Goal: Communication & Community: Answer question/provide support

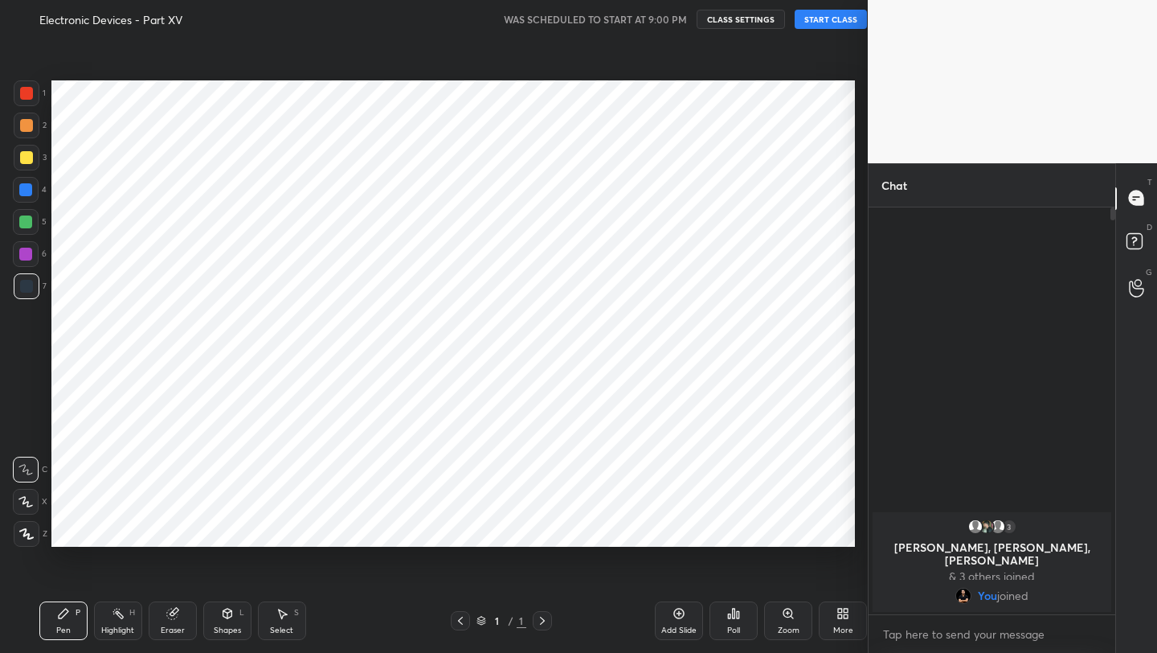
scroll to position [550, 804]
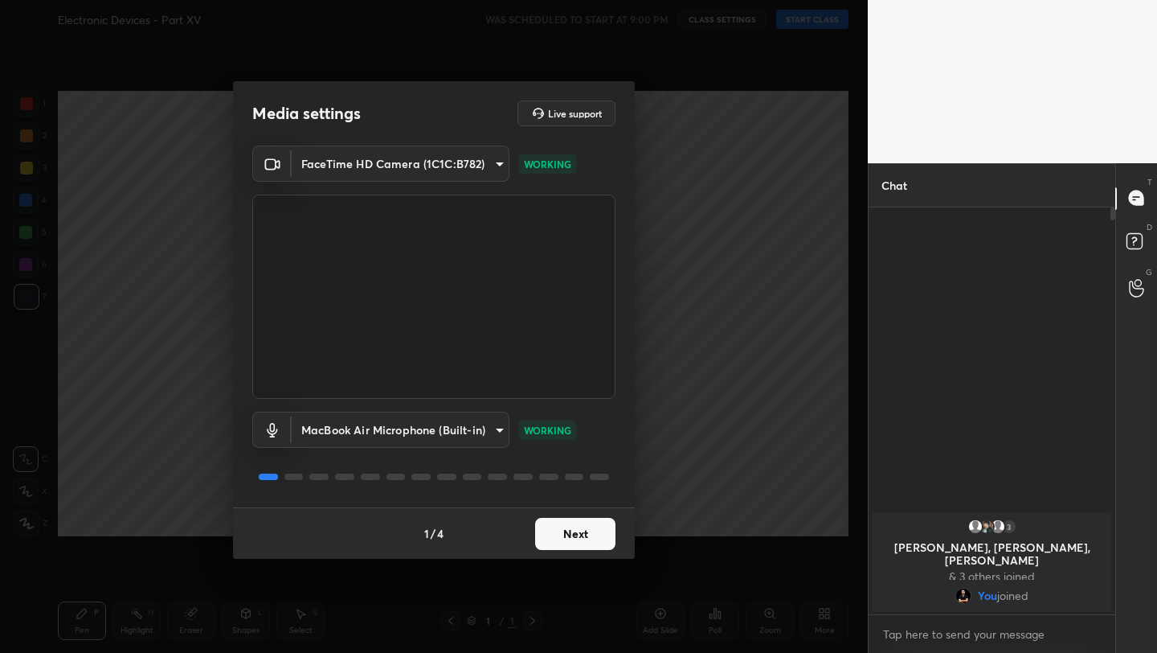
click at [584, 530] on button "Next" at bounding box center [575, 534] width 80 height 32
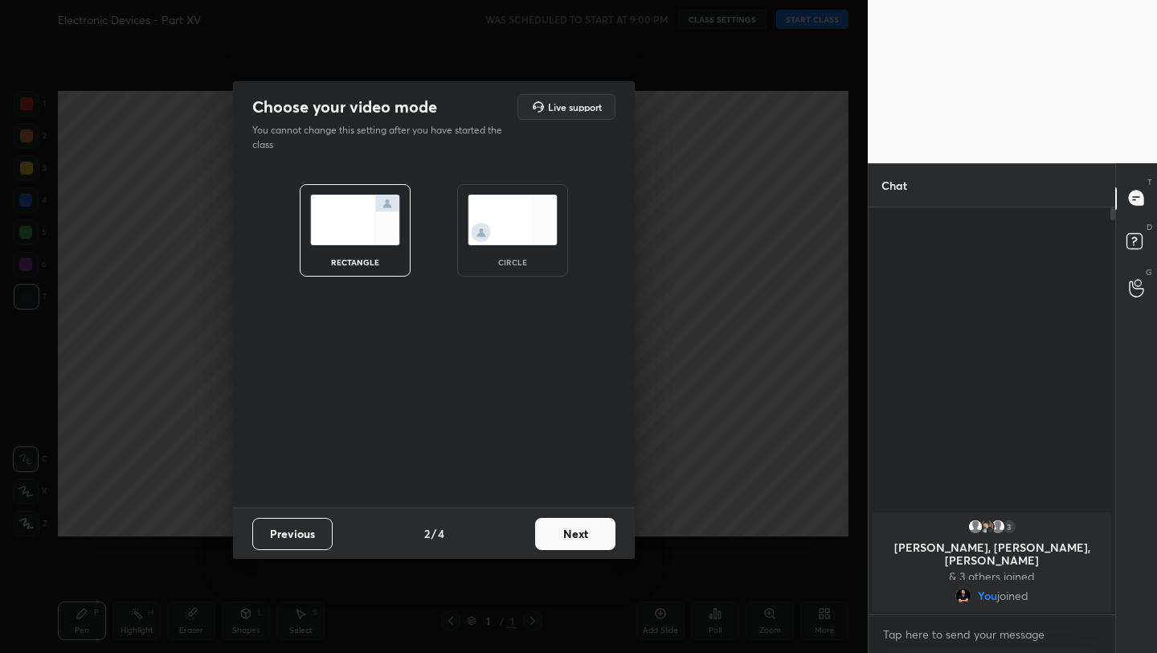
click at [584, 530] on button "Next" at bounding box center [575, 534] width 80 height 32
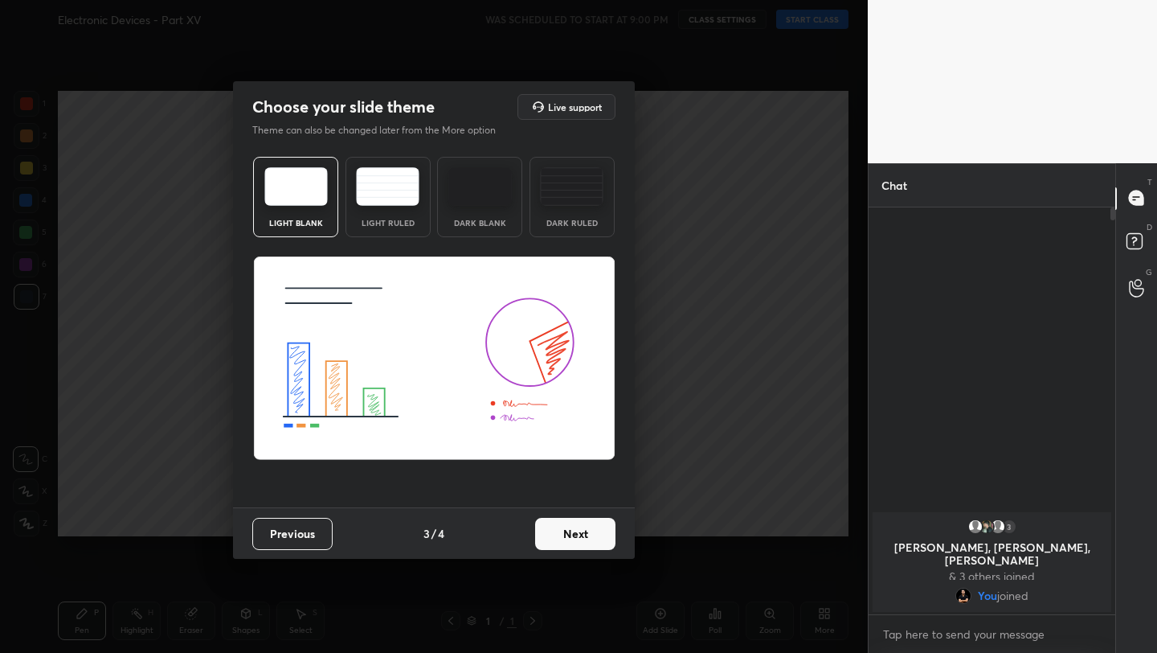
click at [584, 530] on button "Next" at bounding box center [575, 534] width 80 height 32
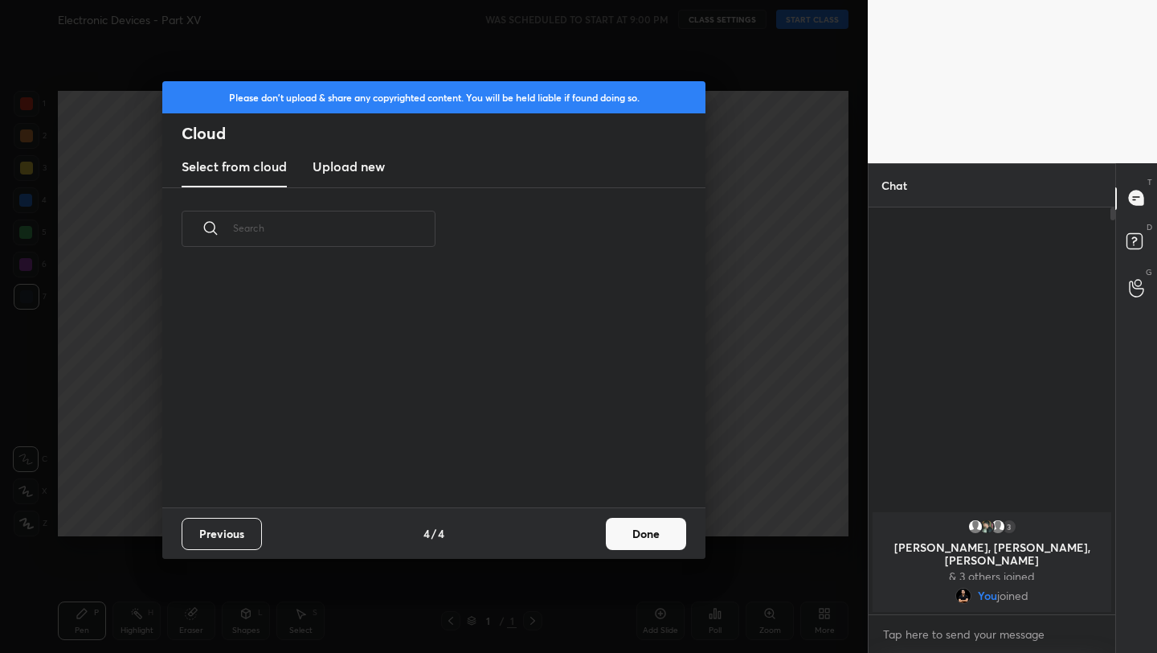
click at [584, 530] on div "Previous 4 / 4 Done" at bounding box center [433, 532] width 543 height 51
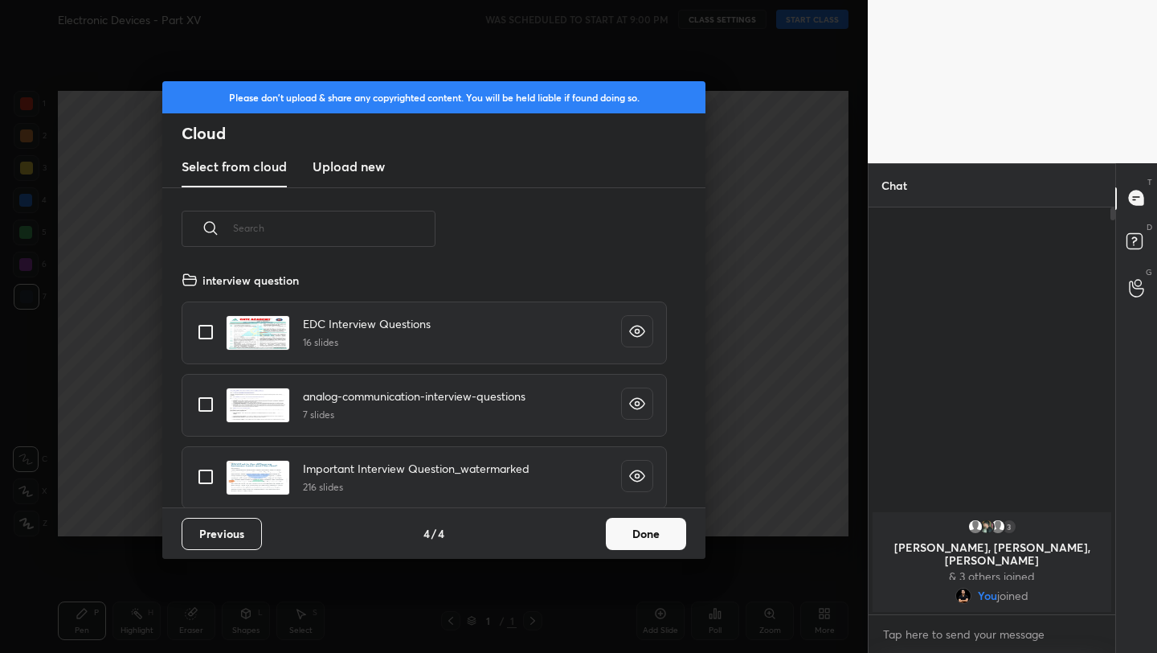
scroll to position [237, 516]
click at [635, 533] on button "Done" at bounding box center [646, 534] width 80 height 32
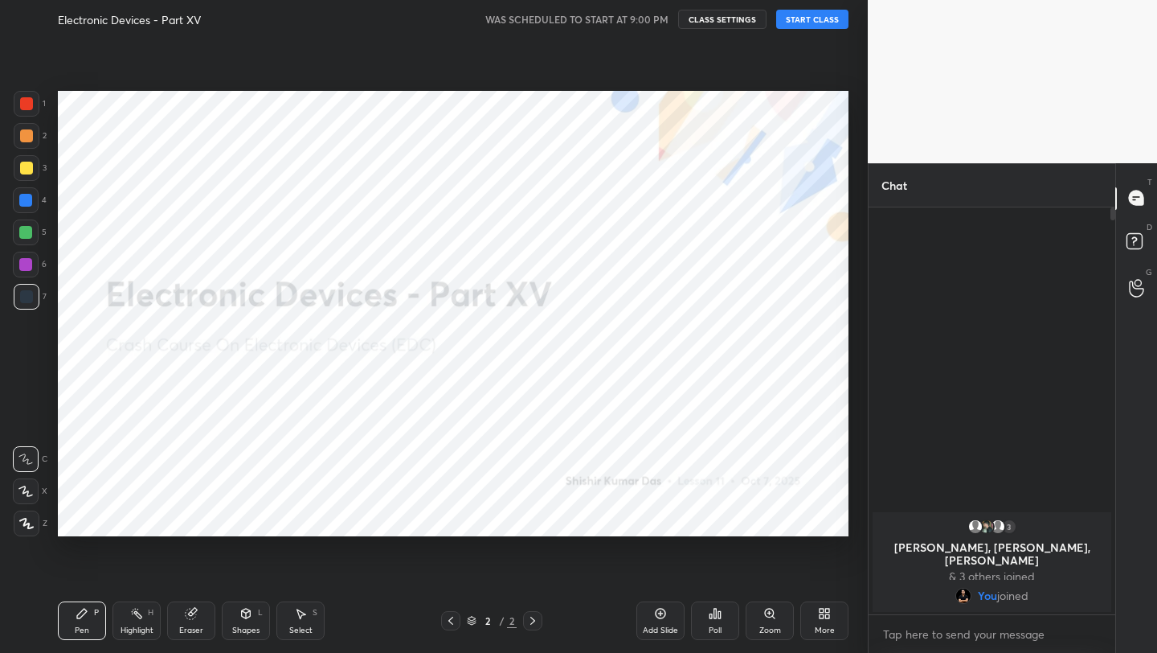
click at [800, 22] on button "START CLASS" at bounding box center [812, 19] width 72 height 19
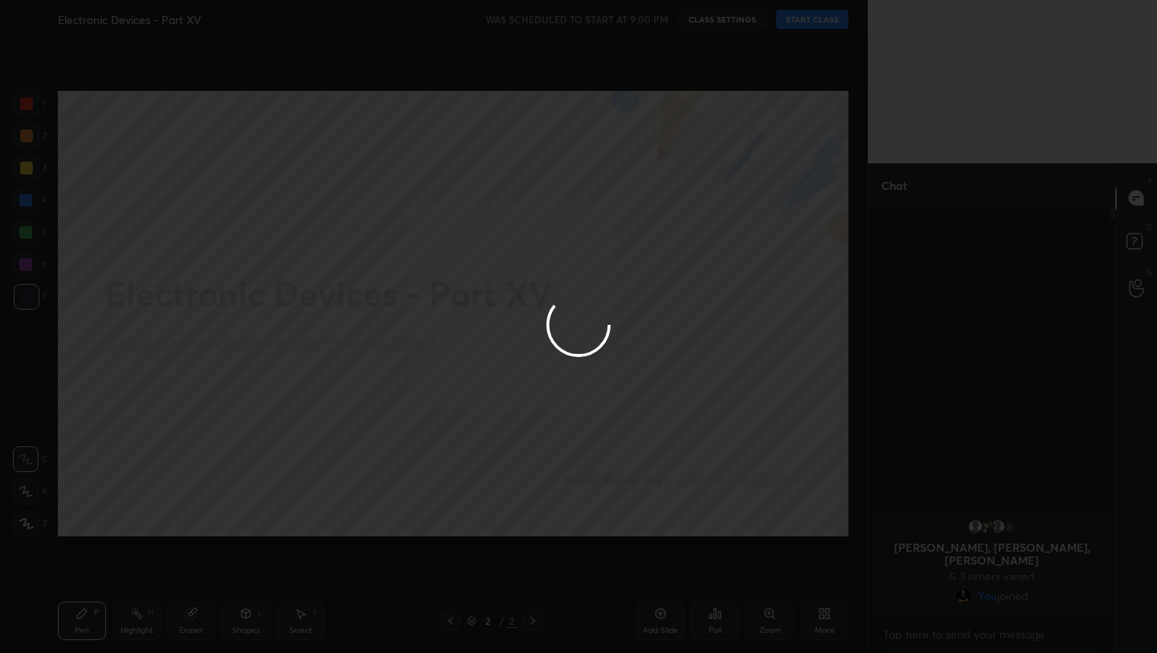
type textarea "x"
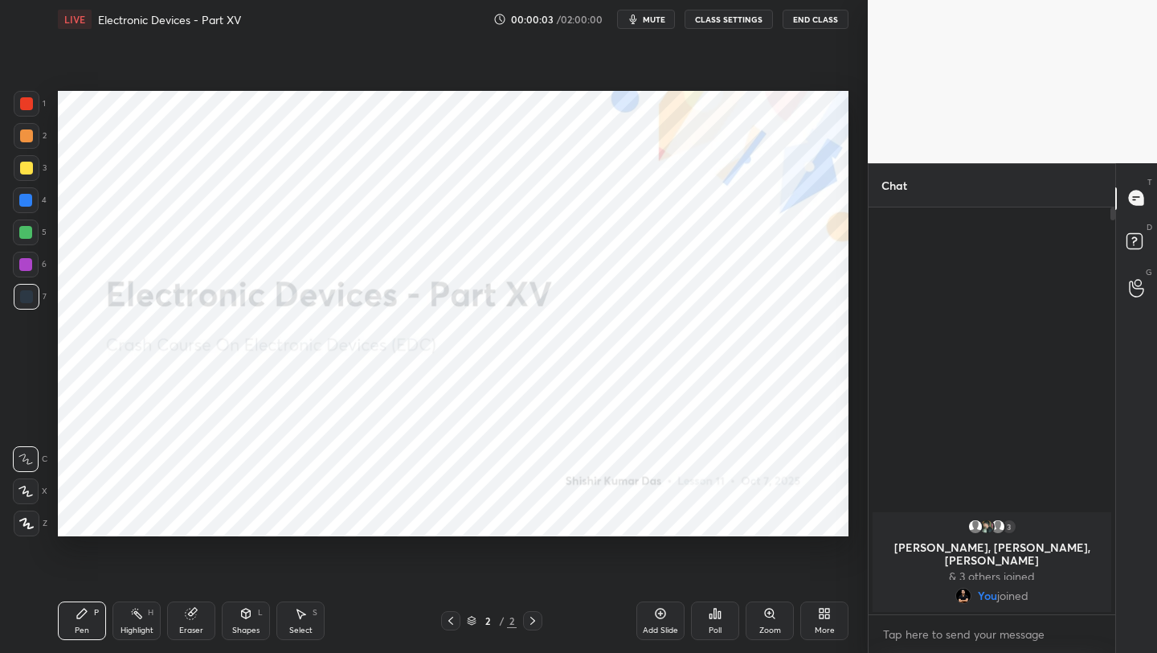
click at [663, 21] on span "mute" at bounding box center [654, 19] width 23 height 11
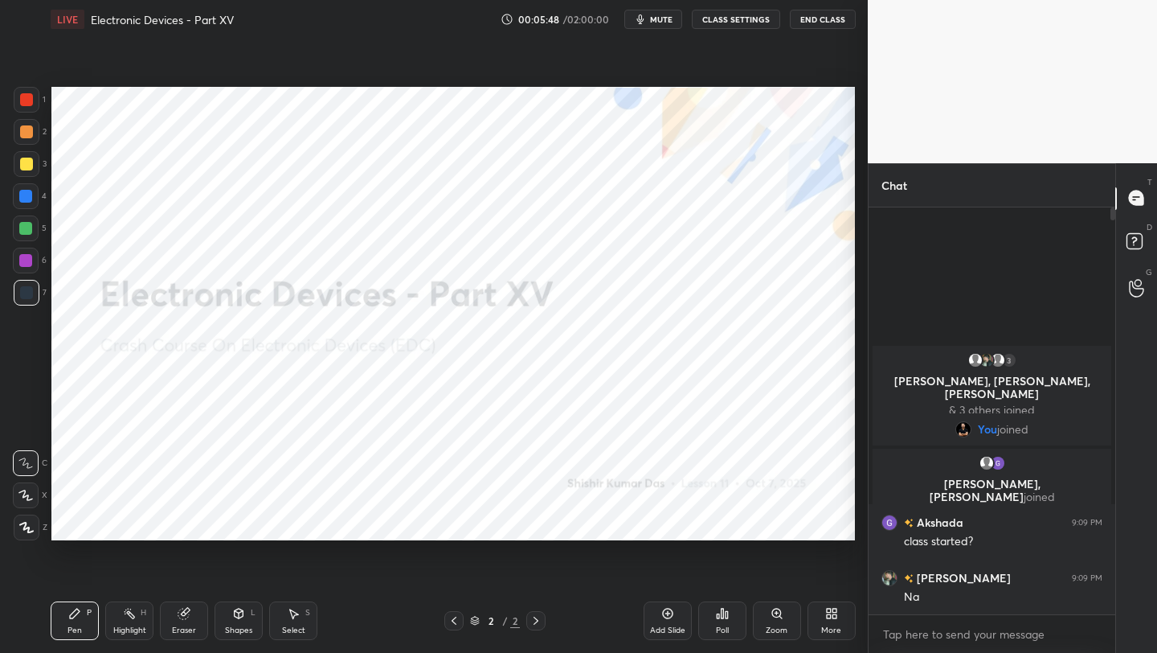
scroll to position [79825, 79571]
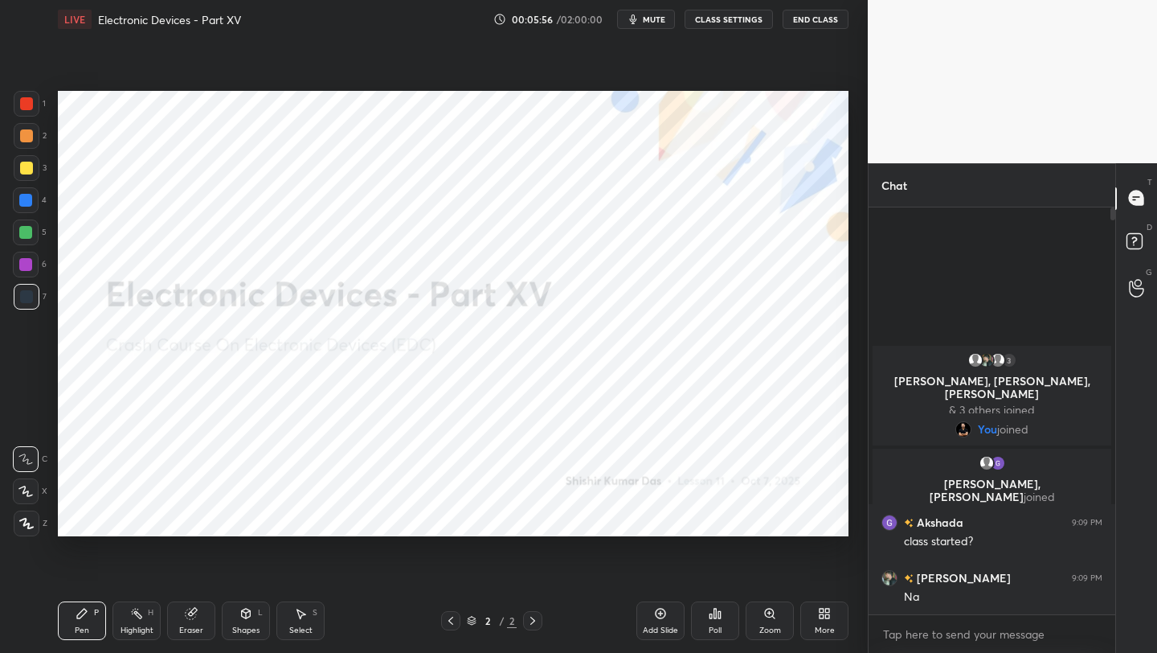
drag, startPoint x: 27, startPoint y: 108, endPoint x: 41, endPoint y: 107, distance: 14.5
click at [27, 108] on div at bounding box center [26, 103] width 13 height 13
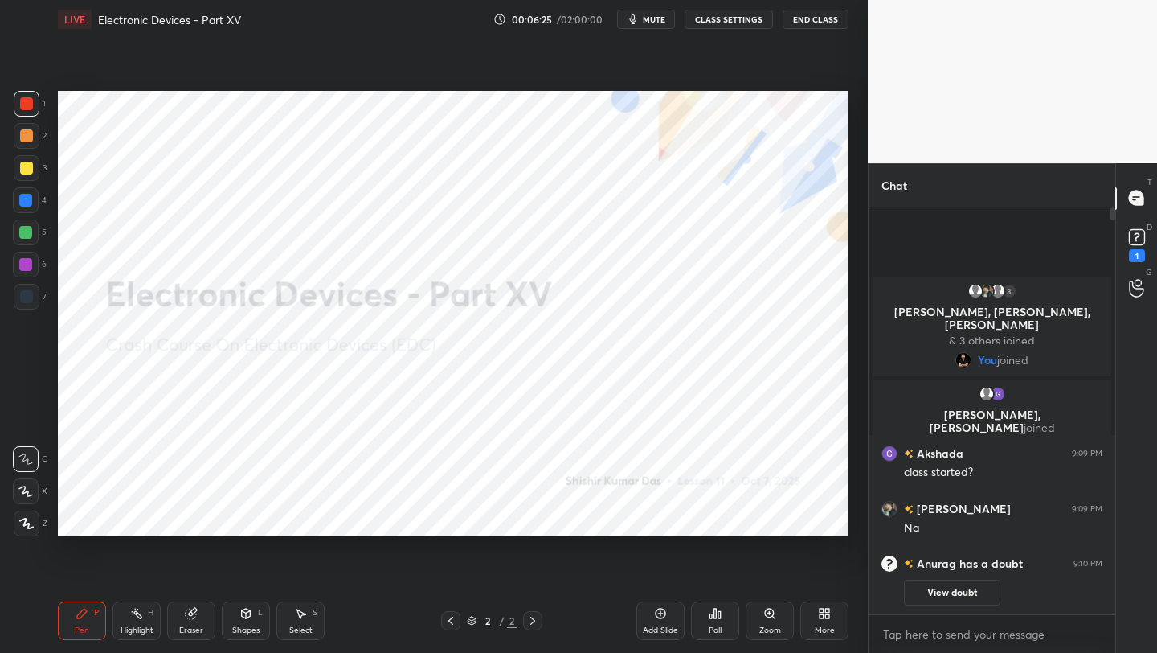
click at [822, 618] on div "More" at bounding box center [825, 620] width 48 height 39
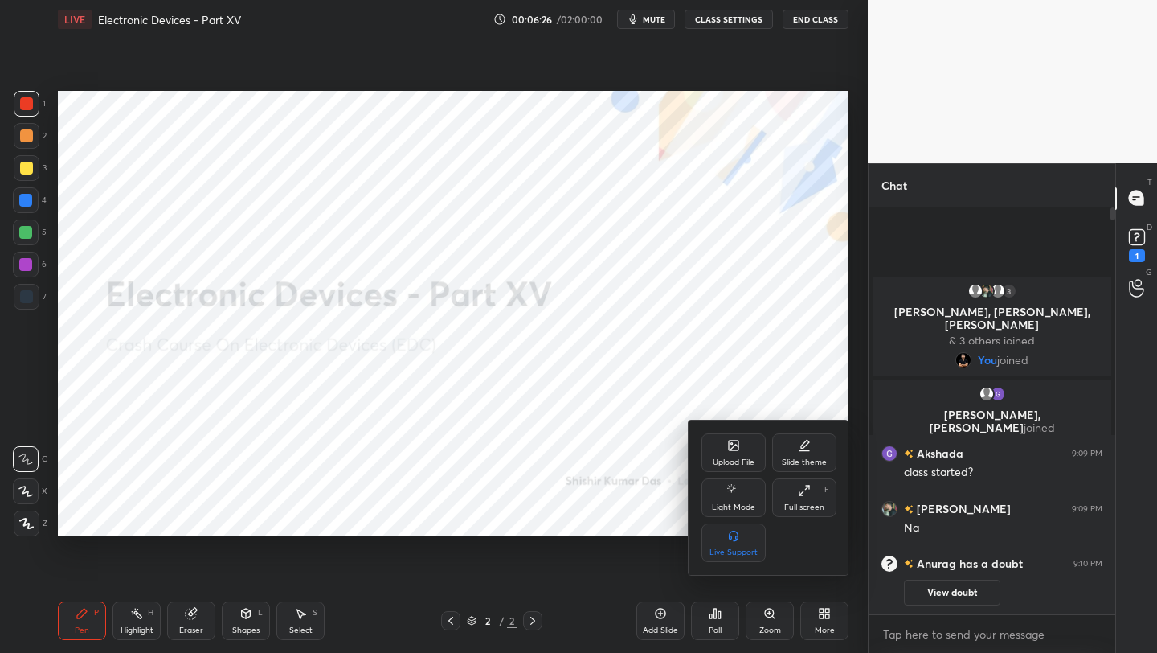
click at [735, 446] on icon at bounding box center [733, 445] width 13 height 13
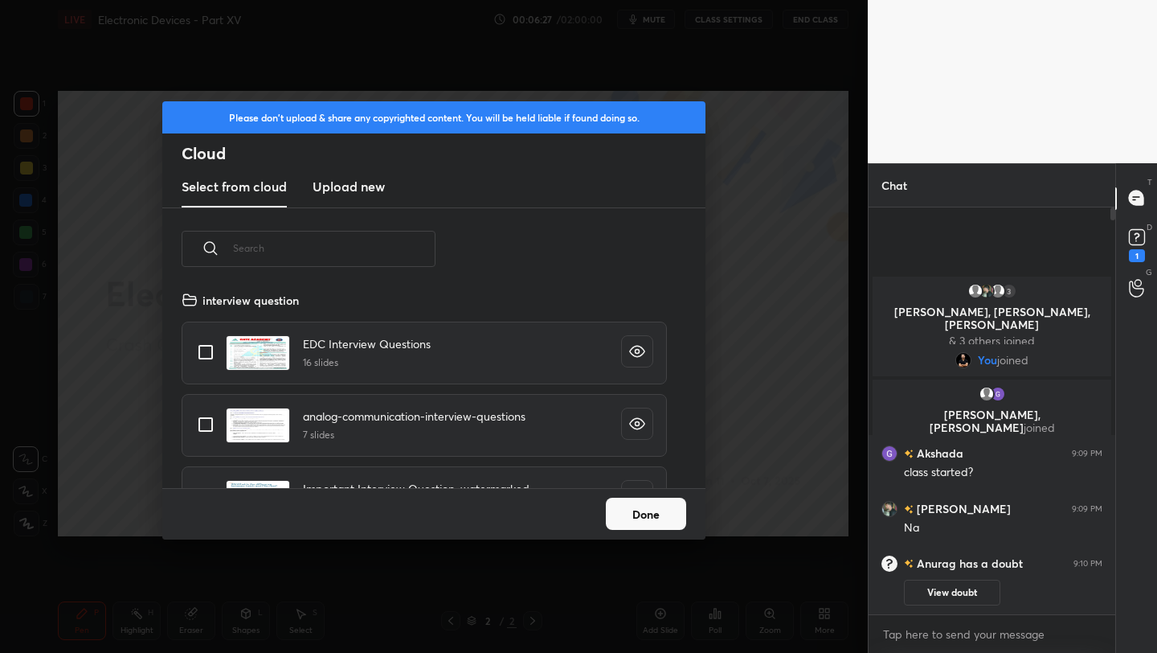
scroll to position [198, 516]
click at [332, 190] on h3 "Upload new" at bounding box center [349, 186] width 72 height 19
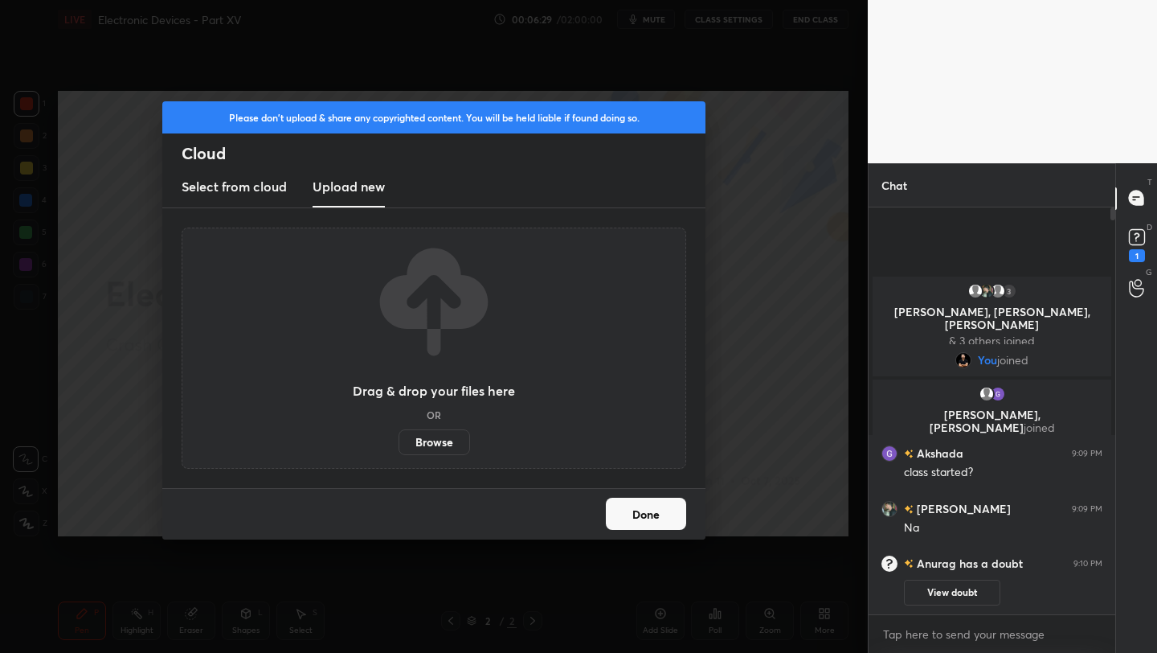
click at [443, 438] on label "Browse" at bounding box center [435, 442] width 72 height 26
click at [399, 438] on input "Browse" at bounding box center [399, 442] width 0 height 26
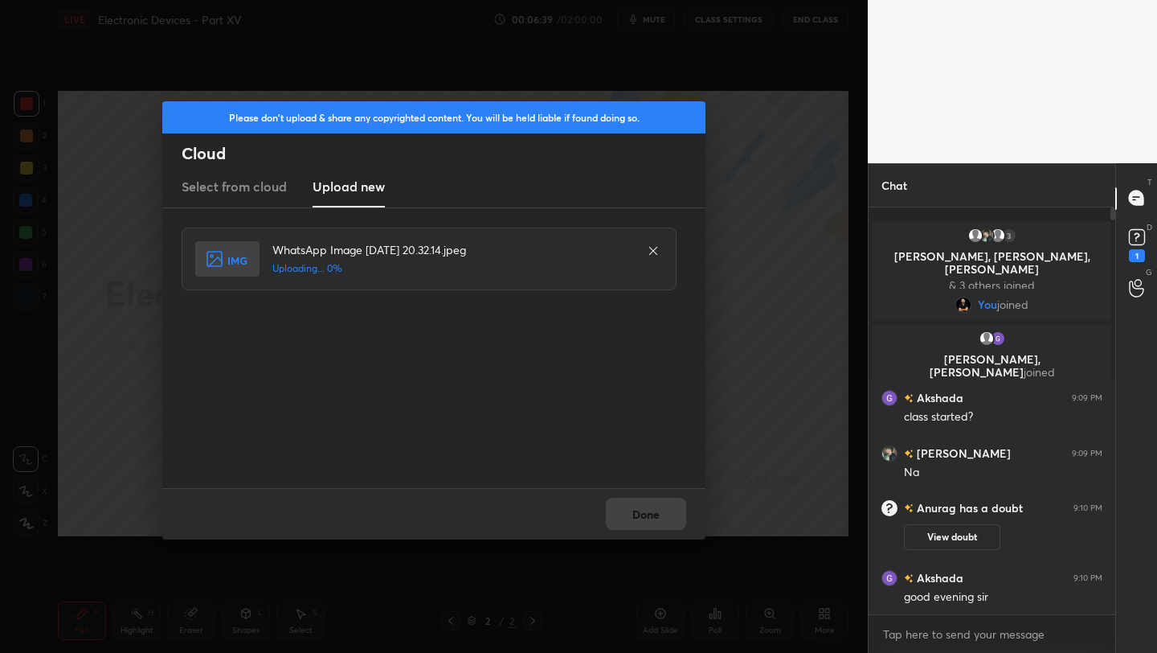
click at [647, 516] on div "Done" at bounding box center [433, 513] width 543 height 51
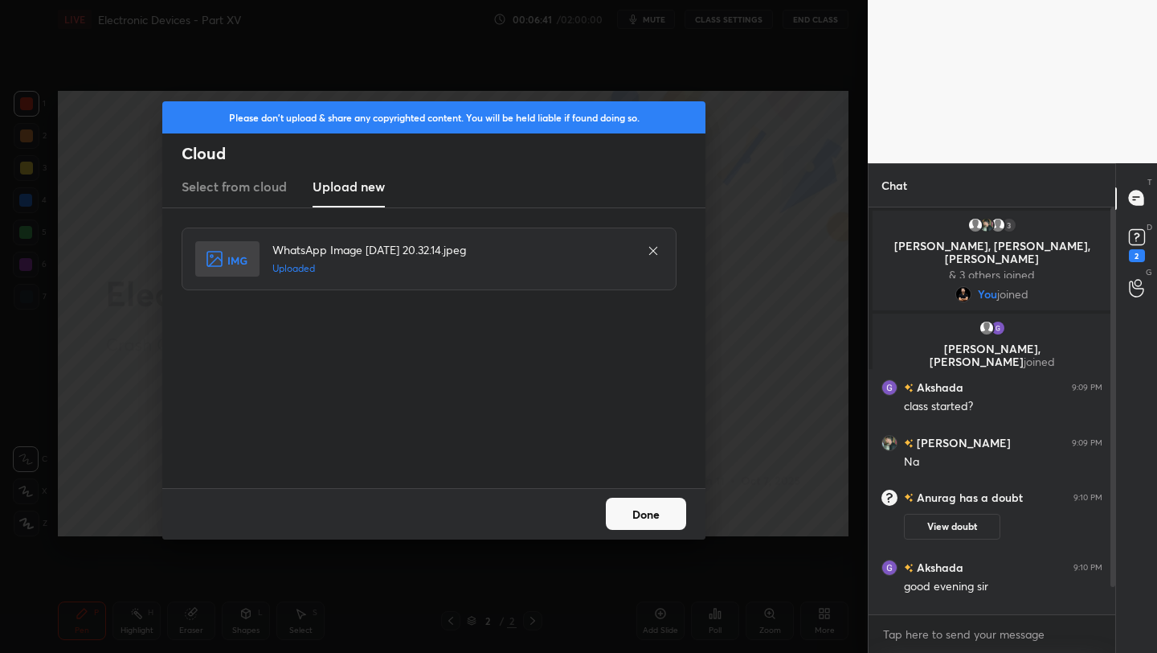
click at [653, 509] on button "Done" at bounding box center [646, 514] width 80 height 32
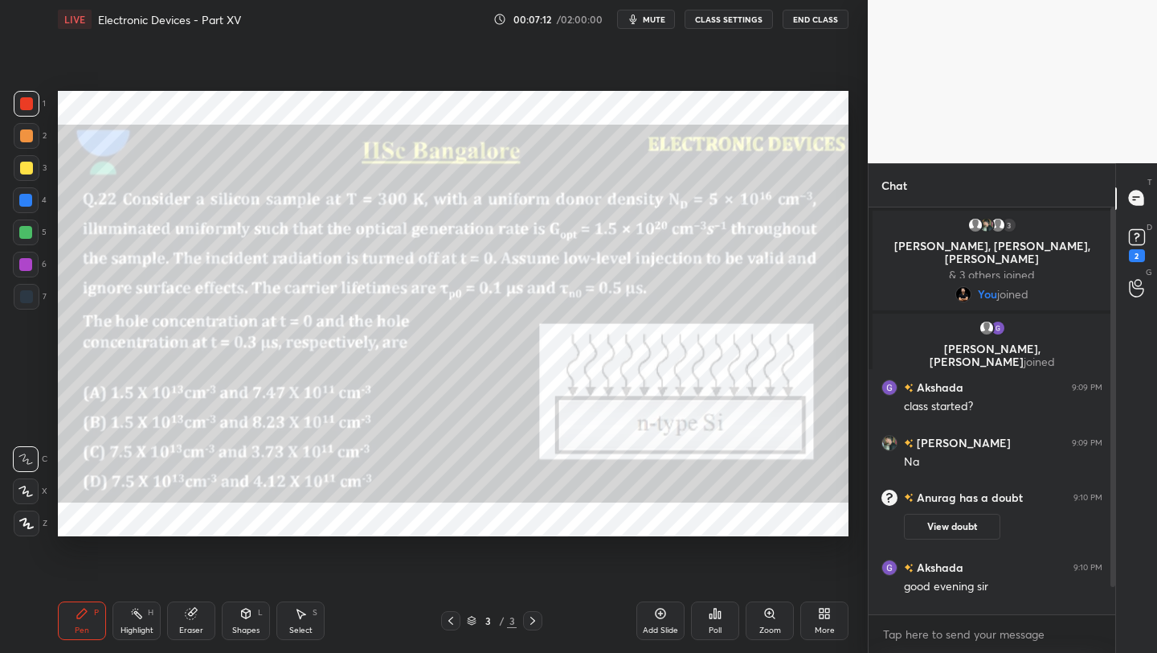
click at [26, 521] on icon at bounding box center [26, 523] width 13 height 10
click at [664, 612] on icon at bounding box center [660, 613] width 13 height 13
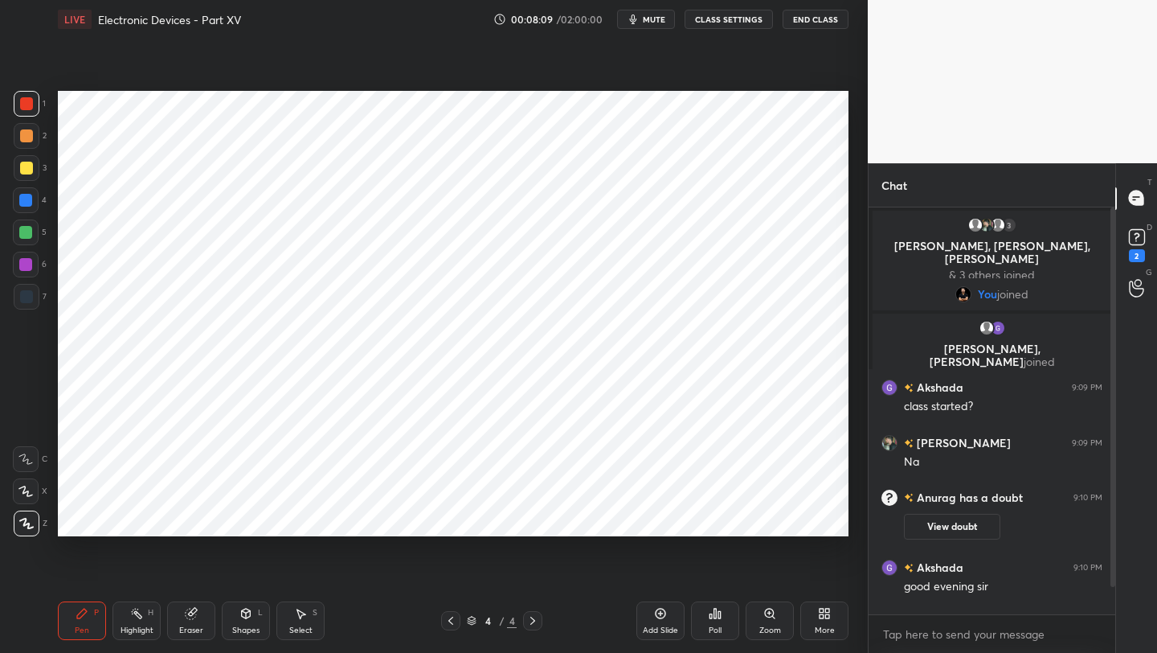
click at [27, 492] on icon at bounding box center [25, 490] width 14 height 11
click at [456, 612] on div at bounding box center [450, 620] width 19 height 19
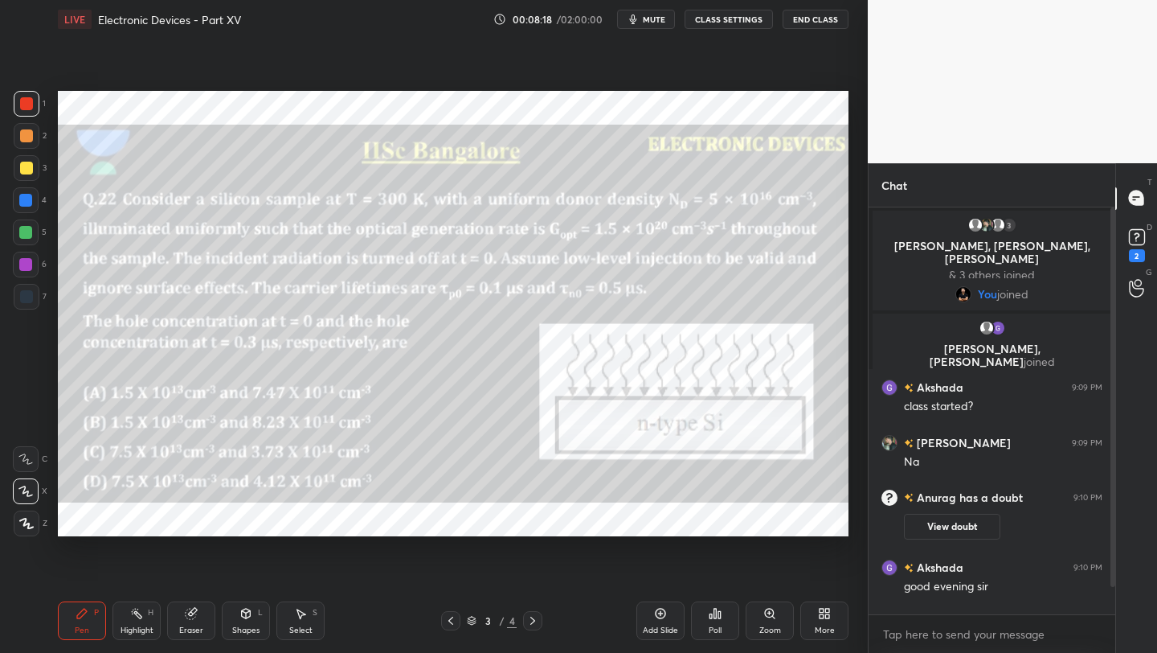
click at [530, 621] on icon at bounding box center [532, 620] width 13 height 13
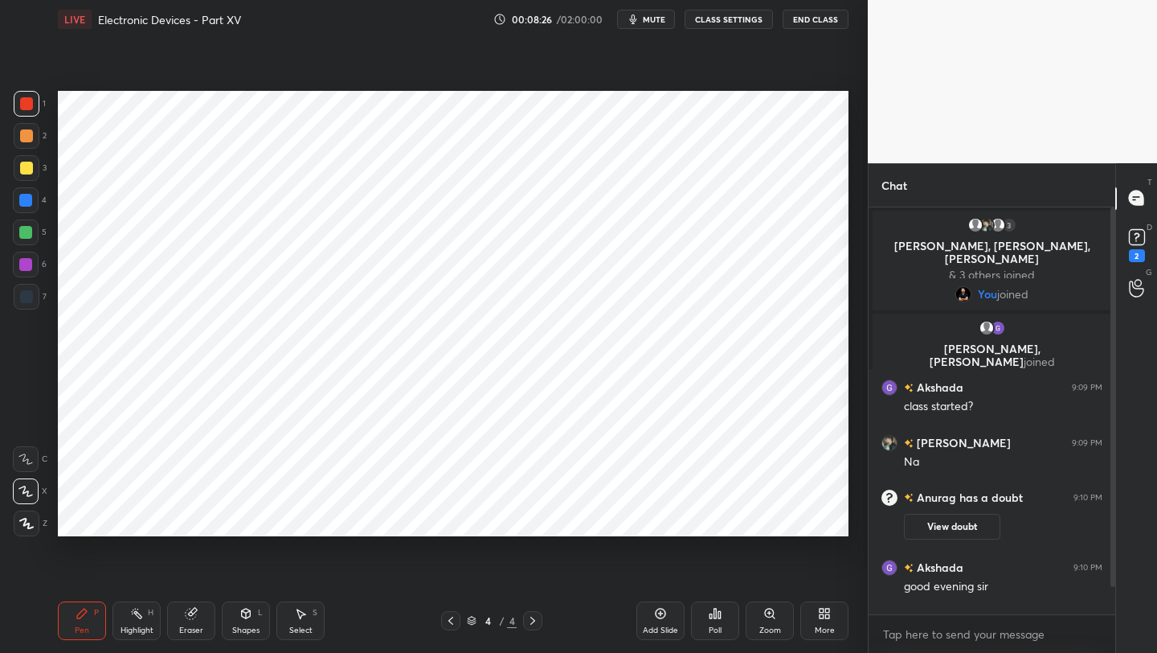
drag, startPoint x: 249, startPoint y: 616, endPoint x: 246, endPoint y: 604, distance: 13.3
click at [248, 617] on icon at bounding box center [246, 613] width 13 height 13
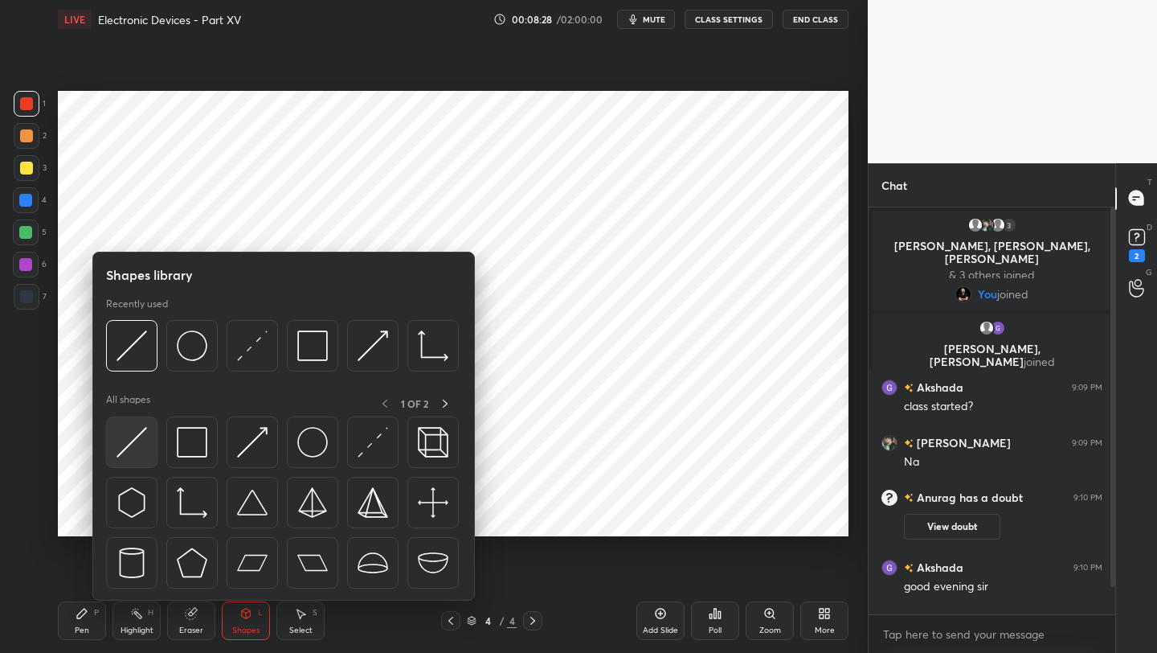
click at [137, 444] on img at bounding box center [132, 442] width 31 height 31
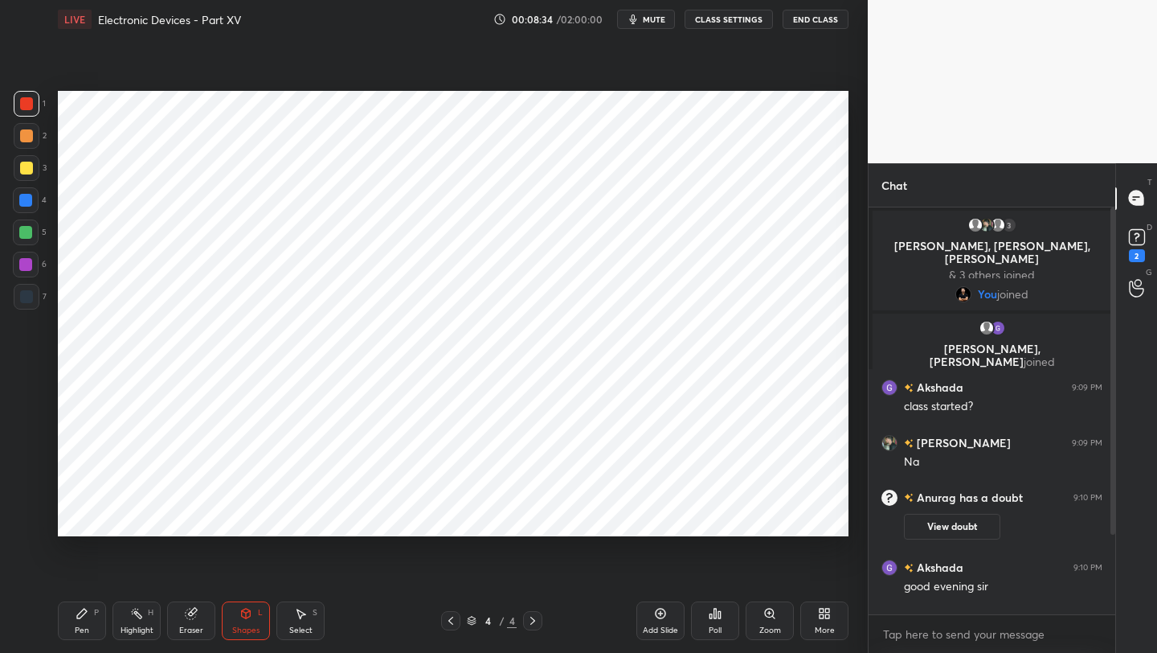
drag, startPoint x: 81, startPoint y: 619, endPoint x: 83, endPoint y: 574, distance: 45.0
click at [81, 617] on icon at bounding box center [82, 613] width 13 height 13
click at [457, 621] on div at bounding box center [450, 620] width 19 height 19
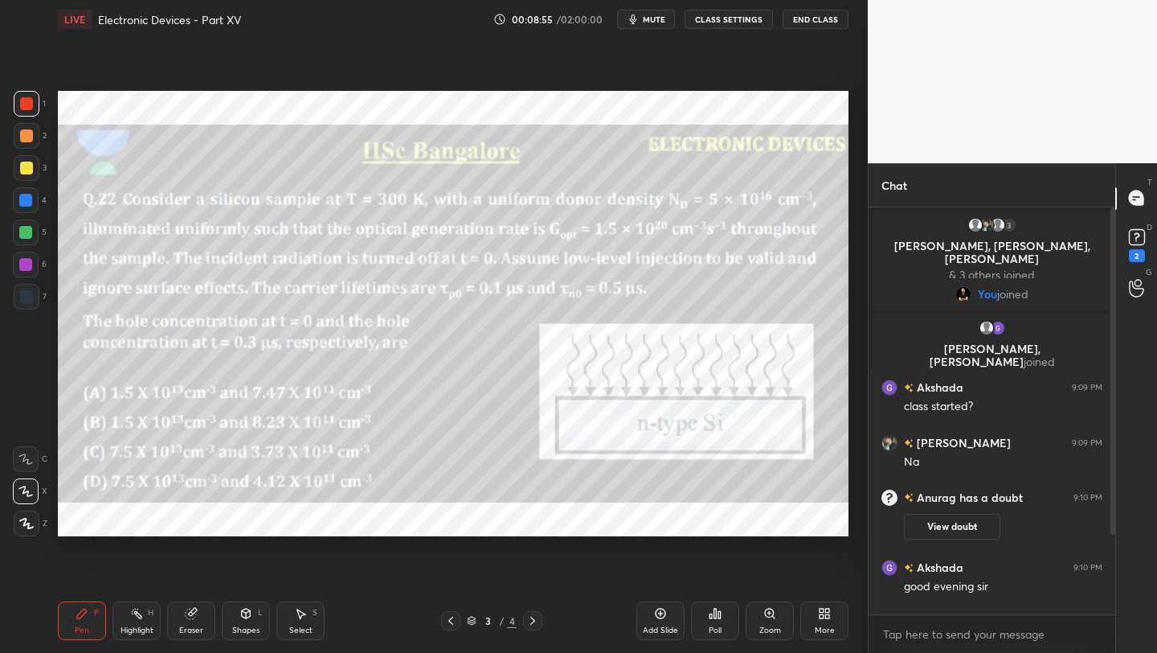
drag, startPoint x: 532, startPoint y: 621, endPoint x: 522, endPoint y: 600, distance: 23.0
click at [531, 622] on icon at bounding box center [532, 620] width 13 height 13
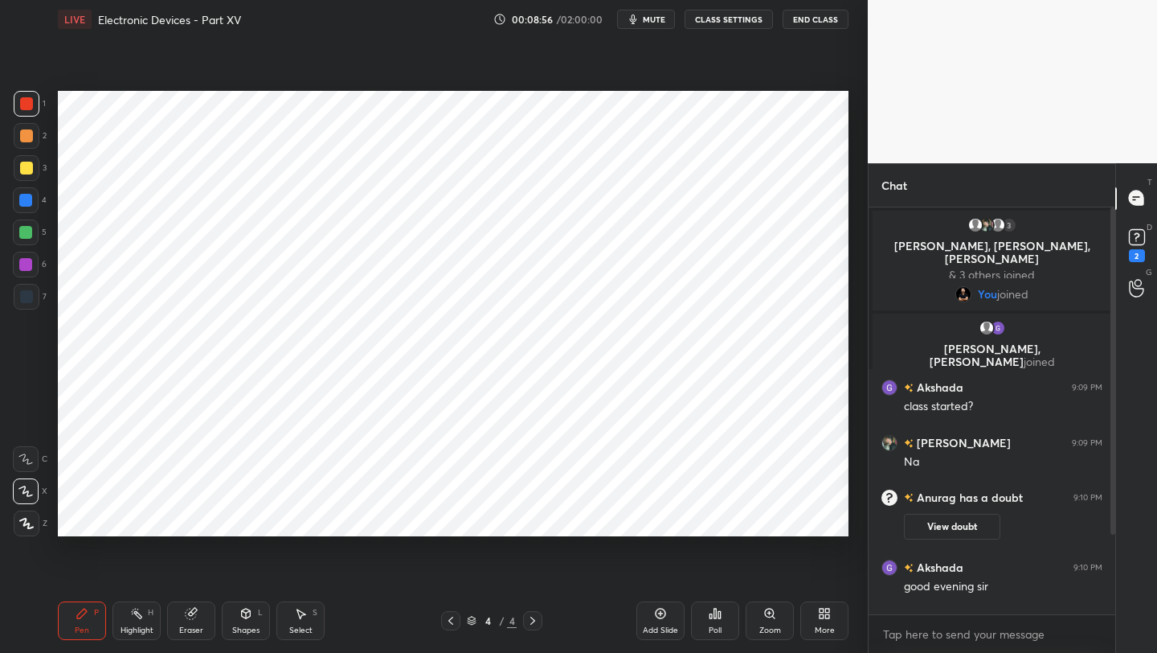
drag, startPoint x: 31, startPoint y: 300, endPoint x: 54, endPoint y: 305, distance: 23.0
click at [31, 300] on div at bounding box center [26, 296] width 13 height 13
drag, startPoint x: 239, startPoint y: 619, endPoint x: 243, endPoint y: 603, distance: 16.6
click at [240, 618] on icon at bounding box center [246, 613] width 13 height 13
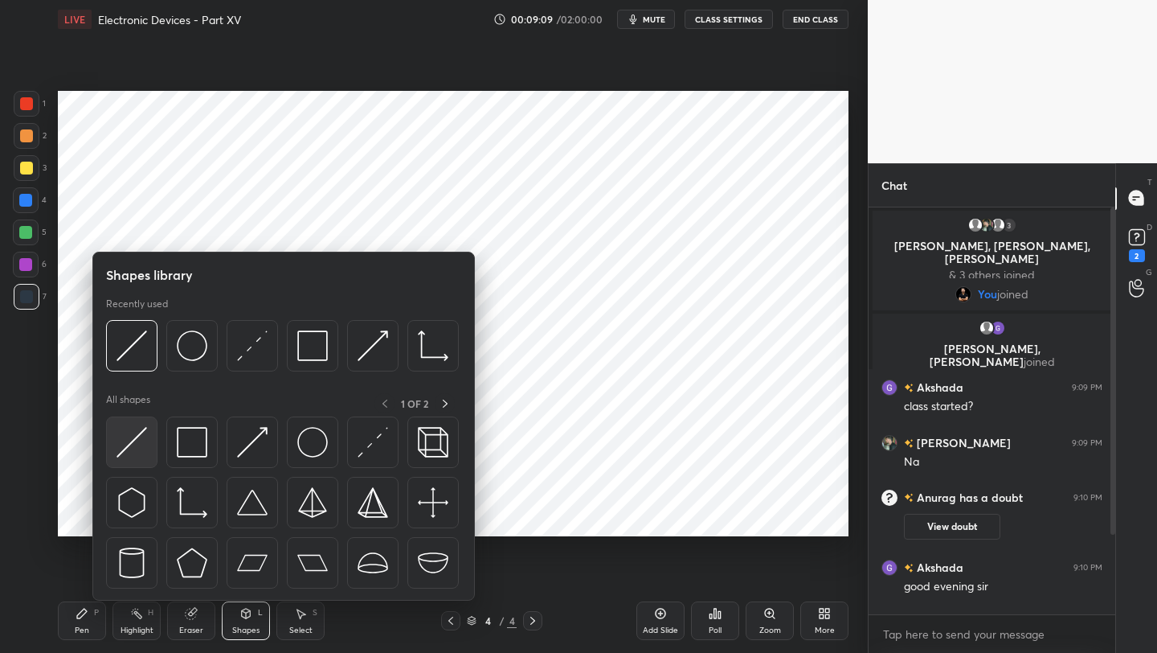
click at [136, 448] on img at bounding box center [132, 442] width 31 height 31
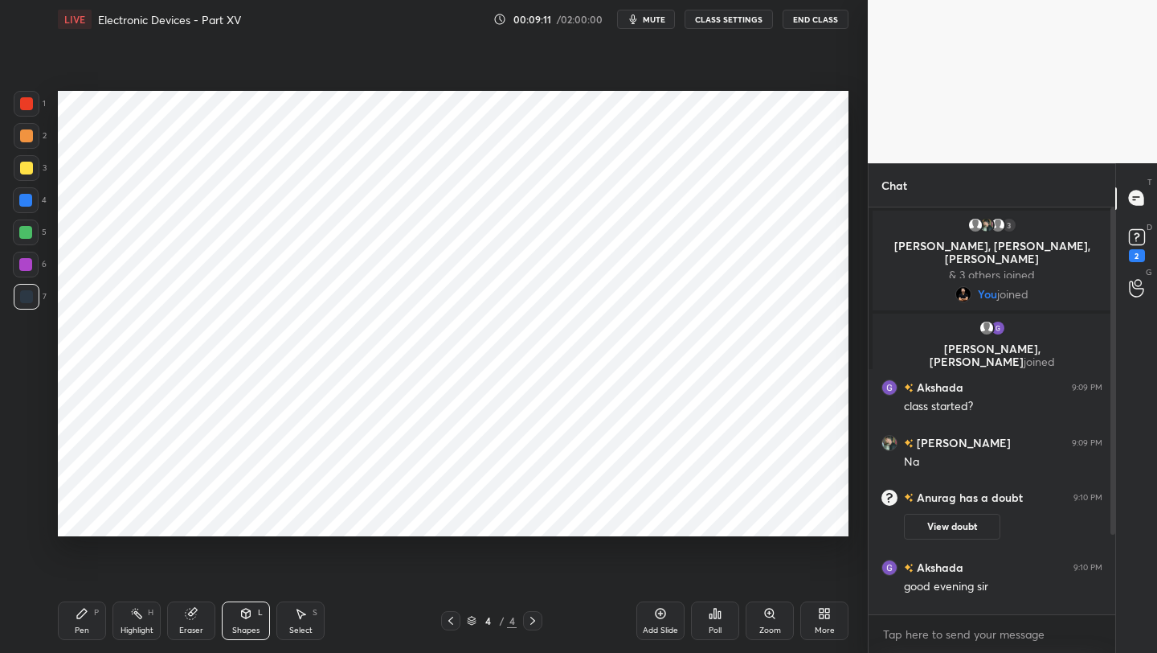
drag, startPoint x: 68, startPoint y: 626, endPoint x: 95, endPoint y: 580, distance: 53.3
click at [72, 620] on div "Pen P" at bounding box center [82, 620] width 48 height 39
drag, startPoint x: 243, startPoint y: 629, endPoint x: 244, endPoint y: 601, distance: 28.2
click at [243, 629] on div "Shapes" at bounding box center [245, 630] width 27 height 8
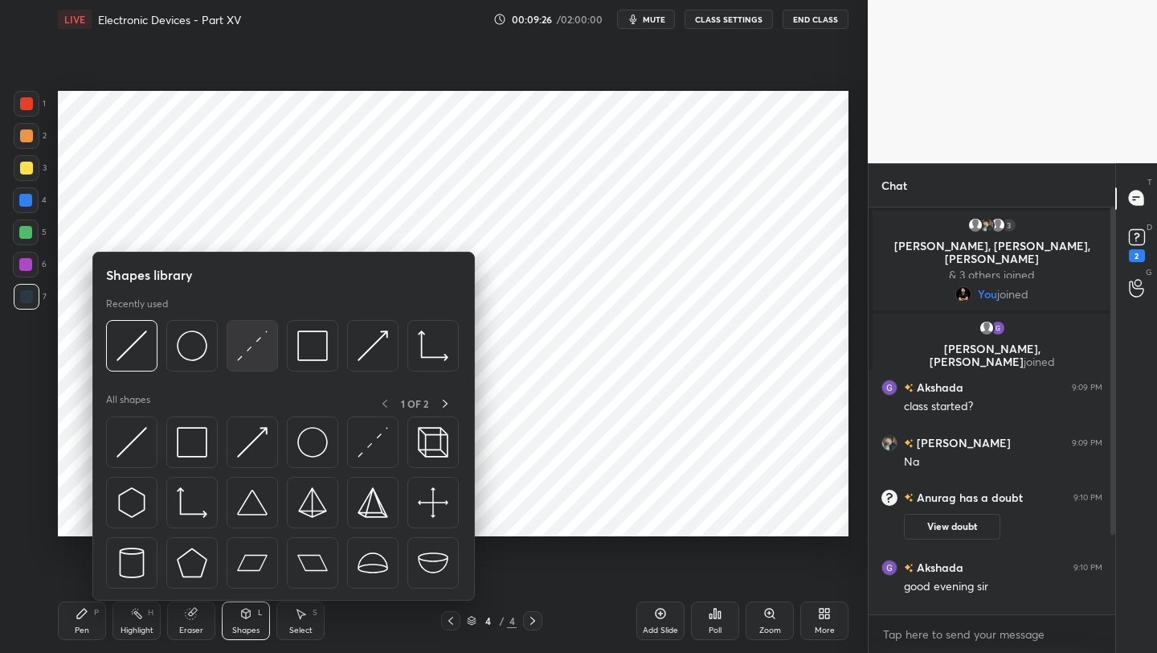
click at [252, 352] on img at bounding box center [252, 345] width 31 height 31
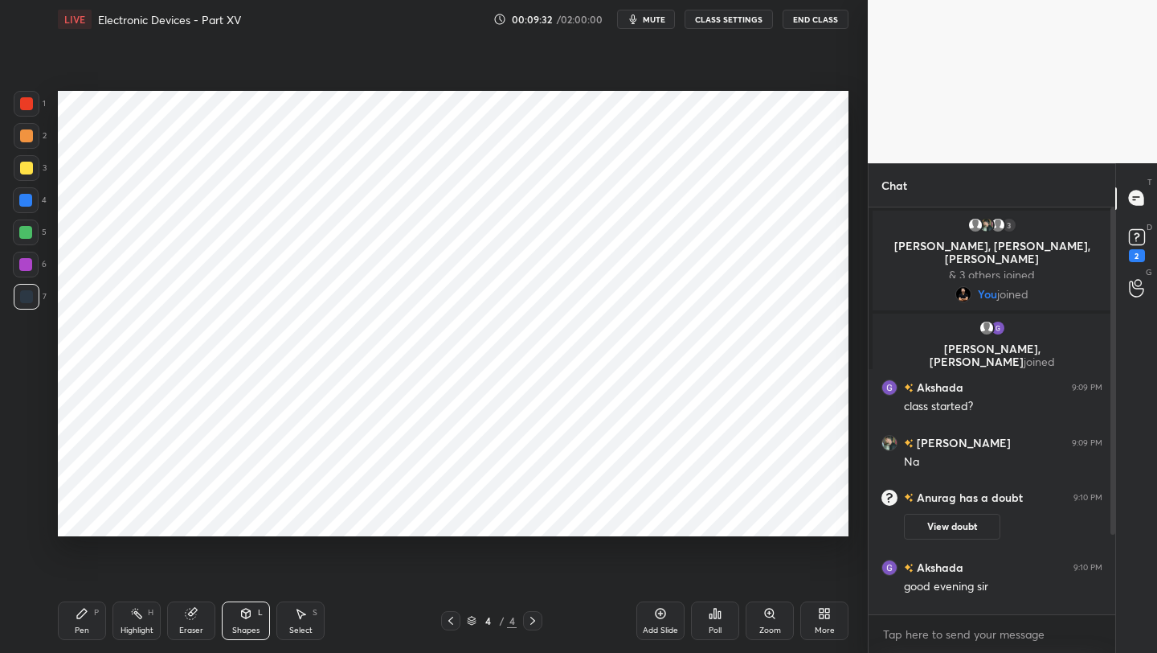
drag, startPoint x: 202, startPoint y: 618, endPoint x: 264, endPoint y: 547, distance: 94.6
click at [202, 614] on div "Eraser" at bounding box center [191, 620] width 48 height 39
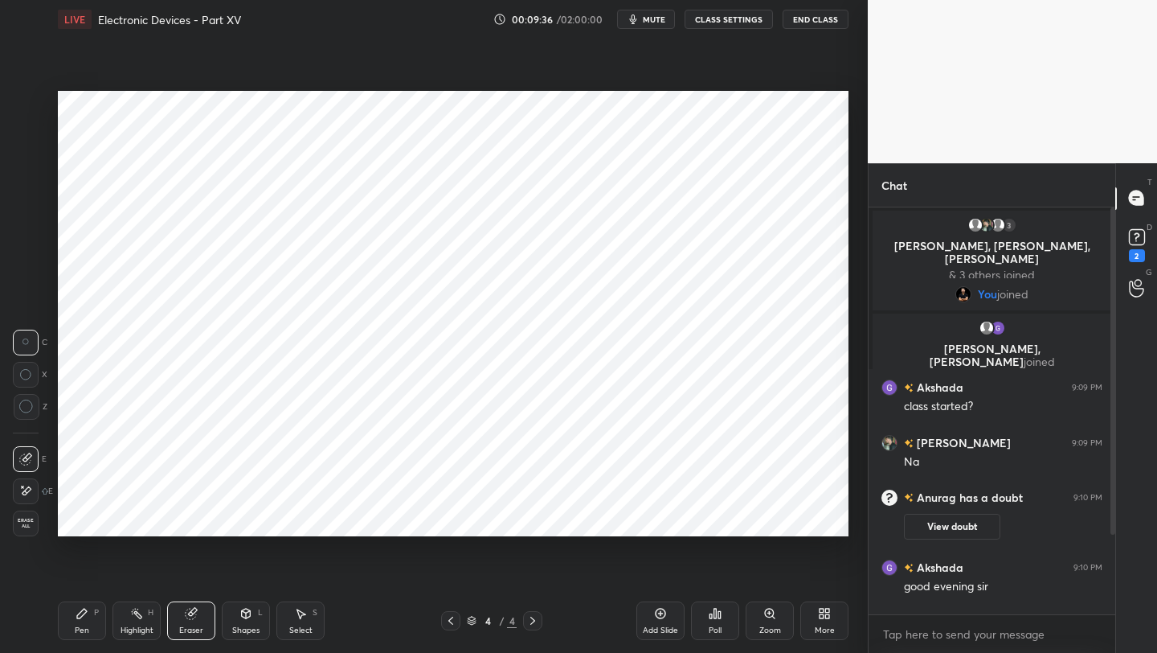
click at [86, 620] on div "Pen P" at bounding box center [82, 620] width 48 height 39
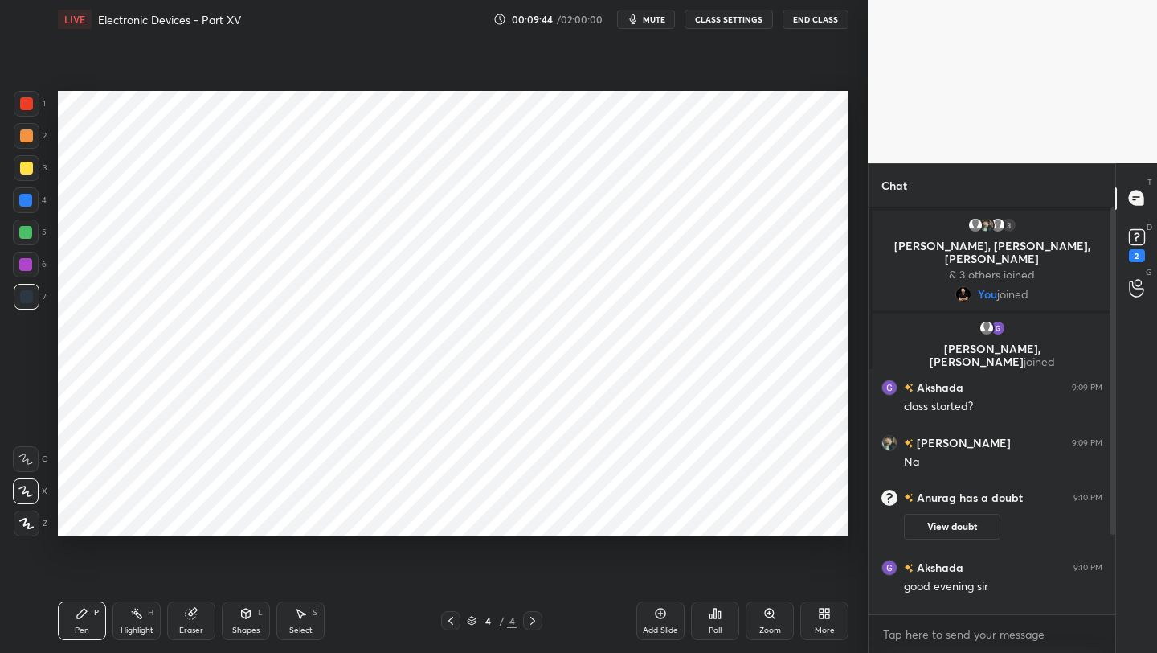
click at [31, 220] on div at bounding box center [26, 232] width 26 height 26
click at [451, 615] on icon at bounding box center [450, 620] width 13 height 13
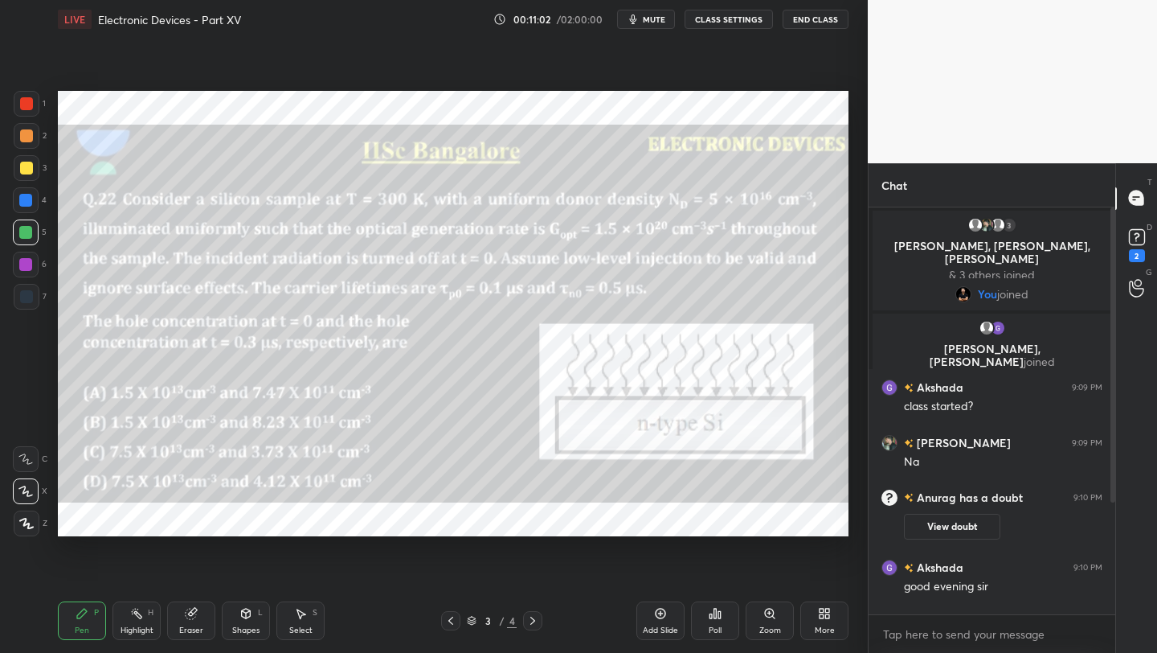
click at [535, 620] on icon at bounding box center [532, 620] width 13 height 13
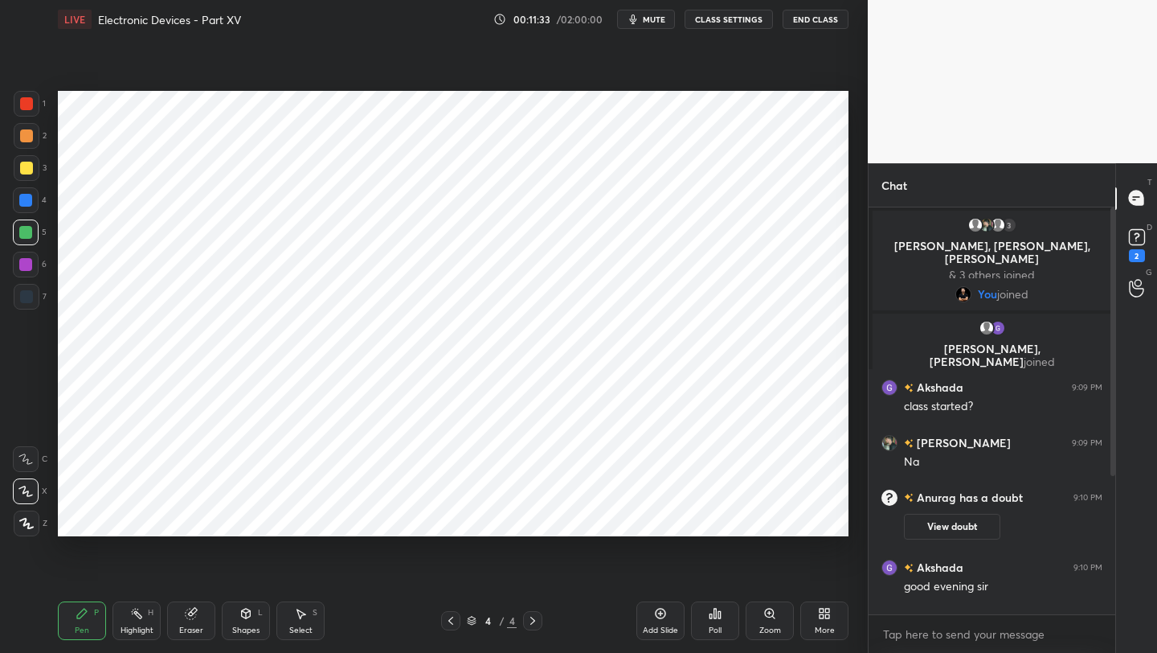
drag, startPoint x: 1112, startPoint y: 450, endPoint x: 1111, endPoint y: 464, distance: 13.8
click at [1111, 465] on div "Chat 3 Anurag, Ravi, Abinav & 3 others joined You joined Sharad, Akshada joined…" at bounding box center [1012, 408] width 289 height 490
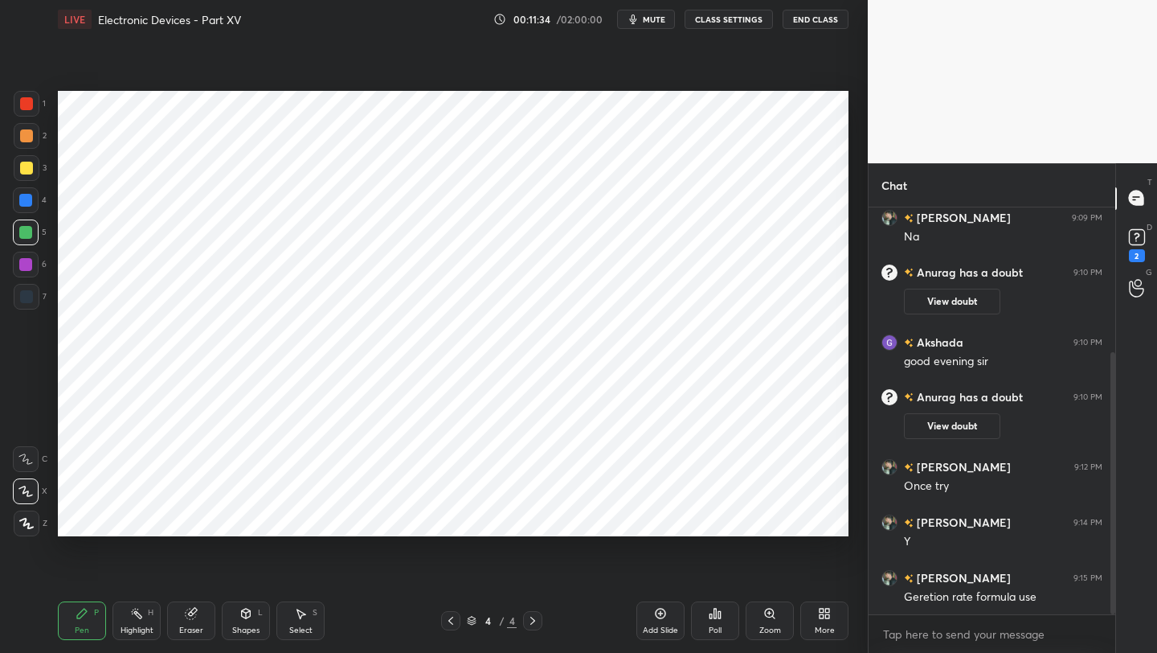
click at [1112, 474] on div at bounding box center [1113, 483] width 5 height 262
drag, startPoint x: 1116, startPoint y: 461, endPoint x: 1112, endPoint y: 490, distance: 30.1
click at [1111, 497] on div "Chat Akshada 9:09 PM class started? Ravi 9:09 PM Na Anurag has a doubt 9:10 PM …" at bounding box center [1012, 408] width 289 height 490
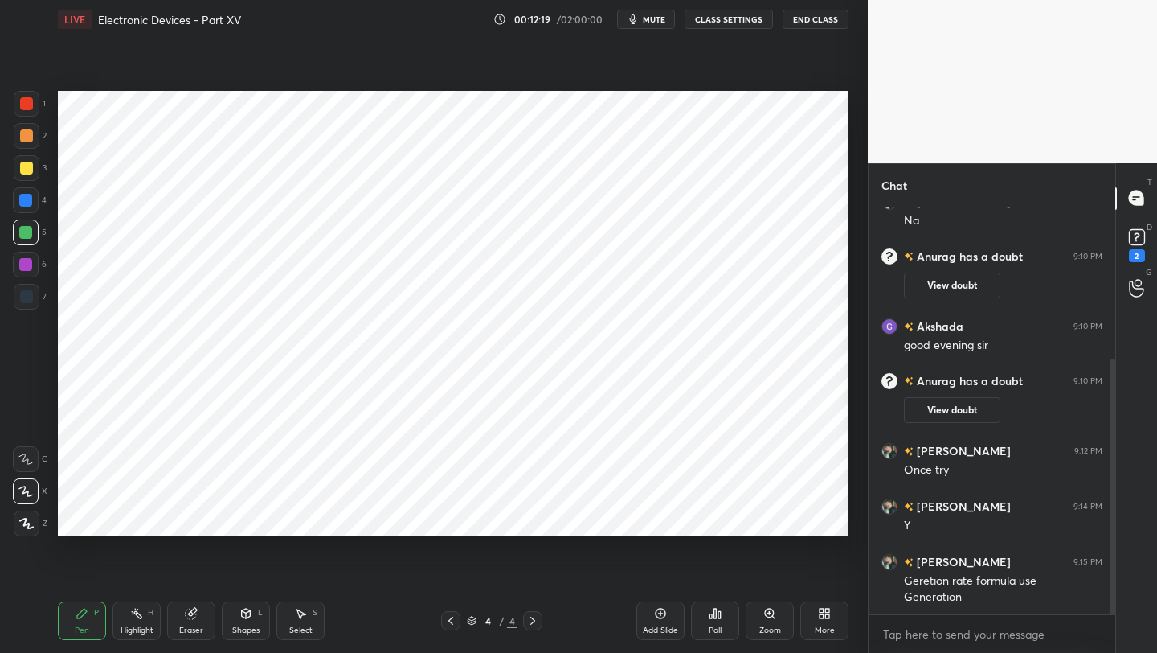
click at [663, 608] on icon at bounding box center [660, 613] width 13 height 13
click at [23, 109] on div at bounding box center [26, 103] width 13 height 13
click at [450, 622] on icon at bounding box center [450, 620] width 13 height 13
click at [451, 620] on icon at bounding box center [450, 620] width 13 height 13
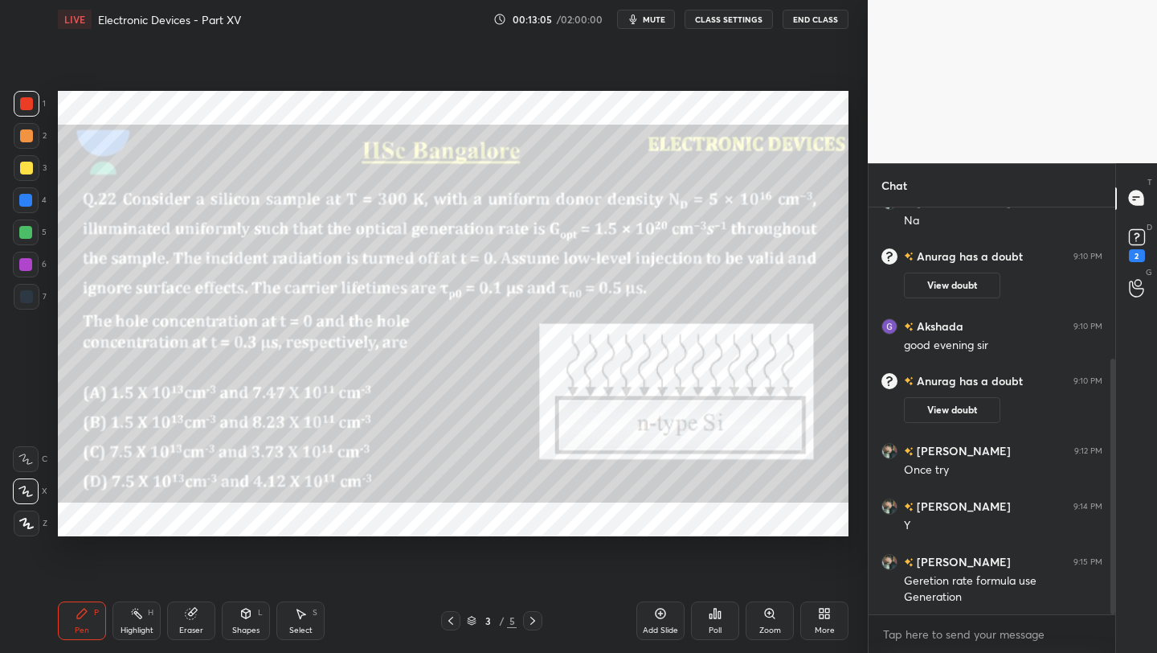
click at [530, 617] on icon at bounding box center [532, 620] width 13 height 13
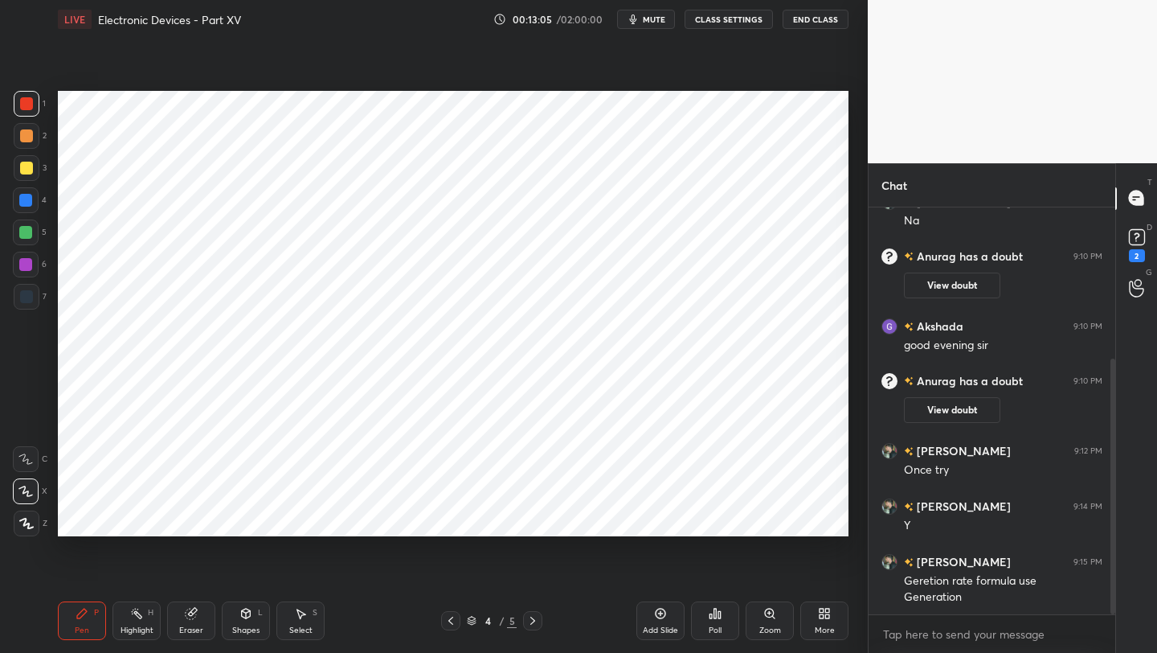
click at [530, 616] on icon at bounding box center [532, 620] width 5 height 8
click at [453, 625] on icon at bounding box center [450, 620] width 13 height 13
click at [454, 625] on icon at bounding box center [450, 620] width 13 height 13
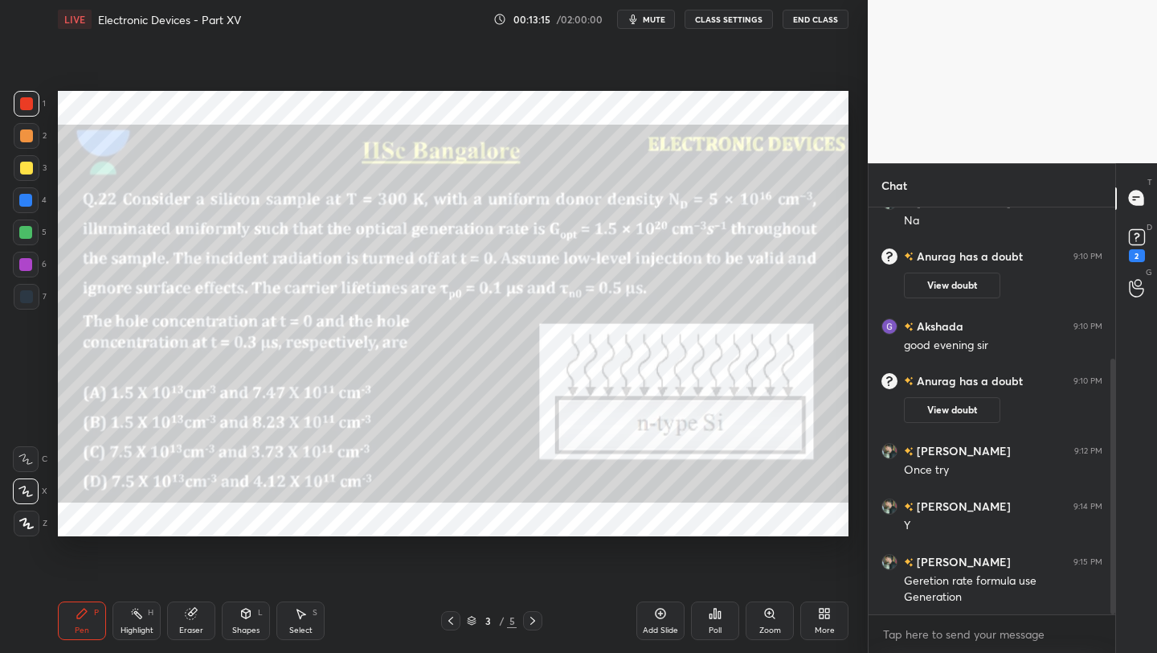
click at [539, 613] on div at bounding box center [532, 620] width 19 height 19
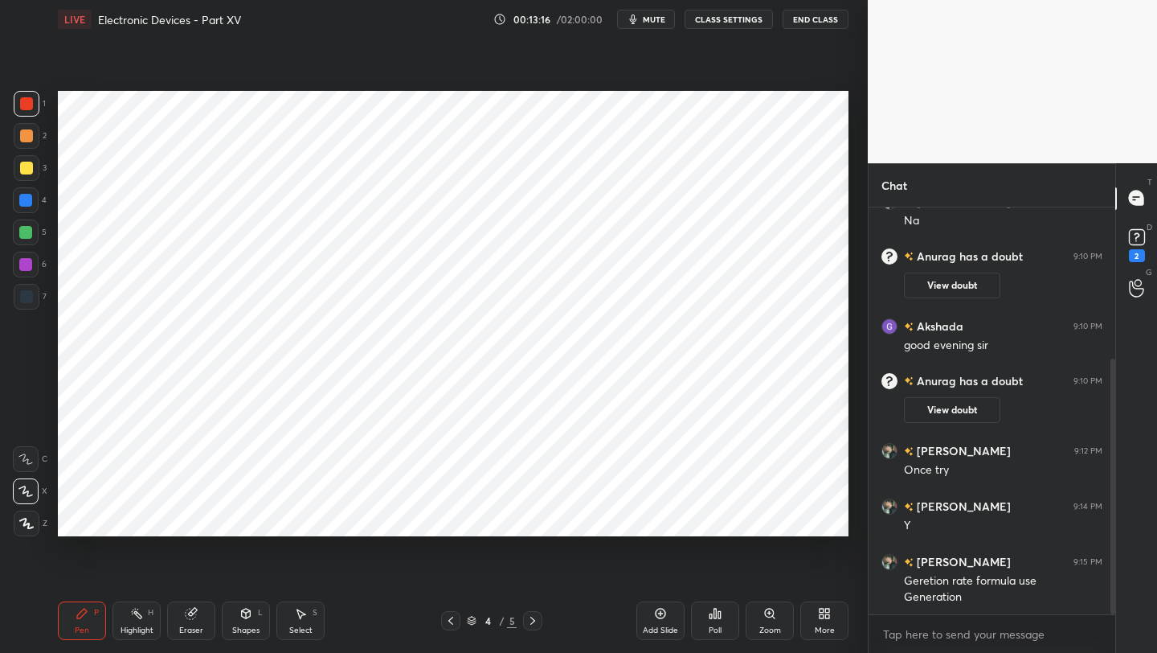
click at [534, 616] on icon at bounding box center [532, 620] width 13 height 13
click at [448, 620] on icon at bounding box center [450, 620] width 13 height 13
click at [453, 614] on icon at bounding box center [450, 620] width 13 height 13
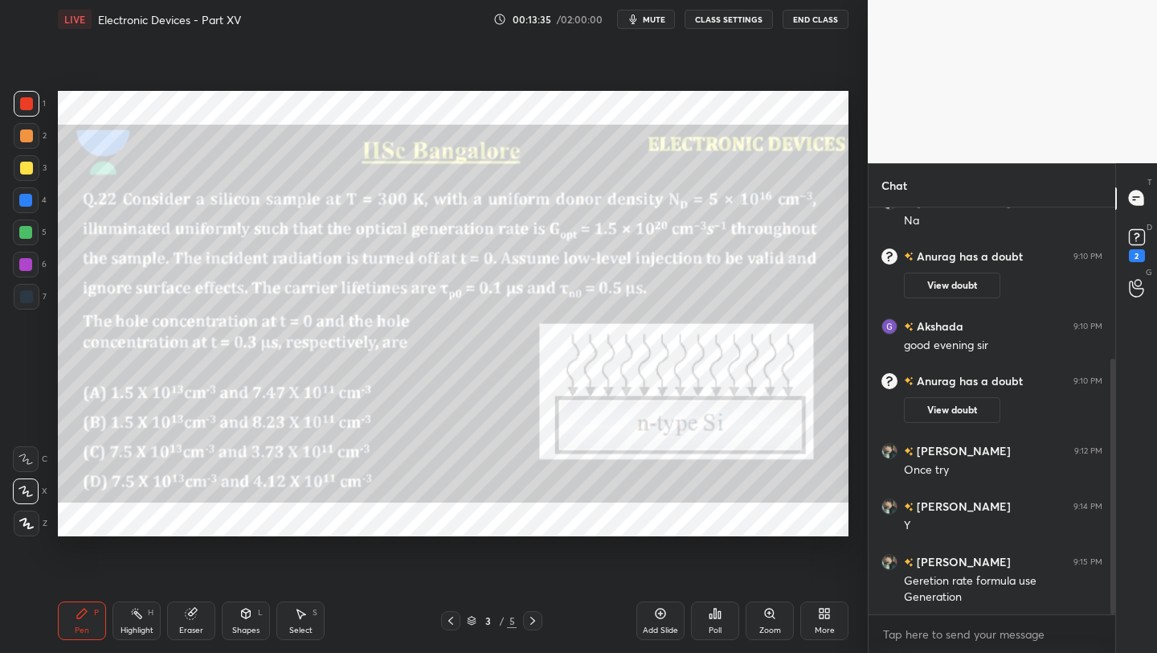
click at [530, 623] on icon at bounding box center [532, 620] width 13 height 13
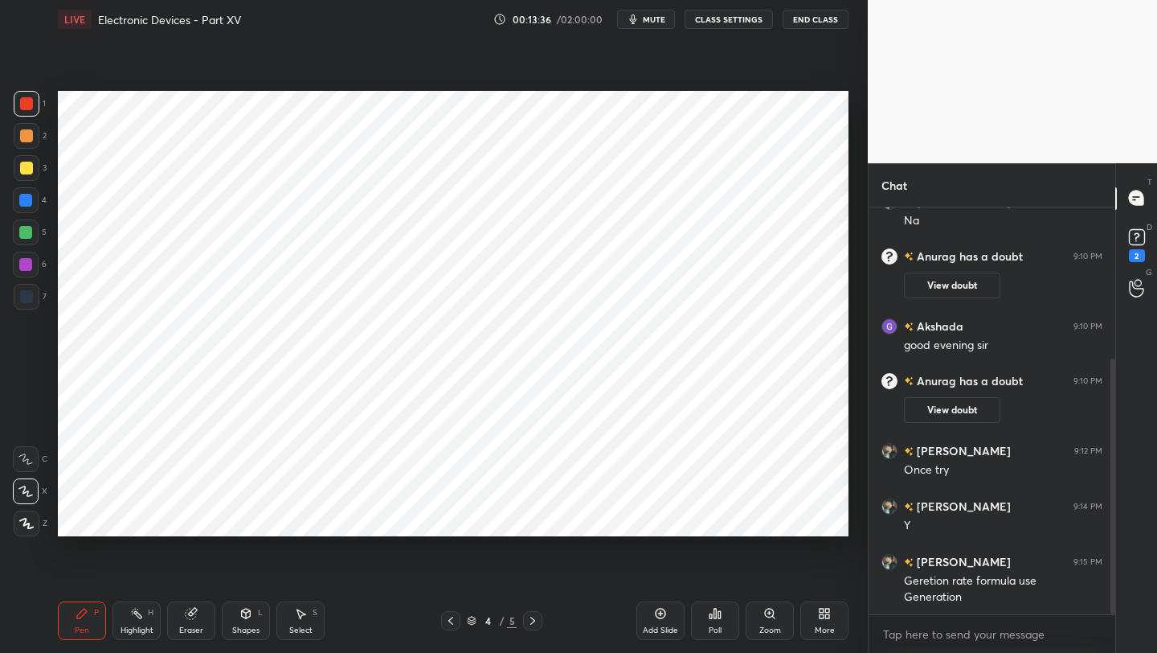
click at [529, 621] on icon at bounding box center [532, 620] width 13 height 13
click at [21, 302] on div at bounding box center [26, 296] width 13 height 13
drag, startPoint x: 651, startPoint y: 614, endPoint x: 652, endPoint y: 603, distance: 11.3
click at [651, 614] on div "Add Slide" at bounding box center [661, 620] width 48 height 39
click at [454, 625] on icon at bounding box center [450, 620] width 13 height 13
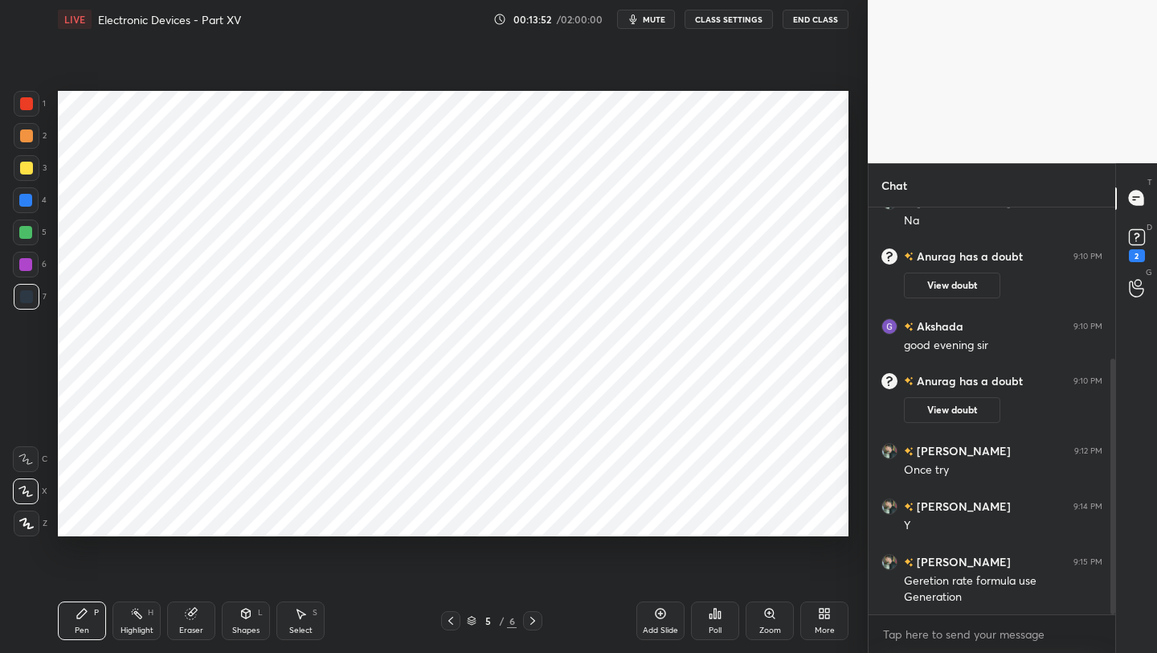
click at [454, 620] on icon at bounding box center [450, 620] width 13 height 13
click at [457, 618] on div at bounding box center [450, 620] width 19 height 19
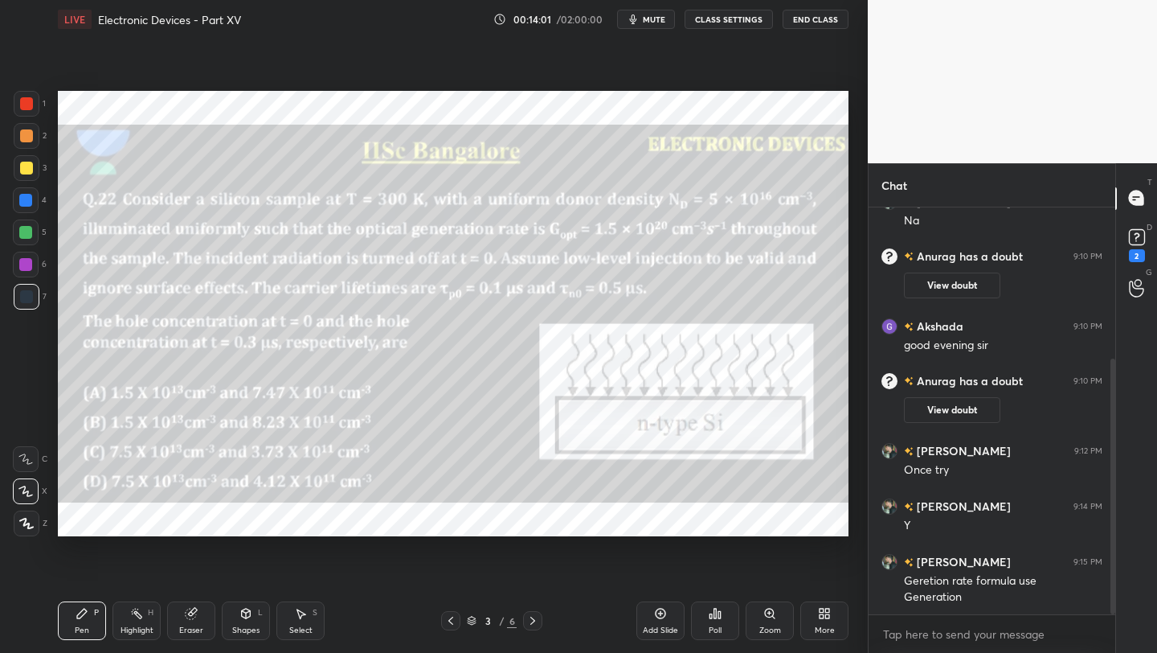
click at [533, 621] on icon at bounding box center [532, 620] width 13 height 13
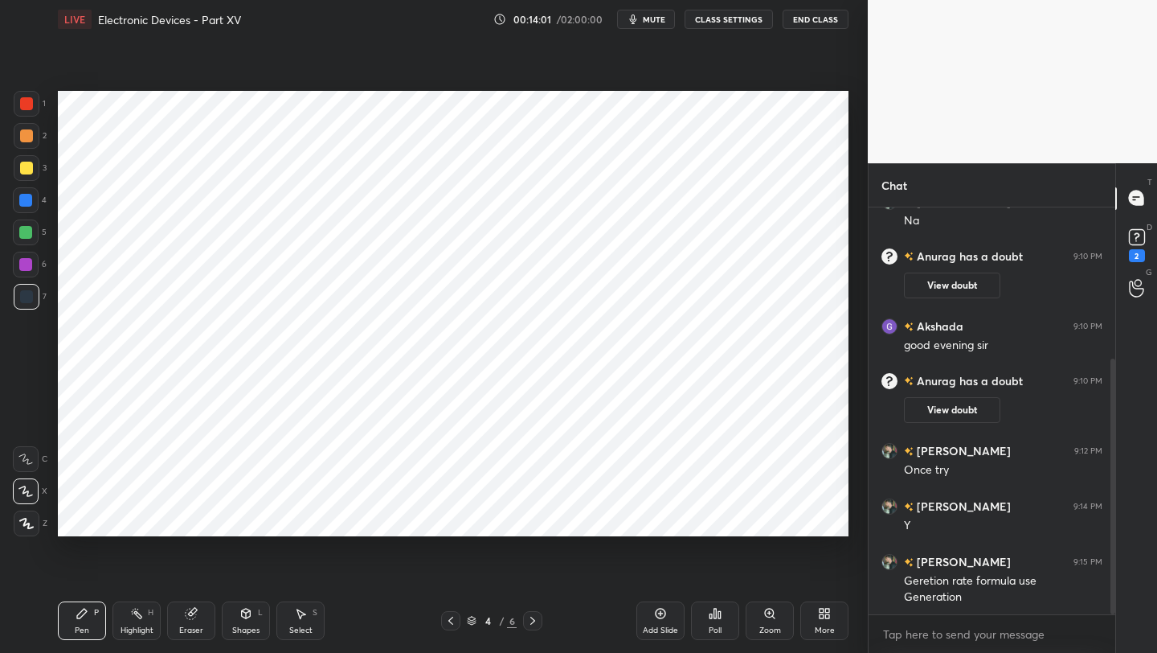
click at [532, 621] on icon at bounding box center [532, 620] width 13 height 13
click at [534, 620] on icon at bounding box center [532, 620] width 13 height 13
click at [449, 619] on icon at bounding box center [450, 620] width 5 height 8
click at [450, 627] on div at bounding box center [450, 620] width 19 height 19
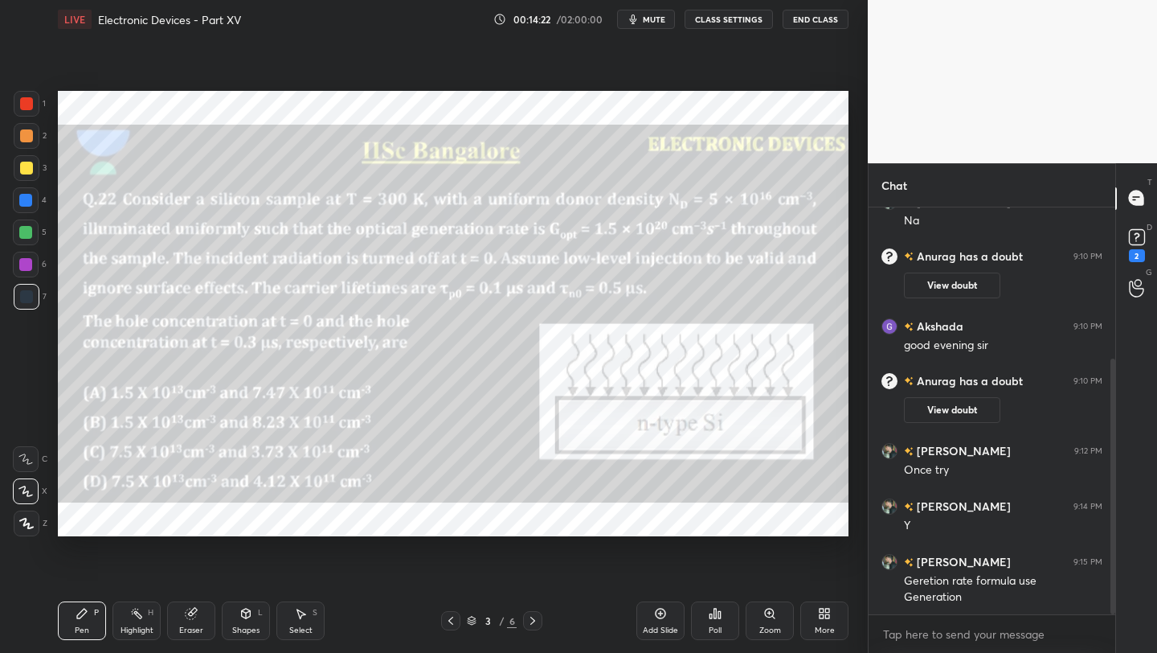
click at [534, 626] on icon at bounding box center [532, 620] width 13 height 13
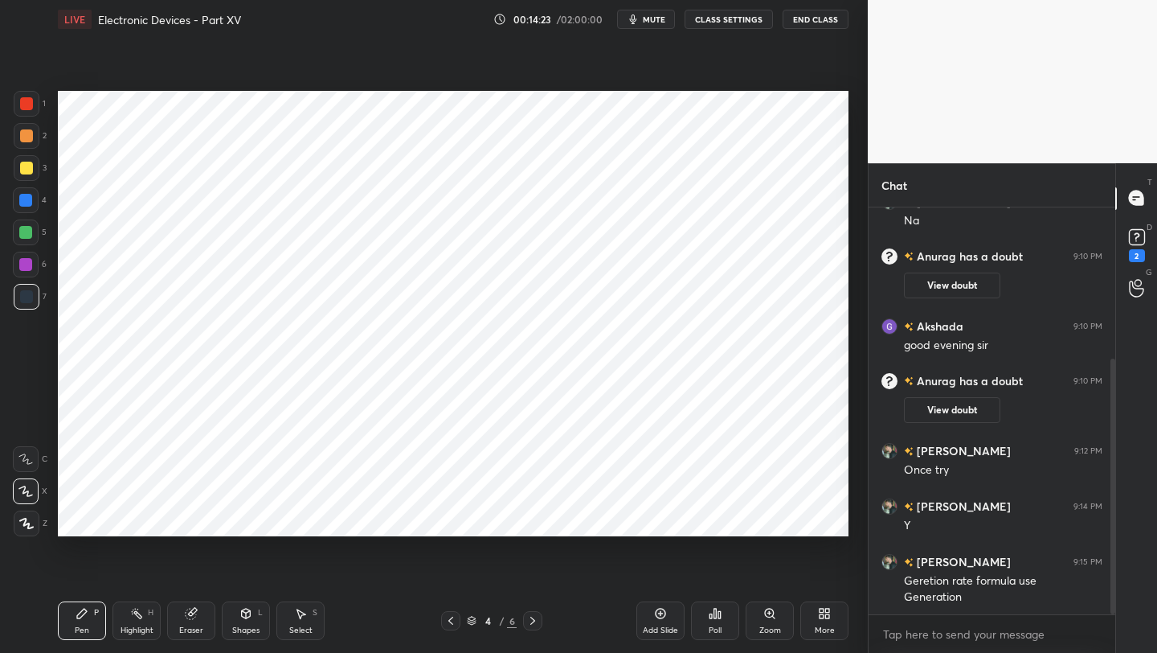
click at [535, 620] on icon at bounding box center [532, 620] width 13 height 13
click at [539, 625] on icon at bounding box center [532, 620] width 13 height 13
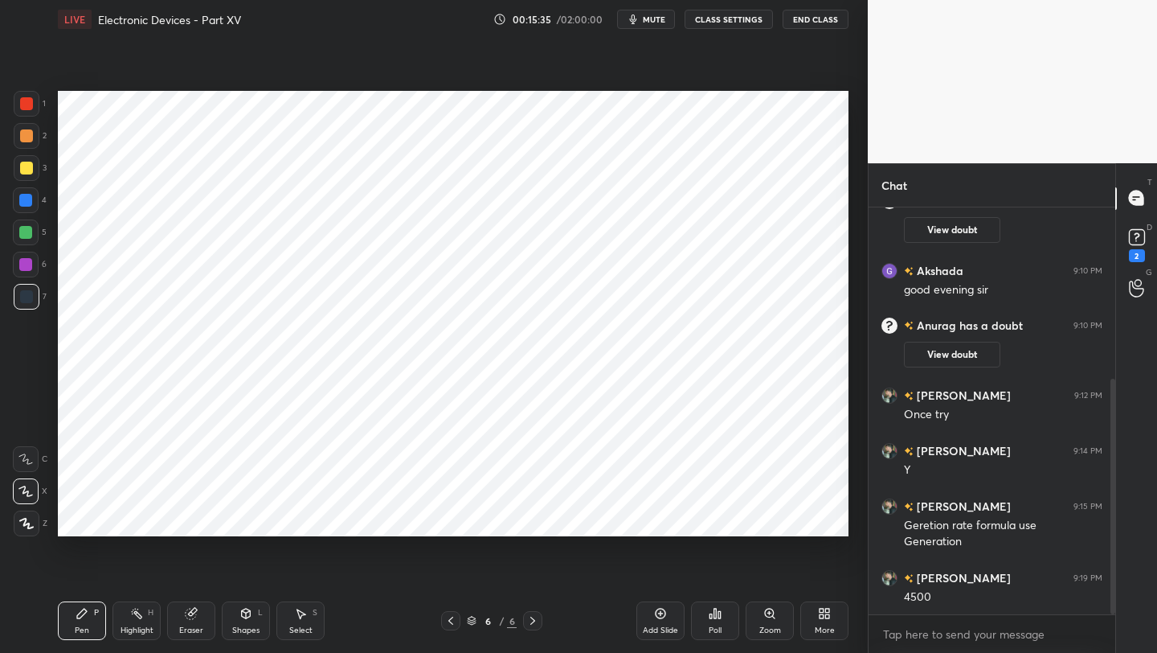
click at [447, 621] on icon at bounding box center [450, 620] width 13 height 13
click at [31, 266] on div at bounding box center [26, 265] width 26 height 26
click at [530, 619] on icon at bounding box center [532, 620] width 13 height 13
click at [448, 628] on div at bounding box center [450, 620] width 19 height 19
click at [534, 618] on icon at bounding box center [532, 620] width 13 height 13
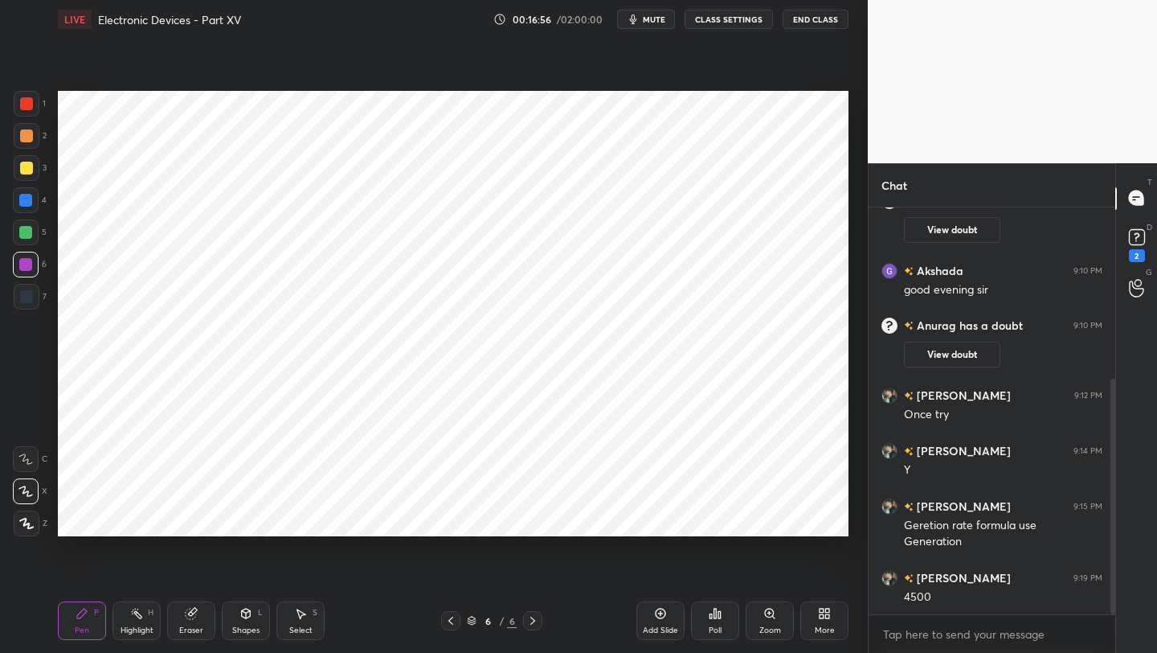
drag, startPoint x: 252, startPoint y: 618, endPoint x: 245, endPoint y: 610, distance: 10.3
click at [248, 618] on icon at bounding box center [246, 613] width 13 height 13
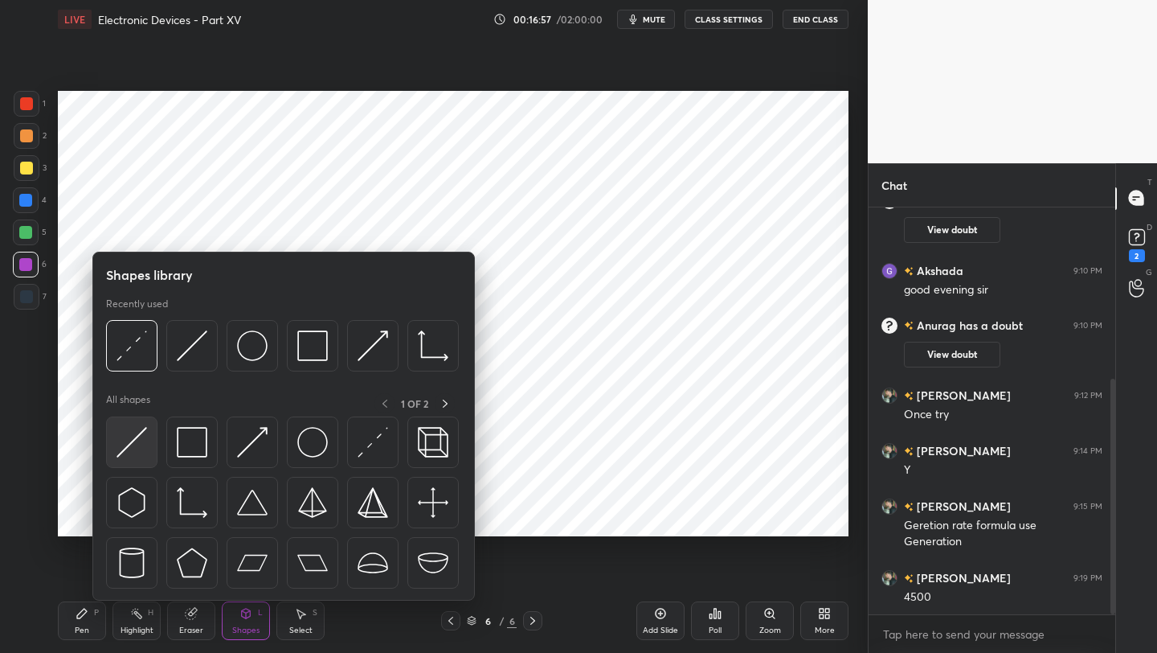
click at [142, 445] on img at bounding box center [132, 442] width 31 height 31
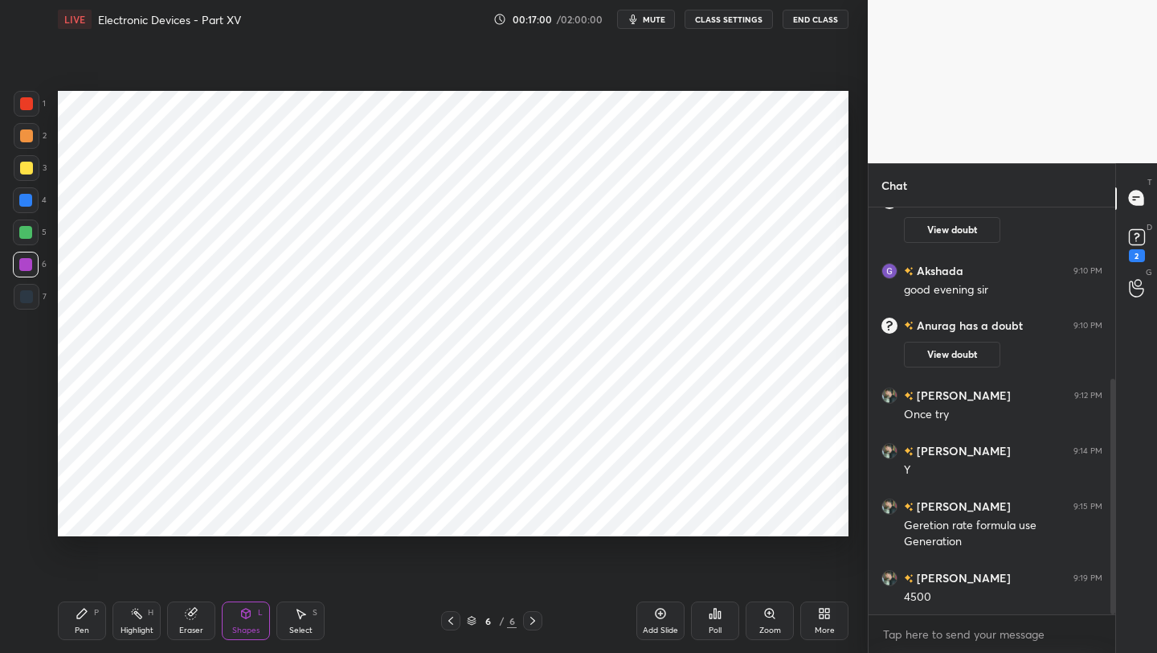
drag, startPoint x: 80, startPoint y: 627, endPoint x: 79, endPoint y: 600, distance: 26.5
click at [80, 626] on div "Pen" at bounding box center [82, 630] width 14 height 8
click at [34, 204] on div at bounding box center [26, 200] width 26 height 26
click at [453, 616] on icon at bounding box center [450, 620] width 13 height 13
click at [454, 616] on icon at bounding box center [450, 620] width 13 height 13
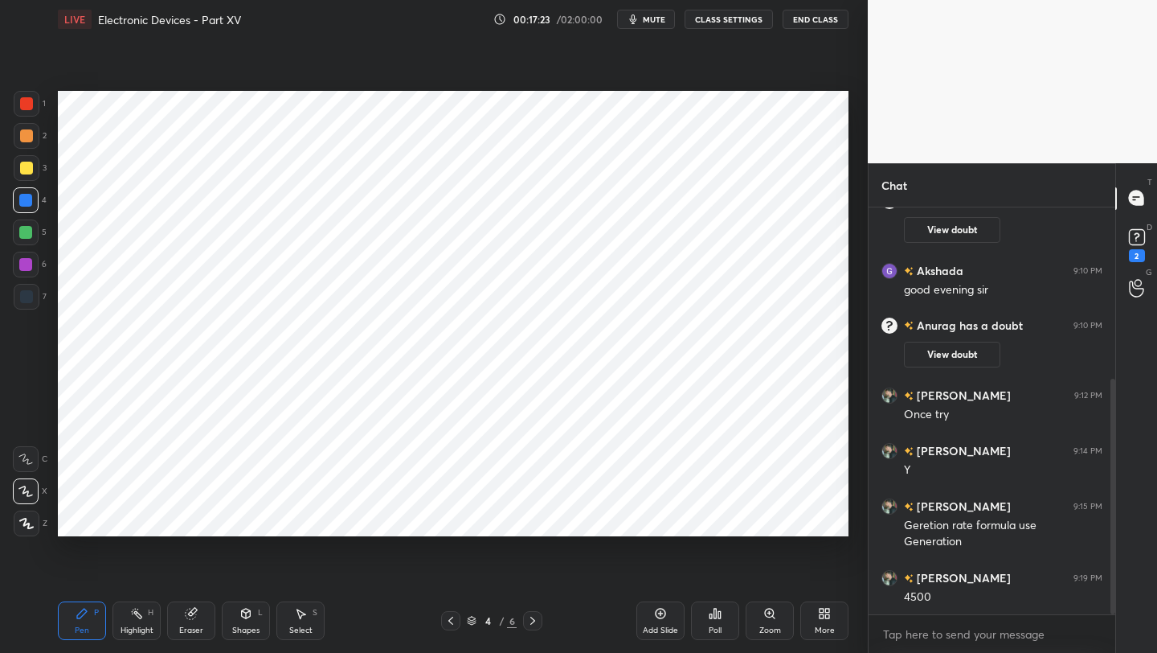
click at [454, 616] on icon at bounding box center [450, 620] width 13 height 13
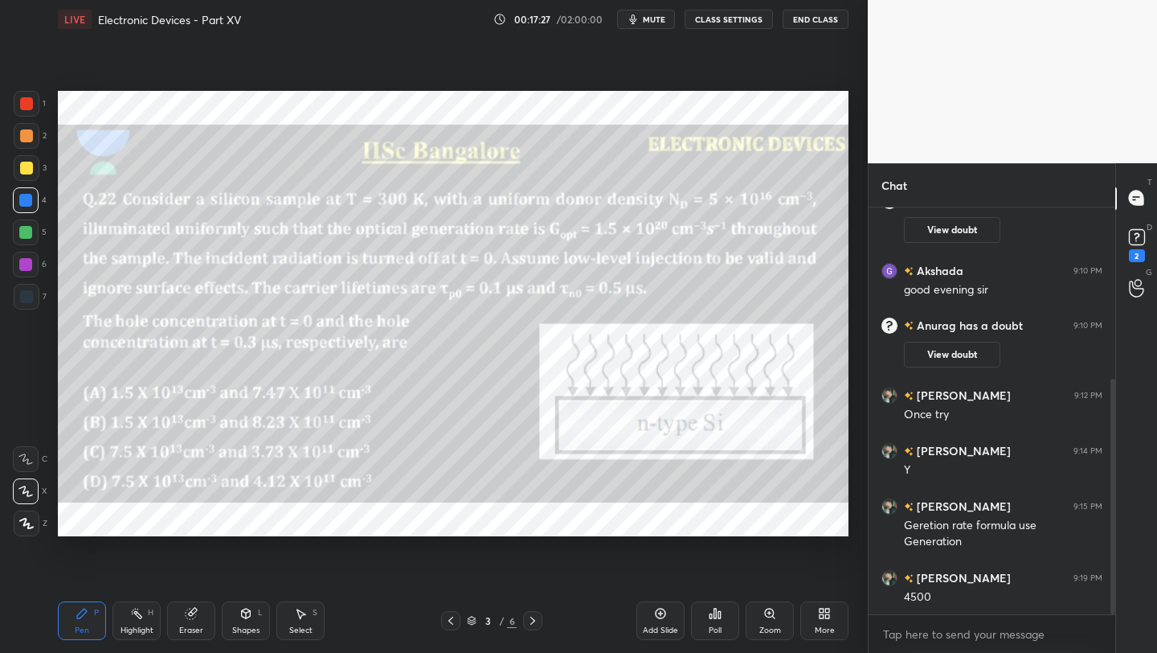
click at [532, 619] on icon at bounding box center [532, 620] width 13 height 13
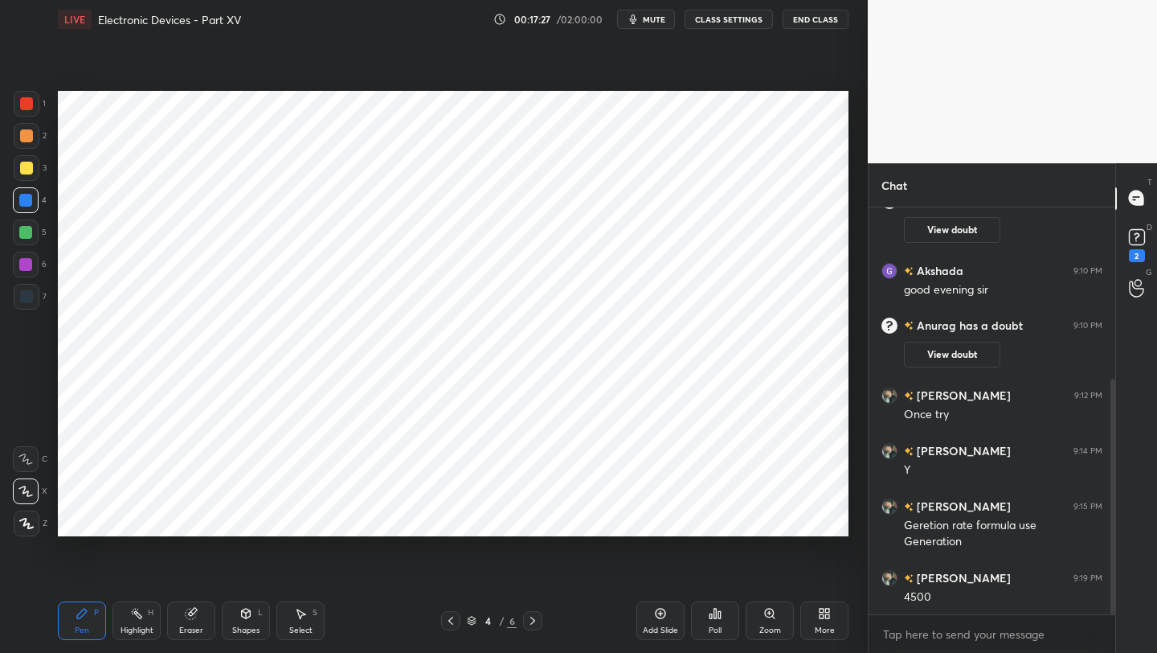
click at [535, 620] on icon at bounding box center [532, 620] width 13 height 13
click at [539, 616] on div at bounding box center [532, 620] width 19 height 19
click at [537, 618] on icon at bounding box center [532, 620] width 13 height 13
click at [441, 626] on div at bounding box center [450, 620] width 19 height 19
click at [530, 621] on icon at bounding box center [532, 620] width 13 height 13
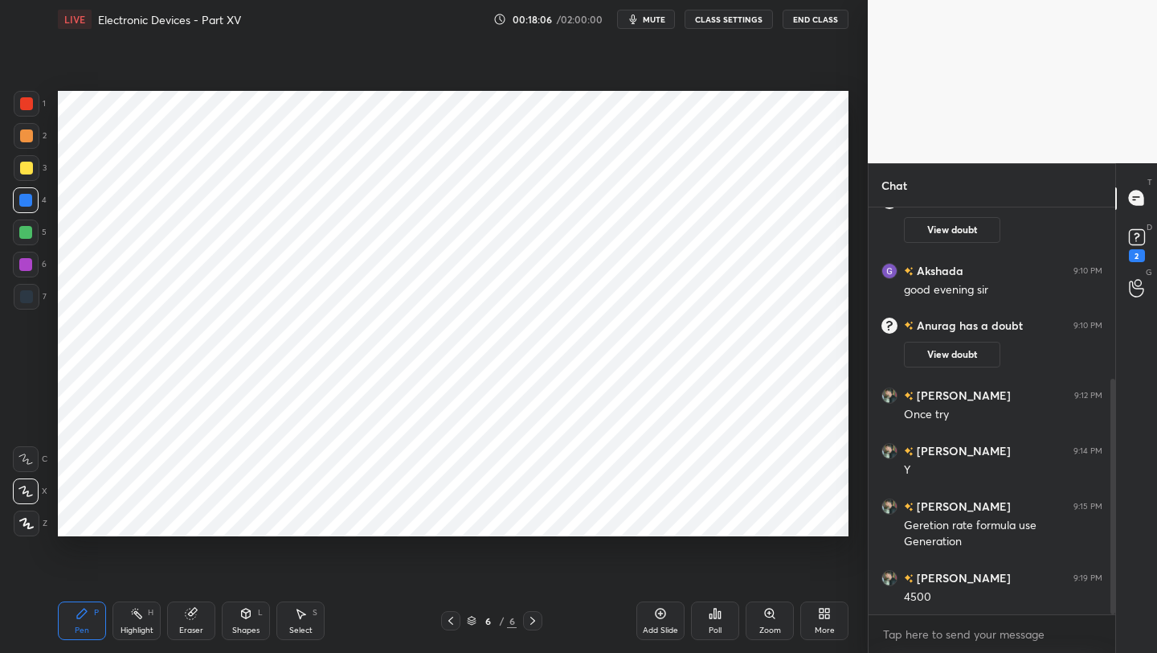
drag, startPoint x: 34, startPoint y: 266, endPoint x: 55, endPoint y: 273, distance: 22.9
click at [34, 266] on div at bounding box center [26, 265] width 26 height 26
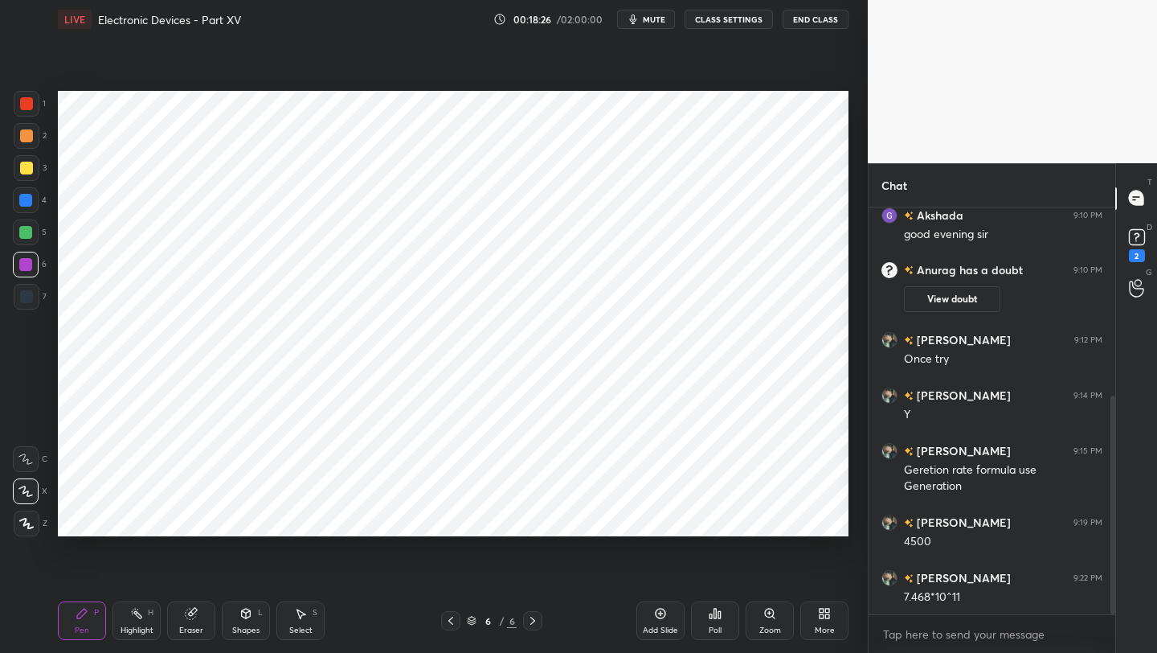
click at [450, 621] on icon at bounding box center [450, 620] width 13 height 13
click at [457, 617] on div at bounding box center [450, 620] width 19 height 19
click at [457, 619] on div at bounding box center [450, 620] width 19 height 19
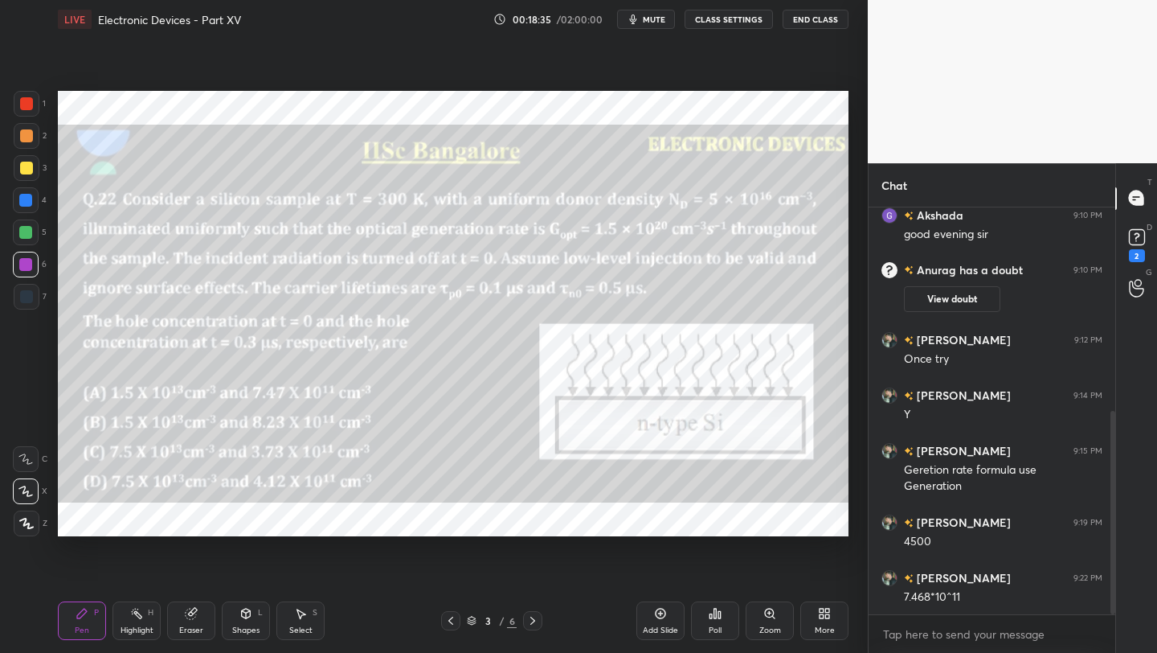
scroll to position [407, 0]
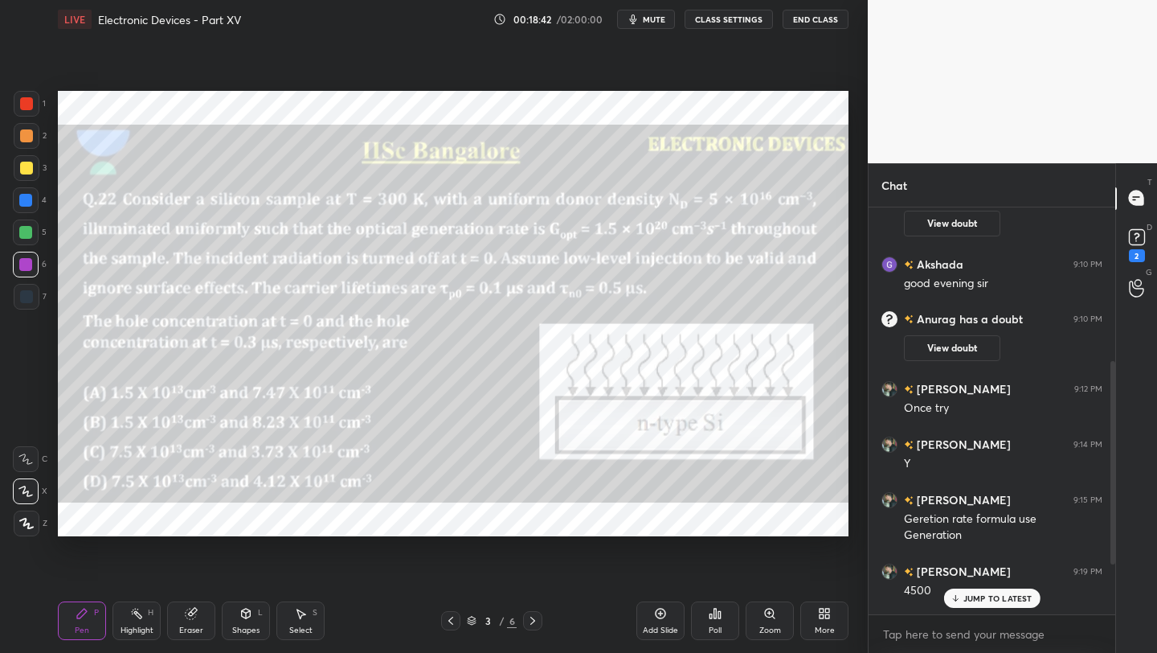
drag, startPoint x: 1111, startPoint y: 498, endPoint x: 1114, endPoint y: 442, distance: 55.6
click at [1117, 445] on div "Chat 3 Anurag, Ravi, Abinav & 3 others joined You joined Sharad, Akshada joined…" at bounding box center [1012, 408] width 289 height 490
click at [945, 352] on button "View doubt" at bounding box center [952, 348] width 96 height 26
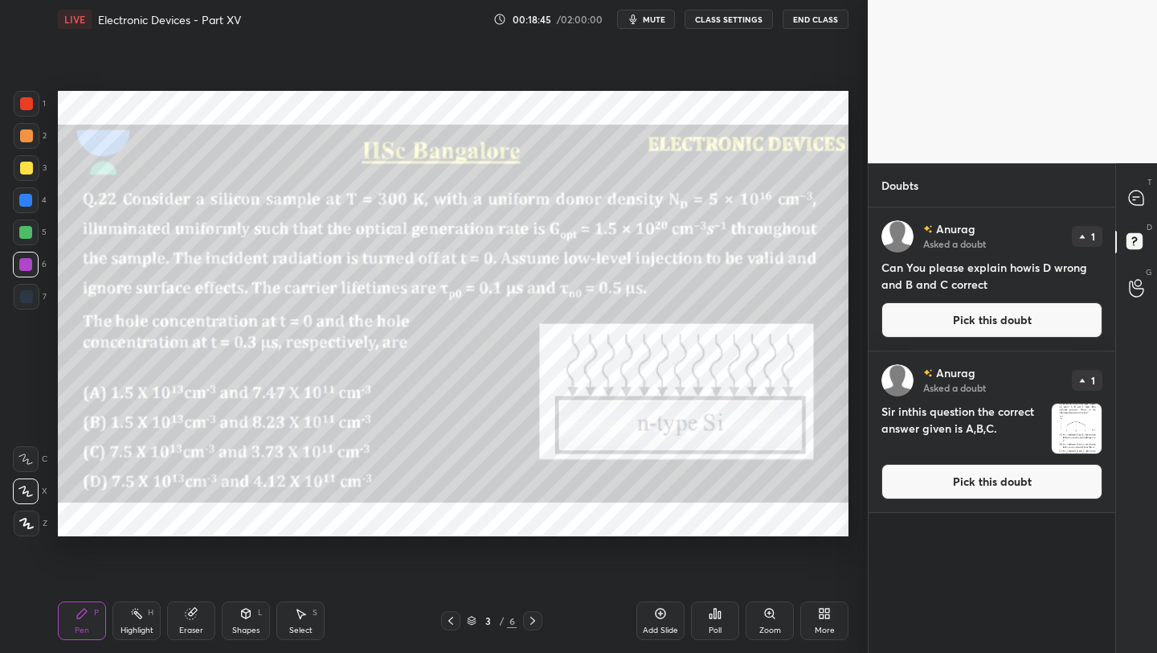
click at [981, 325] on button "Pick this doubt" at bounding box center [992, 319] width 221 height 35
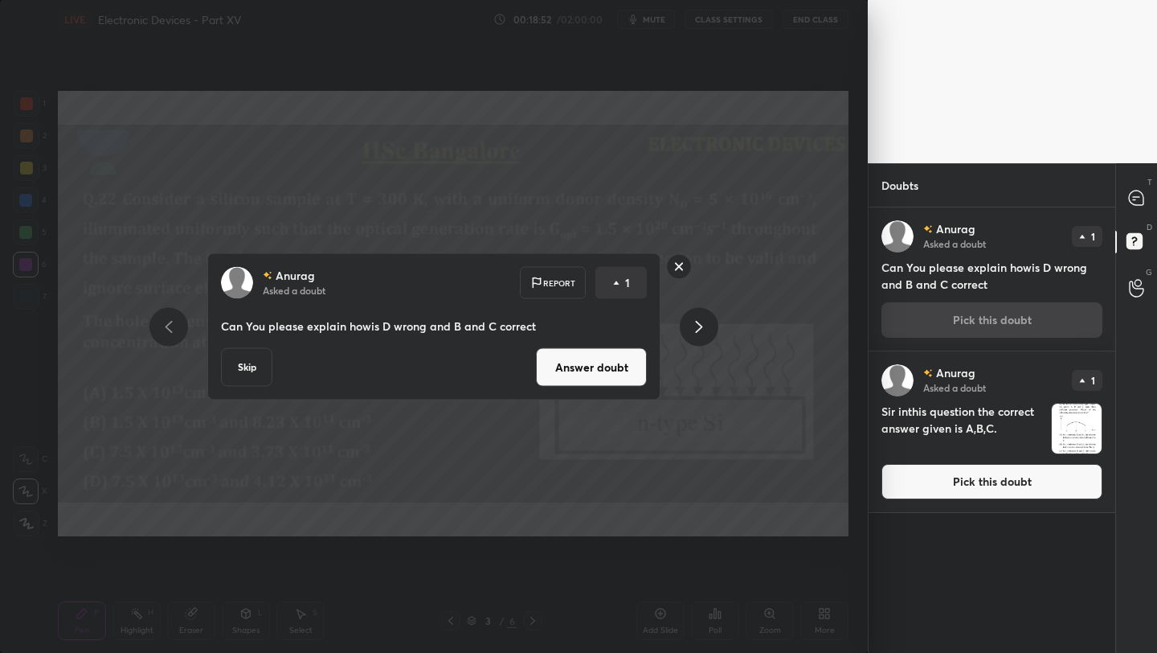
click at [608, 361] on button "Answer doubt" at bounding box center [591, 367] width 111 height 39
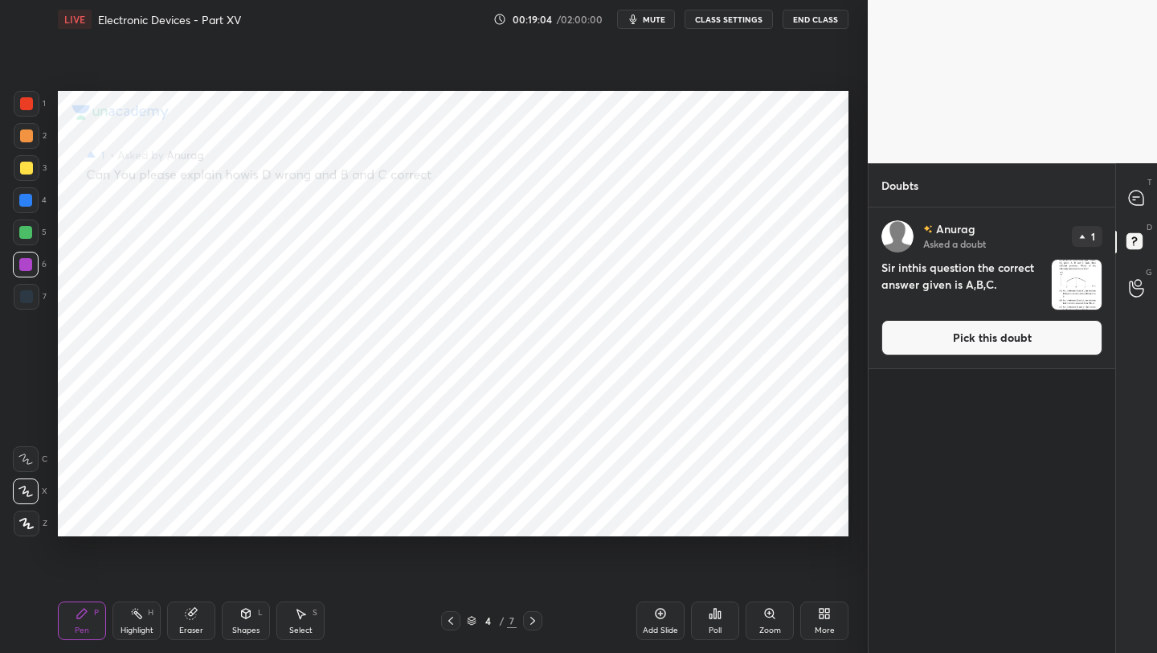
click at [953, 345] on button "Pick this doubt" at bounding box center [992, 337] width 221 height 35
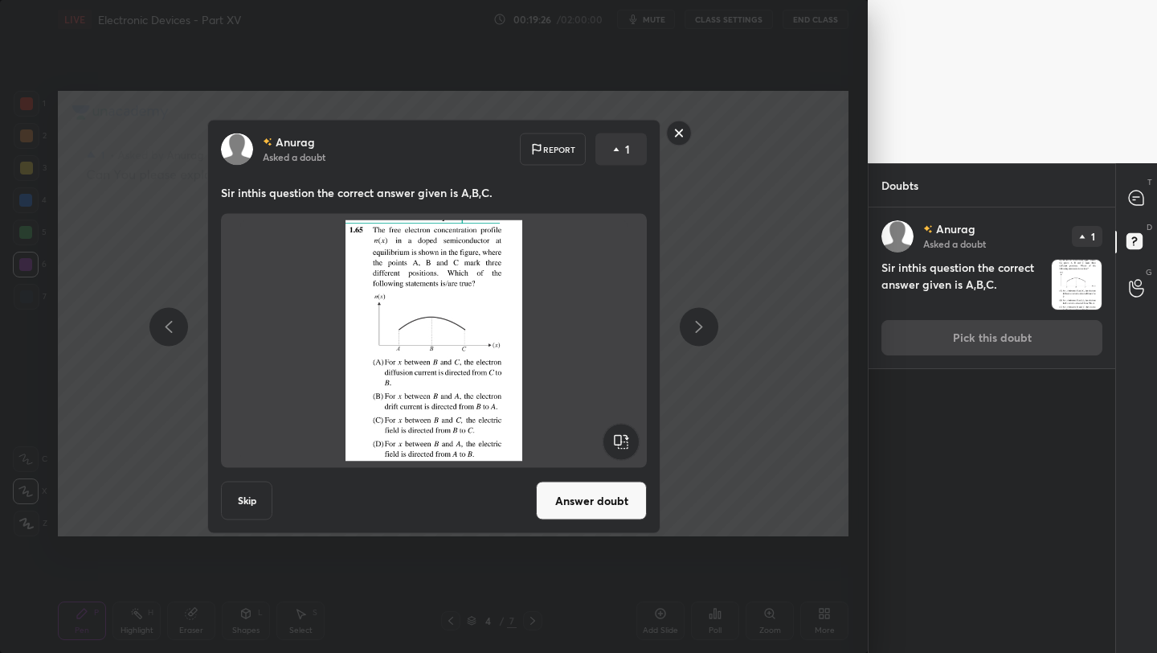
click at [590, 508] on button "Answer doubt" at bounding box center [591, 500] width 111 height 39
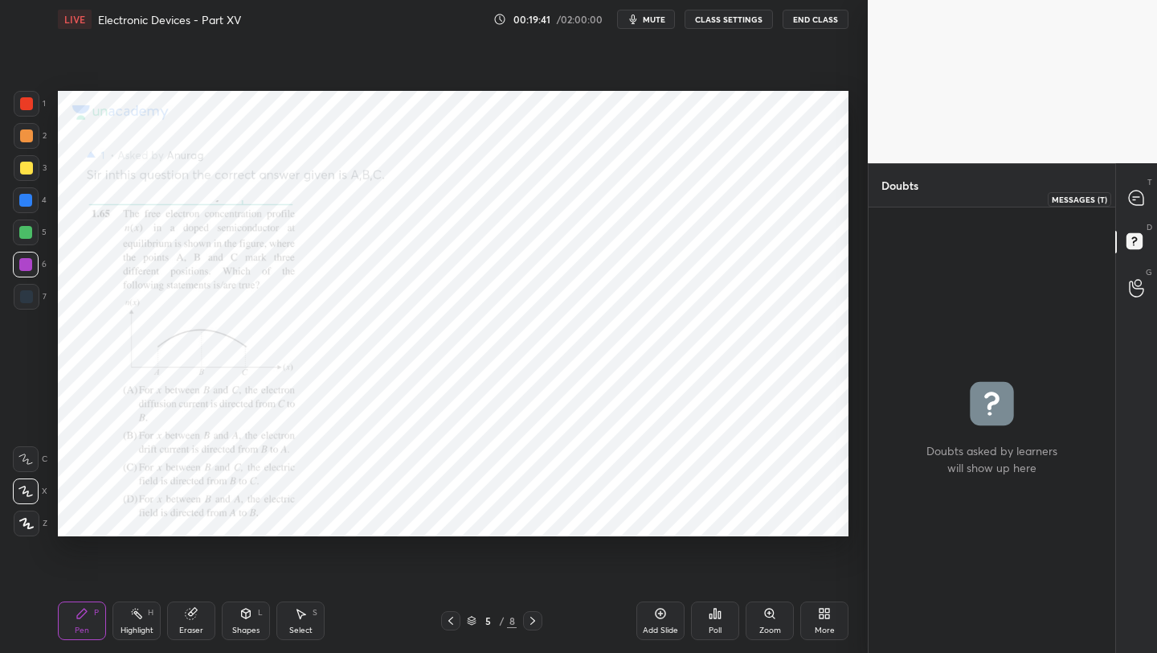
click at [1129, 202] on icon at bounding box center [1136, 198] width 17 height 17
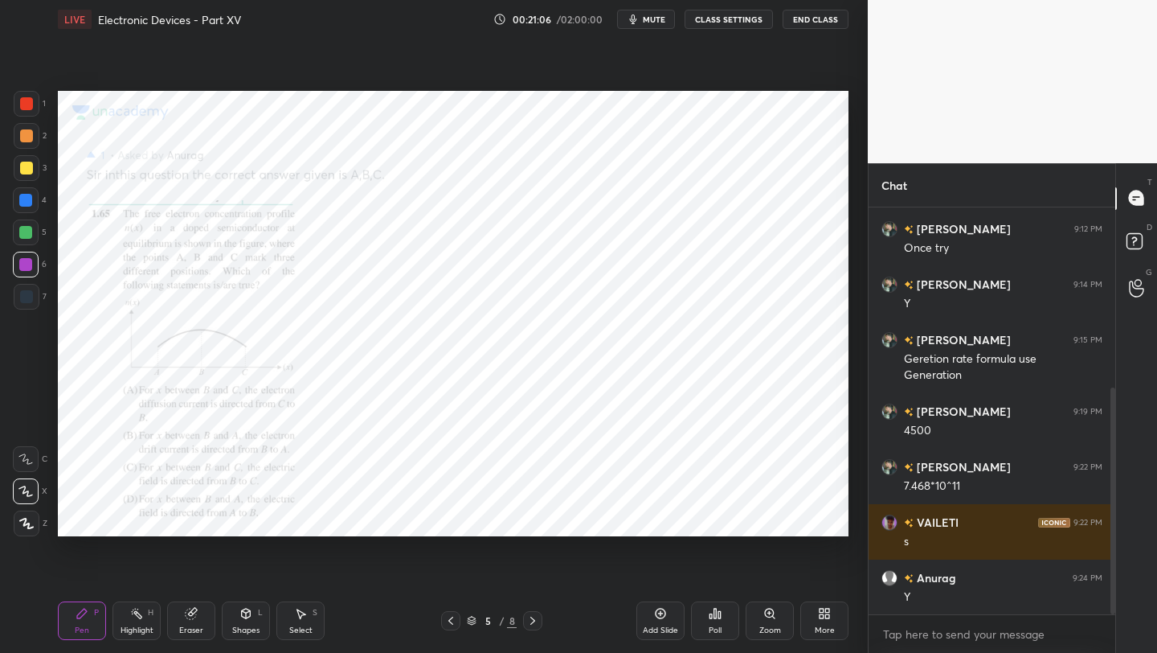
scroll to position [380, 0]
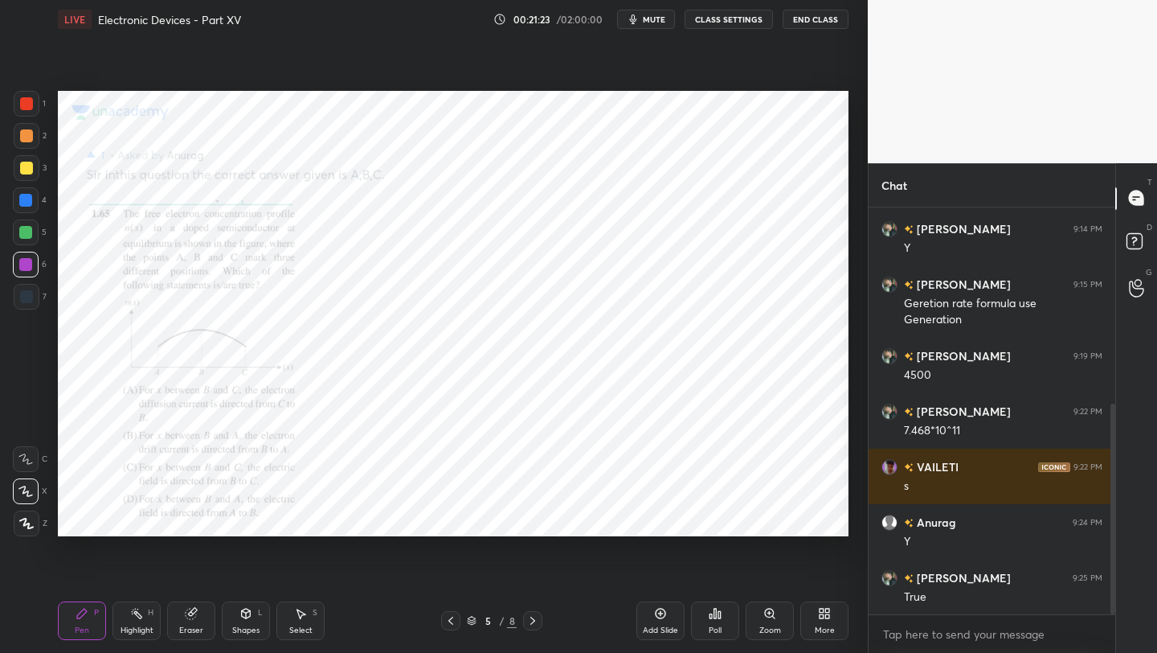
click at [252, 616] on div "Shapes L" at bounding box center [246, 620] width 48 height 39
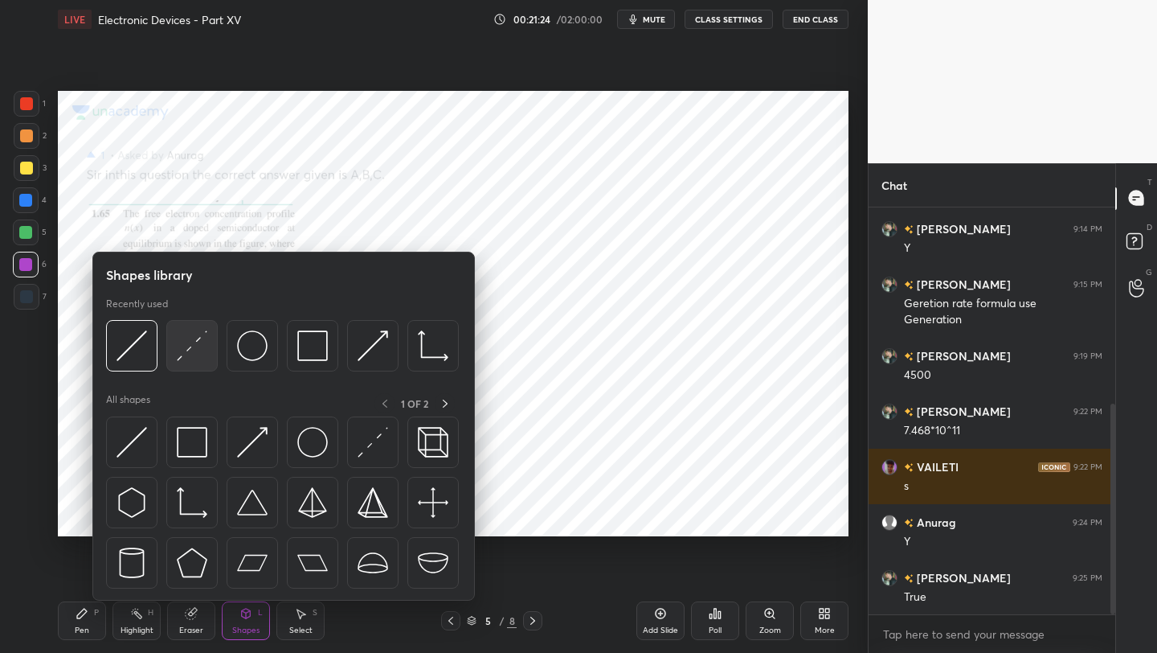
click at [200, 348] on img at bounding box center [192, 345] width 31 height 31
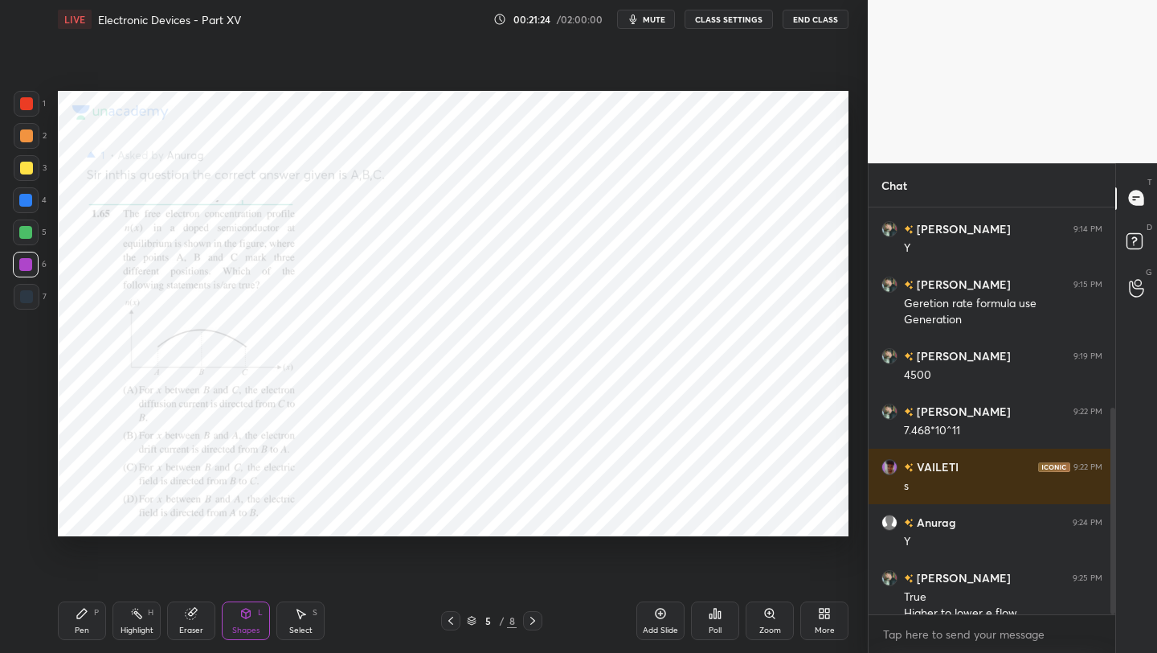
scroll to position [396, 0]
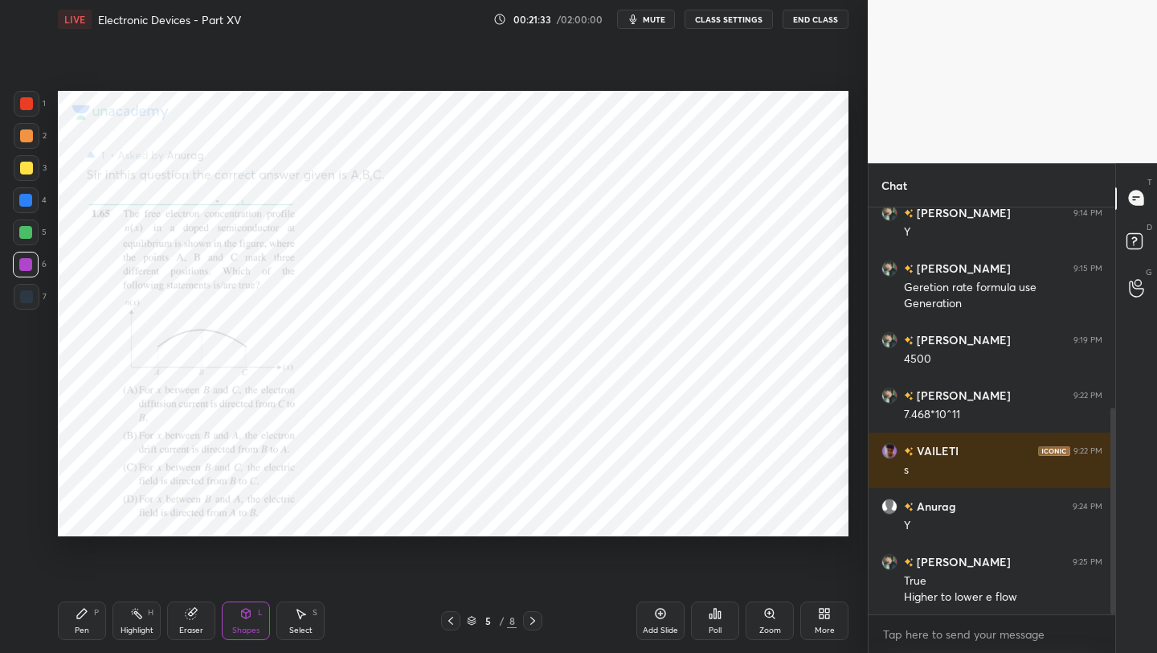
click at [76, 628] on div "Pen" at bounding box center [82, 630] width 14 height 8
click at [35, 235] on div at bounding box center [26, 232] width 26 height 26
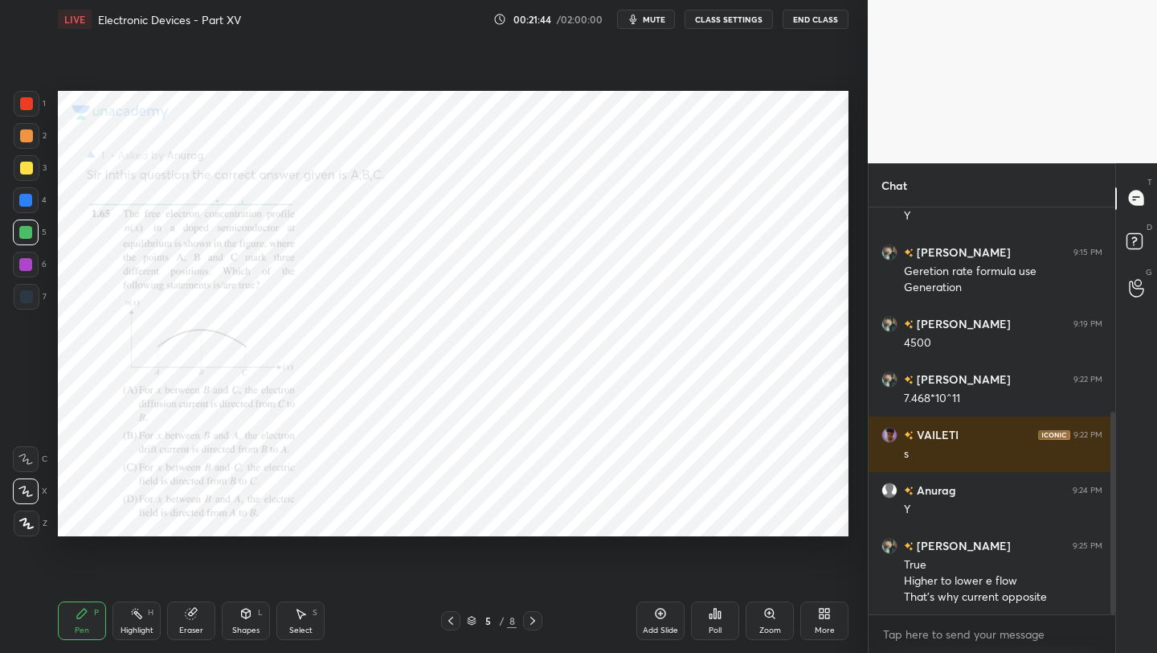
drag, startPoint x: 28, startPoint y: 297, endPoint x: 54, endPoint y: 272, distance: 36.4
click at [27, 297] on div at bounding box center [26, 296] width 13 height 13
click at [187, 621] on div "Eraser" at bounding box center [191, 620] width 48 height 39
click at [75, 626] on div "Pen" at bounding box center [82, 630] width 14 height 8
drag, startPoint x: 23, startPoint y: 241, endPoint x: 33, endPoint y: 234, distance: 12.7
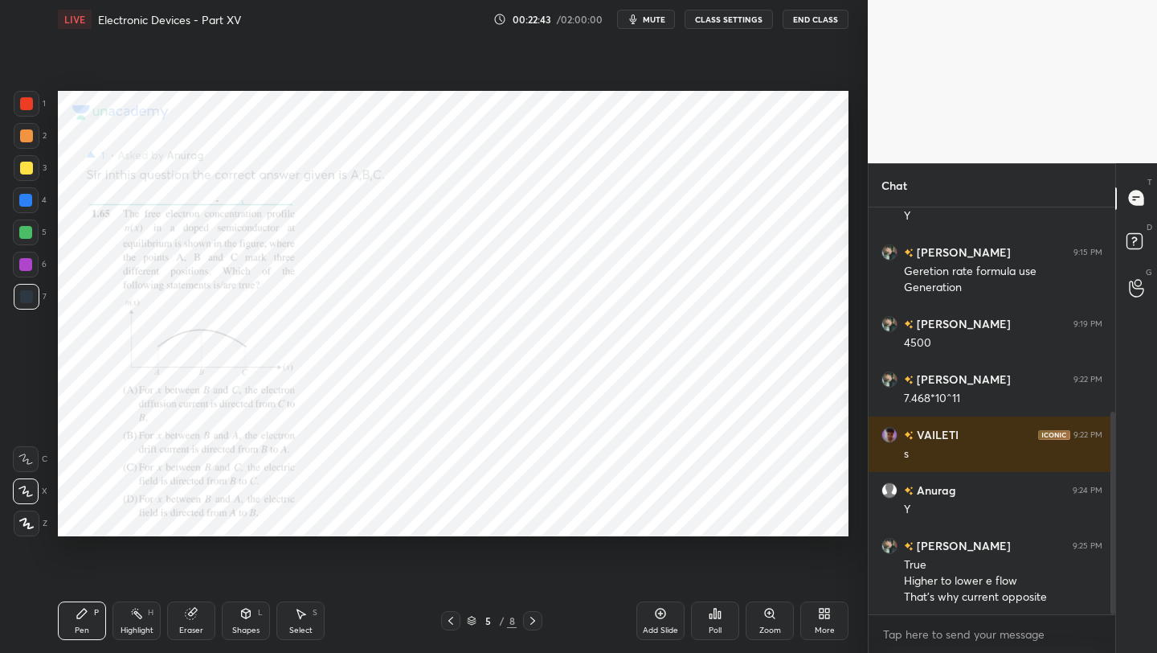
click at [23, 241] on div at bounding box center [26, 232] width 26 height 26
click at [28, 201] on div at bounding box center [25, 200] width 13 height 13
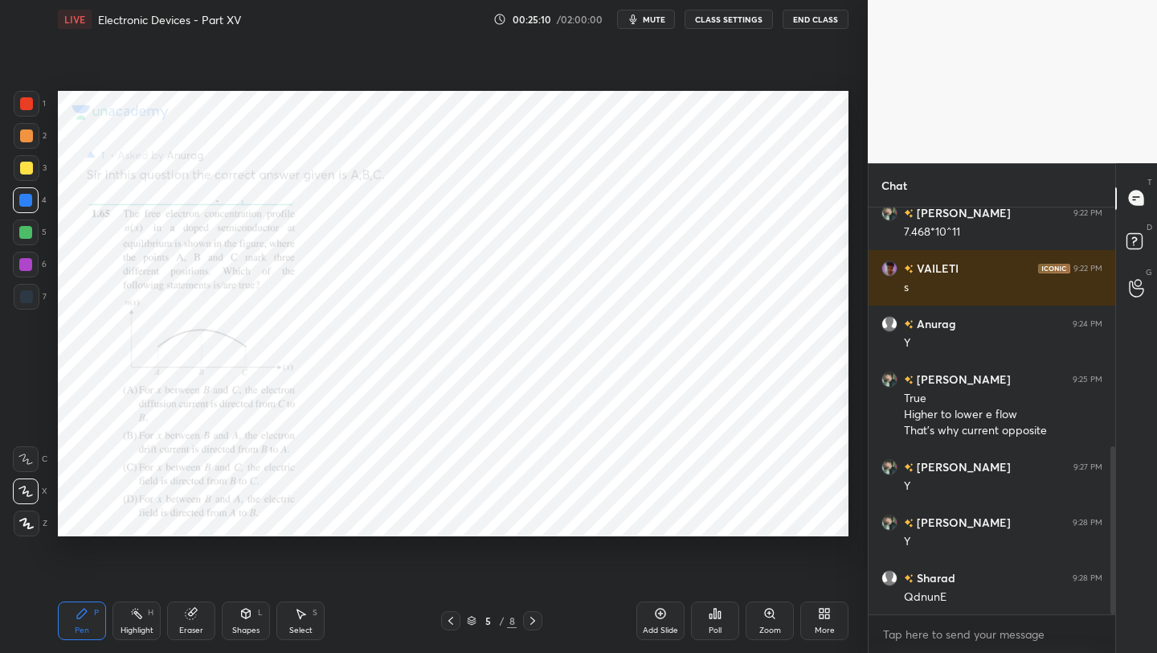
scroll to position [634, 0]
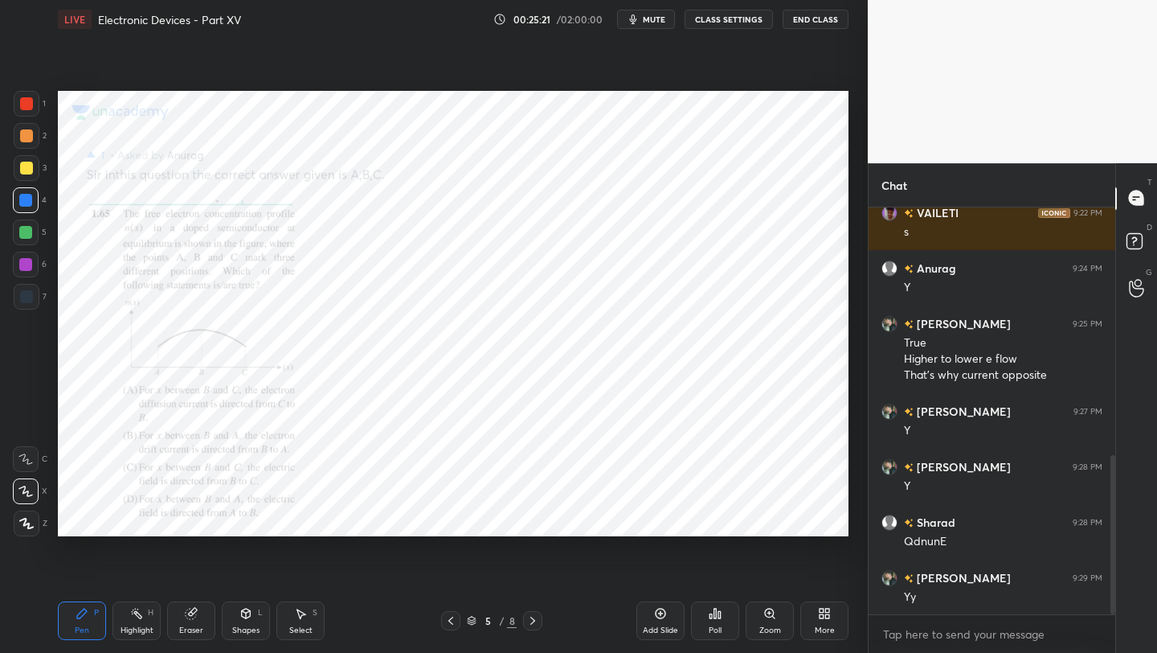
click at [657, 620] on div "Add Slide" at bounding box center [661, 620] width 48 height 39
drag, startPoint x: 34, startPoint y: 104, endPoint x: 51, endPoint y: 118, distance: 21.7
click at [35, 105] on div at bounding box center [27, 104] width 26 height 26
click at [19, 268] on div at bounding box center [26, 265] width 26 height 26
click at [448, 619] on icon at bounding box center [450, 620] width 13 height 13
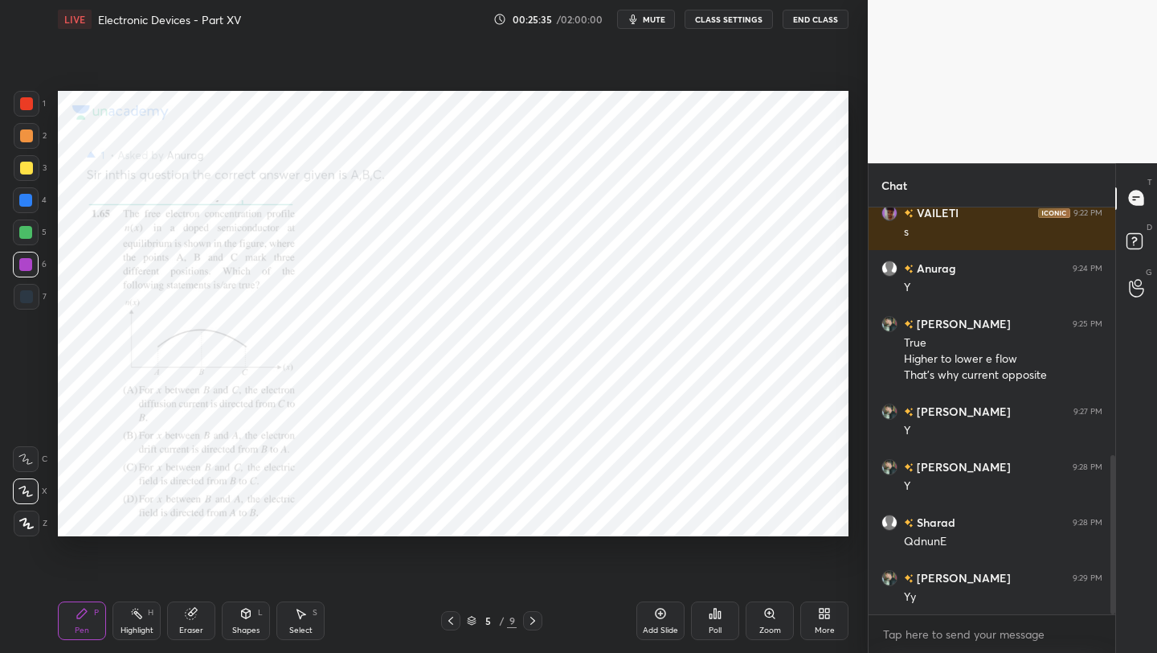
click at [539, 617] on icon at bounding box center [532, 620] width 13 height 13
click at [26, 203] on div at bounding box center [25, 200] width 13 height 13
click at [445, 622] on icon at bounding box center [450, 620] width 13 height 13
click at [530, 616] on icon at bounding box center [532, 620] width 13 height 13
click at [455, 620] on icon at bounding box center [450, 620] width 13 height 13
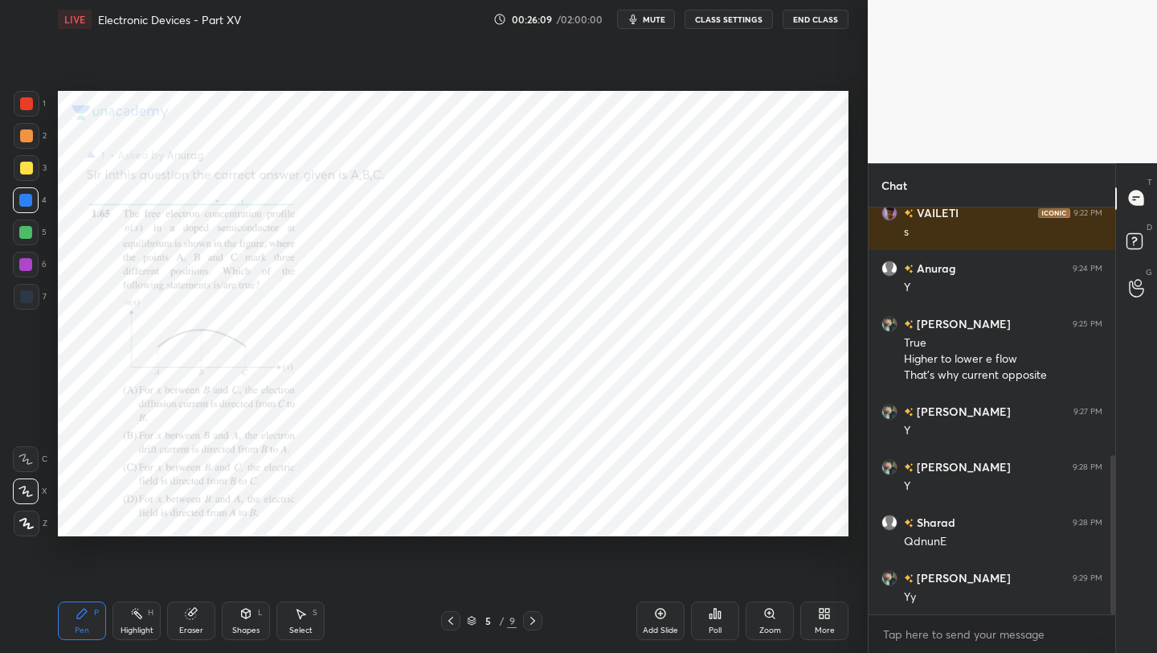
click at [531, 612] on div at bounding box center [532, 620] width 19 height 19
drag, startPoint x: 17, startPoint y: 301, endPoint x: 30, endPoint y: 301, distance: 12.9
click at [17, 301] on div at bounding box center [27, 297] width 26 height 26
click at [448, 616] on icon at bounding box center [450, 620] width 13 height 13
click at [531, 617] on icon at bounding box center [532, 620] width 5 height 8
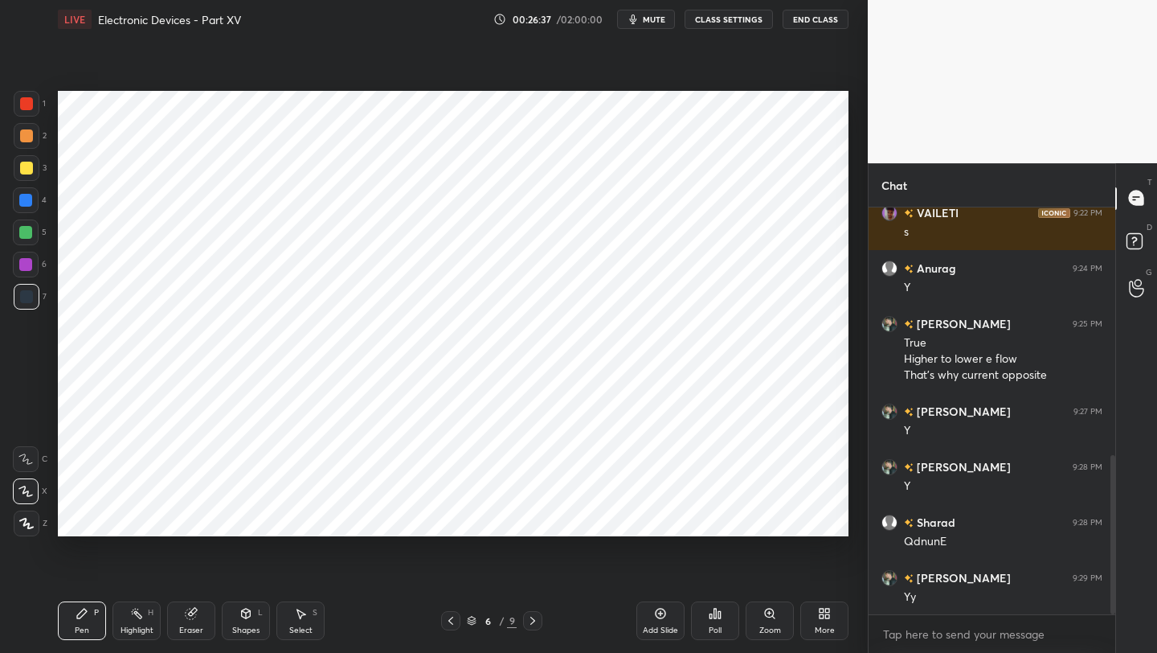
click at [444, 621] on icon at bounding box center [450, 620] width 13 height 13
click at [530, 619] on icon at bounding box center [532, 620] width 13 height 13
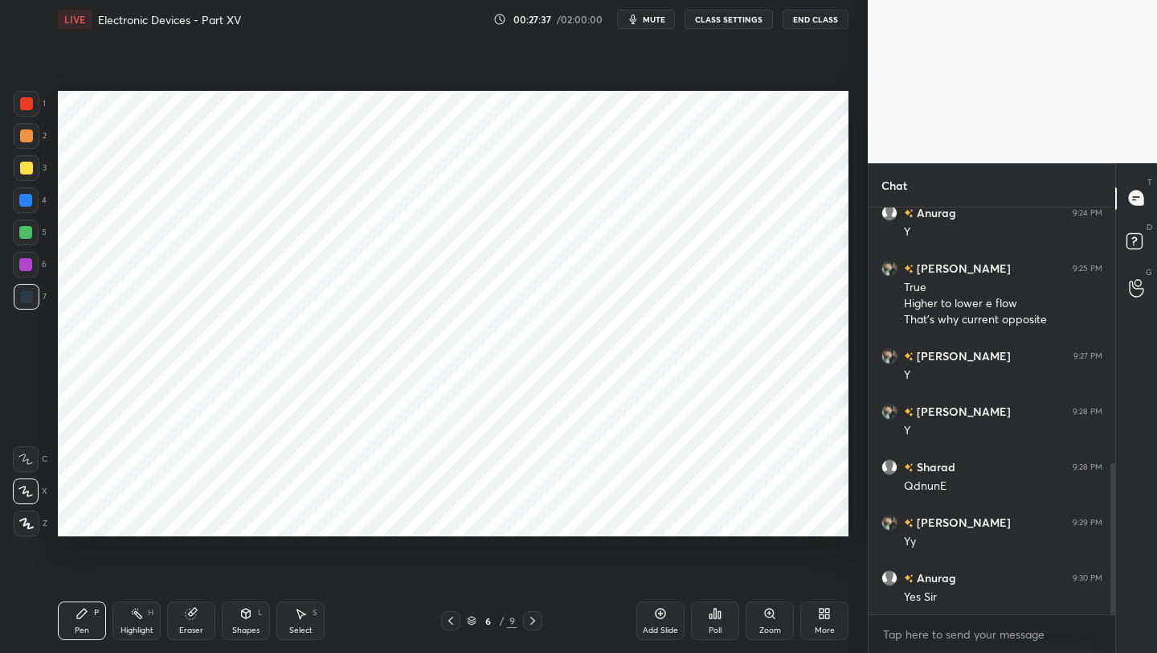
click at [243, 612] on icon at bounding box center [246, 613] width 13 height 13
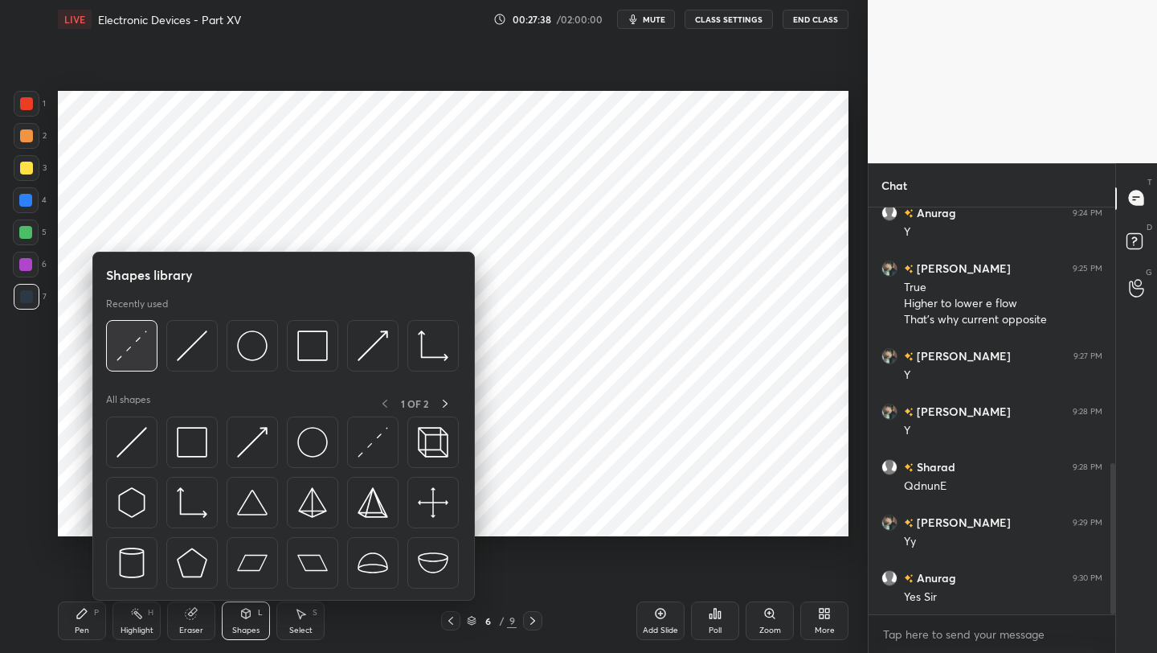
click at [138, 350] on img at bounding box center [132, 345] width 31 height 31
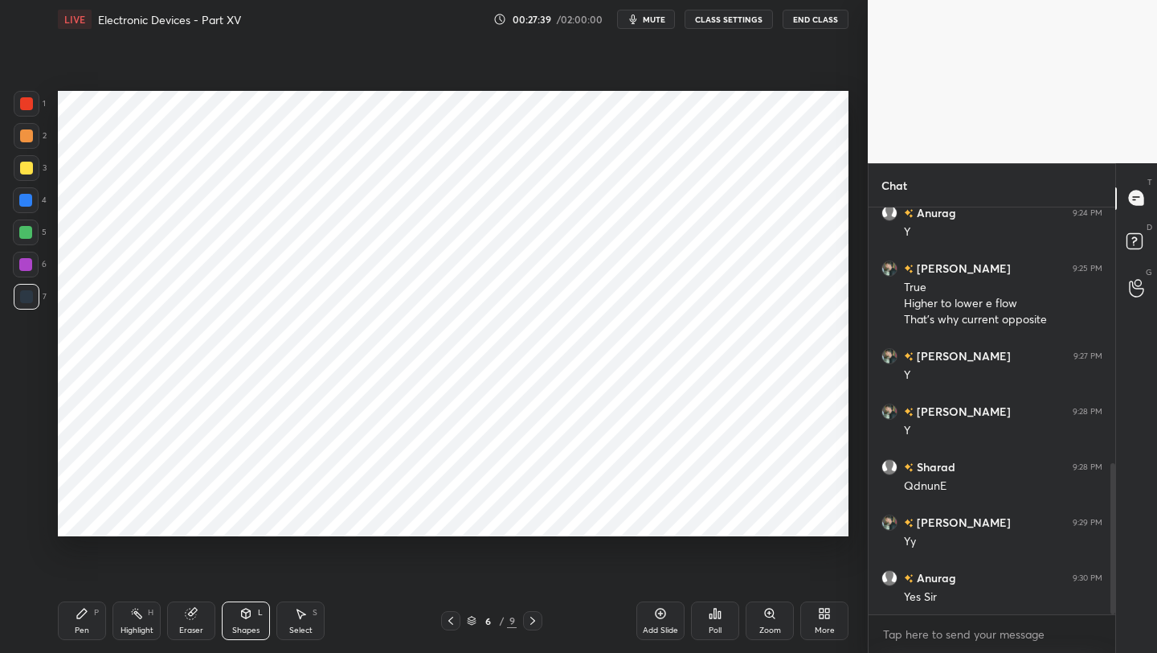
click at [27, 264] on div at bounding box center [25, 264] width 13 height 13
click at [448, 619] on icon at bounding box center [450, 620] width 13 height 13
click at [539, 618] on div at bounding box center [532, 620] width 19 height 19
click at [453, 618] on icon at bounding box center [450, 620] width 13 height 13
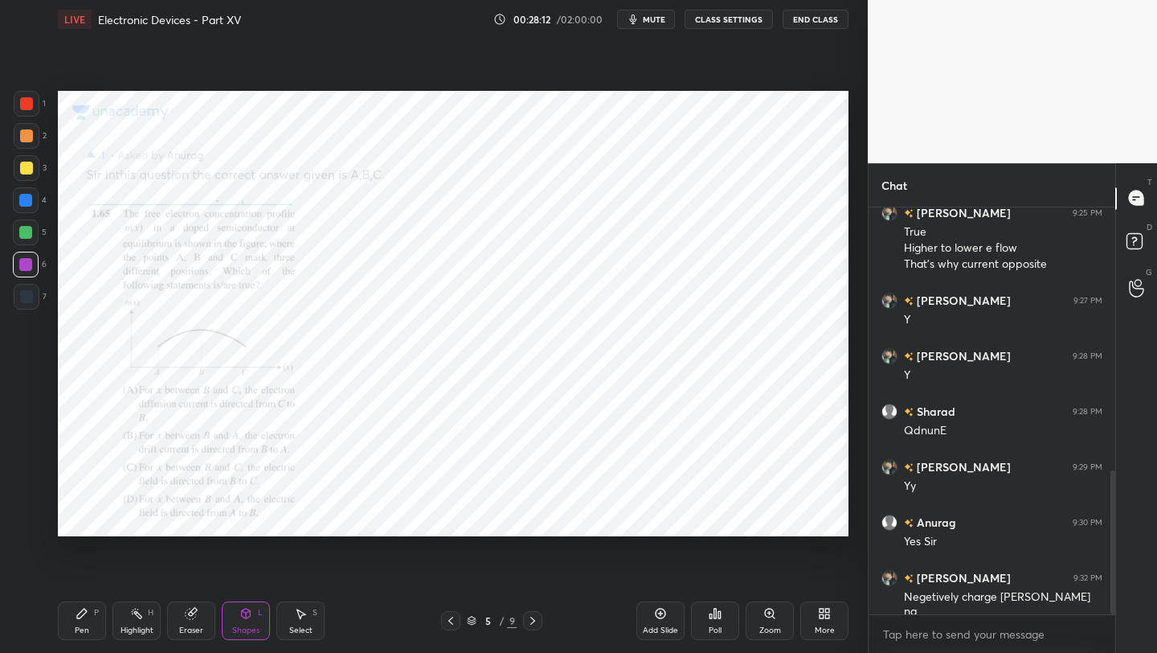
click at [453, 626] on icon at bounding box center [450, 620] width 13 height 13
click at [543, 620] on div "4 / 9" at bounding box center [491, 620] width 289 height 19
click at [534, 621] on icon at bounding box center [532, 620] width 13 height 13
click at [531, 617] on icon at bounding box center [532, 620] width 5 height 8
drag, startPoint x: 68, startPoint y: 620, endPoint x: 80, endPoint y: 582, distance: 40.4
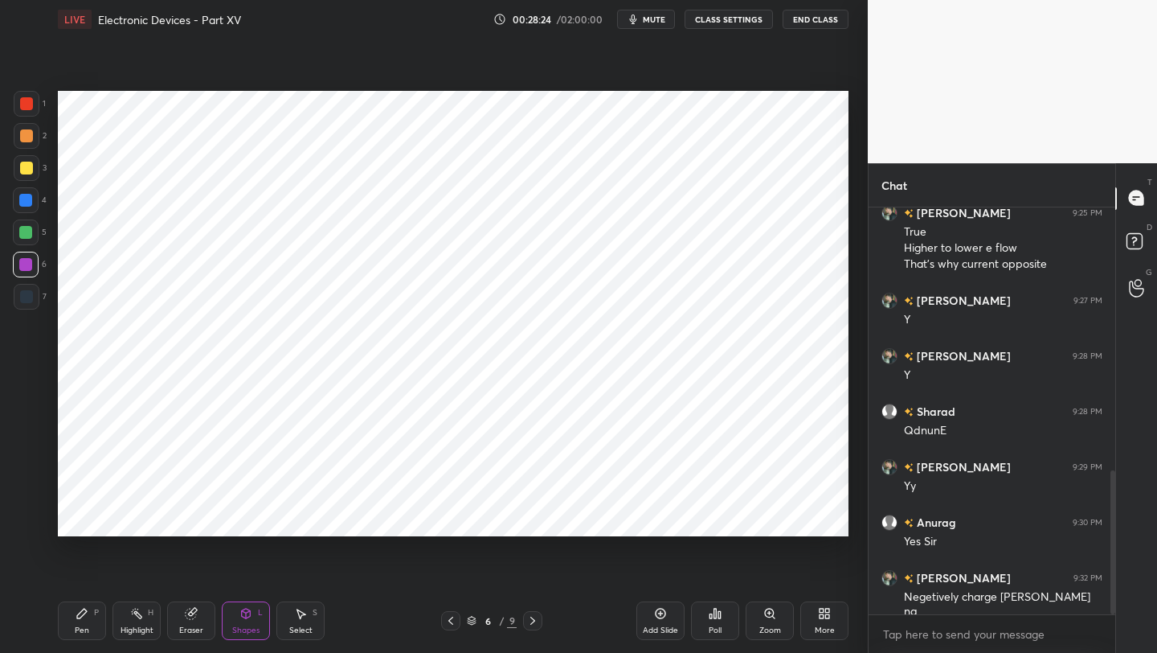
click at [70, 619] on div "Pen P" at bounding box center [82, 620] width 48 height 39
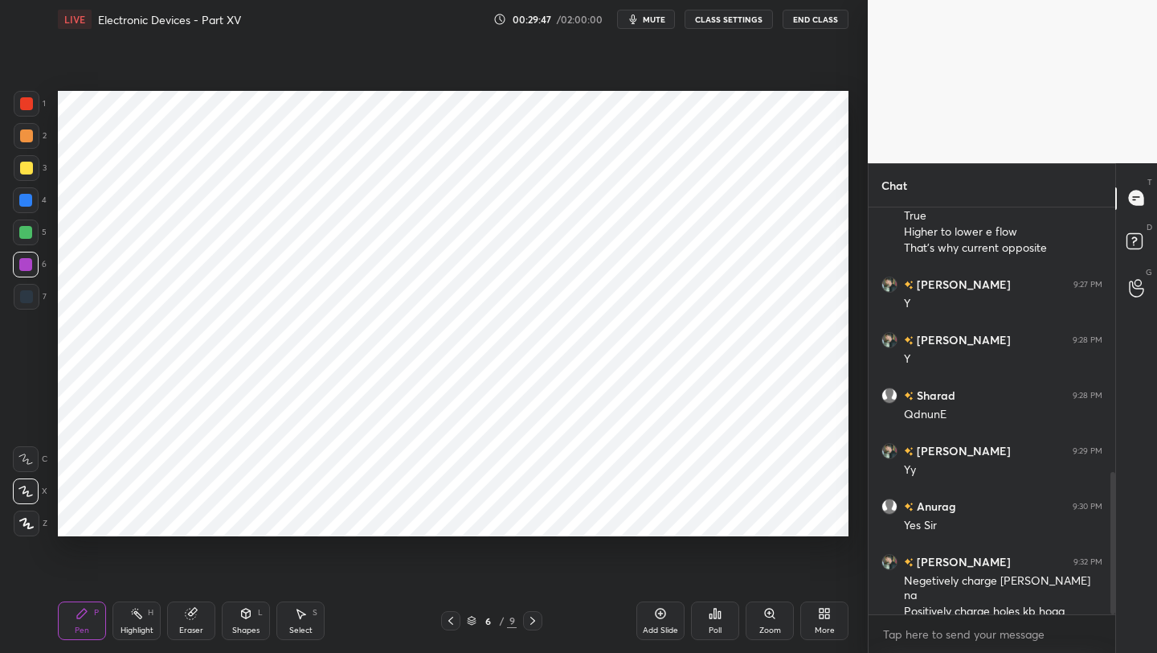
click at [446, 616] on icon at bounding box center [450, 620] width 13 height 13
click at [448, 615] on icon at bounding box center [450, 620] width 13 height 13
click at [534, 616] on icon at bounding box center [532, 620] width 13 height 13
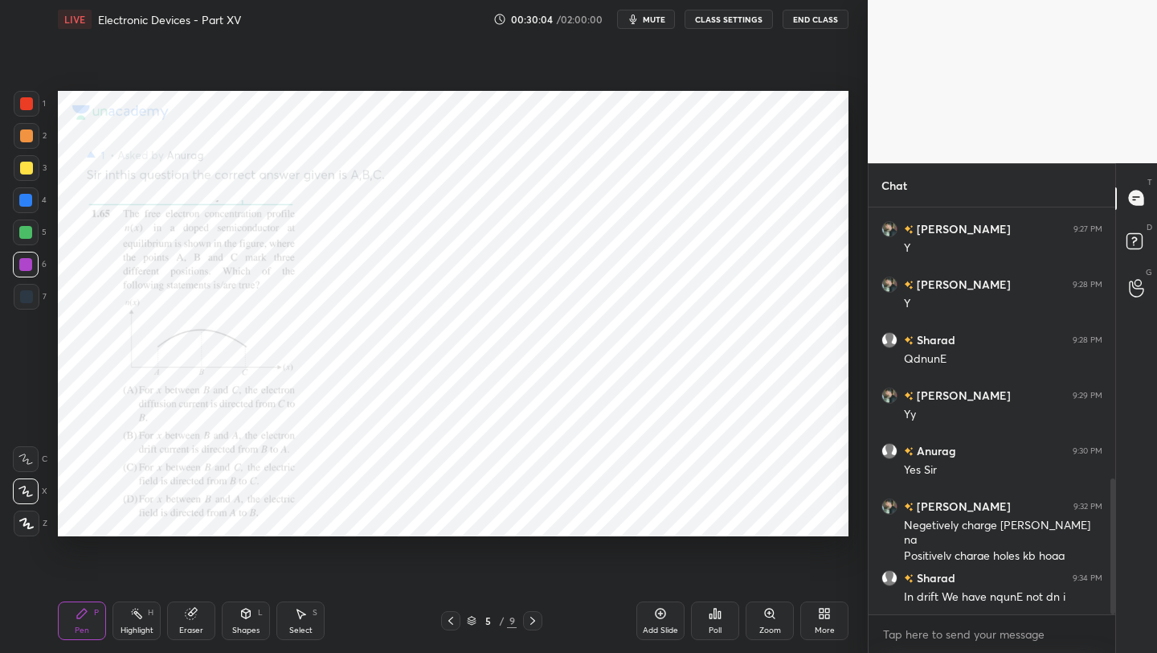
scroll to position [872, 0]
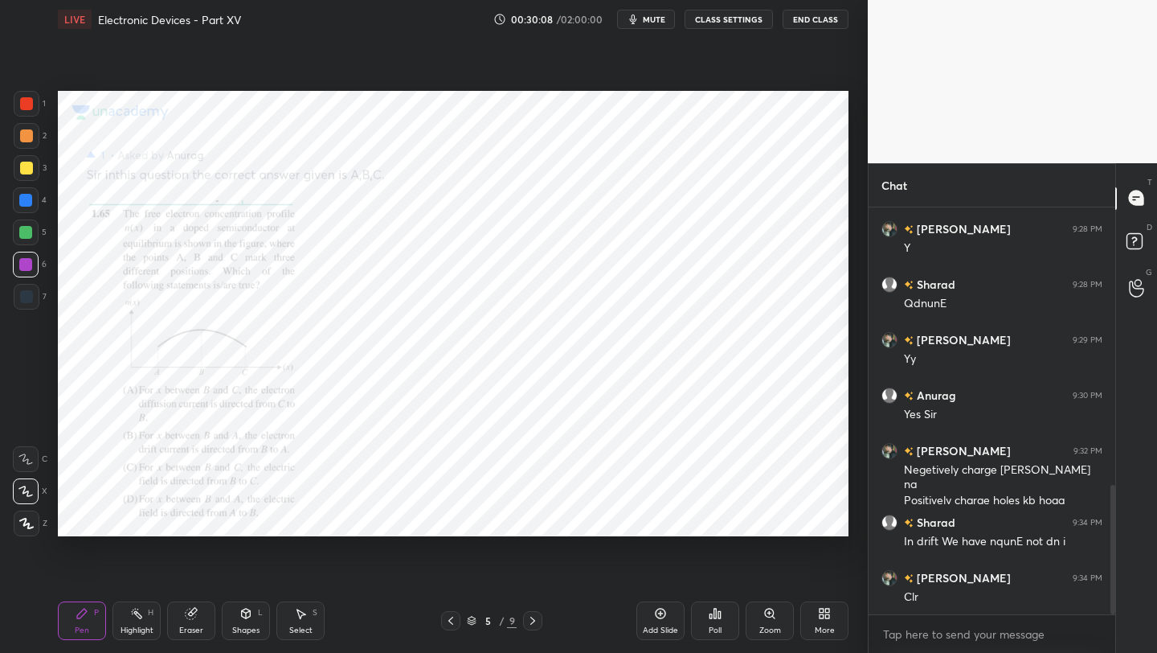
click at [188, 608] on icon at bounding box center [191, 613] width 13 height 13
click at [533, 616] on icon at bounding box center [532, 620] width 13 height 13
click at [530, 616] on icon at bounding box center [532, 620] width 13 height 13
click at [536, 616] on icon at bounding box center [532, 620] width 13 height 13
click at [537, 616] on icon at bounding box center [532, 620] width 13 height 13
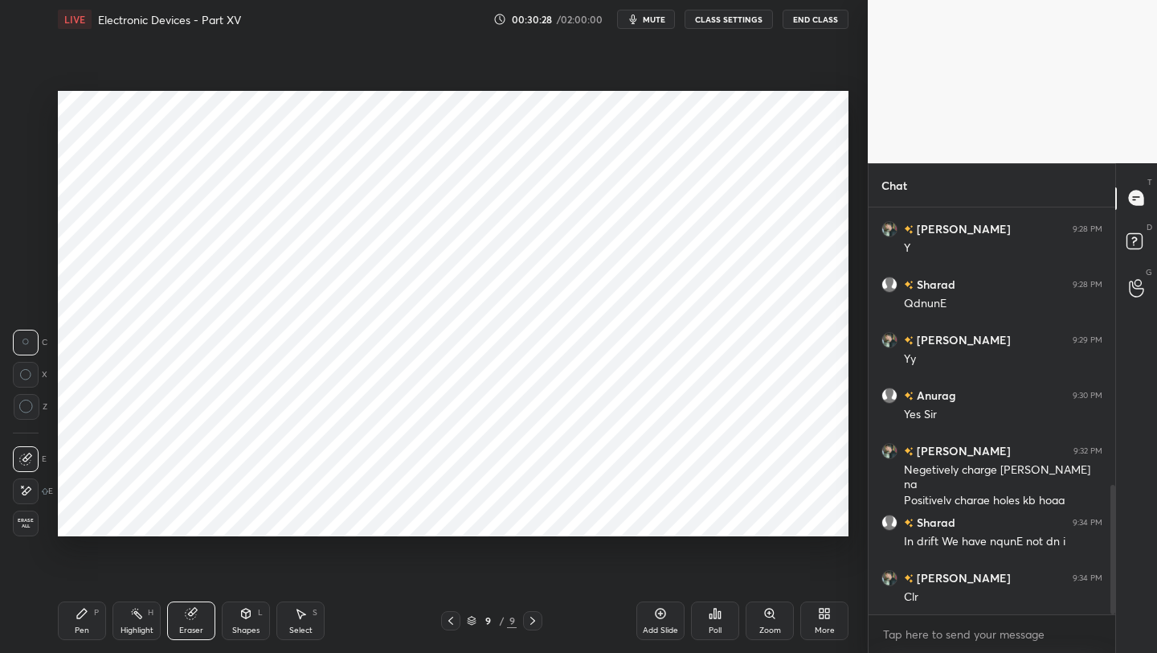
click at [538, 616] on icon at bounding box center [532, 620] width 13 height 13
click at [537, 616] on icon at bounding box center [532, 620] width 13 height 13
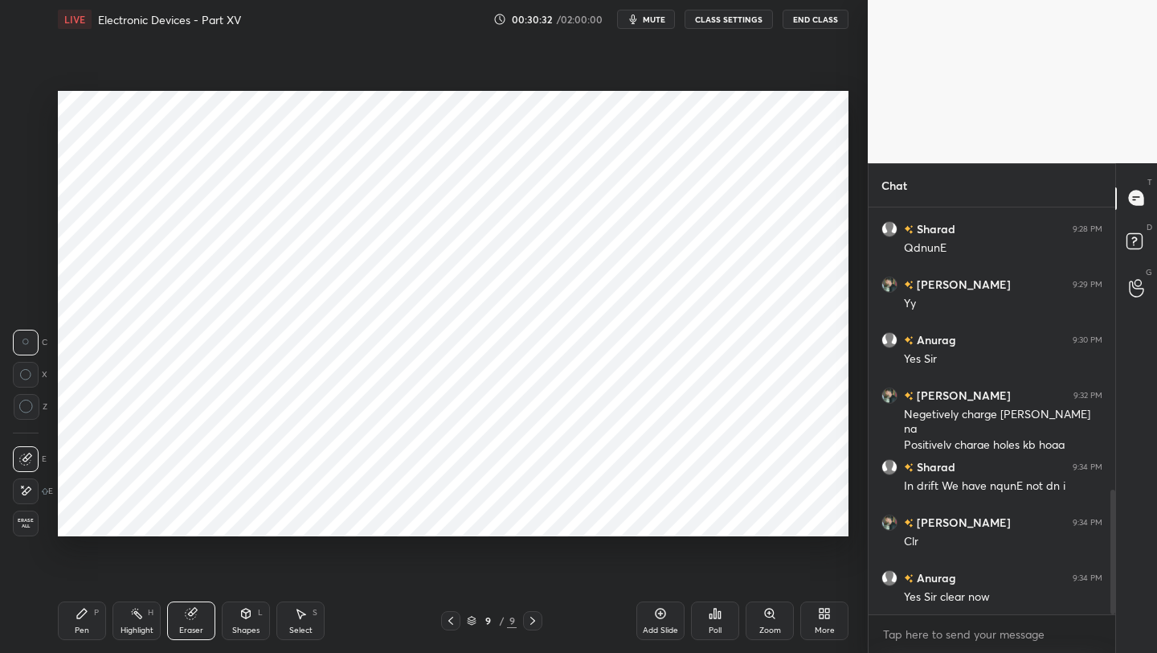
click at [661, 615] on icon at bounding box center [660, 613] width 13 height 13
drag, startPoint x: 80, startPoint y: 616, endPoint x: 80, endPoint y: 572, distance: 43.4
click at [80, 614] on icon at bounding box center [82, 613] width 10 height 10
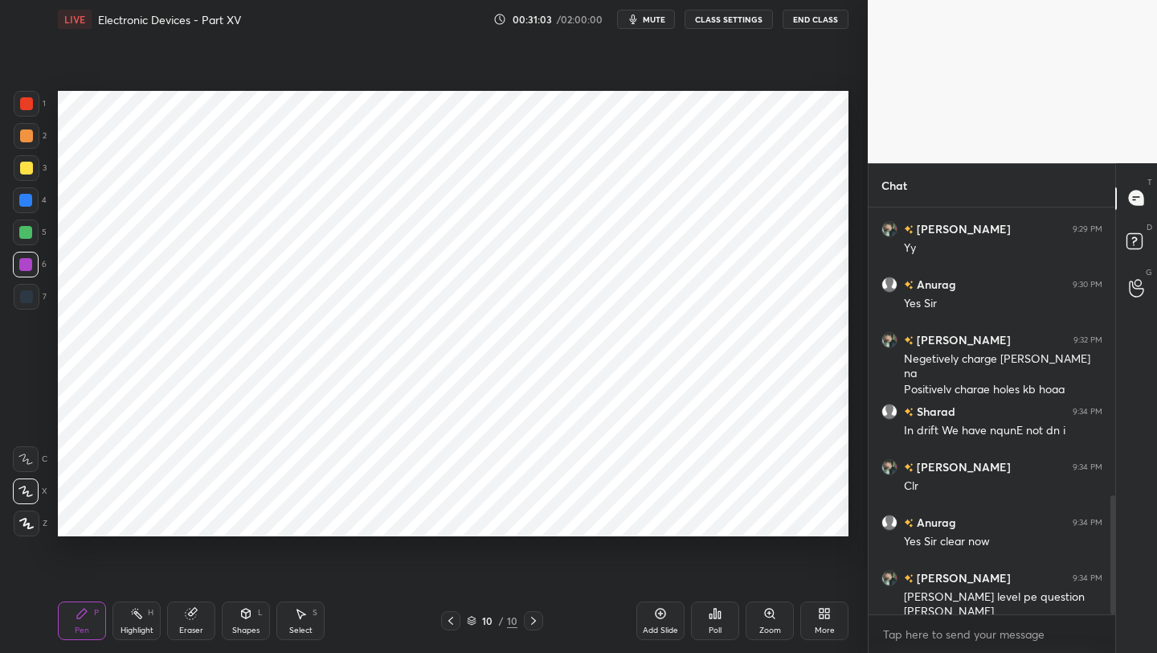
click at [35, 109] on div at bounding box center [27, 104] width 26 height 26
click at [448, 622] on icon at bounding box center [450, 620] width 13 height 13
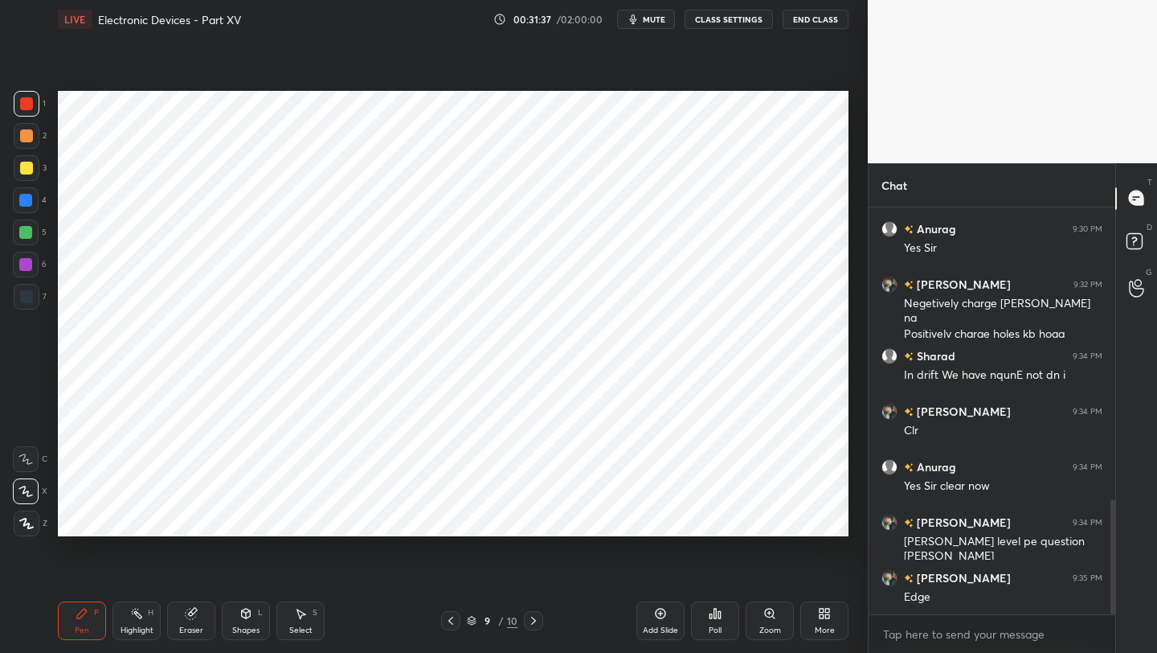
click at [450, 617] on icon at bounding box center [450, 620] width 13 height 13
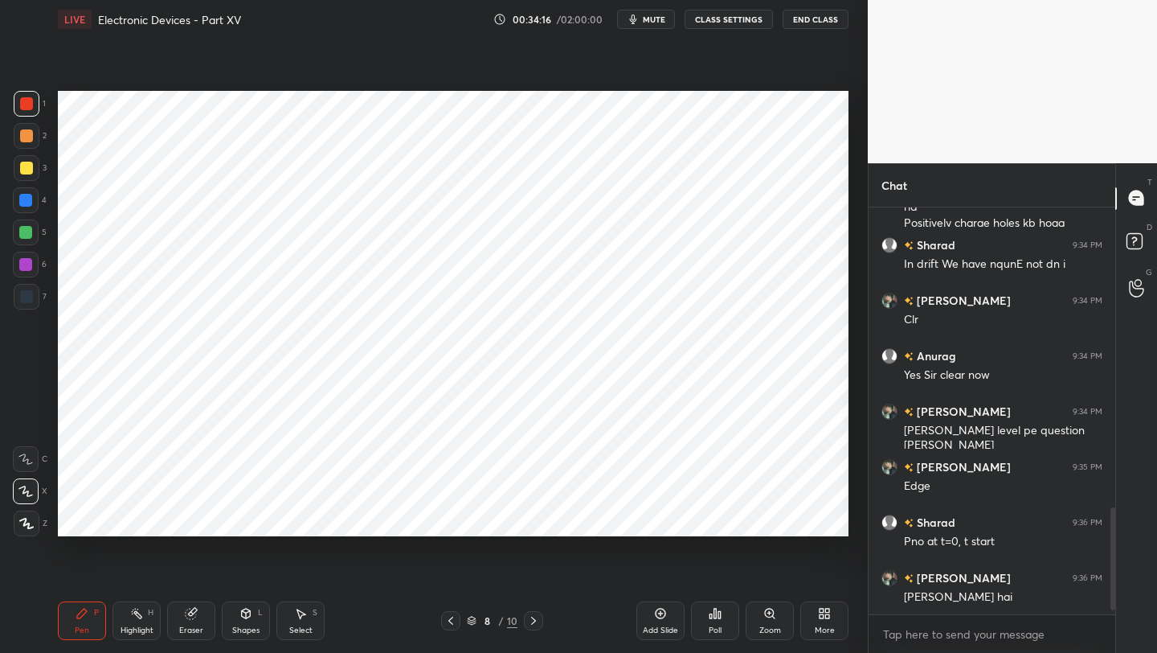
scroll to position [1205, 0]
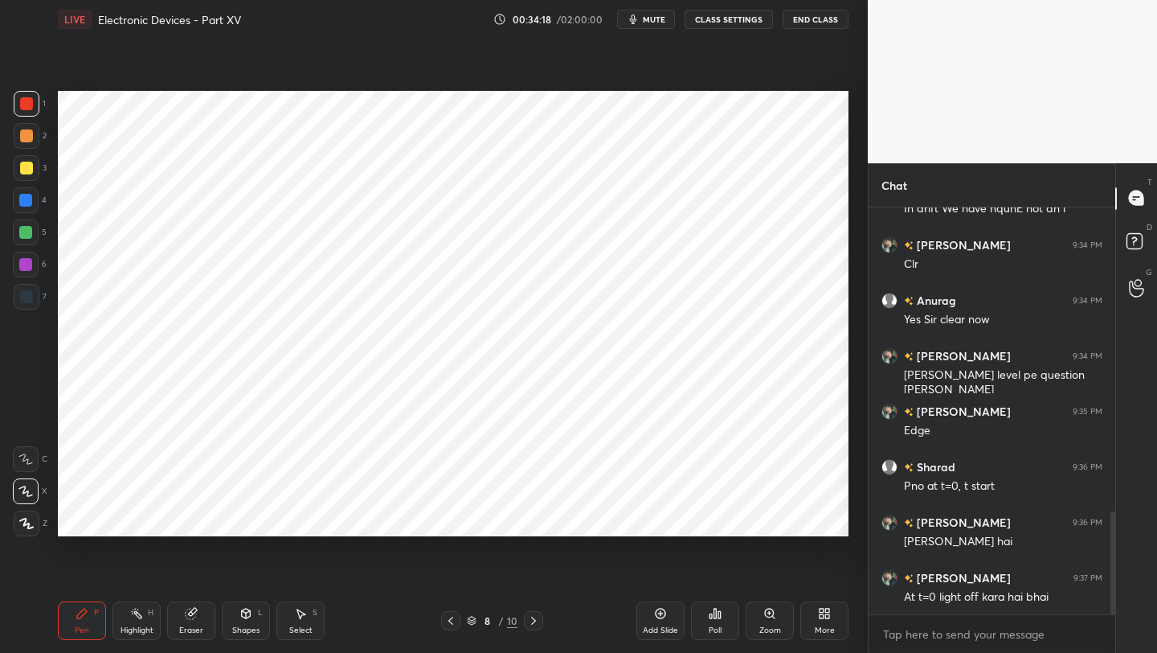
click at [821, 616] on icon at bounding box center [822, 616] width 4 height 4
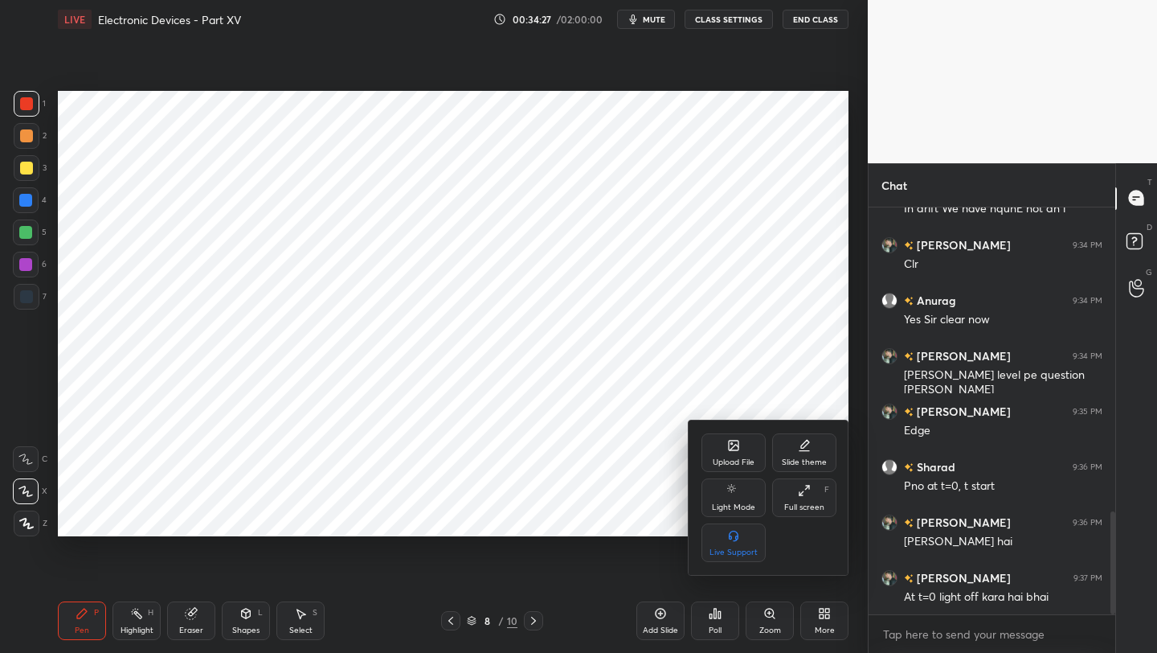
click at [736, 453] on div "Upload File" at bounding box center [734, 452] width 64 height 39
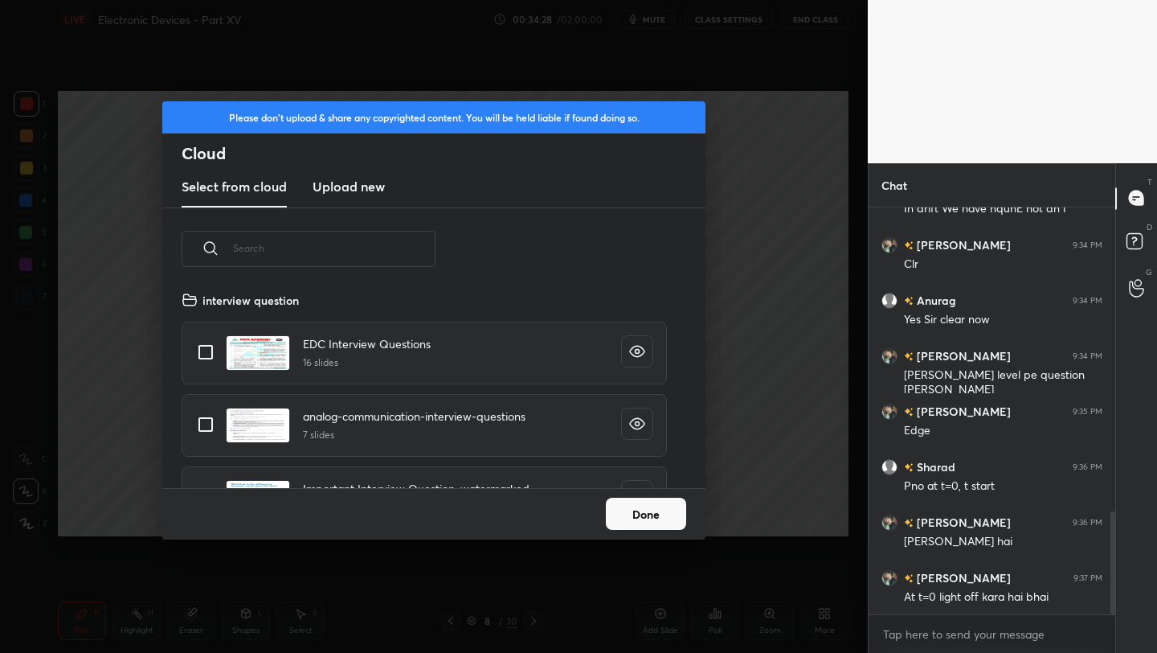
scroll to position [198, 516]
click at [338, 188] on h3 "Upload new" at bounding box center [349, 186] width 72 height 19
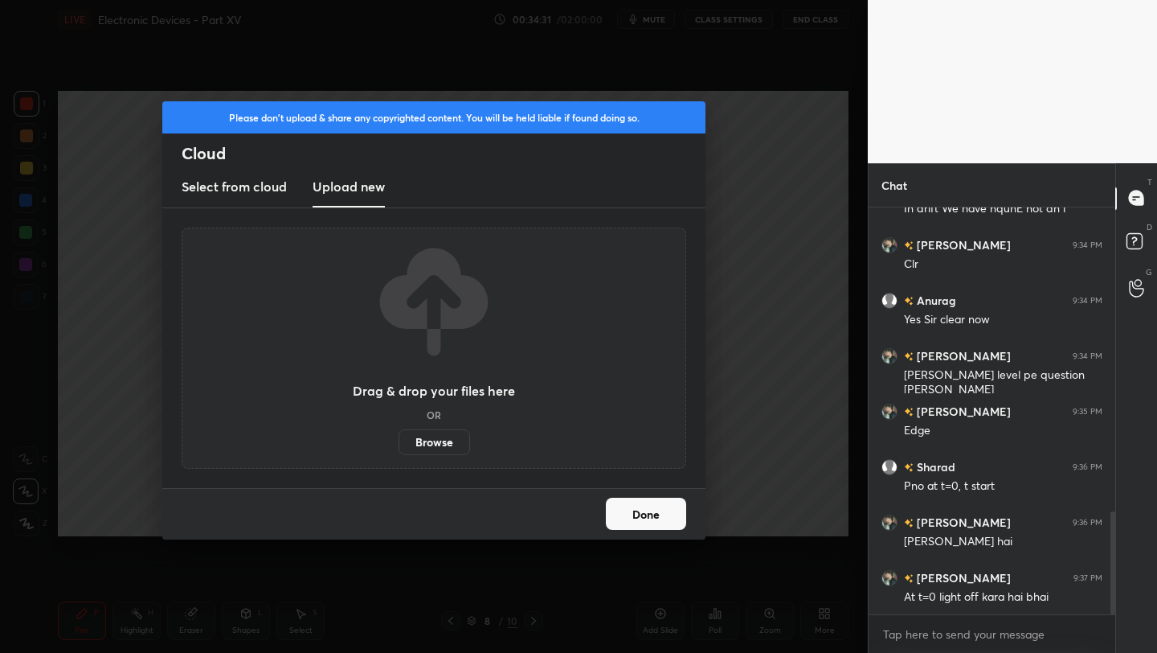
click at [432, 446] on label "Browse" at bounding box center [435, 442] width 72 height 26
click at [399, 446] on input "Browse" at bounding box center [399, 442] width 0 height 26
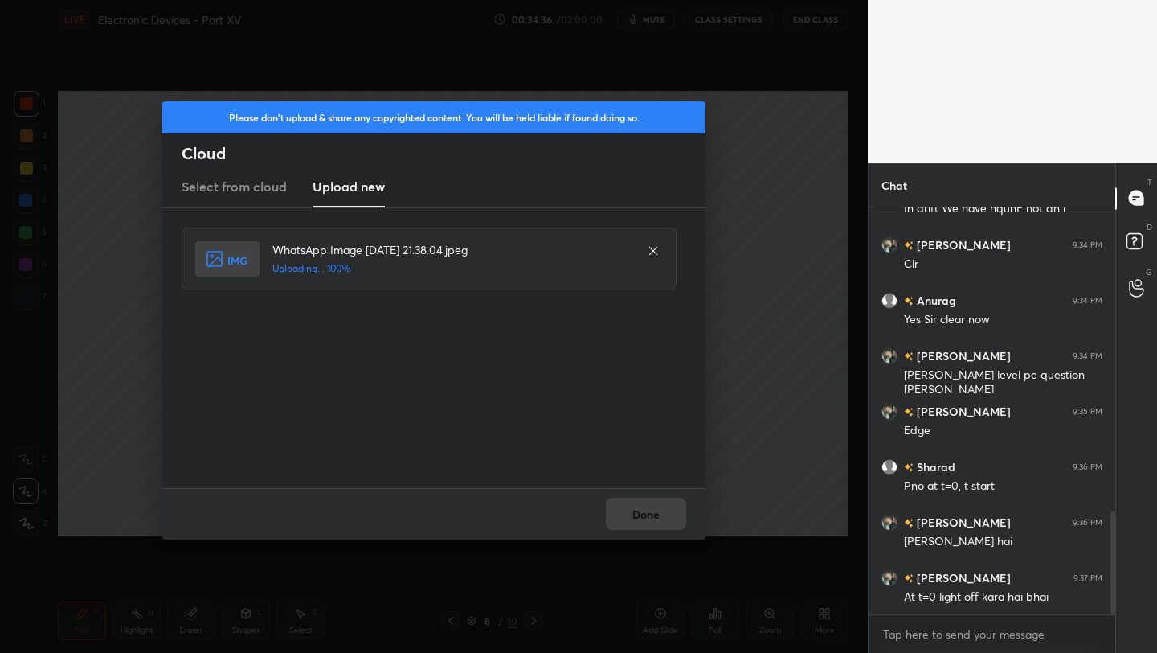
click at [659, 505] on div "Done" at bounding box center [433, 513] width 543 height 51
click at [659, 505] on button "Done" at bounding box center [646, 514] width 80 height 32
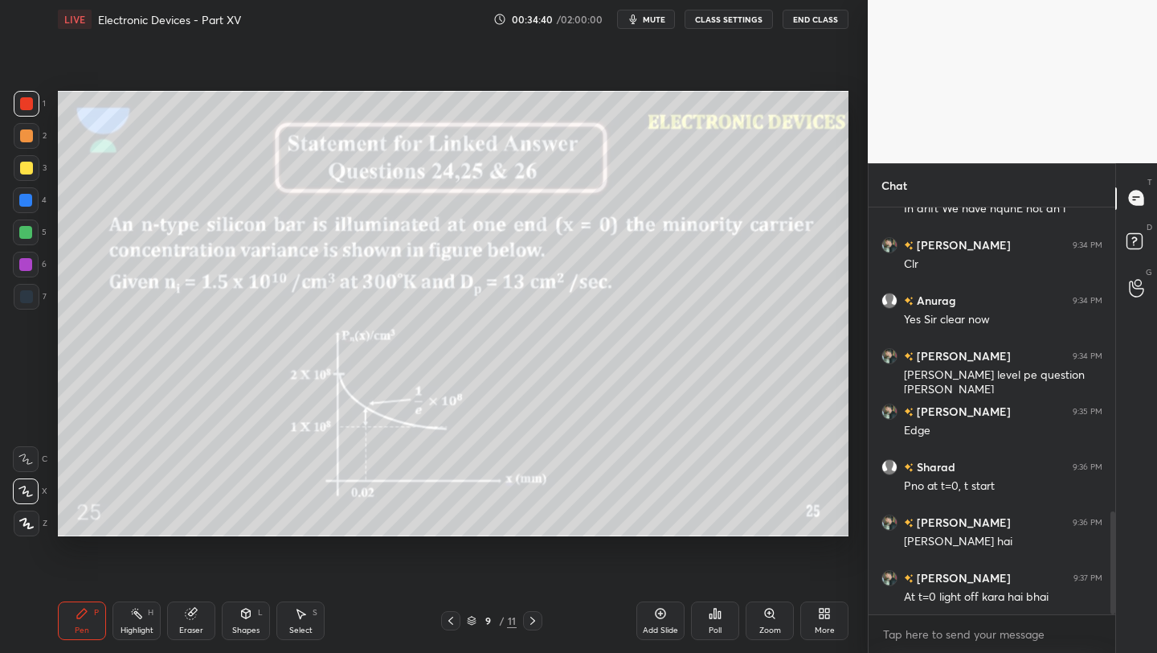
scroll to position [1260, 0]
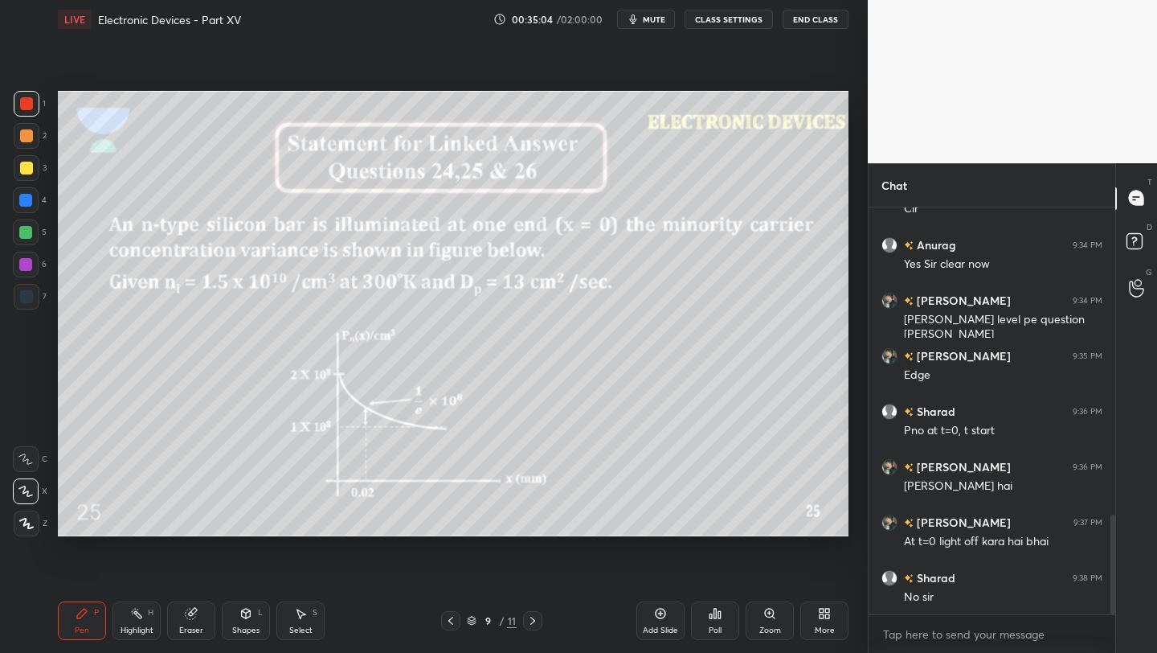
drag, startPoint x: 663, startPoint y: 616, endPoint x: 650, endPoint y: 610, distance: 14.4
click at [659, 620] on div "Add Slide" at bounding box center [661, 620] width 48 height 39
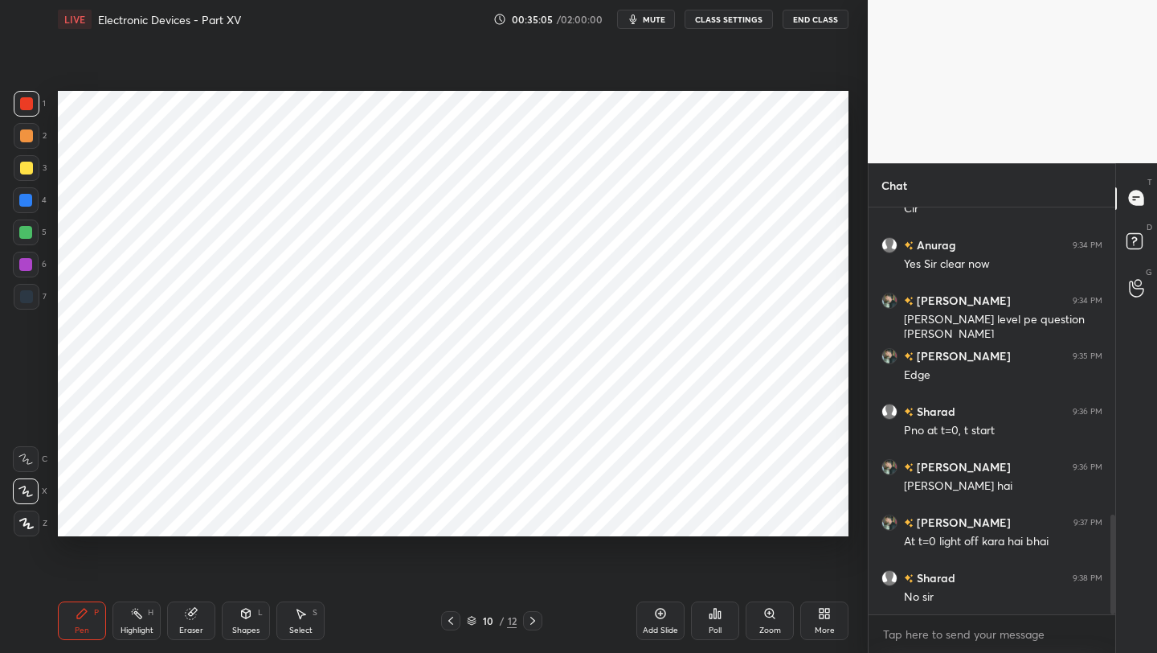
click at [244, 619] on icon at bounding box center [246, 613] width 13 height 13
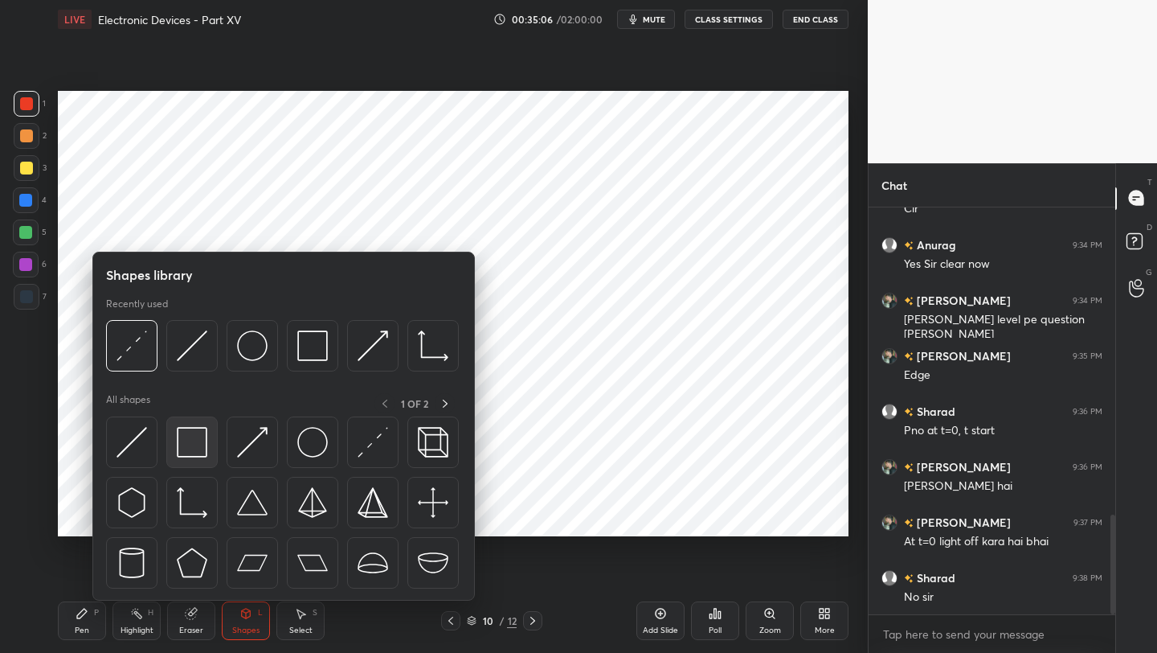
click at [195, 443] on img at bounding box center [192, 442] width 31 height 31
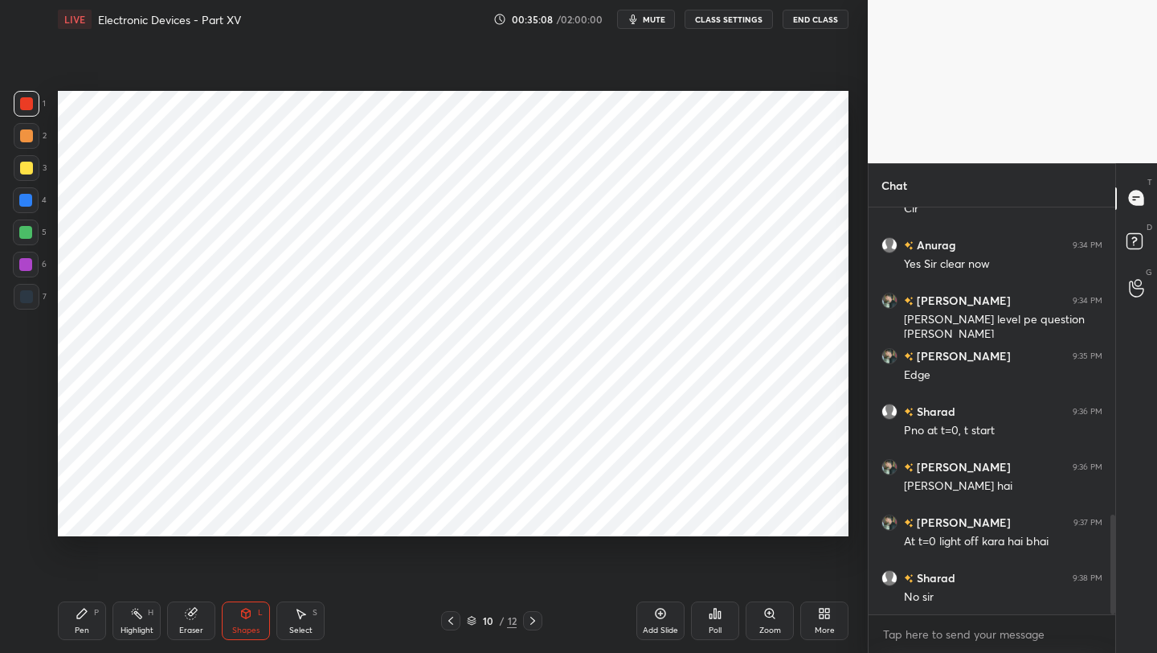
drag, startPoint x: 92, startPoint y: 618, endPoint x: 91, endPoint y: 547, distance: 70.7
click at [92, 616] on div "Pen P" at bounding box center [82, 620] width 48 height 39
click at [447, 616] on icon at bounding box center [450, 620] width 13 height 13
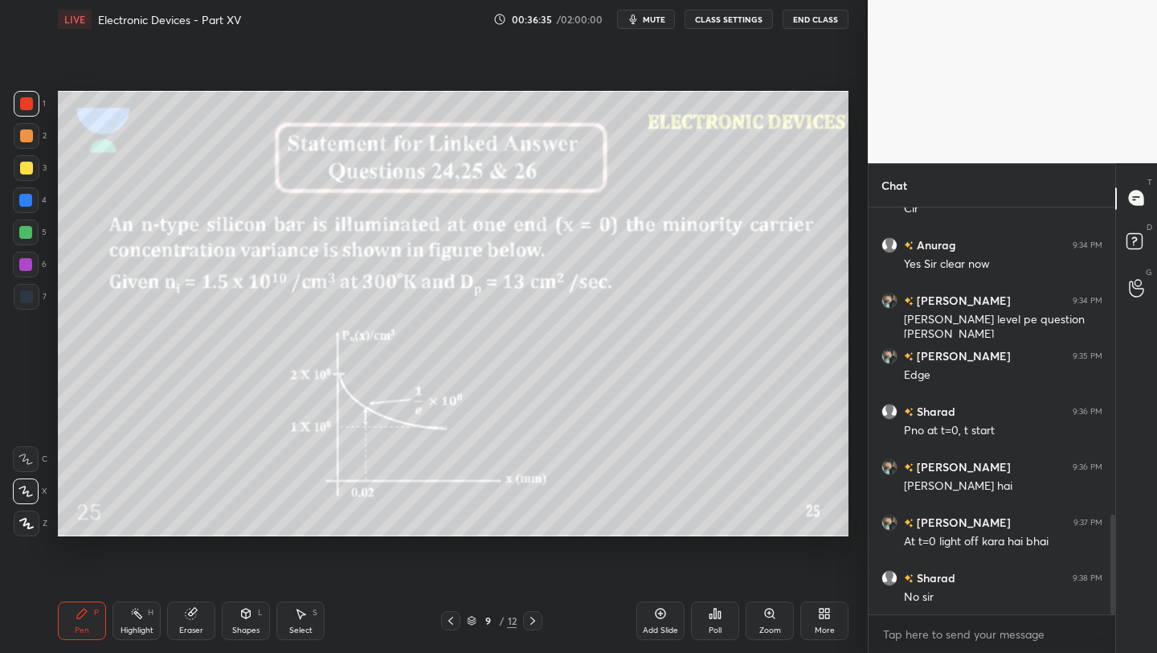
click at [21, 171] on div at bounding box center [26, 168] width 13 height 13
click at [661, 618] on icon at bounding box center [661, 613] width 10 height 10
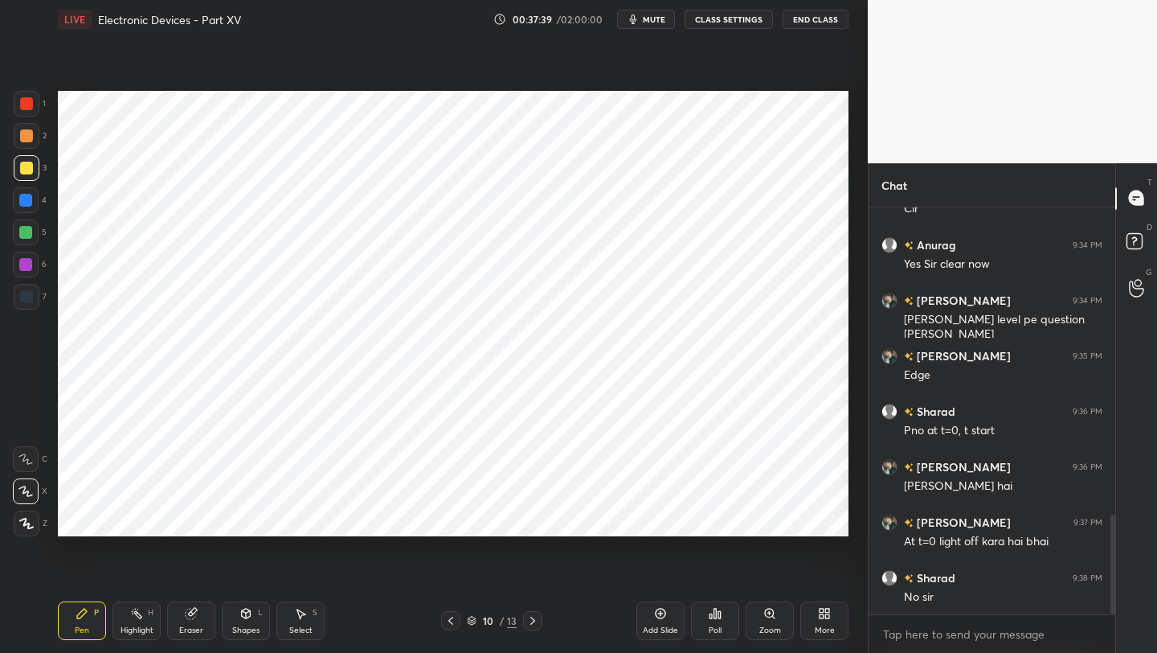
click at [26, 301] on div at bounding box center [26, 296] width 13 height 13
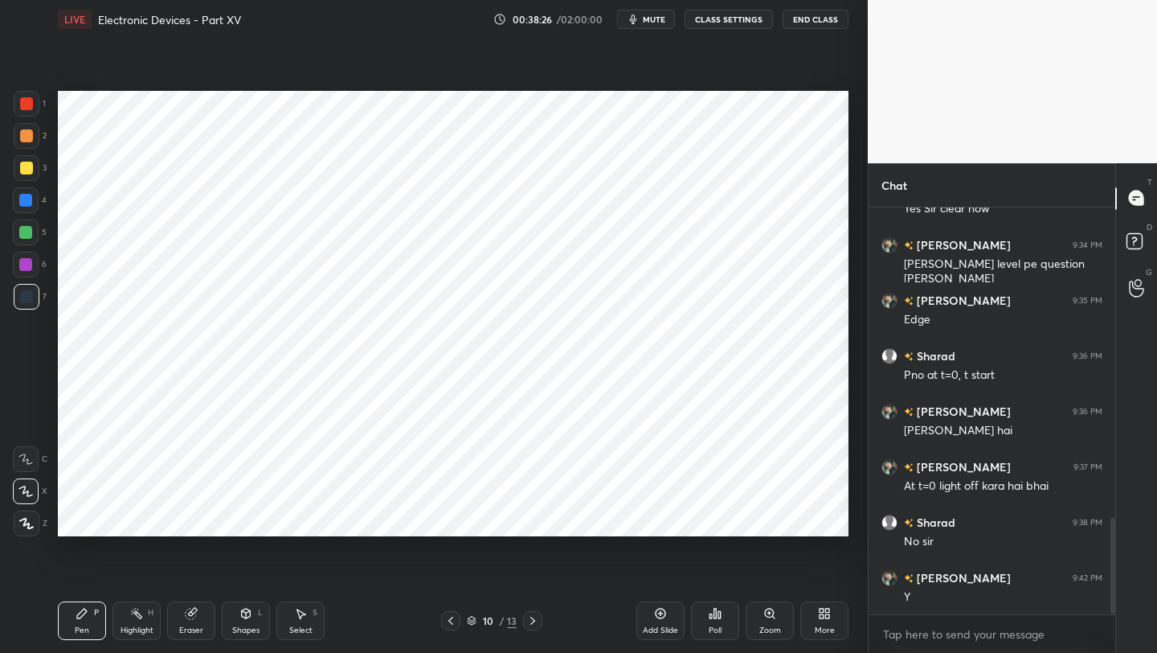
click at [447, 622] on icon at bounding box center [450, 620] width 13 height 13
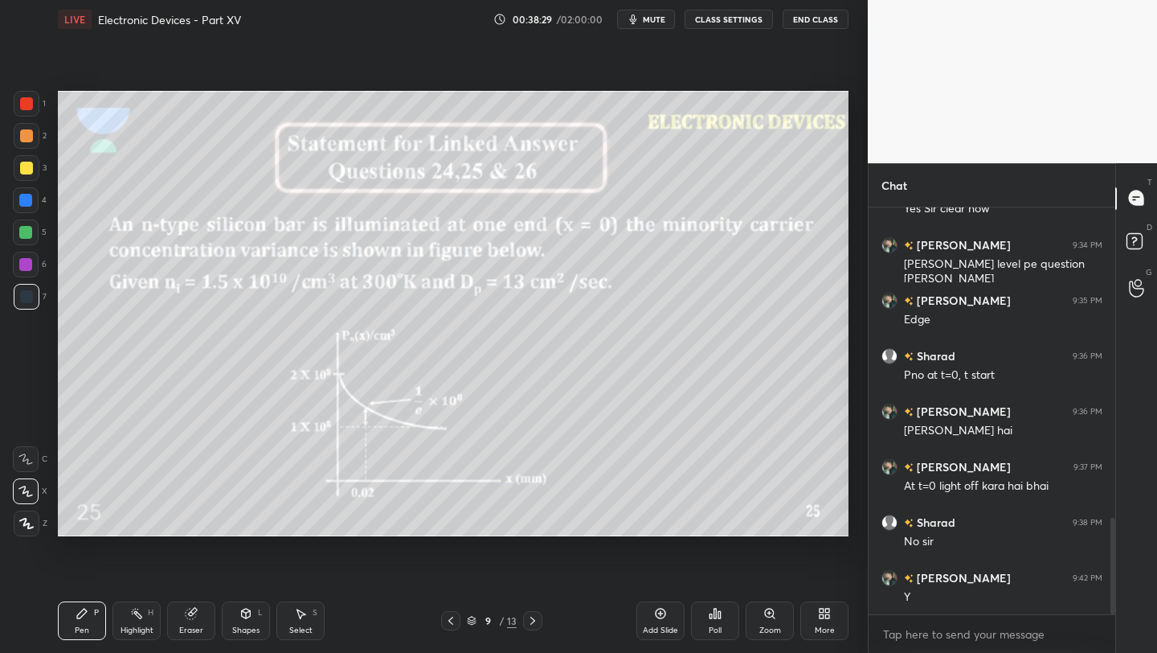
click at [531, 617] on icon at bounding box center [532, 620] width 13 height 13
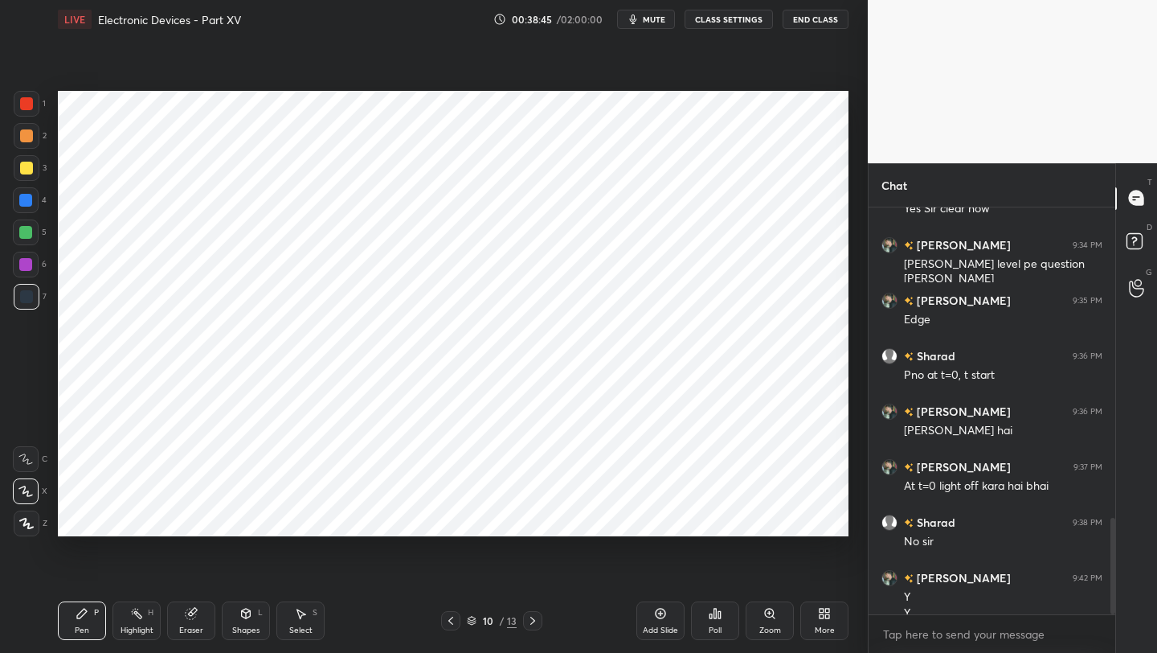
scroll to position [1332, 0]
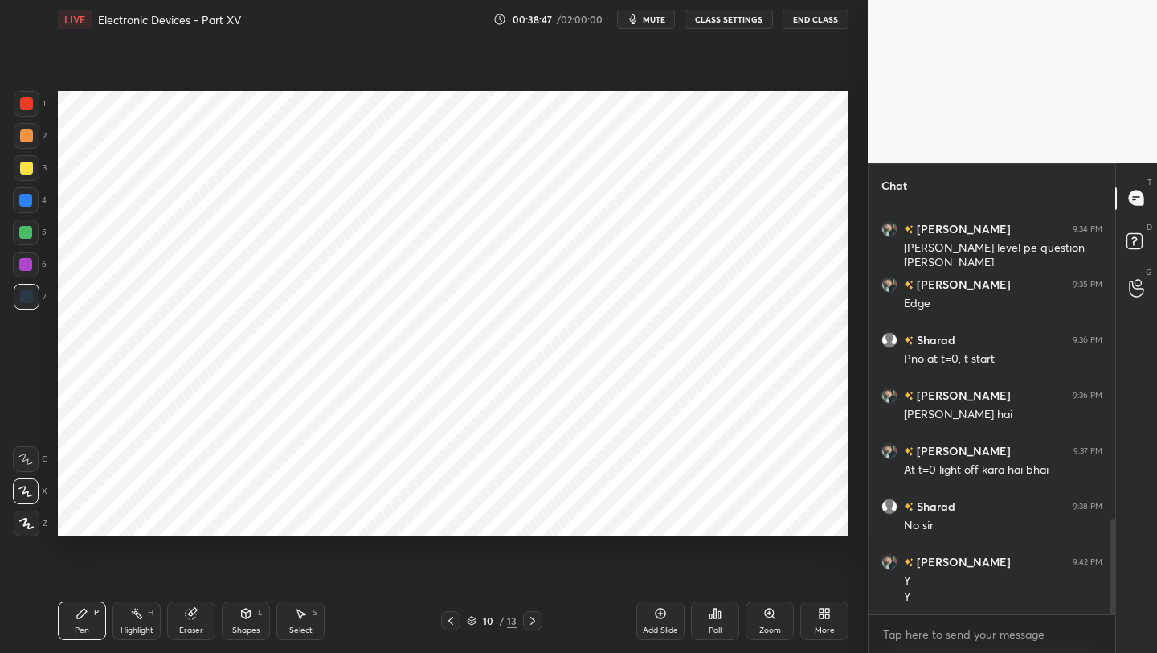
click at [452, 621] on icon at bounding box center [450, 620] width 13 height 13
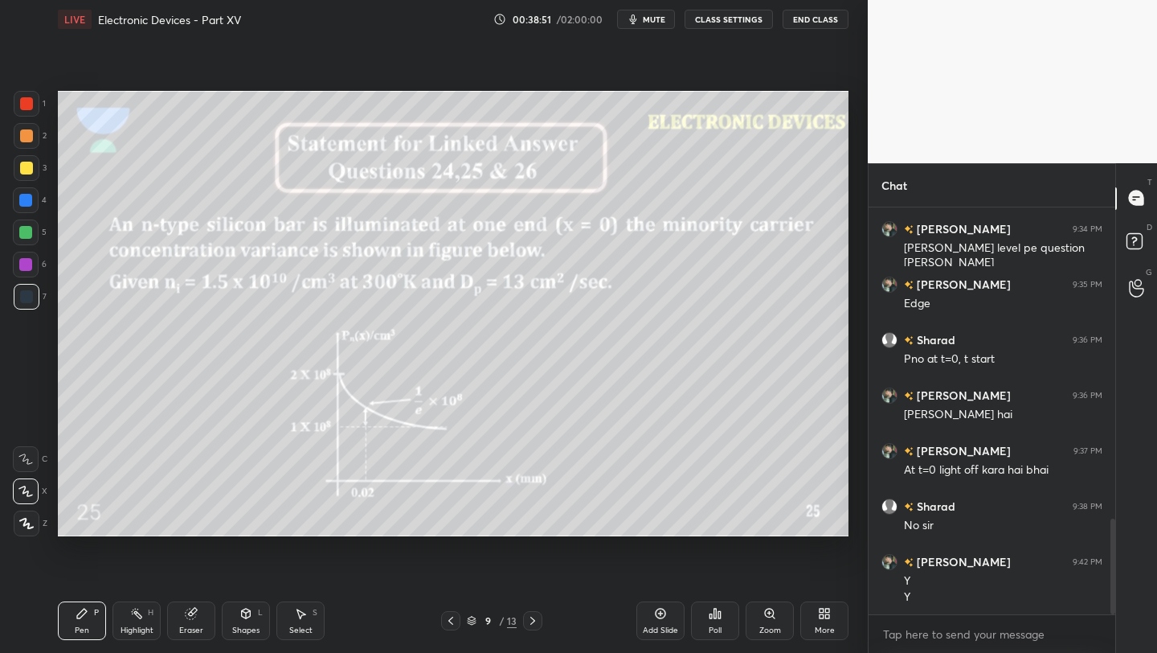
click at [534, 622] on icon at bounding box center [532, 620] width 13 height 13
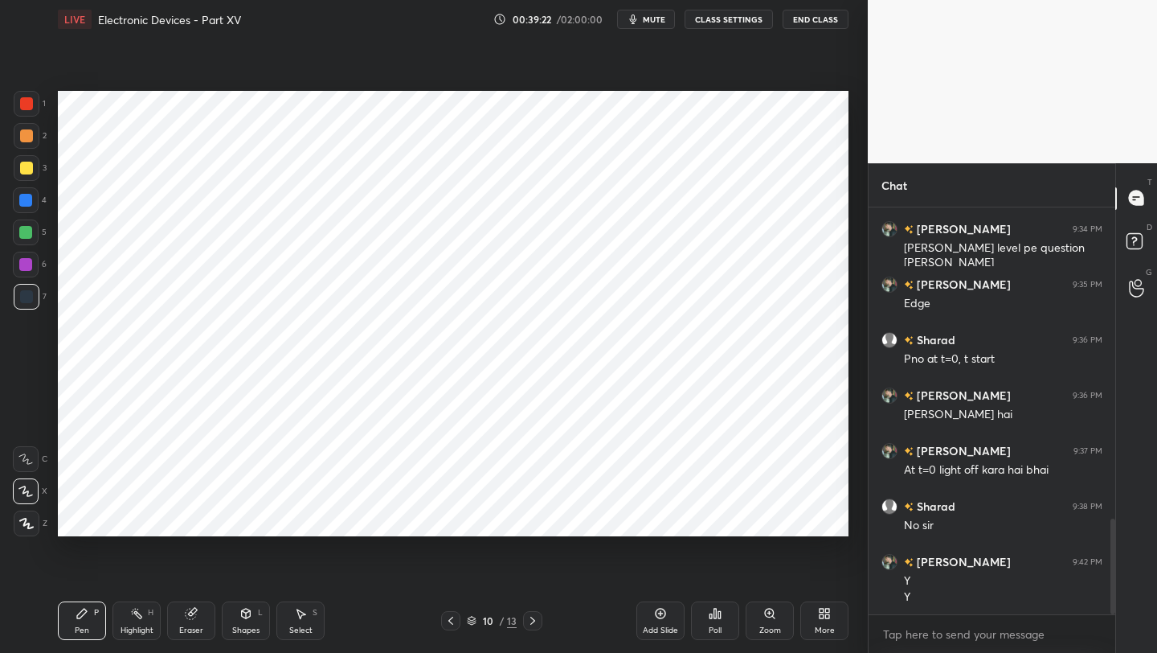
scroll to position [1387, 0]
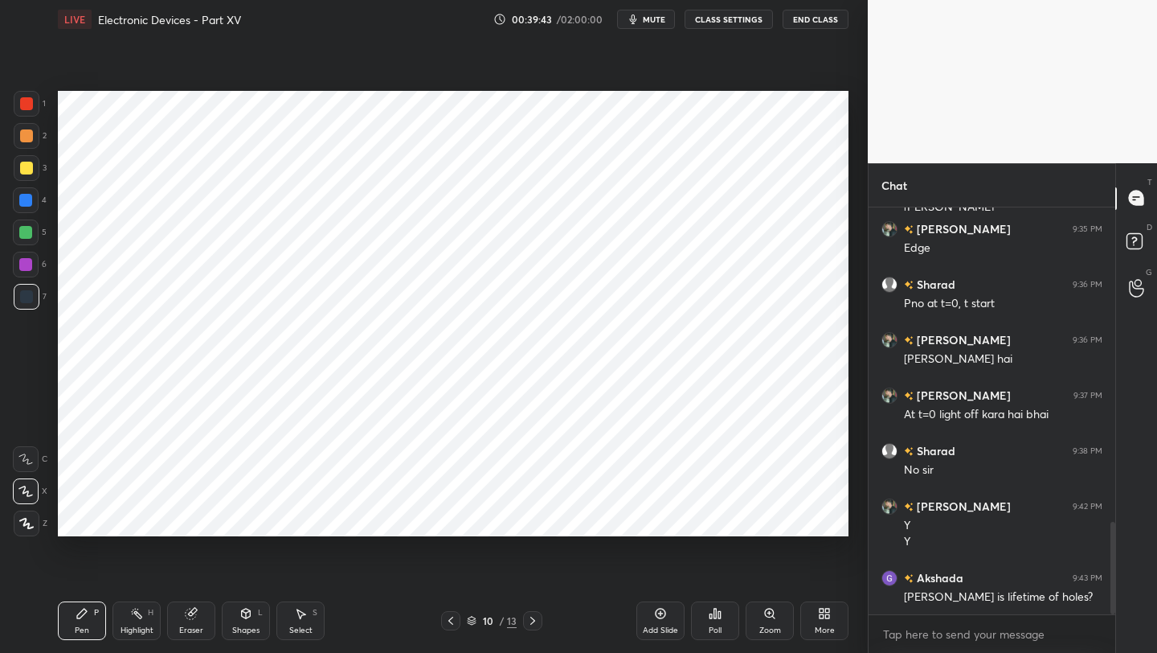
click at [456, 620] on div at bounding box center [450, 620] width 19 height 19
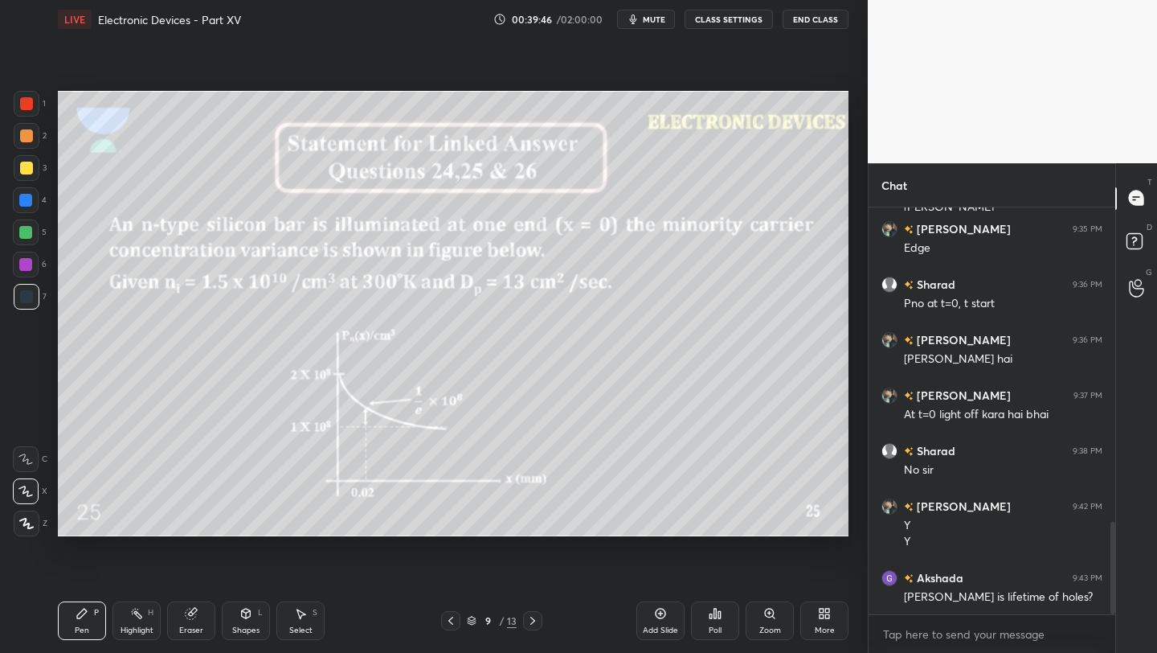
drag, startPoint x: 18, startPoint y: 268, endPoint x: 55, endPoint y: 263, distance: 37.4
click at [19, 268] on div at bounding box center [26, 265] width 26 height 26
click at [530, 618] on icon at bounding box center [532, 620] width 13 height 13
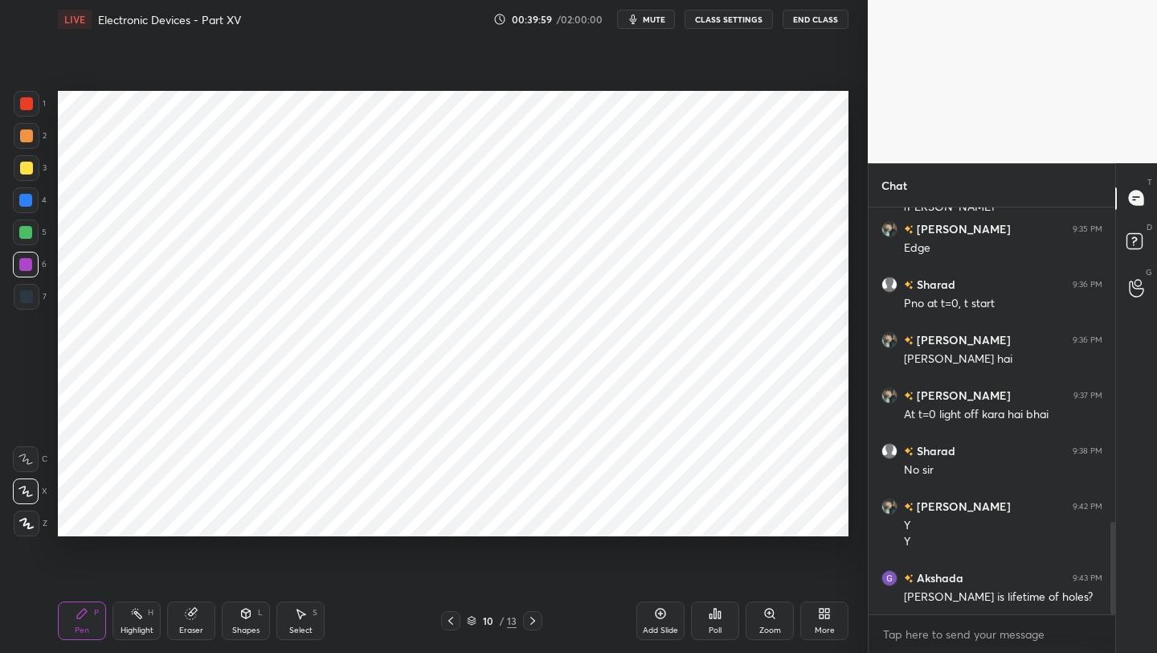
scroll to position [1403, 0]
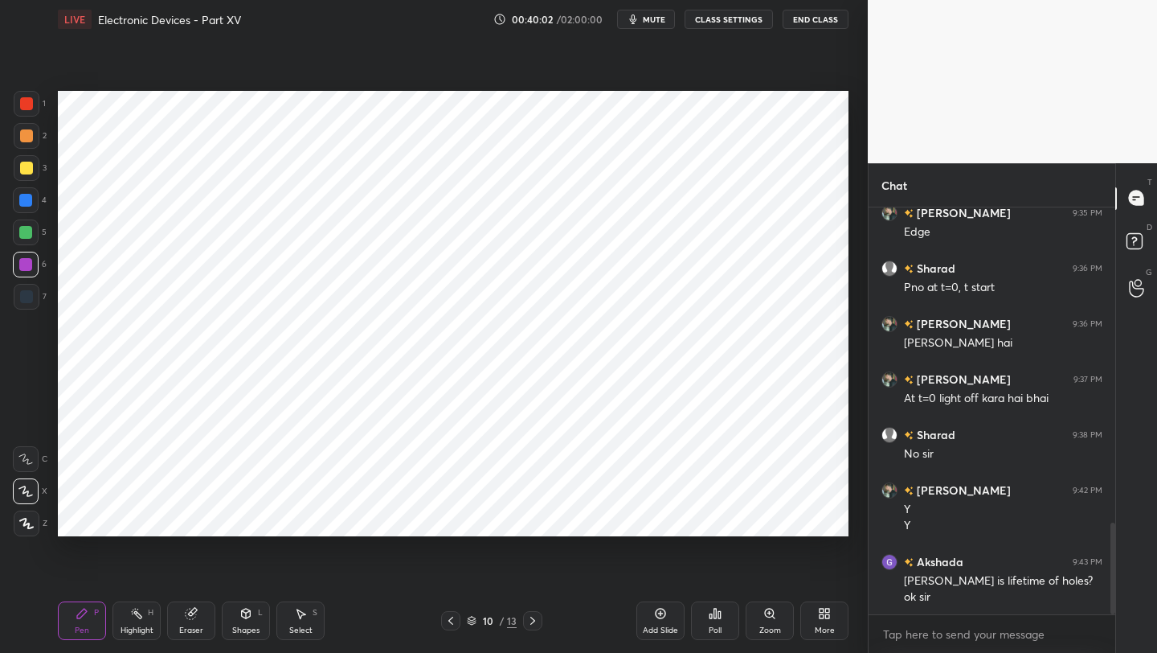
click at [448, 620] on icon at bounding box center [450, 620] width 13 height 13
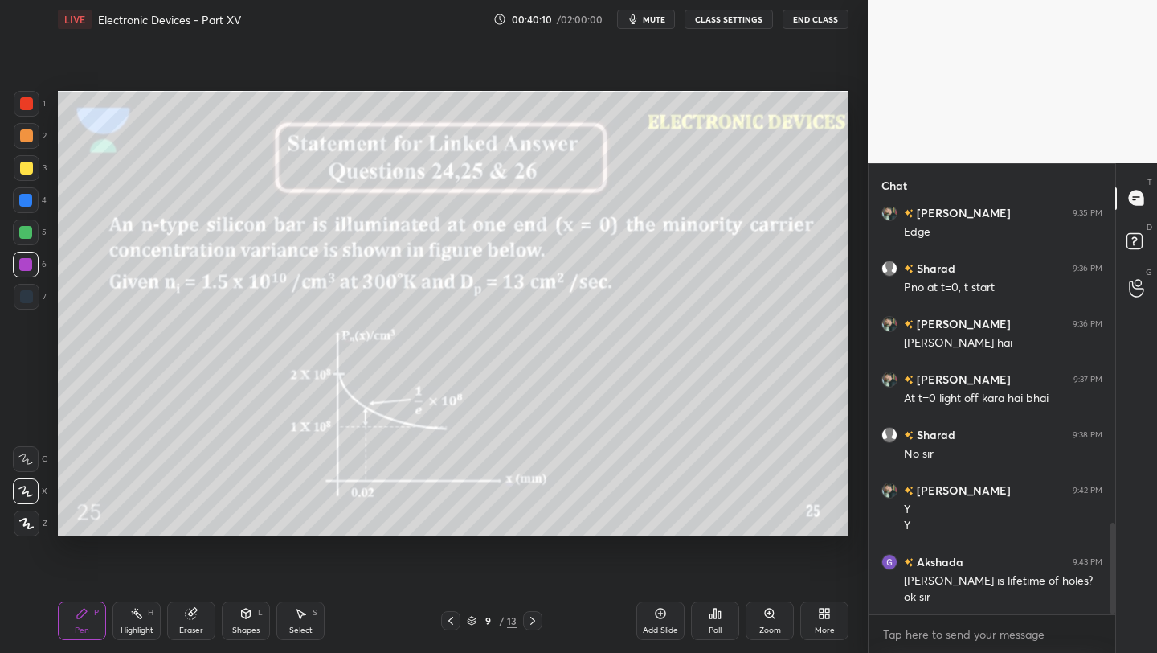
click at [534, 620] on icon at bounding box center [532, 620] width 13 height 13
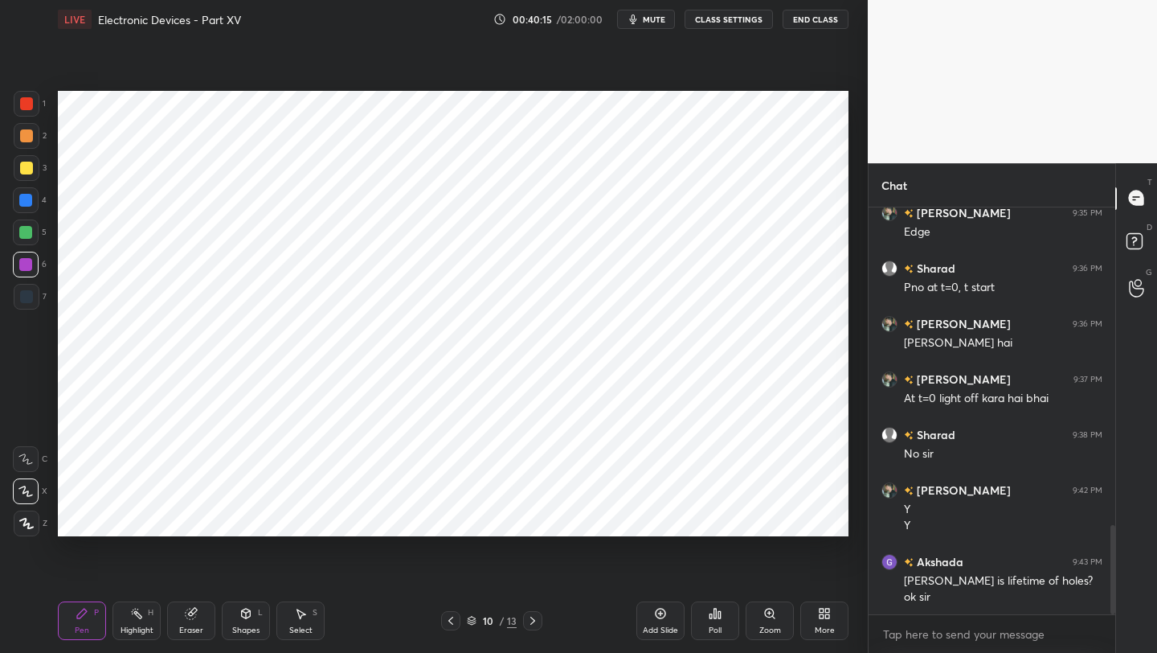
scroll to position [1459, 0]
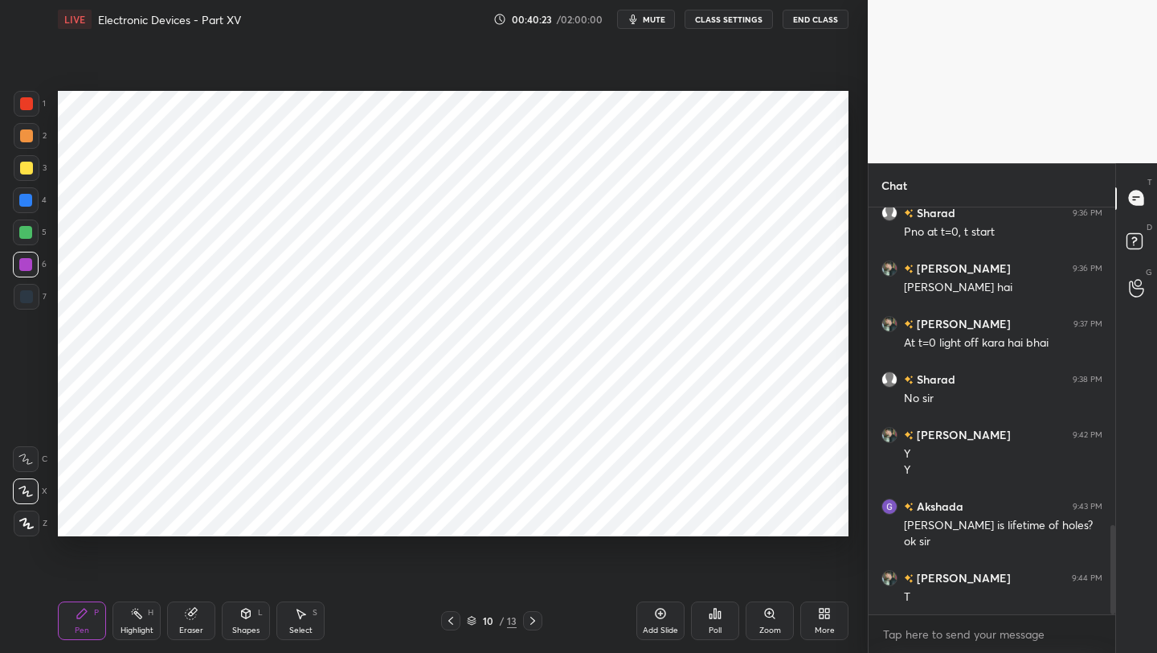
click at [661, 616] on icon at bounding box center [660, 613] width 13 height 13
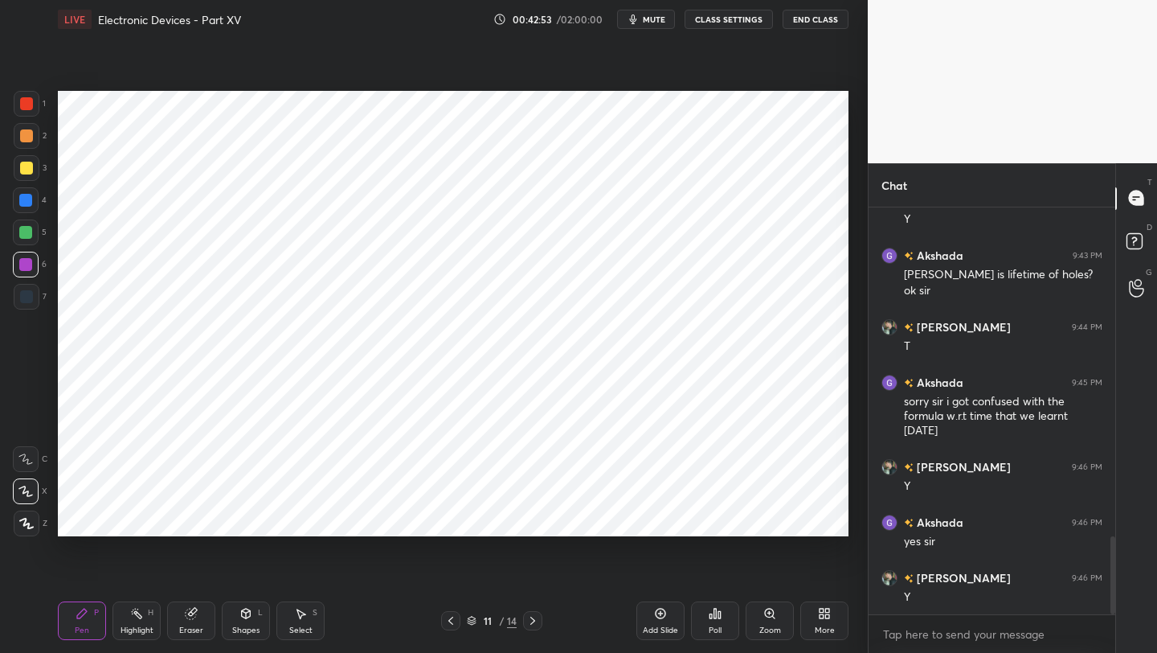
scroll to position [1726, 0]
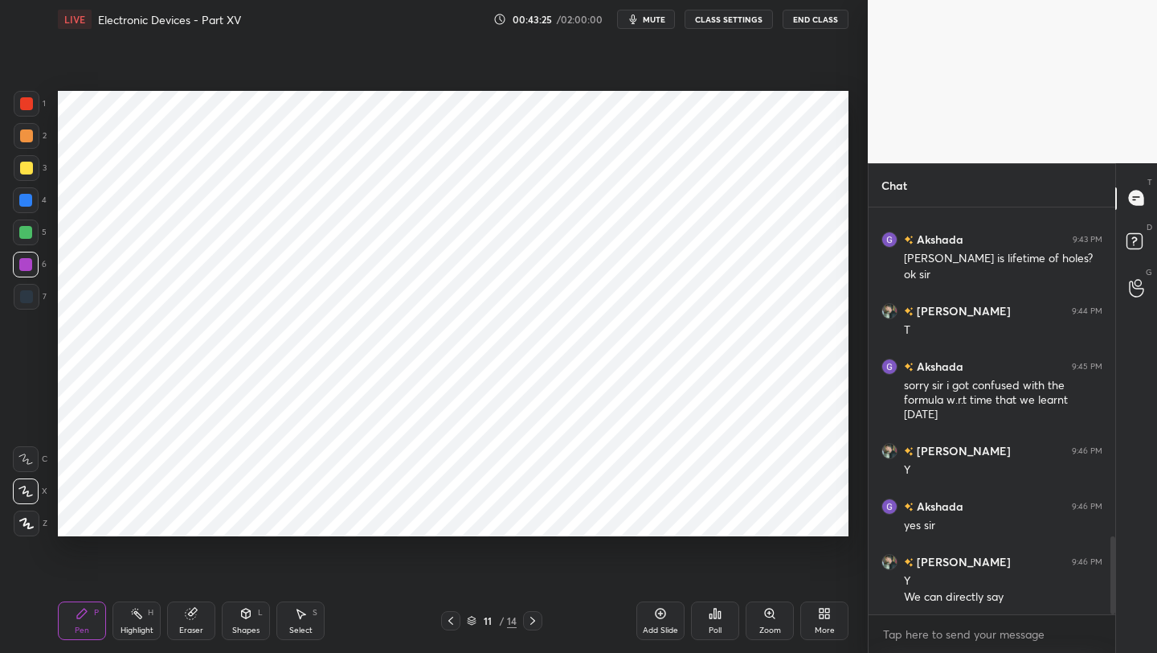
click at [191, 616] on icon at bounding box center [191, 613] width 13 height 13
click at [300, 622] on div "Select S" at bounding box center [300, 620] width 48 height 39
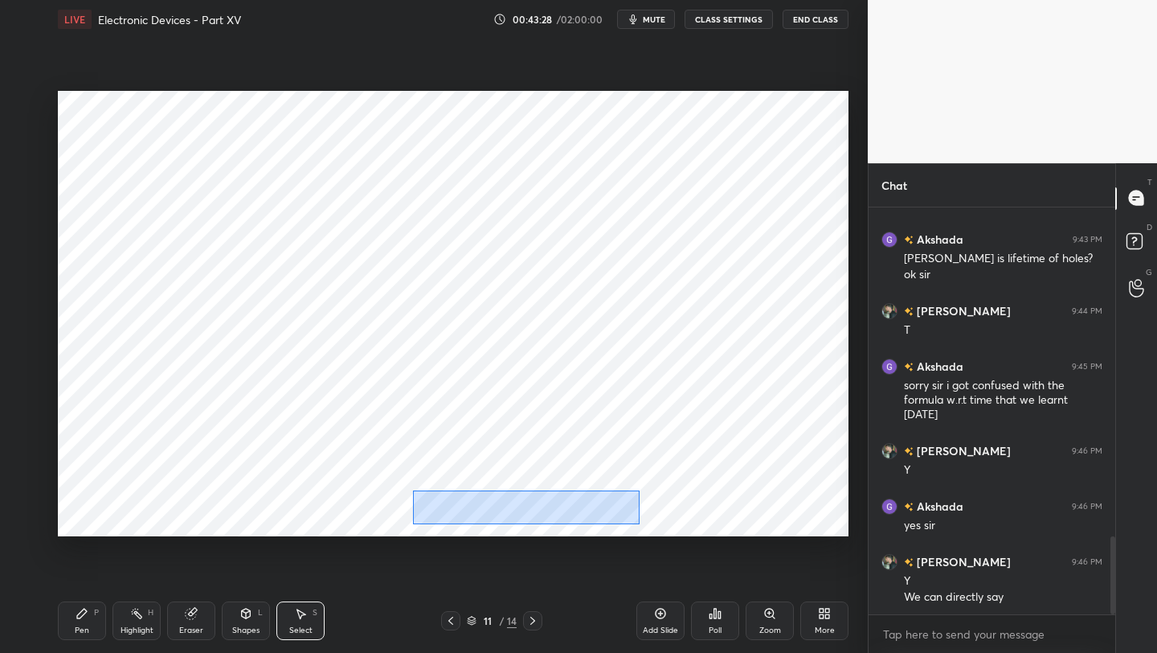
drag, startPoint x: 435, startPoint y: 504, endPoint x: 635, endPoint y: 518, distance: 200.7
click at [645, 523] on div "0 ° Undo Copy Duplicate Duplicate to new slide Delete" at bounding box center [453, 313] width 791 height 445
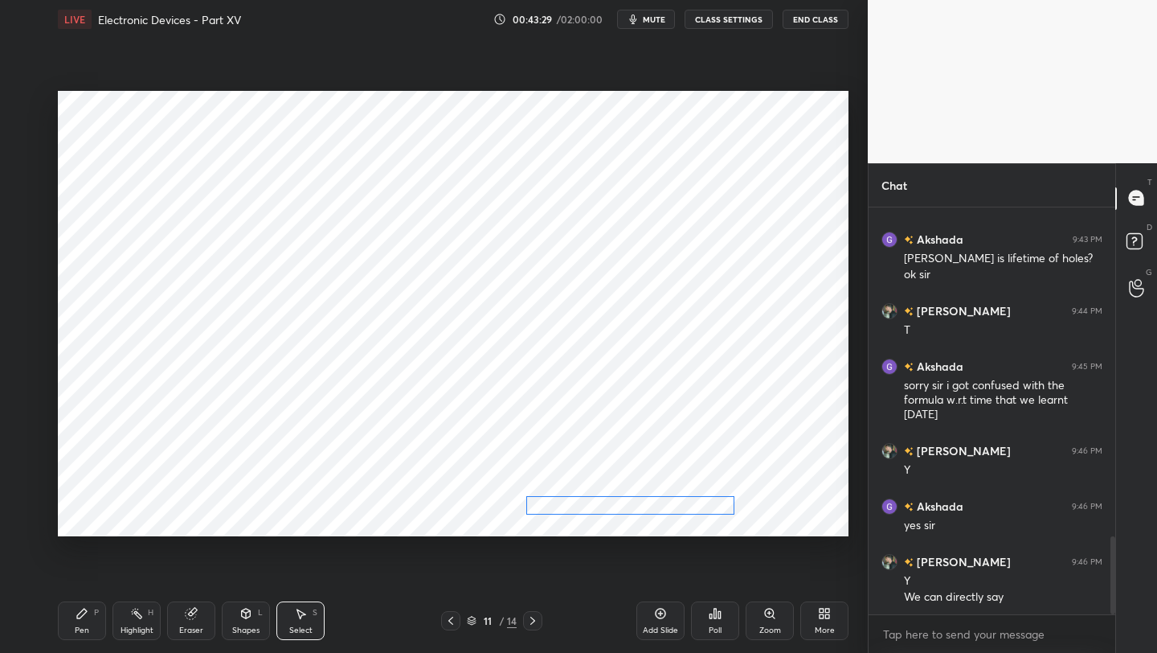
drag, startPoint x: 556, startPoint y: 506, endPoint x: 609, endPoint y: 501, distance: 53.3
click at [647, 505] on div "0 ° Undo Copy Duplicate Duplicate to new slide Delete" at bounding box center [453, 313] width 791 height 445
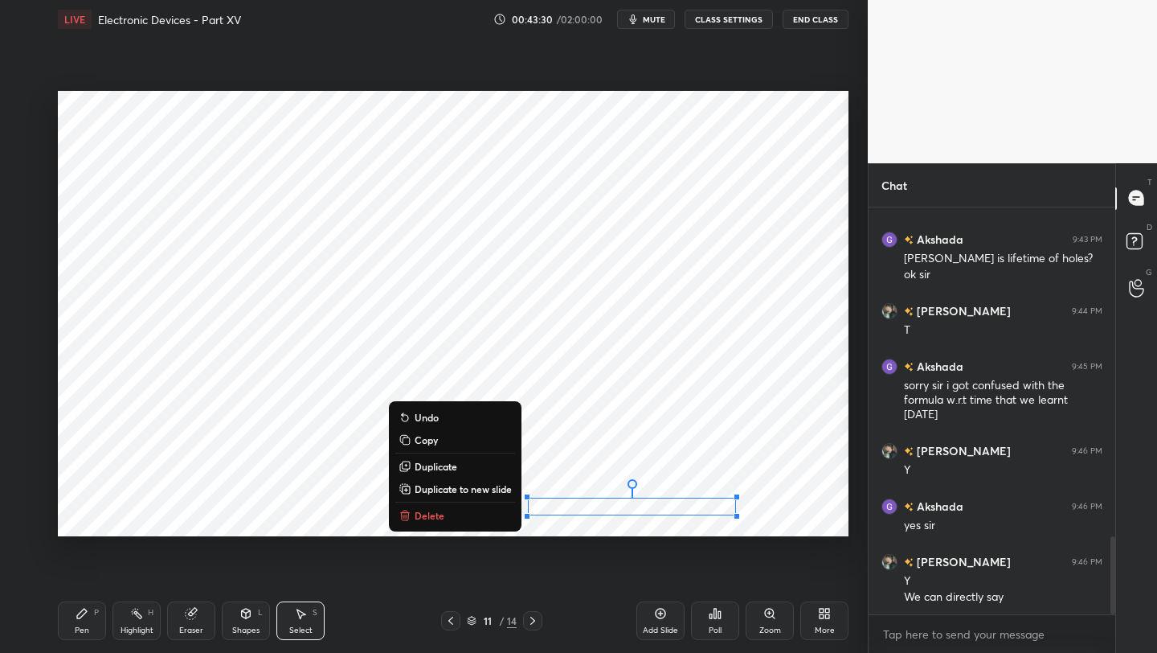
click at [68, 626] on div "Pen P" at bounding box center [82, 620] width 48 height 39
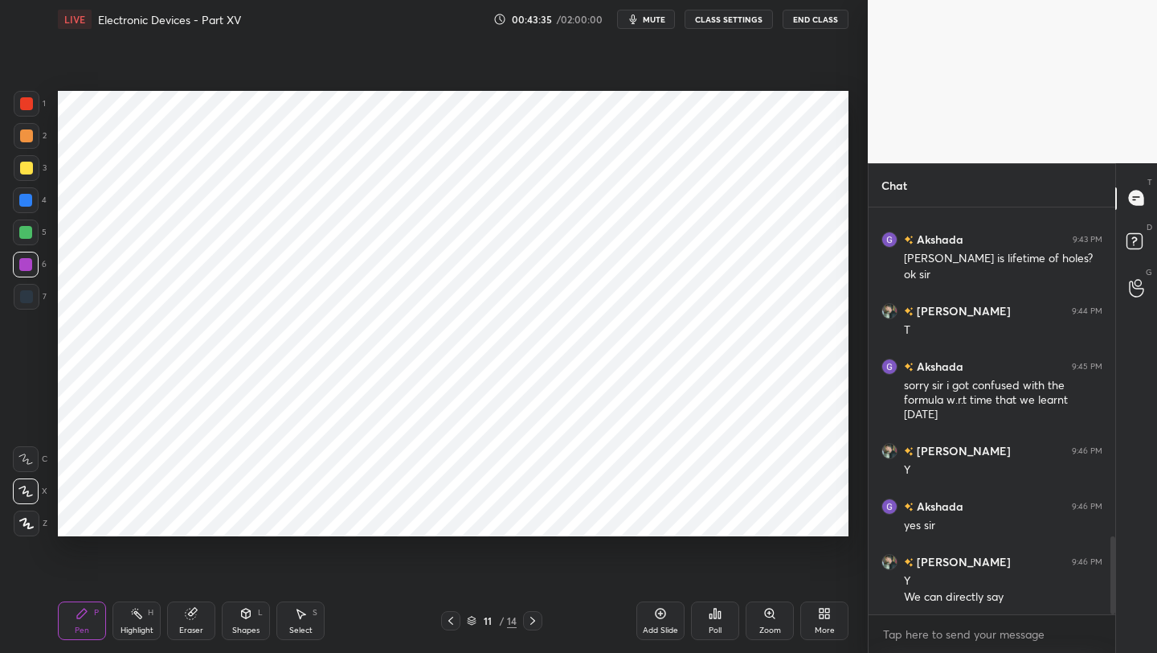
click at [451, 622] on icon at bounding box center [450, 620] width 5 height 8
click at [252, 616] on icon at bounding box center [246, 613] width 13 height 13
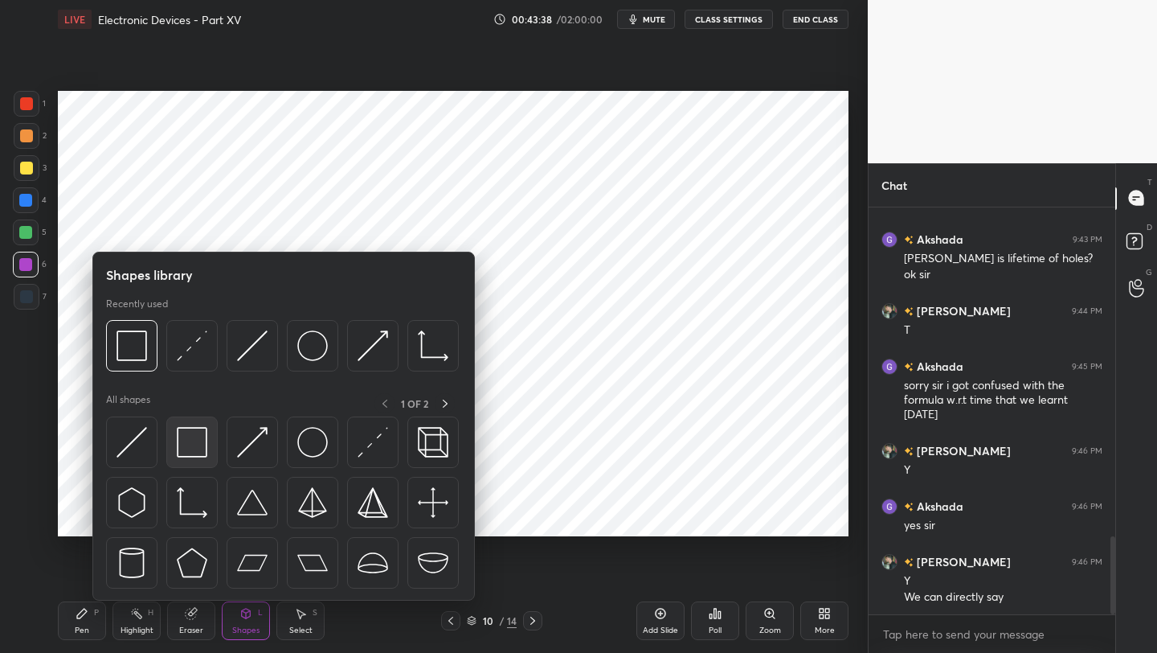
click at [195, 447] on img at bounding box center [192, 442] width 31 height 31
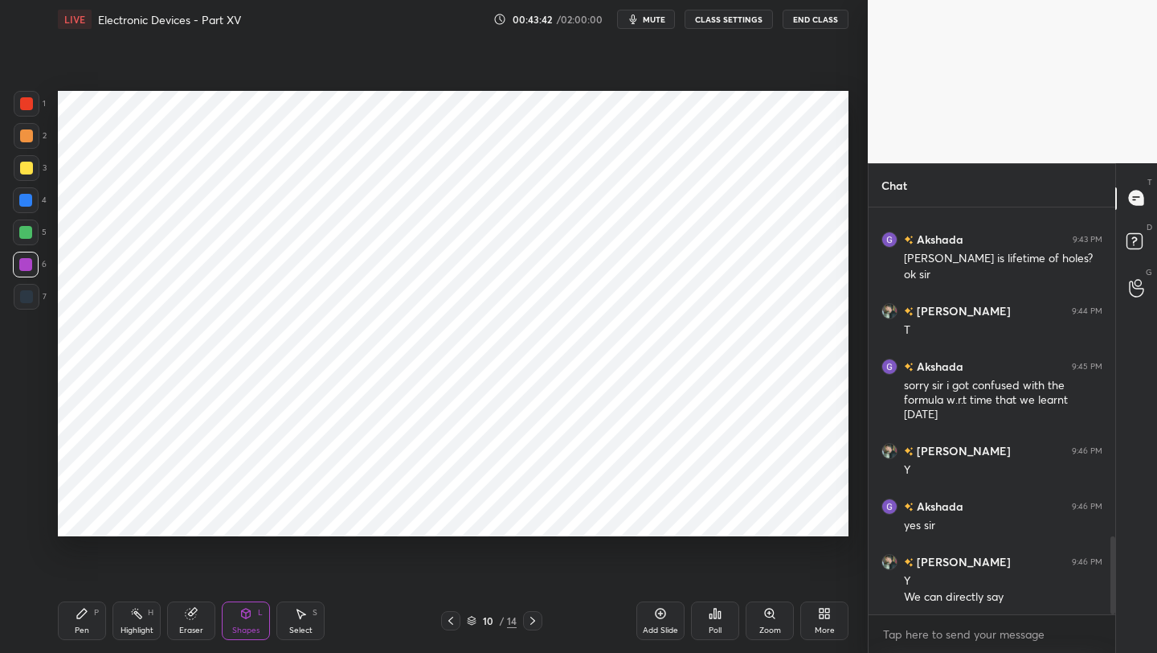
click at [455, 623] on icon at bounding box center [450, 620] width 13 height 13
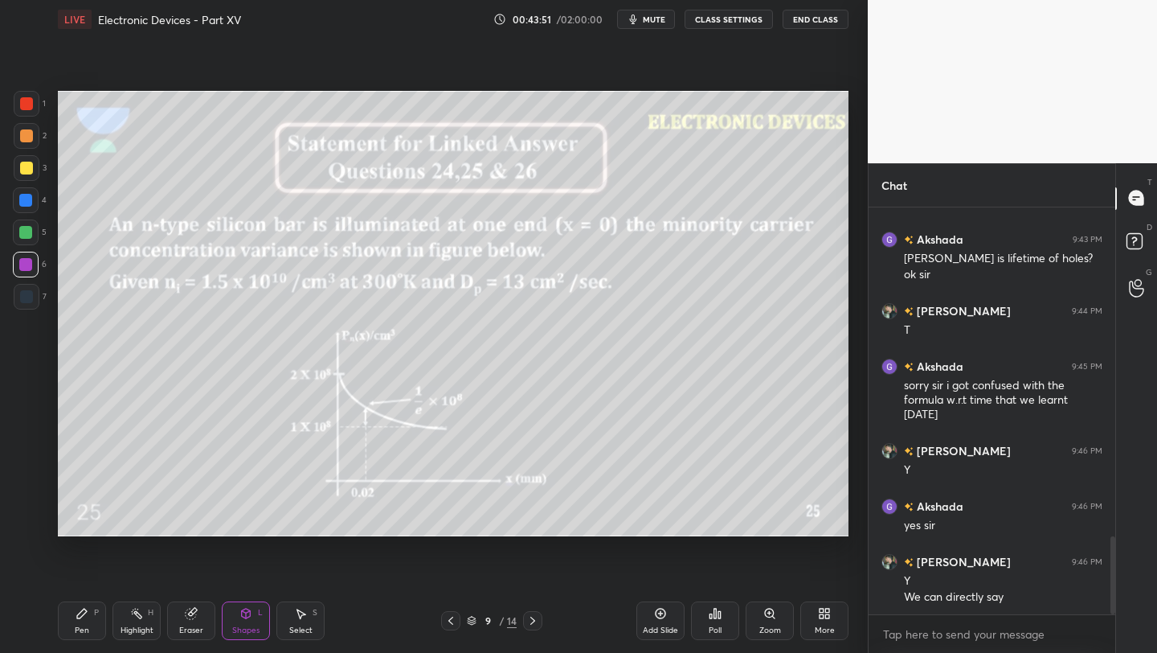
click at [84, 616] on icon at bounding box center [82, 613] width 13 height 13
click at [17, 310] on div "7" at bounding box center [30, 300] width 33 height 32
click at [24, 268] on div at bounding box center [25, 264] width 13 height 13
click at [534, 620] on icon at bounding box center [532, 620] width 13 height 13
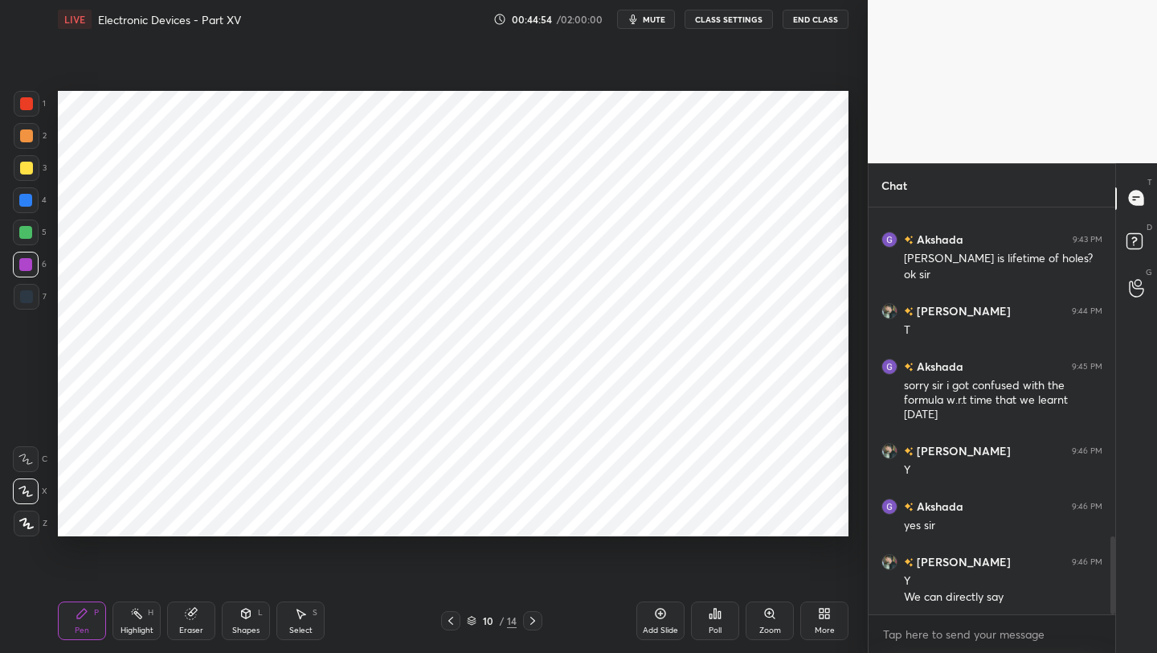
click at [74, 622] on div "Pen P" at bounding box center [82, 620] width 48 height 39
click at [31, 109] on div at bounding box center [26, 103] width 13 height 13
drag, startPoint x: 191, startPoint y: 625, endPoint x: 209, endPoint y: 582, distance: 46.1
click at [190, 621] on div "Eraser" at bounding box center [191, 620] width 48 height 39
drag, startPoint x: 102, startPoint y: 618, endPoint x: 137, endPoint y: 537, distance: 88.5
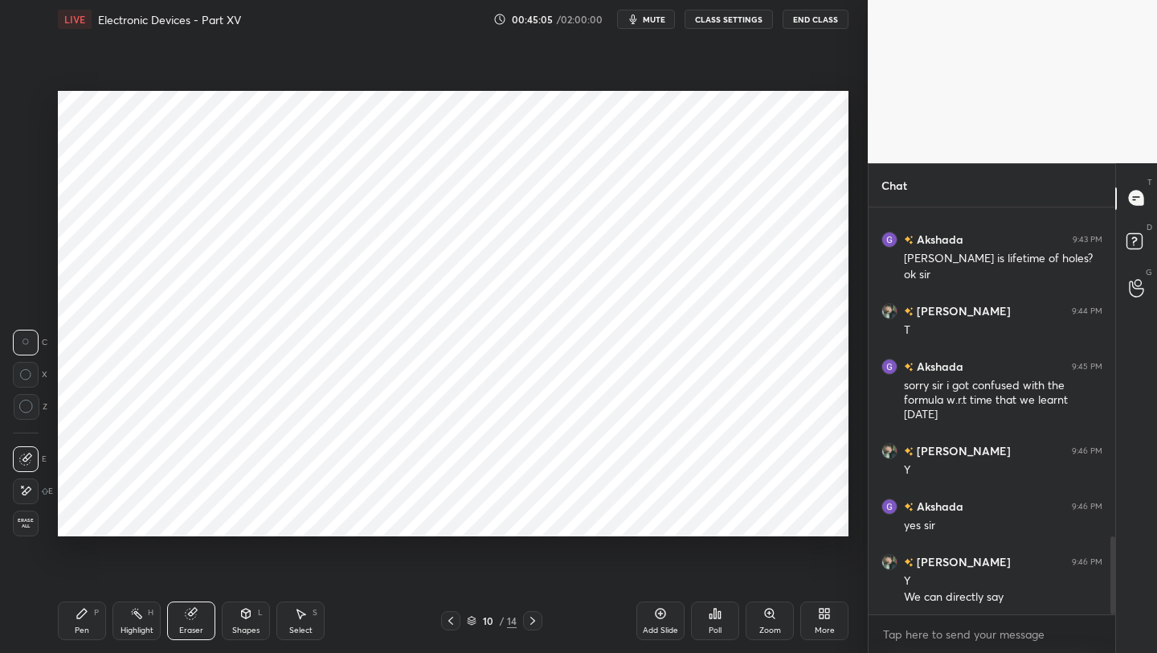
click at [99, 616] on div "Pen P" at bounding box center [82, 620] width 48 height 39
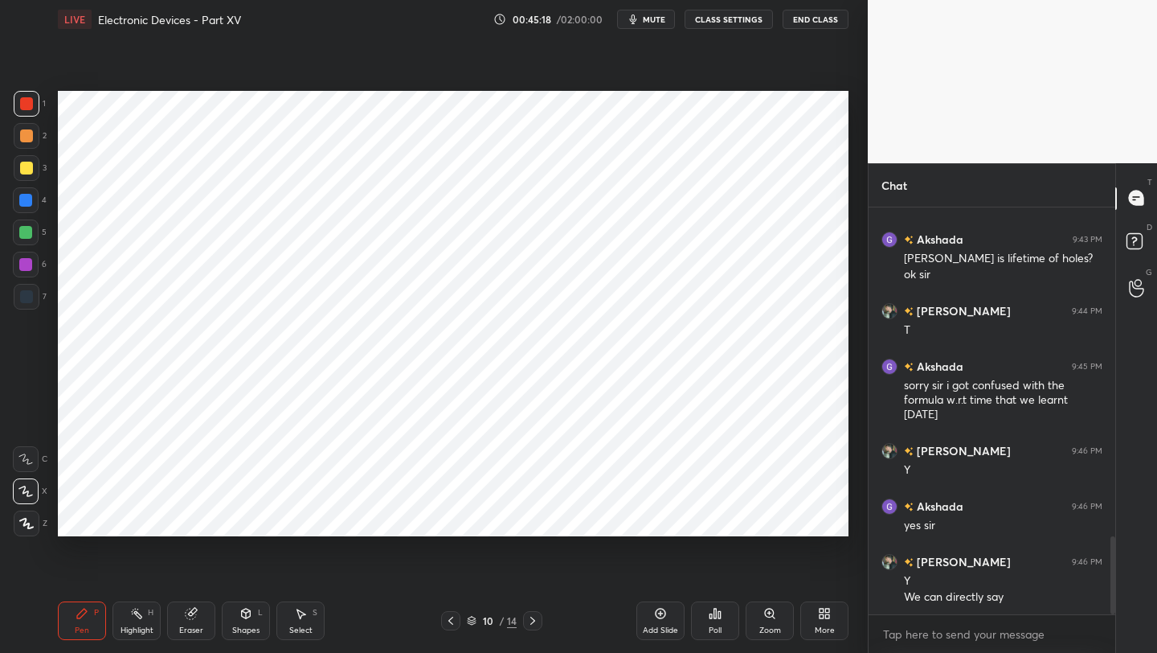
click at [530, 623] on icon at bounding box center [532, 620] width 13 height 13
click at [449, 623] on icon at bounding box center [450, 620] width 13 height 13
click at [530, 620] on icon at bounding box center [532, 620] width 13 height 13
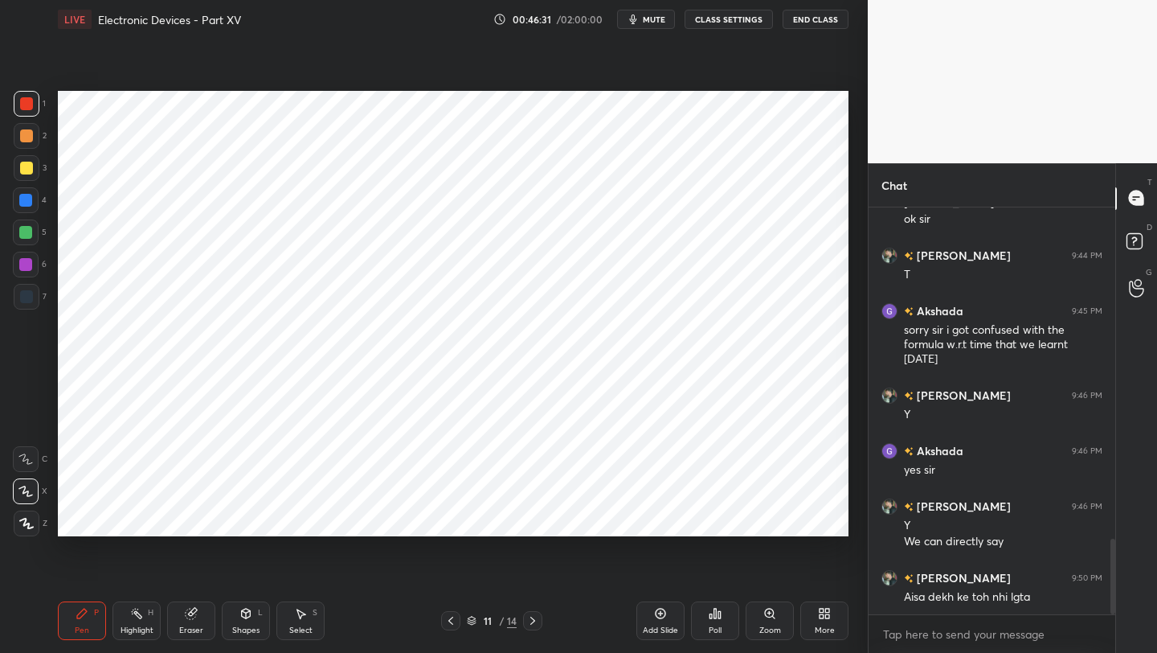
click at [532, 620] on icon at bounding box center [532, 620] width 13 height 13
click at [450, 620] on icon at bounding box center [450, 620] width 5 height 8
click at [297, 618] on icon at bounding box center [300, 613] width 13 height 13
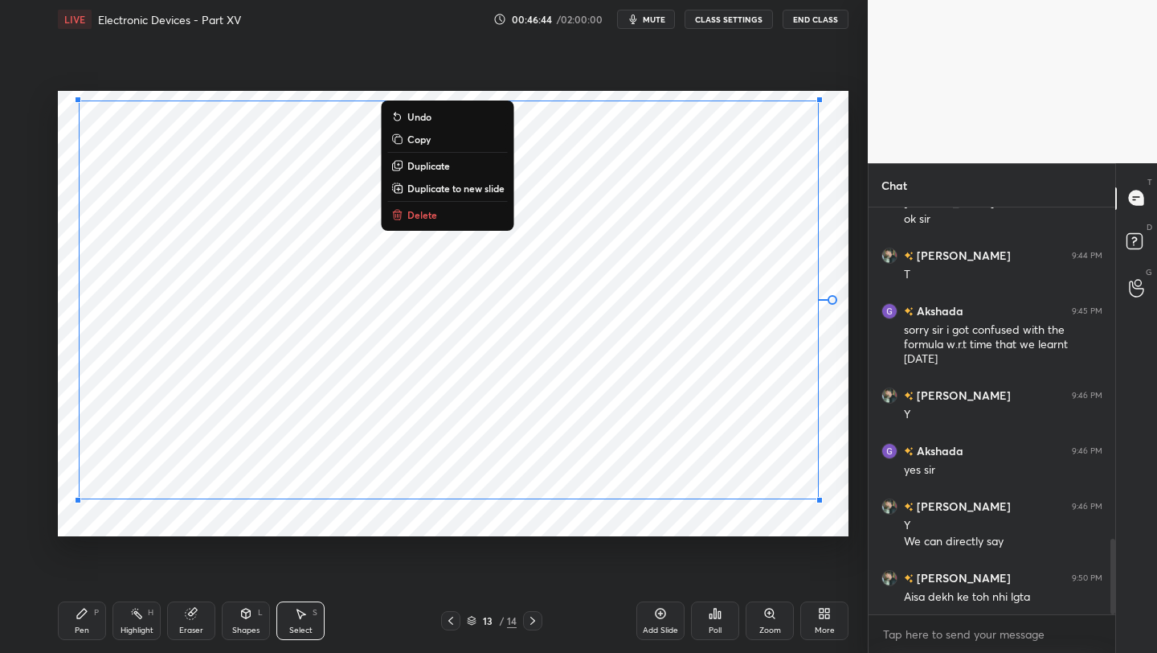
drag, startPoint x: 105, startPoint y: 109, endPoint x: 815, endPoint y: 596, distance: 860.8
click at [815, 596] on div "LIVE Electronic Devices - Part XV 00:46:44 / 02:00:00 mute CLASS SETTINGS End C…" at bounding box center [453, 326] width 804 height 653
click at [422, 133] on p "Copy" at bounding box center [418, 139] width 23 height 13
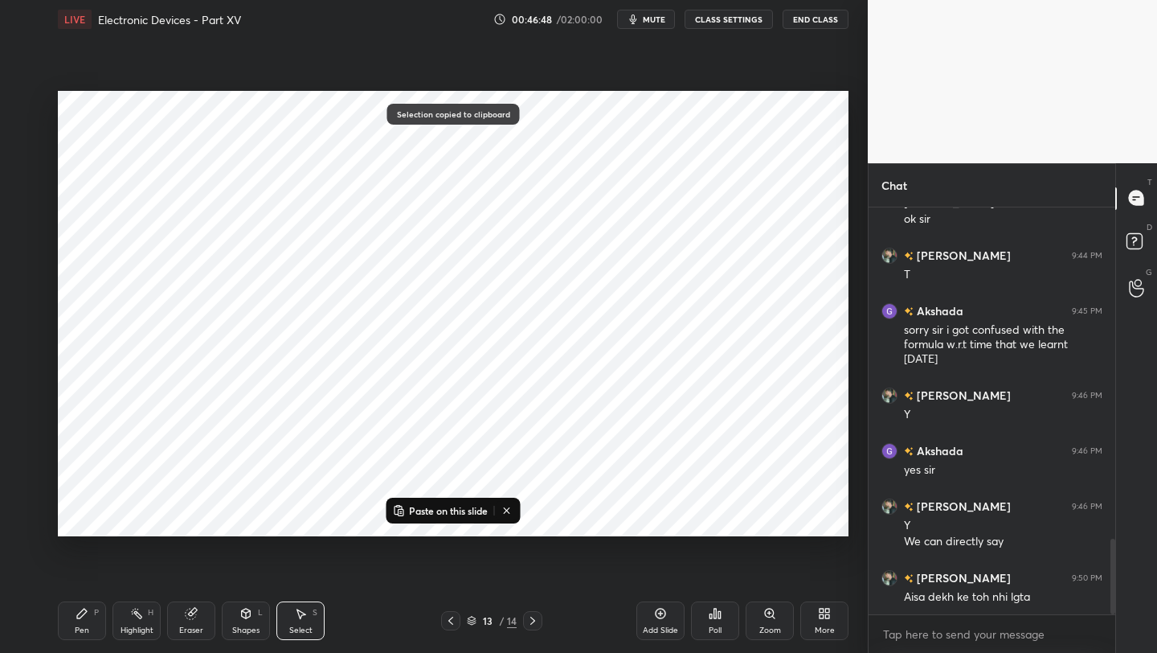
click at [452, 625] on icon at bounding box center [450, 620] width 13 height 13
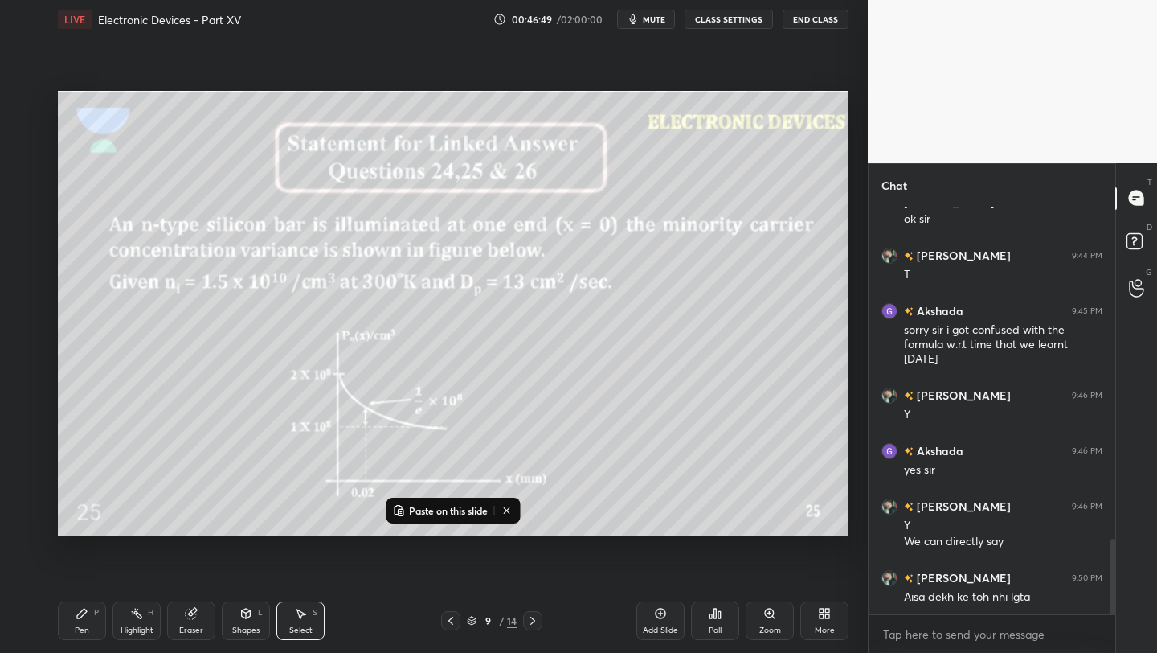
click at [452, 625] on icon at bounding box center [450, 620] width 13 height 13
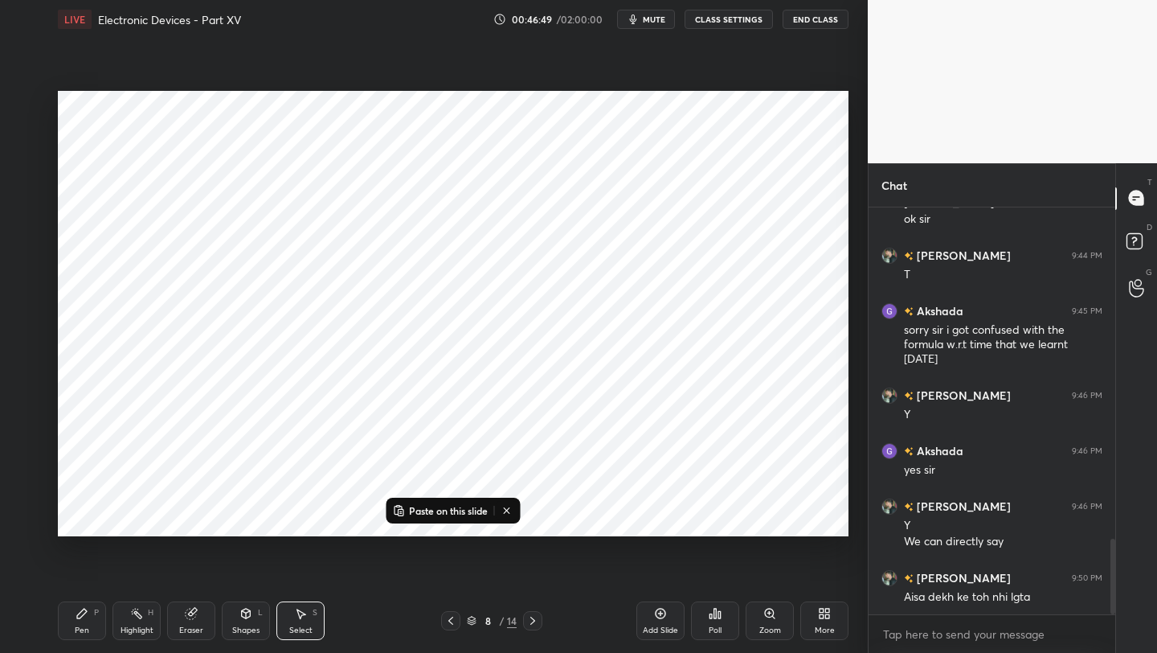
click at [452, 625] on icon at bounding box center [450, 620] width 13 height 13
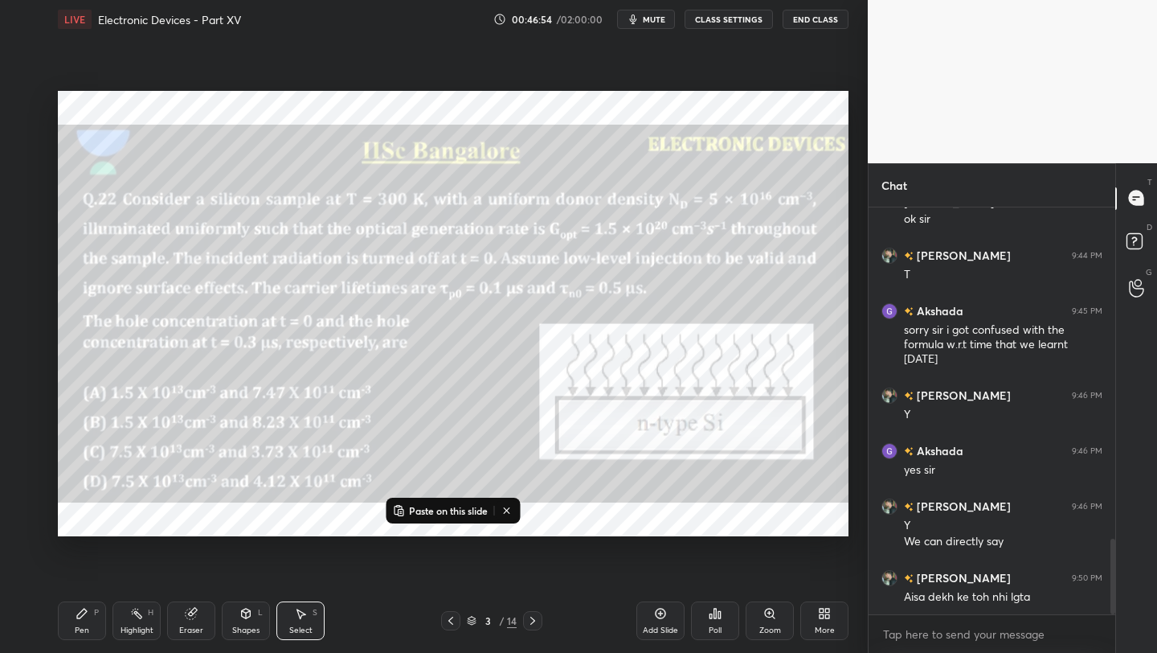
click at [531, 617] on icon at bounding box center [532, 620] width 5 height 8
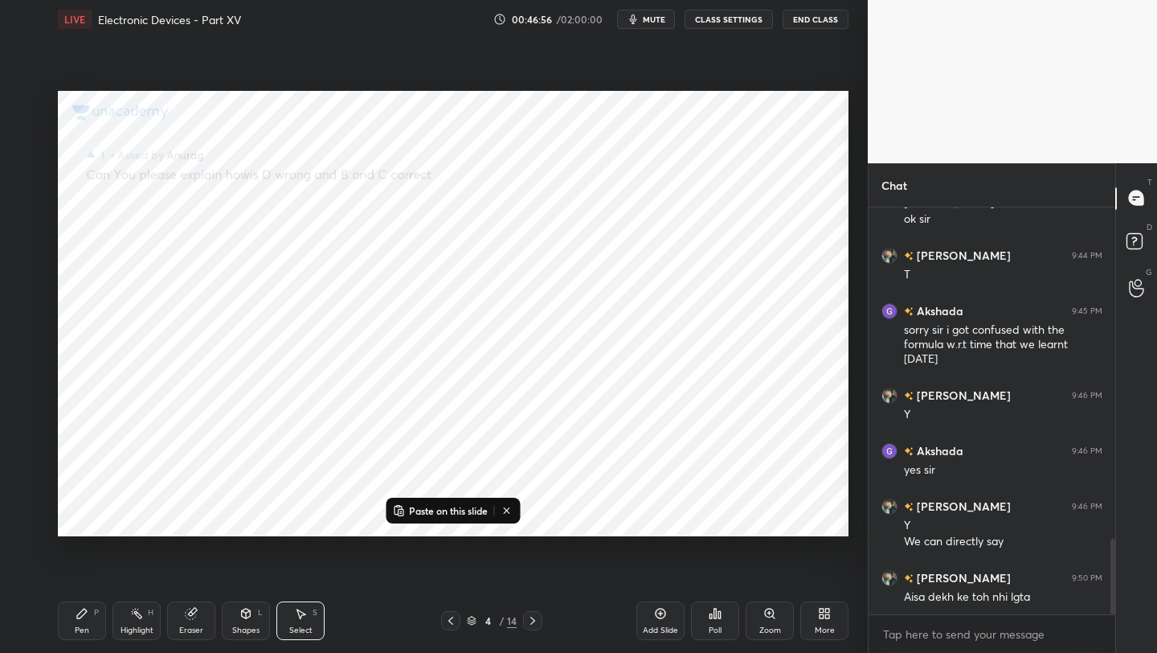
click at [448, 619] on icon at bounding box center [450, 620] width 13 height 13
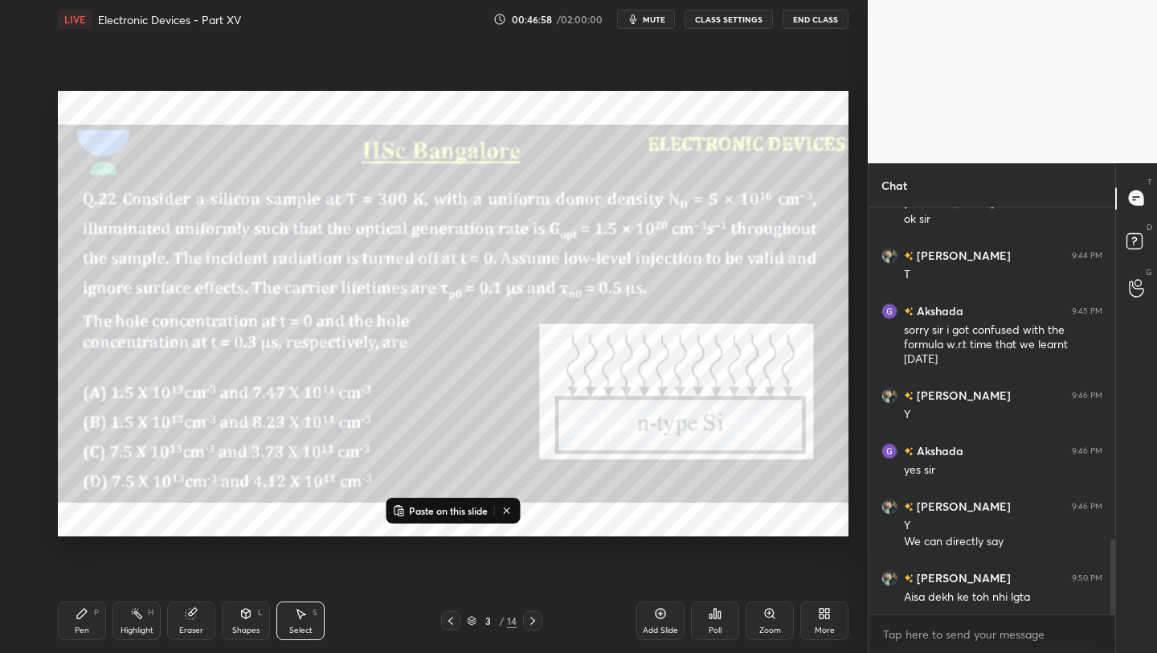
click at [660, 612] on icon at bounding box center [660, 613] width 13 height 13
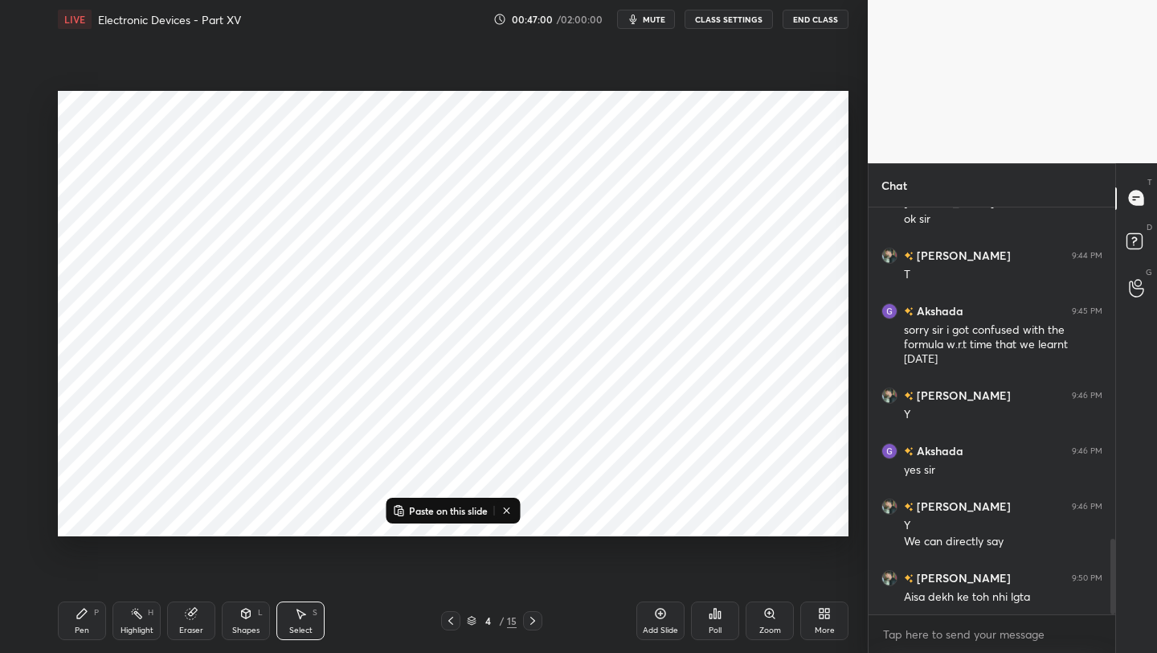
click at [414, 513] on p "Paste on this slide" at bounding box center [448, 510] width 79 height 13
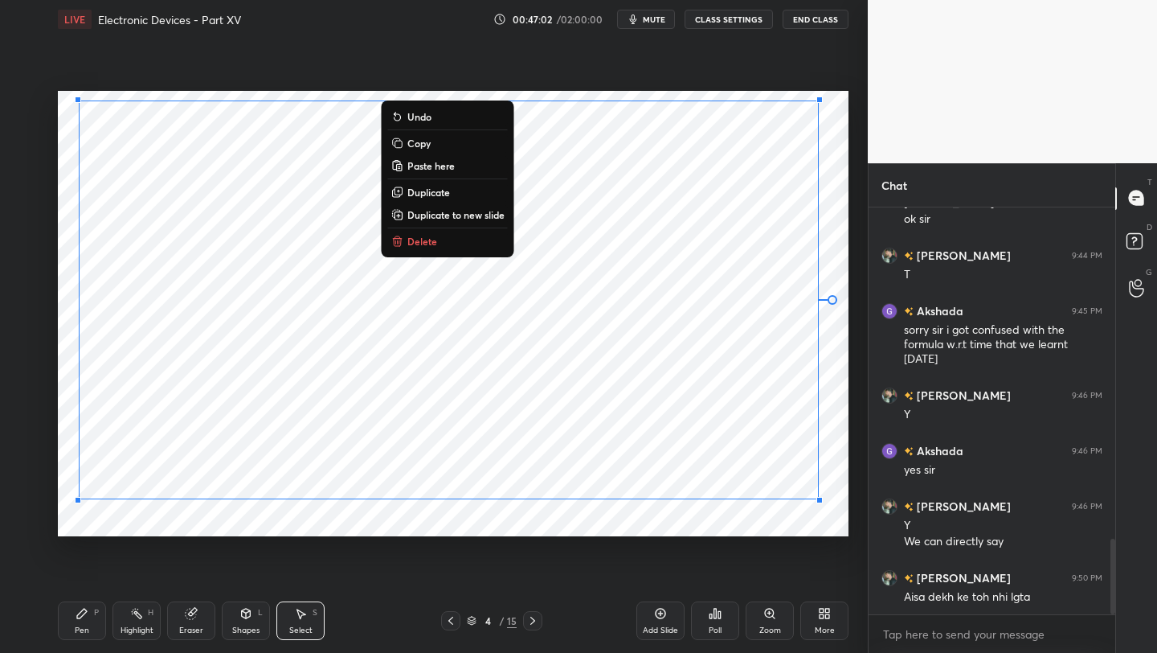
click at [564, 445] on div "0 ° Undo Copy Paste here Duplicate Duplicate to new slide Delete" at bounding box center [453, 313] width 791 height 445
click at [531, 620] on icon at bounding box center [532, 620] width 13 height 13
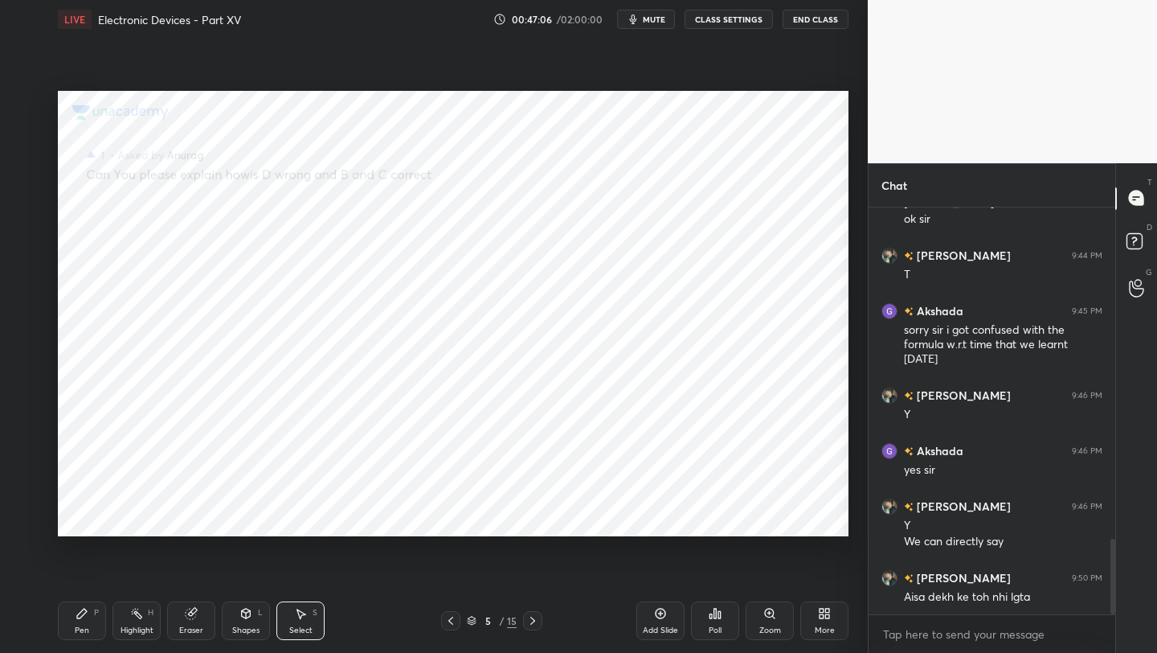
click at [531, 620] on icon at bounding box center [532, 620] width 13 height 13
click at [451, 620] on icon at bounding box center [450, 620] width 13 height 13
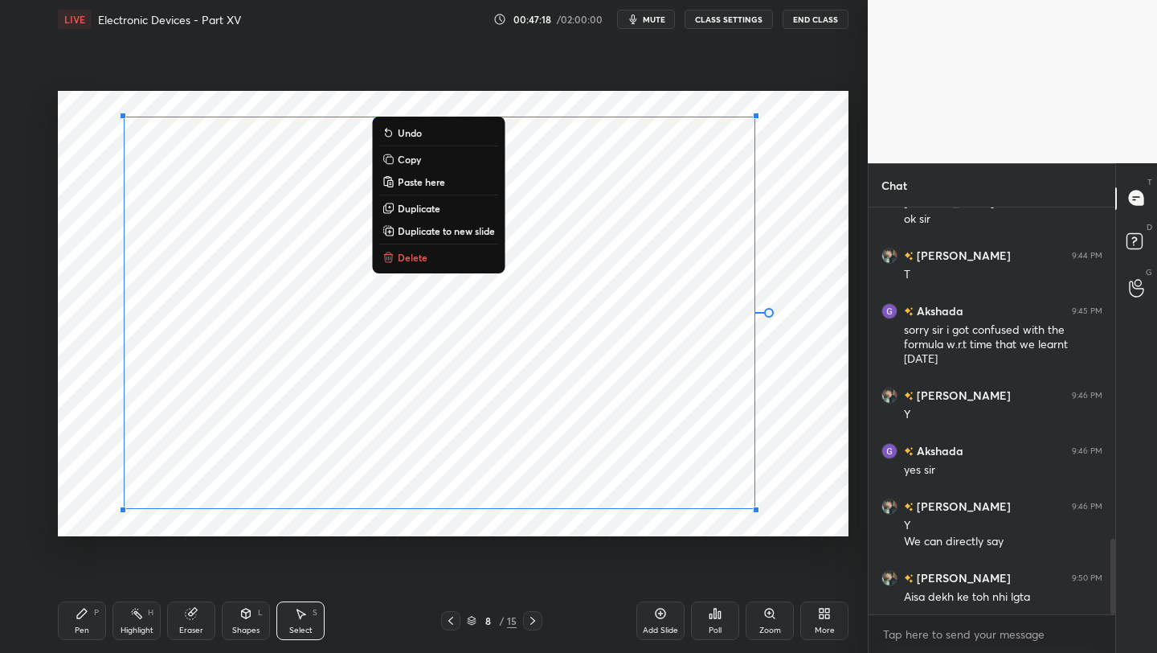
drag, startPoint x: 101, startPoint y: 108, endPoint x: 819, endPoint y: 510, distance: 823.0
click at [819, 510] on div "0 ° Undo Copy Paste here Duplicate Duplicate to new slide Delete" at bounding box center [453, 313] width 791 height 445
click at [647, 482] on div "0 ° Undo Copy Paste here Duplicate Duplicate to new slide Delete" at bounding box center [453, 313] width 791 height 445
click at [117, 213] on div "0 ° Undo Copy Paste here Duplicate Duplicate to new slide Delete" at bounding box center [453, 313] width 791 height 445
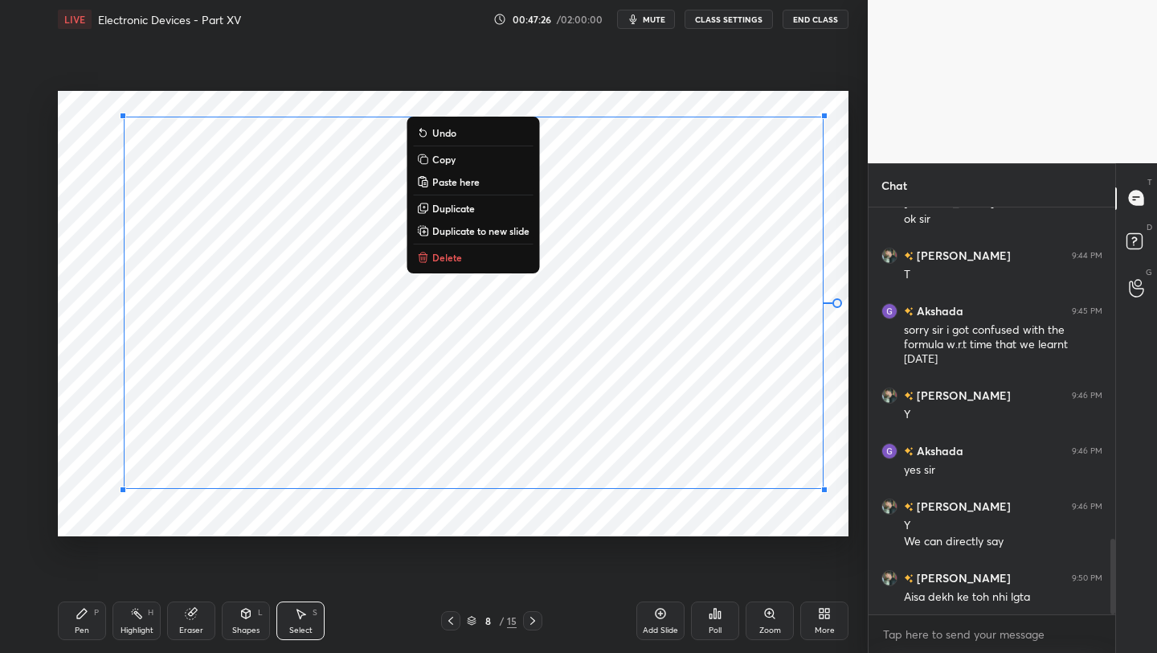
drag, startPoint x: 96, startPoint y: 106, endPoint x: 833, endPoint y: 512, distance: 841.4
click at [833, 512] on div "0 ° Undo Copy Paste here Duplicate Duplicate to new slide Delete" at bounding box center [453, 313] width 791 height 445
click at [76, 124] on div "0 ° Undo Copy Paste here Duplicate Duplicate to new slide Delete" at bounding box center [453, 313] width 791 height 445
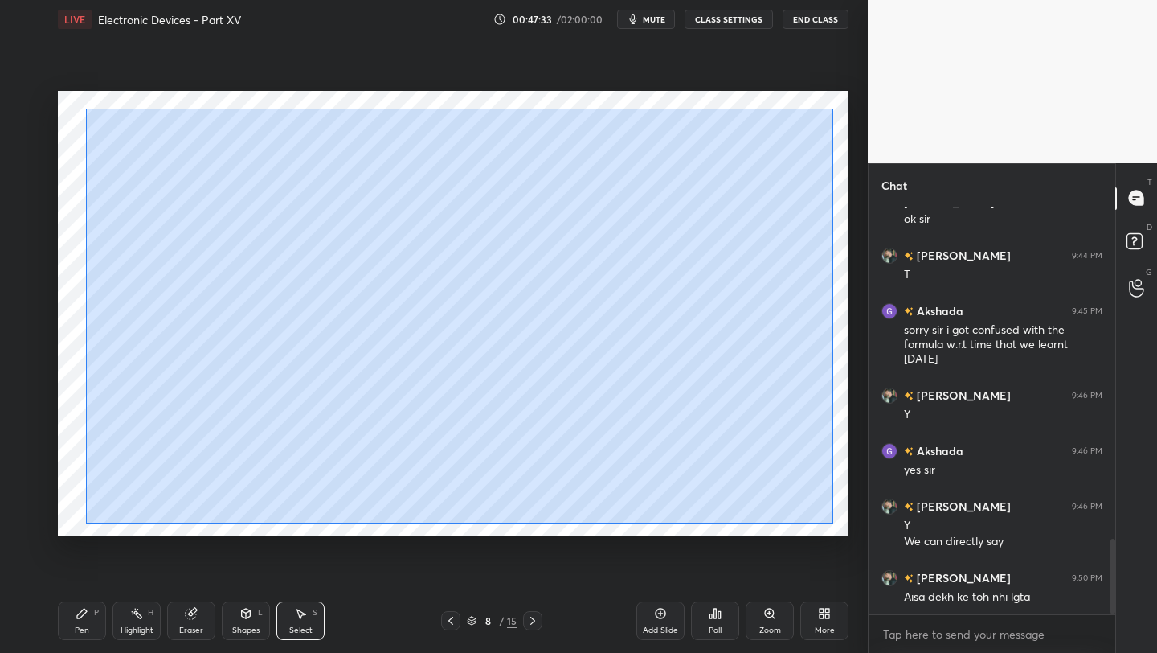
drag, startPoint x: 85, startPoint y: 109, endPoint x: 833, endPoint y: 523, distance: 854.8
click at [833, 523] on div "0 ° Undo Copy Paste here Duplicate Duplicate to new slide Delete" at bounding box center [453, 313] width 791 height 445
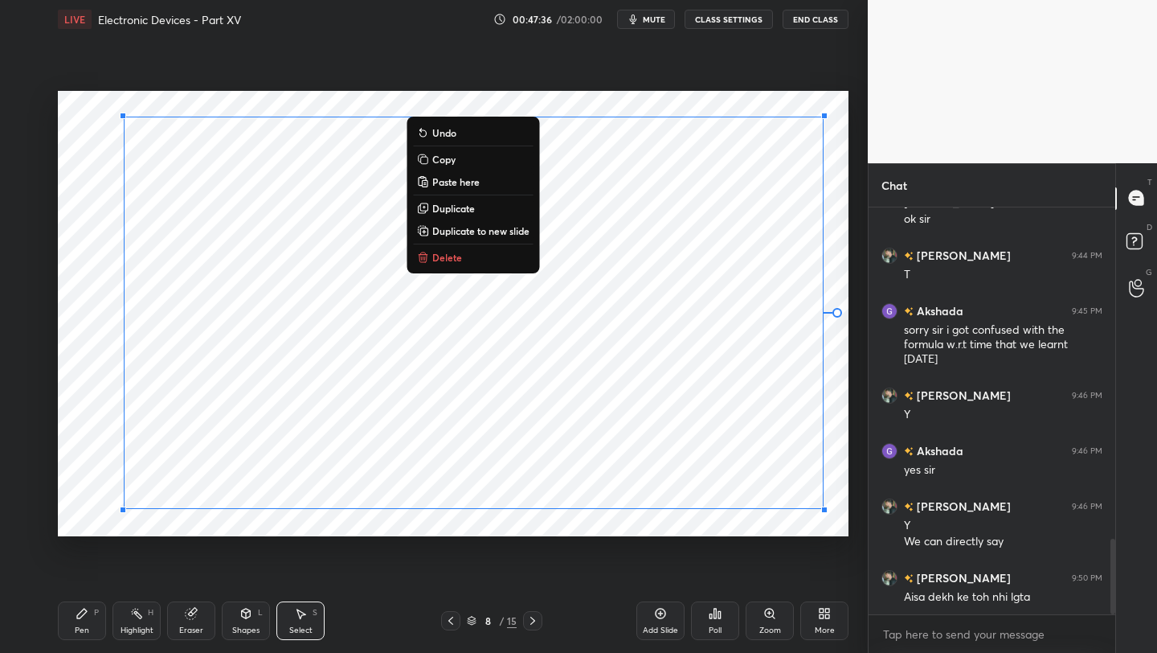
click at [440, 159] on p "Copy" at bounding box center [443, 159] width 23 height 13
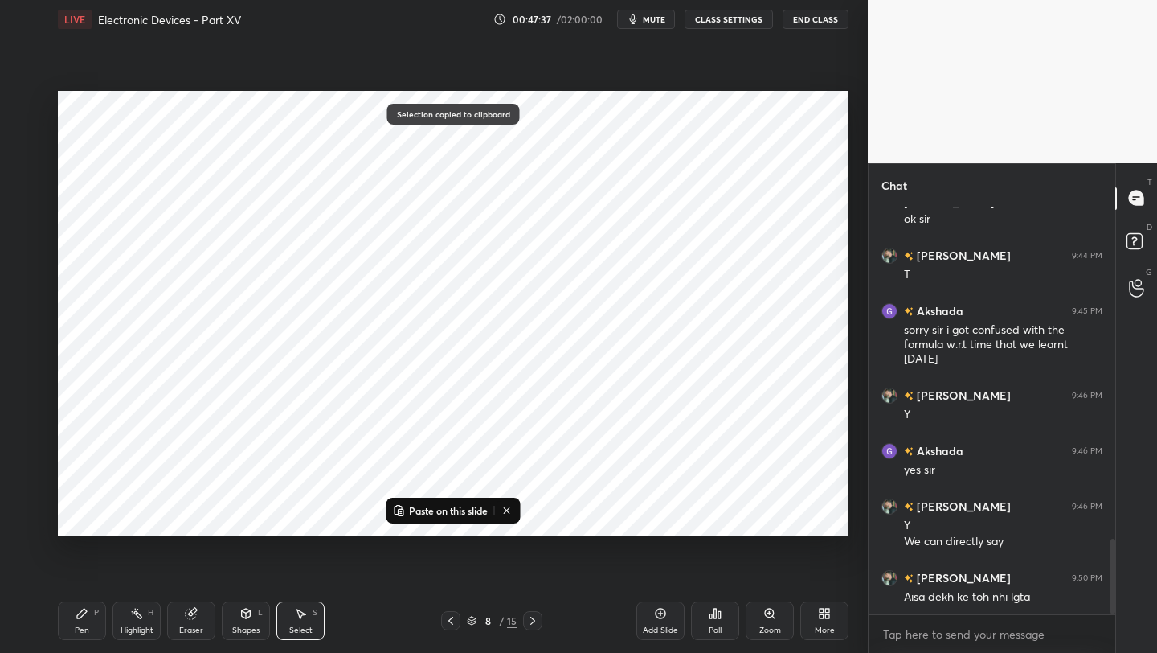
click at [454, 622] on icon at bounding box center [450, 620] width 13 height 13
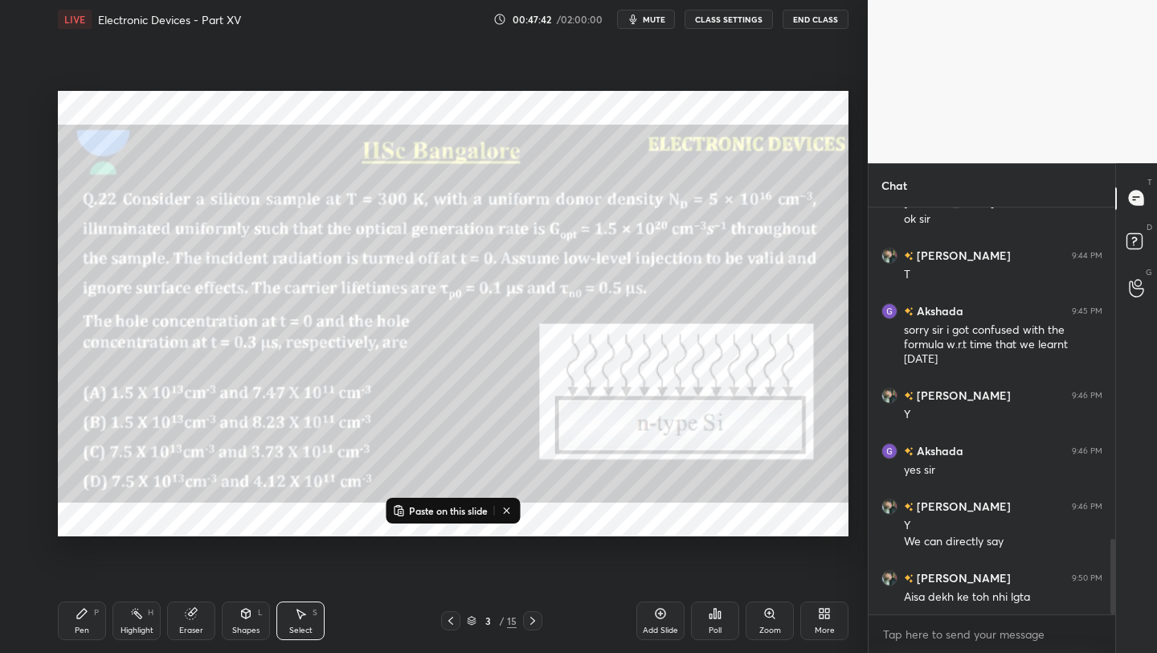
click at [659, 612] on icon at bounding box center [660, 613] width 5 height 5
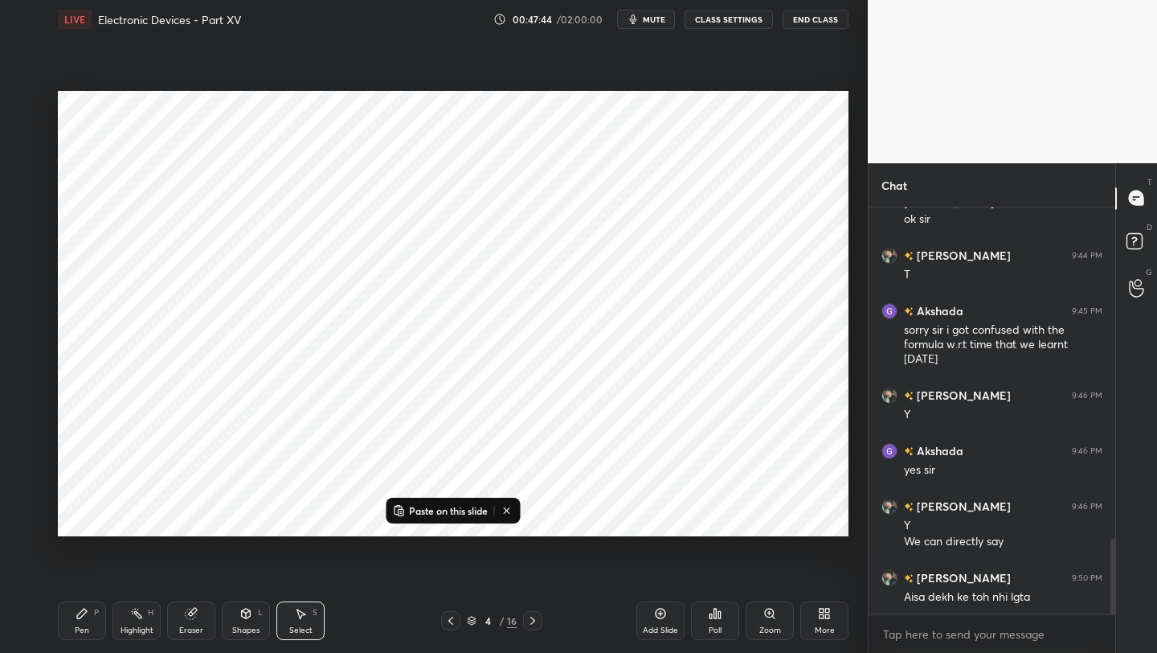
click at [419, 502] on button "Paste on this slide" at bounding box center [440, 510] width 101 height 19
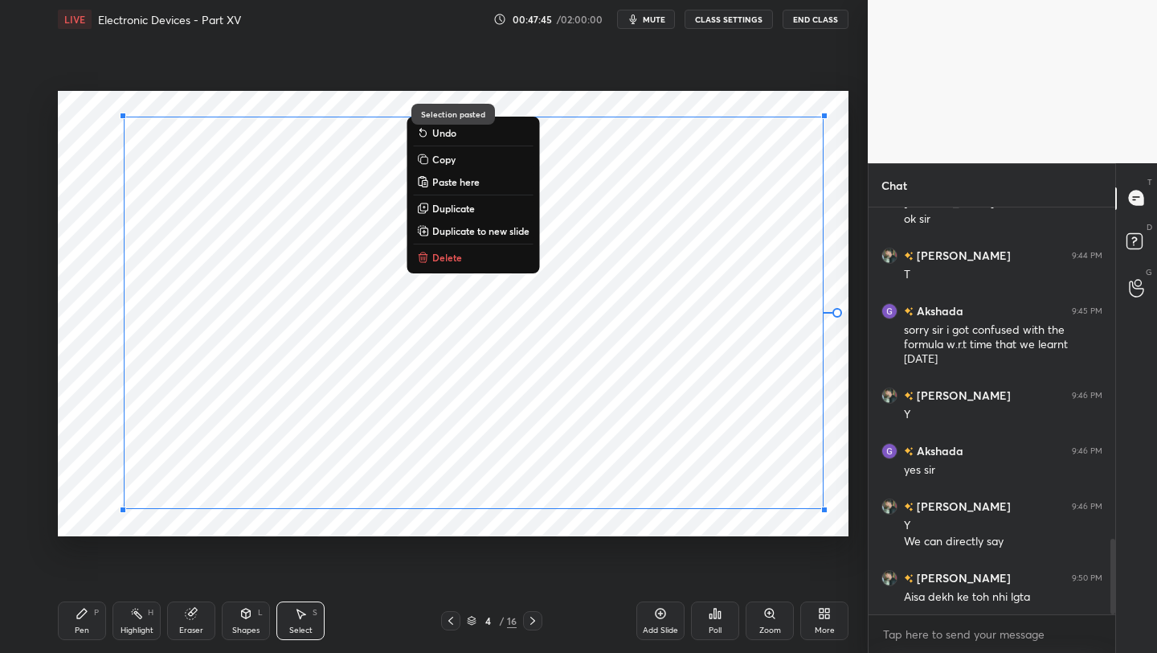
click at [615, 469] on div "0 ° Undo Copy Paste here Duplicate Duplicate to new slide Delete" at bounding box center [453, 313] width 791 height 445
click at [531, 626] on icon at bounding box center [532, 620] width 13 height 13
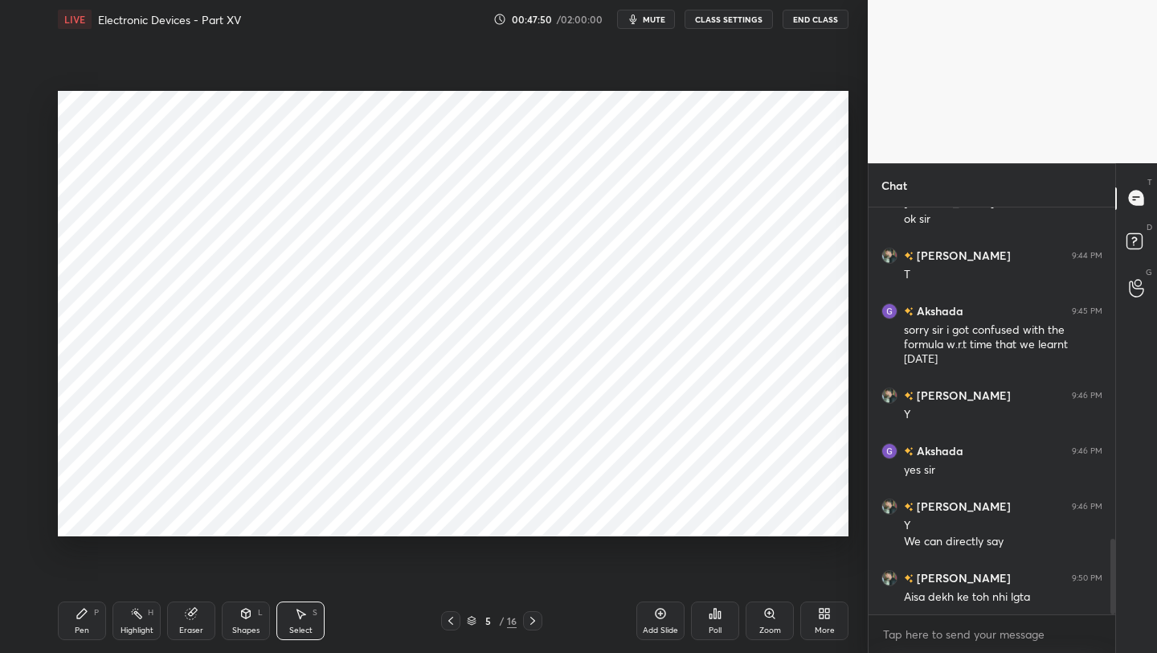
click at [531, 626] on icon at bounding box center [532, 620] width 13 height 13
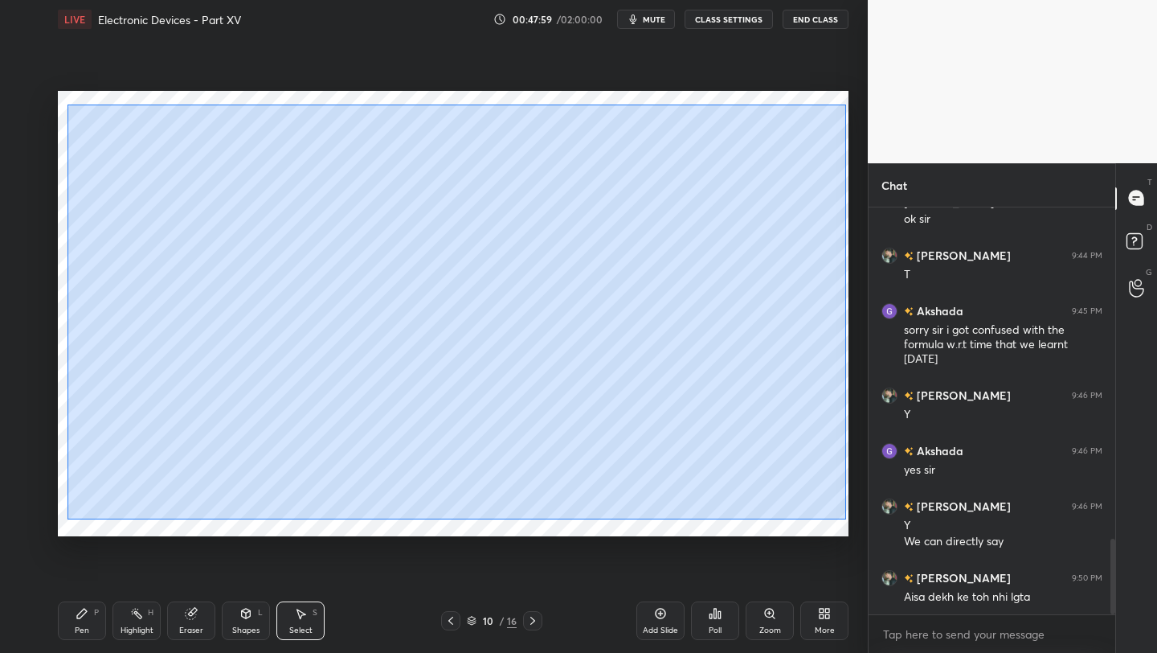
drag, startPoint x: 68, startPoint y: 104, endPoint x: 846, endPoint y: 518, distance: 881.7
click at [846, 518] on div "0 ° Undo Copy Paste here Duplicate Duplicate to new slide Delete" at bounding box center [453, 313] width 791 height 445
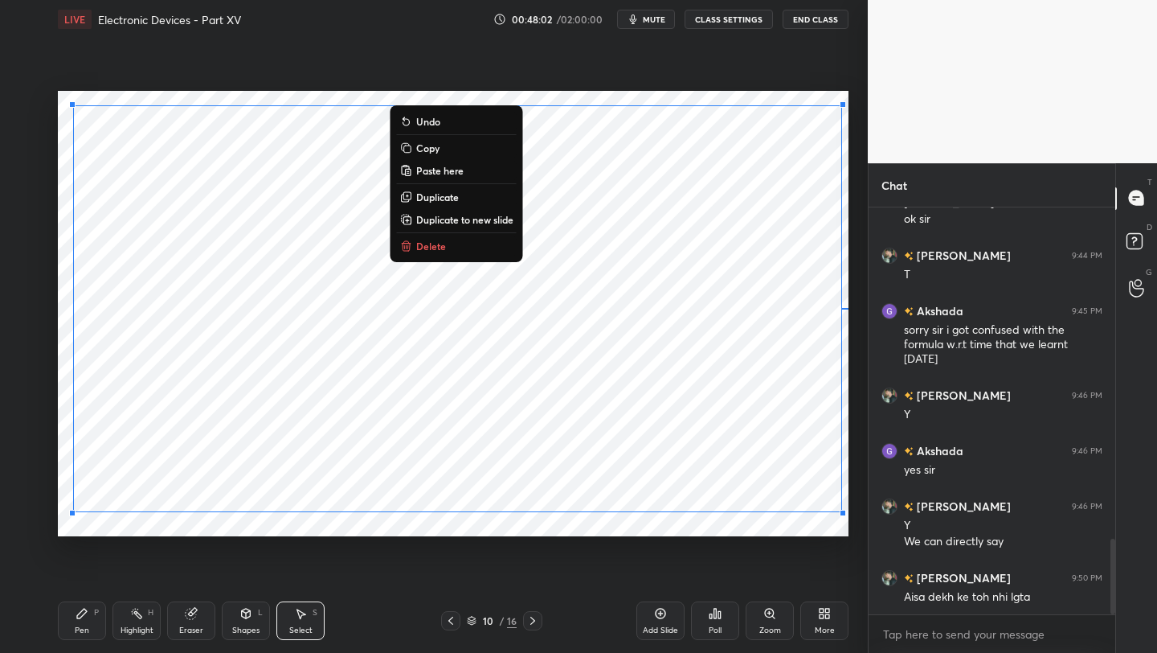
click at [429, 149] on p "Copy" at bounding box center [427, 147] width 23 height 13
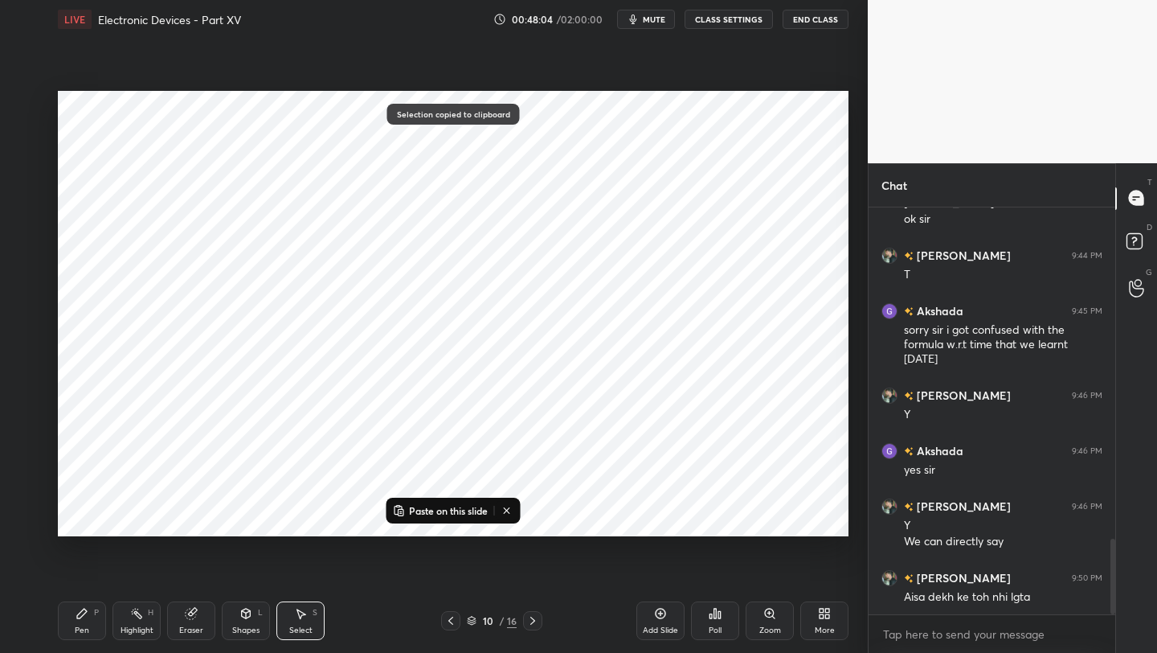
click at [457, 627] on div at bounding box center [450, 620] width 19 height 19
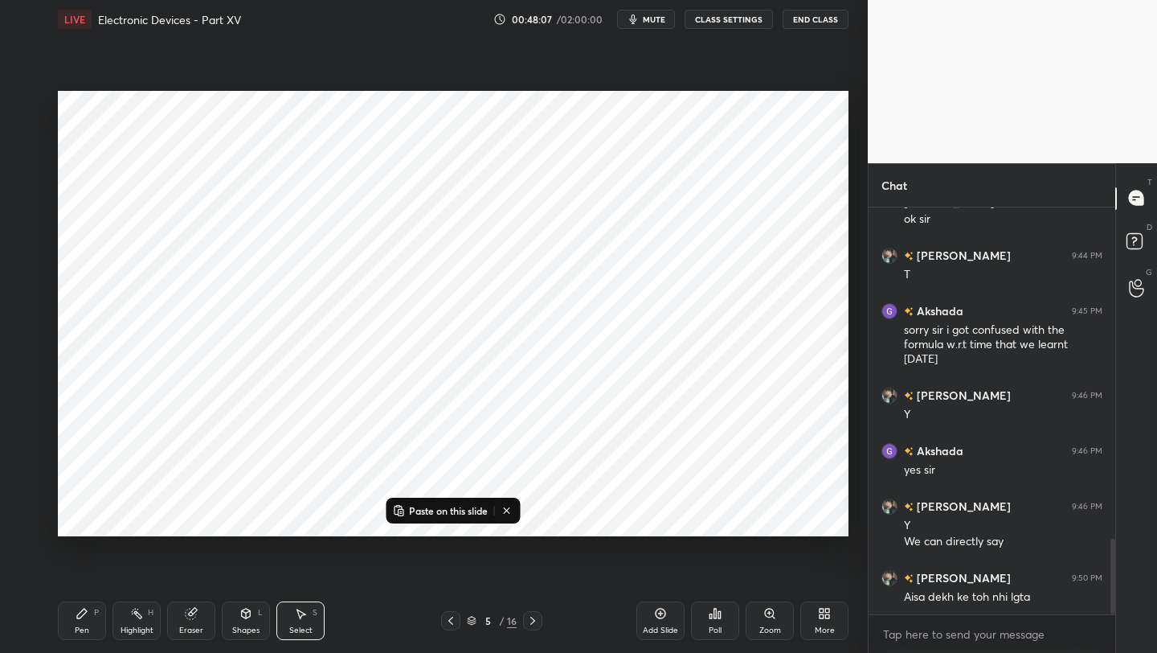
click at [457, 627] on div at bounding box center [450, 620] width 19 height 19
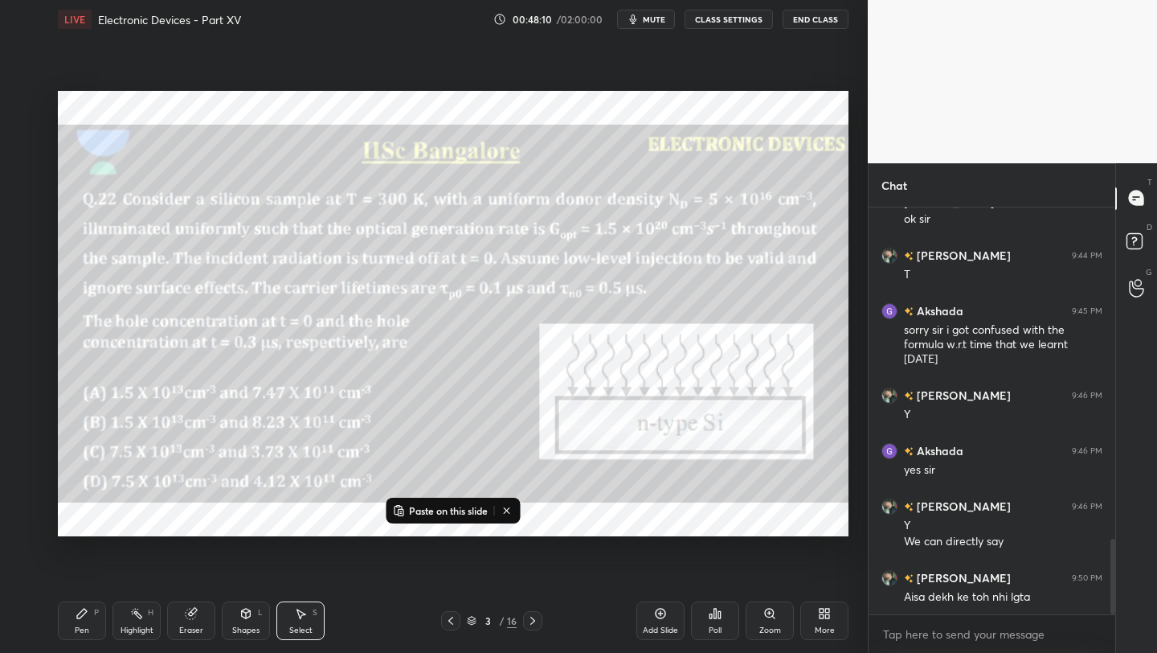
click at [528, 625] on icon at bounding box center [532, 620] width 13 height 13
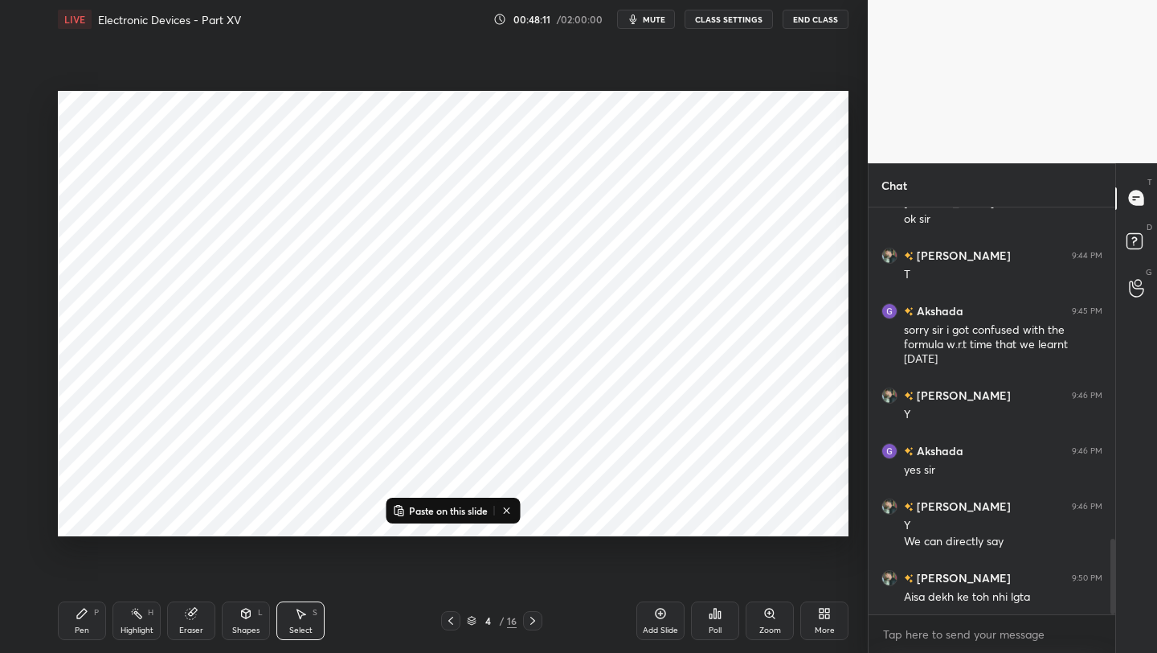
click at [528, 625] on icon at bounding box center [532, 620] width 13 height 13
click at [453, 622] on icon at bounding box center [450, 620] width 13 height 13
click at [662, 616] on icon at bounding box center [661, 613] width 10 height 10
click at [420, 506] on p "Paste on this slide" at bounding box center [448, 510] width 79 height 13
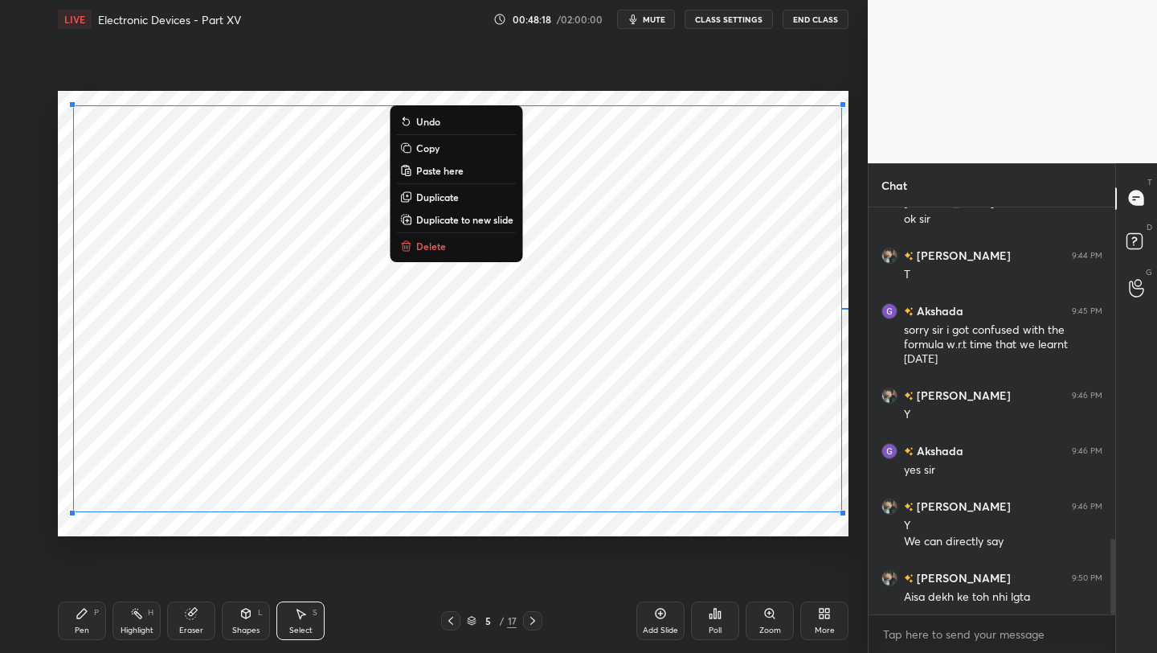
click at [539, 616] on icon at bounding box center [532, 620] width 13 height 13
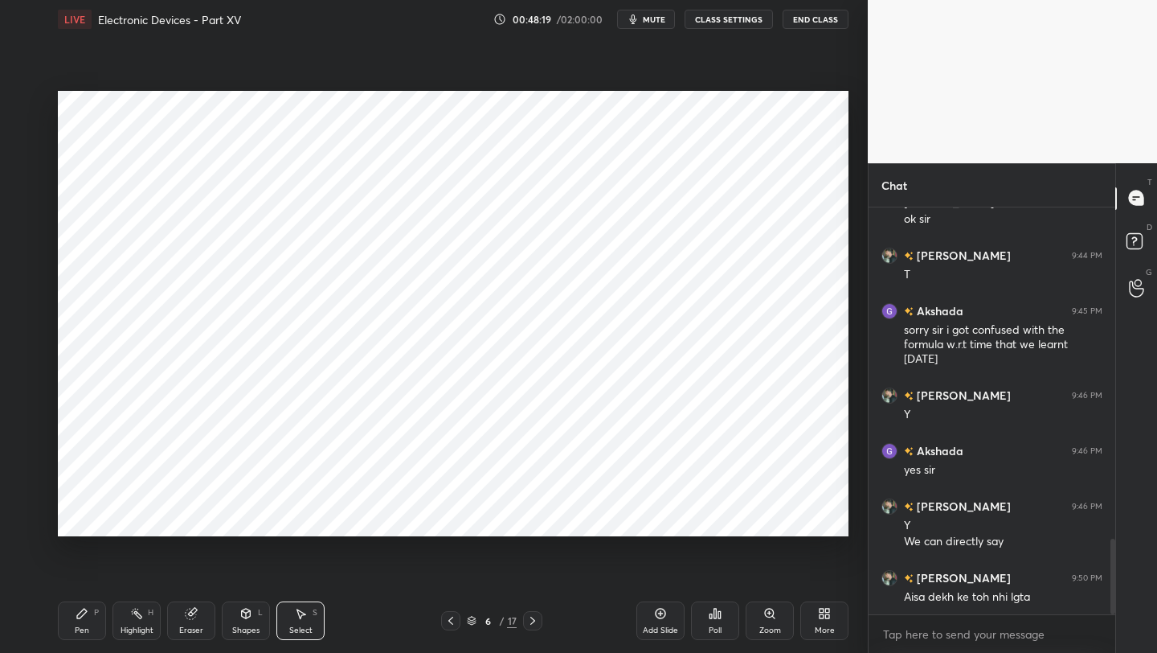
click at [539, 616] on icon at bounding box center [532, 620] width 13 height 13
click at [201, 612] on div "Eraser" at bounding box center [191, 620] width 48 height 39
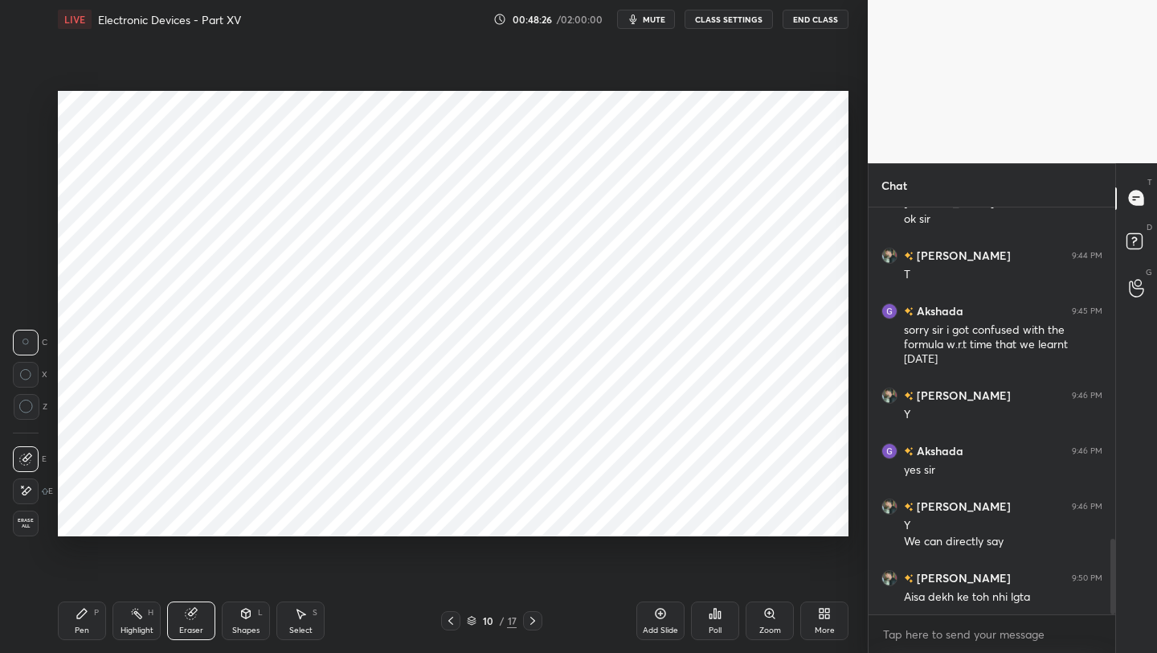
click at [25, 514] on div "Erase all" at bounding box center [26, 523] width 26 height 26
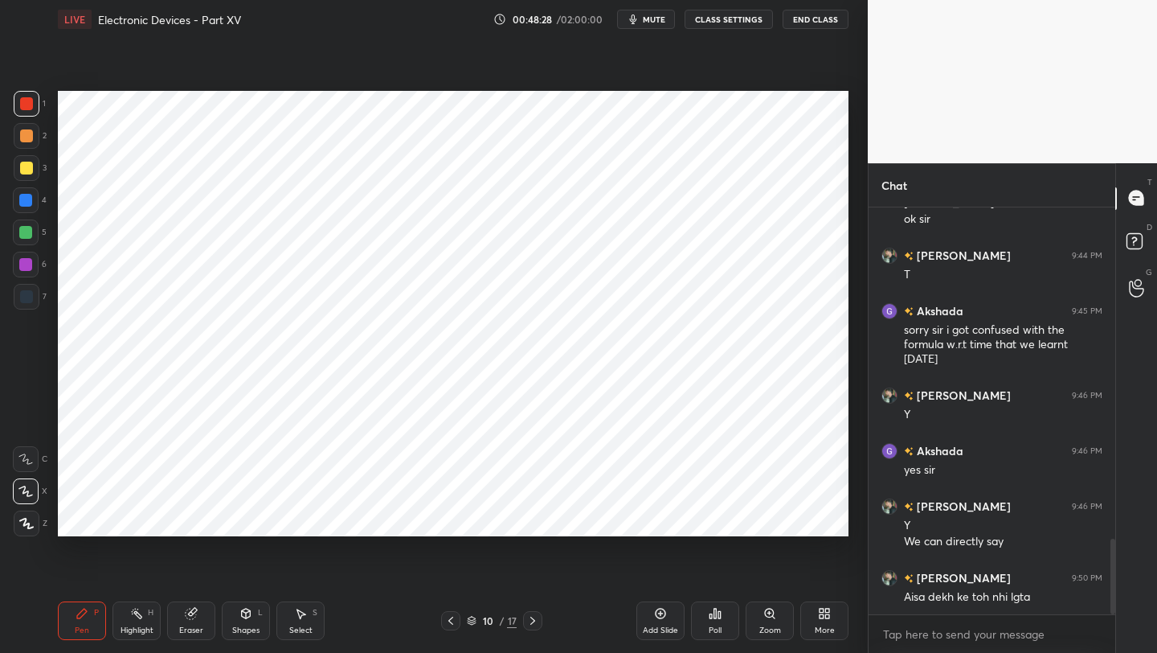
click at [531, 618] on icon at bounding box center [532, 620] width 13 height 13
click at [199, 627] on div "Eraser" at bounding box center [191, 630] width 24 height 8
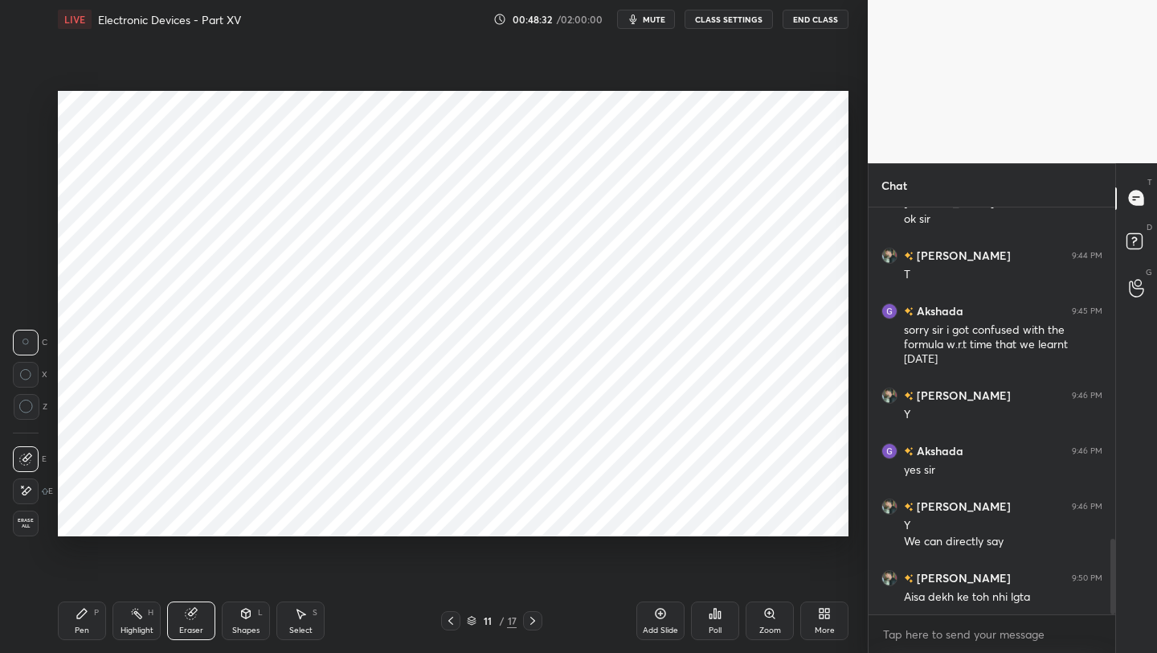
click at [22, 525] on span "Erase all" at bounding box center [26, 523] width 24 height 11
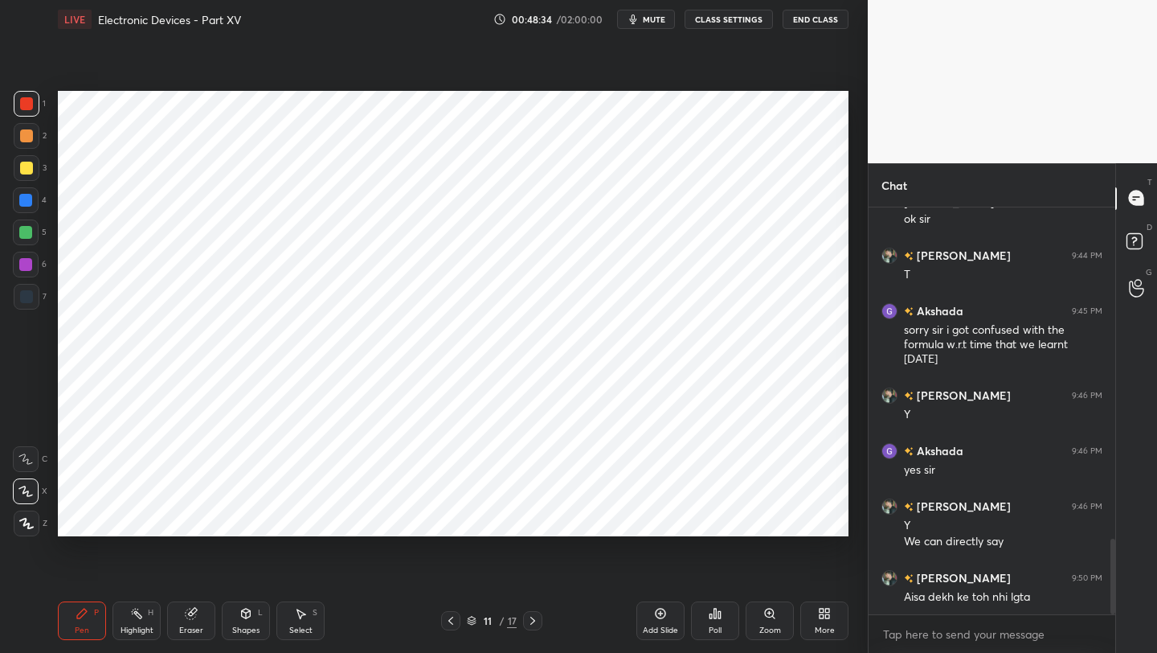
click at [534, 620] on icon at bounding box center [532, 620] width 5 height 8
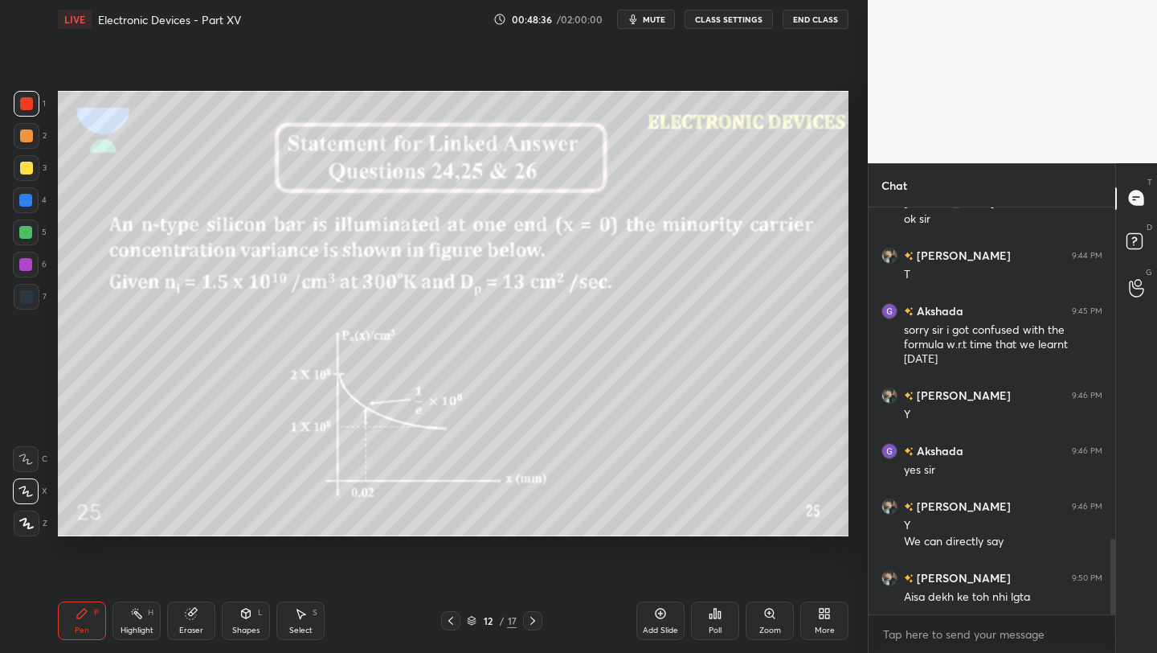
click at [534, 620] on icon at bounding box center [532, 620] width 5 height 8
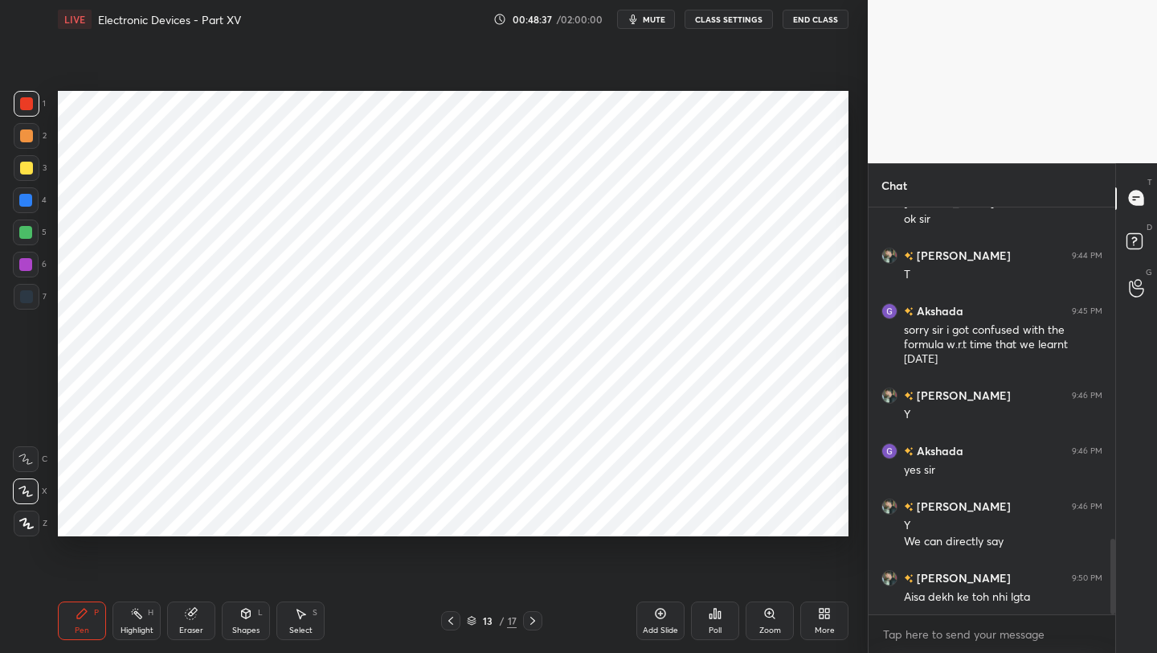
click at [534, 620] on icon at bounding box center [532, 620] width 5 height 8
click at [190, 620] on div "Eraser" at bounding box center [191, 620] width 48 height 39
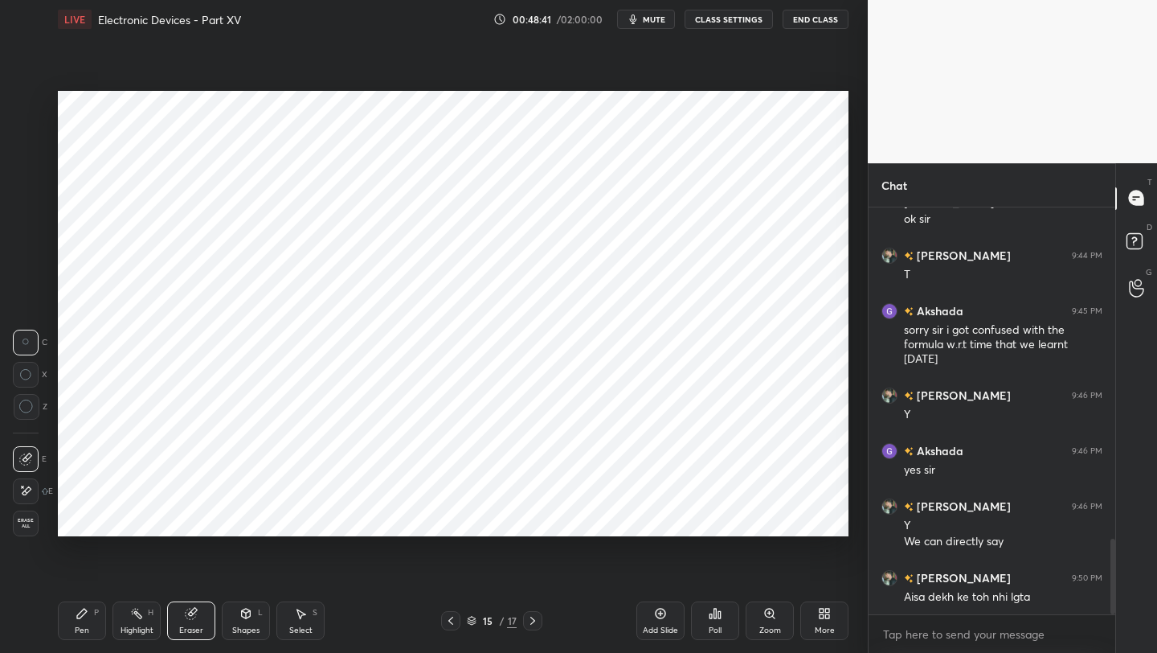
click at [20, 520] on span "Erase all" at bounding box center [26, 523] width 24 height 11
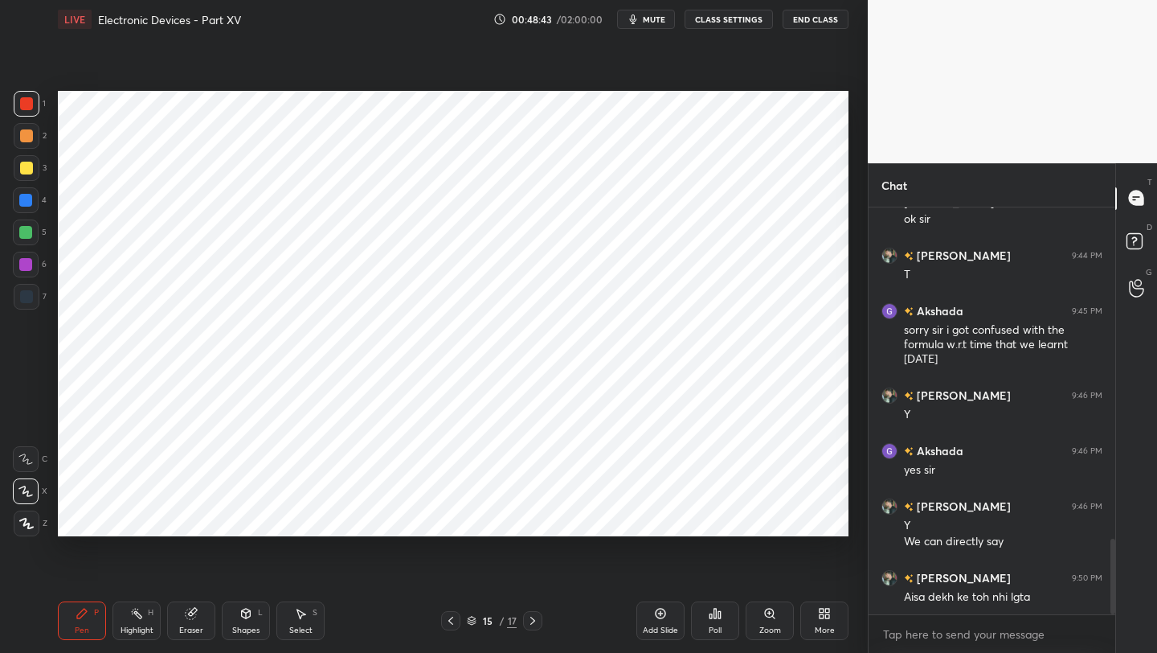
click at [532, 620] on icon at bounding box center [532, 620] width 13 height 13
click at [197, 626] on div "Eraser" at bounding box center [191, 630] width 24 height 8
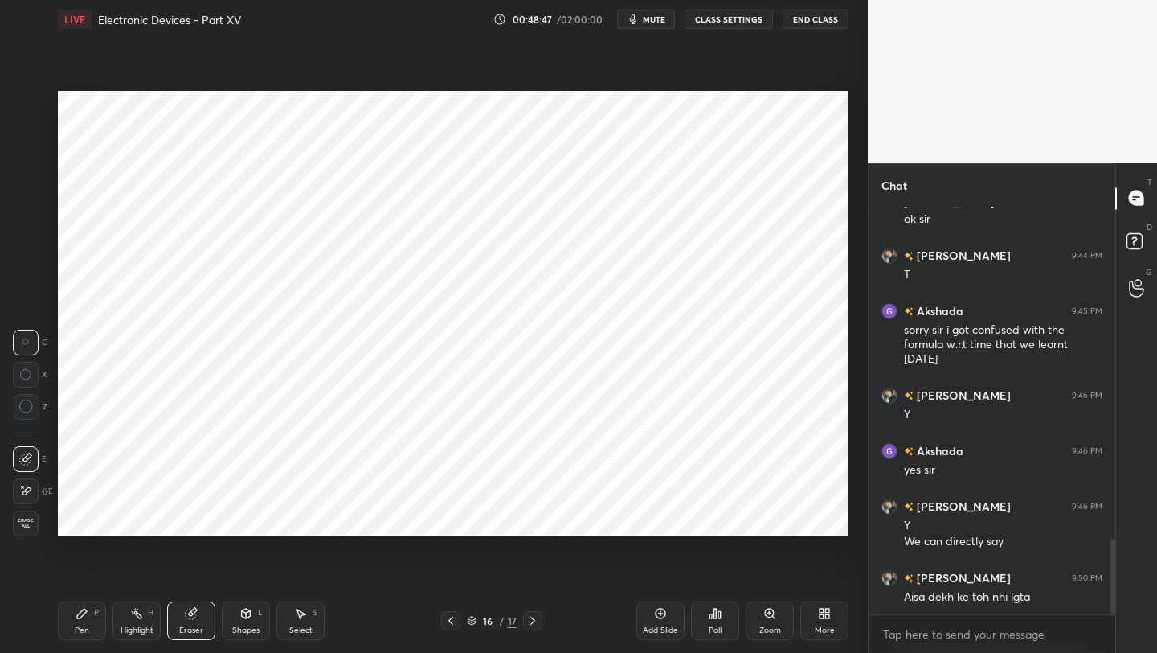
click at [33, 523] on span "Erase all" at bounding box center [26, 523] width 24 height 11
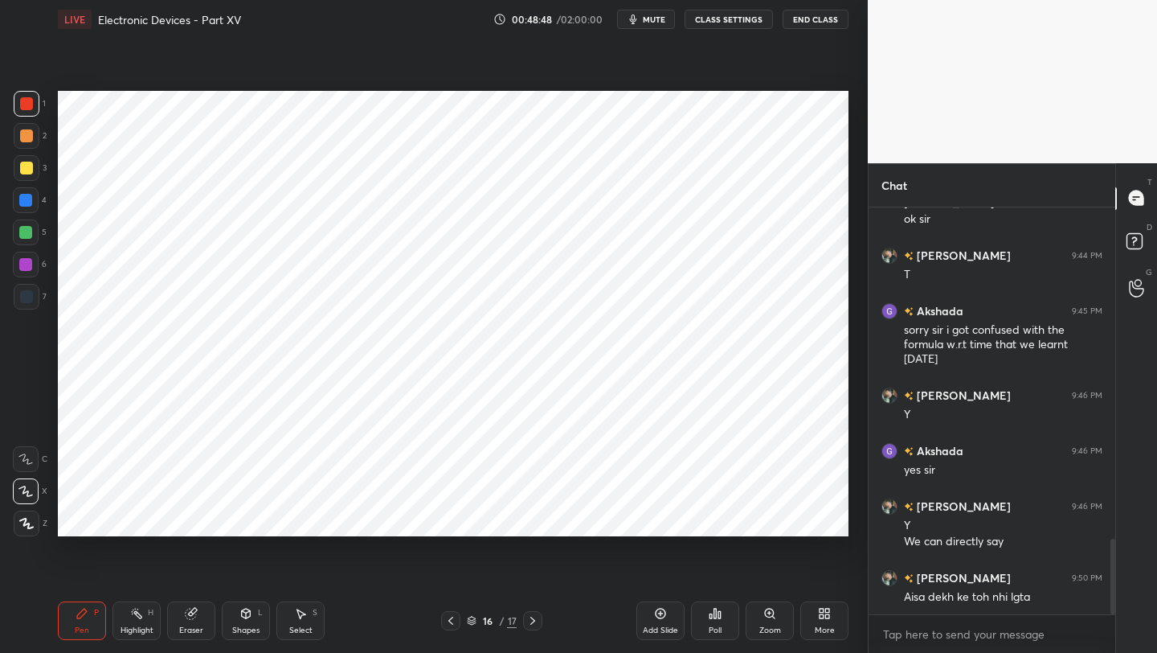
click at [534, 620] on icon at bounding box center [532, 620] width 5 height 8
click at [193, 612] on icon at bounding box center [191, 613] width 10 height 10
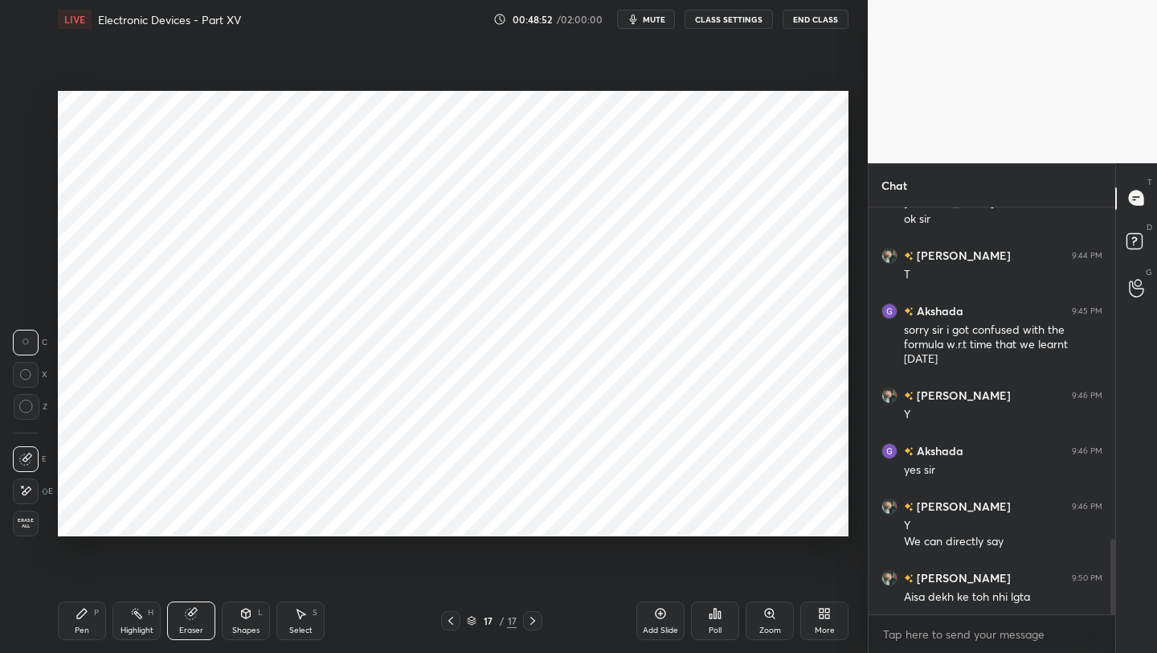
click at [30, 523] on span "Erase all" at bounding box center [26, 523] width 24 height 11
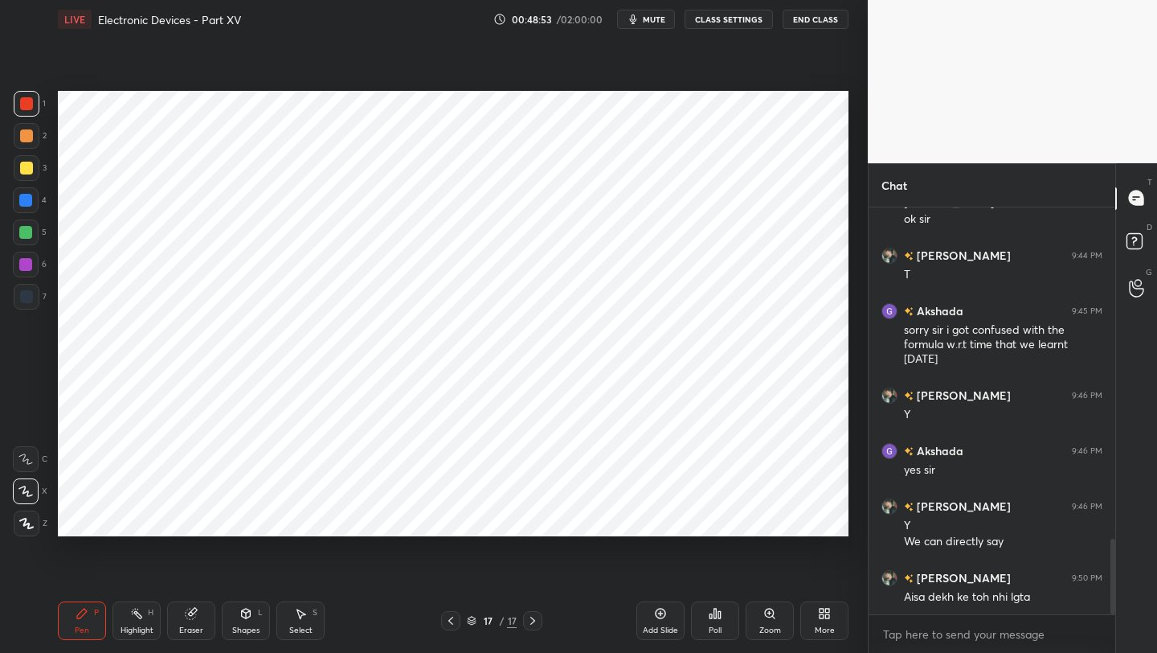
click at [540, 625] on div at bounding box center [532, 620] width 19 height 19
click at [452, 620] on icon at bounding box center [450, 620] width 13 height 13
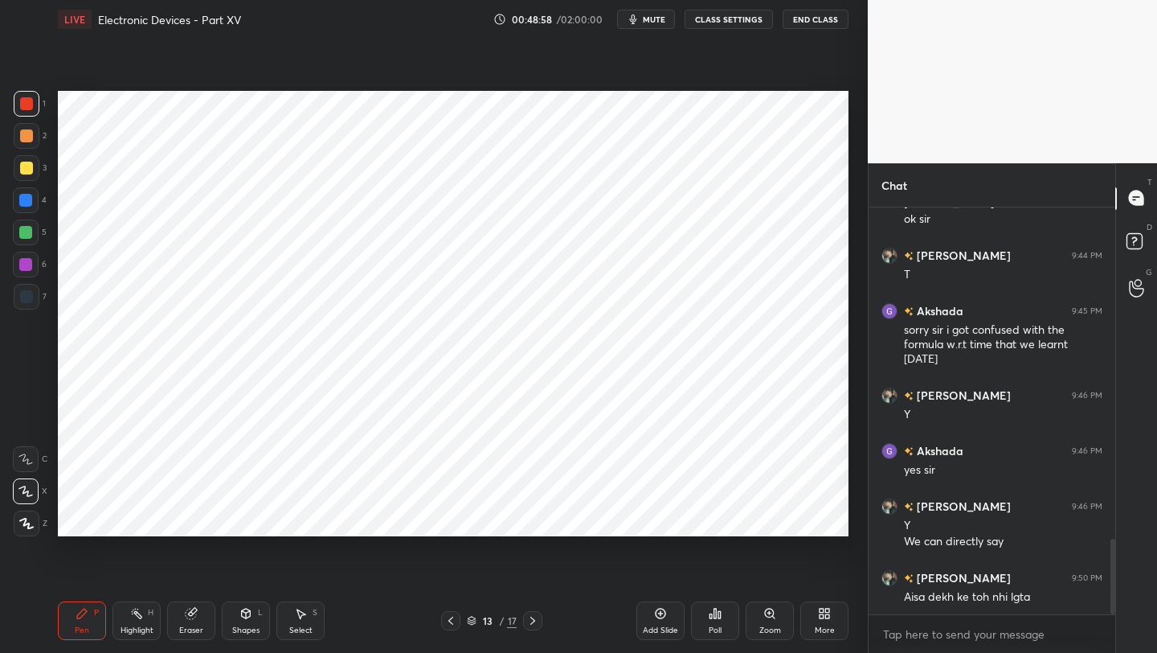
click at [528, 612] on div at bounding box center [532, 620] width 19 height 19
click at [447, 624] on icon at bounding box center [450, 620] width 13 height 13
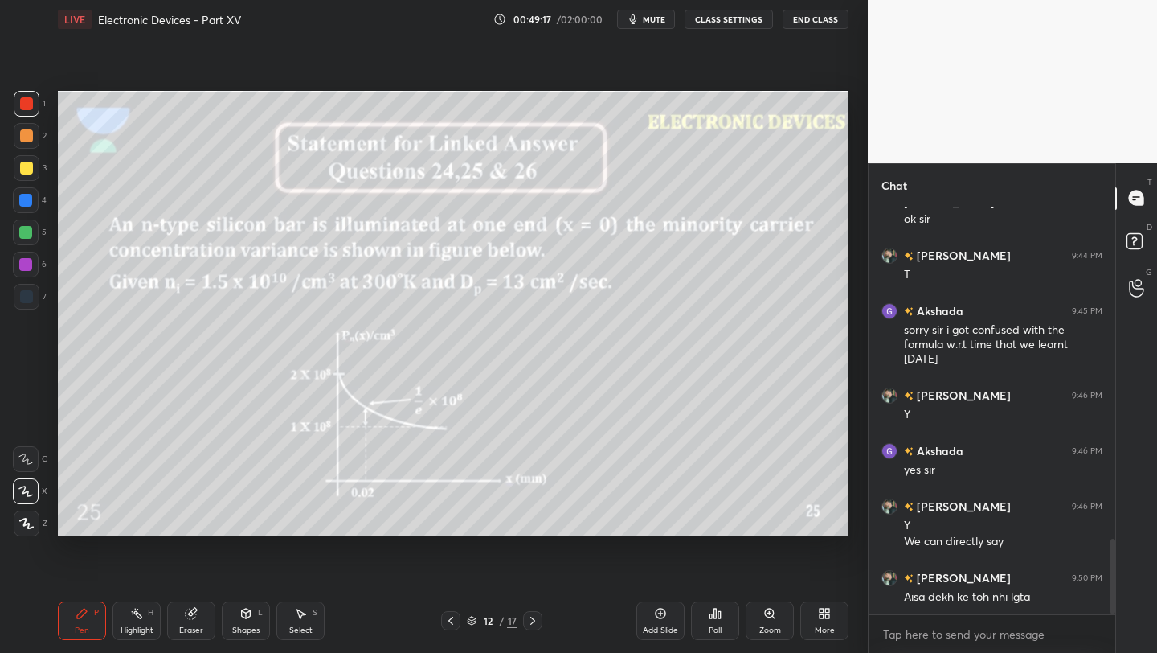
click at [815, 616] on div "More" at bounding box center [825, 620] width 48 height 39
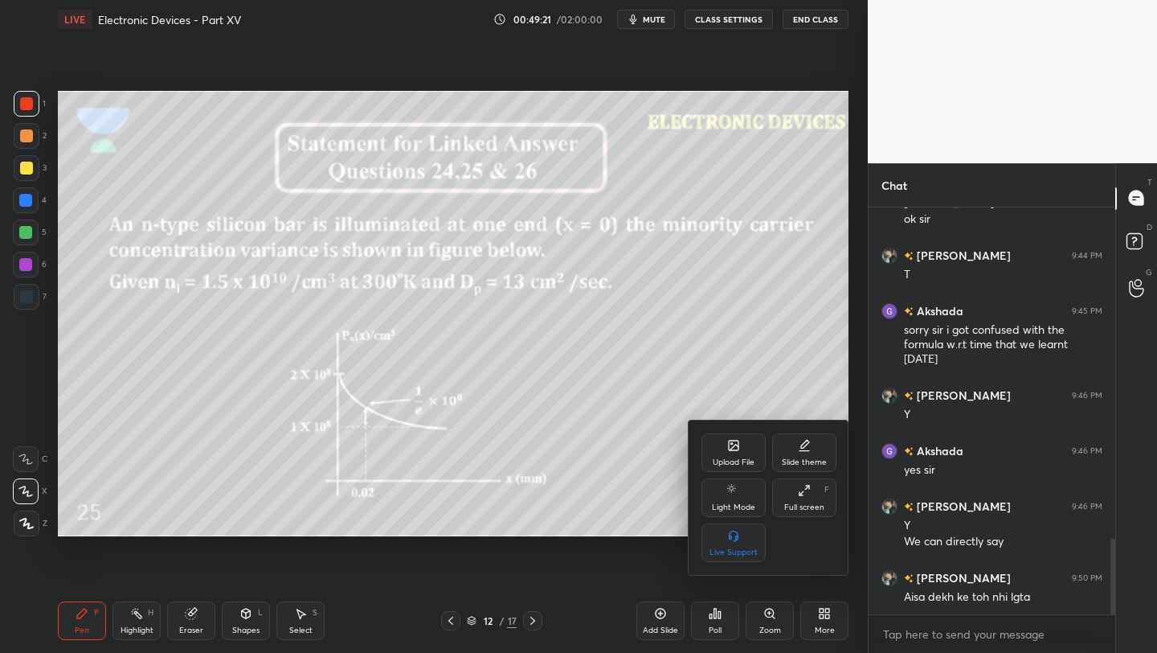
click at [723, 458] on div "Upload File" at bounding box center [734, 462] width 42 height 8
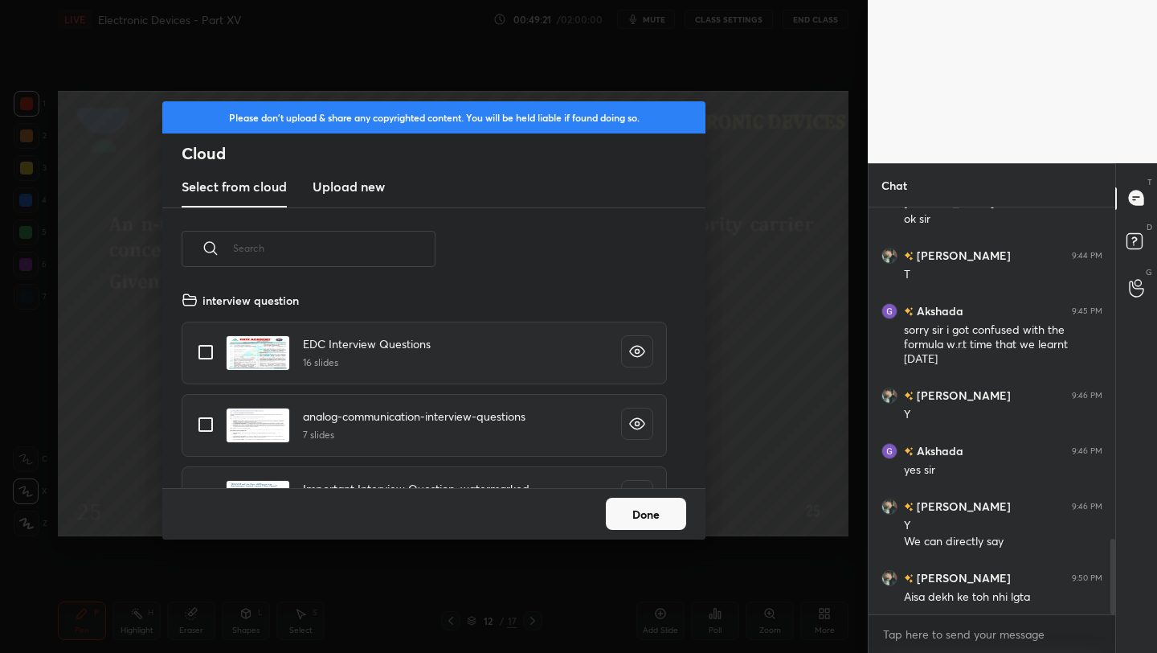
scroll to position [198, 516]
click at [371, 197] on new "Upload new" at bounding box center [349, 187] width 72 height 40
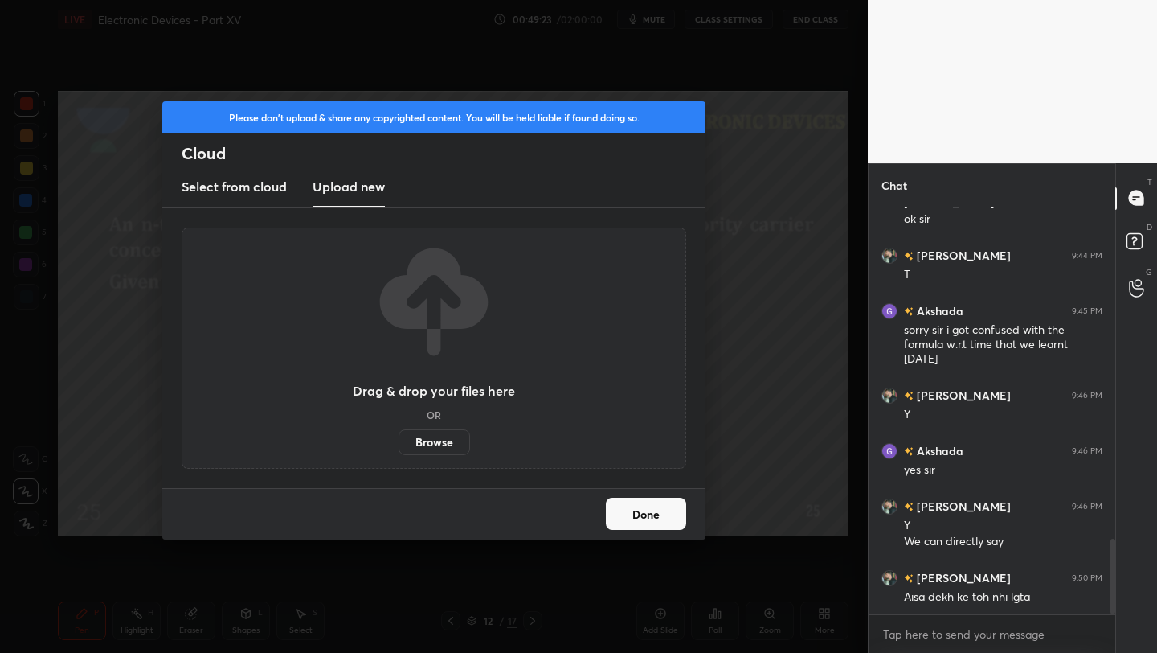
scroll to position [6, 6]
click at [440, 434] on label "Browse" at bounding box center [435, 442] width 72 height 26
click at [399, 434] on input "Browse" at bounding box center [399, 442] width 0 height 26
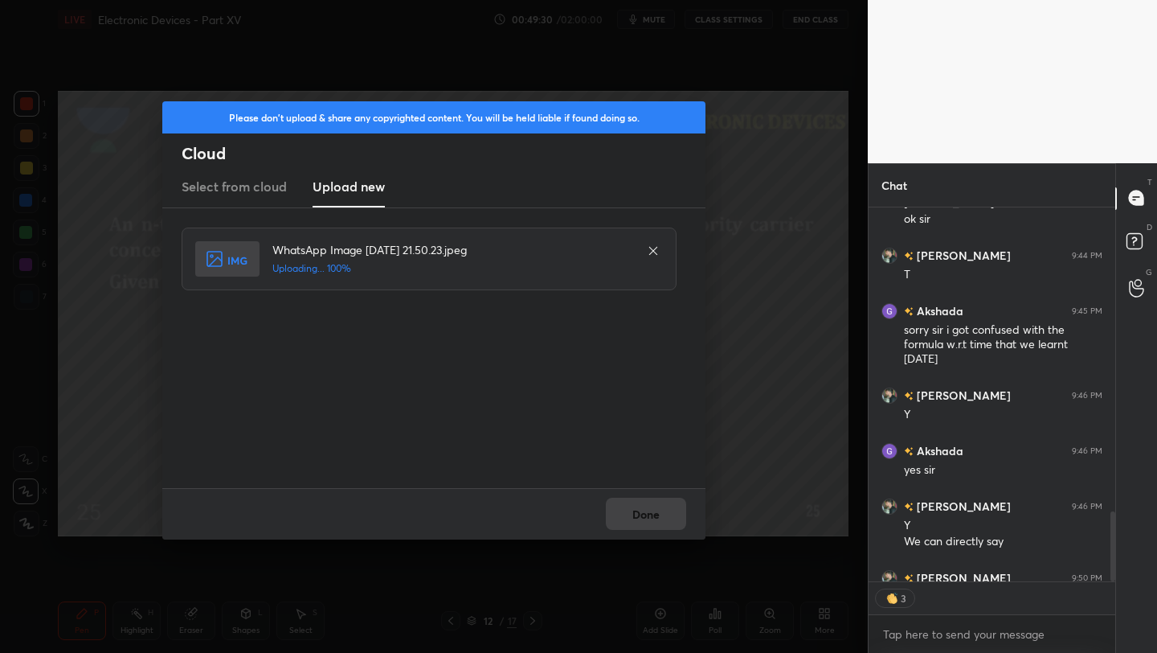
click at [648, 517] on div "Done" at bounding box center [433, 513] width 543 height 51
click at [648, 517] on button "Done" at bounding box center [646, 514] width 80 height 32
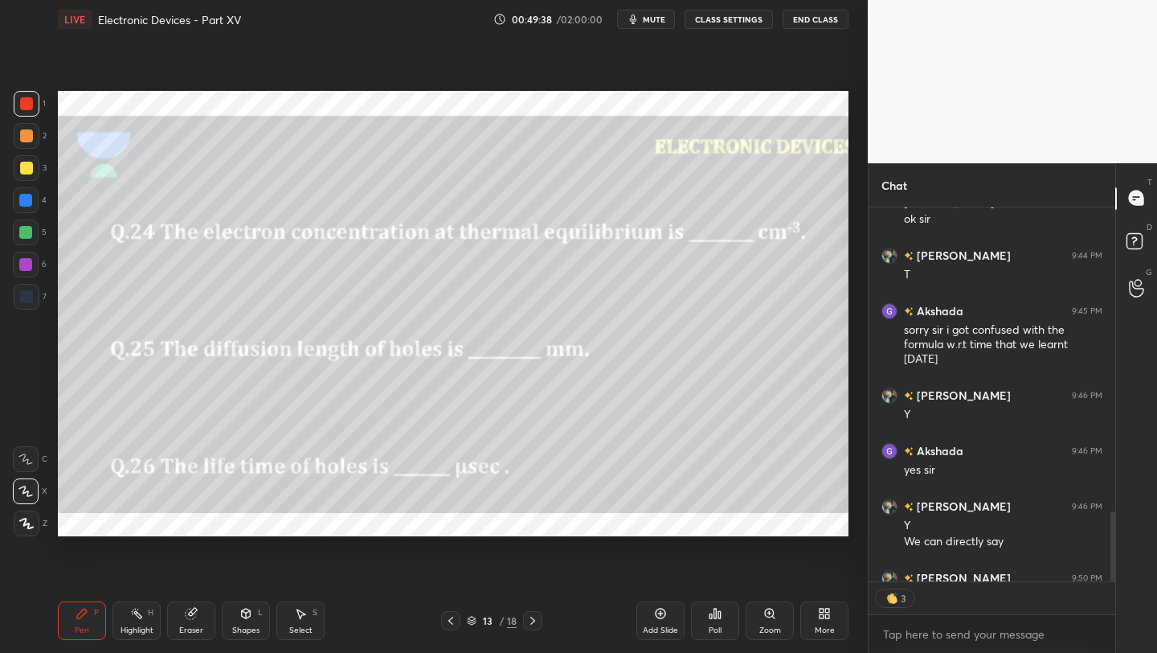
scroll to position [1781, 0]
click at [450, 620] on icon at bounding box center [450, 620] width 13 height 13
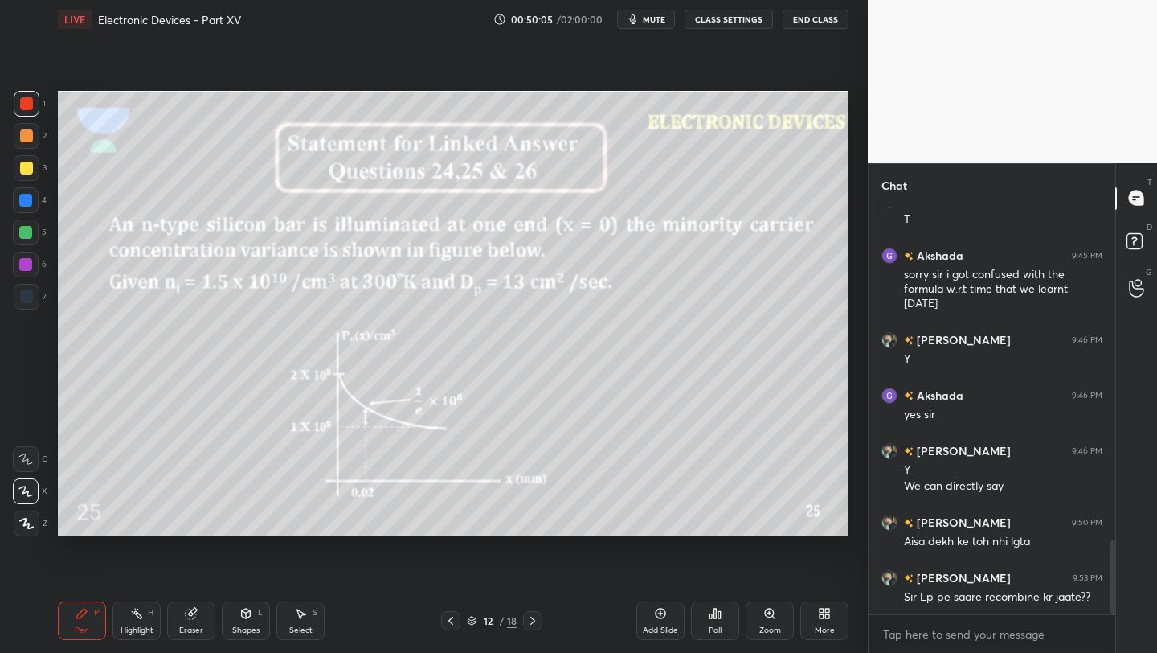
scroll to position [1892, 0]
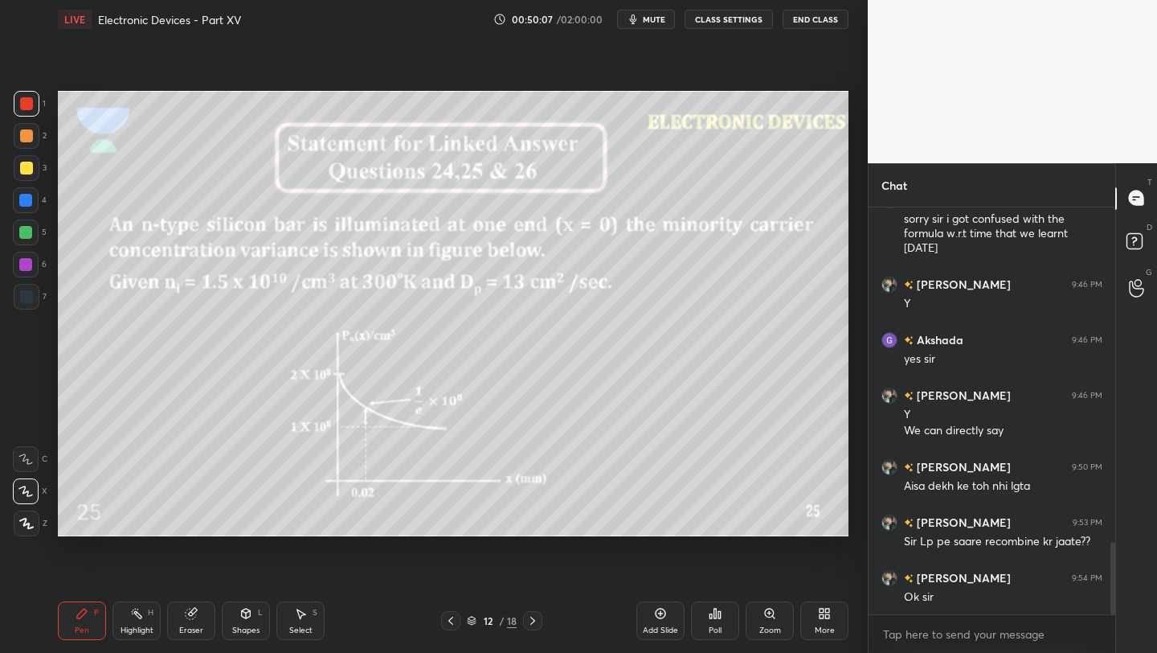
click at [534, 622] on icon at bounding box center [532, 620] width 13 height 13
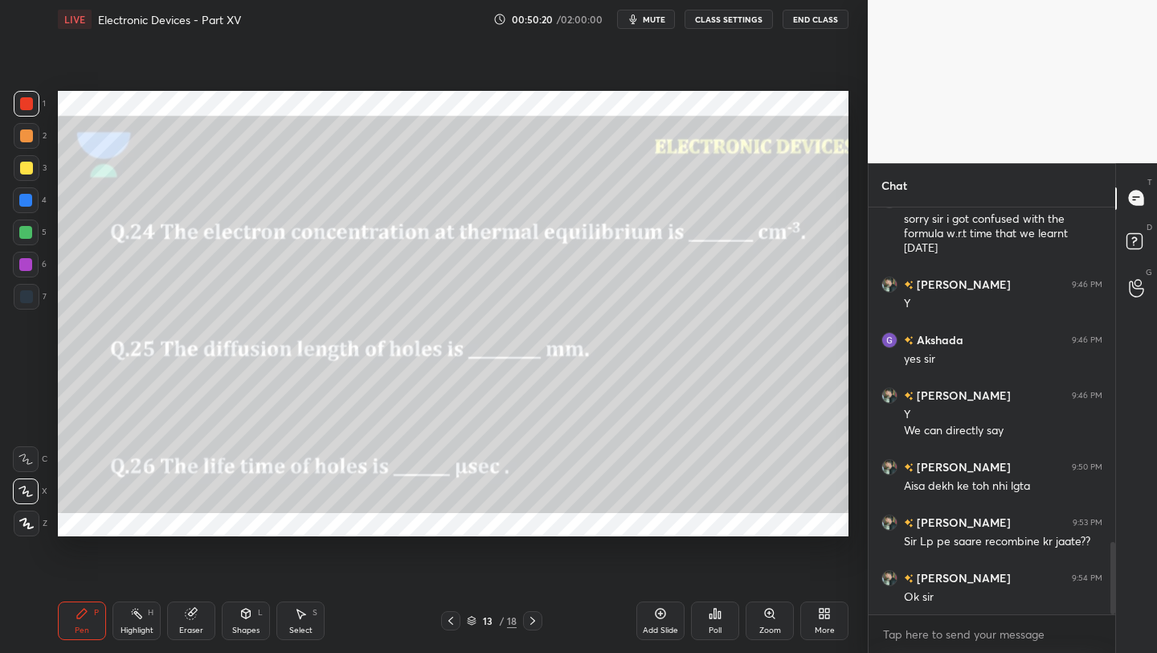
click at [447, 620] on icon at bounding box center [450, 620] width 13 height 13
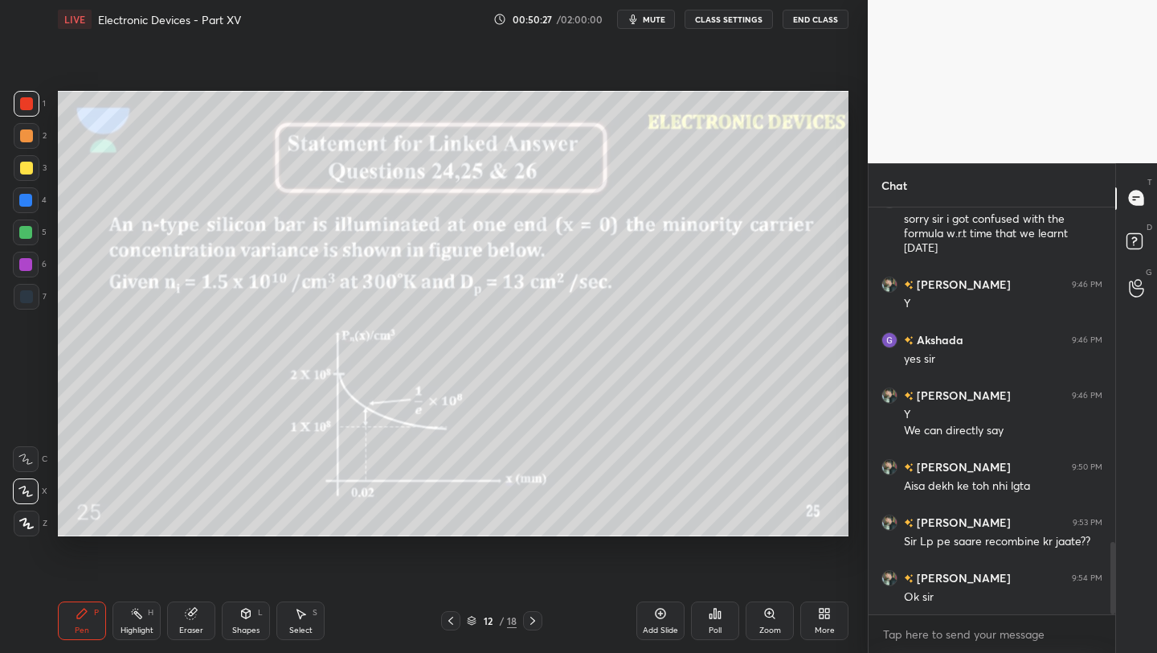
drag, startPoint x: 529, startPoint y: 625, endPoint x: 530, endPoint y: 596, distance: 29.0
click at [529, 625] on icon at bounding box center [532, 620] width 13 height 13
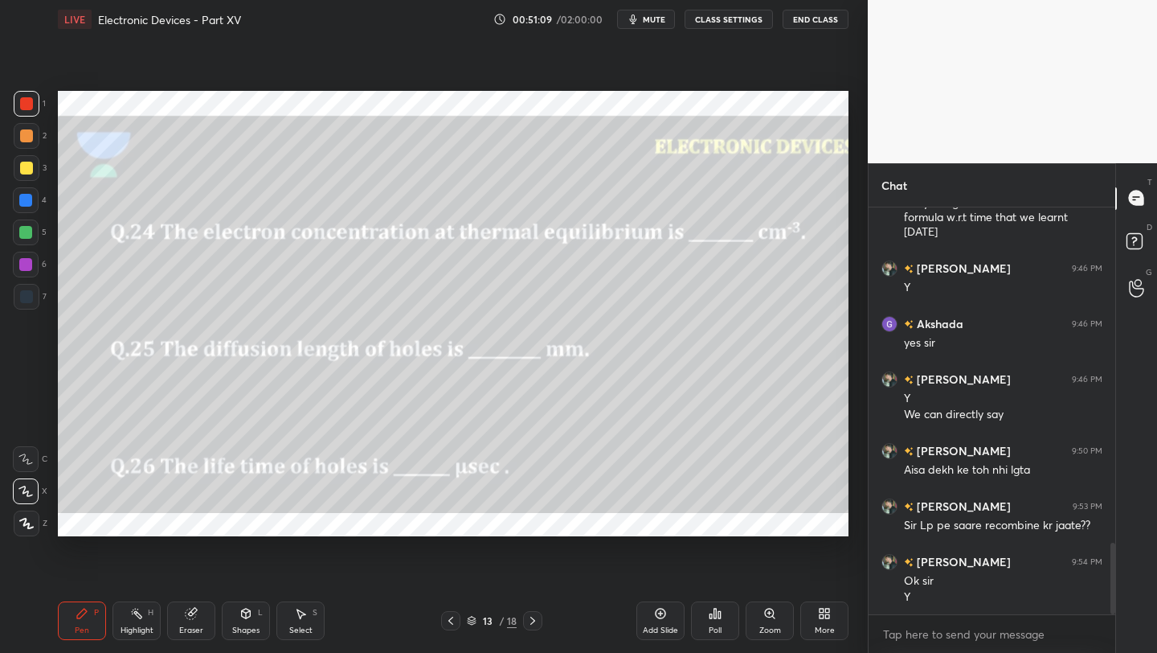
scroll to position [1964, 0]
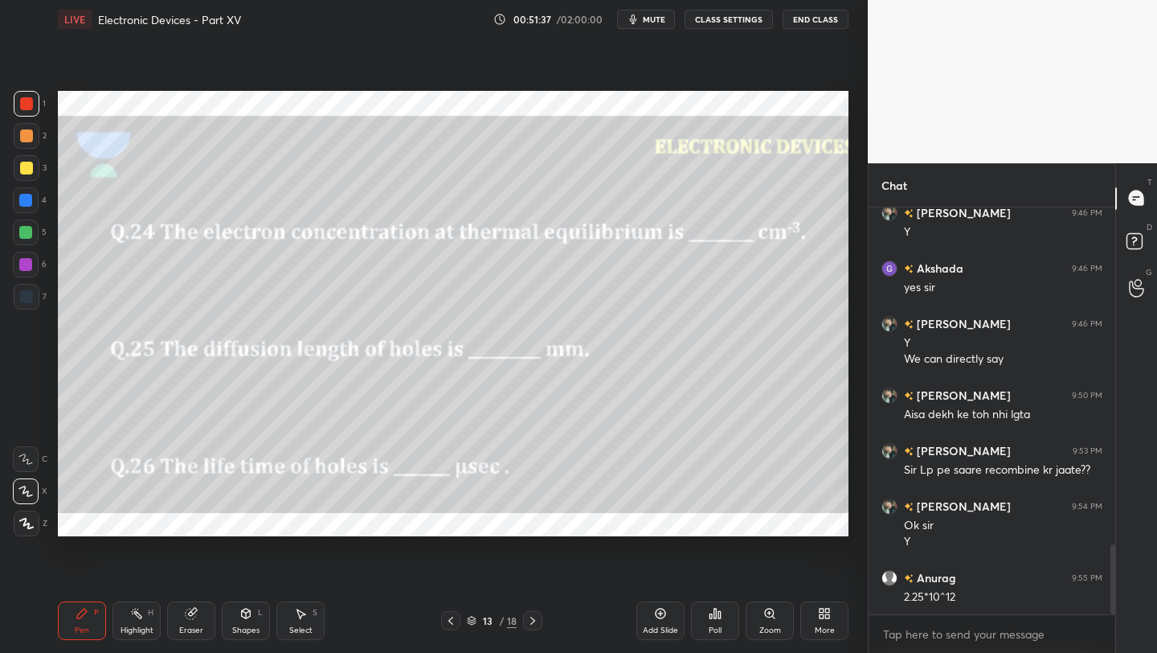
drag, startPoint x: 450, startPoint y: 621, endPoint x: 449, endPoint y: 607, distance: 14.5
click at [449, 621] on icon at bounding box center [450, 620] width 5 height 8
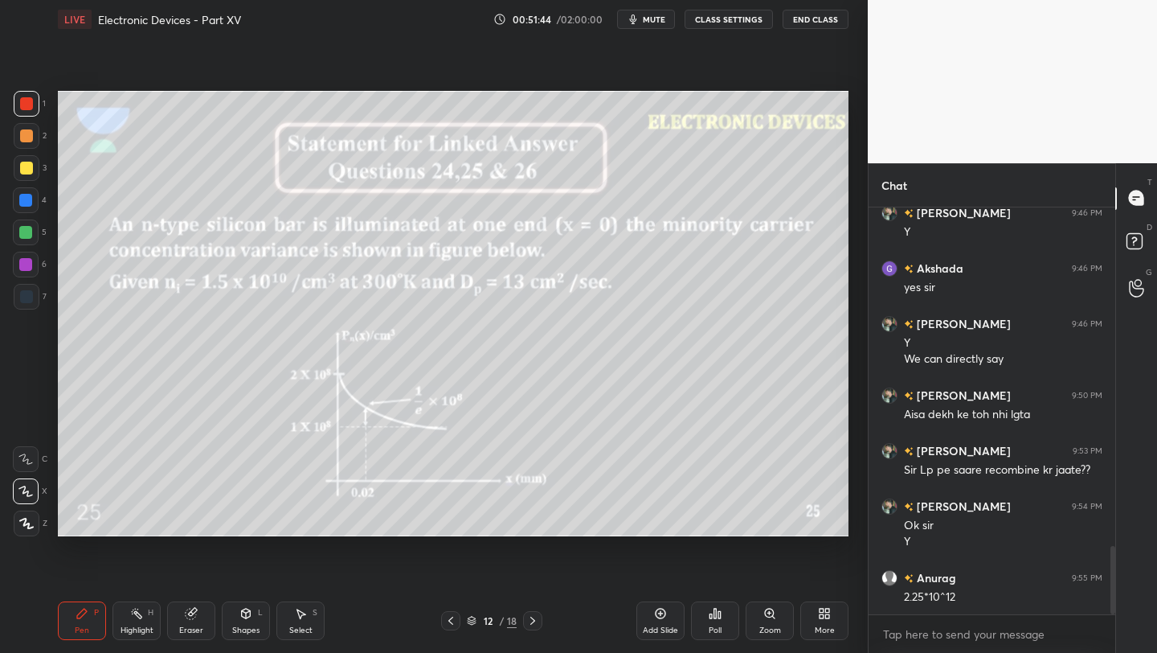
scroll to position [2019, 0]
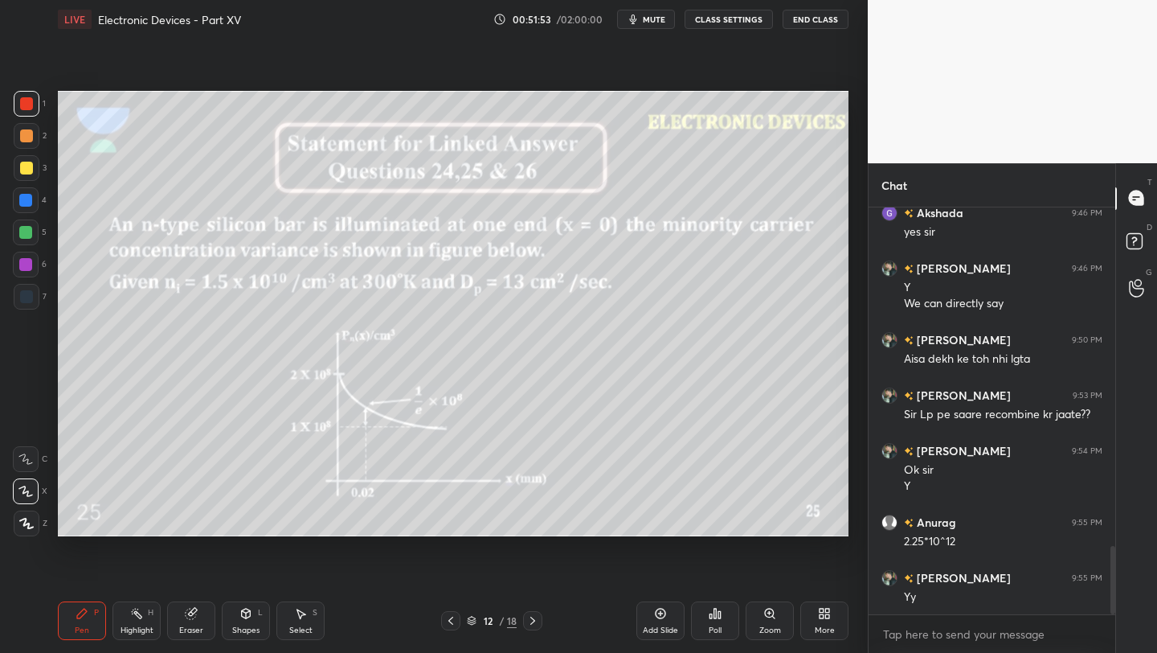
click at [531, 623] on icon at bounding box center [532, 620] width 5 height 8
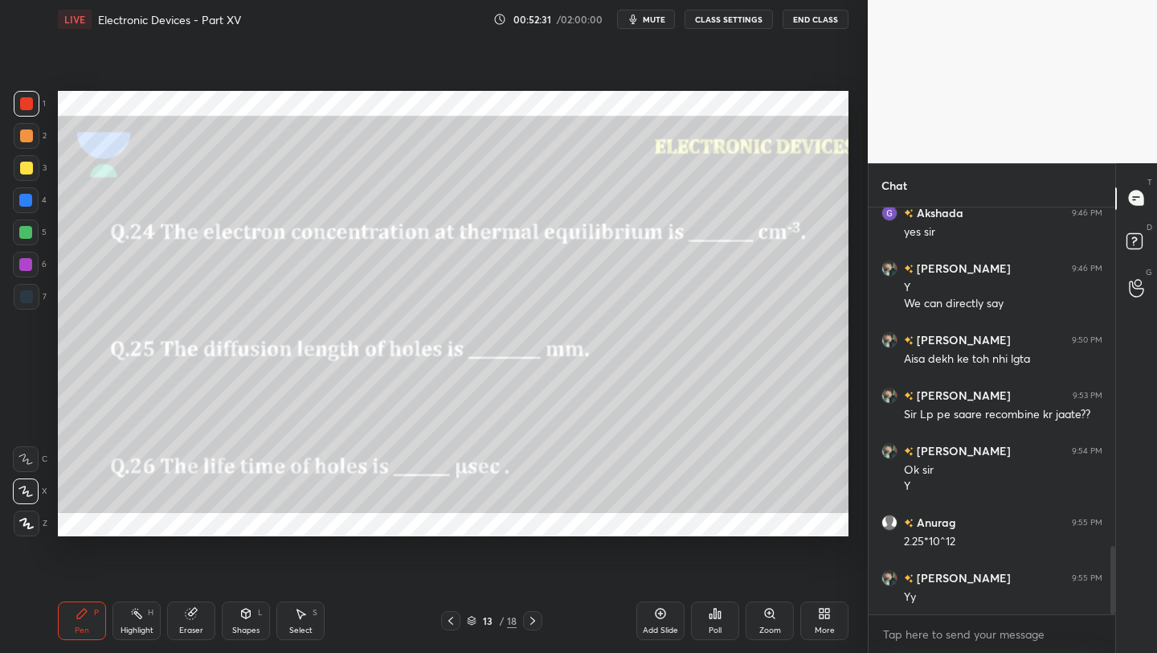
drag, startPoint x: 451, startPoint y: 624, endPoint x: 453, endPoint y: 612, distance: 11.5
click at [450, 623] on icon at bounding box center [450, 620] width 13 height 13
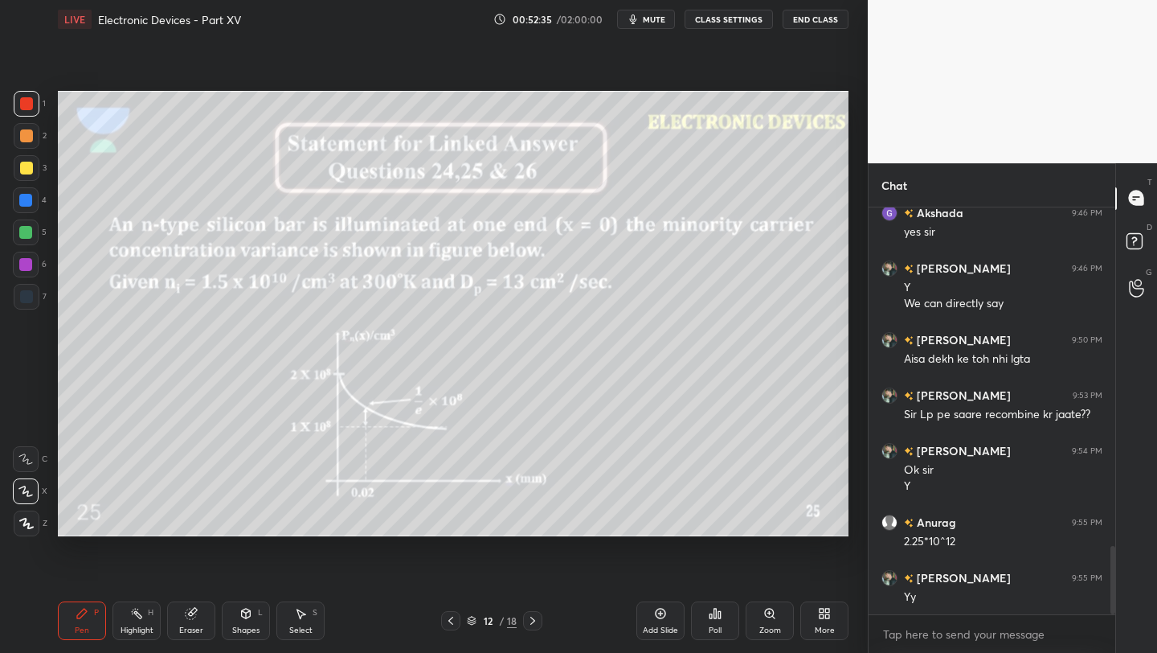
drag, startPoint x: 534, startPoint y: 625, endPoint x: 535, endPoint y: 616, distance: 8.9
click at [534, 623] on icon at bounding box center [532, 620] width 13 height 13
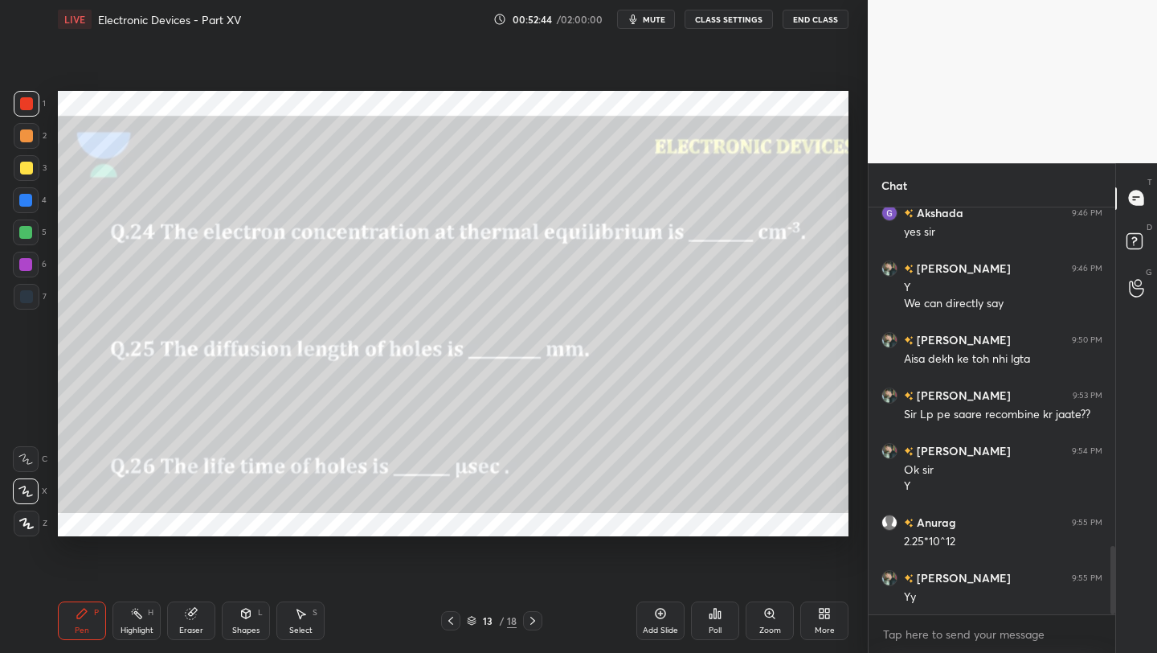
drag, startPoint x: 189, startPoint y: 620, endPoint x: 205, endPoint y: 594, distance: 31.0
click at [191, 620] on div "Eraser" at bounding box center [191, 620] width 48 height 39
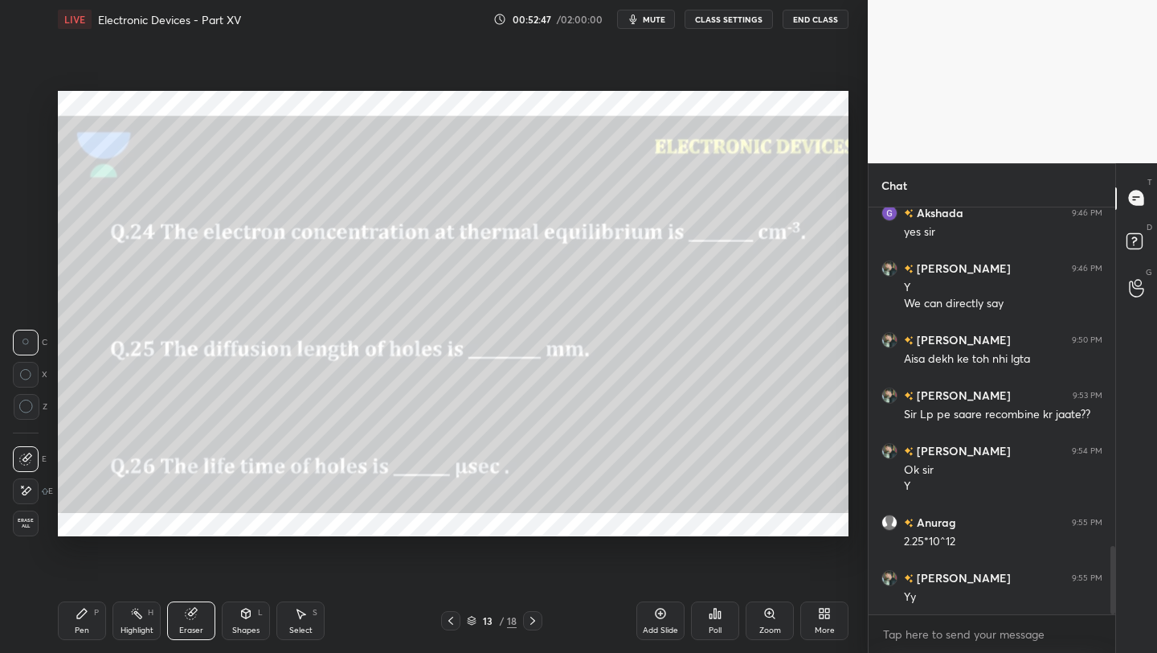
drag, startPoint x: 80, startPoint y: 617, endPoint x: 88, endPoint y: 600, distance: 18.4
click at [81, 617] on icon at bounding box center [82, 613] width 13 height 13
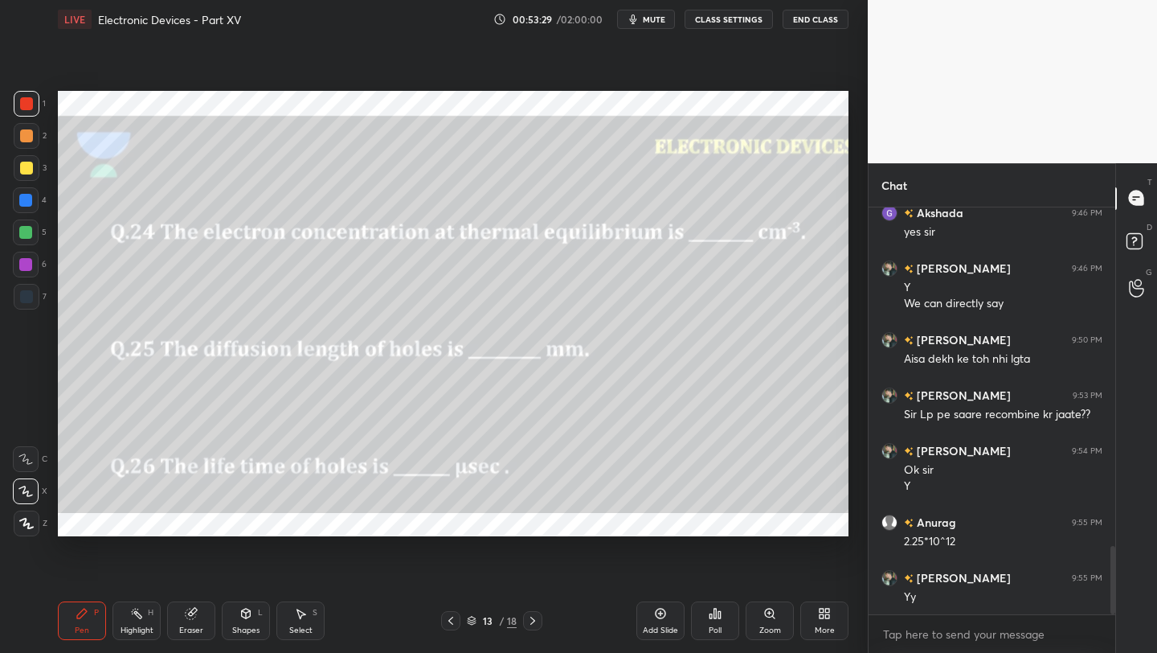
click at [24, 176] on div at bounding box center [27, 168] width 26 height 26
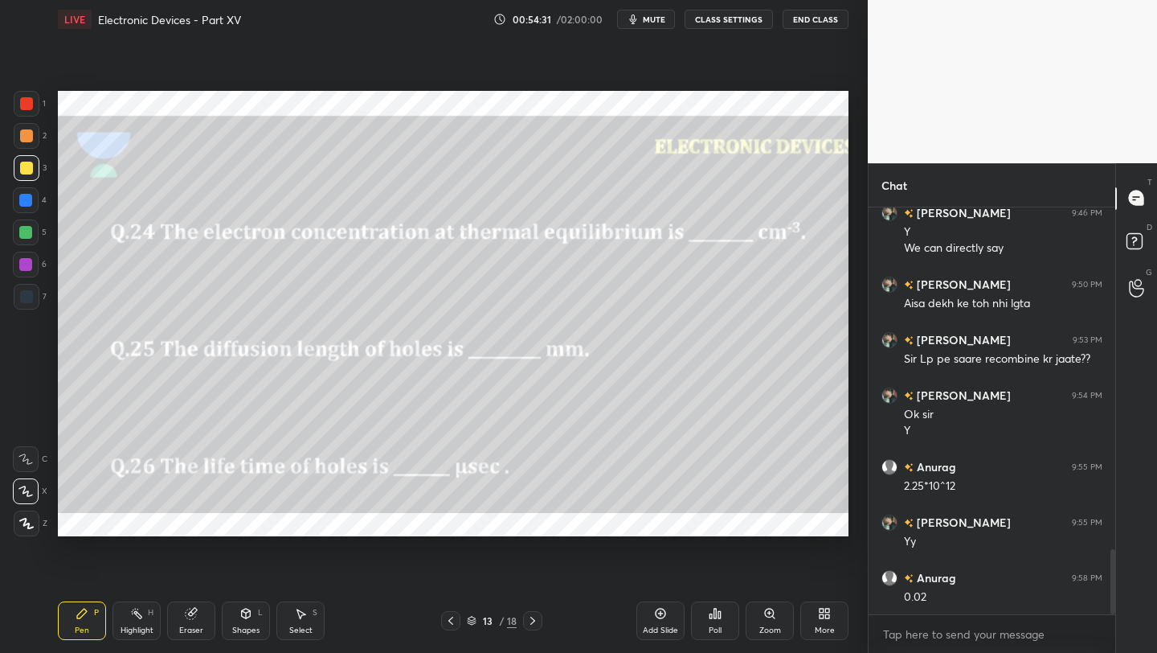
scroll to position [2130, 0]
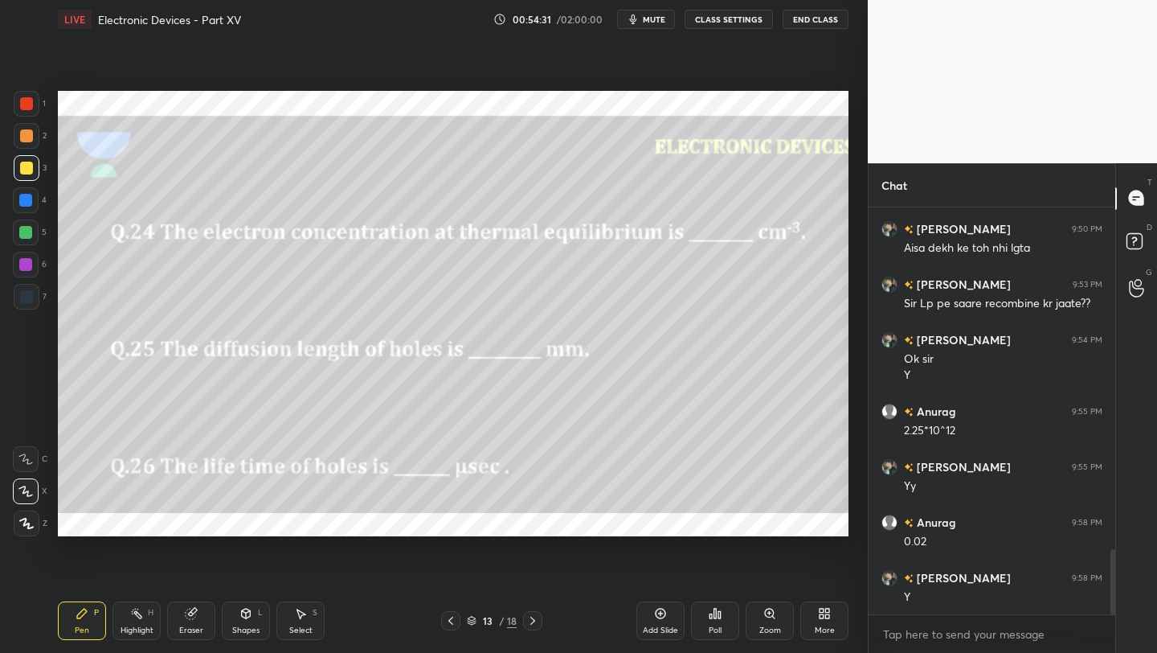
click at [530, 617] on icon at bounding box center [532, 620] width 5 height 8
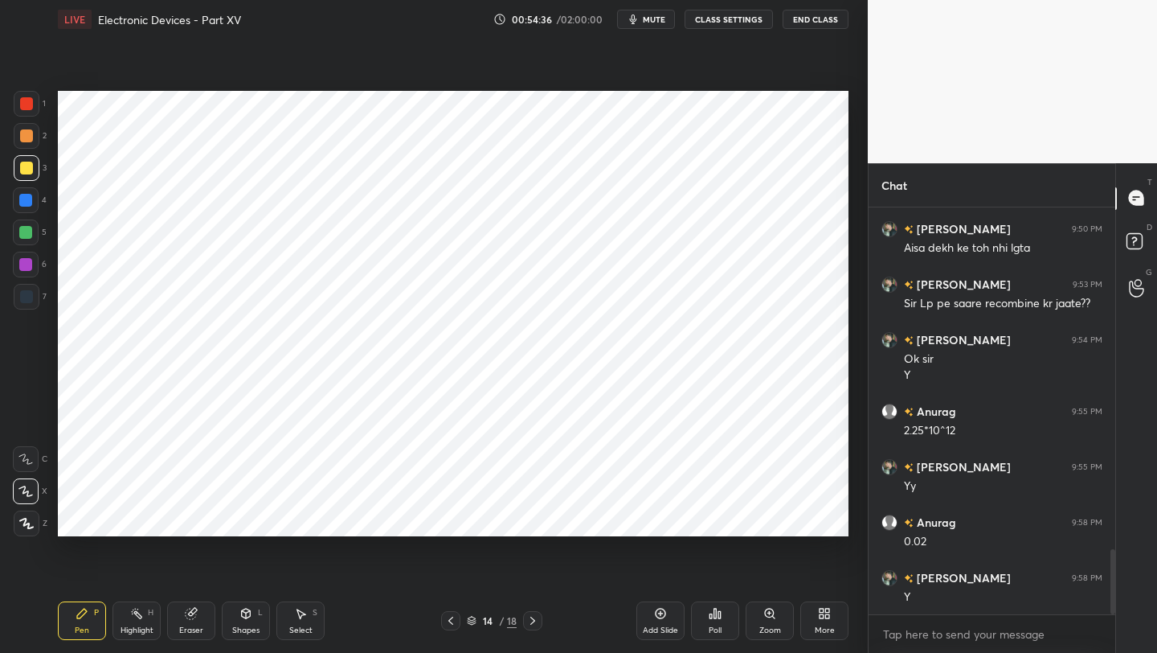
click at [22, 265] on div at bounding box center [25, 264] width 13 height 13
click at [453, 625] on icon at bounding box center [450, 620] width 13 height 13
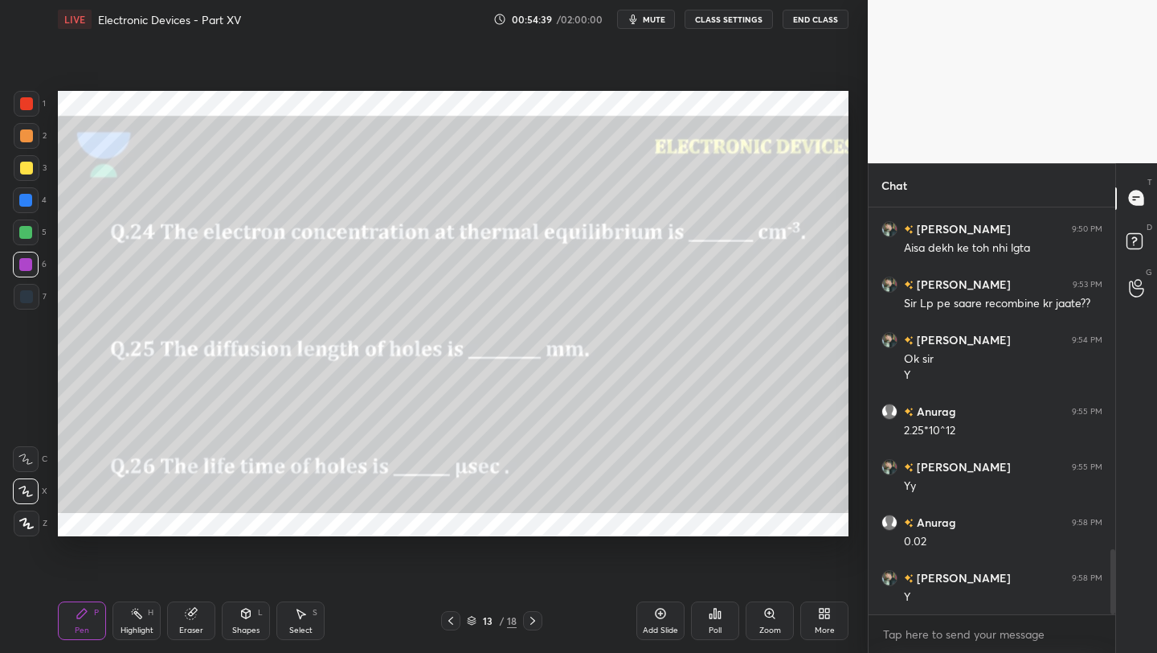
click at [530, 618] on icon at bounding box center [532, 620] width 13 height 13
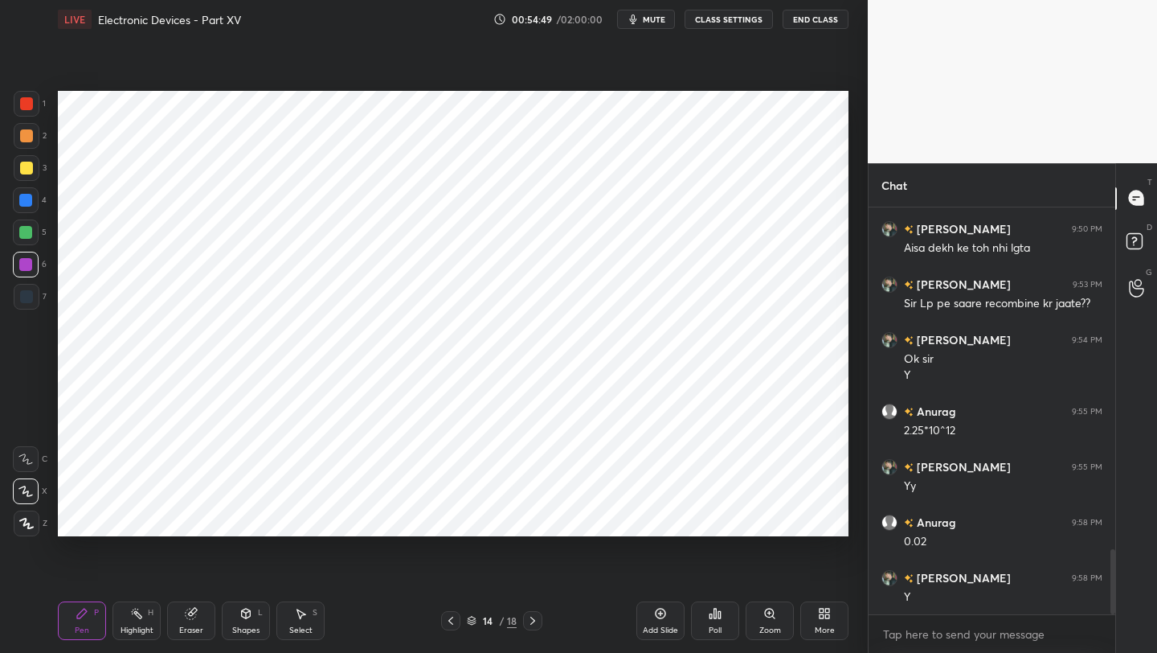
click at [530, 618] on icon at bounding box center [532, 620] width 13 height 13
click at [540, 617] on div at bounding box center [532, 620] width 19 height 19
click at [454, 625] on icon at bounding box center [450, 620] width 13 height 13
click at [456, 616] on icon at bounding box center [450, 620] width 13 height 13
click at [459, 610] on div "Pen P Highlight H Eraser Shapes L Select S 14 / 18 Add Slide Poll Zoom More" at bounding box center [453, 620] width 791 height 64
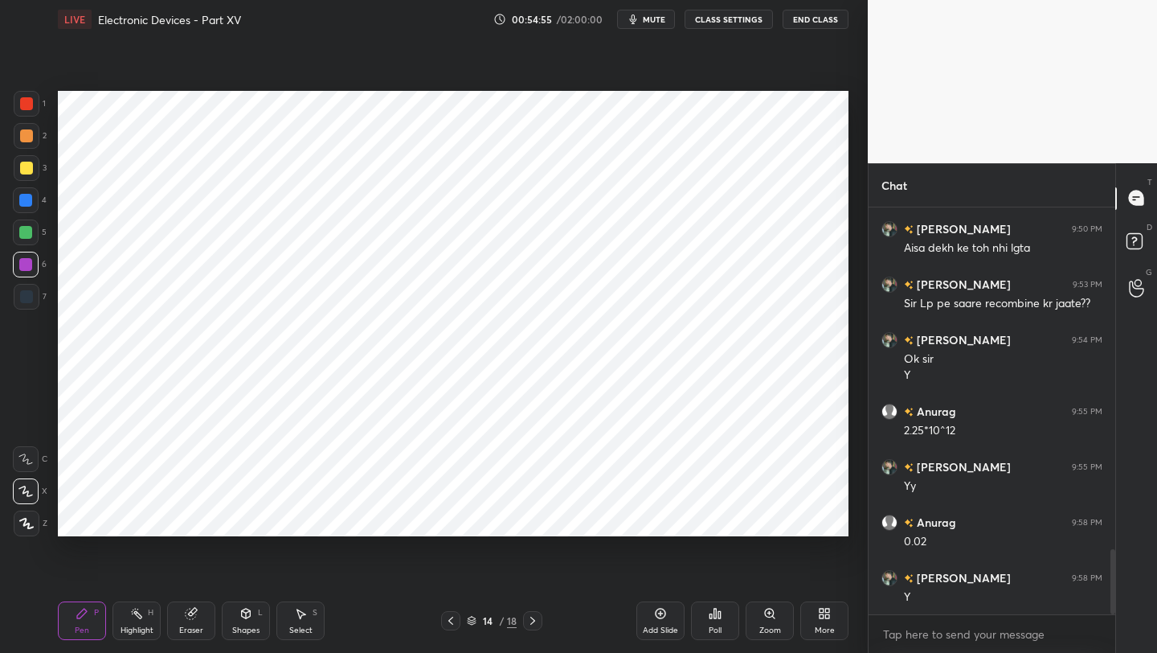
click at [461, 608] on div "Pen P Highlight H Eraser Shapes L Select S 14 / 18 Add Slide Poll Zoom More" at bounding box center [453, 620] width 791 height 64
click at [456, 619] on icon at bounding box center [450, 620] width 13 height 13
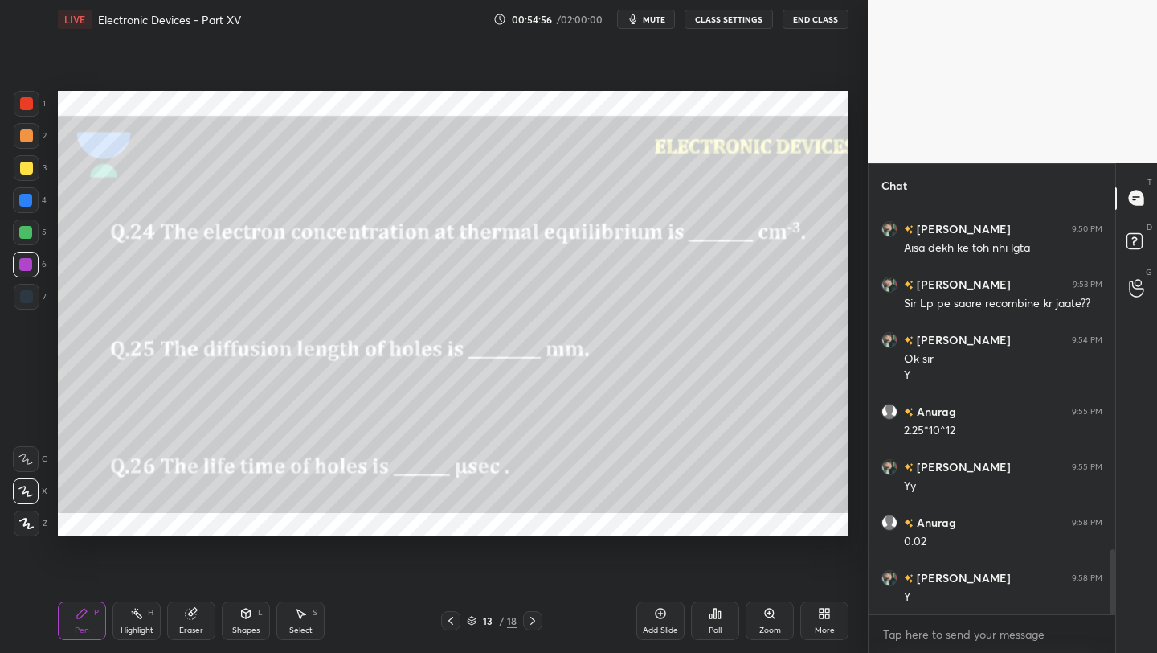
click at [457, 616] on div at bounding box center [450, 620] width 19 height 19
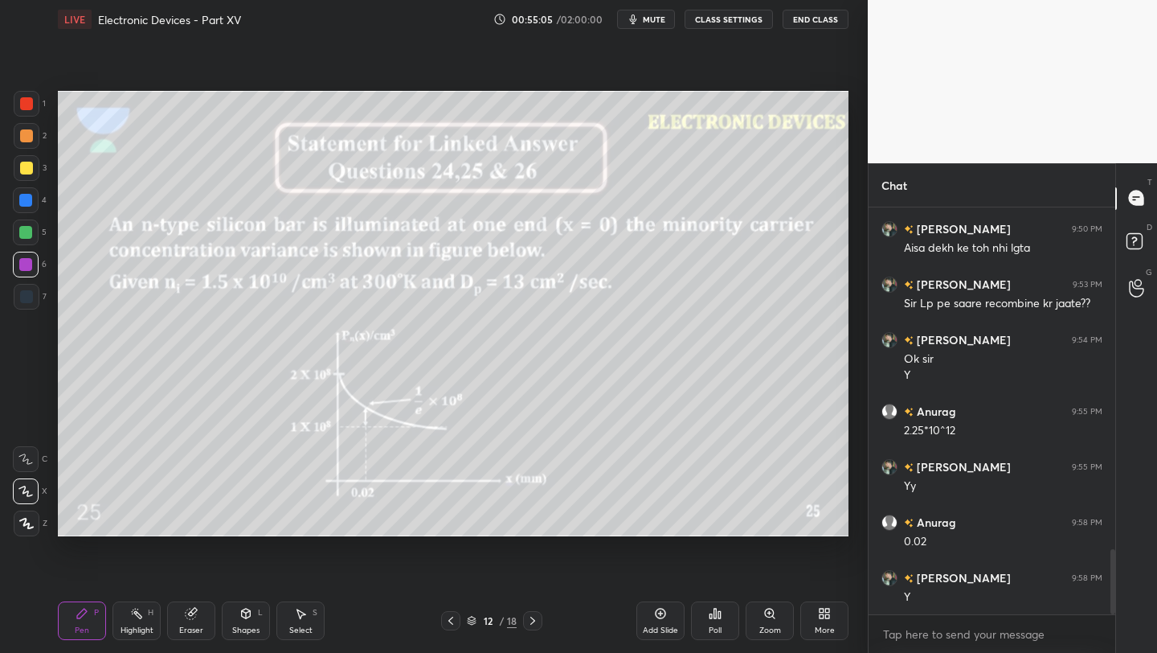
click at [531, 617] on icon at bounding box center [532, 620] width 13 height 13
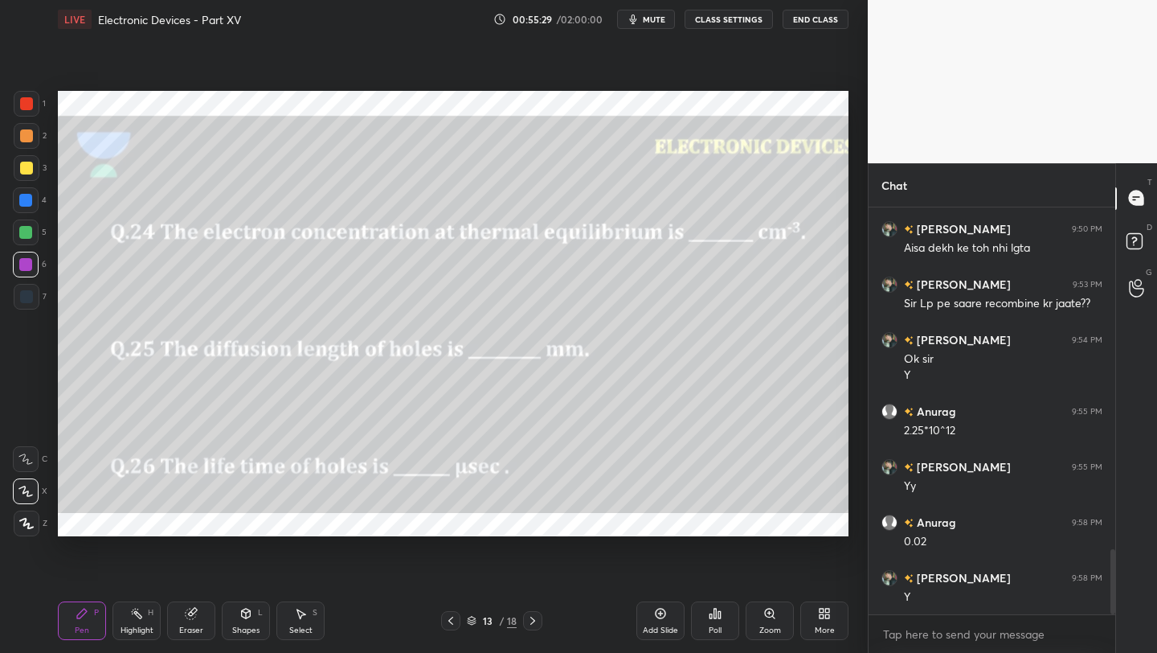
click at [538, 625] on icon at bounding box center [532, 620] width 13 height 13
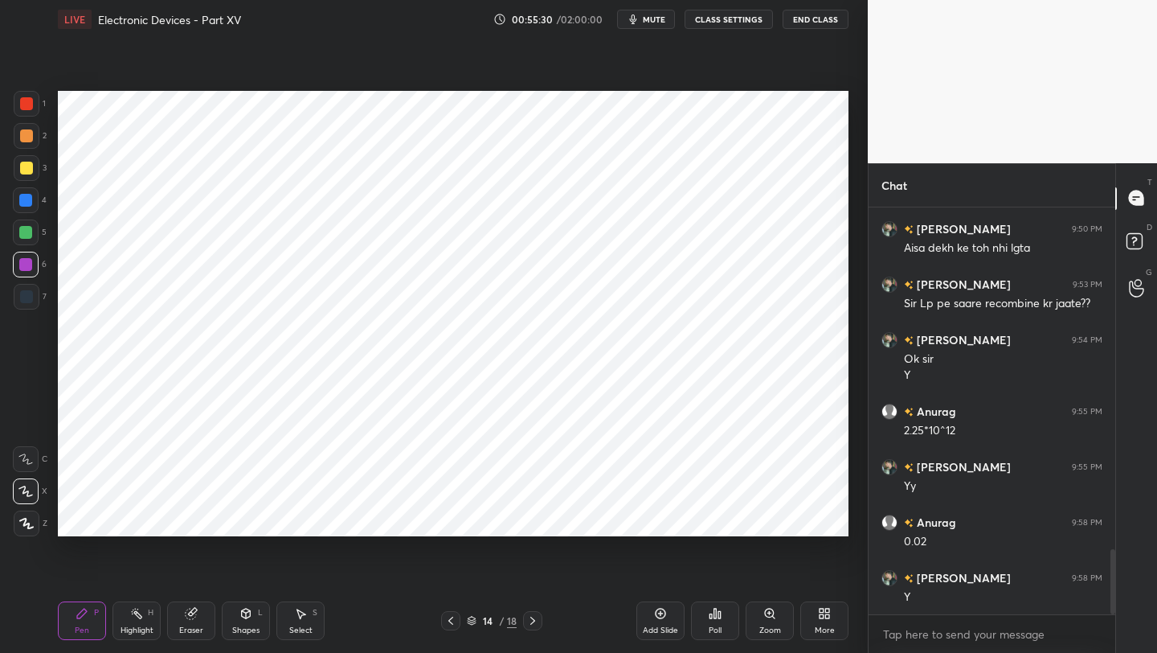
click at [531, 615] on icon at bounding box center [532, 620] width 13 height 13
click at [31, 104] on div at bounding box center [26, 103] width 13 height 13
click at [21, 203] on div at bounding box center [25, 200] width 13 height 13
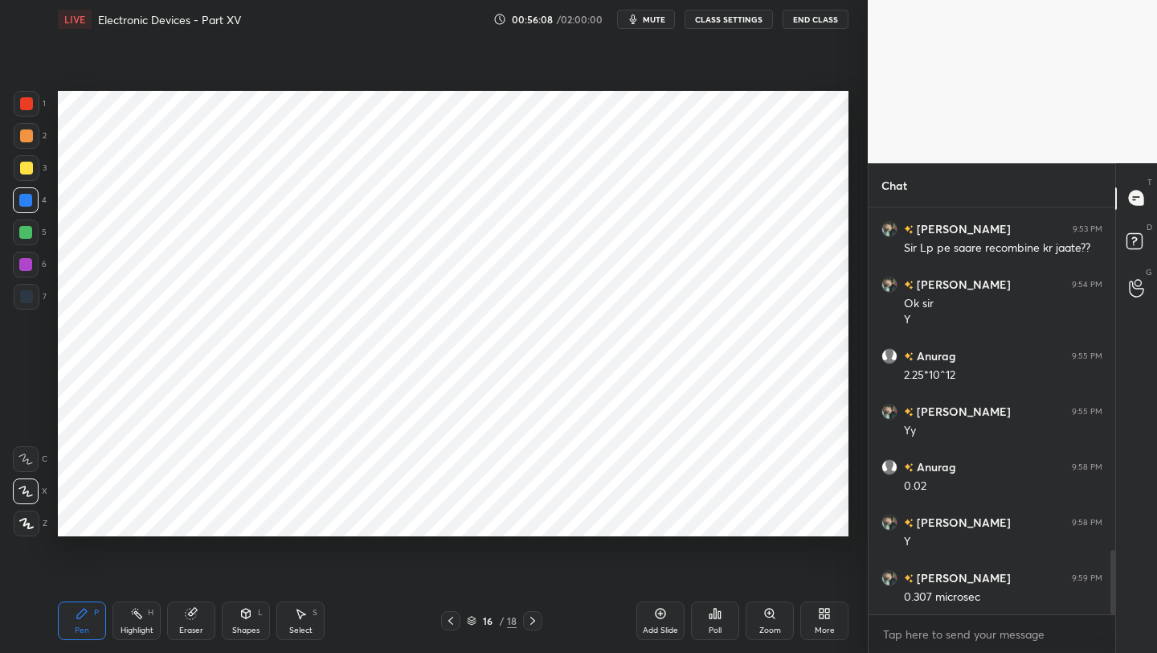
click at [454, 617] on icon at bounding box center [450, 620] width 13 height 13
click at [455, 617] on icon at bounding box center [450, 620] width 13 height 13
click at [457, 617] on div at bounding box center [450, 620] width 19 height 19
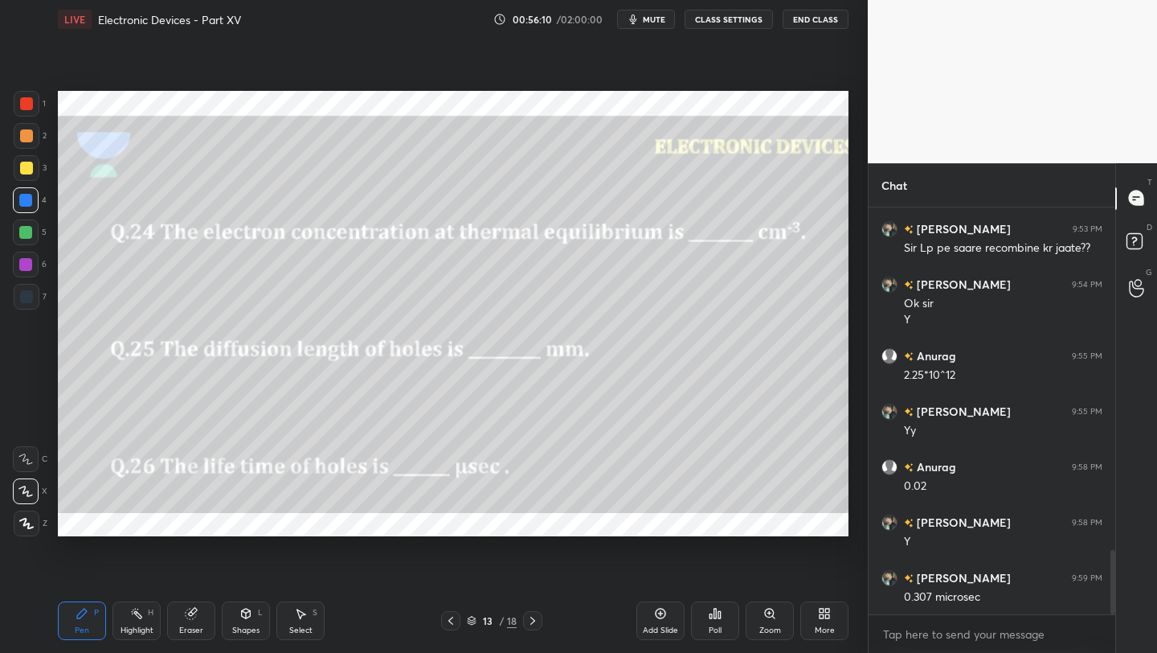
click at [456, 616] on icon at bounding box center [450, 620] width 13 height 13
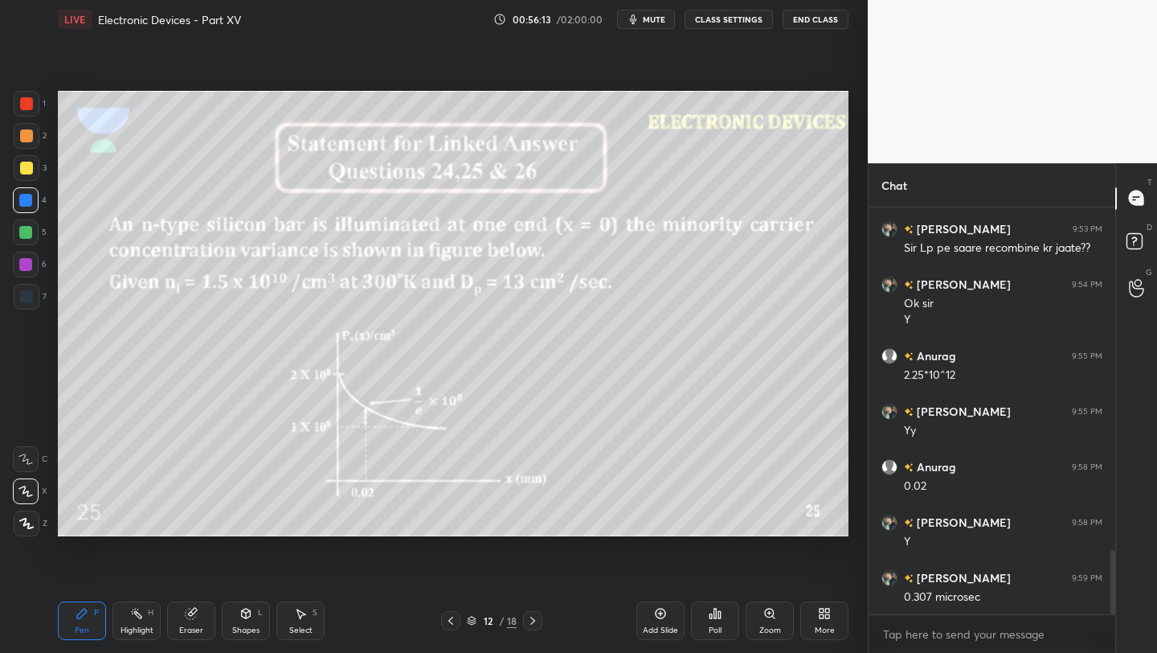
click at [537, 628] on div at bounding box center [532, 620] width 19 height 19
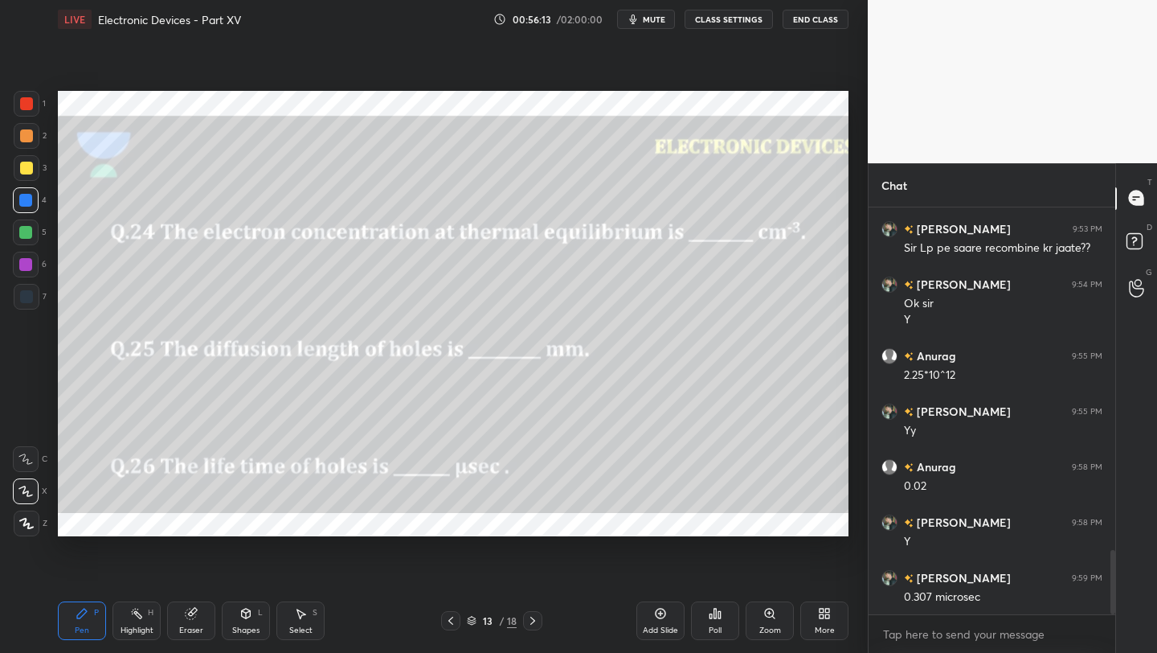
click at [539, 621] on icon at bounding box center [532, 620] width 13 height 13
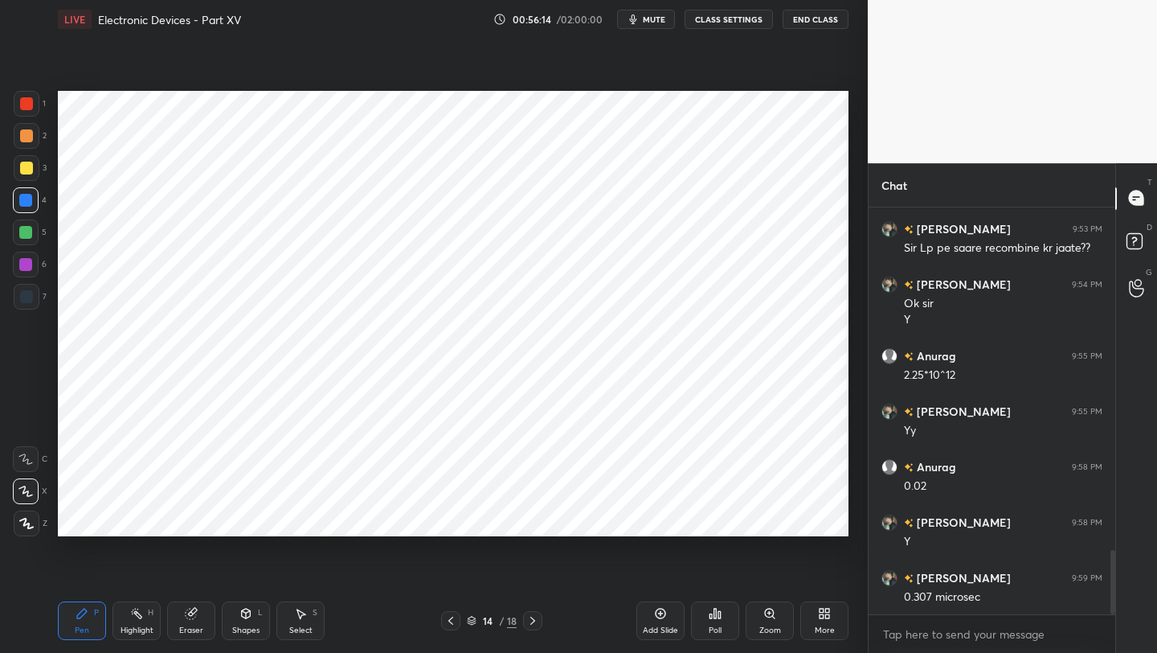
click at [539, 622] on icon at bounding box center [532, 620] width 13 height 13
click at [538, 623] on icon at bounding box center [532, 620] width 13 height 13
click at [452, 625] on icon at bounding box center [450, 620] width 13 height 13
click at [453, 620] on icon at bounding box center [450, 620] width 13 height 13
click at [456, 617] on icon at bounding box center [450, 620] width 13 height 13
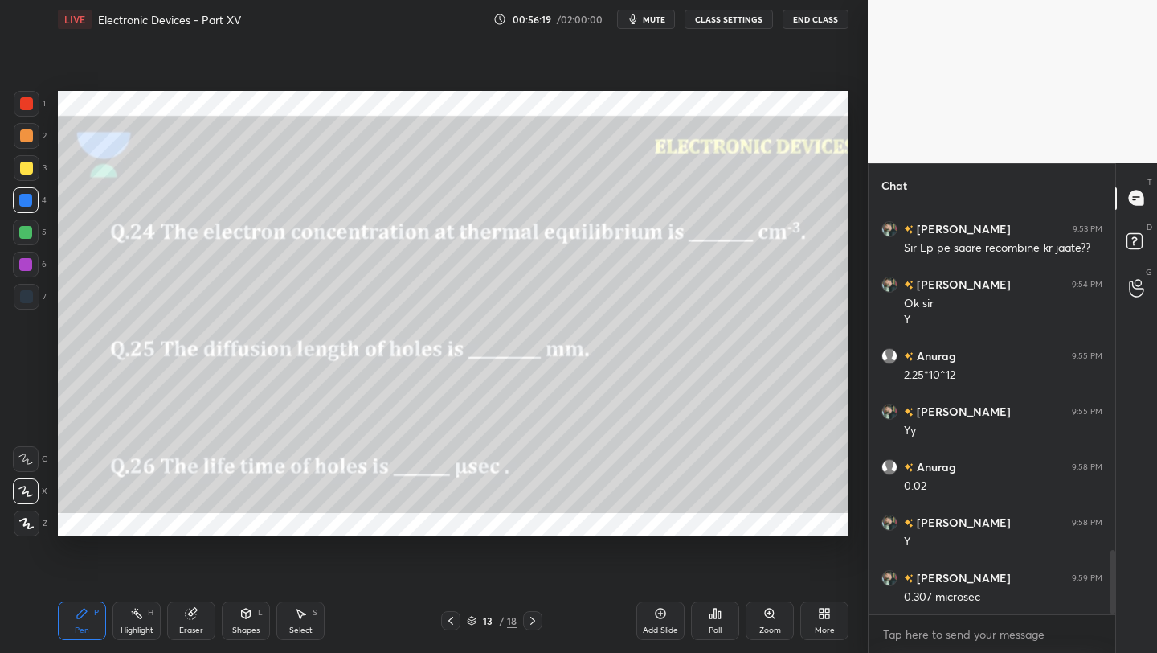
click at [455, 618] on icon at bounding box center [450, 620] width 13 height 13
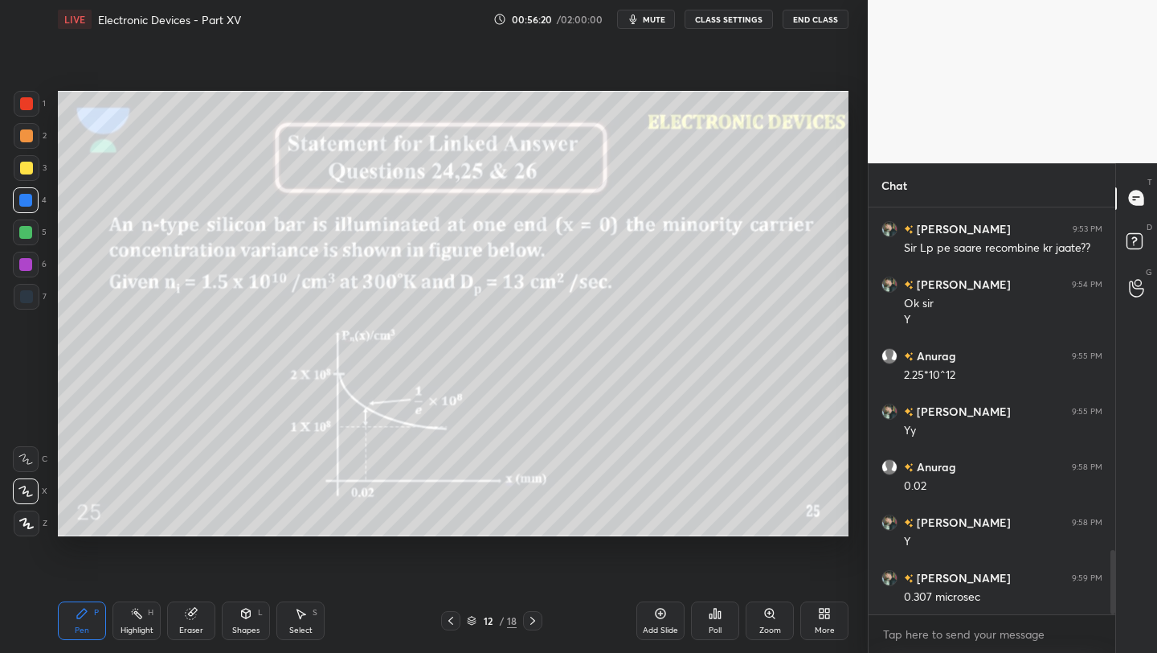
click at [530, 620] on icon at bounding box center [532, 620] width 13 height 13
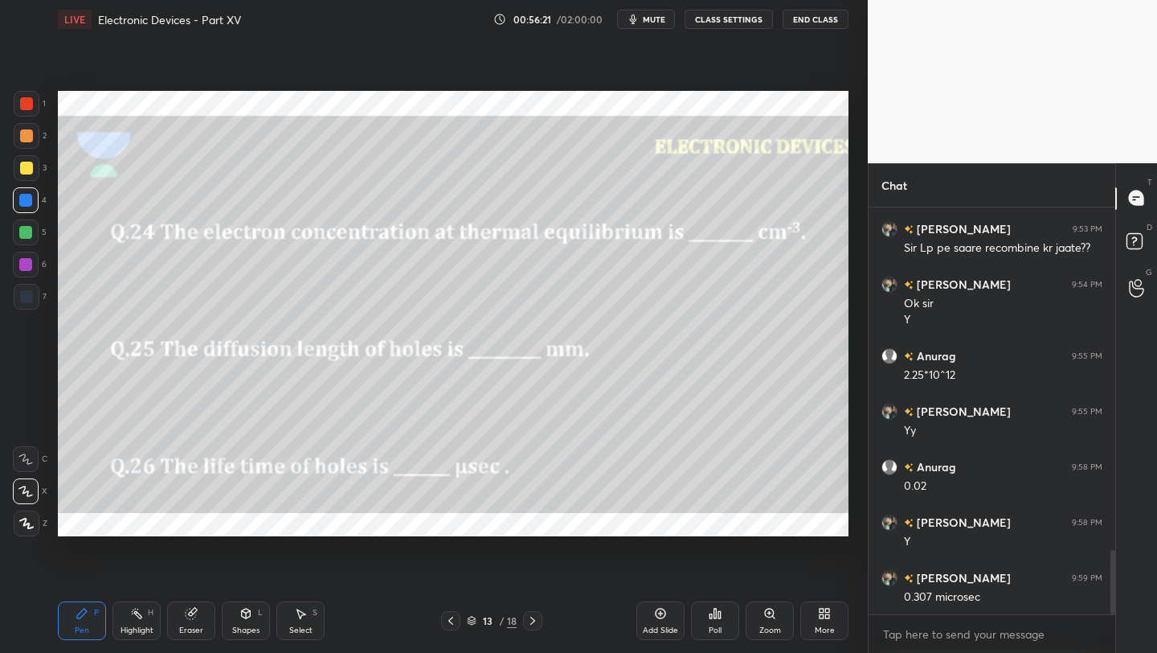
click at [530, 620] on icon at bounding box center [532, 620] width 13 height 13
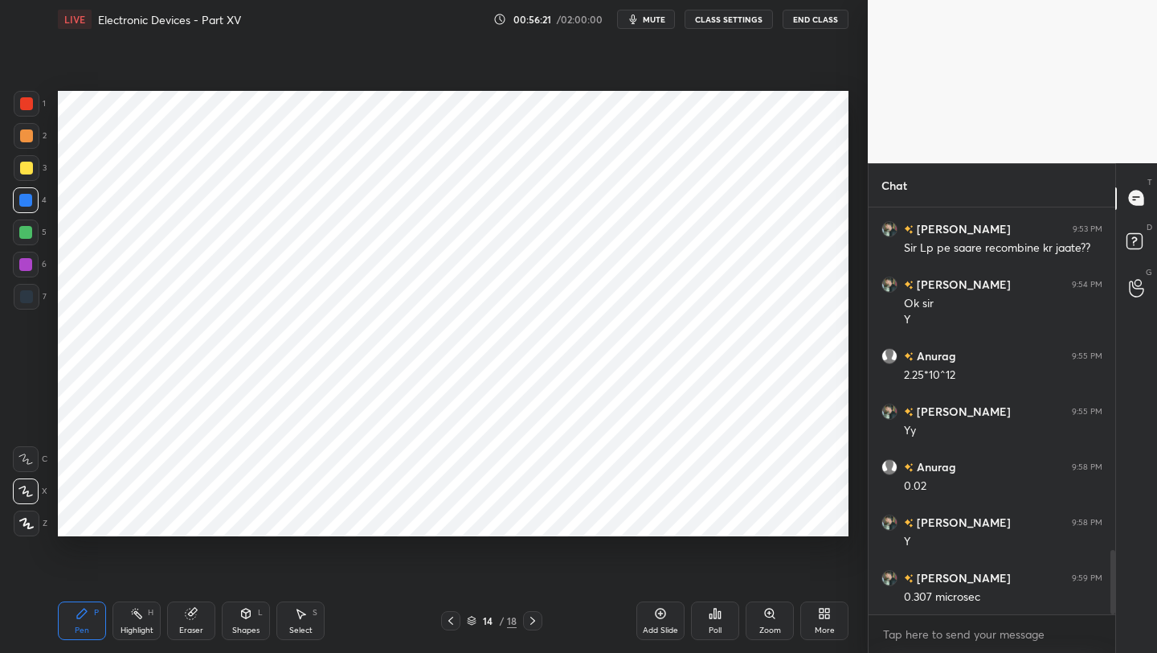
click at [531, 612] on div "Pen P Highlight H Eraser Shapes L Select S 14 / 18 Add Slide Poll Zoom More" at bounding box center [453, 620] width 791 height 64
click at [533, 616] on icon at bounding box center [532, 620] width 13 height 13
click at [530, 617] on icon at bounding box center [532, 620] width 13 height 13
click at [447, 617] on icon at bounding box center [450, 620] width 13 height 13
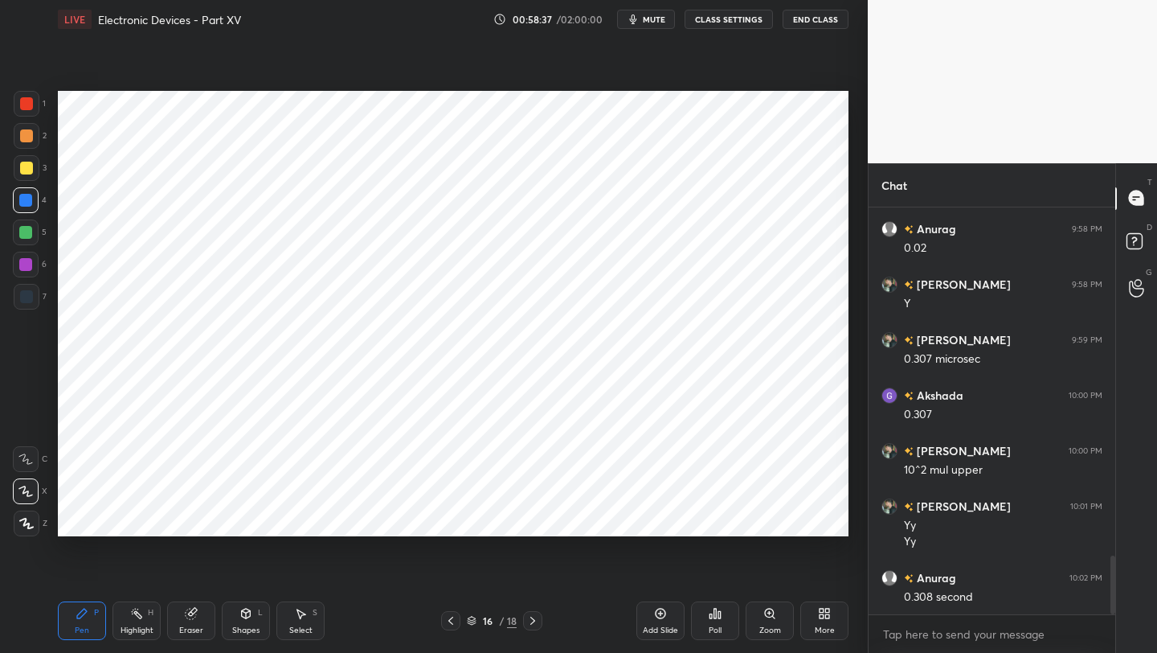
scroll to position [2479, 0]
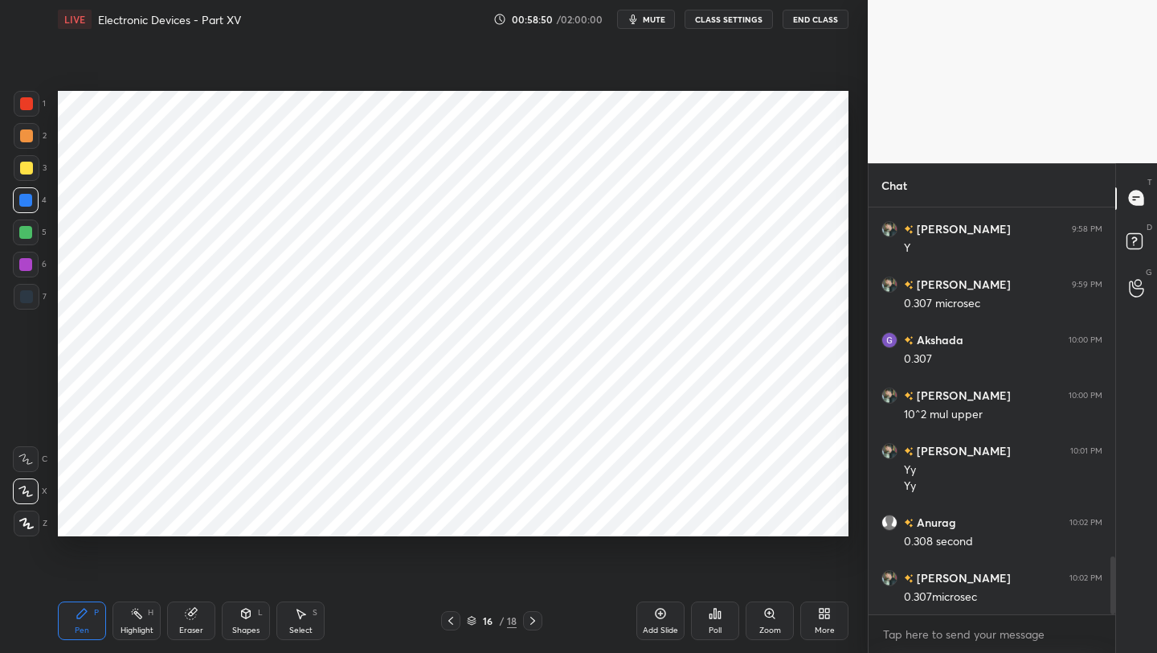
click at [450, 619] on icon at bounding box center [450, 620] width 5 height 8
click at [452, 617] on icon at bounding box center [450, 620] width 5 height 8
click at [451, 621] on icon at bounding box center [450, 620] width 13 height 13
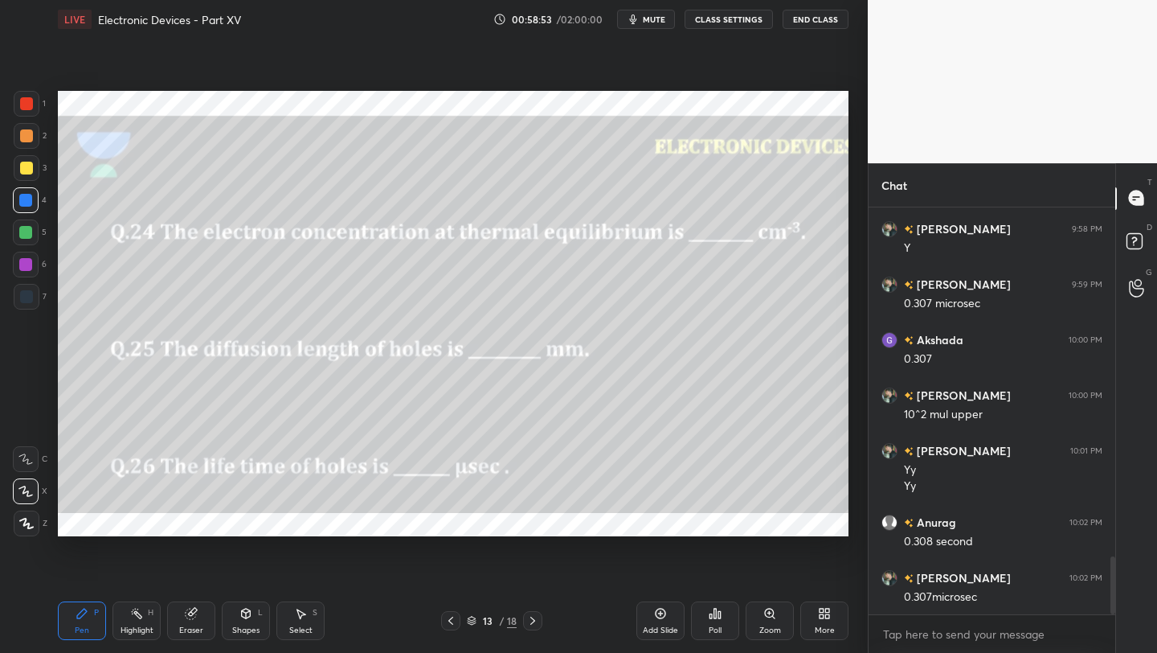
click at [530, 620] on icon at bounding box center [532, 620] width 13 height 13
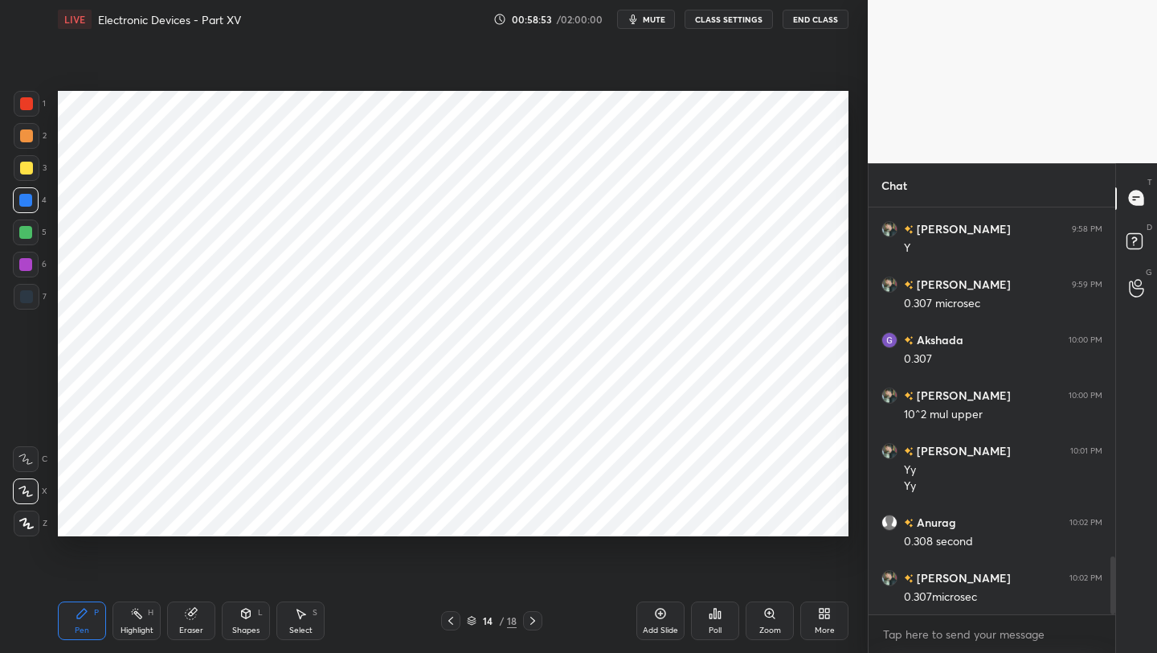
click at [533, 619] on icon at bounding box center [532, 620] width 13 height 13
click at [535, 621] on icon at bounding box center [532, 620] width 13 height 13
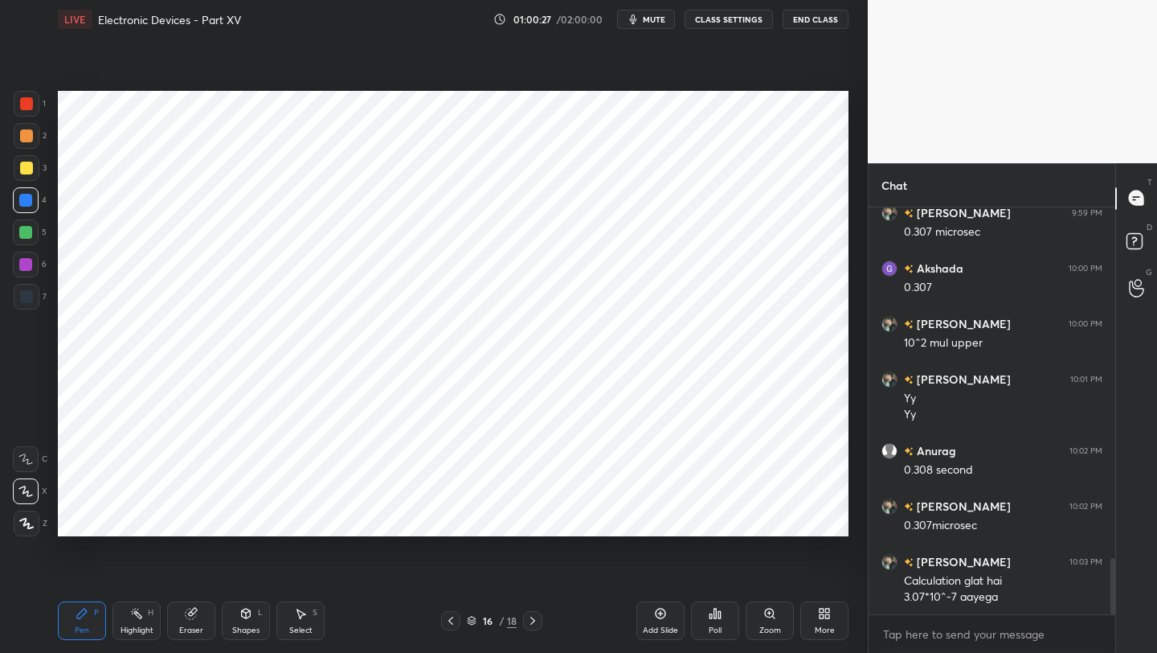
scroll to position [2606, 0]
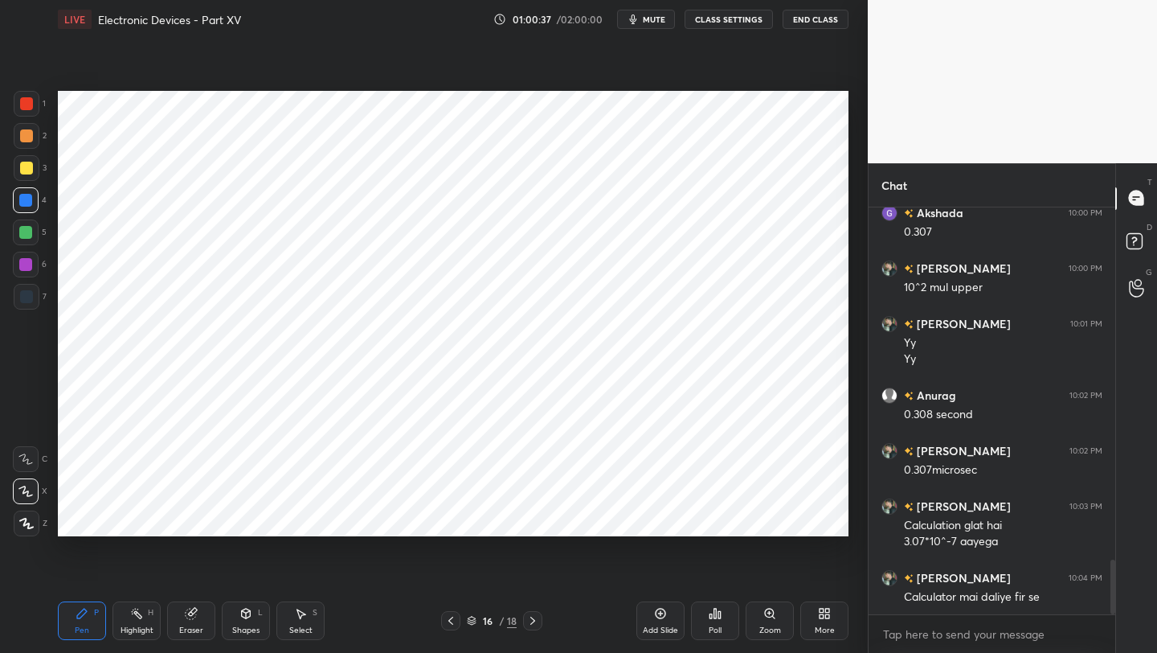
click at [192, 616] on icon at bounding box center [191, 613] width 10 height 10
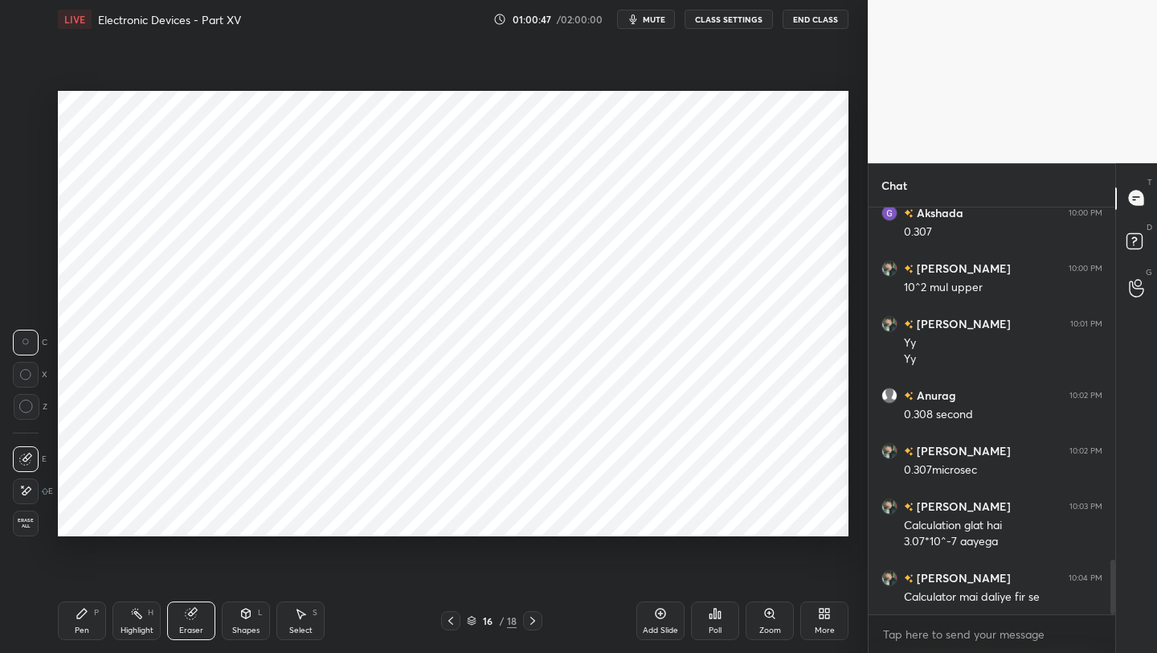
click at [89, 630] on div "Pen P" at bounding box center [82, 620] width 48 height 39
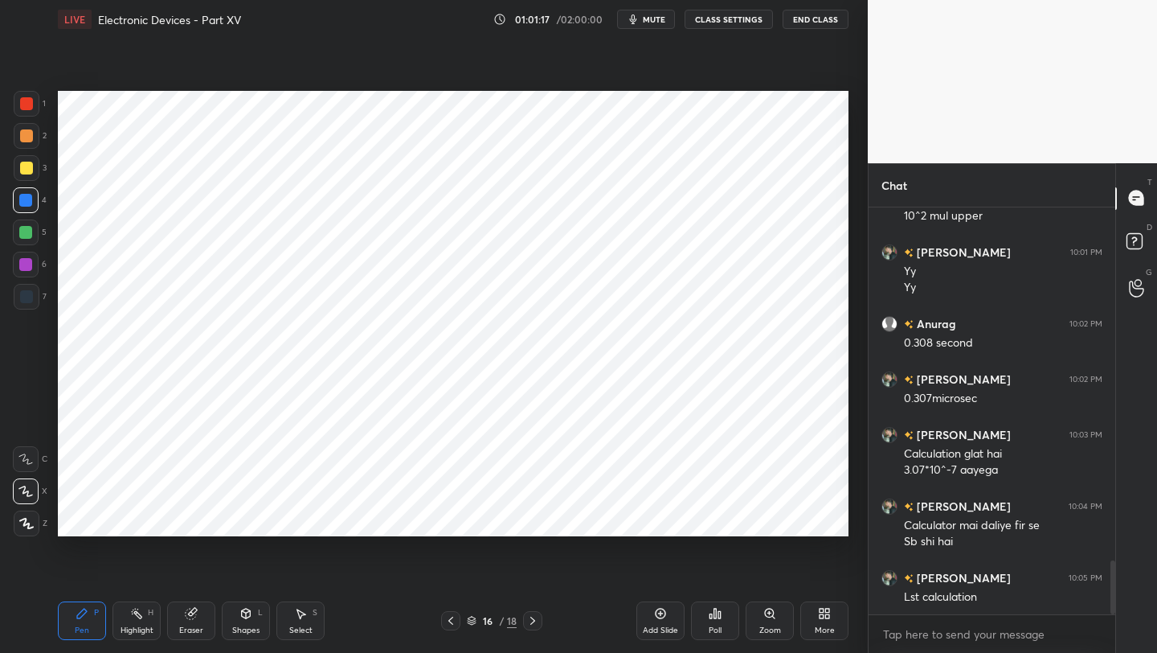
scroll to position [2716, 0]
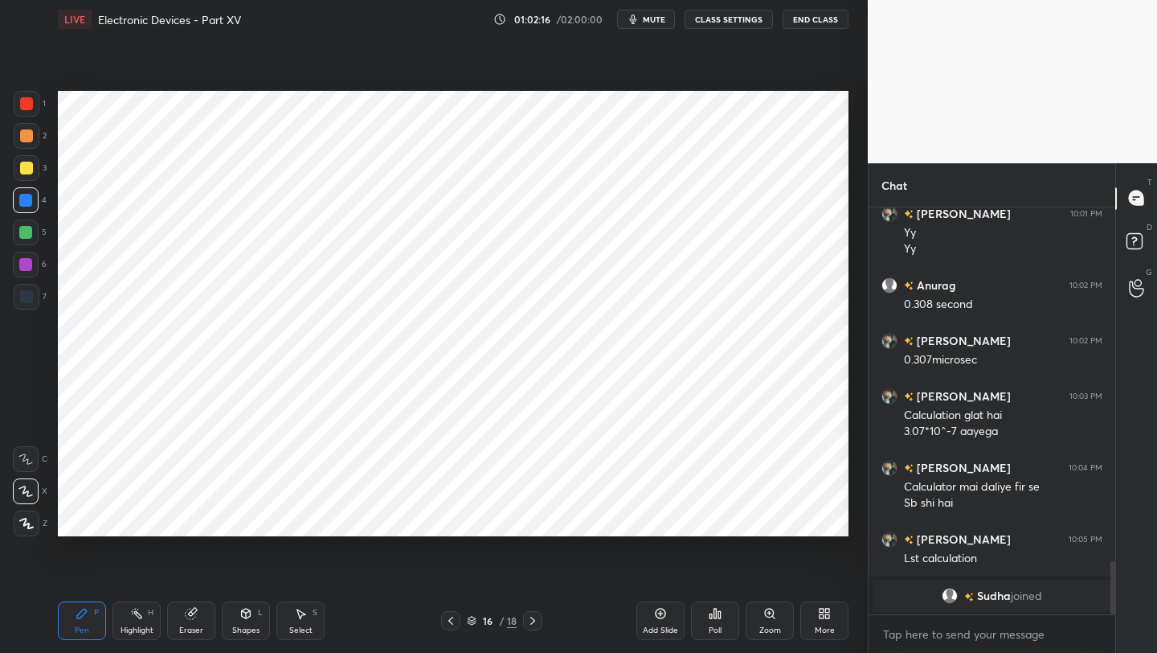
drag, startPoint x: 198, startPoint y: 616, endPoint x: 207, endPoint y: 604, distance: 15.4
click at [199, 615] on div "Eraser" at bounding box center [191, 620] width 48 height 39
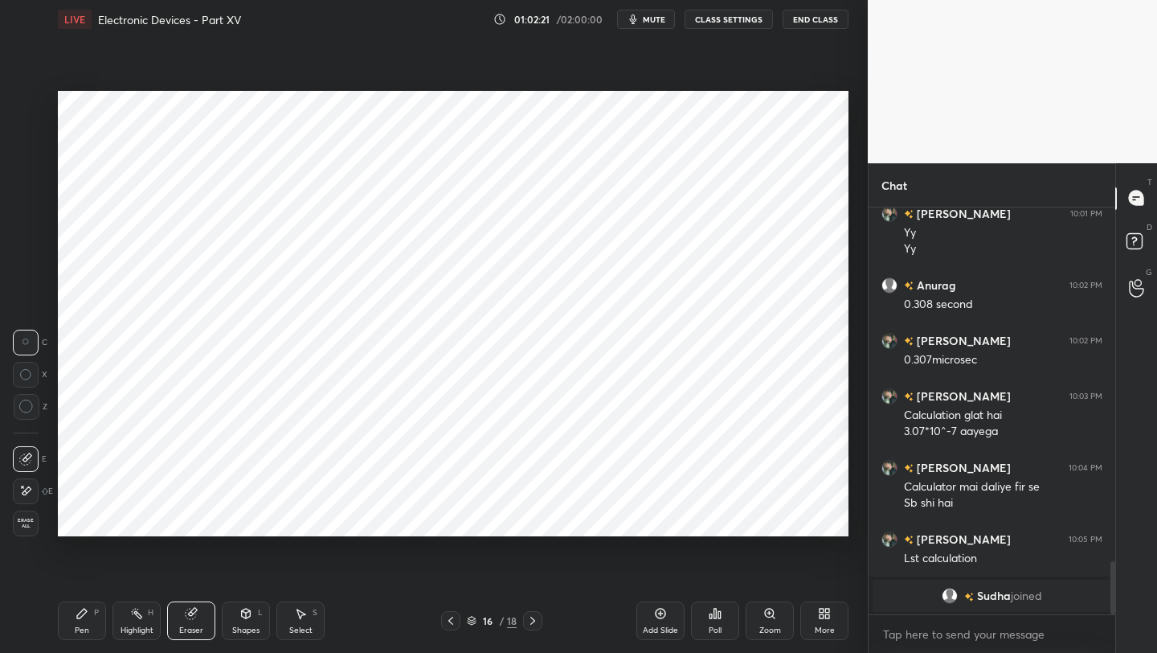
click at [96, 625] on div "Pen P" at bounding box center [82, 620] width 48 height 39
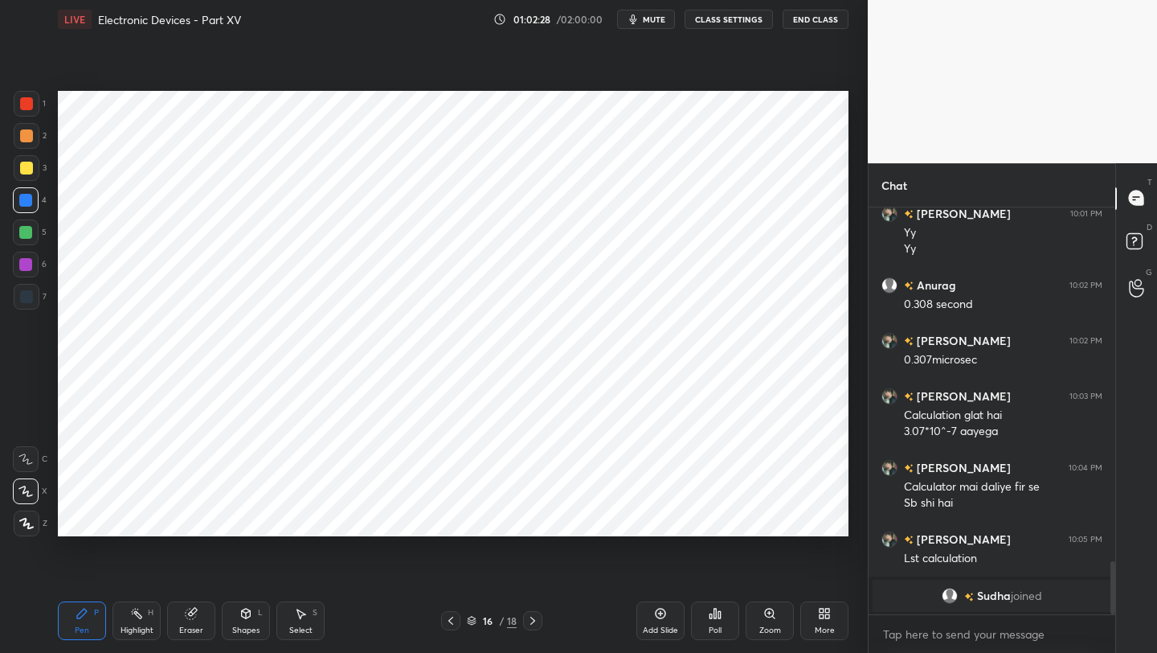
scroll to position [2147, 0]
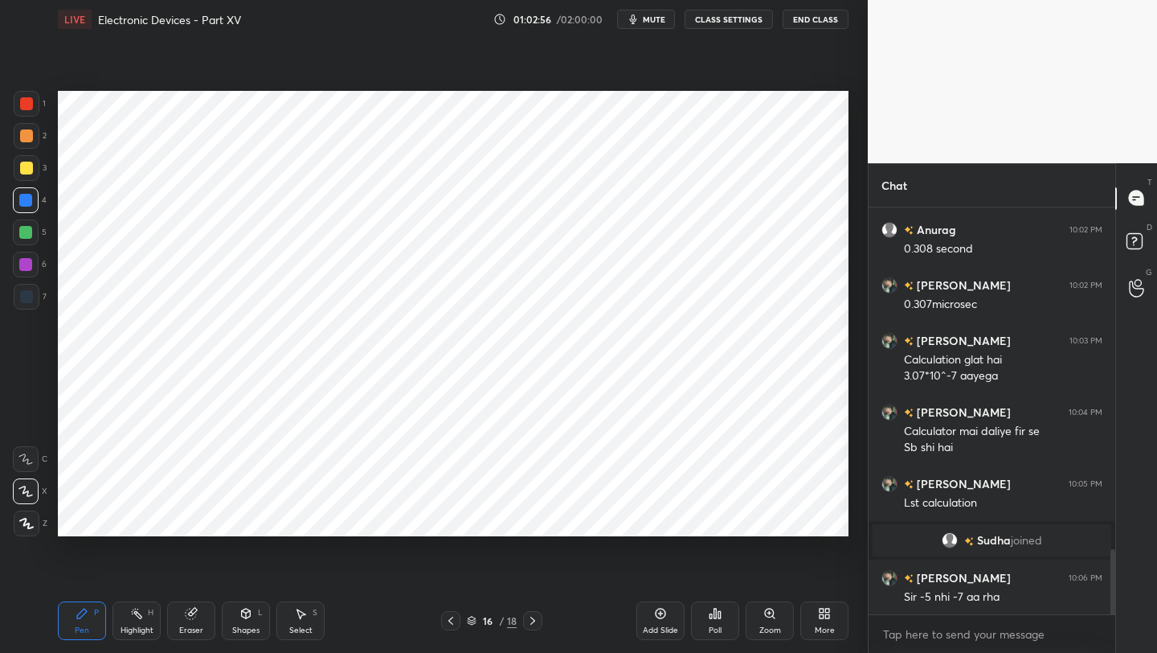
click at [653, 614] on div "Add Slide" at bounding box center [661, 620] width 48 height 39
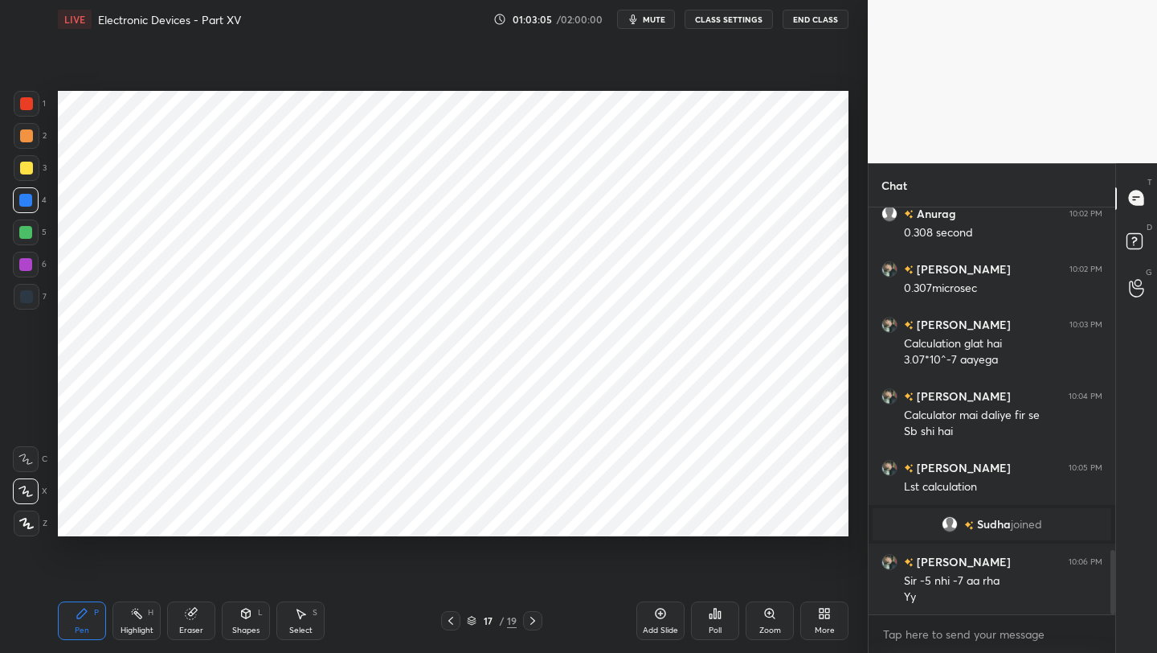
click at [453, 624] on icon at bounding box center [450, 620] width 13 height 13
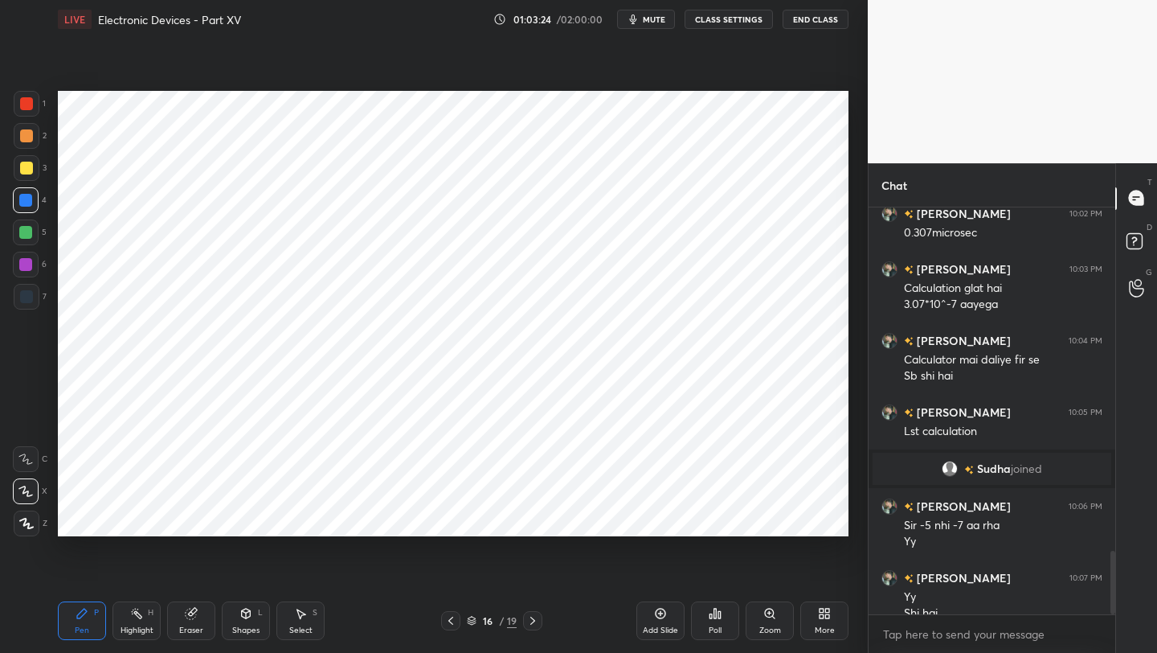
scroll to position [2234, 0]
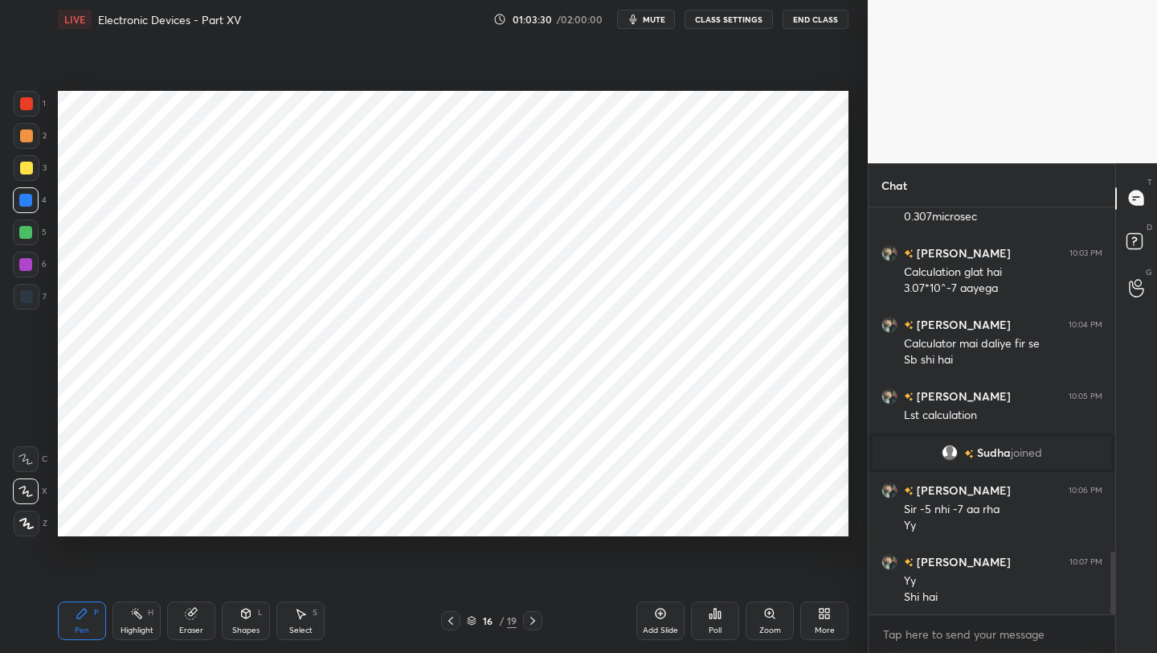
click at [532, 616] on icon at bounding box center [532, 620] width 13 height 13
click at [453, 622] on icon at bounding box center [450, 620] width 13 height 13
click at [453, 620] on icon at bounding box center [450, 620] width 13 height 13
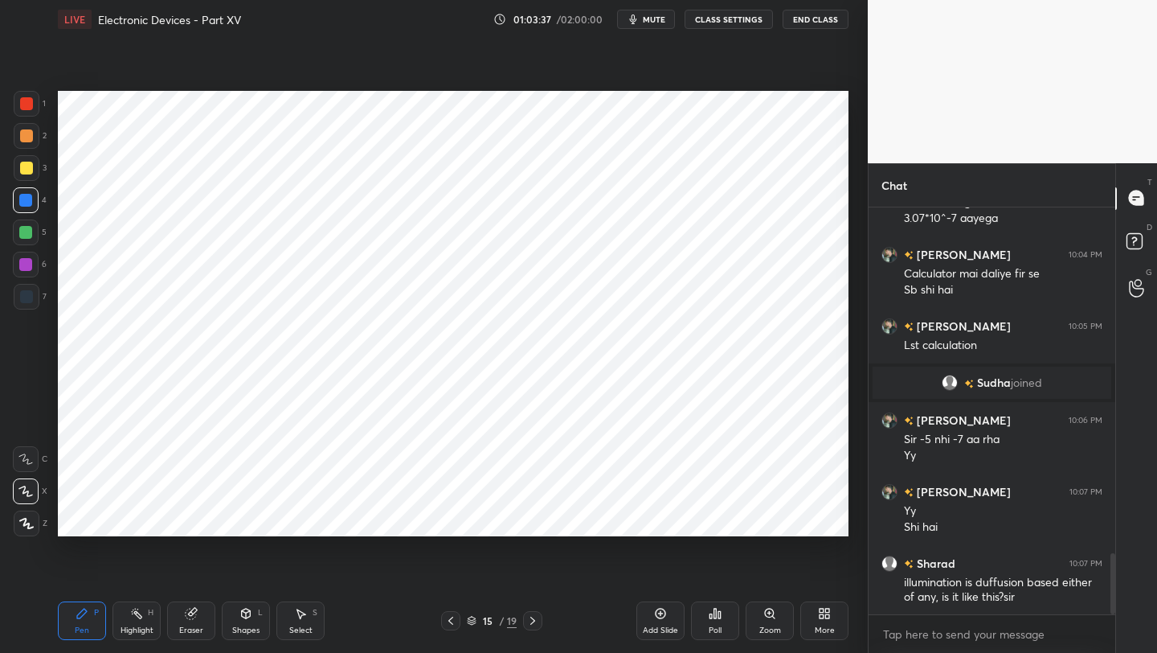
click at [453, 621] on icon at bounding box center [450, 620] width 13 height 13
click at [533, 618] on icon at bounding box center [532, 620] width 13 height 13
click at [533, 620] on icon at bounding box center [532, 620] width 13 height 13
click at [534, 620] on icon at bounding box center [532, 620] width 13 height 13
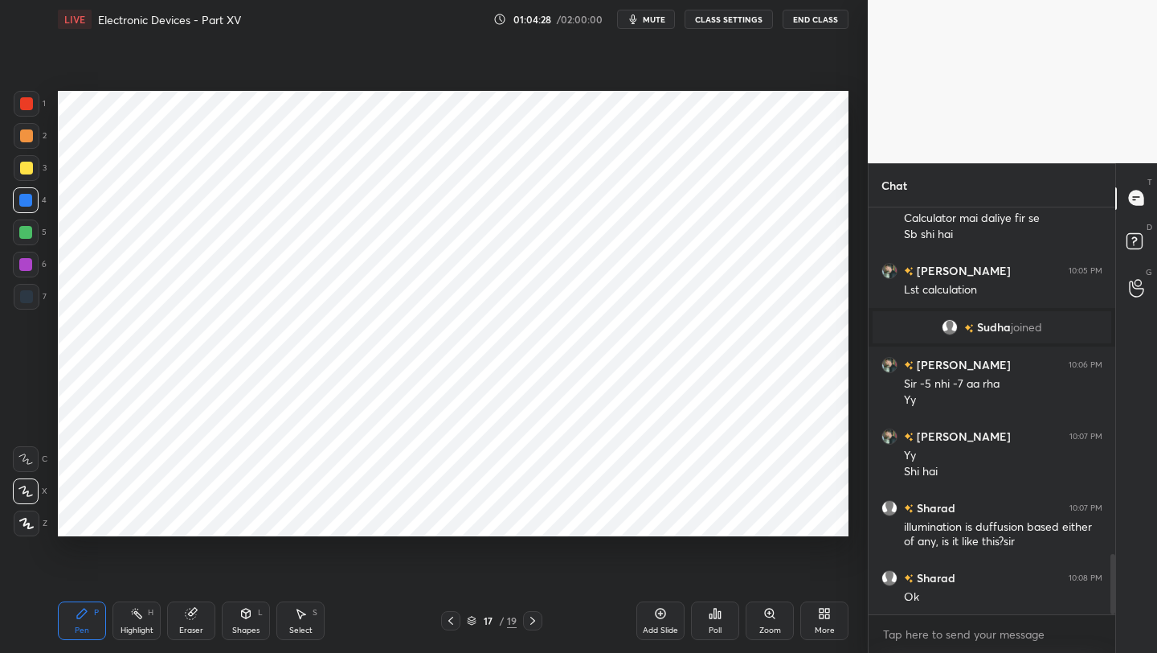
drag, startPoint x: 658, startPoint y: 625, endPoint x: 665, endPoint y: 608, distance: 19.1
click at [659, 625] on div "Add Slide" at bounding box center [661, 620] width 48 height 39
click at [448, 622] on icon at bounding box center [450, 620] width 13 height 13
click at [451, 620] on icon at bounding box center [450, 620] width 13 height 13
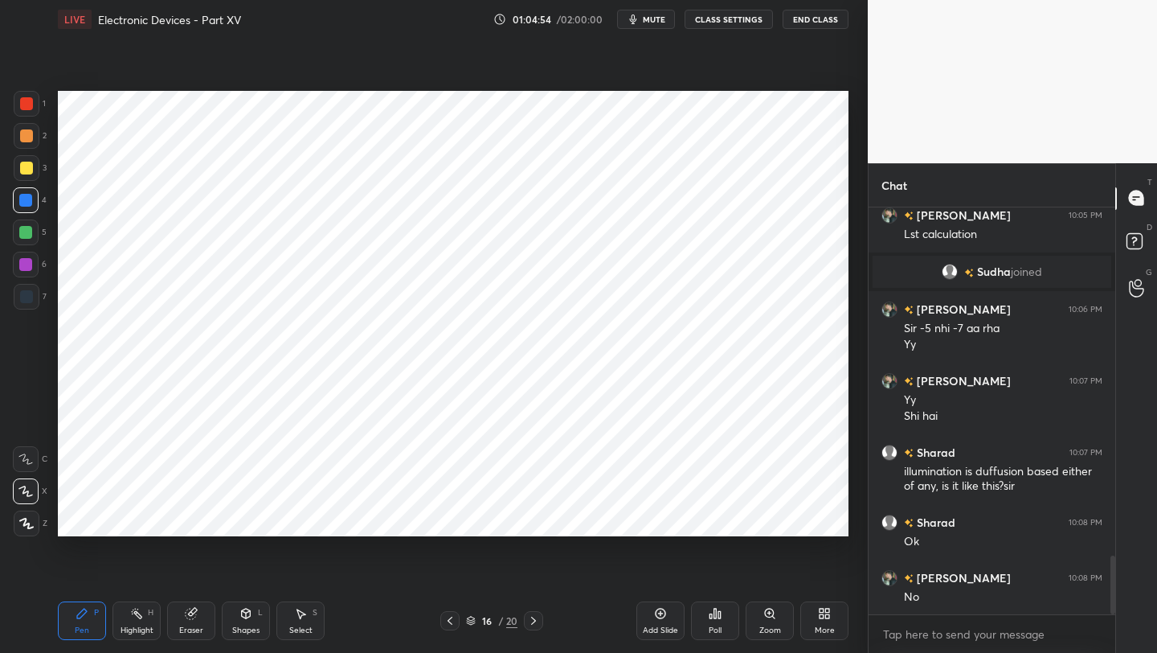
click at [534, 622] on icon at bounding box center [533, 620] width 5 height 8
click at [449, 620] on icon at bounding box center [450, 620] width 13 height 13
click at [447, 619] on icon at bounding box center [450, 620] width 13 height 13
click at [448, 621] on icon at bounding box center [450, 620] width 5 height 8
click at [452, 623] on icon at bounding box center [450, 620] width 13 height 13
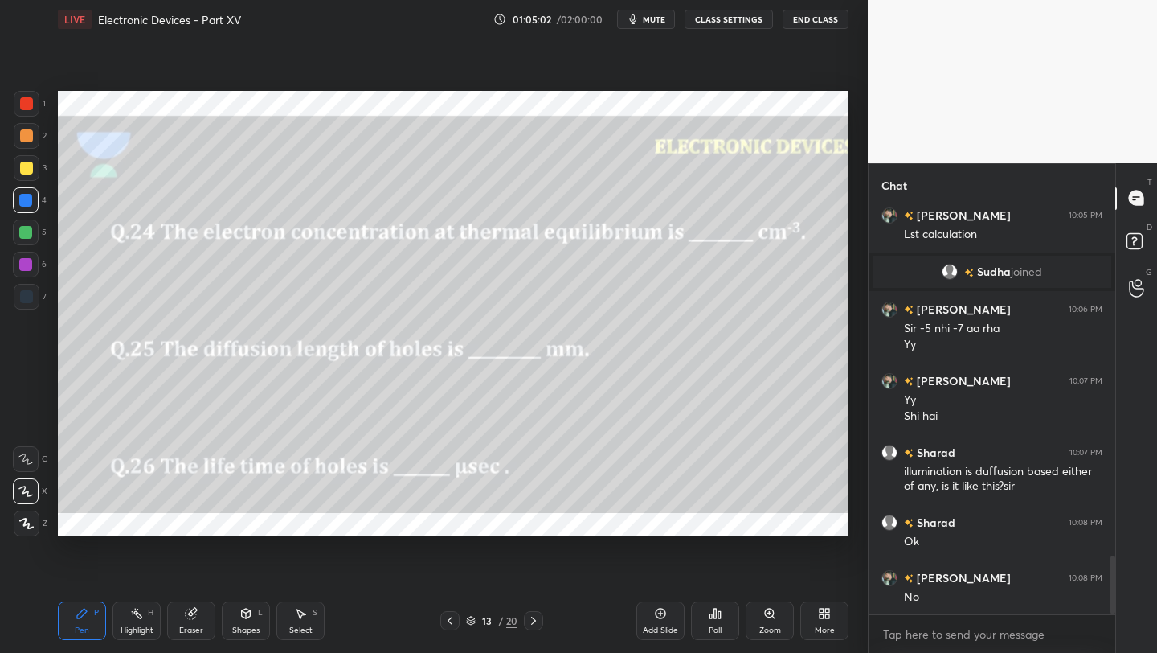
click at [450, 623] on icon at bounding box center [450, 620] width 13 height 13
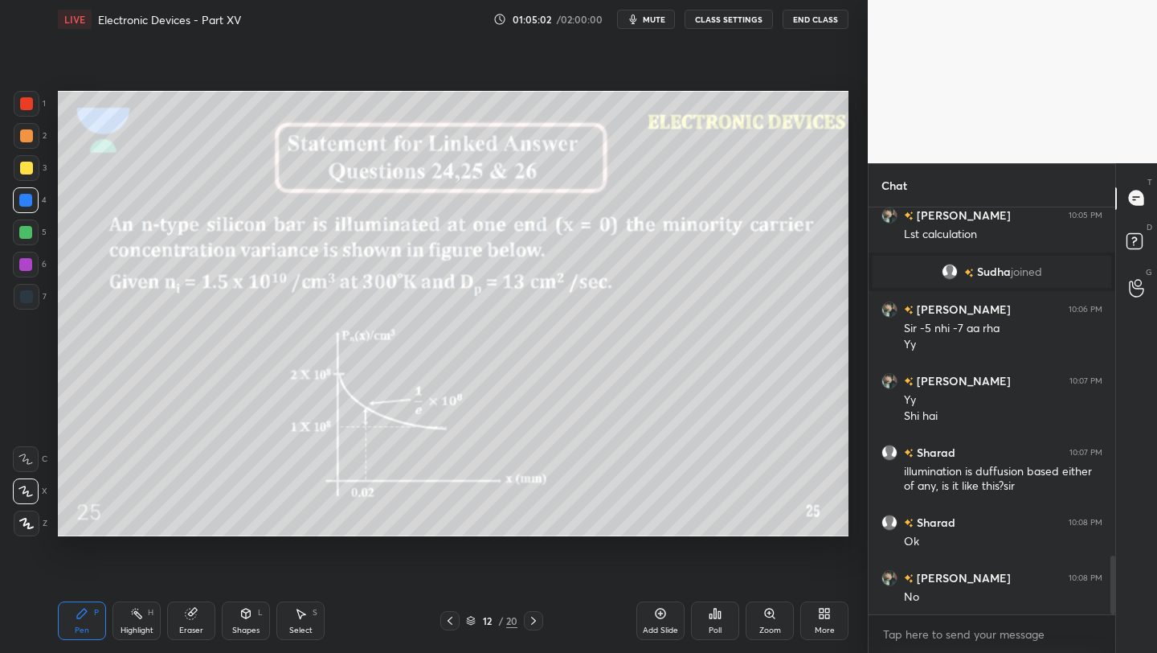
click at [449, 622] on icon at bounding box center [450, 620] width 5 height 8
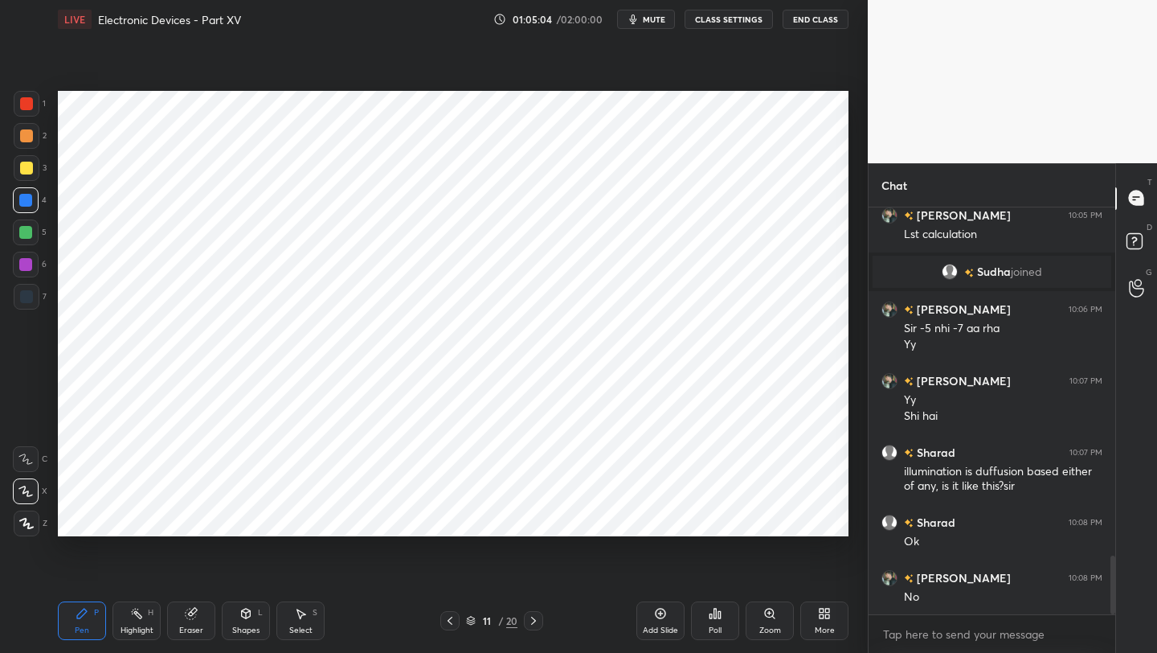
click at [449, 623] on icon at bounding box center [450, 620] width 13 height 13
click at [449, 622] on icon at bounding box center [450, 620] width 13 height 13
click at [448, 622] on icon at bounding box center [450, 620] width 13 height 13
click at [453, 622] on icon at bounding box center [450, 620] width 13 height 13
click at [534, 623] on icon at bounding box center [533, 620] width 13 height 13
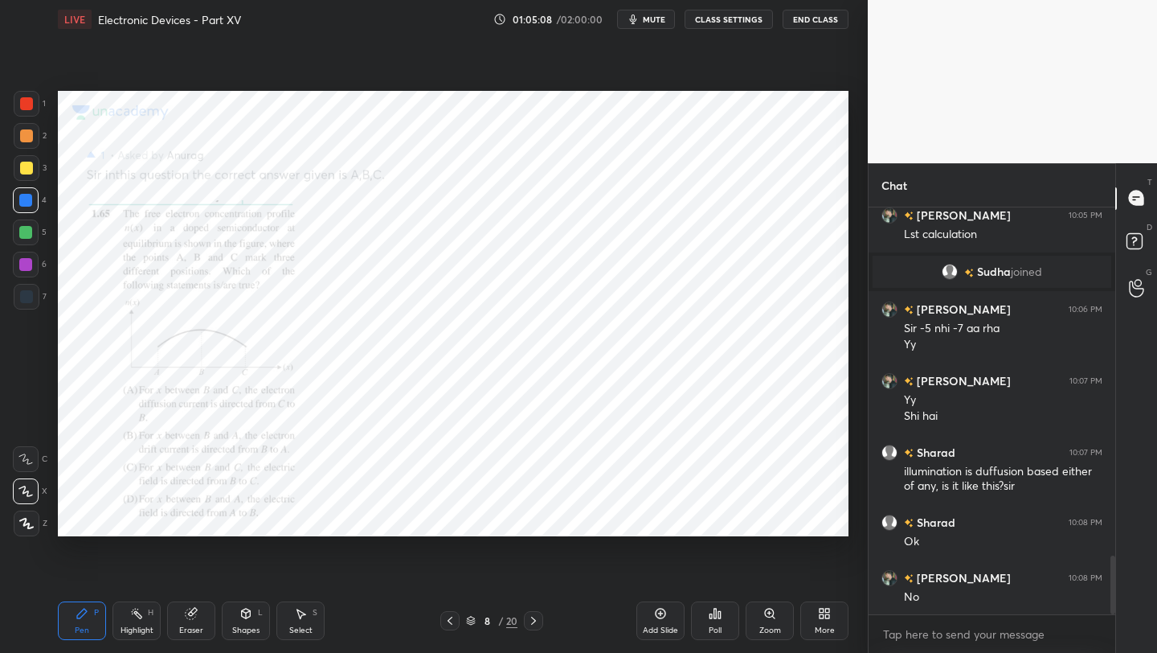
click at [446, 620] on icon at bounding box center [450, 620] width 13 height 13
click at [446, 619] on icon at bounding box center [450, 620] width 13 height 13
click at [450, 621] on icon at bounding box center [450, 620] width 13 height 13
click at [453, 622] on icon at bounding box center [450, 620] width 13 height 13
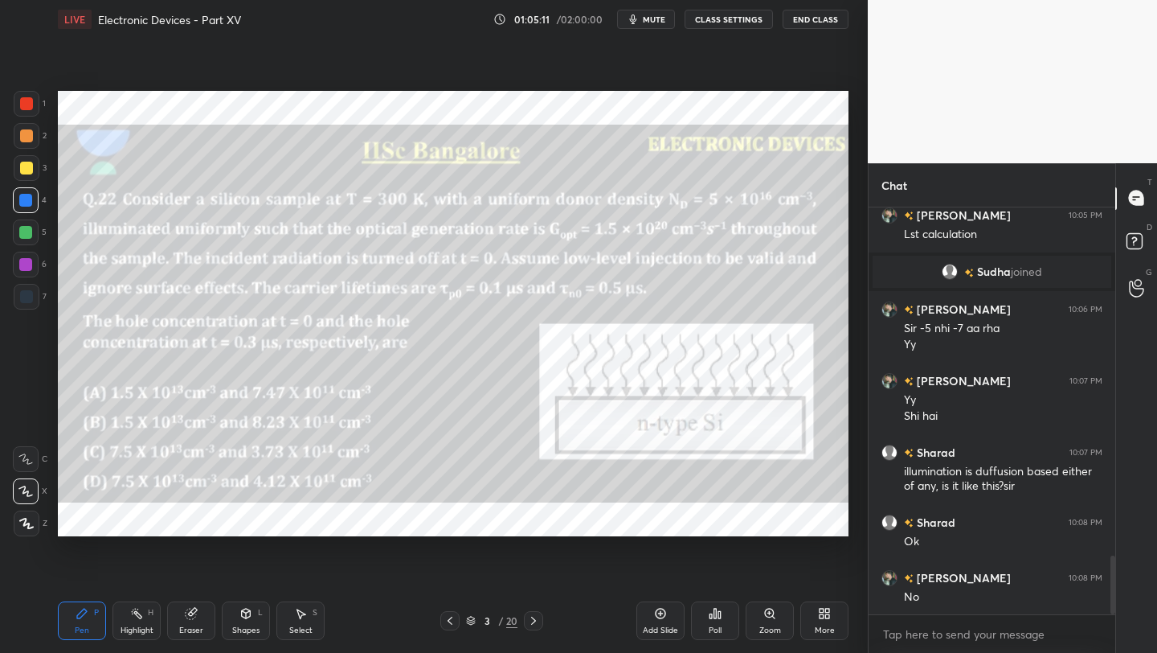
click at [533, 619] on icon at bounding box center [533, 620] width 13 height 13
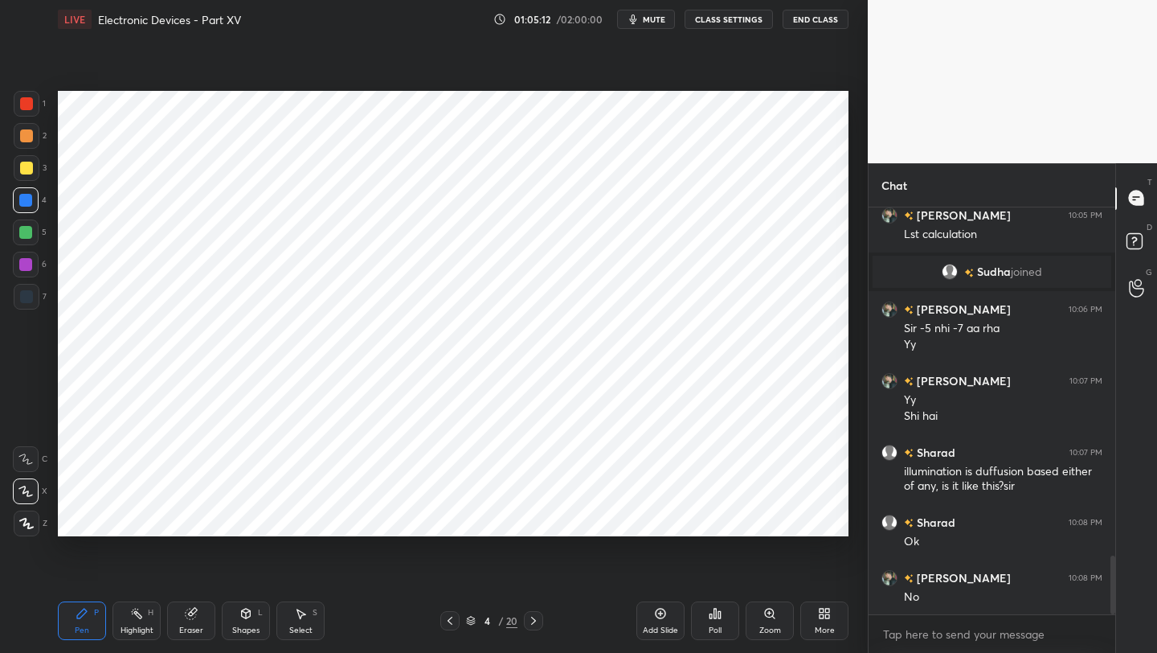
click at [531, 621] on icon at bounding box center [533, 620] width 13 height 13
click at [530, 621] on icon at bounding box center [533, 620] width 13 height 13
click at [531, 620] on icon at bounding box center [533, 620] width 13 height 13
click at [530, 620] on icon at bounding box center [533, 620] width 13 height 13
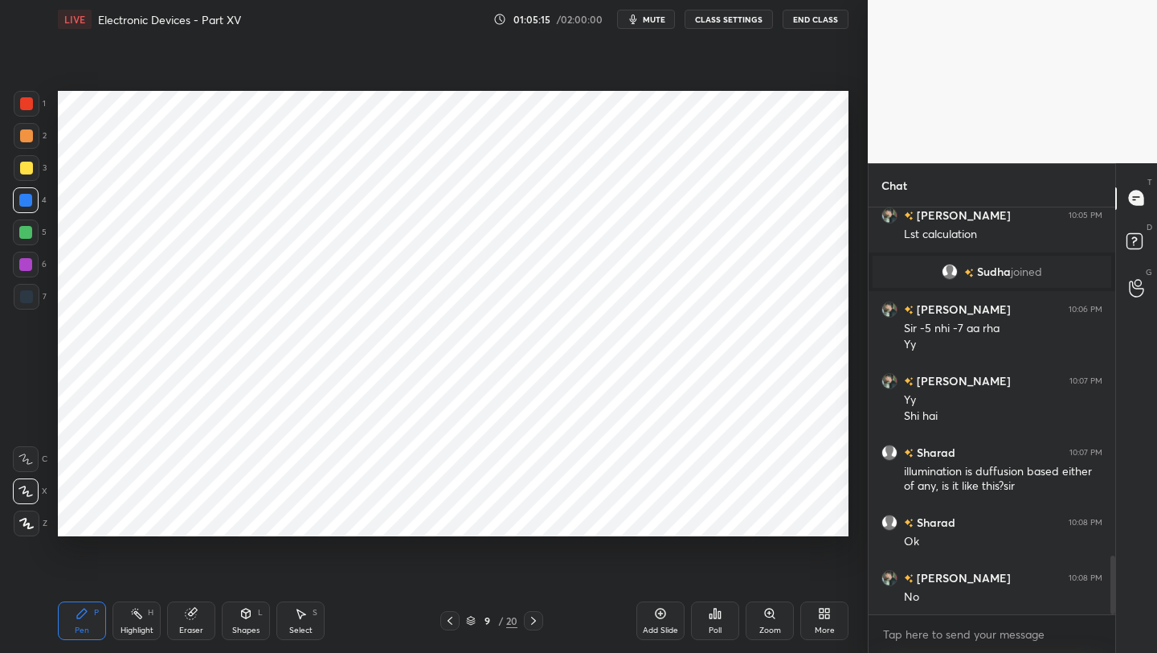
click at [530, 620] on icon at bounding box center [533, 620] width 13 height 13
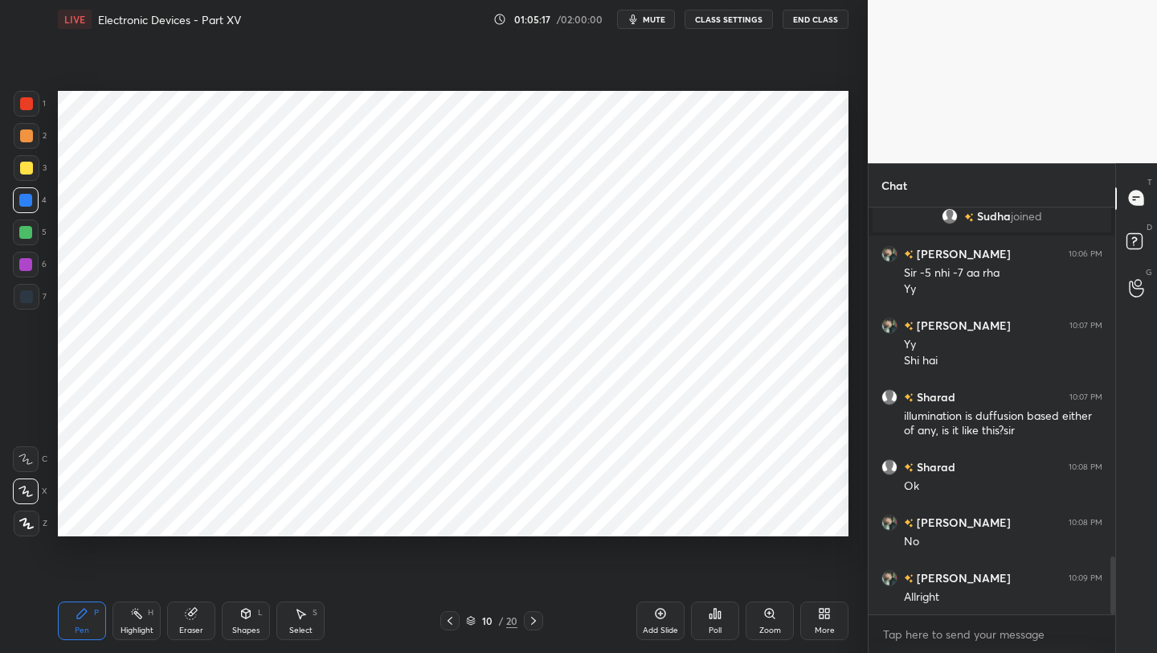
click at [245, 612] on icon at bounding box center [246, 613] width 13 height 13
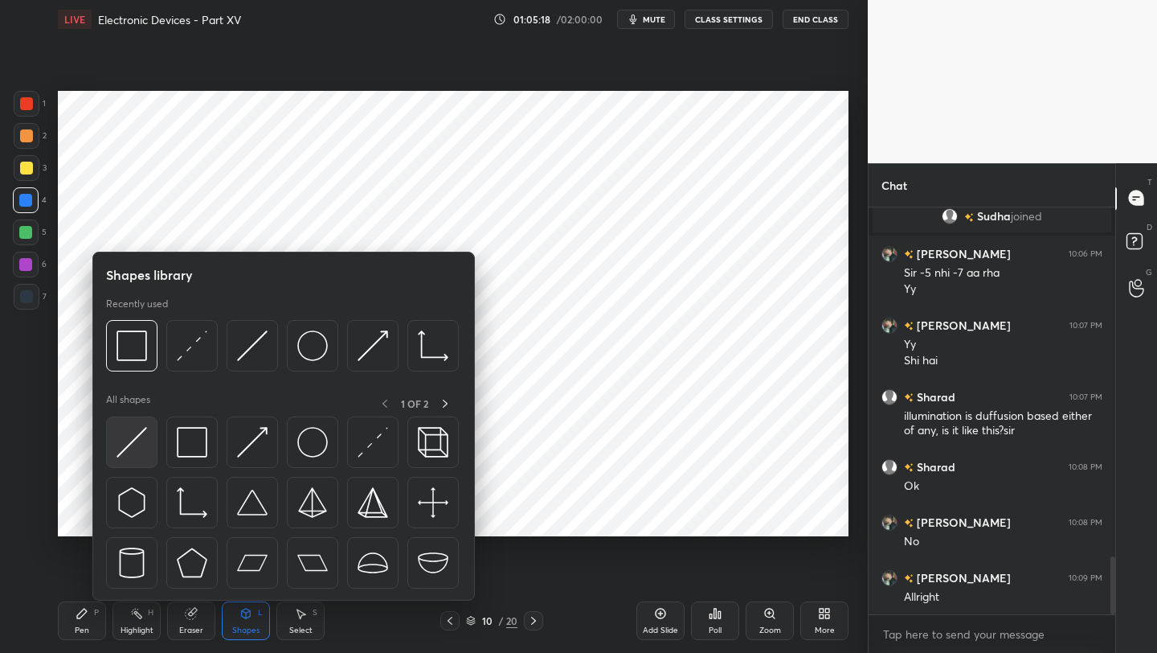
click at [129, 440] on img at bounding box center [132, 442] width 31 height 31
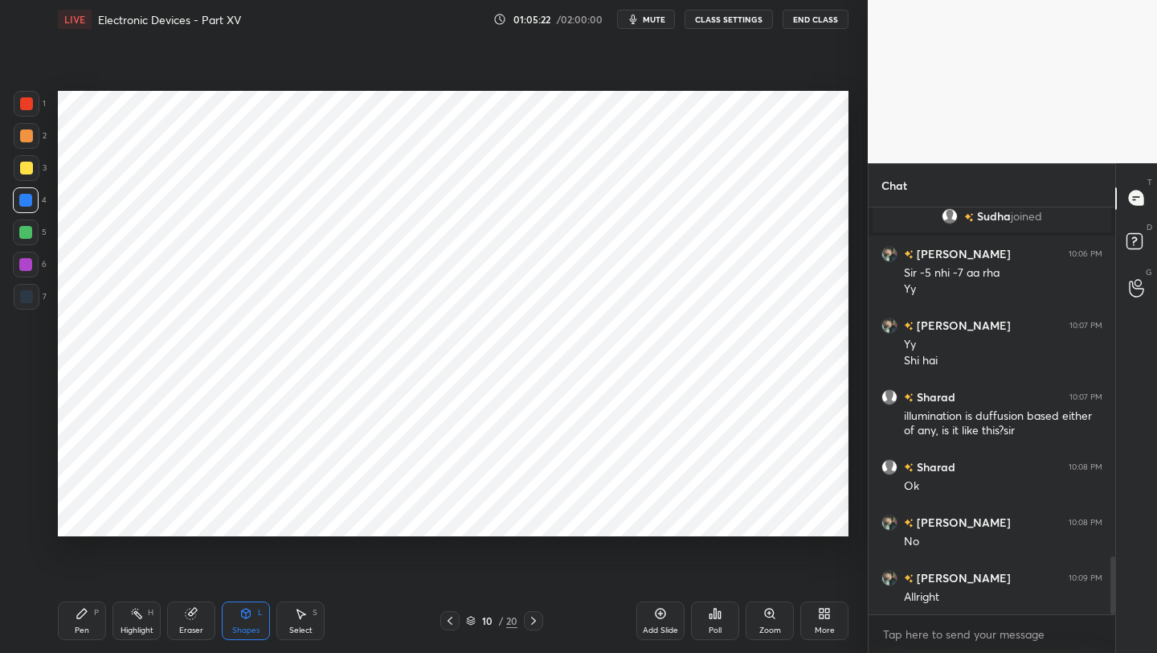
click at [537, 618] on icon at bounding box center [533, 620] width 13 height 13
click at [532, 619] on icon at bounding box center [533, 620] width 13 height 13
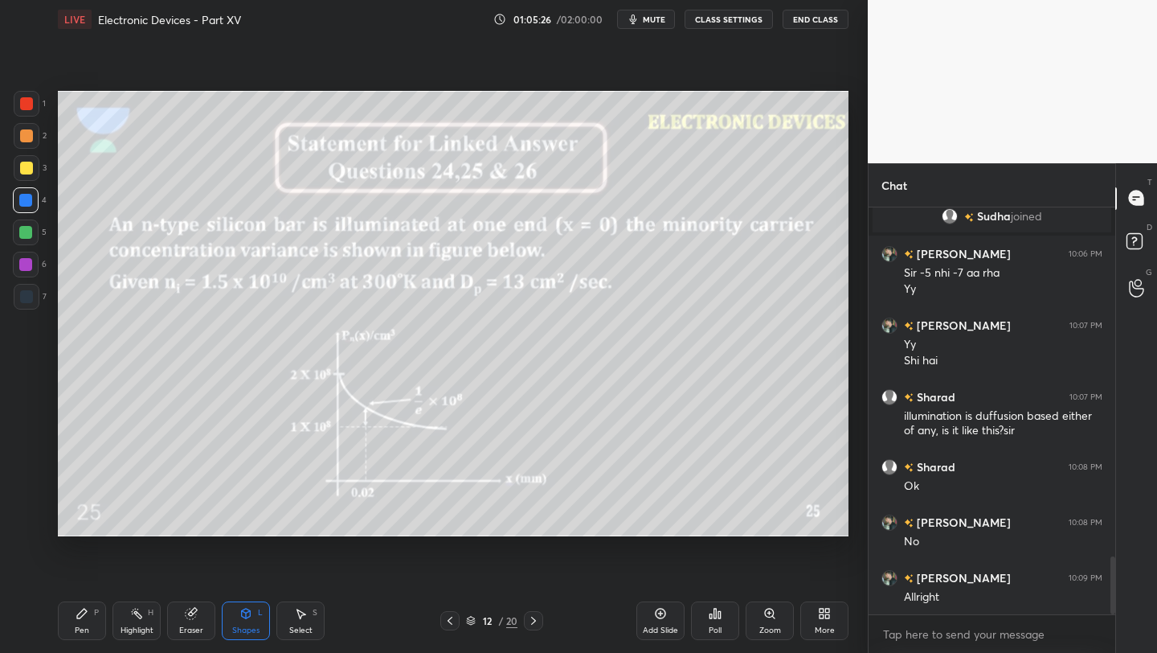
click at [536, 620] on icon at bounding box center [533, 620] width 13 height 13
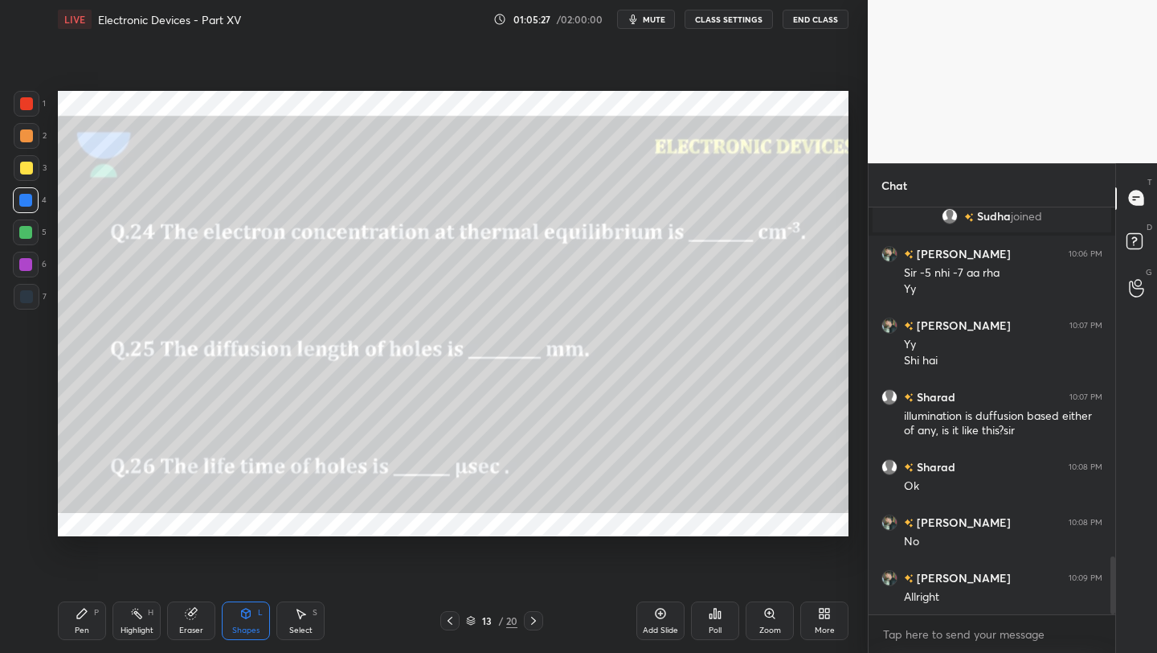
click at [537, 618] on icon at bounding box center [533, 620] width 13 height 13
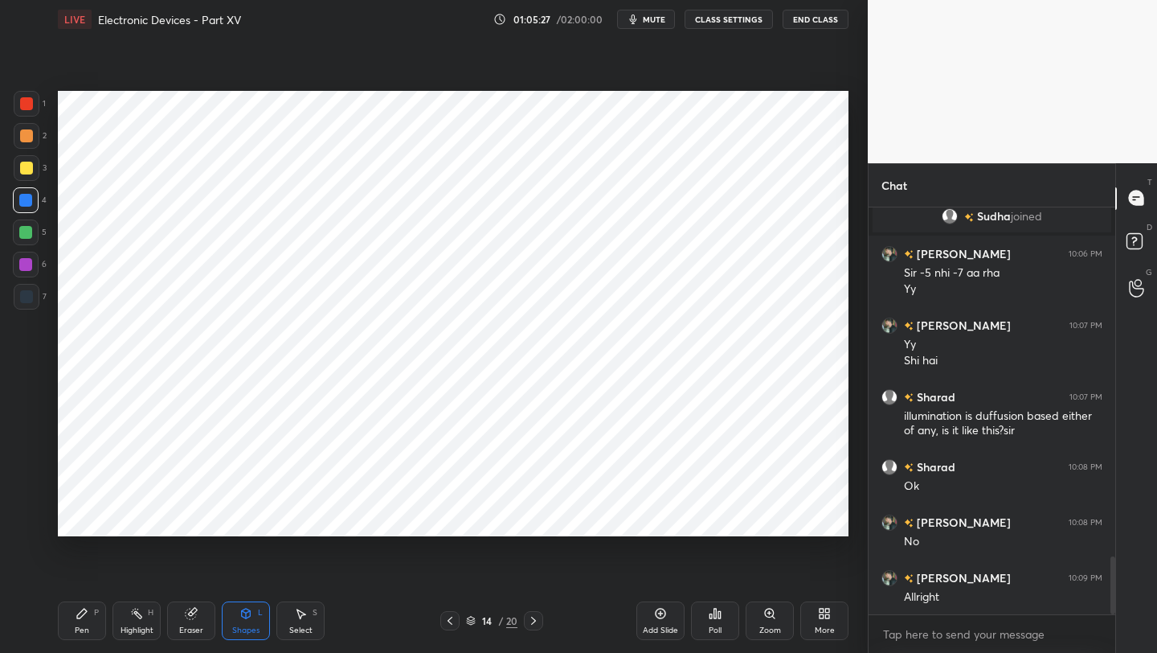
click at [534, 618] on icon at bounding box center [533, 620] width 13 height 13
click at [536, 617] on icon at bounding box center [533, 620] width 13 height 13
click at [449, 617] on icon at bounding box center [450, 620] width 13 height 13
click at [449, 616] on icon at bounding box center [450, 620] width 13 height 13
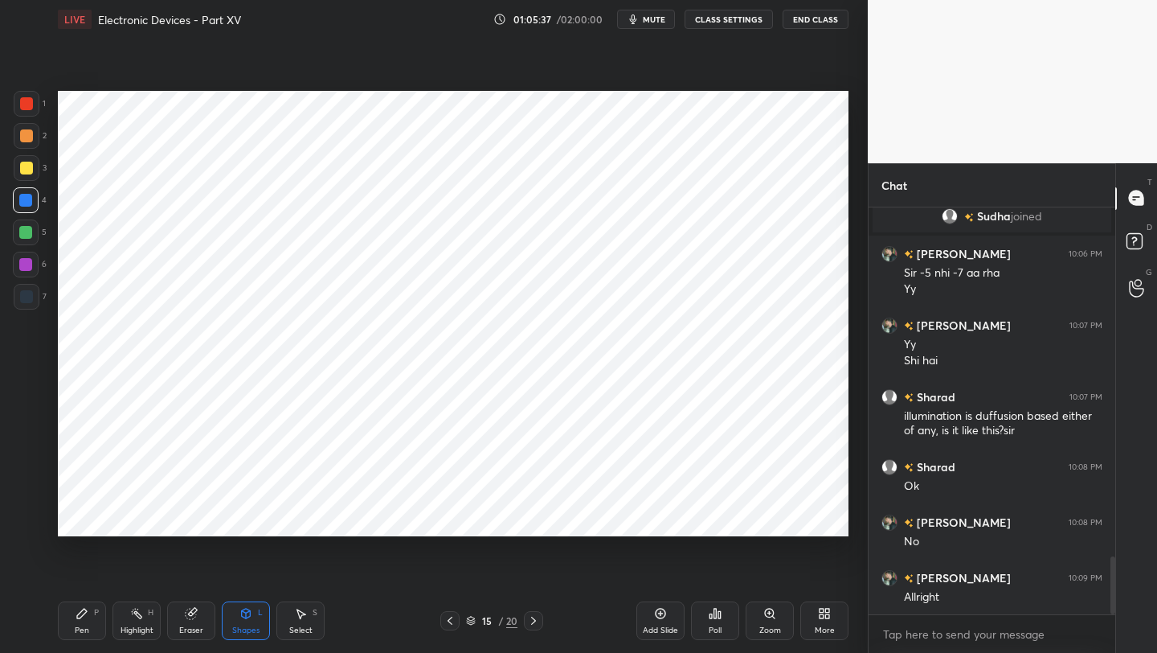
click at [533, 620] on icon at bounding box center [533, 620] width 13 height 13
click at [530, 621] on icon at bounding box center [533, 620] width 13 height 13
click at [830, 620] on div "More" at bounding box center [825, 620] width 48 height 39
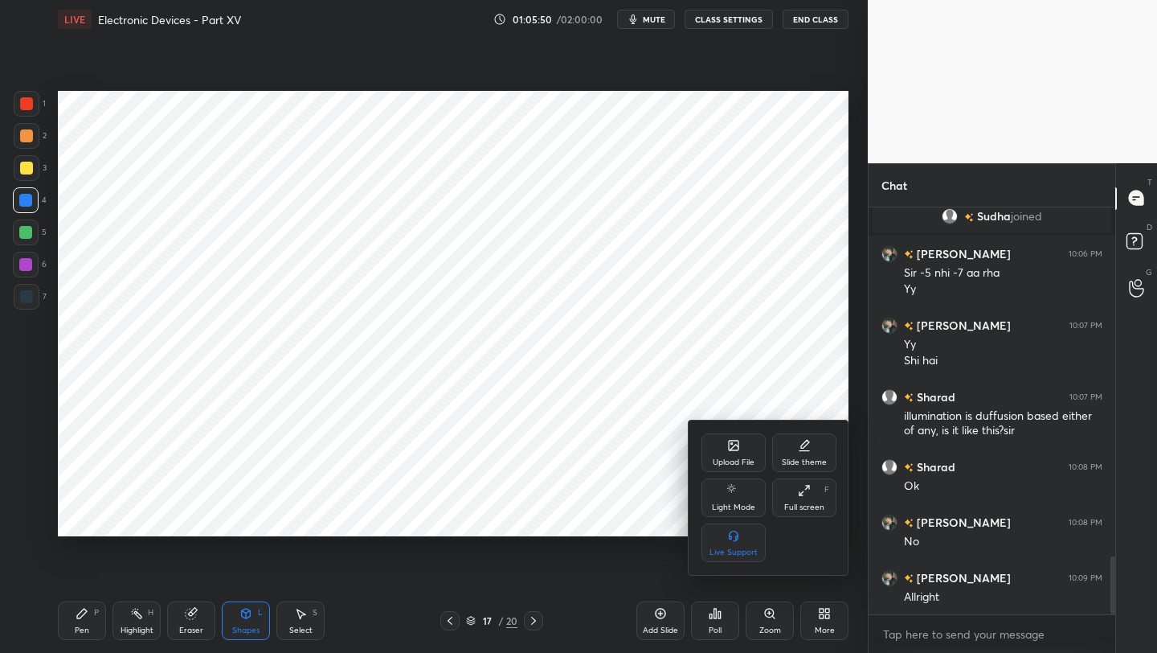
click at [726, 451] on div "Upload File" at bounding box center [734, 452] width 64 height 39
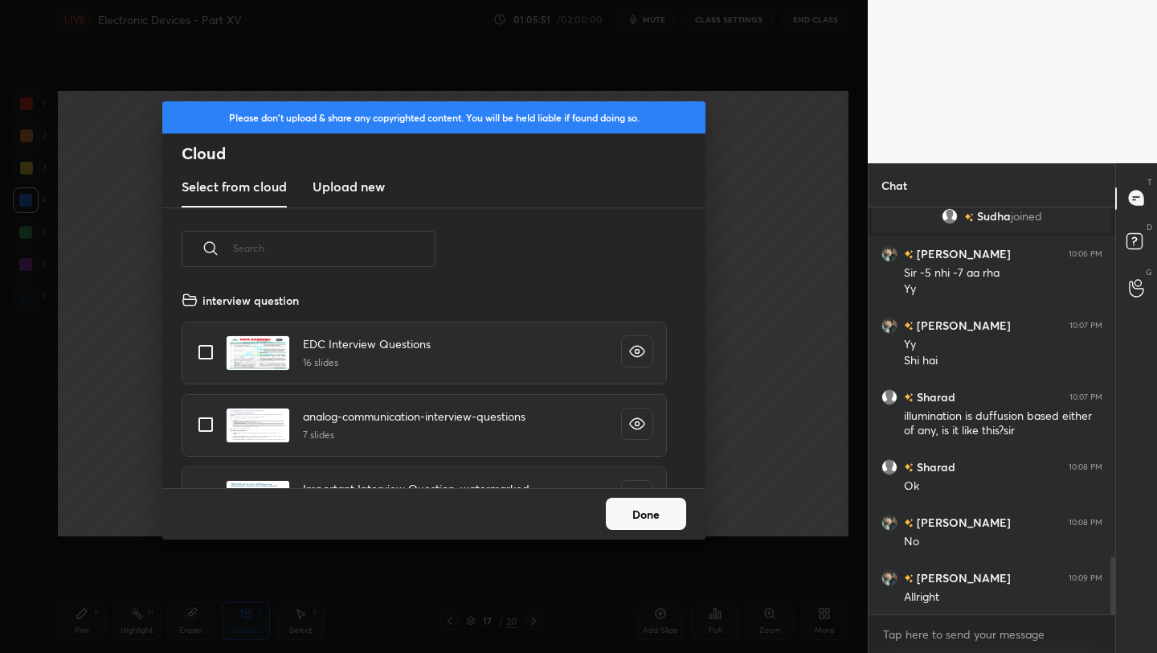
scroll to position [198, 516]
click at [335, 183] on h3 "Upload new" at bounding box center [349, 186] width 72 height 19
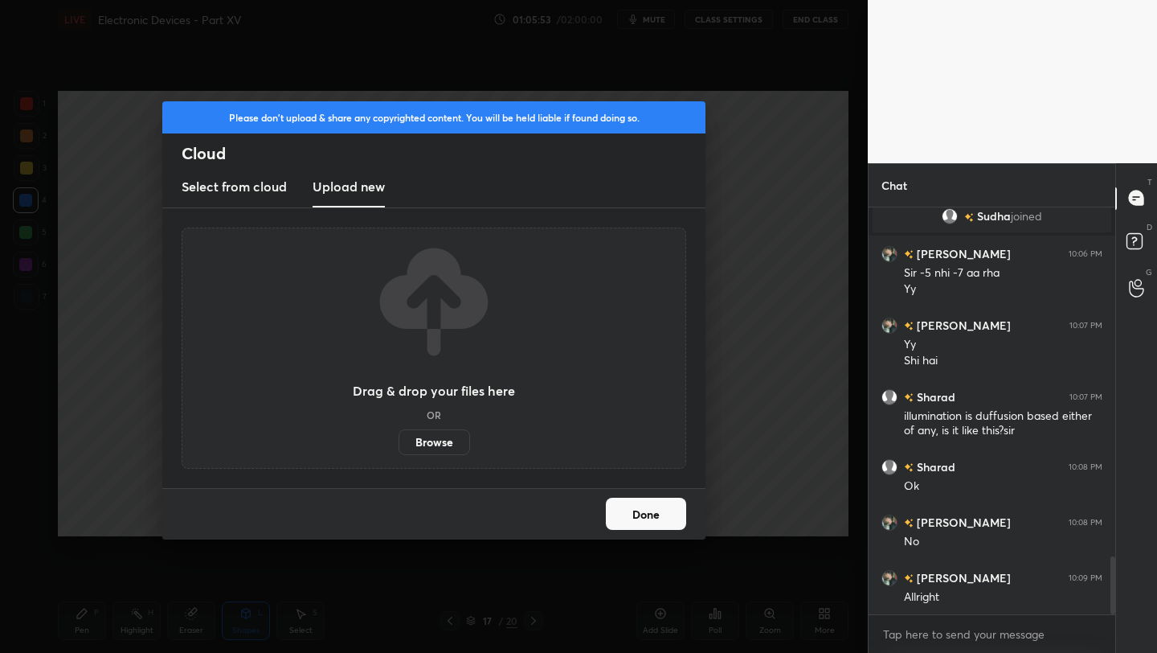
click at [444, 443] on label "Browse" at bounding box center [435, 442] width 72 height 26
click at [399, 443] on input "Browse" at bounding box center [399, 442] width 0 height 26
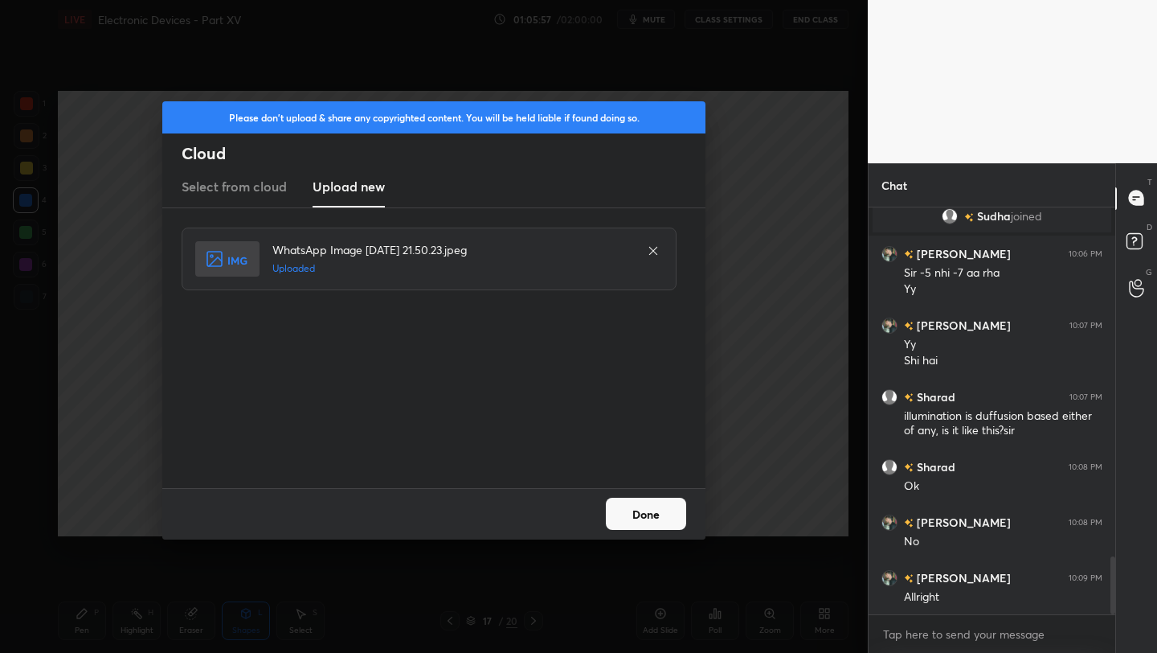
click at [641, 516] on button "Done" at bounding box center [646, 514] width 80 height 32
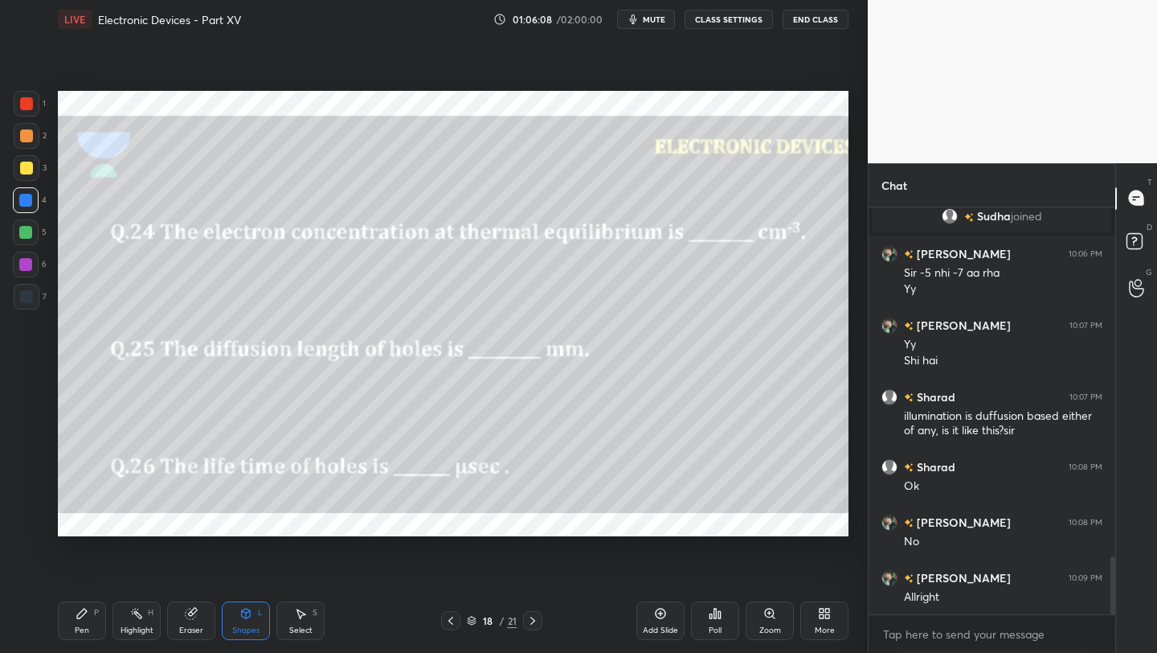
click at [829, 620] on div "More" at bounding box center [825, 620] width 48 height 39
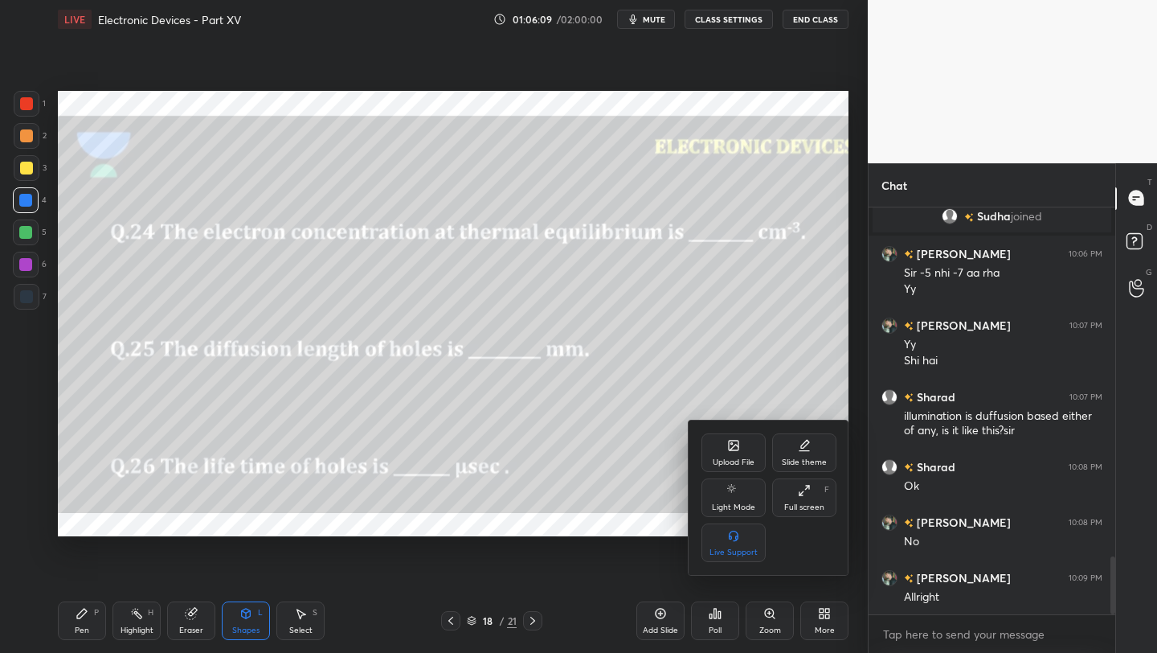
click at [736, 453] on div "Upload File" at bounding box center [734, 452] width 64 height 39
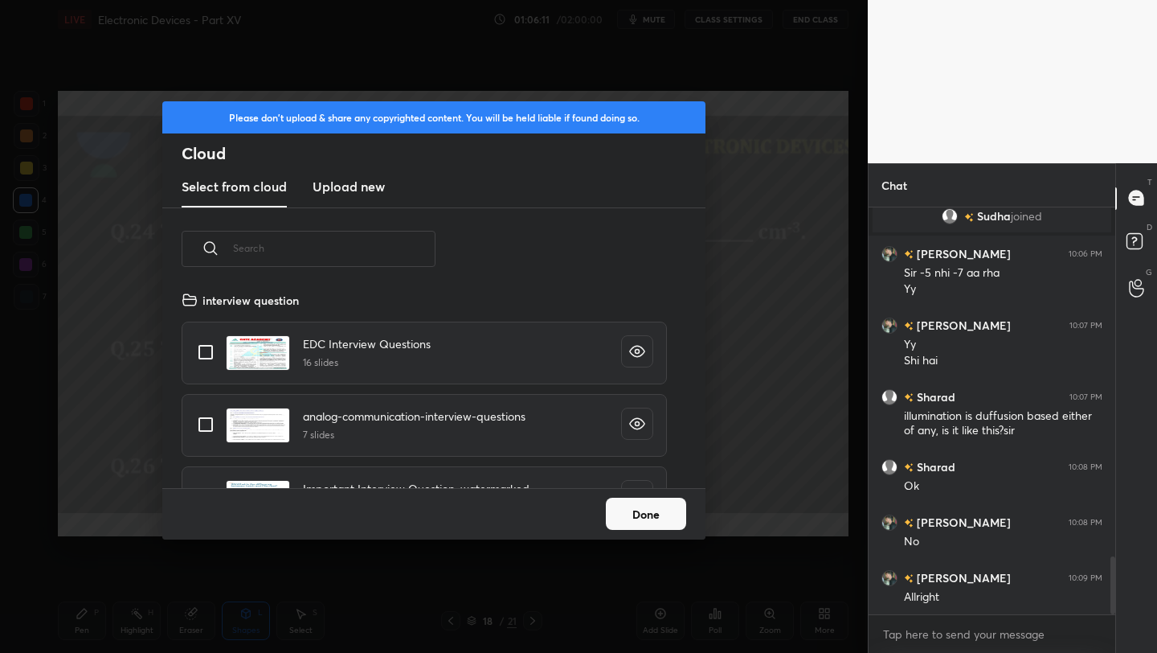
click at [345, 186] on h3 "Upload new" at bounding box center [349, 186] width 72 height 19
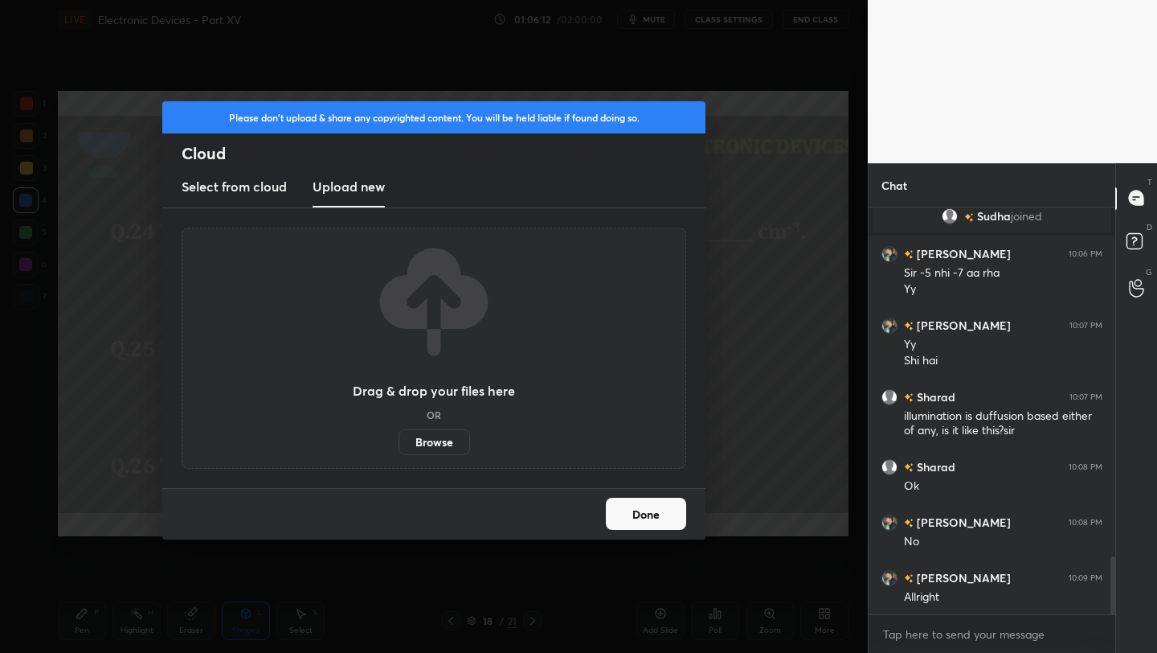
click at [426, 440] on label "Browse" at bounding box center [435, 442] width 72 height 26
click at [399, 440] on input "Browse" at bounding box center [399, 442] width 0 height 26
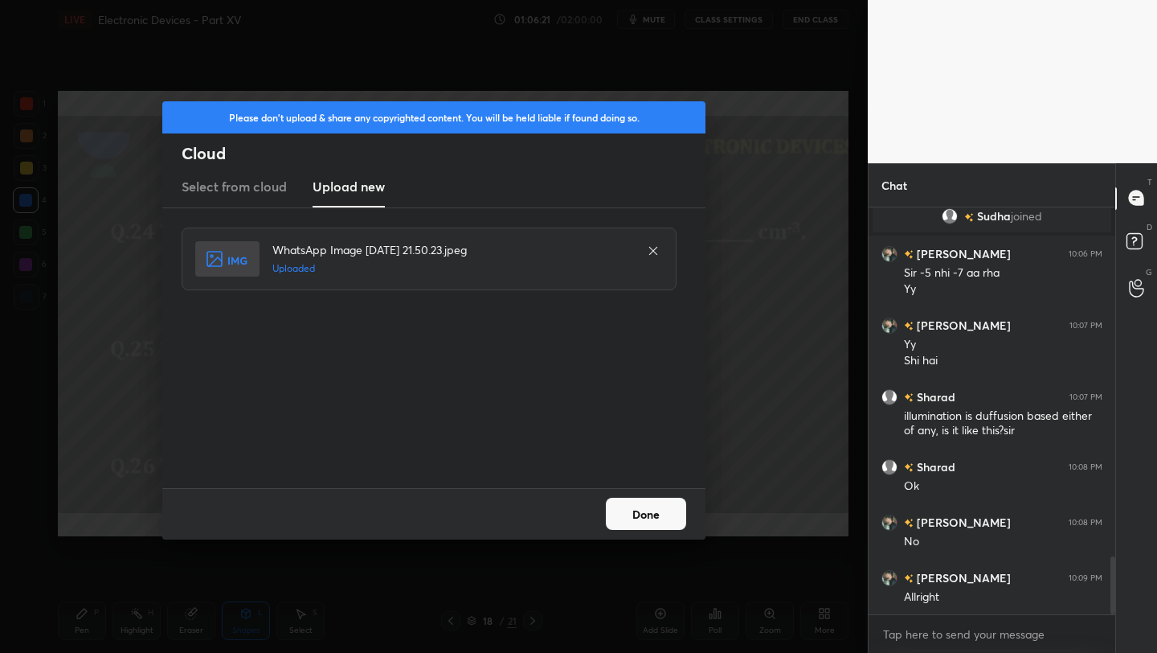
click at [656, 515] on button "Done" at bounding box center [646, 514] width 80 height 32
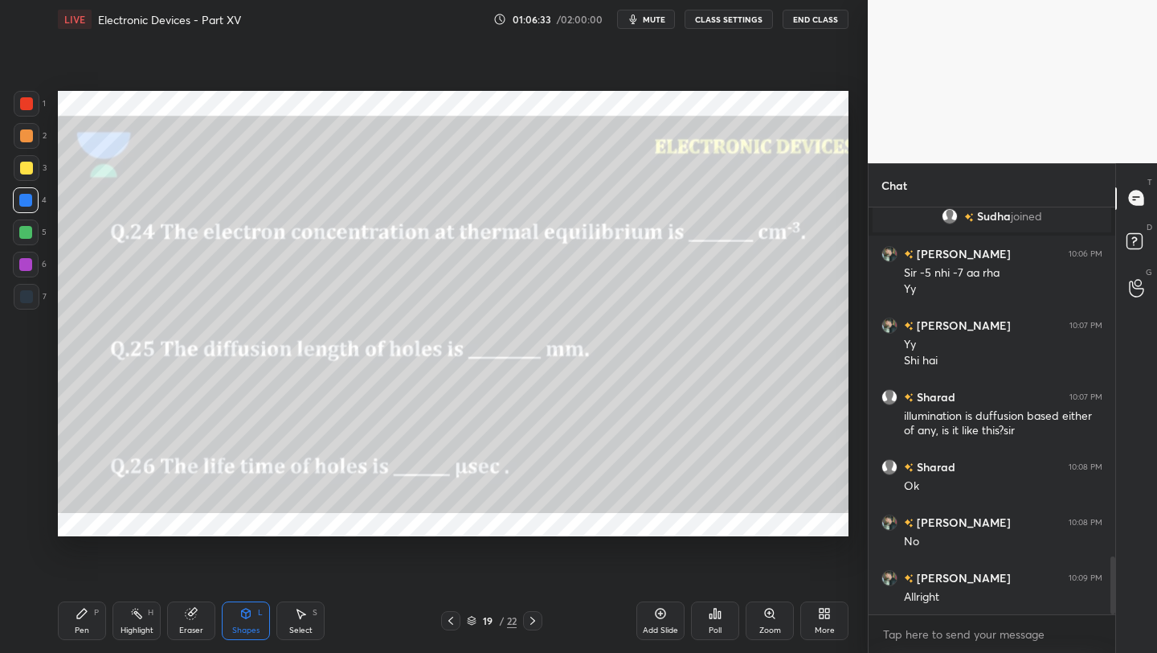
click at [821, 613] on icon at bounding box center [824, 613] width 13 height 13
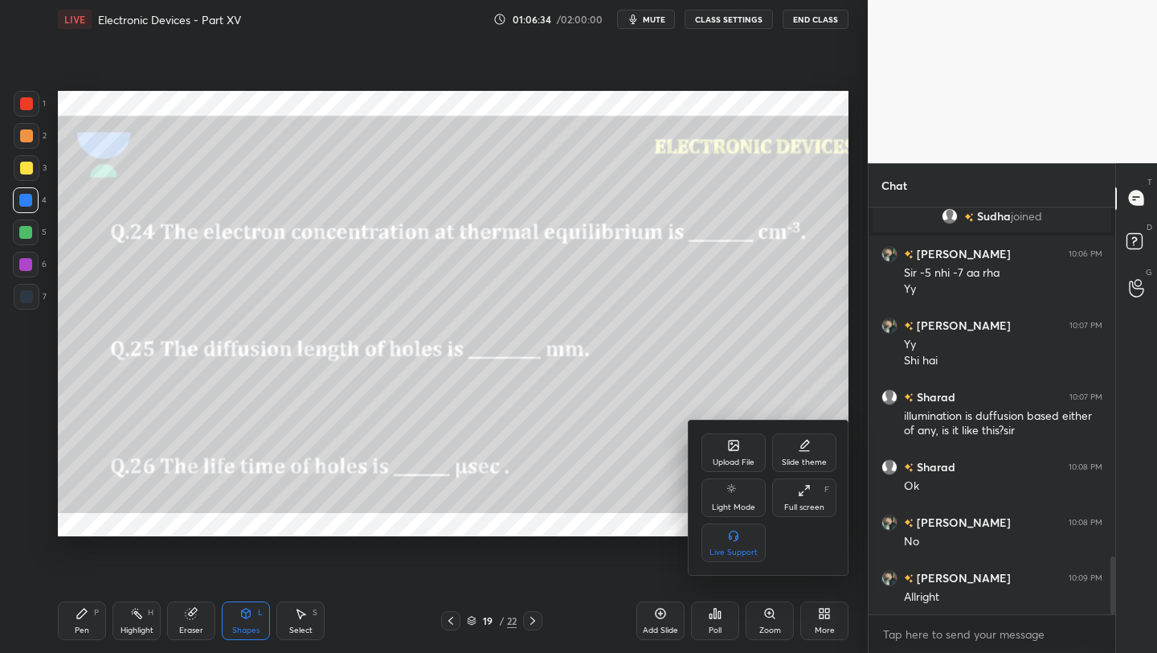
click at [742, 460] on div "Upload File" at bounding box center [734, 462] width 42 height 8
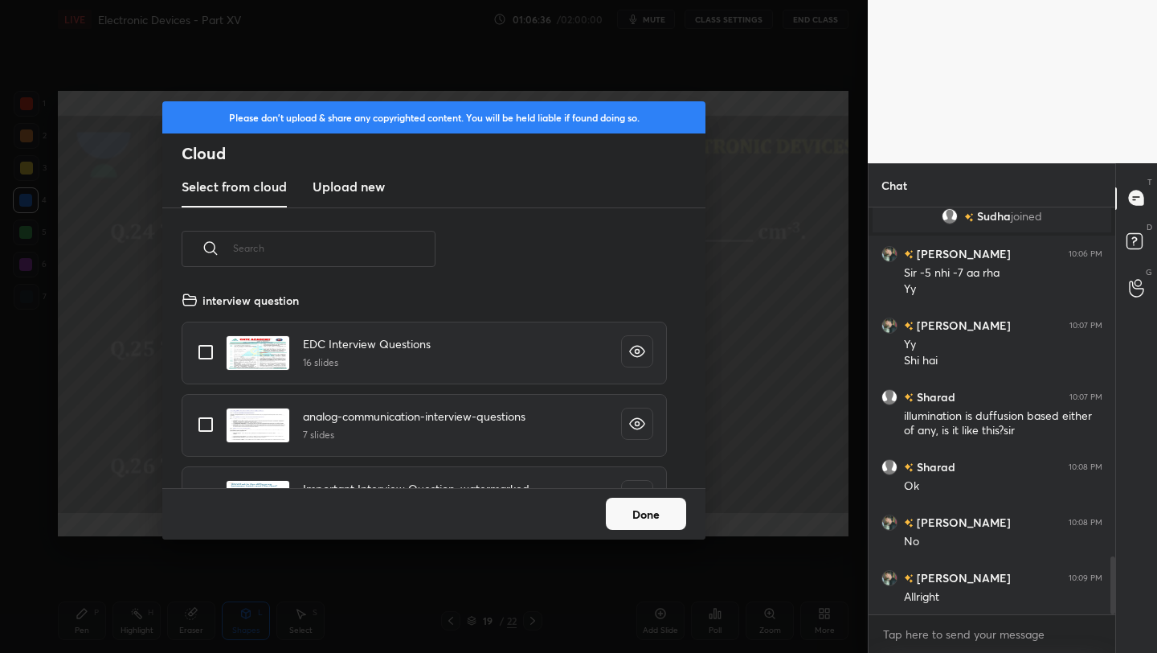
click at [362, 183] on h3 "Upload new" at bounding box center [349, 186] width 72 height 19
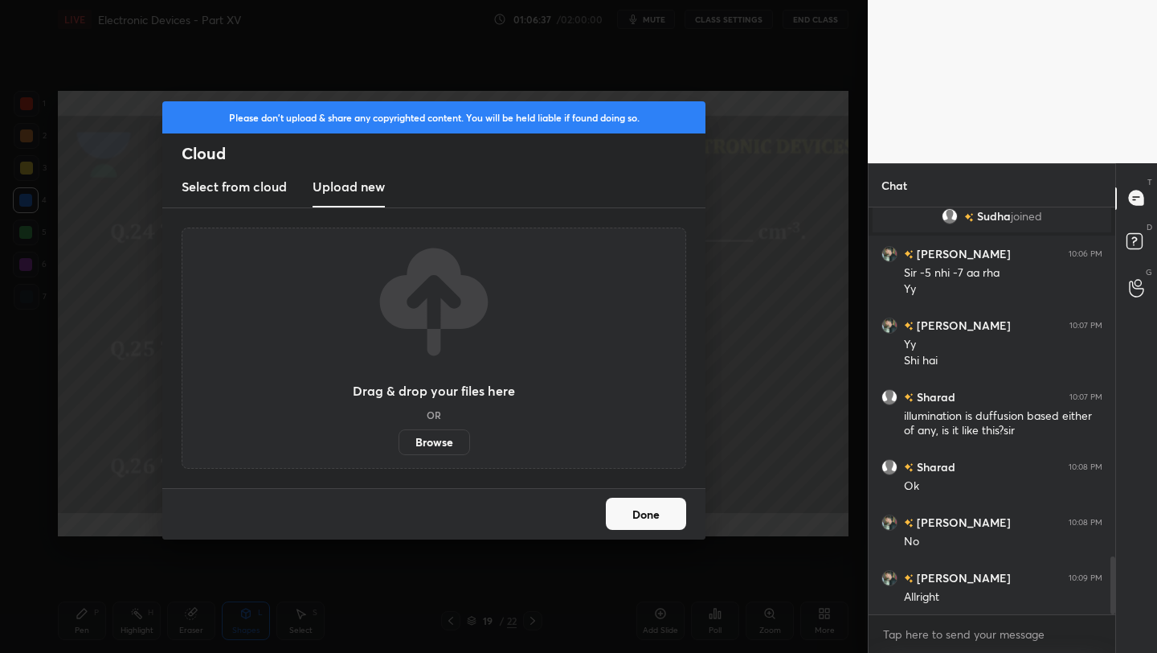
click at [421, 448] on label "Browse" at bounding box center [435, 442] width 72 height 26
click at [399, 448] on input "Browse" at bounding box center [399, 442] width 0 height 26
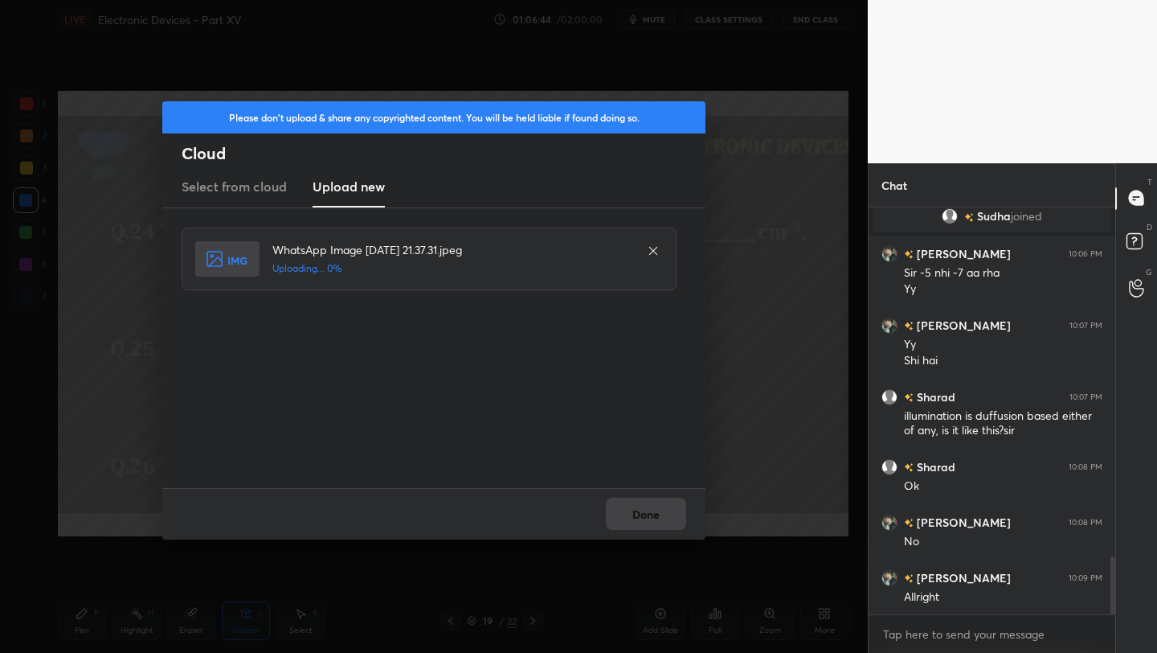
click at [672, 509] on div "Done" at bounding box center [433, 513] width 543 height 51
click at [668, 509] on div "Done" at bounding box center [433, 513] width 543 height 51
click at [635, 505] on div "Done" at bounding box center [433, 513] width 543 height 51
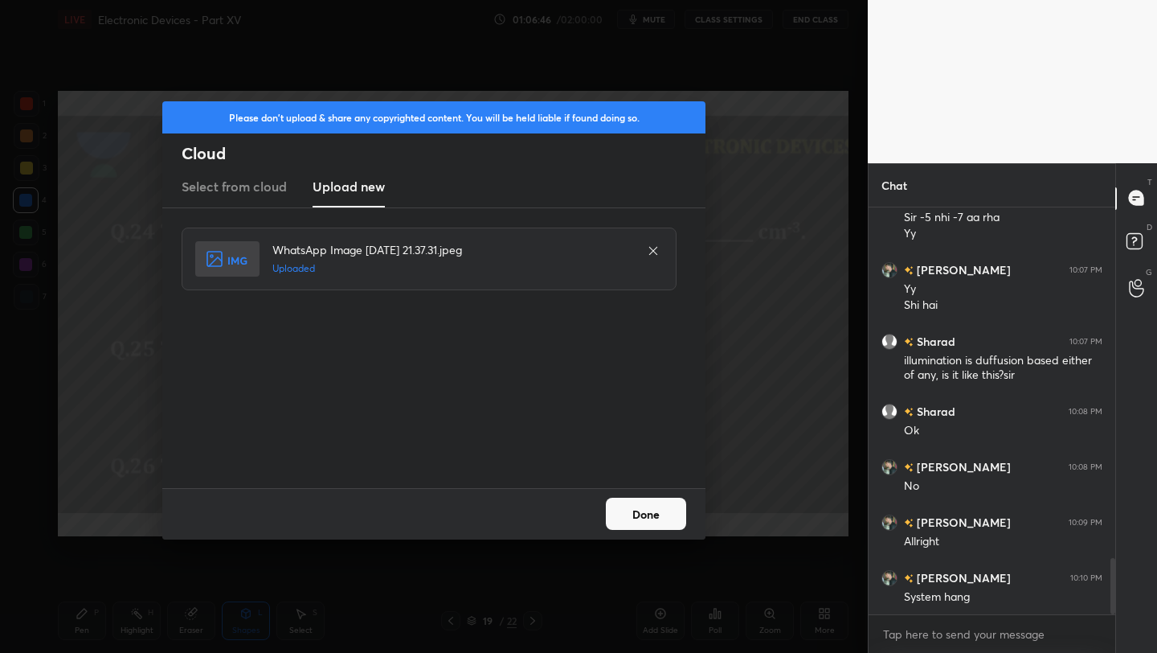
click at [641, 508] on button "Done" at bounding box center [646, 514] width 80 height 32
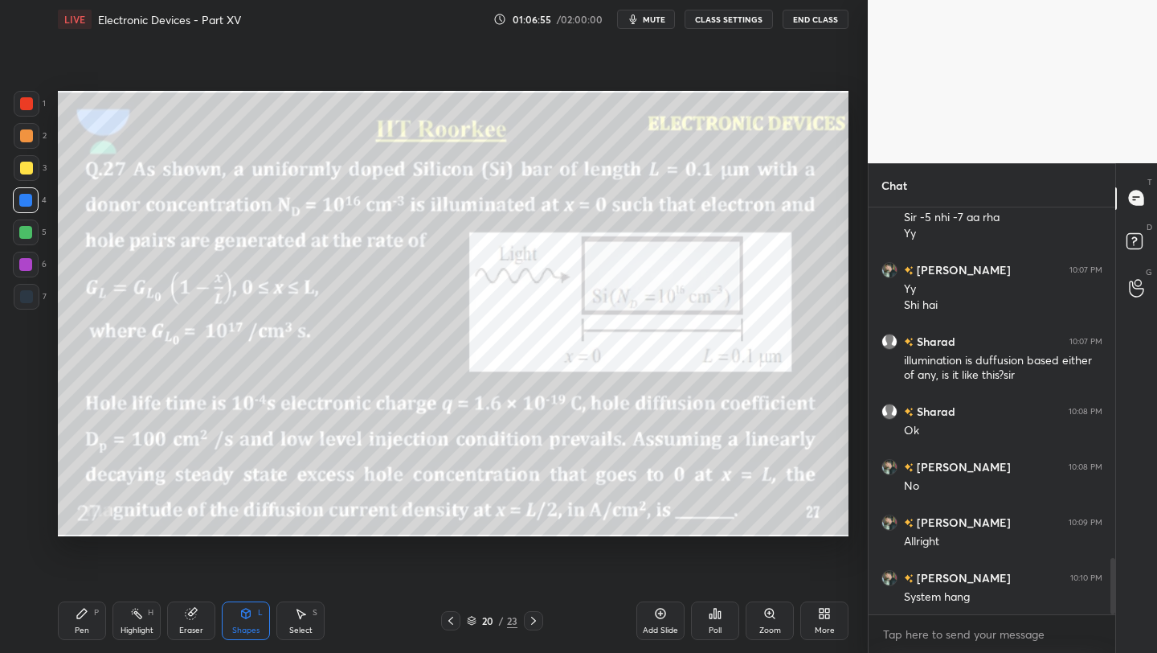
click at [250, 617] on icon at bounding box center [246, 613] width 13 height 13
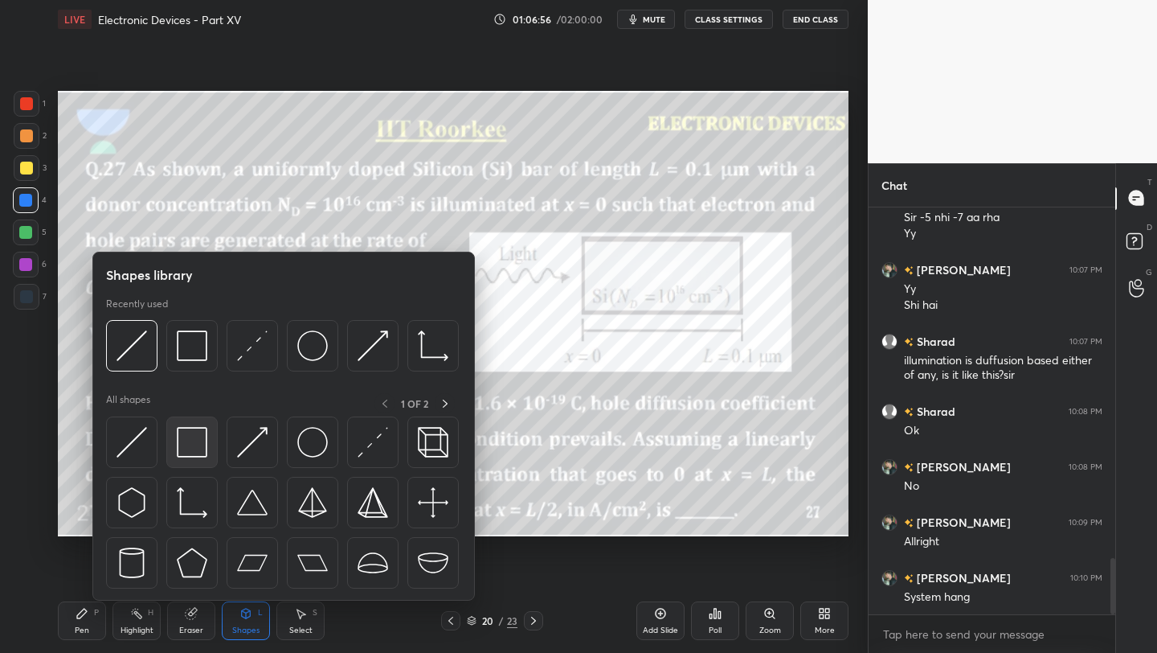
click at [190, 450] on img at bounding box center [192, 442] width 31 height 31
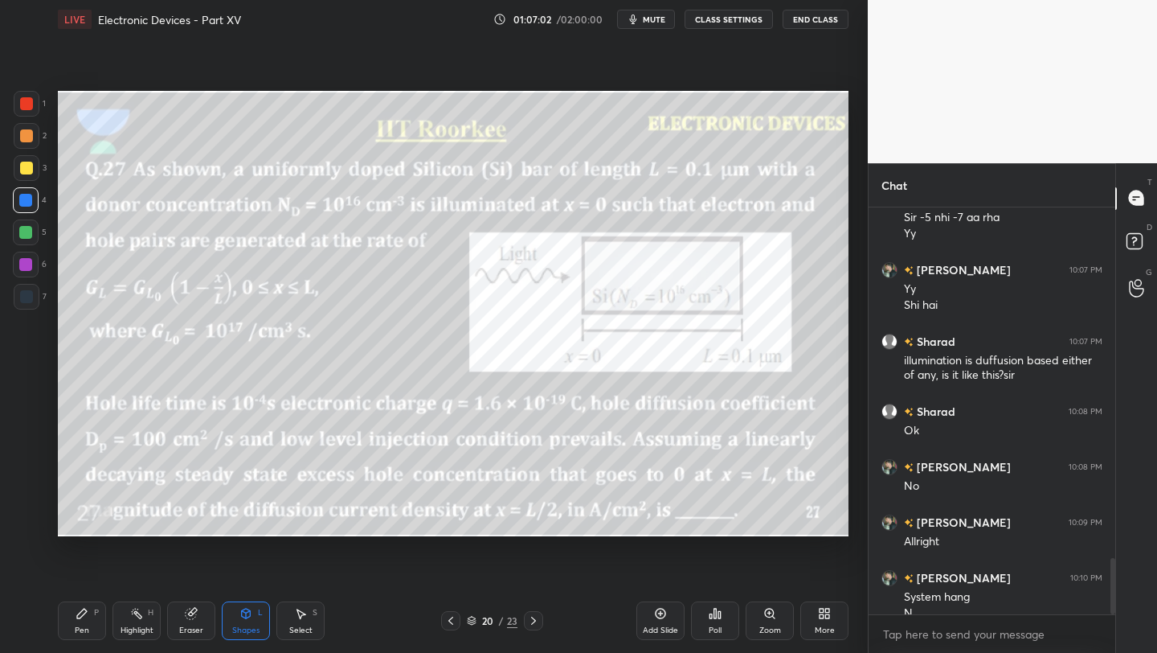
scroll to position [2542, 0]
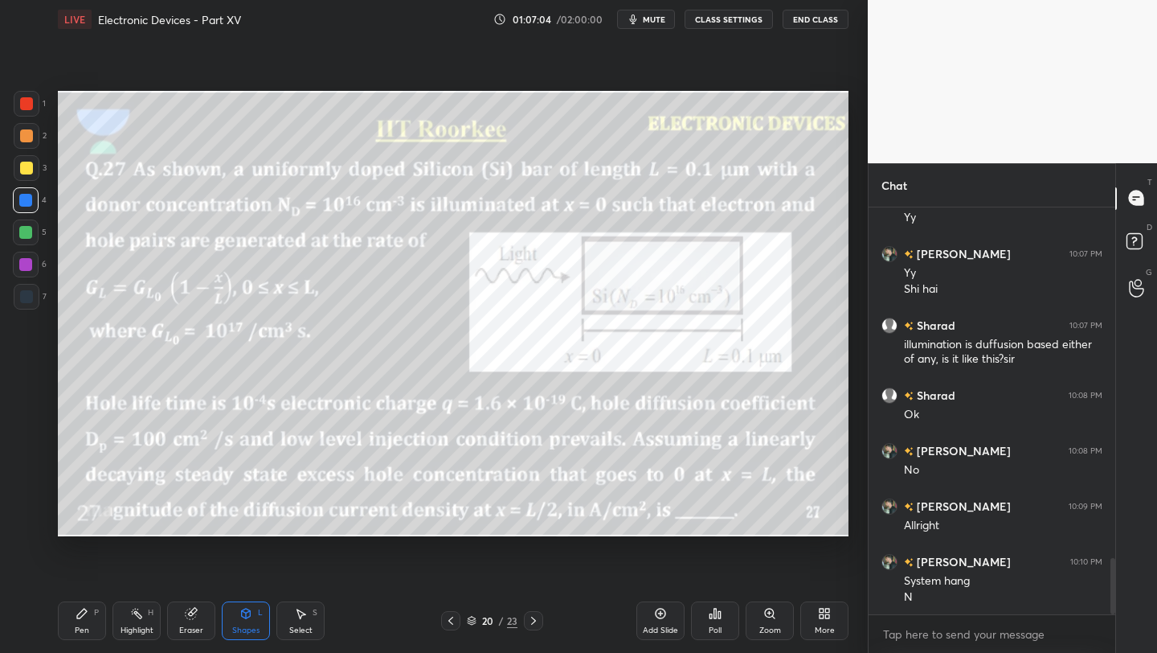
click at [80, 620] on div "Pen P" at bounding box center [82, 620] width 48 height 39
click at [668, 611] on div "Add Slide" at bounding box center [661, 620] width 48 height 39
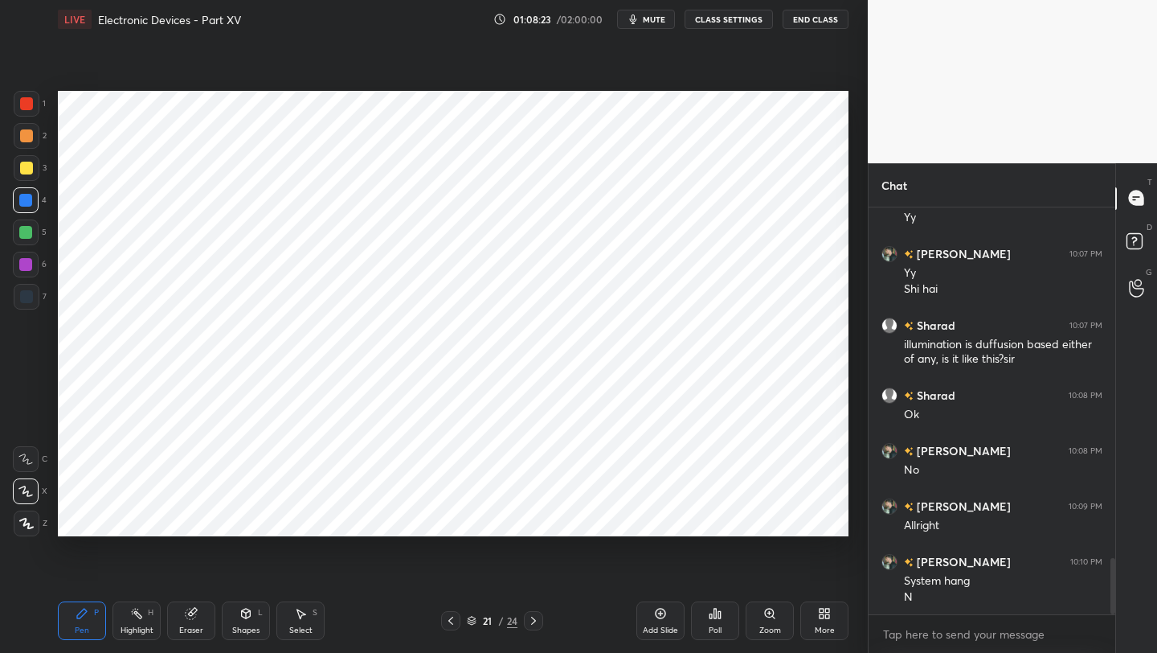
drag, startPoint x: 26, startPoint y: 108, endPoint x: 43, endPoint y: 105, distance: 17.8
click at [27, 106] on div at bounding box center [26, 103] width 13 height 13
drag, startPoint x: 183, startPoint y: 613, endPoint x: 185, endPoint y: 598, distance: 15.4
click at [182, 613] on div "Eraser" at bounding box center [191, 620] width 48 height 39
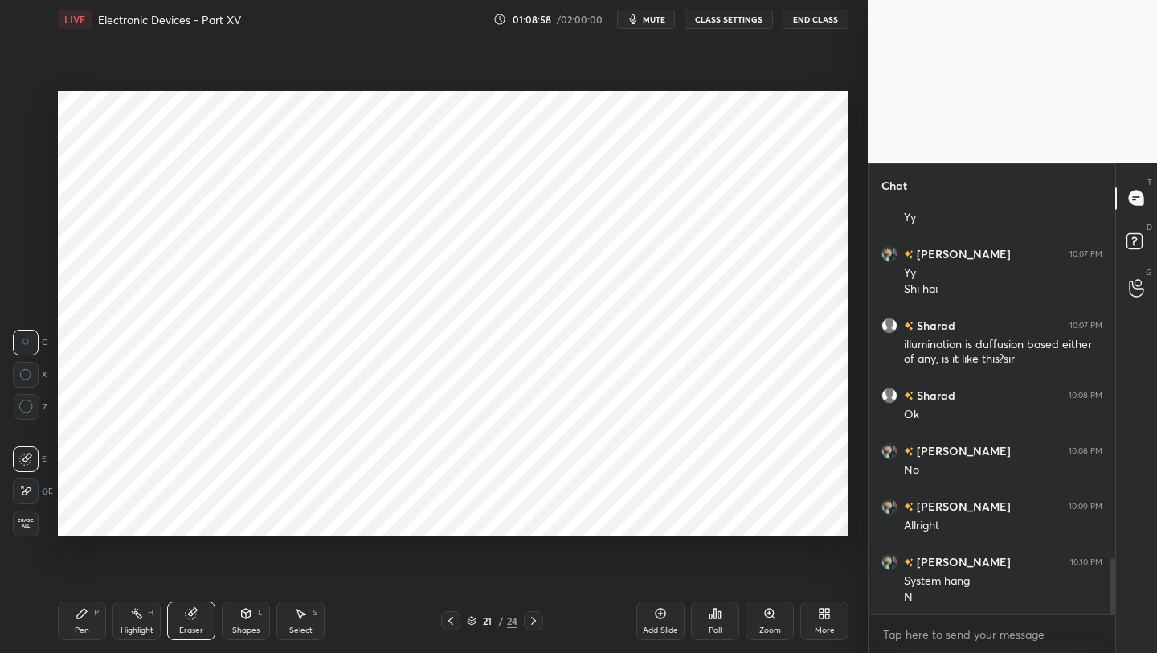
click at [89, 604] on div "Pen P" at bounding box center [82, 620] width 48 height 39
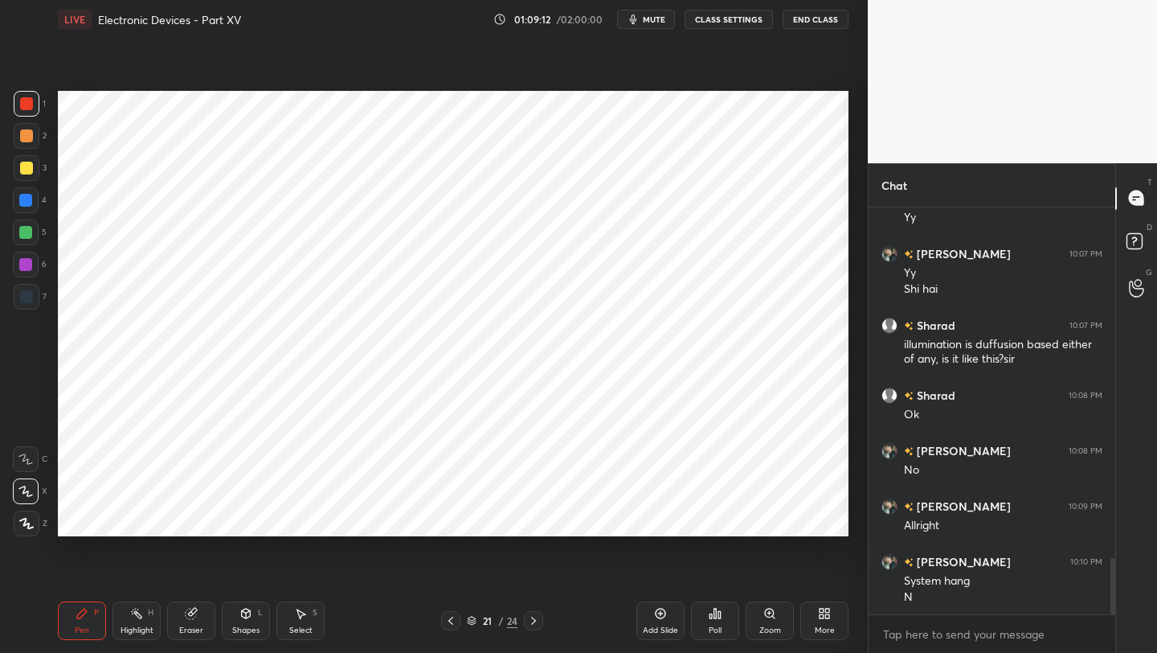
click at [449, 616] on icon at bounding box center [450, 620] width 13 height 13
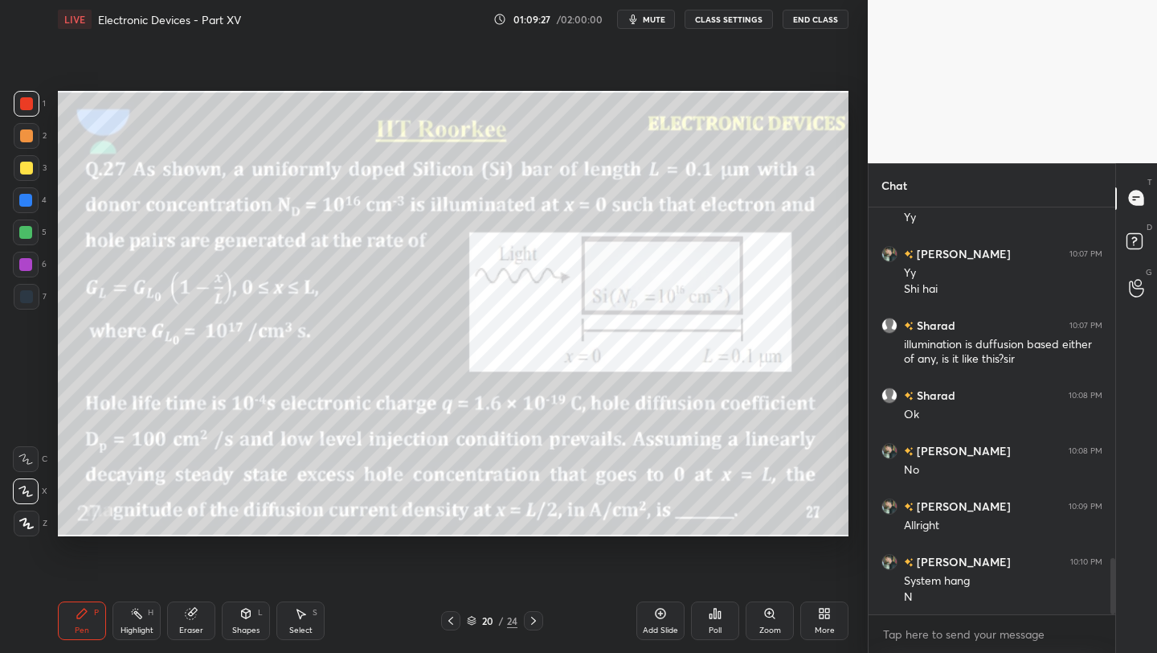
drag, startPoint x: 528, startPoint y: 616, endPoint x: 531, endPoint y: 608, distance: 8.7
click at [528, 616] on icon at bounding box center [533, 620] width 13 height 13
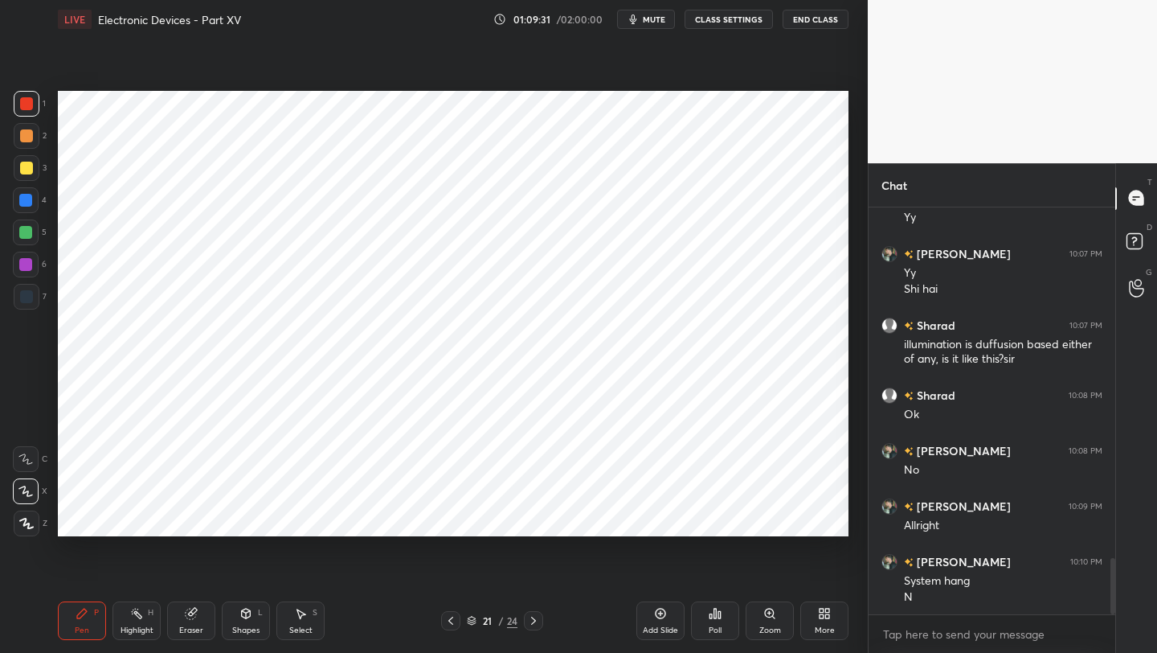
click at [182, 626] on div "Eraser" at bounding box center [191, 630] width 24 height 8
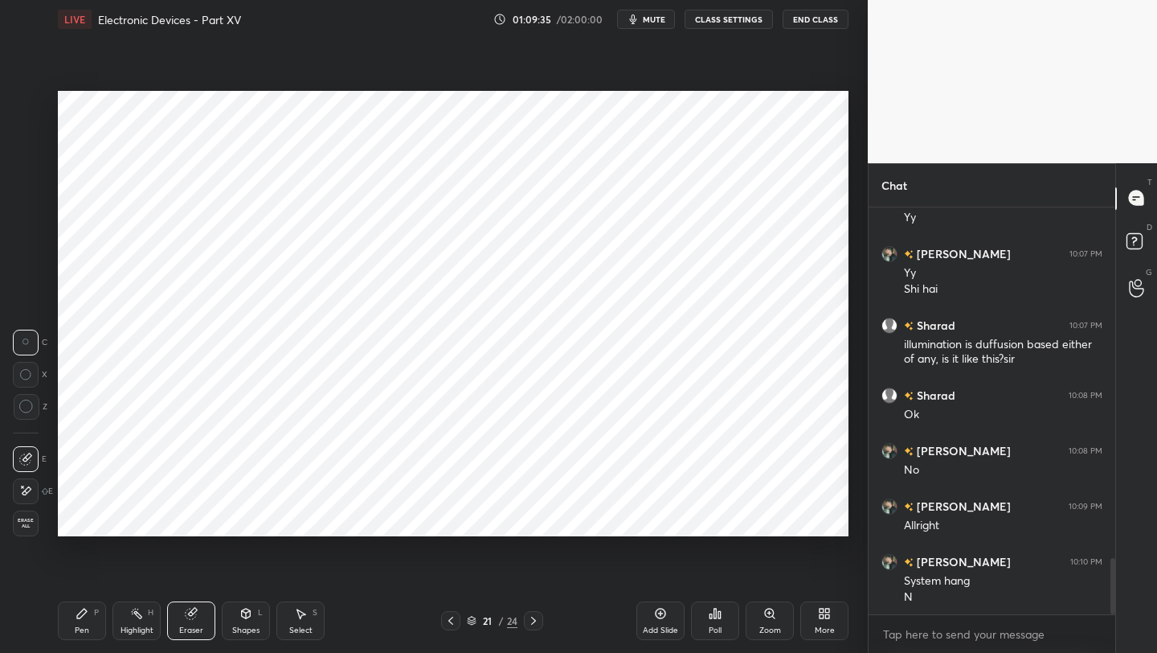
click at [85, 610] on icon at bounding box center [82, 613] width 13 height 13
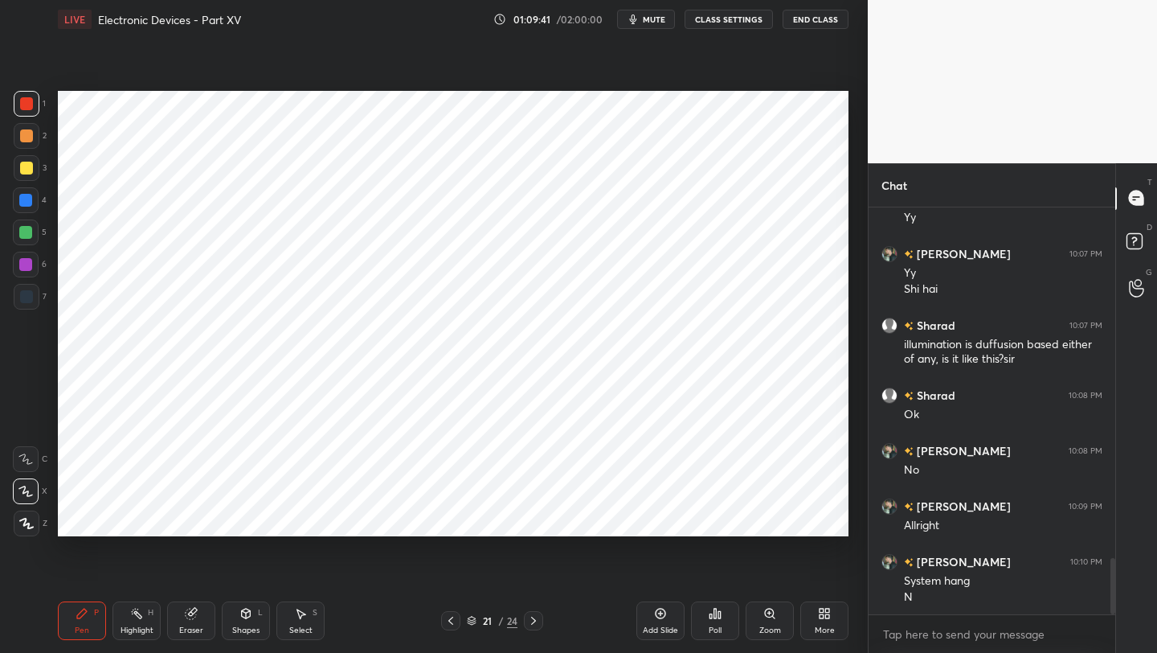
click at [22, 202] on div at bounding box center [25, 200] width 13 height 13
click at [240, 611] on icon at bounding box center [246, 613] width 13 height 13
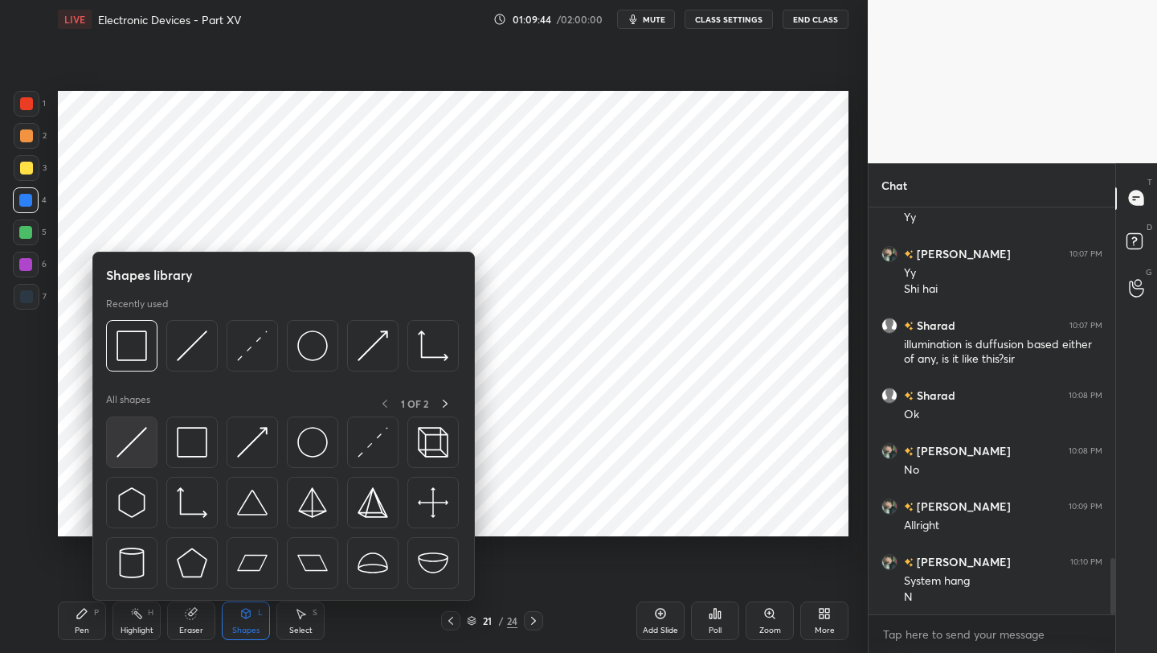
click at [129, 432] on img at bounding box center [132, 442] width 31 height 31
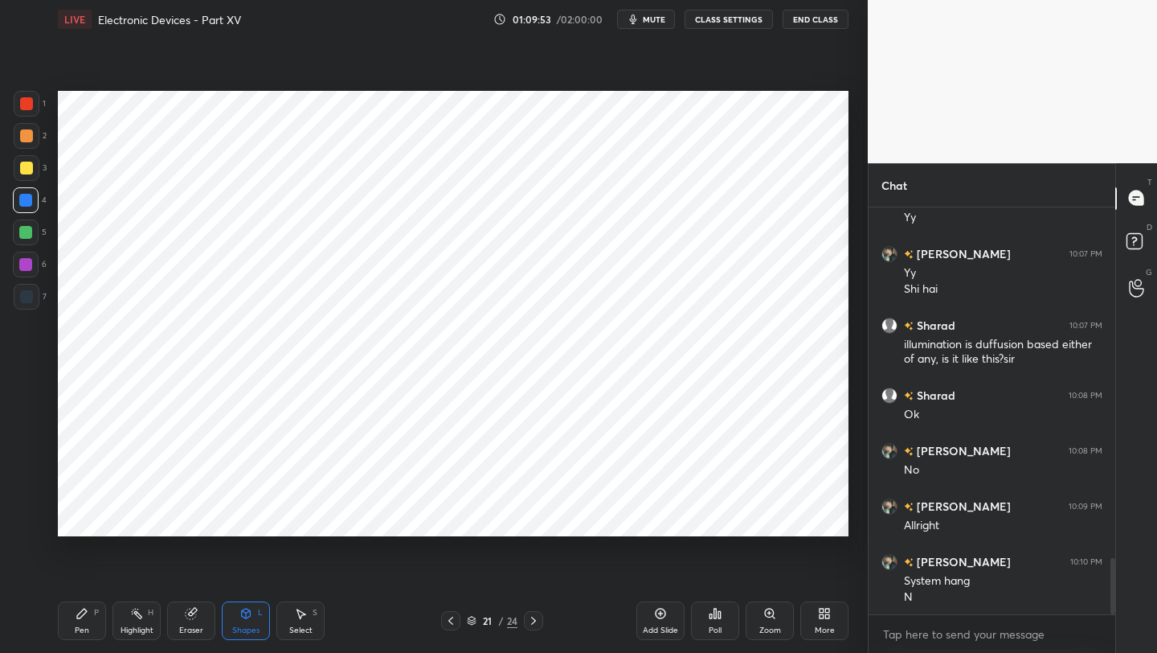
drag, startPoint x: 84, startPoint y: 625, endPoint x: 81, endPoint y: 615, distance: 9.9
click at [80, 624] on div "Pen P" at bounding box center [82, 620] width 48 height 39
click at [25, 295] on div at bounding box center [26, 296] width 13 height 13
click at [444, 619] on div at bounding box center [450, 620] width 19 height 19
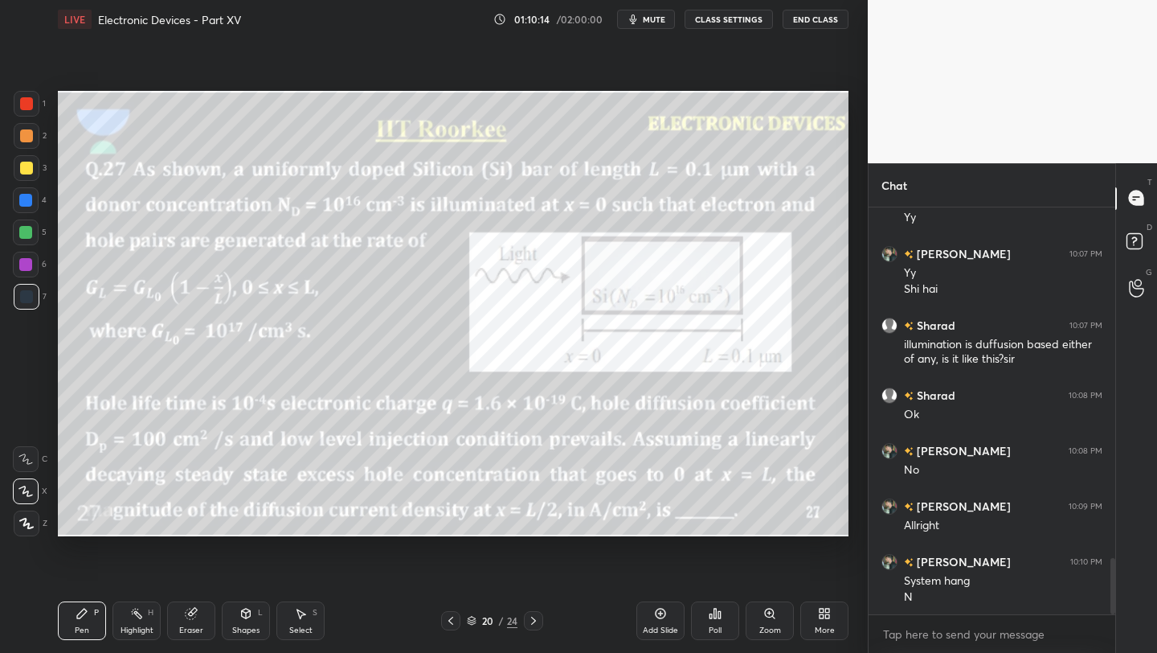
click at [530, 618] on icon at bounding box center [533, 620] width 13 height 13
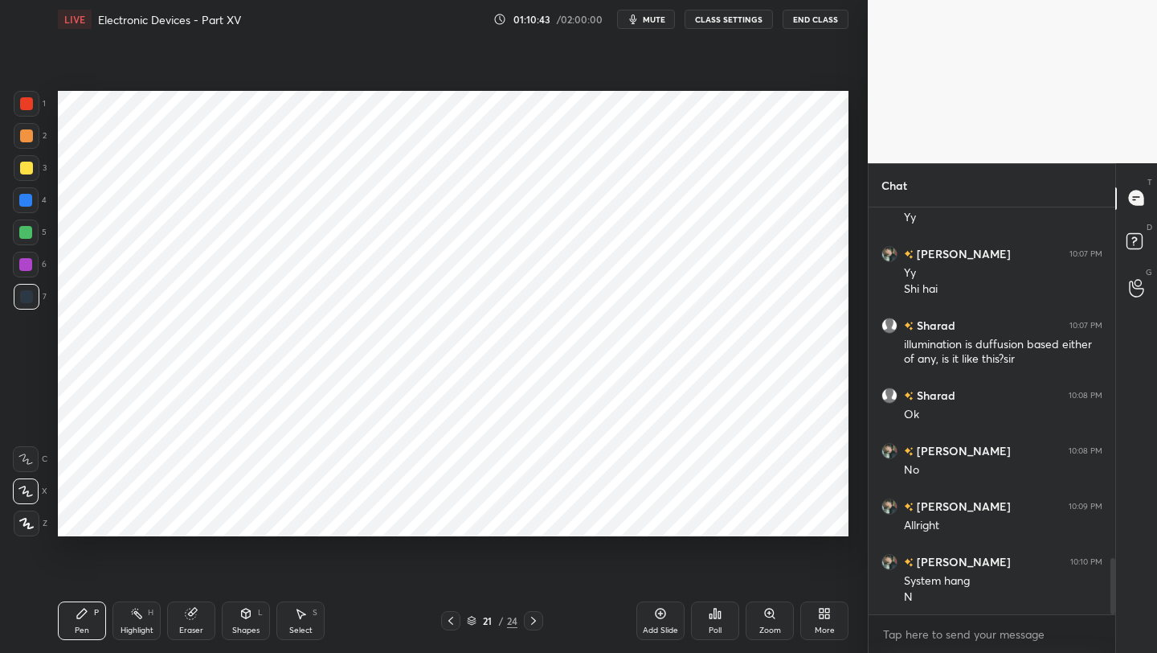
click at [28, 104] on div at bounding box center [26, 103] width 13 height 13
click at [445, 617] on icon at bounding box center [450, 620] width 13 height 13
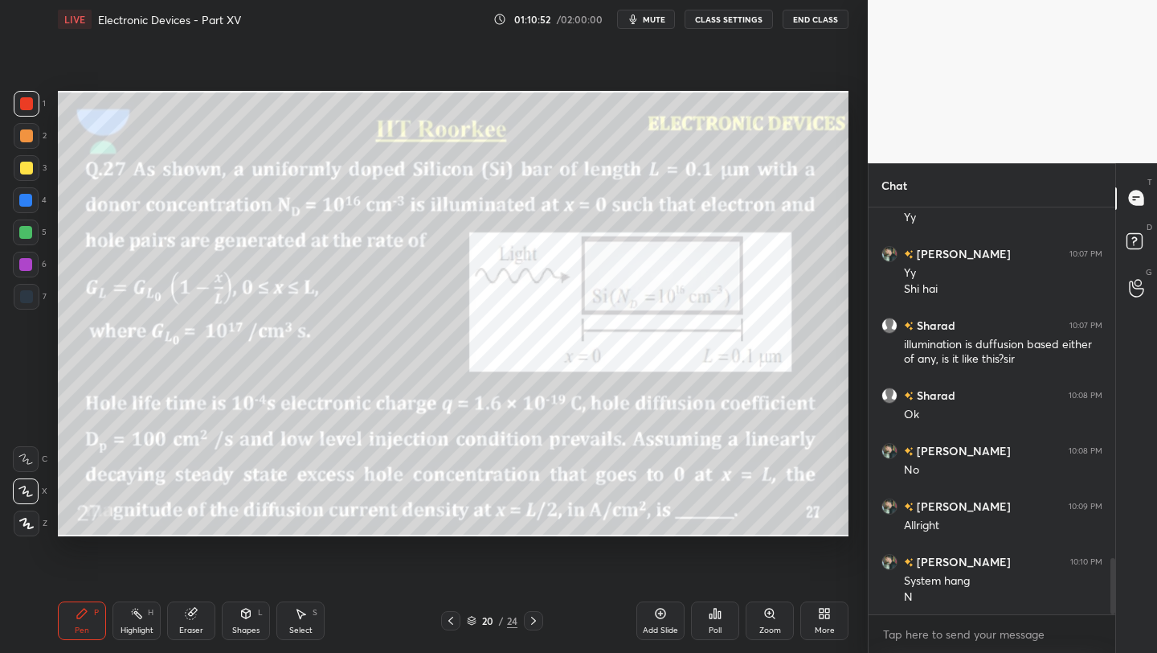
click at [531, 617] on icon at bounding box center [533, 620] width 13 height 13
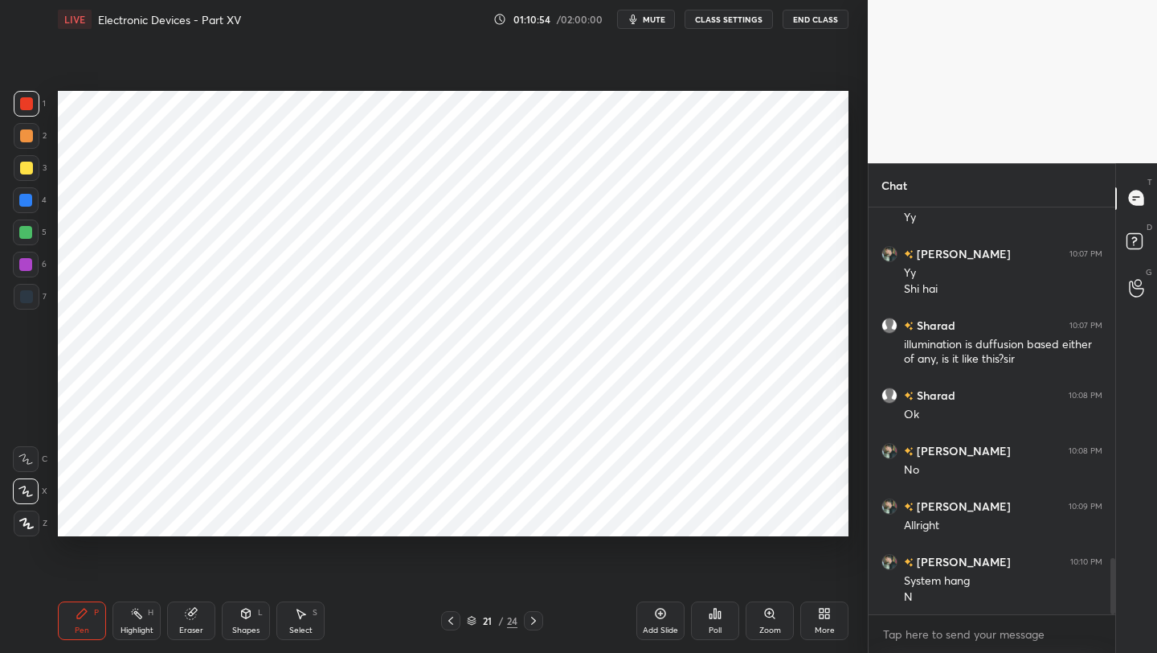
click at [452, 622] on icon at bounding box center [450, 620] width 13 height 13
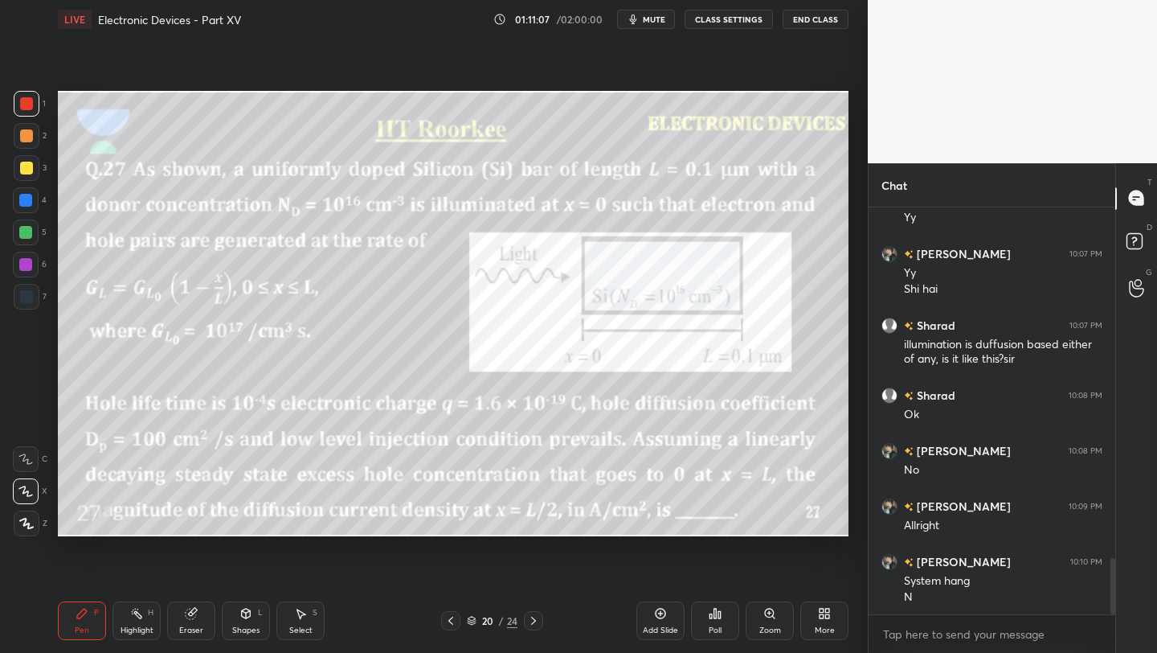
click at [534, 614] on icon at bounding box center [533, 620] width 13 height 13
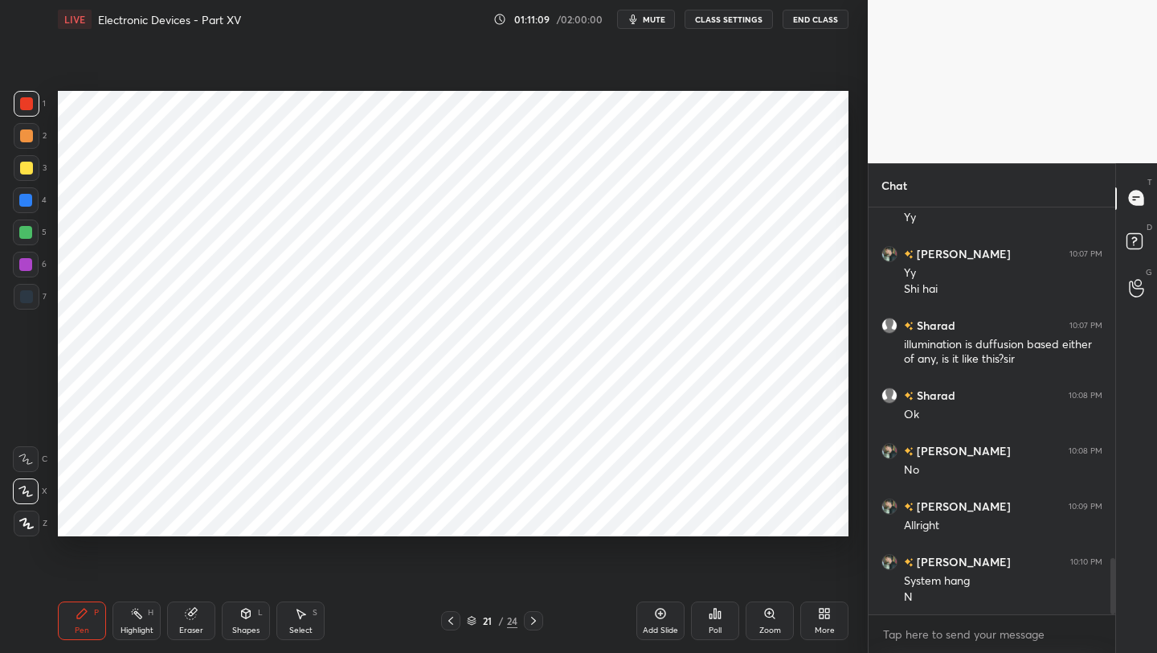
click at [259, 623] on div "Shapes L" at bounding box center [246, 620] width 48 height 39
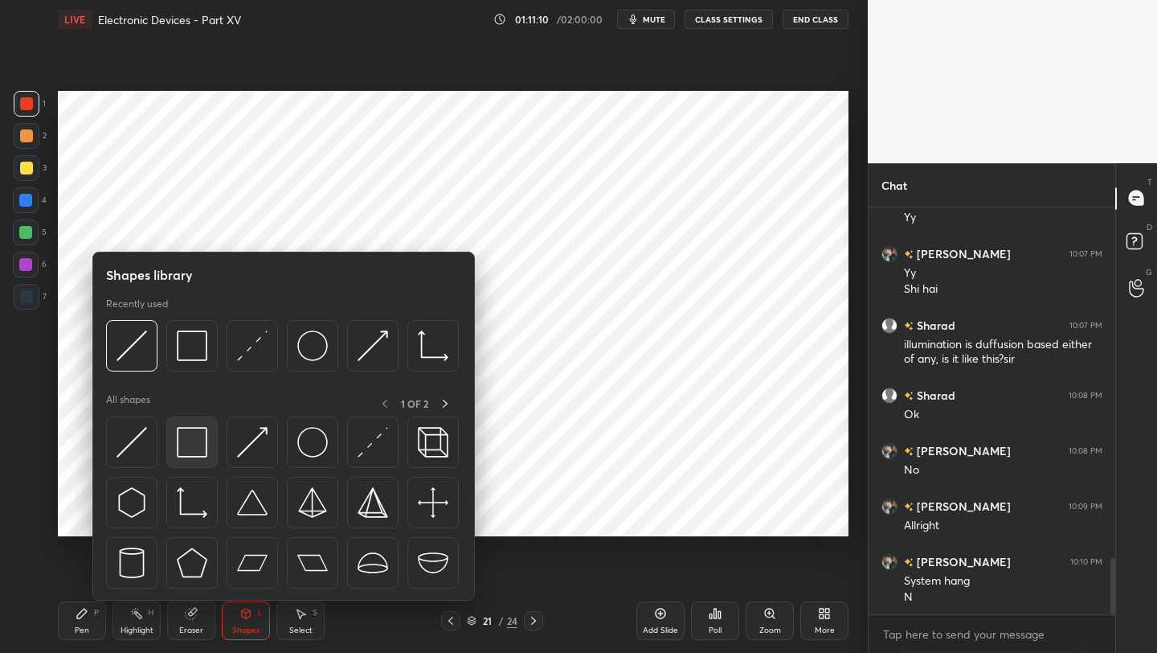
click at [205, 455] on img at bounding box center [192, 442] width 31 height 31
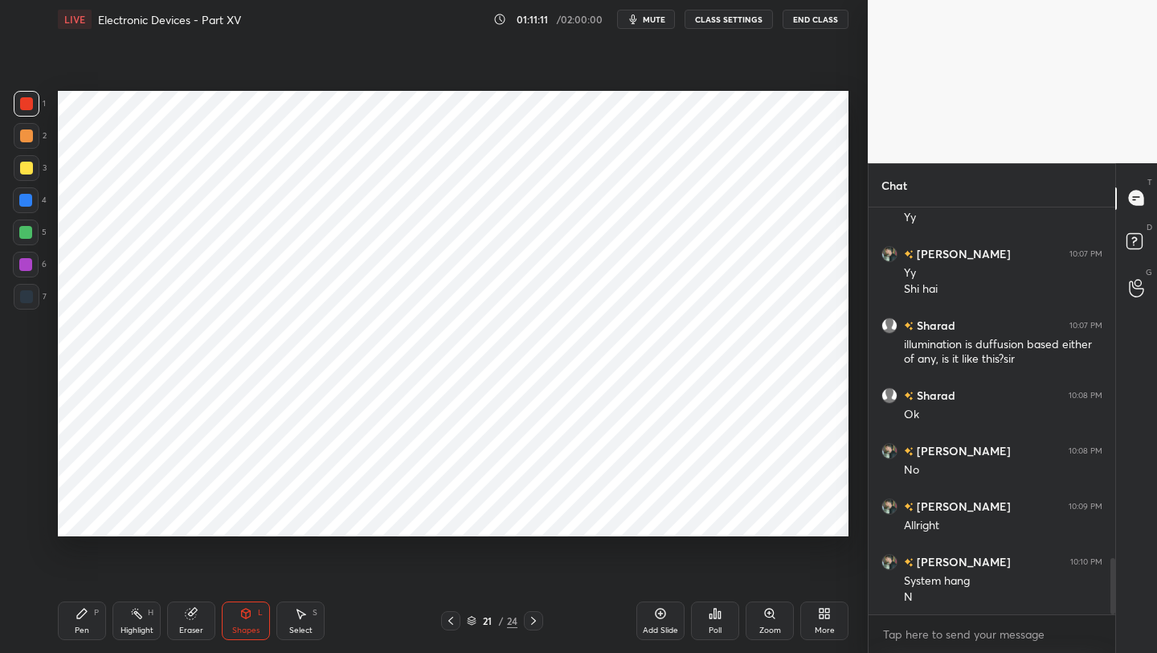
click at [29, 298] on div at bounding box center [26, 296] width 13 height 13
click at [240, 627] on div "Shapes" at bounding box center [245, 630] width 27 height 8
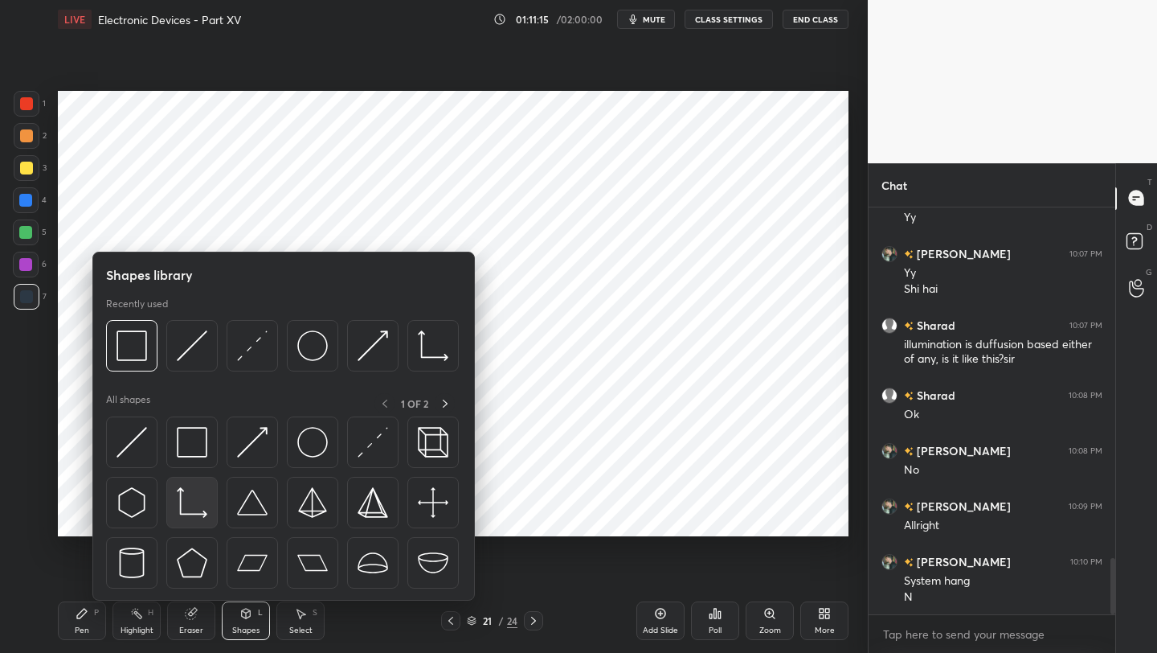
click at [196, 510] on img at bounding box center [192, 502] width 31 height 31
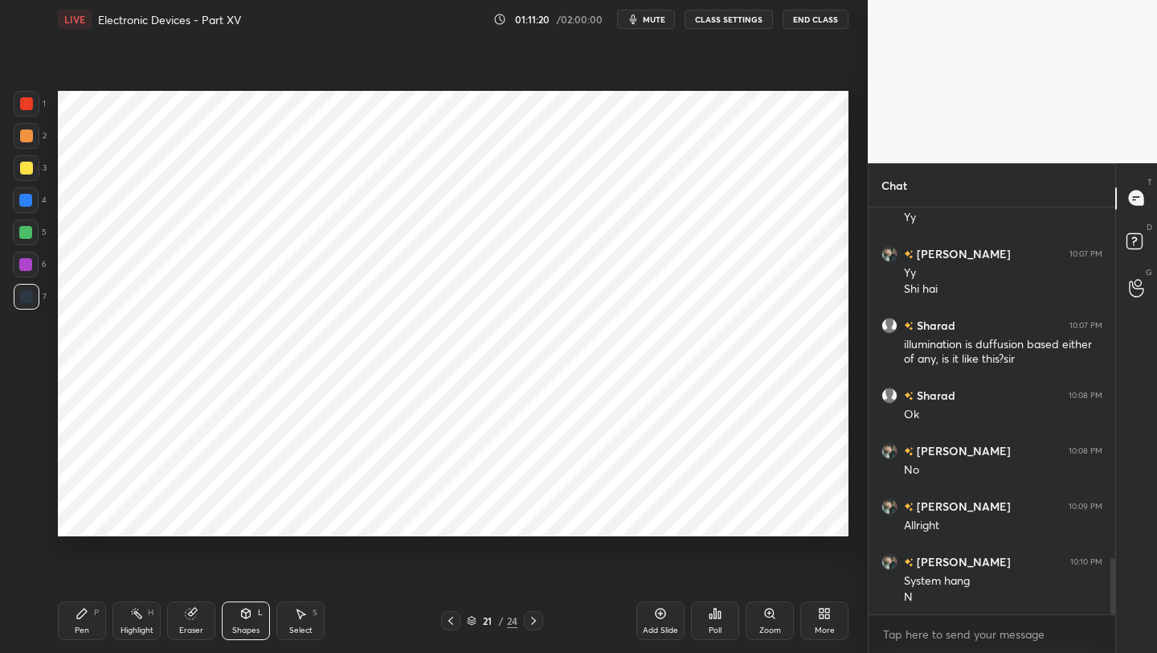
click at [83, 611] on icon at bounding box center [82, 613] width 13 height 13
drag, startPoint x: 15, startPoint y: 263, endPoint x: 27, endPoint y: 256, distance: 13.7
click at [15, 262] on div at bounding box center [26, 265] width 26 height 26
click at [252, 616] on div "Shapes L" at bounding box center [246, 620] width 48 height 39
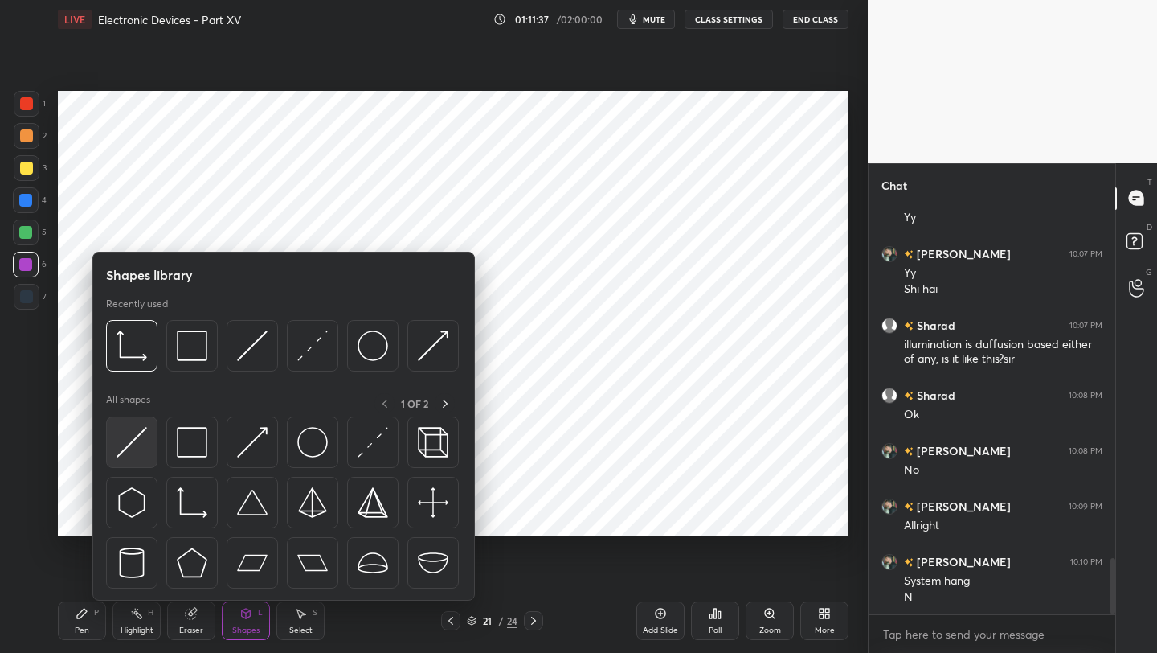
click at [144, 447] on img at bounding box center [132, 442] width 31 height 31
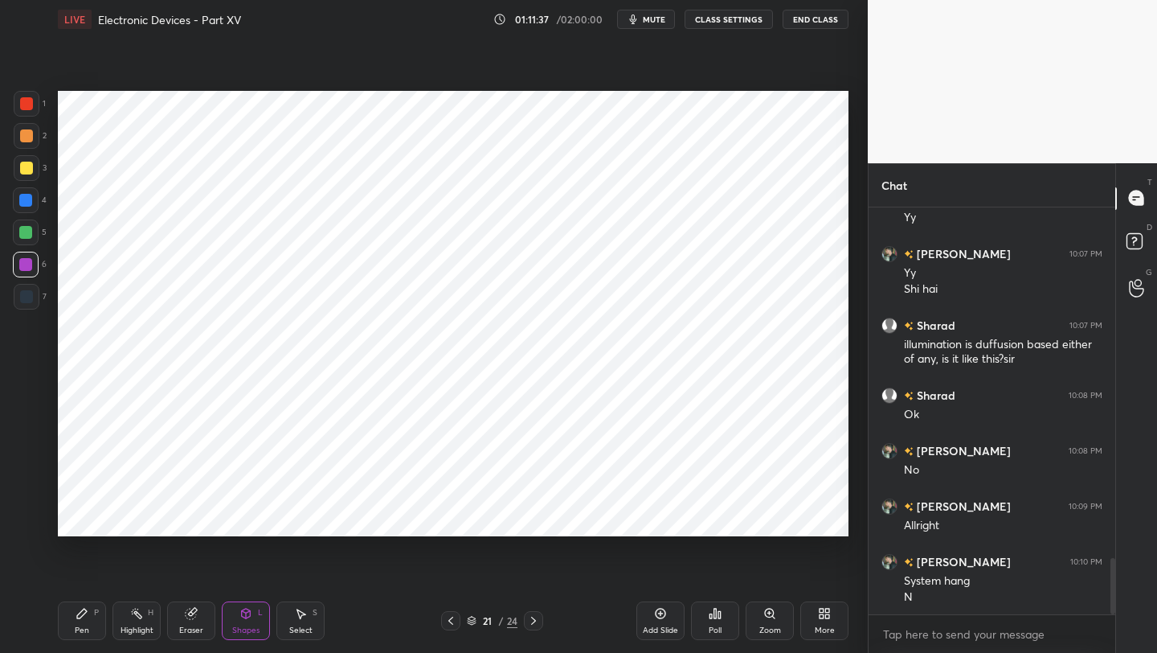
drag, startPoint x: 31, startPoint y: 301, endPoint x: 55, endPoint y: 293, distance: 26.4
click at [31, 301] on div at bounding box center [26, 296] width 13 height 13
click at [37, 101] on div "1" at bounding box center [30, 104] width 32 height 26
drag, startPoint x: 72, startPoint y: 620, endPoint x: 110, endPoint y: 585, distance: 52.3
click at [72, 620] on div "Pen P" at bounding box center [82, 620] width 48 height 39
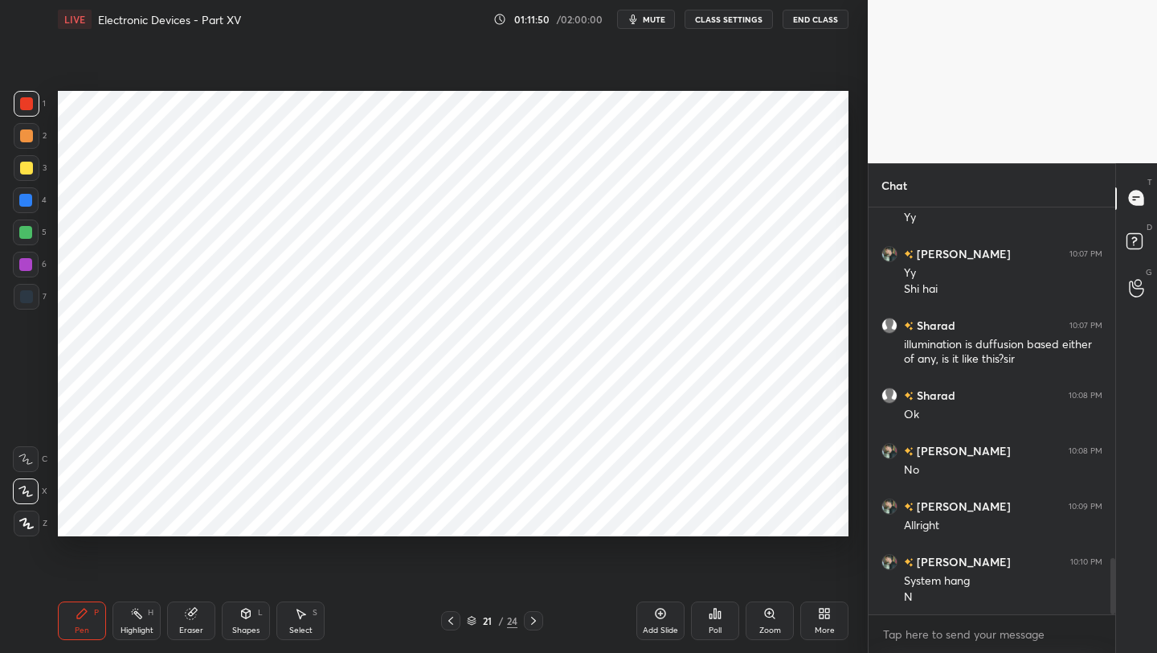
click at [448, 618] on icon at bounding box center [450, 620] width 13 height 13
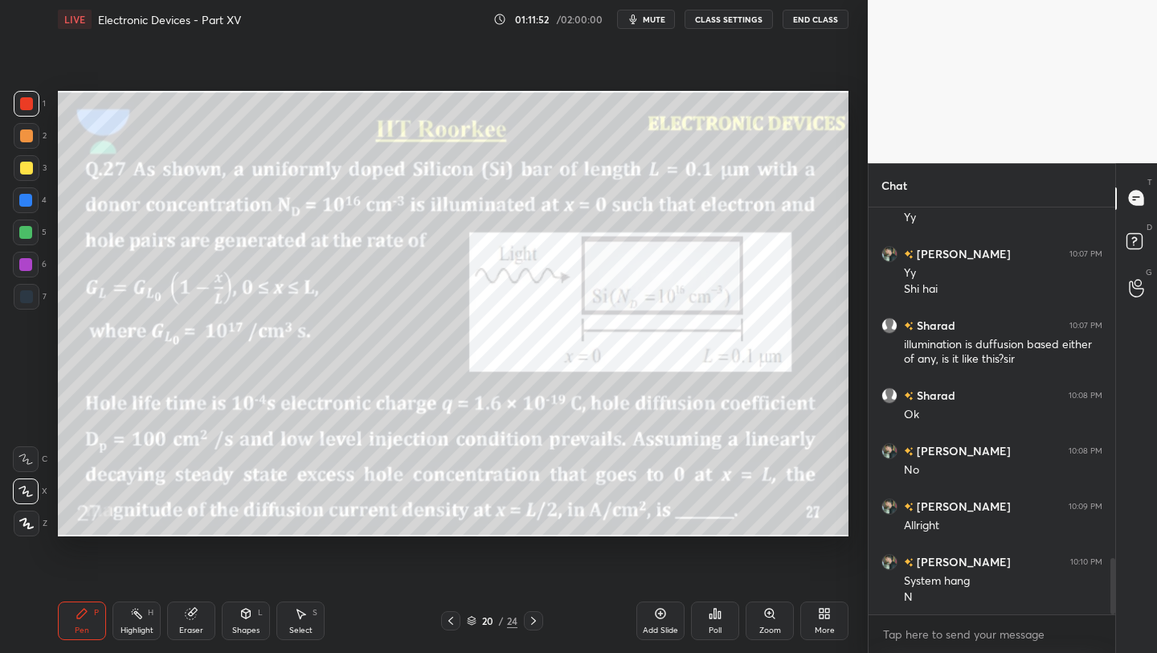
click at [533, 618] on icon at bounding box center [533, 620] width 13 height 13
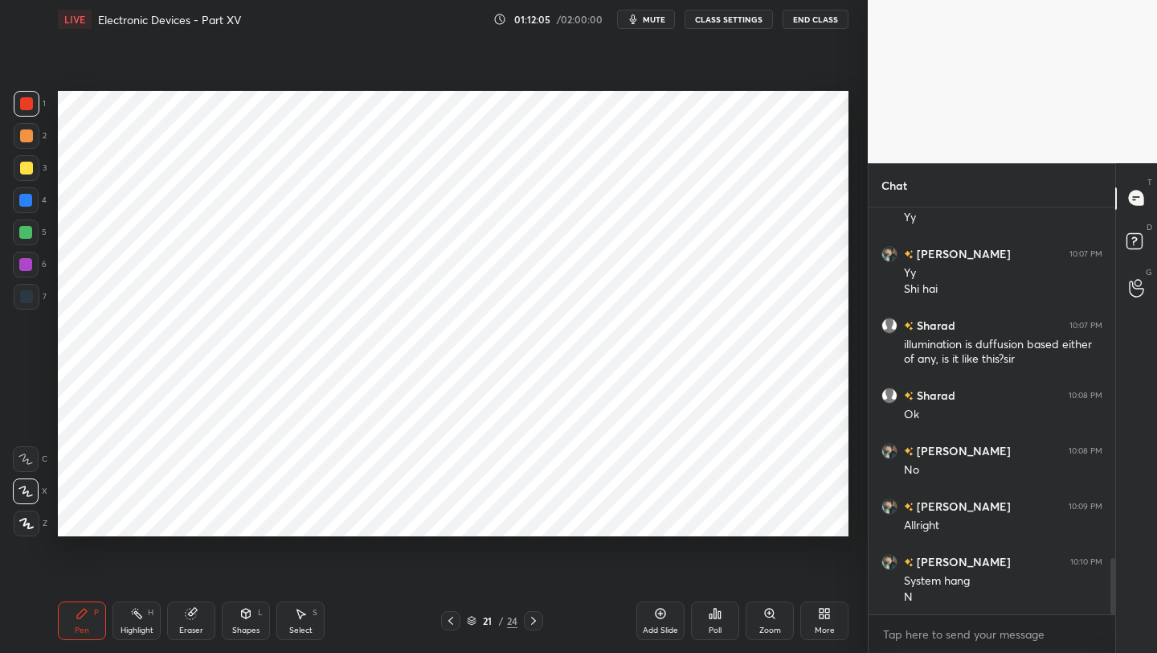
click at [244, 620] on div "Shapes L" at bounding box center [246, 620] width 48 height 39
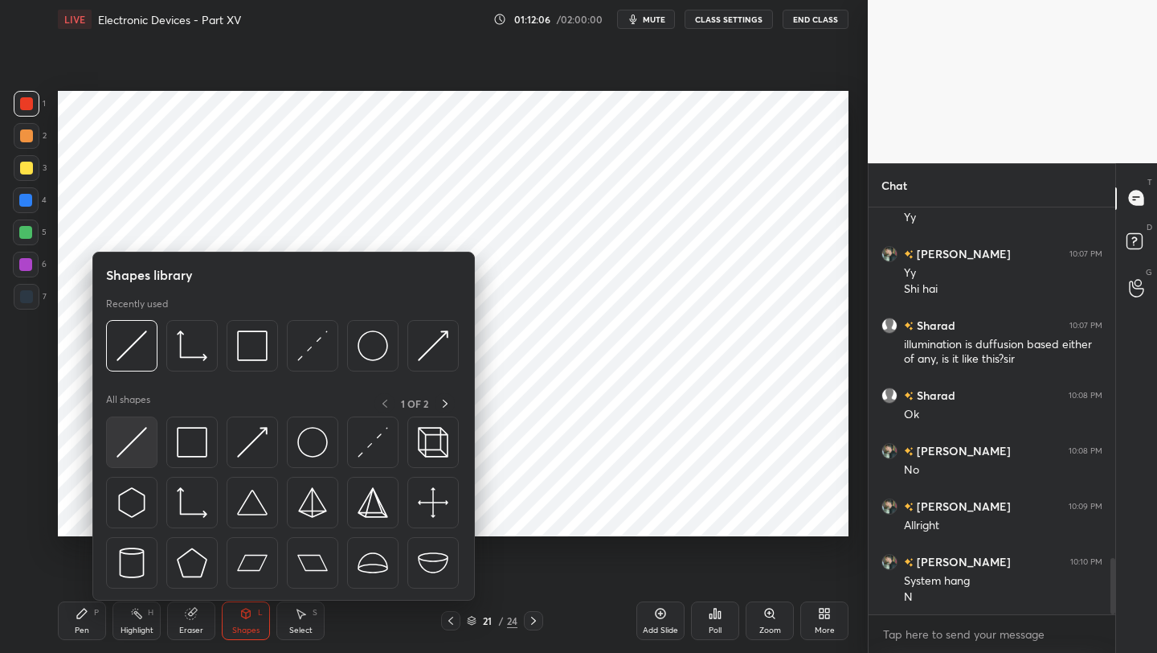
click at [125, 446] on img at bounding box center [132, 442] width 31 height 31
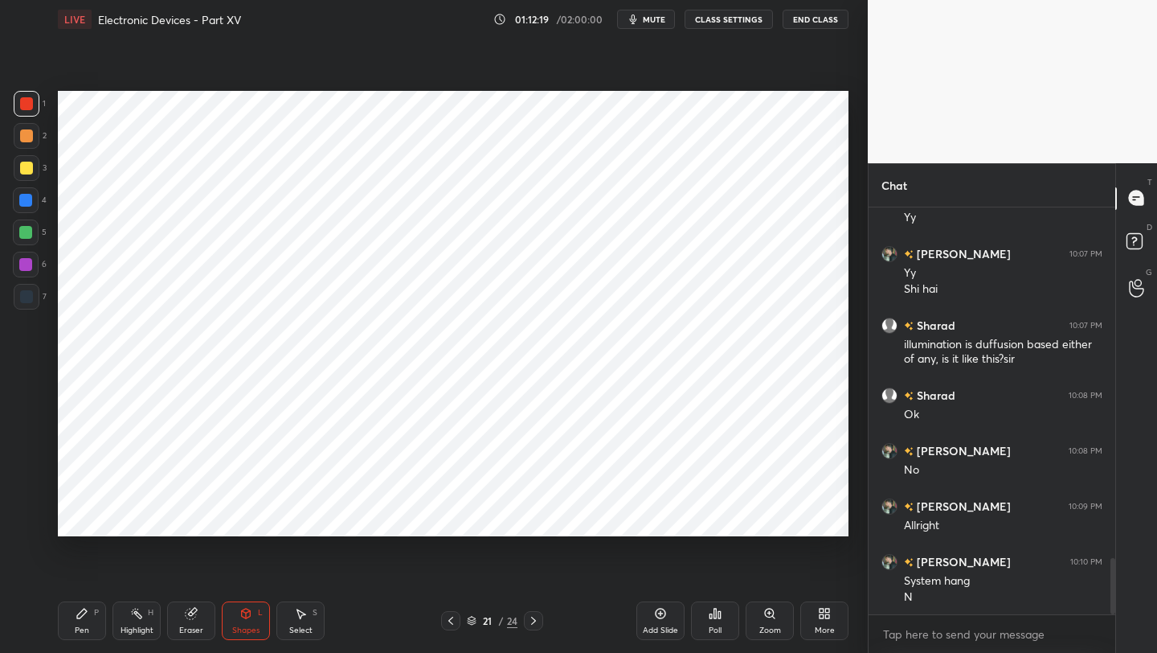
click at [84, 626] on div "Pen" at bounding box center [82, 630] width 14 height 8
click at [536, 620] on icon at bounding box center [533, 620] width 13 height 13
click at [450, 625] on icon at bounding box center [450, 620] width 13 height 13
click at [448, 620] on icon at bounding box center [450, 620] width 13 height 13
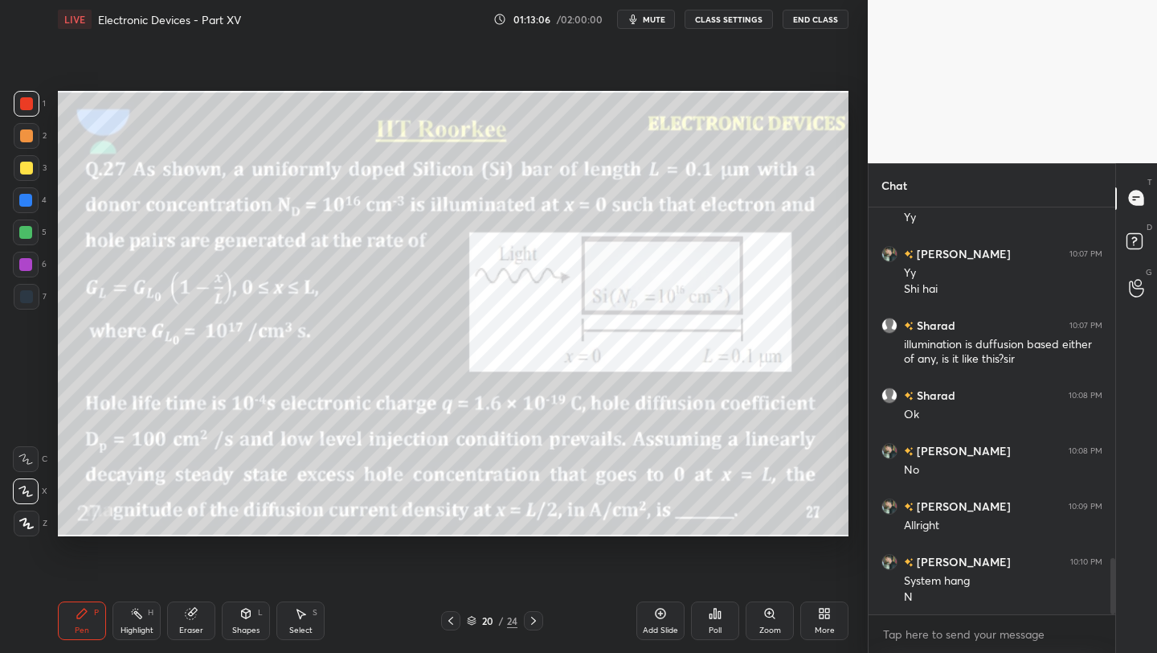
click at [537, 622] on icon at bounding box center [533, 620] width 13 height 13
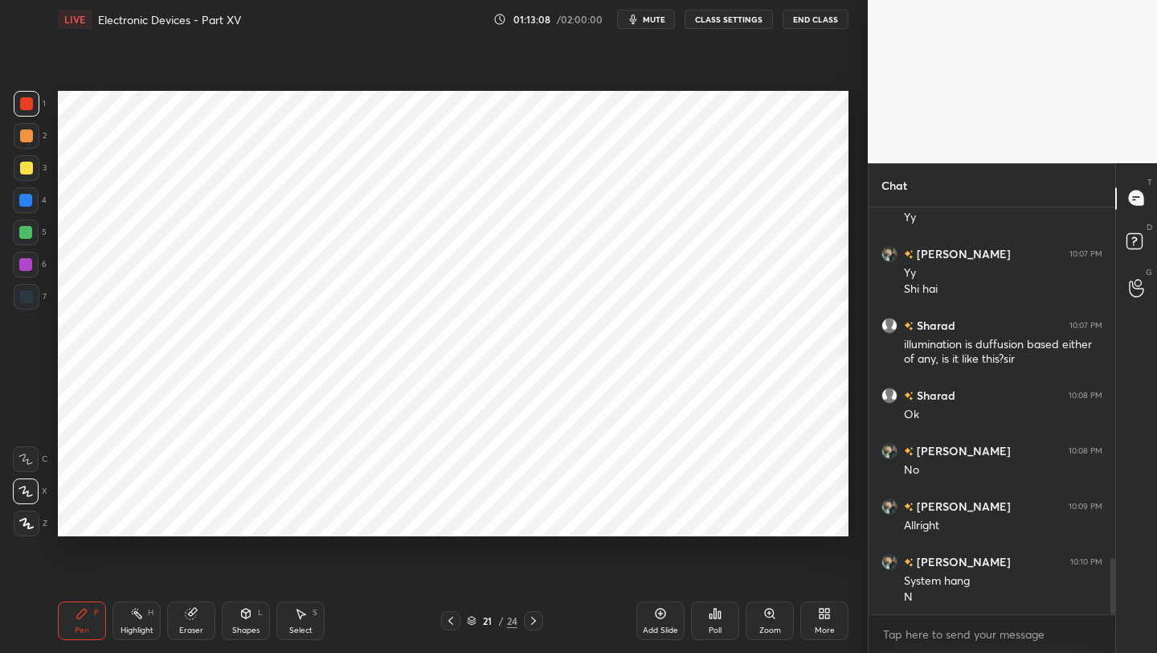
drag, startPoint x: 532, startPoint y: 617, endPoint x: 528, endPoint y: 604, distance: 13.5
click at [531, 617] on icon at bounding box center [533, 620] width 5 height 8
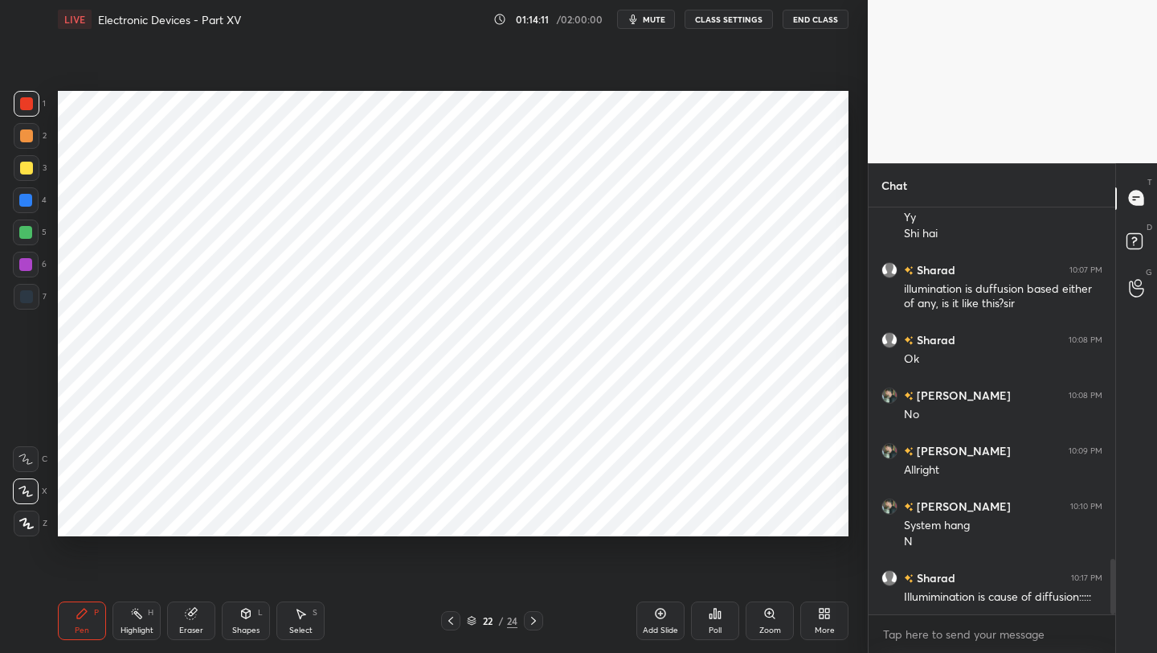
click at [465, 614] on div "22 / 24" at bounding box center [492, 620] width 102 height 19
click at [465, 626] on div "22 / 24" at bounding box center [492, 620] width 102 height 19
click at [448, 620] on icon at bounding box center [450, 620] width 5 height 8
click at [452, 619] on icon at bounding box center [450, 620] width 13 height 13
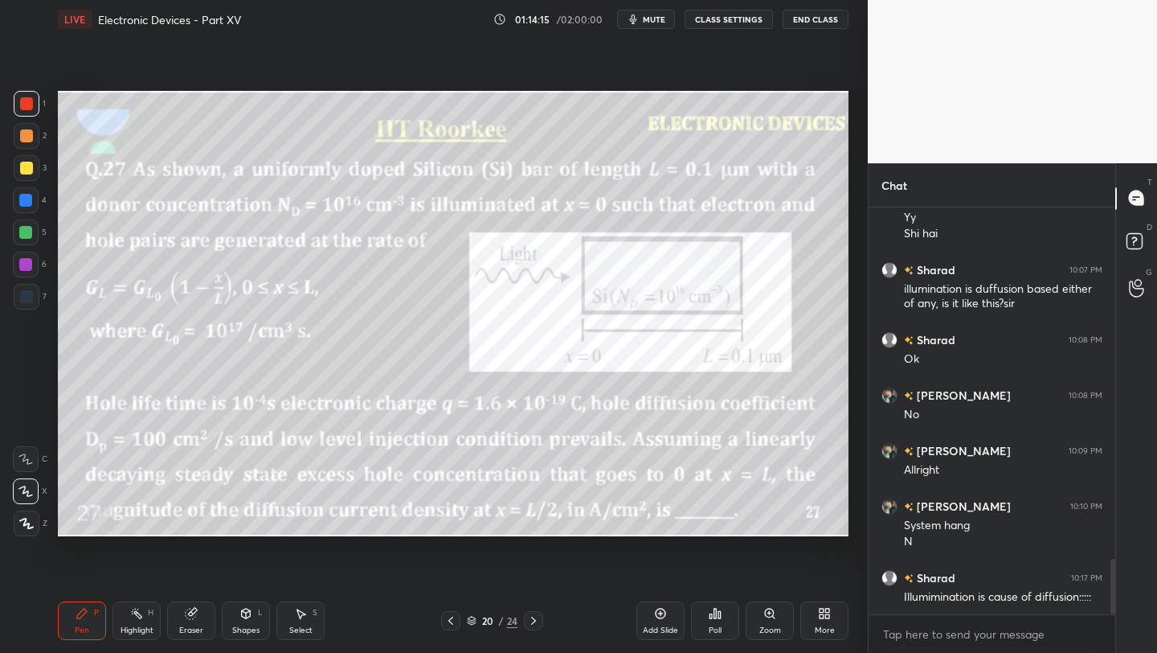
click at [533, 619] on icon at bounding box center [533, 620] width 13 height 13
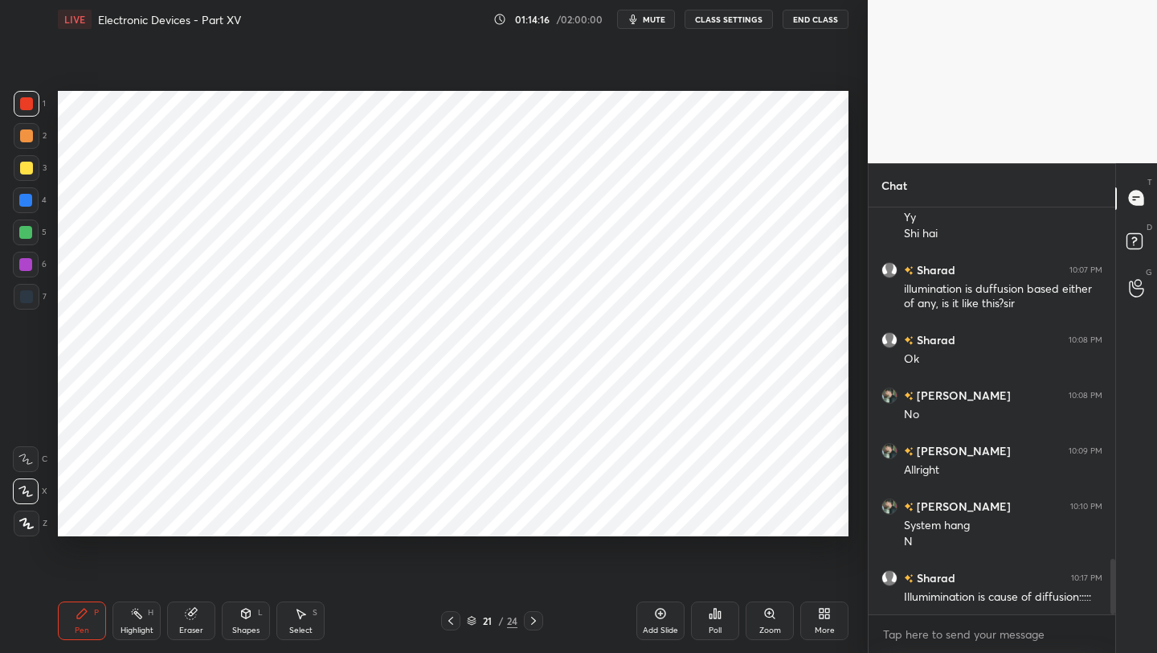
click at [534, 619] on icon at bounding box center [533, 620] width 5 height 8
click at [455, 620] on icon at bounding box center [450, 620] width 13 height 13
click at [454, 620] on icon at bounding box center [450, 620] width 13 height 13
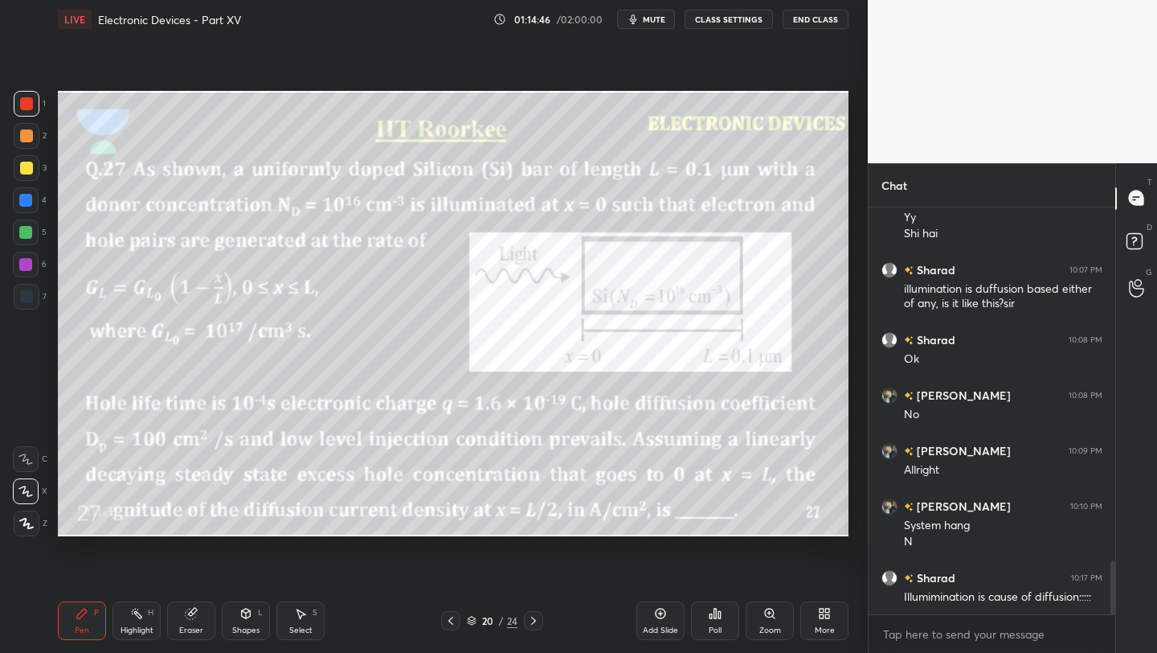
click at [526, 620] on div at bounding box center [533, 620] width 19 height 19
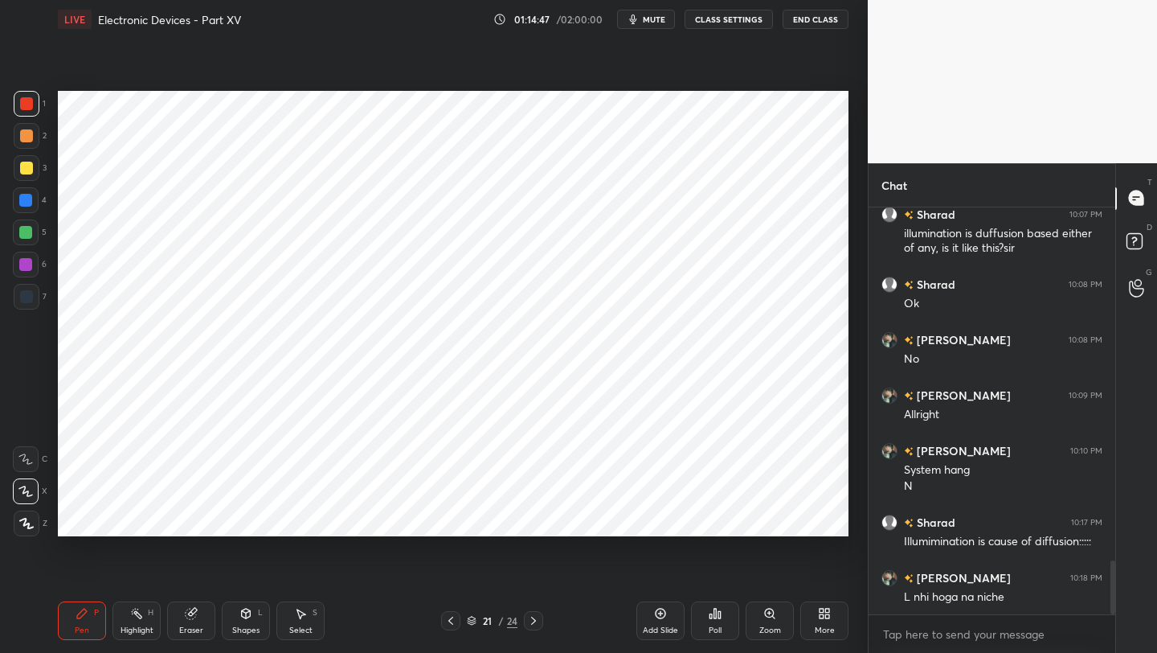
click at [534, 615] on icon at bounding box center [533, 620] width 13 height 13
click at [531, 616] on icon at bounding box center [533, 620] width 13 height 13
click at [449, 623] on icon at bounding box center [450, 620] width 13 height 13
click at [195, 627] on div "Eraser" at bounding box center [191, 630] width 24 height 8
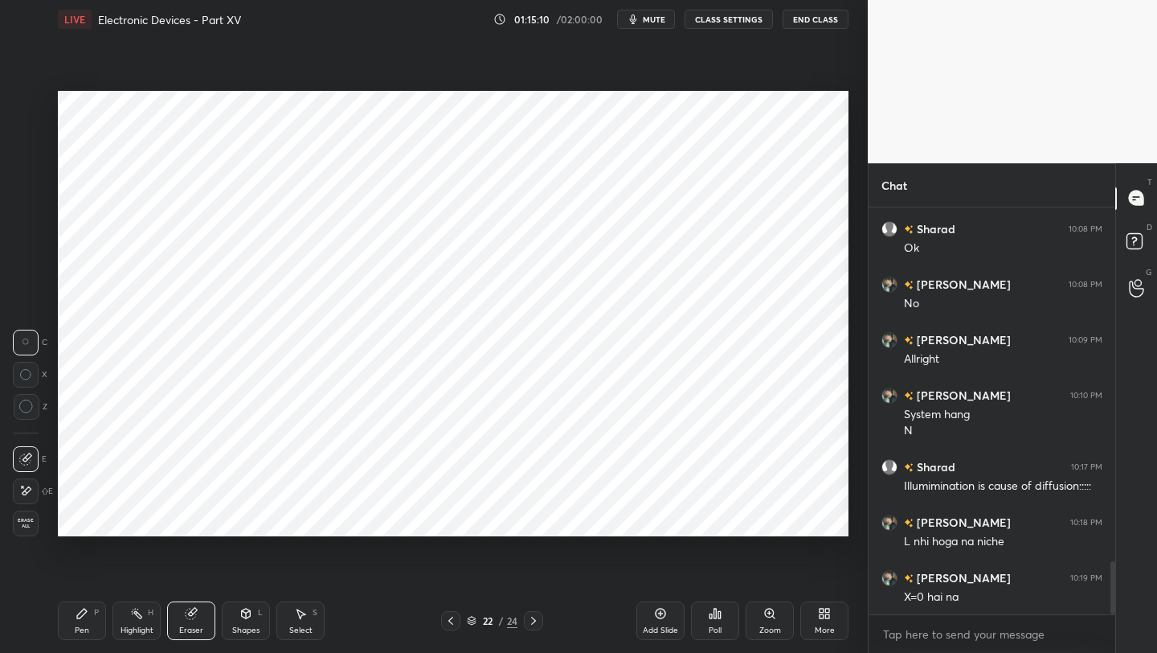
click at [87, 621] on div "Pen P" at bounding box center [82, 620] width 48 height 39
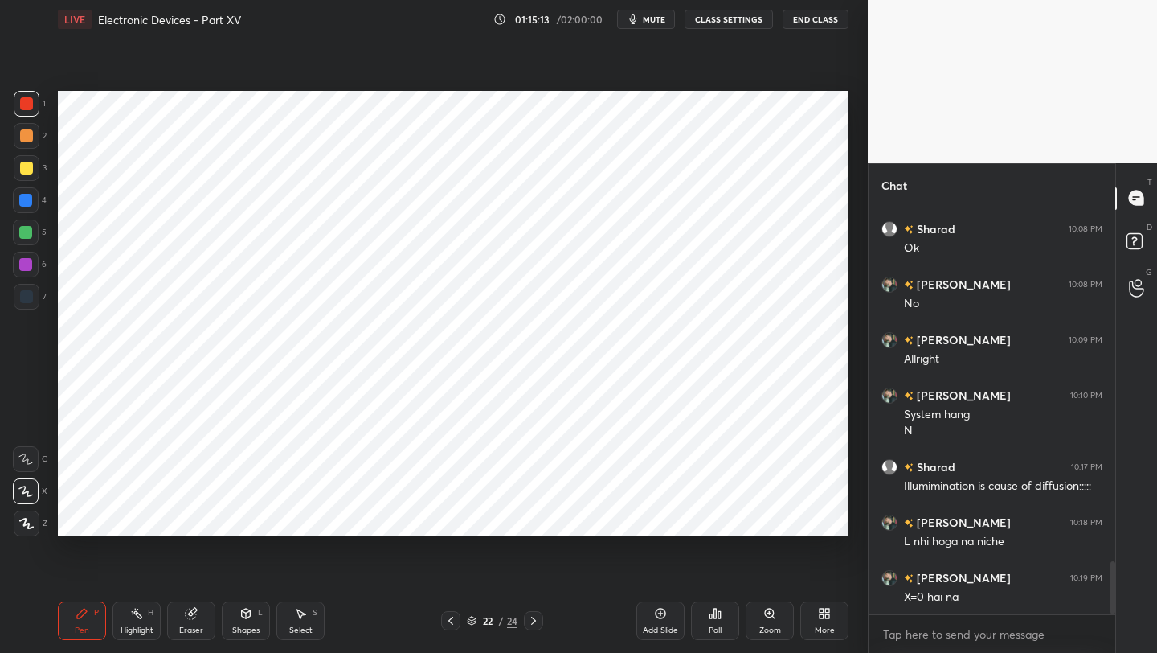
click at [451, 621] on icon at bounding box center [450, 620] width 13 height 13
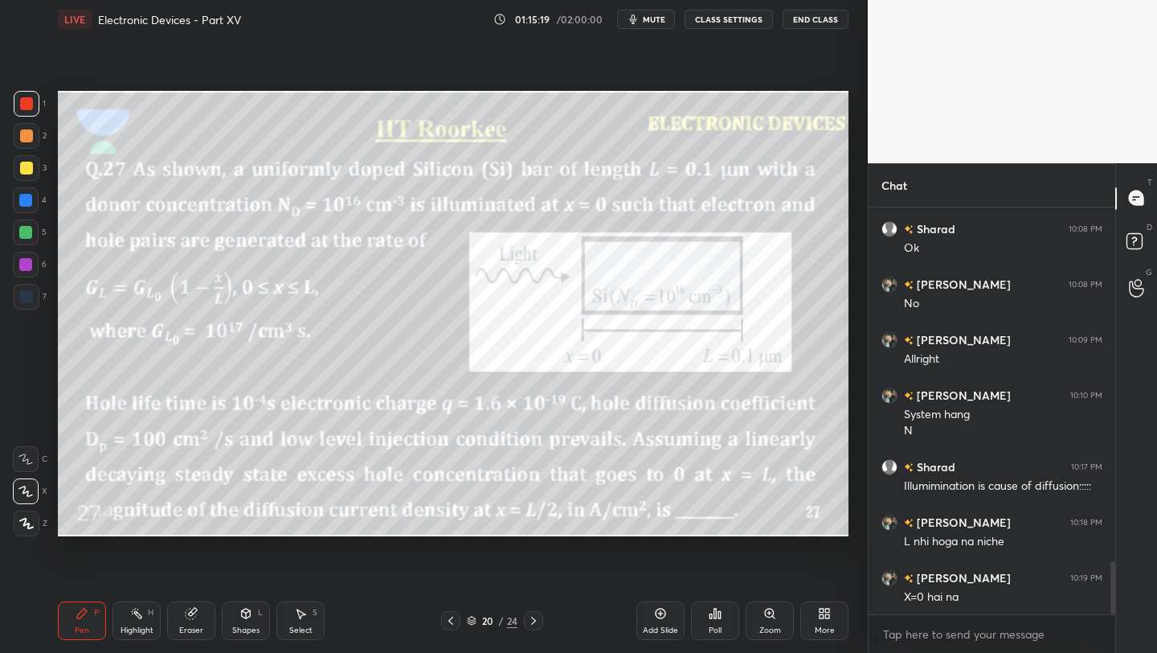
scroll to position [2725, 0]
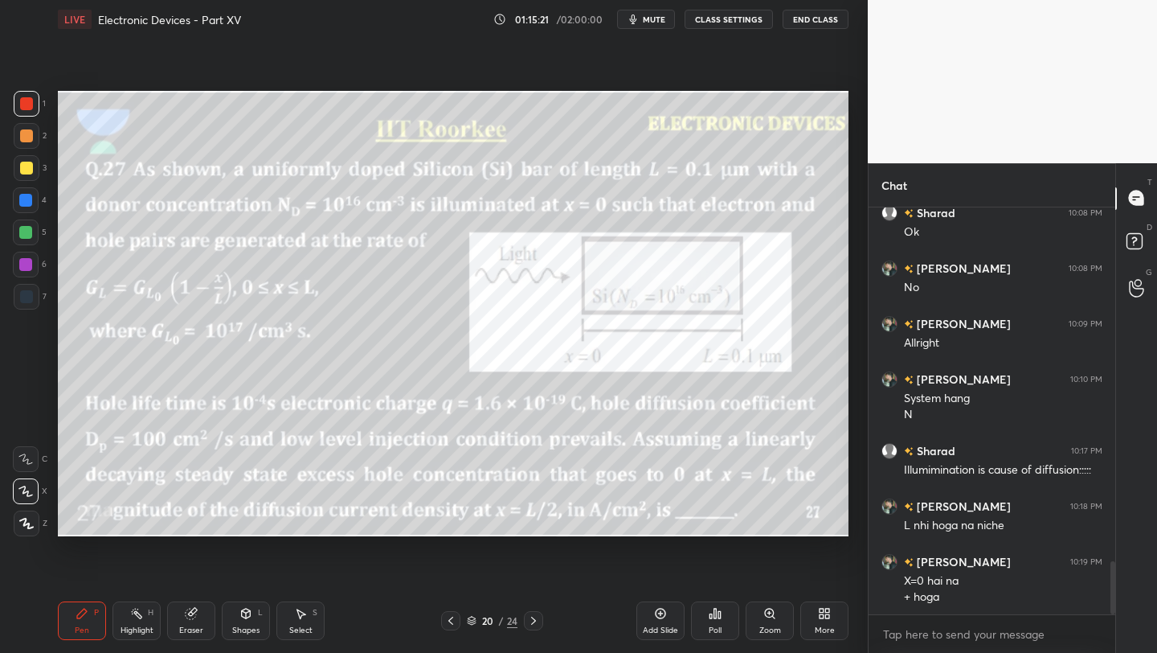
click at [530, 623] on icon at bounding box center [533, 620] width 13 height 13
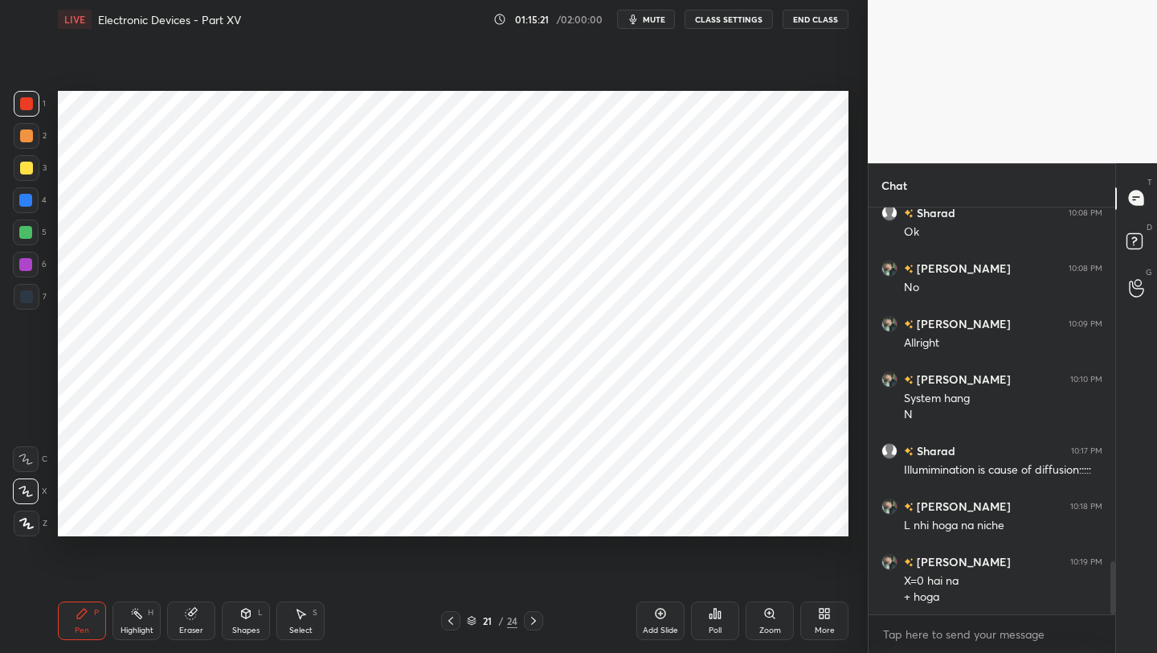
click at [531, 623] on icon at bounding box center [533, 620] width 5 height 8
click at [187, 621] on div "Eraser" at bounding box center [191, 620] width 48 height 39
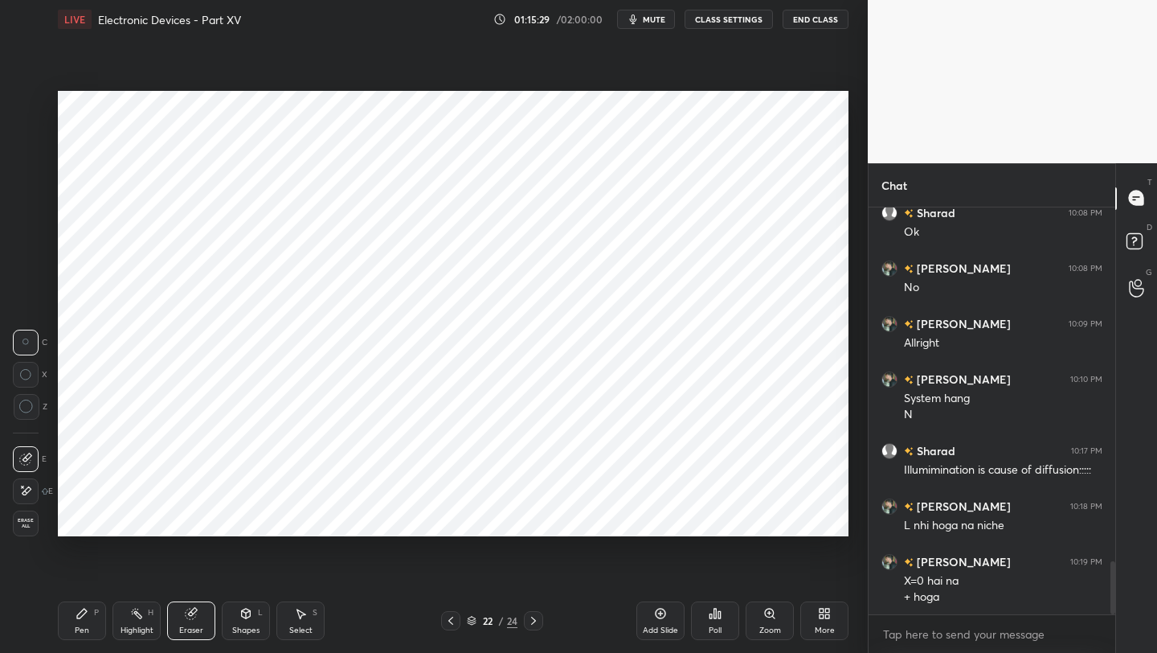
drag, startPoint x: 80, startPoint y: 619, endPoint x: 151, endPoint y: 570, distance: 86.7
click at [80, 620] on div "Pen P" at bounding box center [82, 620] width 48 height 39
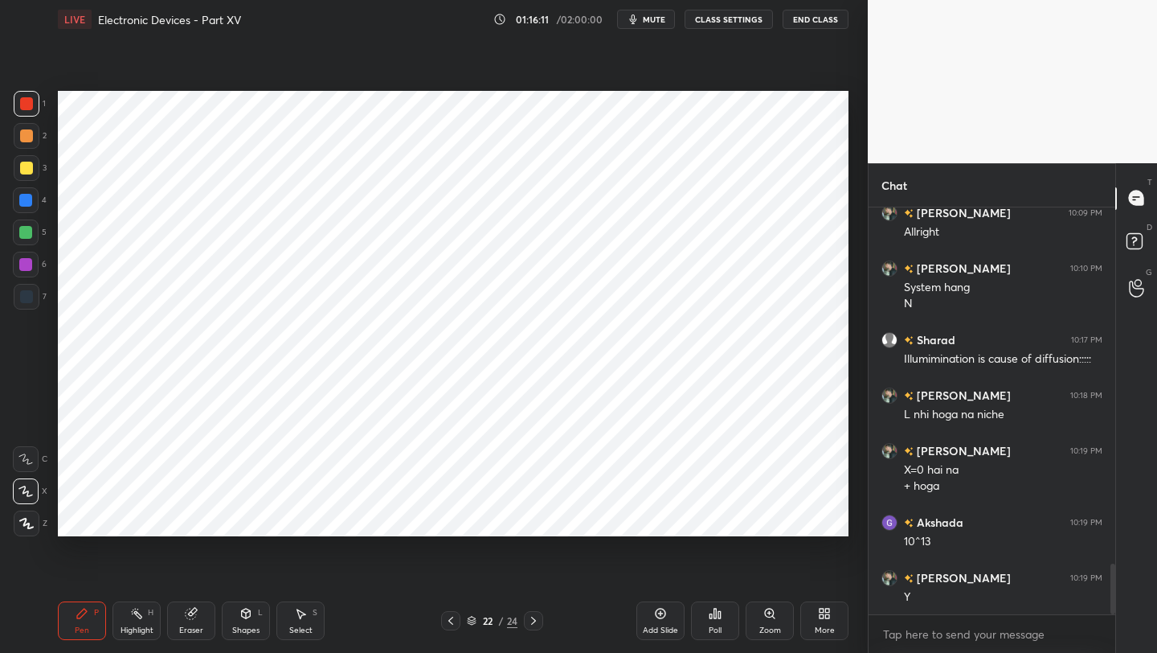
scroll to position [2891, 0]
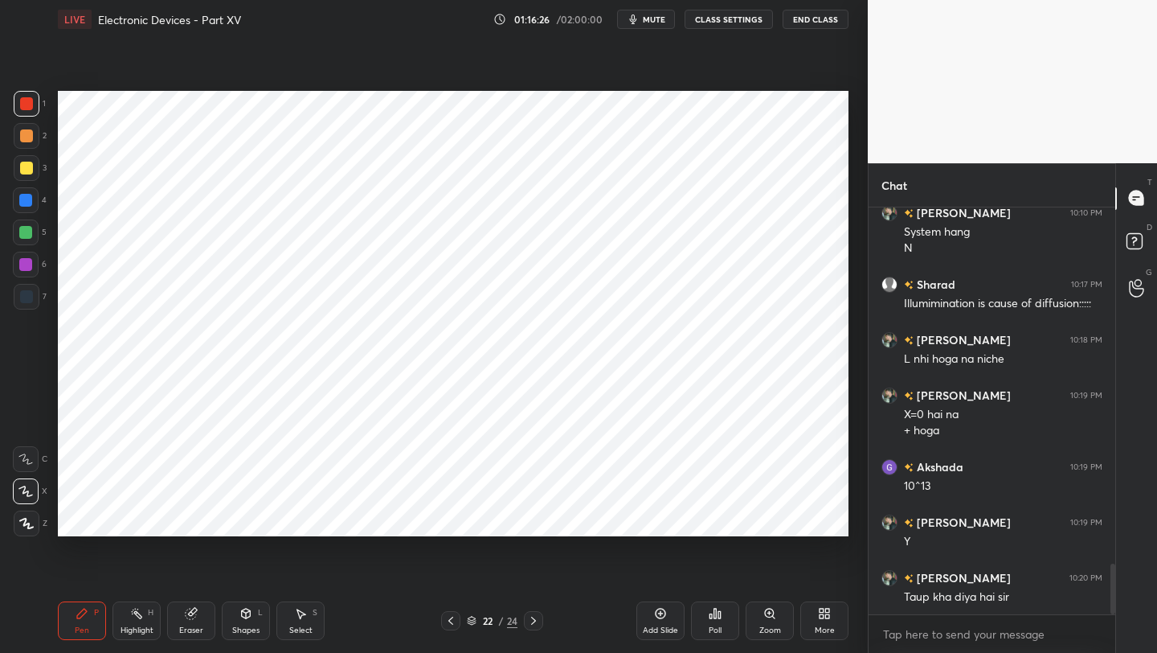
click at [444, 619] on icon at bounding box center [450, 620] width 13 height 13
click at [448, 611] on div at bounding box center [450, 620] width 19 height 19
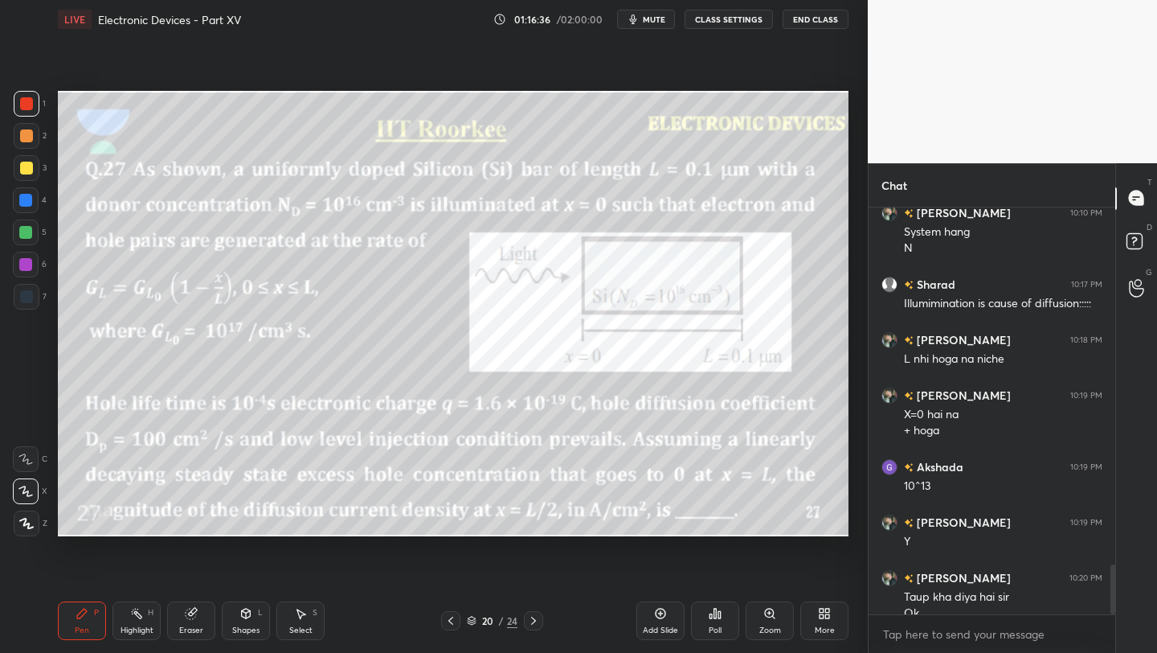
scroll to position [2907, 0]
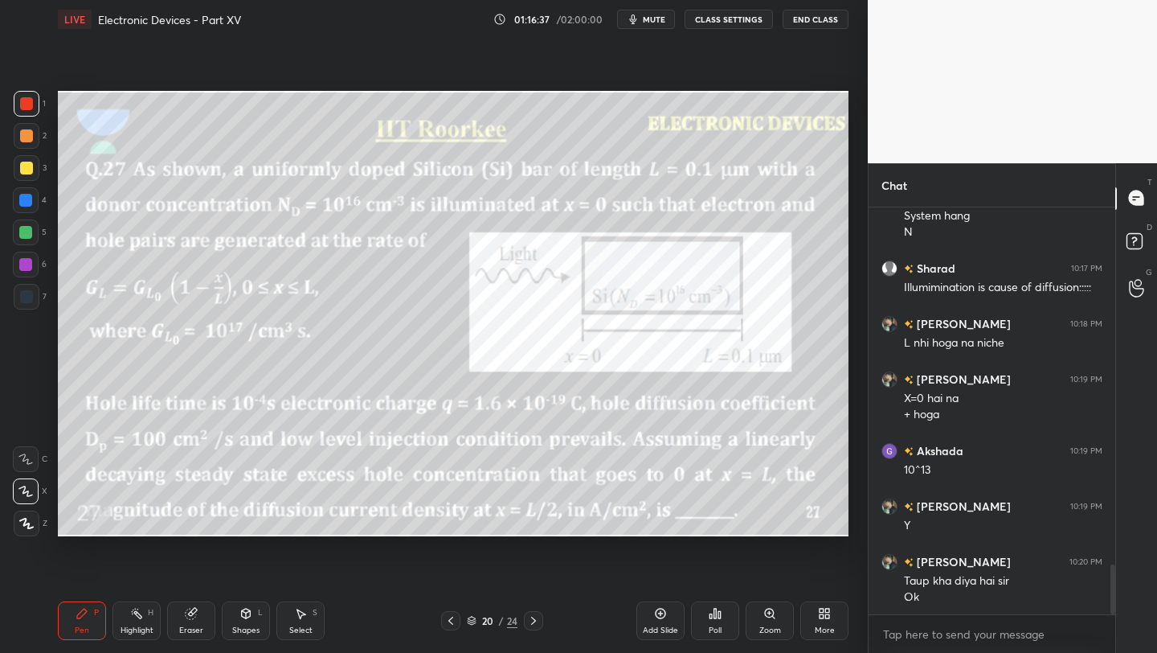
click at [537, 616] on icon at bounding box center [533, 620] width 13 height 13
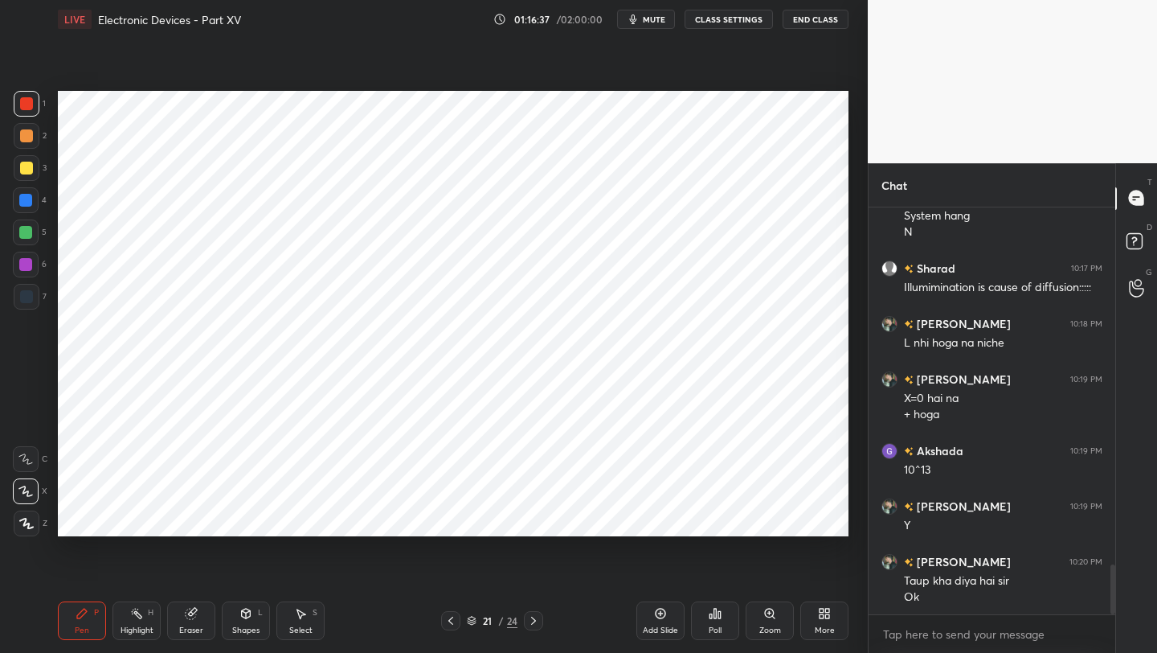
click at [534, 618] on icon at bounding box center [533, 620] width 13 height 13
click at [534, 619] on icon at bounding box center [533, 620] width 5 height 8
click at [446, 620] on icon at bounding box center [450, 620] width 13 height 13
click at [451, 619] on icon at bounding box center [450, 620] width 13 height 13
click at [533, 620] on icon at bounding box center [533, 620] width 13 height 13
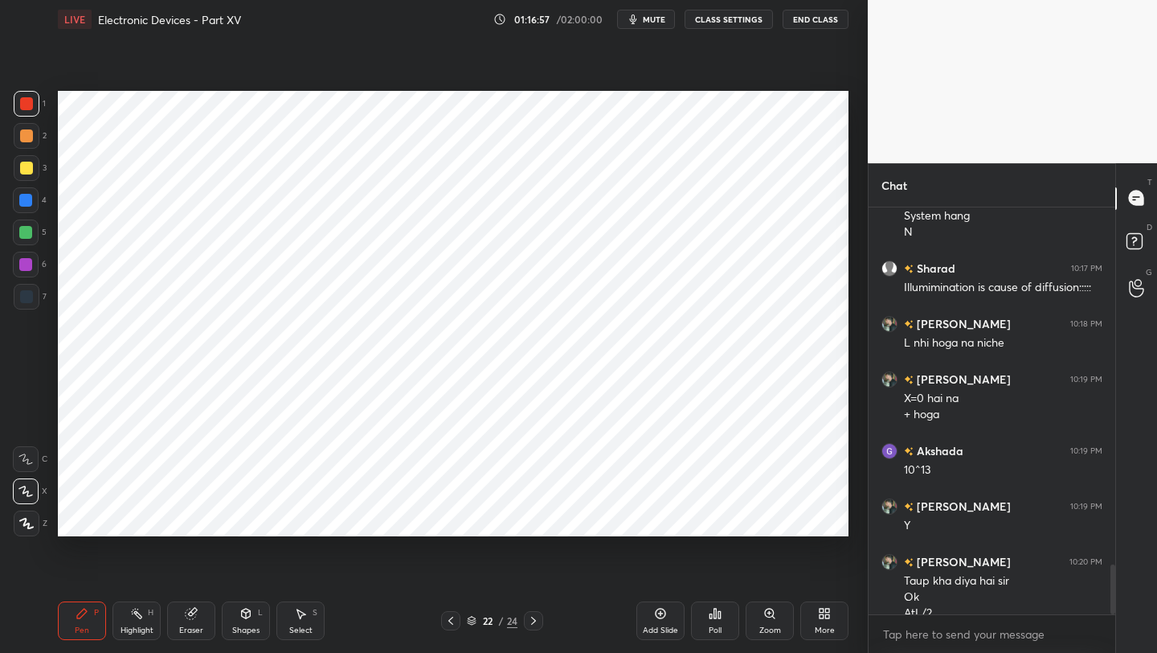
scroll to position [2923, 0]
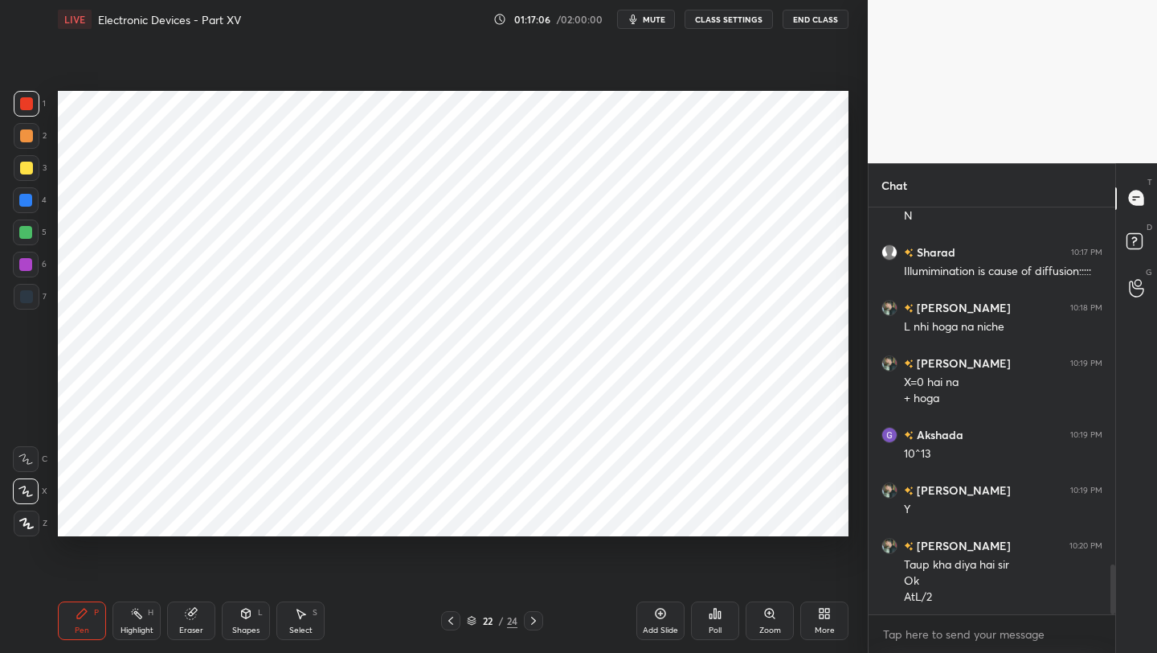
click at [309, 615] on div "Select S" at bounding box center [300, 620] width 48 height 39
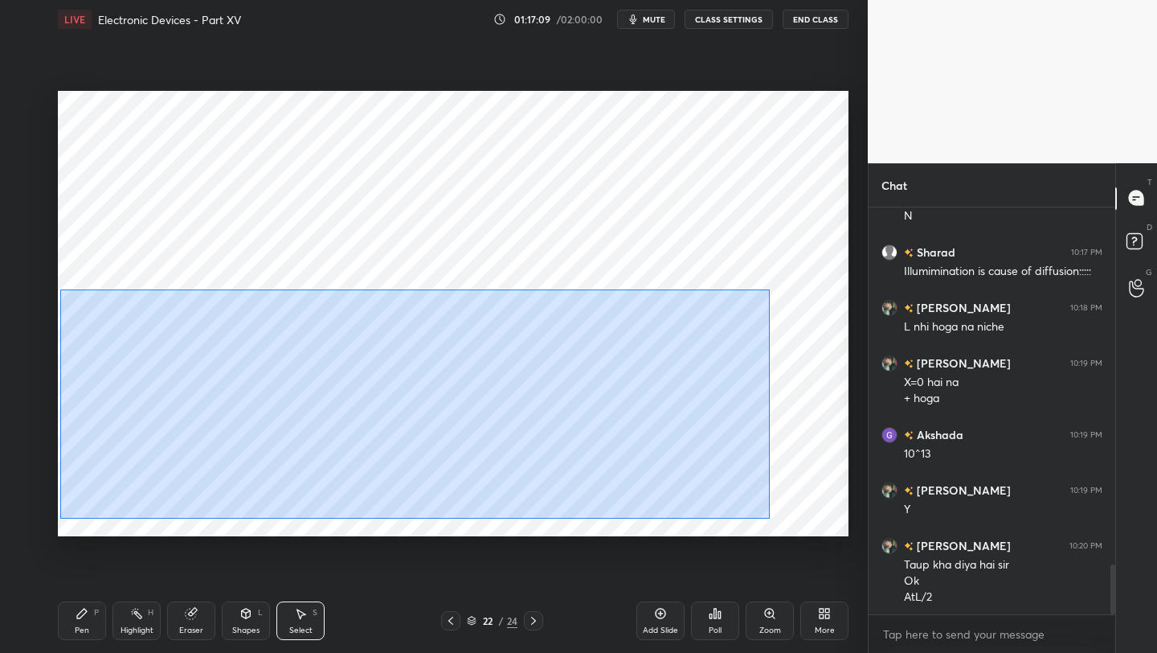
drag, startPoint x: 59, startPoint y: 288, endPoint x: 776, endPoint y: 506, distance: 749.5
click at [776, 513] on div "0 ° Undo Copy Paste here Duplicate Duplicate to new slide Delete" at bounding box center [453, 313] width 791 height 445
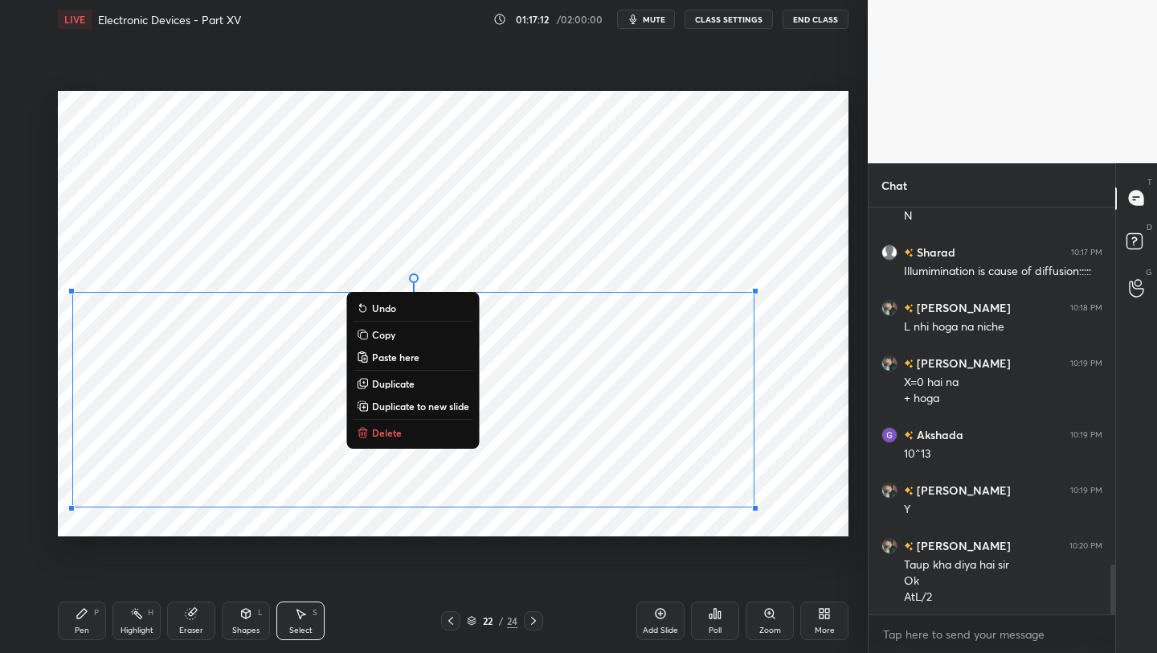
drag, startPoint x: 389, startPoint y: 437, endPoint x: 393, endPoint y: 422, distance: 15.8
click at [388, 436] on p "Delete" at bounding box center [387, 432] width 30 height 13
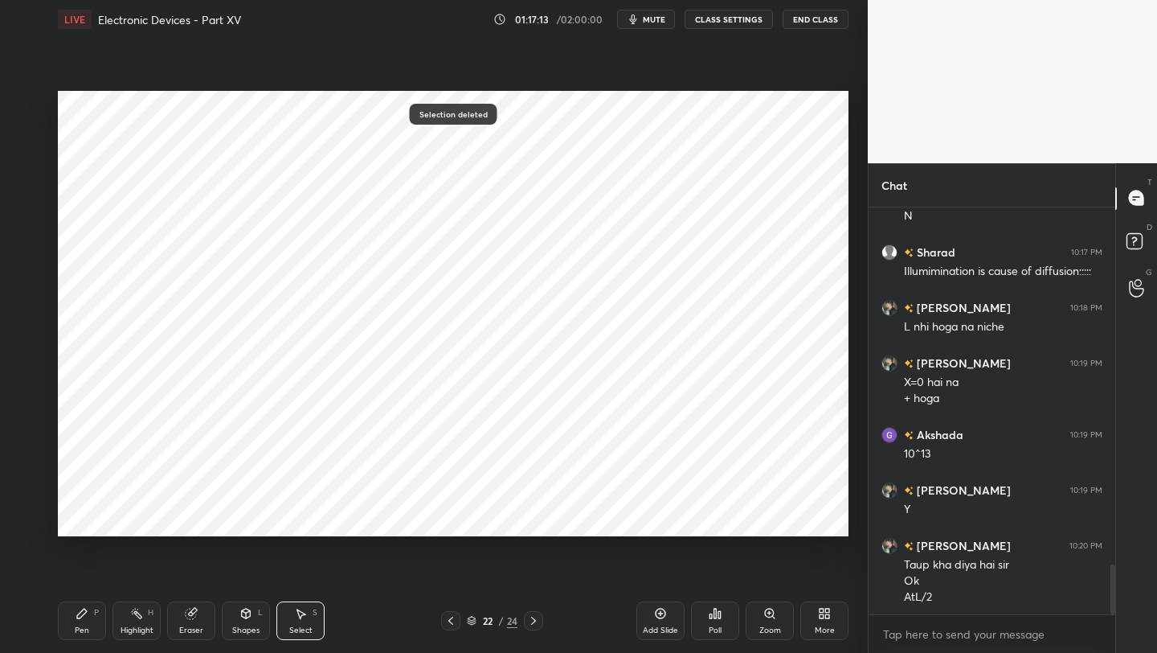
click at [88, 613] on div "Pen P" at bounding box center [82, 620] width 48 height 39
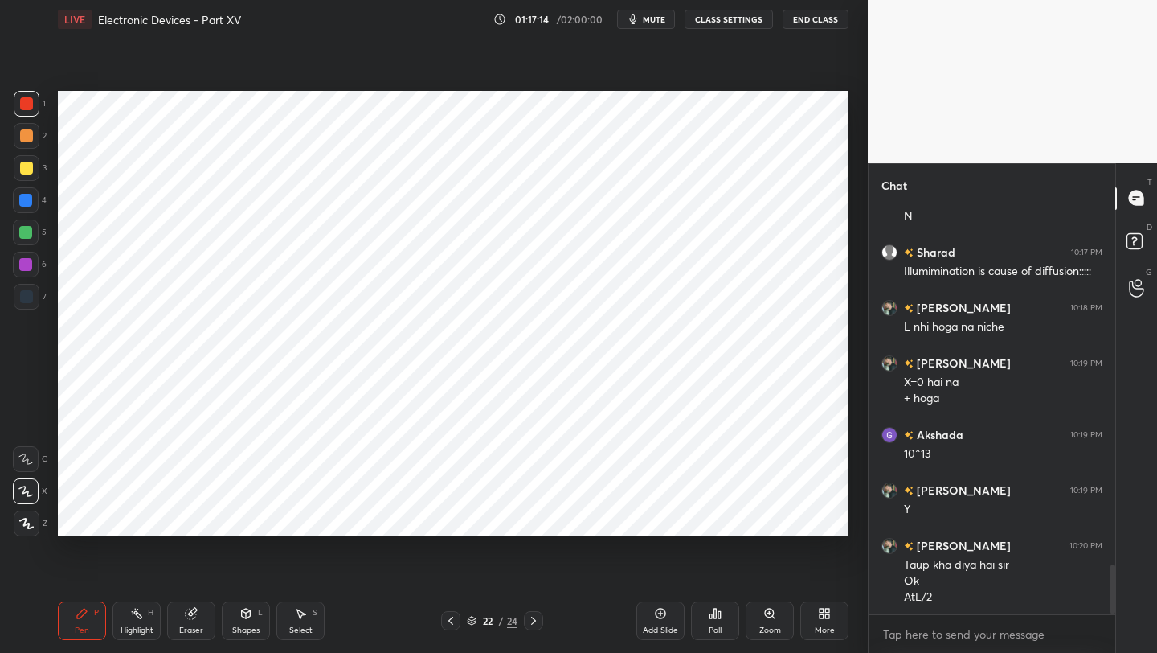
click at [35, 293] on div at bounding box center [27, 297] width 26 height 26
click at [453, 622] on icon at bounding box center [450, 620] width 13 height 13
drag, startPoint x: 532, startPoint y: 620, endPoint x: 530, endPoint y: 609, distance: 11.4
click at [533, 622] on icon at bounding box center [533, 620] width 13 height 13
drag, startPoint x: 453, startPoint y: 621, endPoint x: 457, endPoint y: 596, distance: 25.9
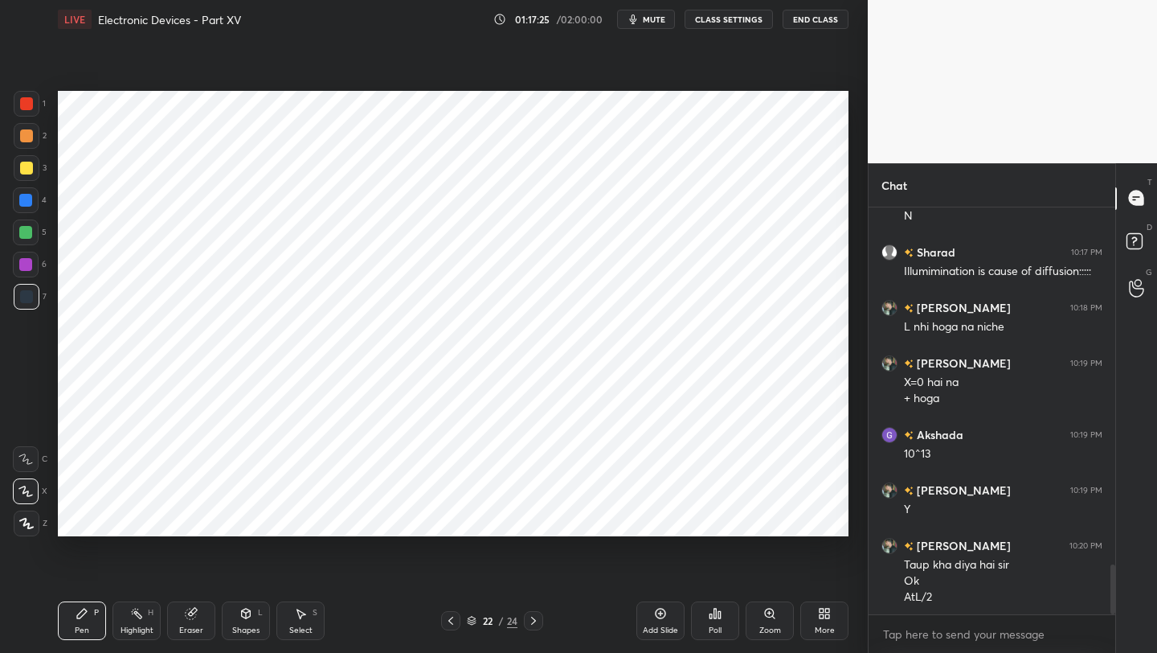
click at [453, 620] on icon at bounding box center [450, 620] width 13 height 13
drag, startPoint x: 534, startPoint y: 621, endPoint x: 534, endPoint y: 612, distance: 8.9
click at [534, 621] on icon at bounding box center [533, 620] width 13 height 13
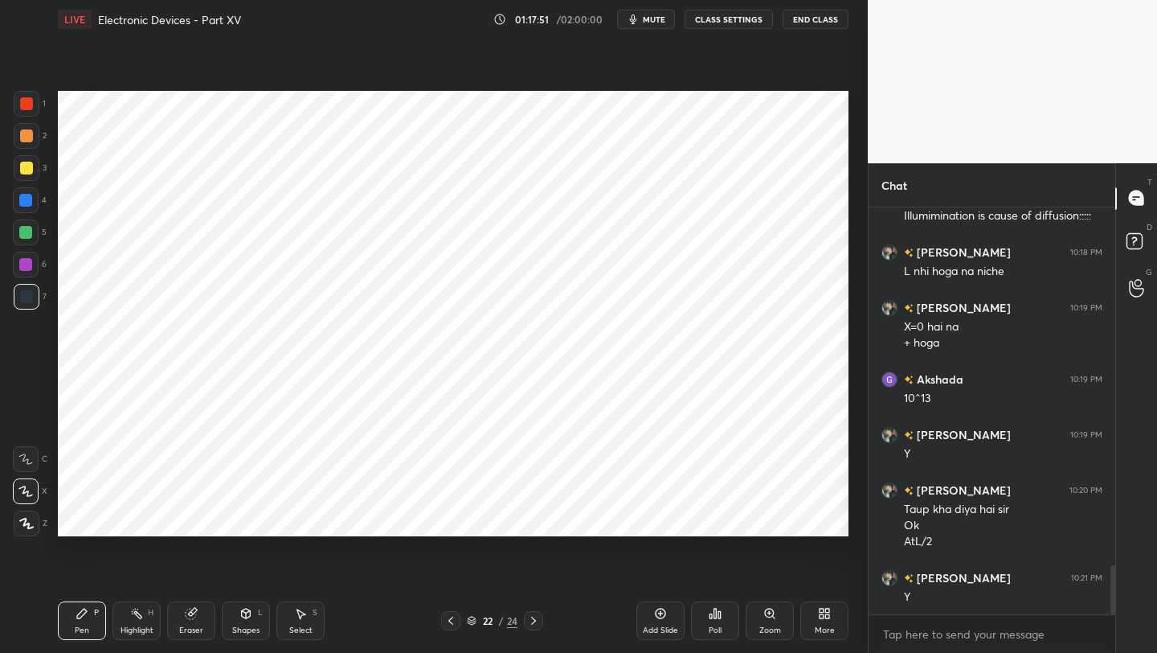
click at [451, 620] on icon at bounding box center [450, 620] width 13 height 13
click at [453, 620] on icon at bounding box center [450, 620] width 13 height 13
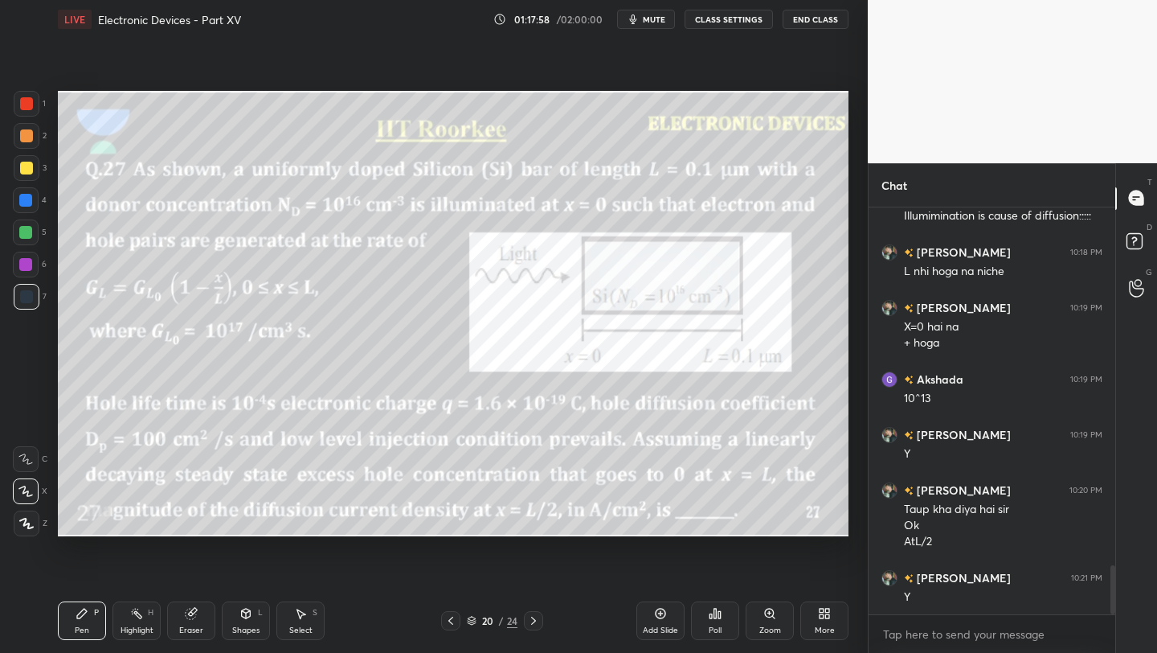
click at [18, 235] on div at bounding box center [26, 232] width 26 height 26
click at [534, 637] on div "Pen P Highlight H Eraser Shapes L Select S 20 / 24 Add Slide Poll Zoom More" at bounding box center [453, 620] width 791 height 64
click at [536, 616] on icon at bounding box center [533, 620] width 13 height 13
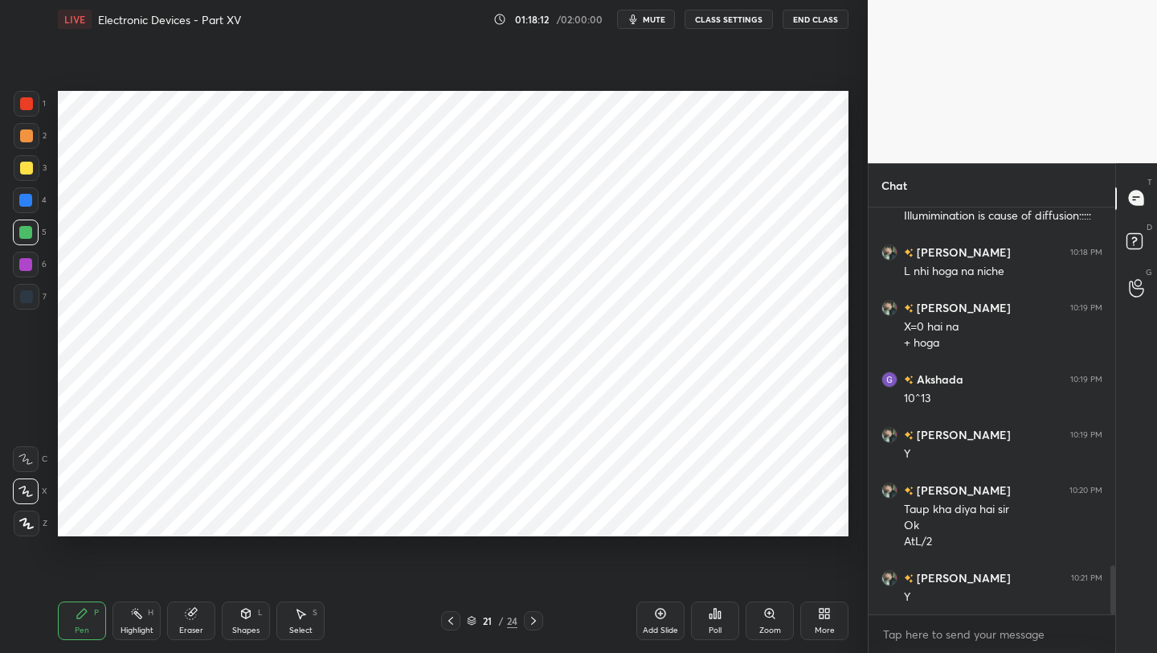
click at [535, 623] on icon at bounding box center [533, 620] width 13 height 13
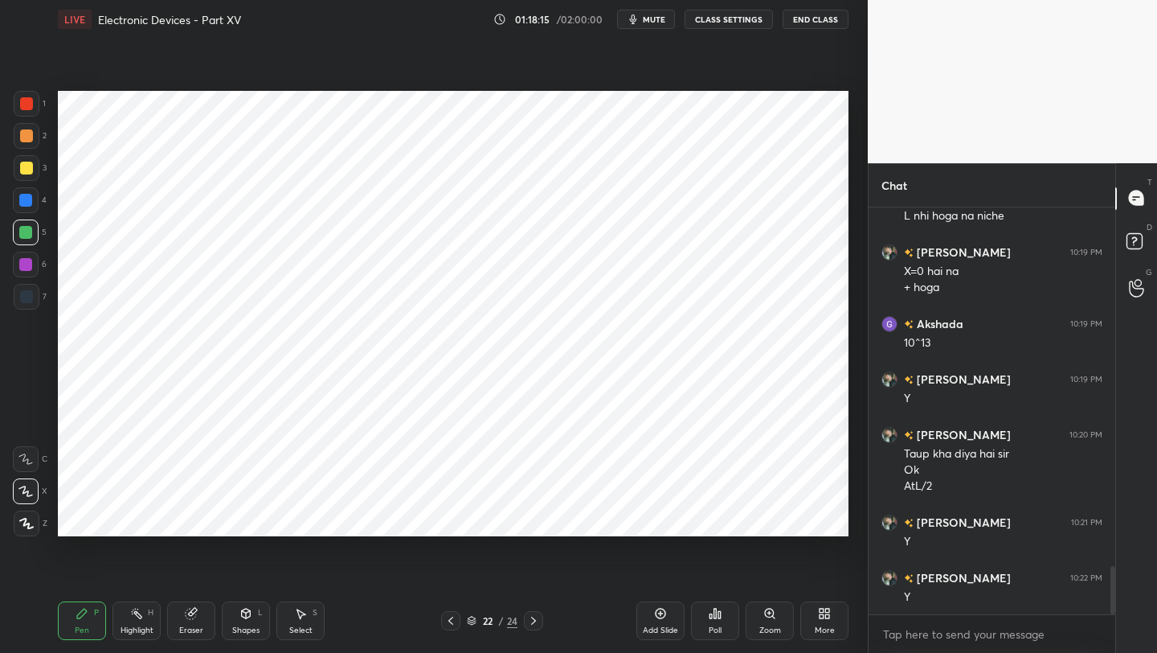
click at [23, 304] on div at bounding box center [27, 297] width 26 height 26
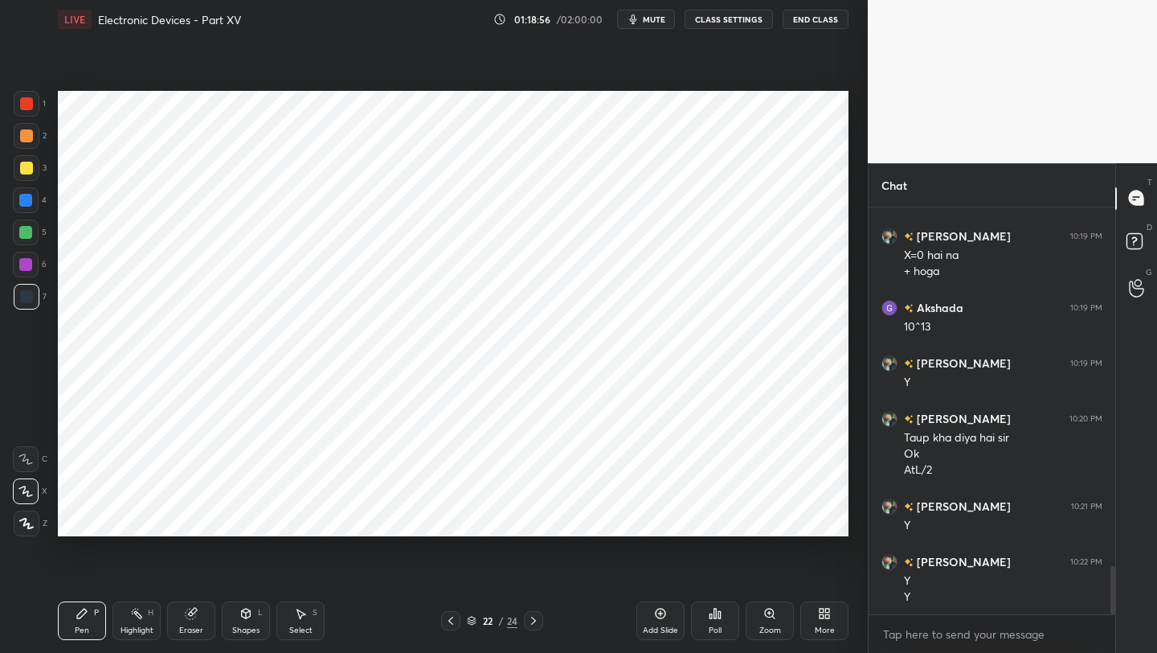
drag, startPoint x: 242, startPoint y: 621, endPoint x: 243, endPoint y: 613, distance: 8.1
click at [241, 618] on div "Shapes L" at bounding box center [246, 620] width 48 height 39
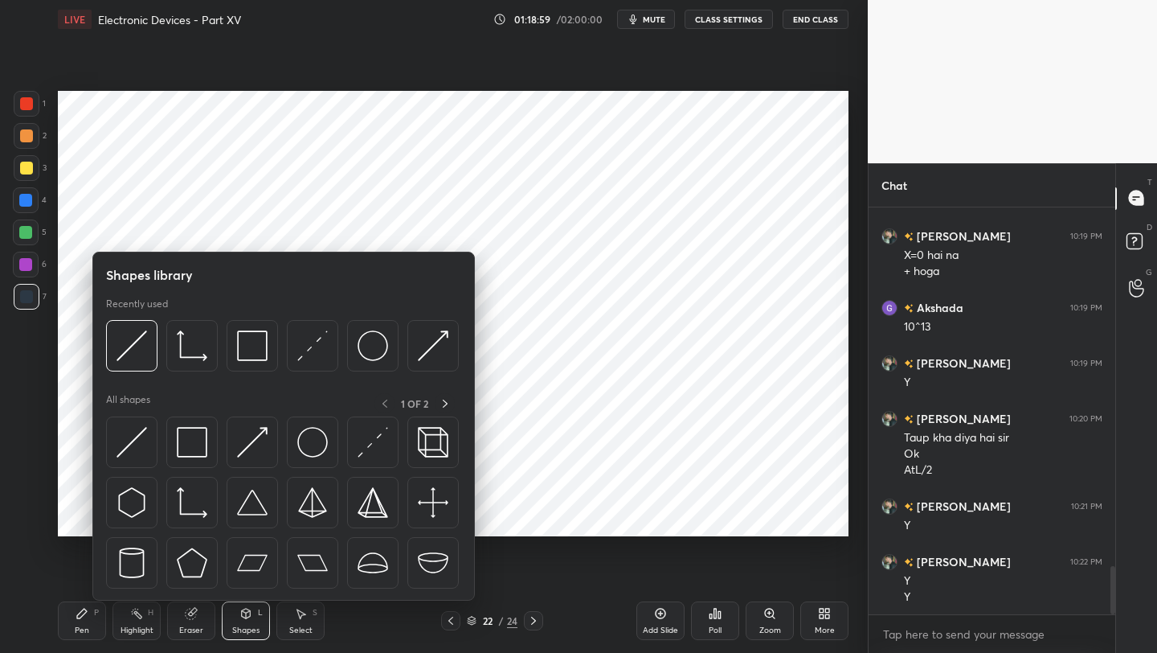
click at [256, 626] on div "Shapes" at bounding box center [245, 630] width 27 height 8
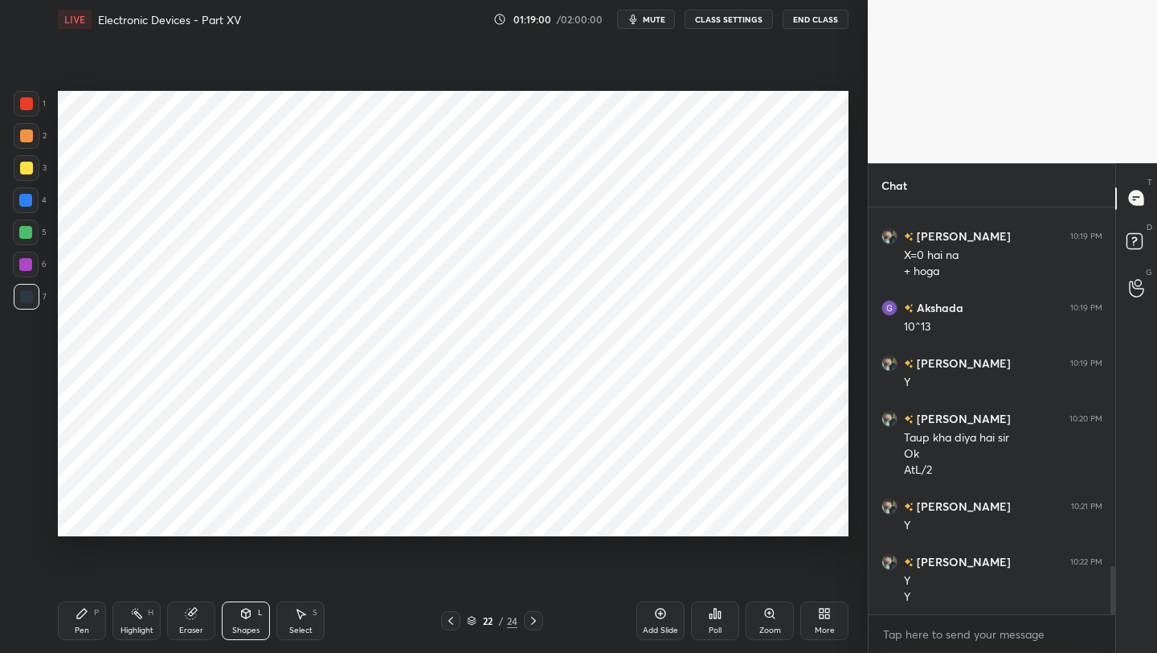
drag, startPoint x: 244, startPoint y: 621, endPoint x: 243, endPoint y: 604, distance: 17.8
click at [243, 621] on div "Shapes L" at bounding box center [246, 620] width 48 height 39
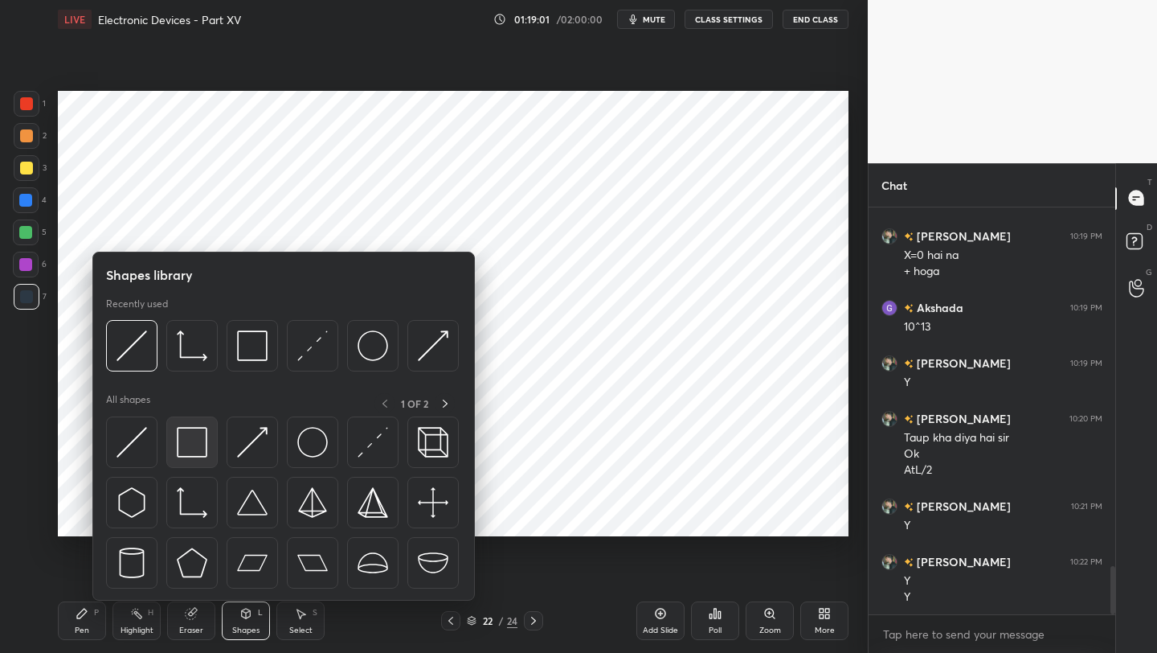
click at [199, 449] on img at bounding box center [192, 442] width 31 height 31
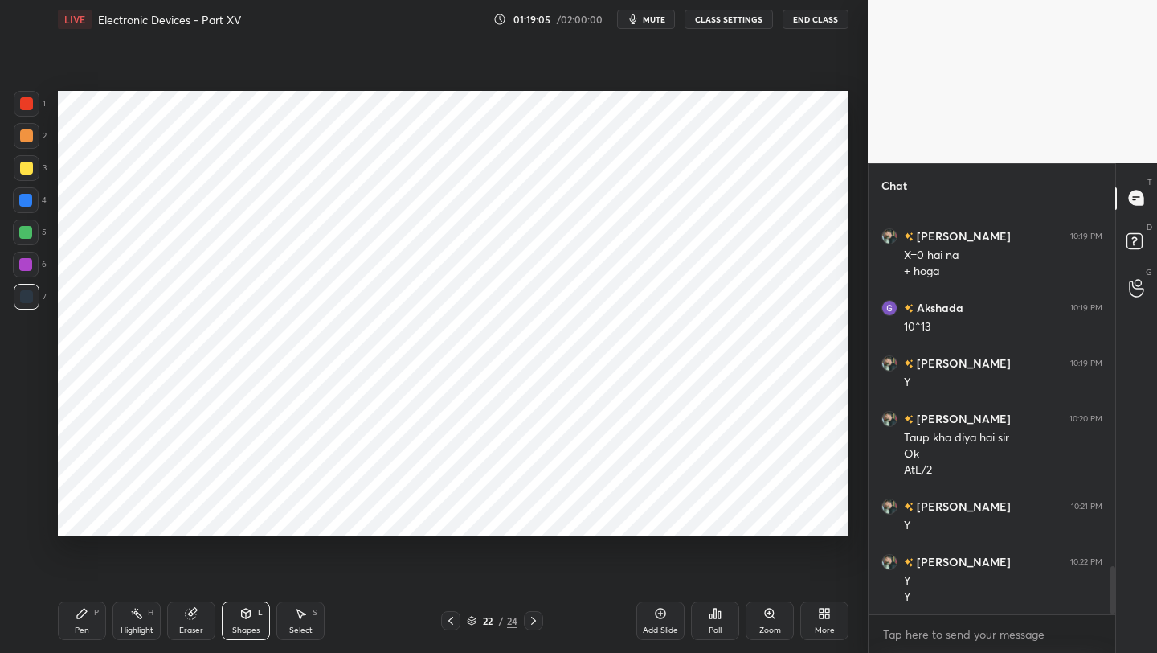
click at [453, 617] on icon at bounding box center [450, 620] width 13 height 13
click at [454, 617] on icon at bounding box center [450, 620] width 13 height 13
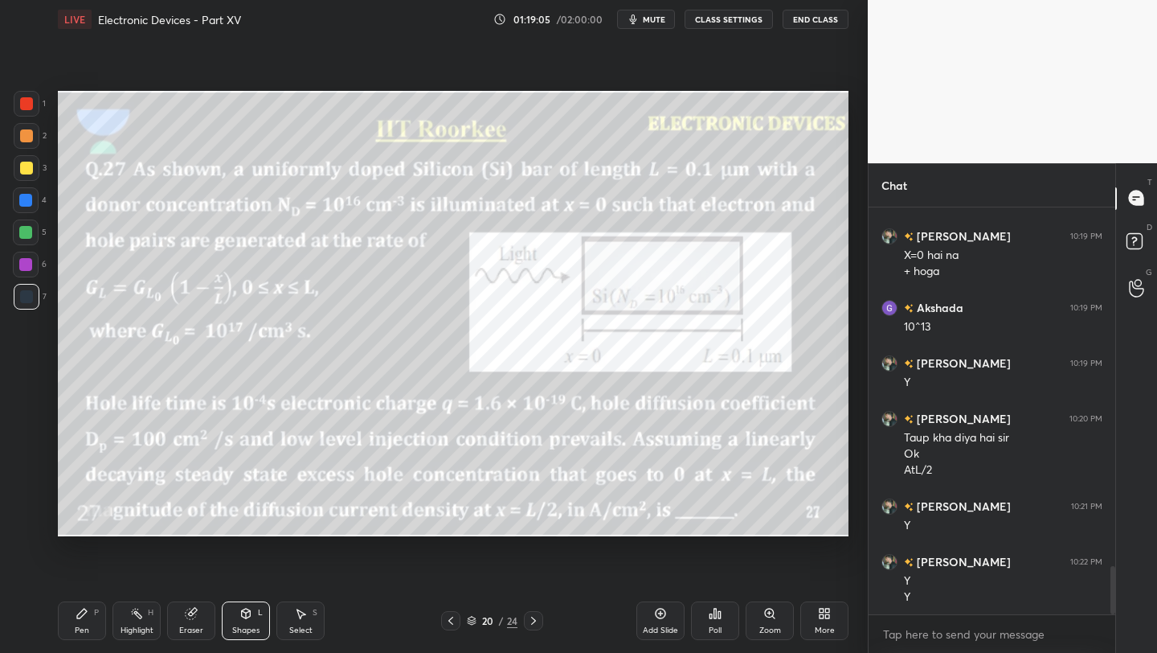
click at [453, 620] on icon at bounding box center [450, 620] width 13 height 13
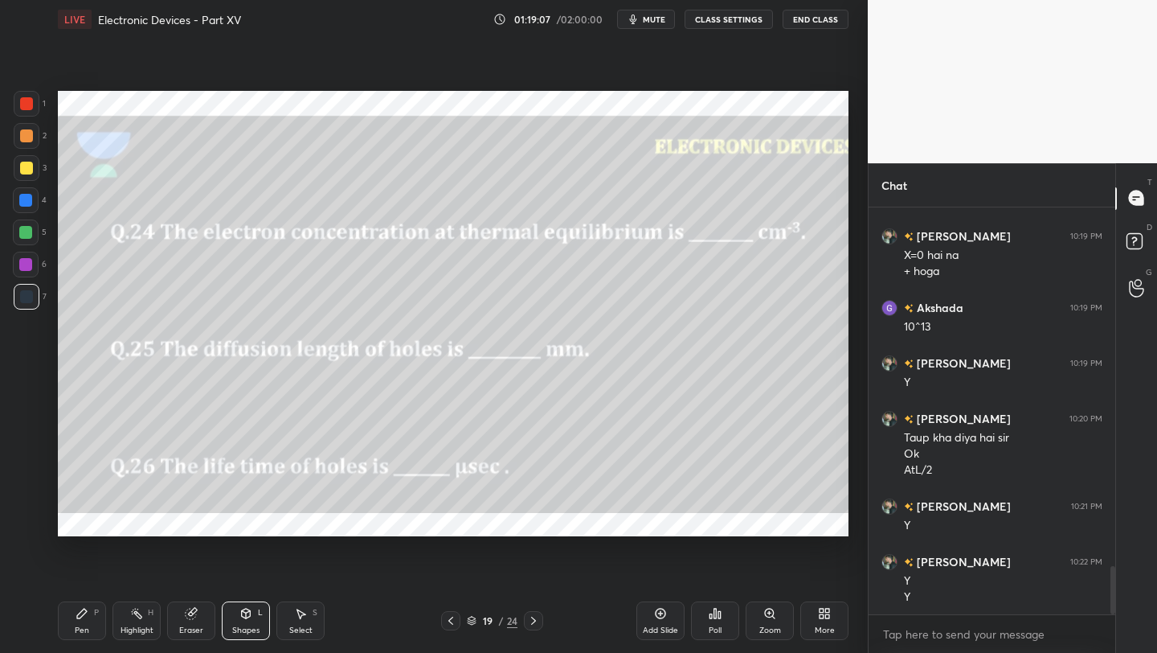
click at [538, 619] on icon at bounding box center [533, 620] width 13 height 13
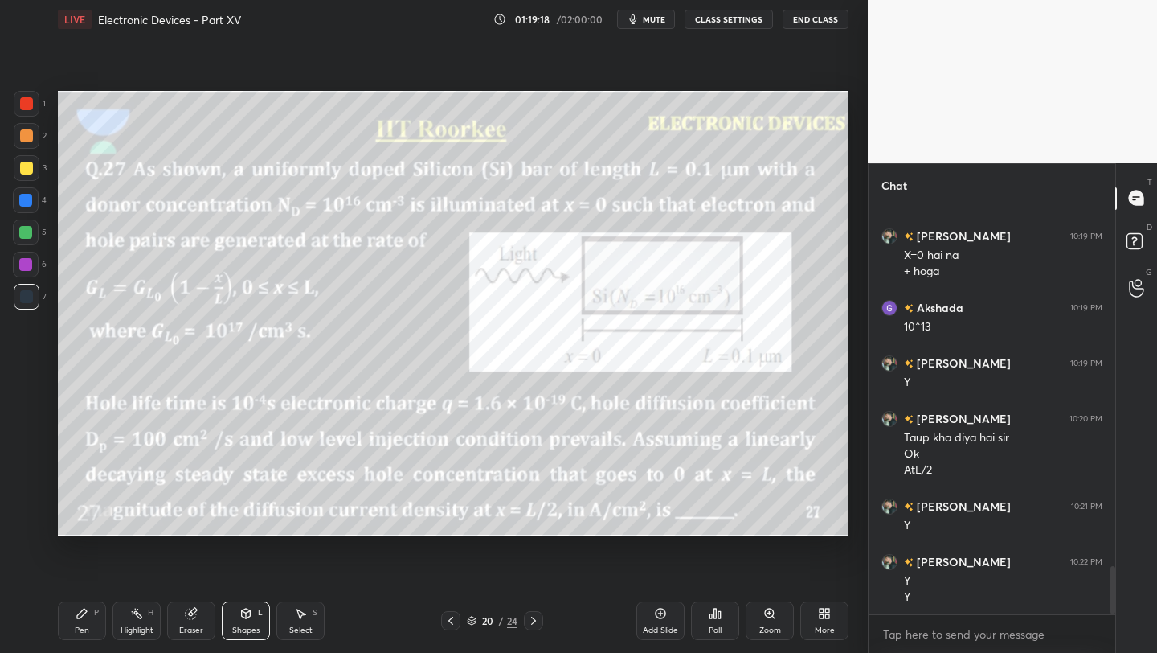
click at [527, 623] on icon at bounding box center [533, 620] width 13 height 13
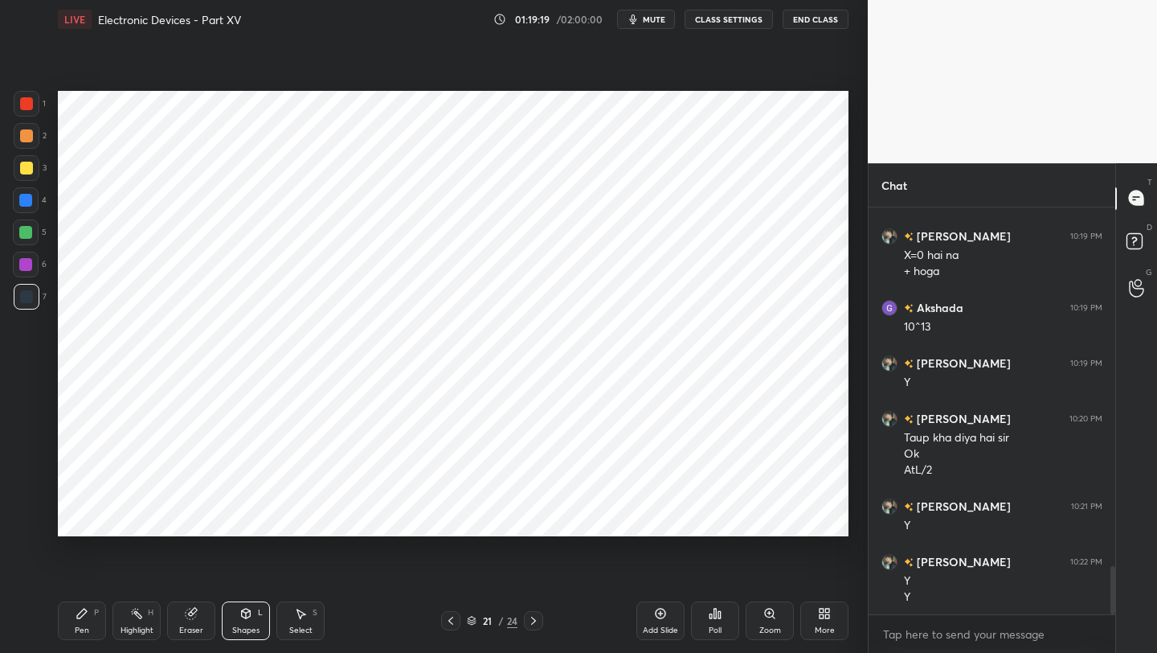
click at [530, 620] on icon at bounding box center [533, 620] width 13 height 13
drag, startPoint x: 661, startPoint y: 618, endPoint x: 660, endPoint y: 604, distance: 13.7
click at [661, 618] on icon at bounding box center [660, 613] width 13 height 13
drag, startPoint x: 85, startPoint y: 617, endPoint x: 86, endPoint y: 595, distance: 22.5
click at [85, 615] on icon at bounding box center [82, 613] width 13 height 13
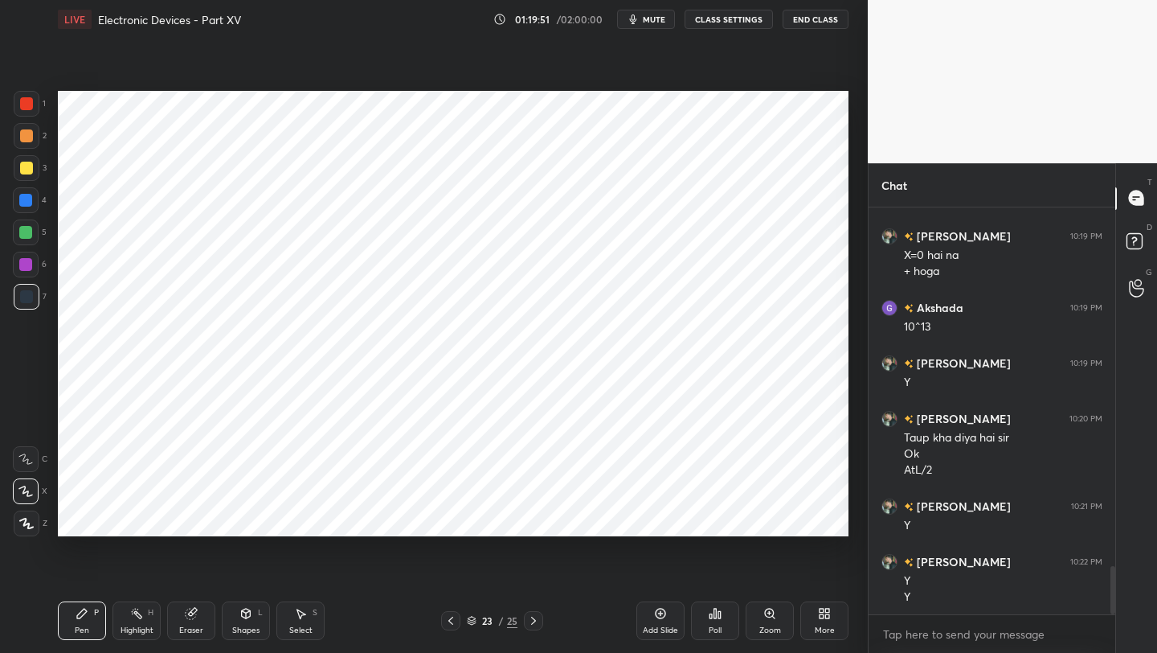
click at [461, 619] on div "23 / 25" at bounding box center [492, 620] width 102 height 19
click at [456, 622] on div "23 / 25" at bounding box center [492, 620] width 102 height 19
click at [453, 623] on icon at bounding box center [450, 620] width 13 height 13
click at [453, 622] on icon at bounding box center [450, 620] width 13 height 13
click at [453, 621] on icon at bounding box center [450, 620] width 13 height 13
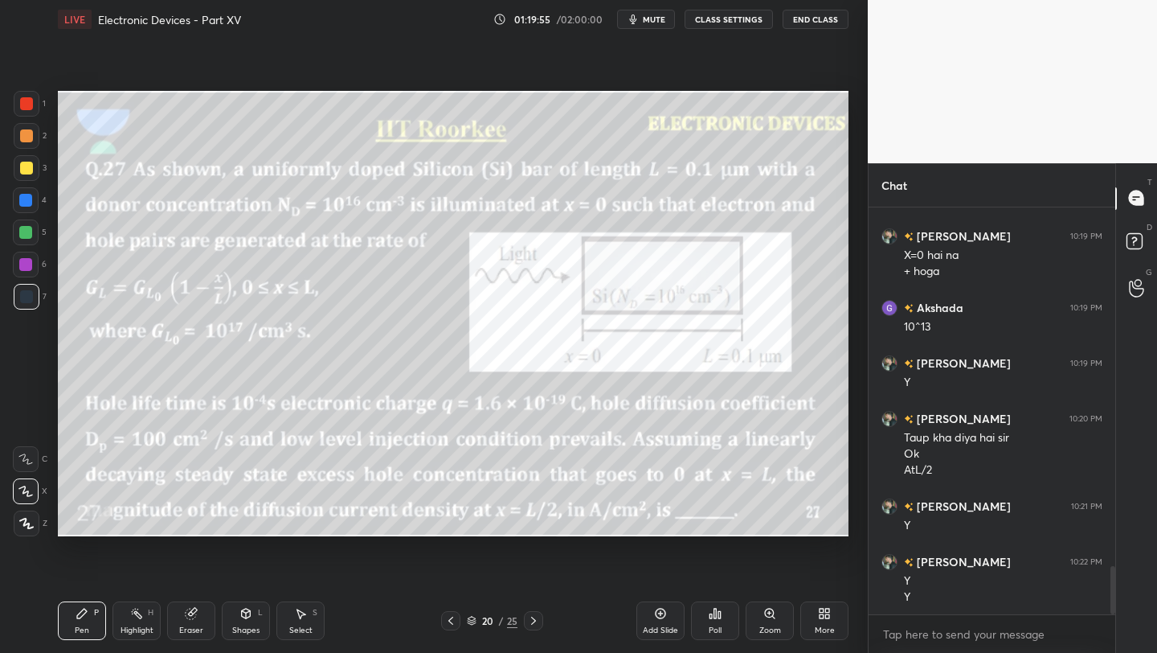
click at [529, 620] on icon at bounding box center [533, 620] width 13 height 13
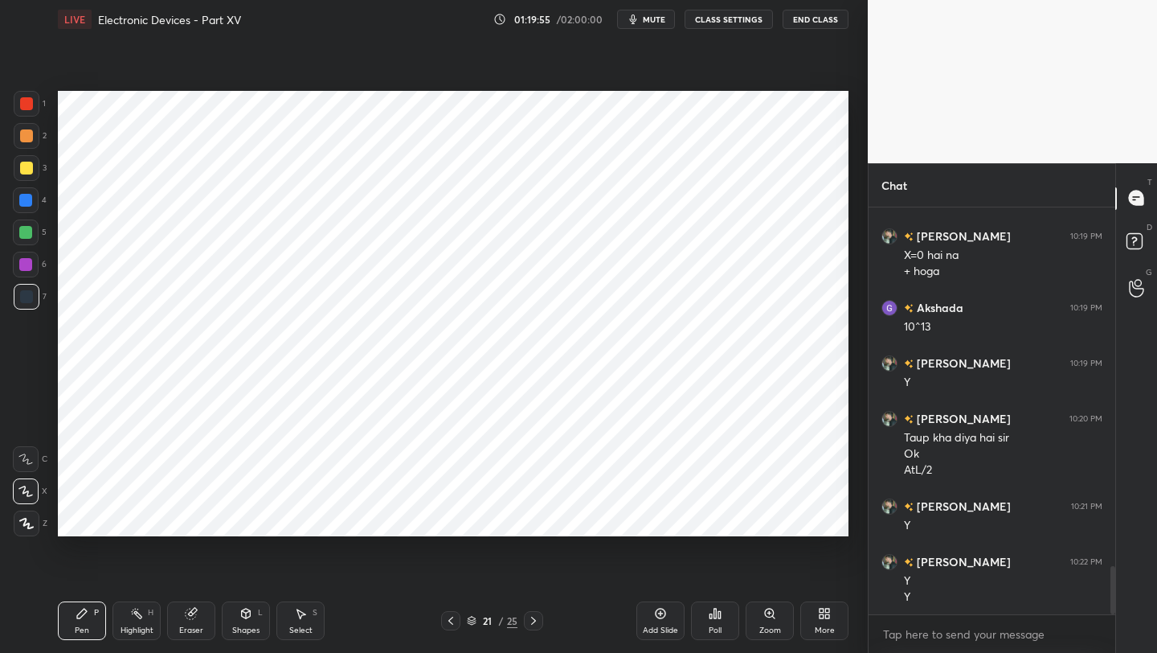
click at [532, 618] on icon at bounding box center [533, 620] width 13 height 13
click at [531, 617] on icon at bounding box center [533, 620] width 13 height 13
drag, startPoint x: 248, startPoint y: 624, endPoint x: 249, endPoint y: 603, distance: 21.0
click at [248, 626] on div "Shapes" at bounding box center [245, 630] width 27 height 8
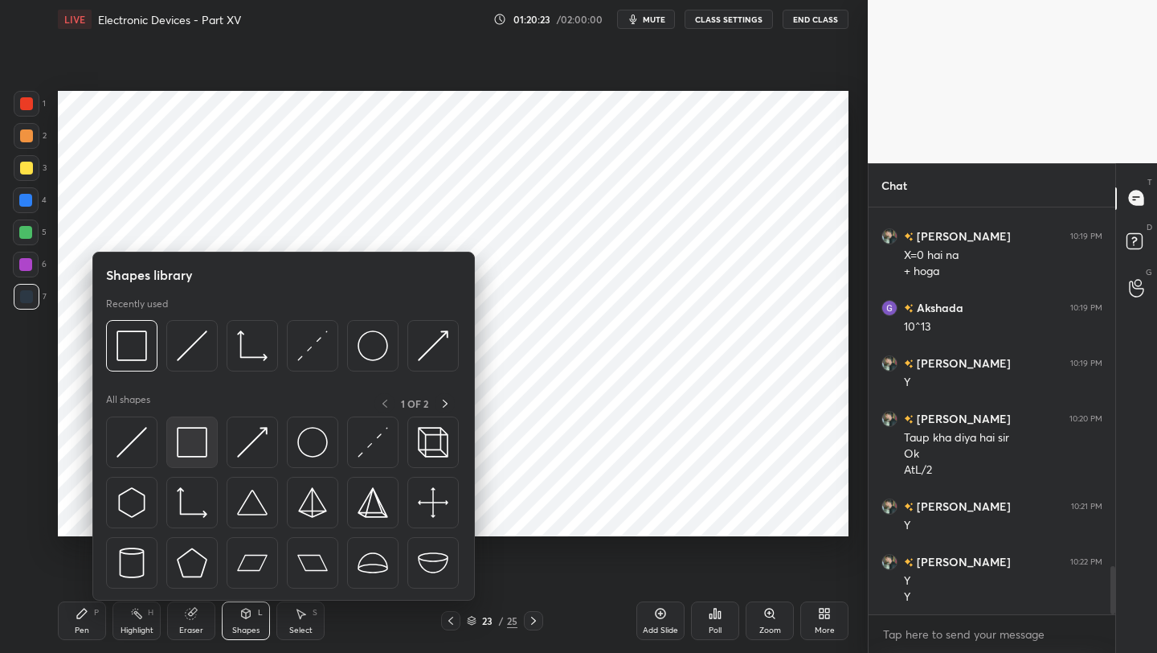
click at [199, 448] on img at bounding box center [192, 442] width 31 height 31
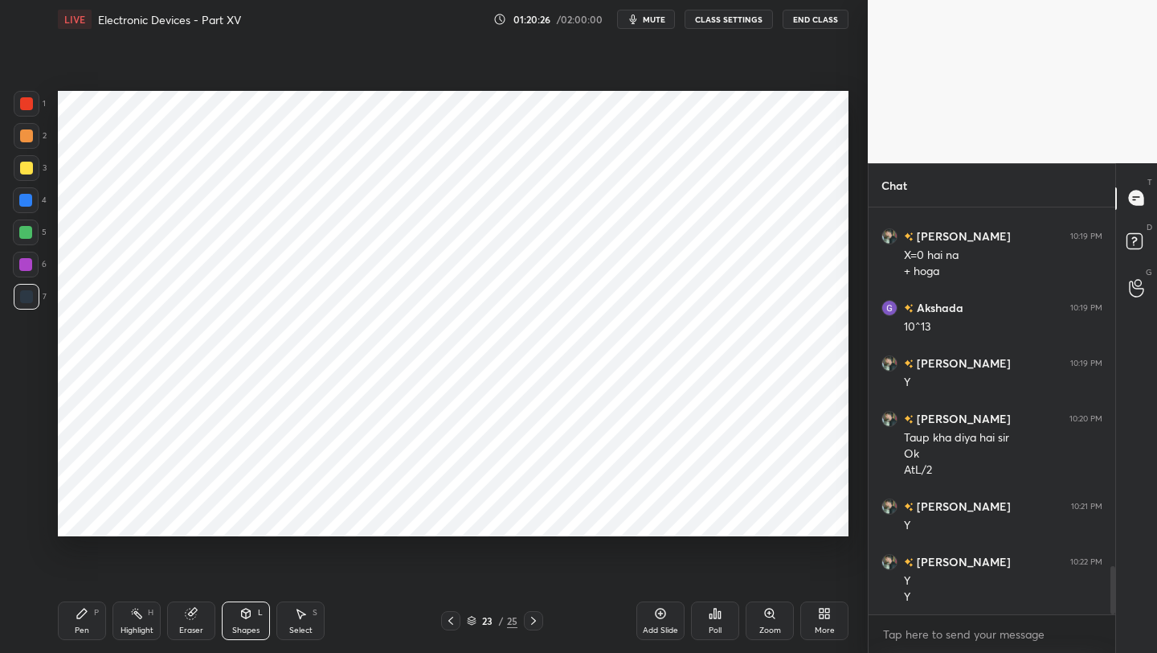
click at [82, 620] on div "Pen P" at bounding box center [82, 620] width 48 height 39
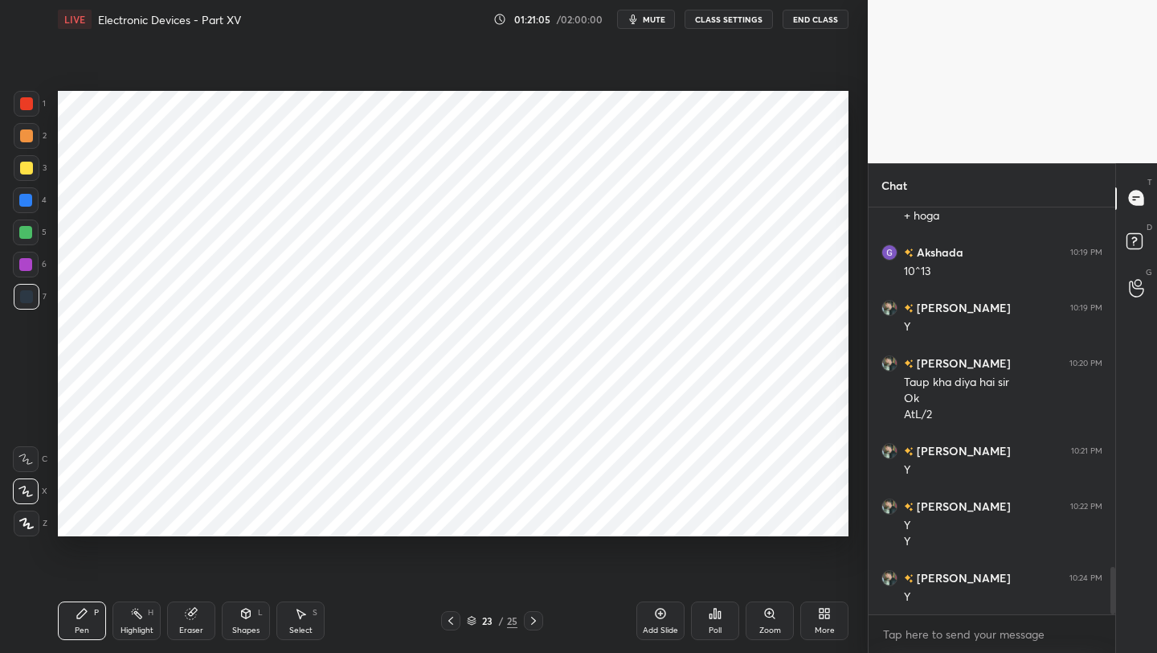
click at [450, 620] on icon at bounding box center [450, 620] width 13 height 13
click at [452, 621] on icon at bounding box center [450, 620] width 13 height 13
click at [451, 623] on icon at bounding box center [450, 620] width 5 height 8
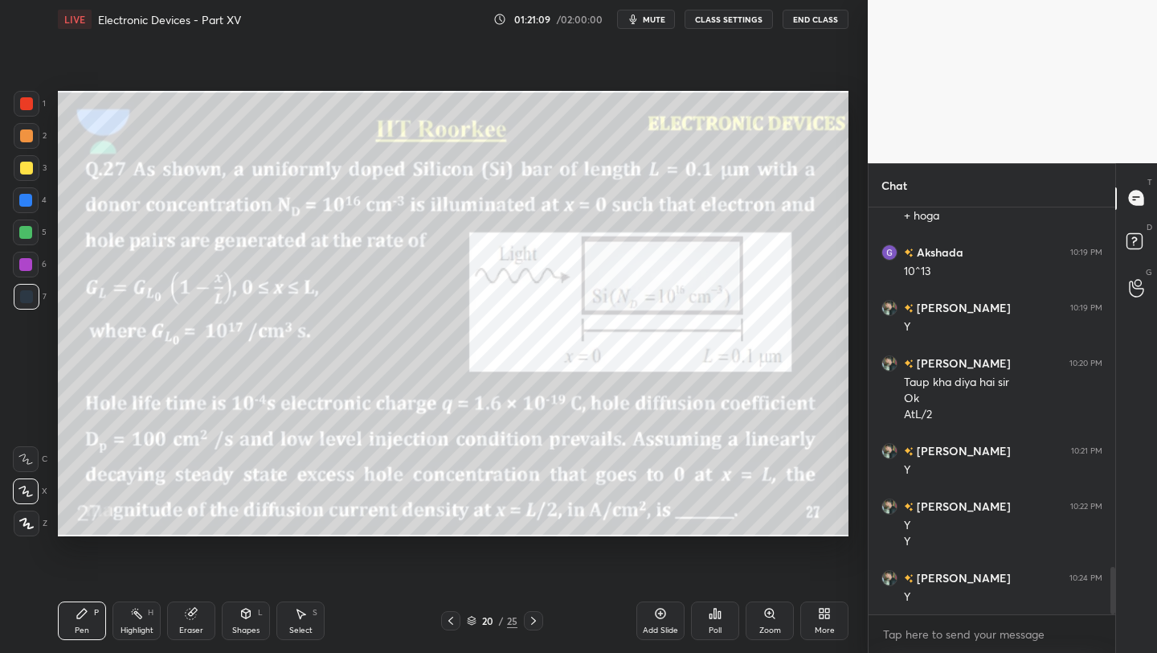
click at [529, 622] on icon at bounding box center [533, 620] width 13 height 13
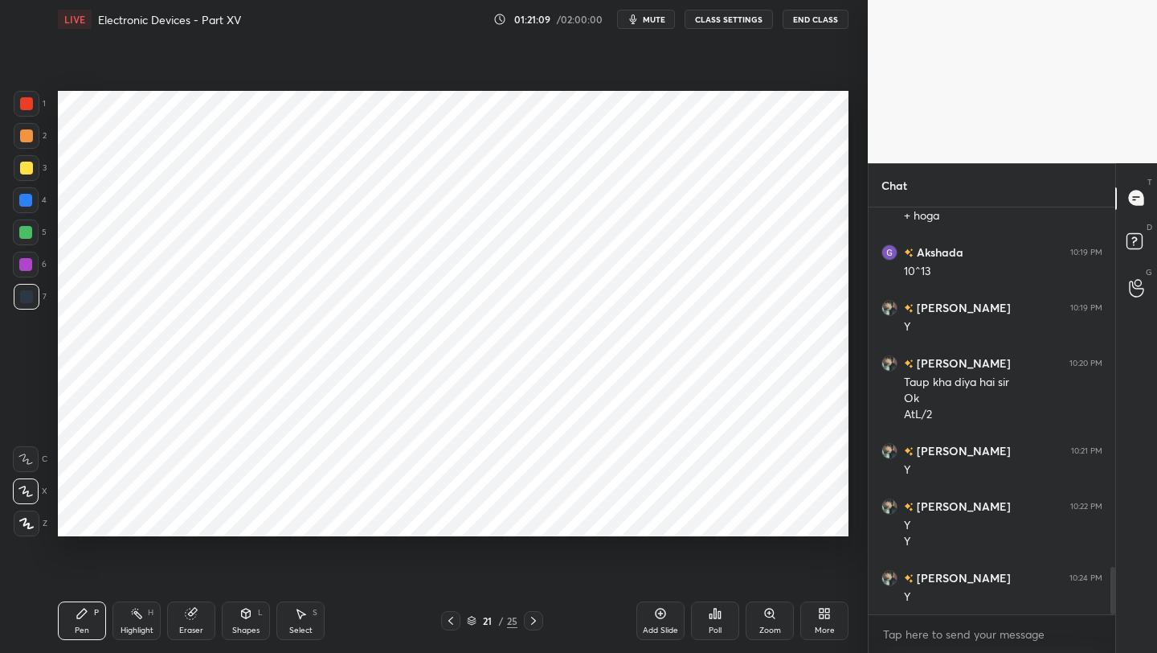
click at [529, 622] on icon at bounding box center [533, 620] width 13 height 13
click at [530, 624] on icon at bounding box center [533, 620] width 13 height 13
click at [451, 616] on icon at bounding box center [450, 620] width 13 height 13
click at [452, 627] on div at bounding box center [450, 620] width 19 height 19
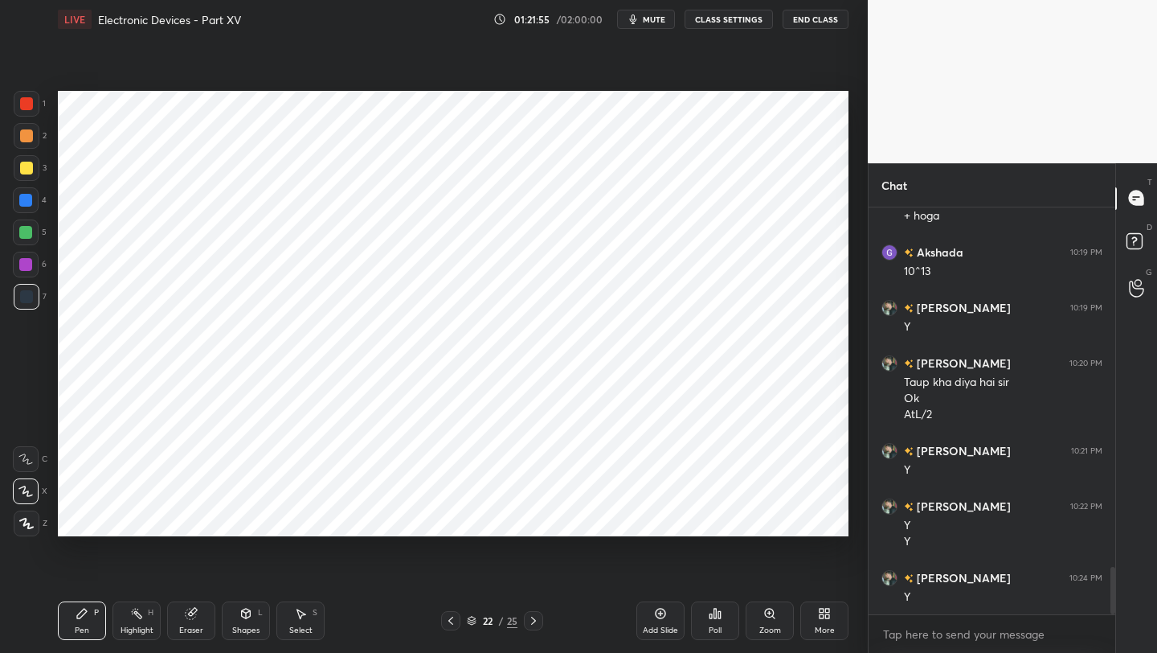
drag, startPoint x: 254, startPoint y: 617, endPoint x: 250, endPoint y: 601, distance: 16.6
click at [254, 617] on div "Shapes L" at bounding box center [246, 620] width 48 height 39
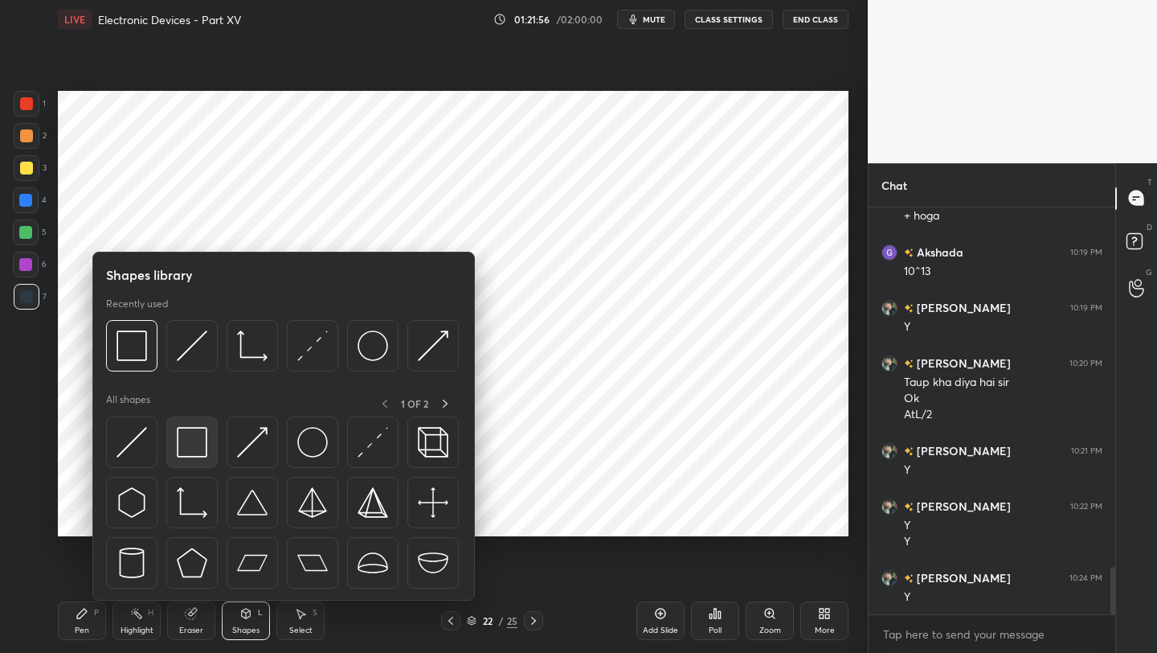
click at [194, 455] on img at bounding box center [192, 442] width 31 height 31
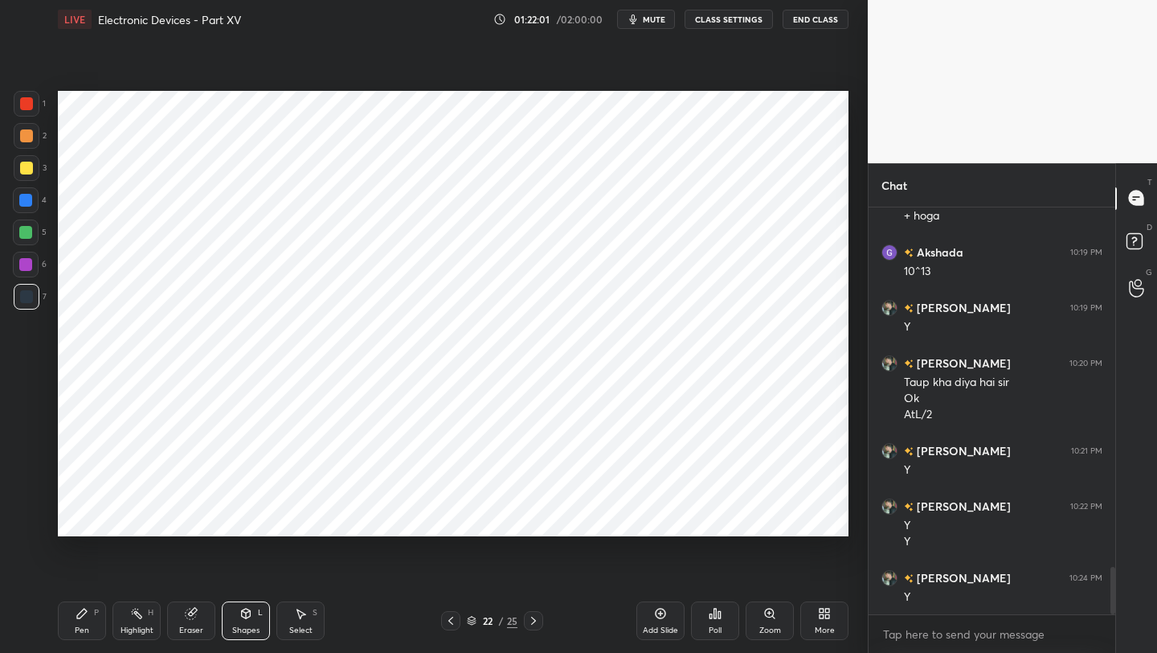
click at [89, 608] on div "Pen P" at bounding box center [82, 620] width 48 height 39
click at [535, 623] on icon at bounding box center [533, 620] width 13 height 13
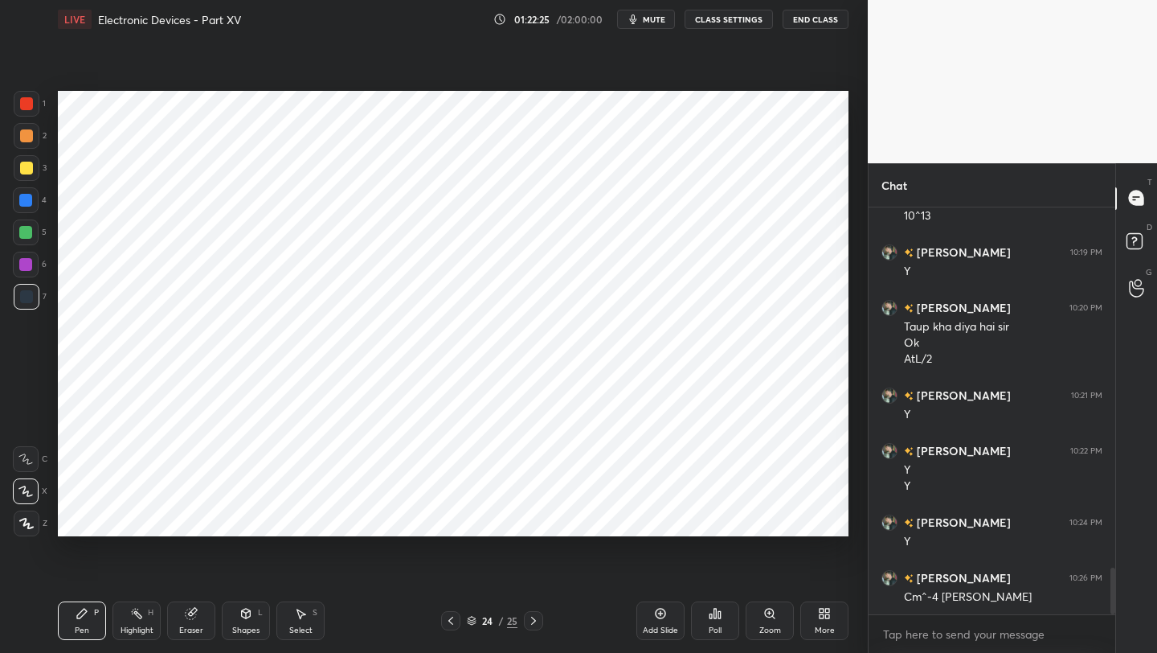
click at [447, 625] on icon at bounding box center [450, 620] width 13 height 13
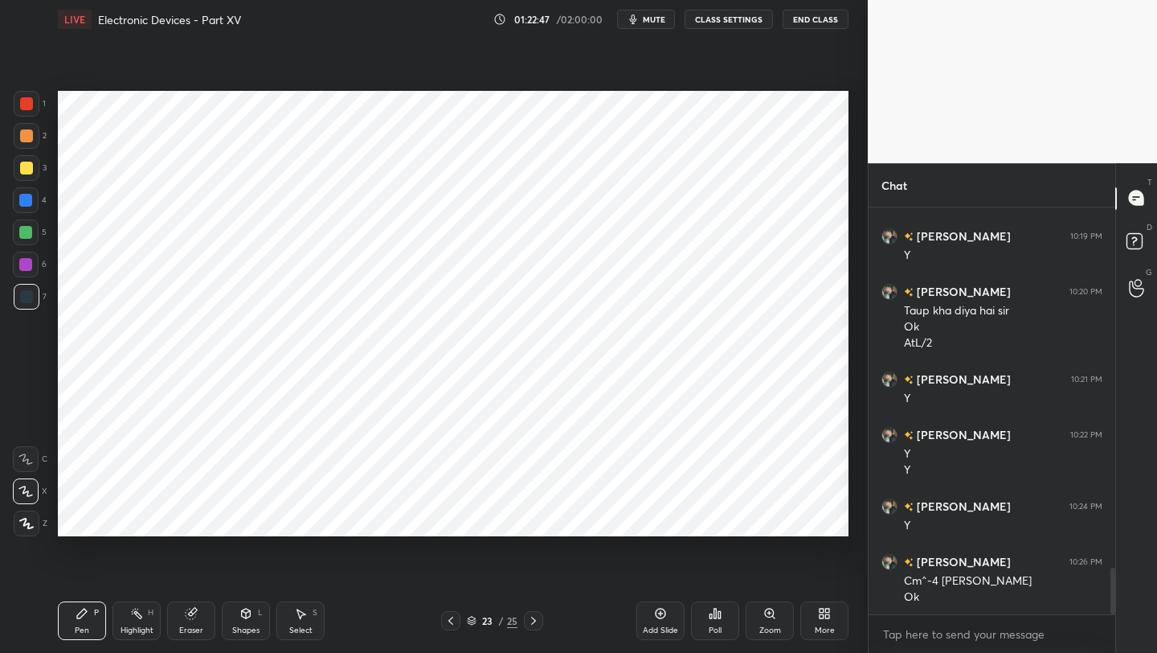
drag, startPoint x: 200, startPoint y: 619, endPoint x: 225, endPoint y: 574, distance: 51.4
click at [198, 617] on div "Eraser" at bounding box center [191, 620] width 48 height 39
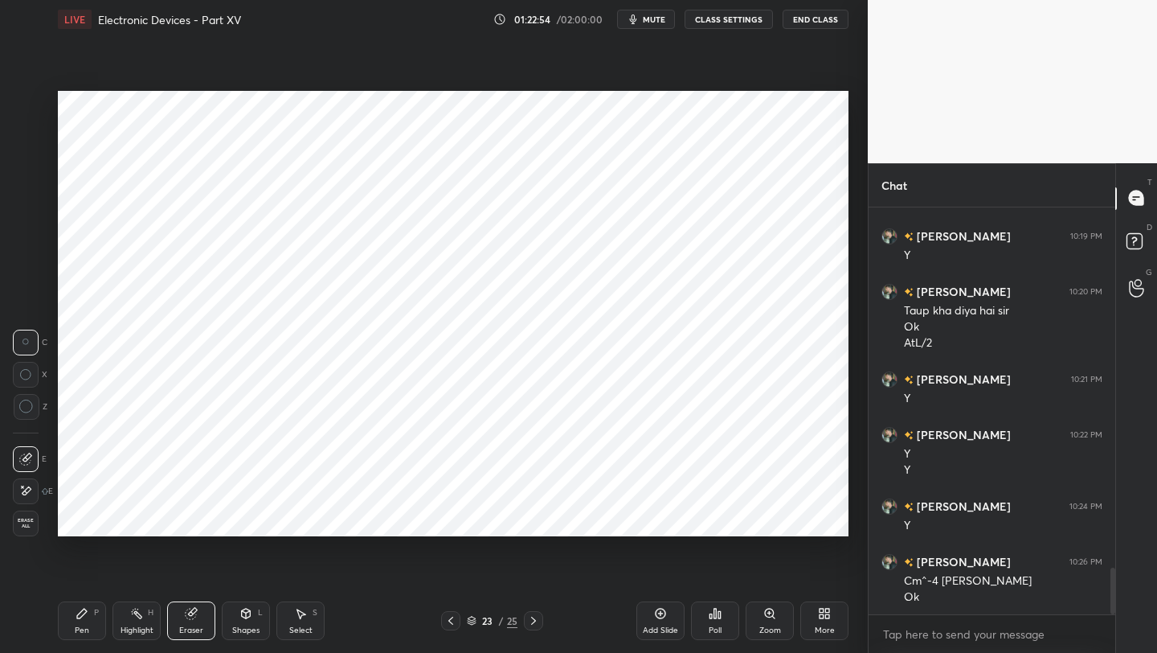
click at [530, 627] on div at bounding box center [533, 620] width 19 height 19
drag, startPoint x: 83, startPoint y: 625, endPoint x: 80, endPoint y: 598, distance: 27.4
click at [82, 626] on div "Pen" at bounding box center [82, 630] width 14 height 8
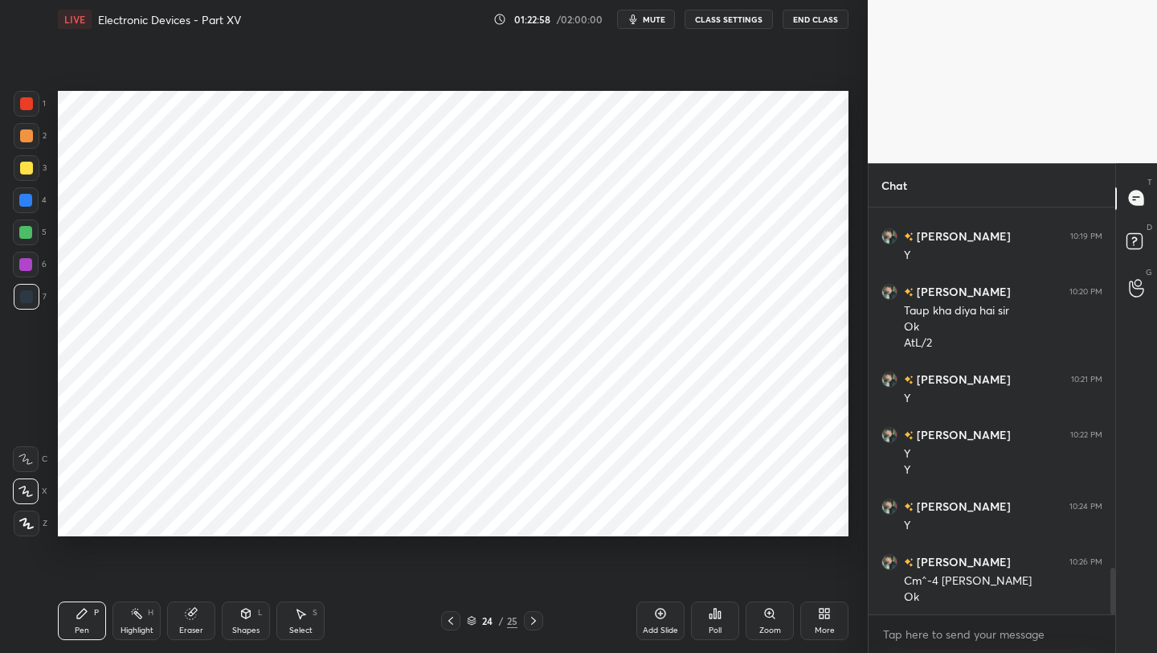
click at [30, 228] on div at bounding box center [25, 232] width 13 height 13
click at [448, 619] on icon at bounding box center [450, 620] width 13 height 13
click at [450, 622] on icon at bounding box center [450, 620] width 5 height 8
click at [450, 620] on icon at bounding box center [450, 620] width 13 height 13
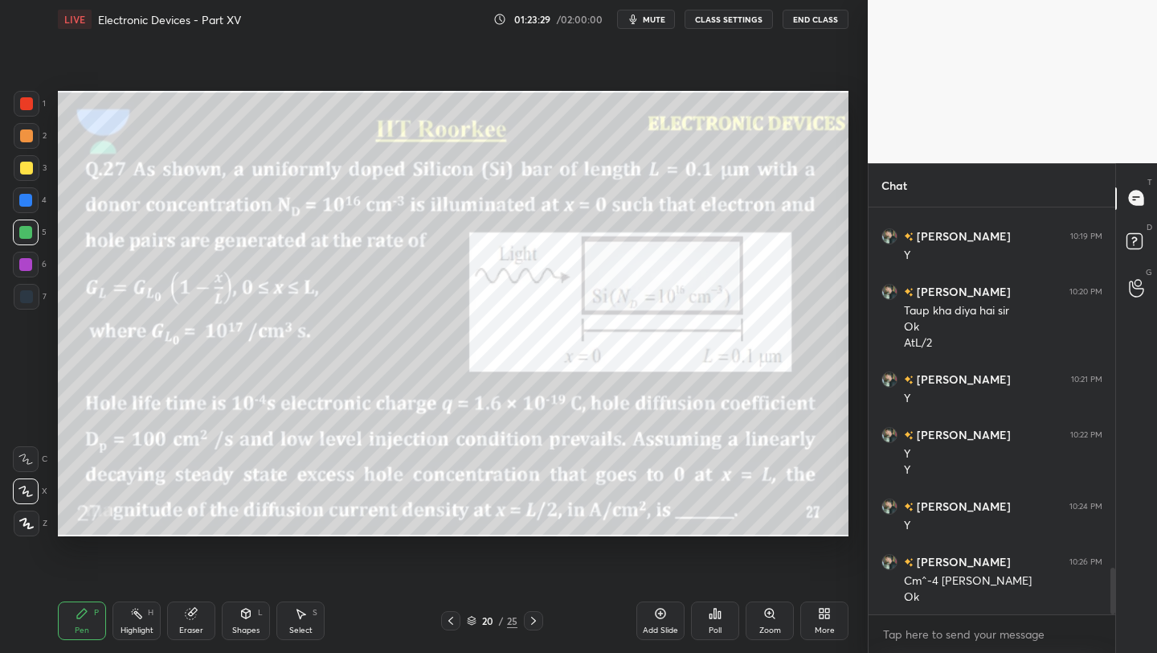
click at [528, 619] on icon at bounding box center [533, 620] width 13 height 13
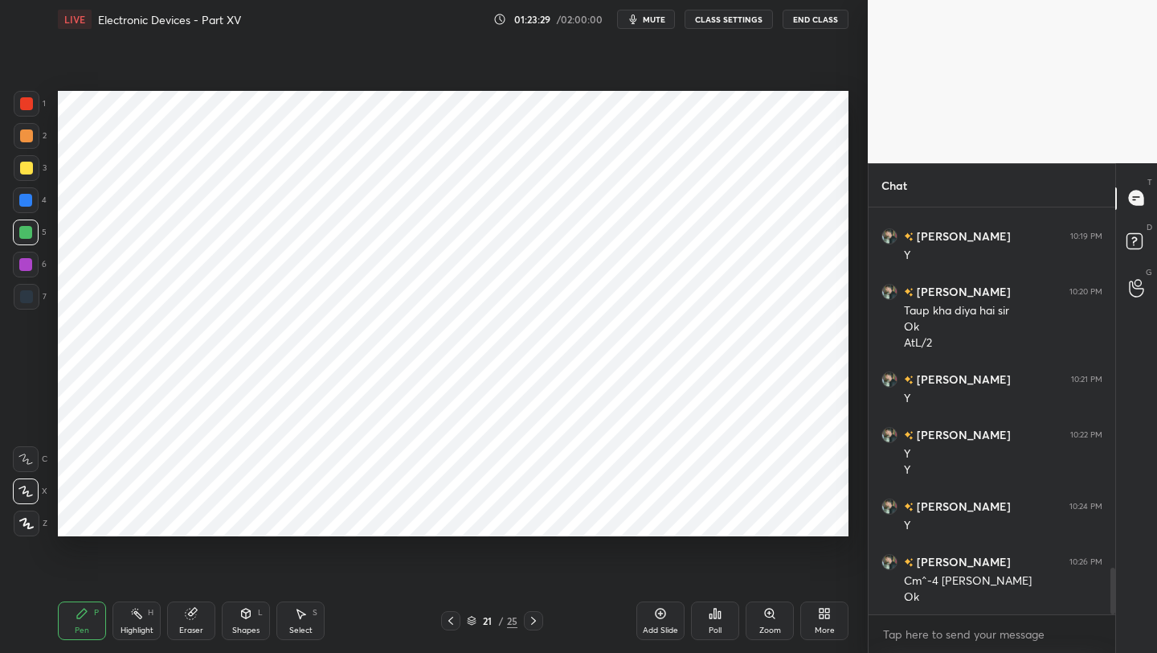
click at [528, 619] on icon at bounding box center [533, 620] width 13 height 13
click at [532, 619] on icon at bounding box center [533, 620] width 13 height 13
click at [448, 620] on icon at bounding box center [450, 620] width 13 height 13
click at [530, 627] on div at bounding box center [533, 620] width 19 height 19
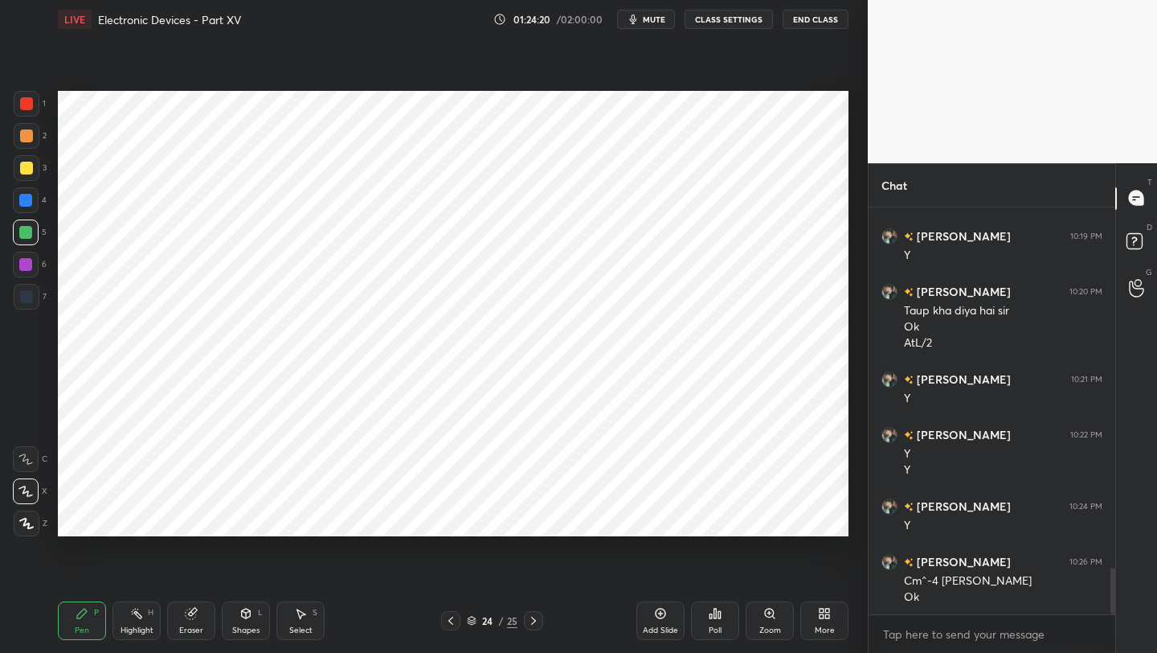
click at [447, 628] on div at bounding box center [450, 620] width 19 height 19
click at [447, 621] on icon at bounding box center [450, 620] width 13 height 13
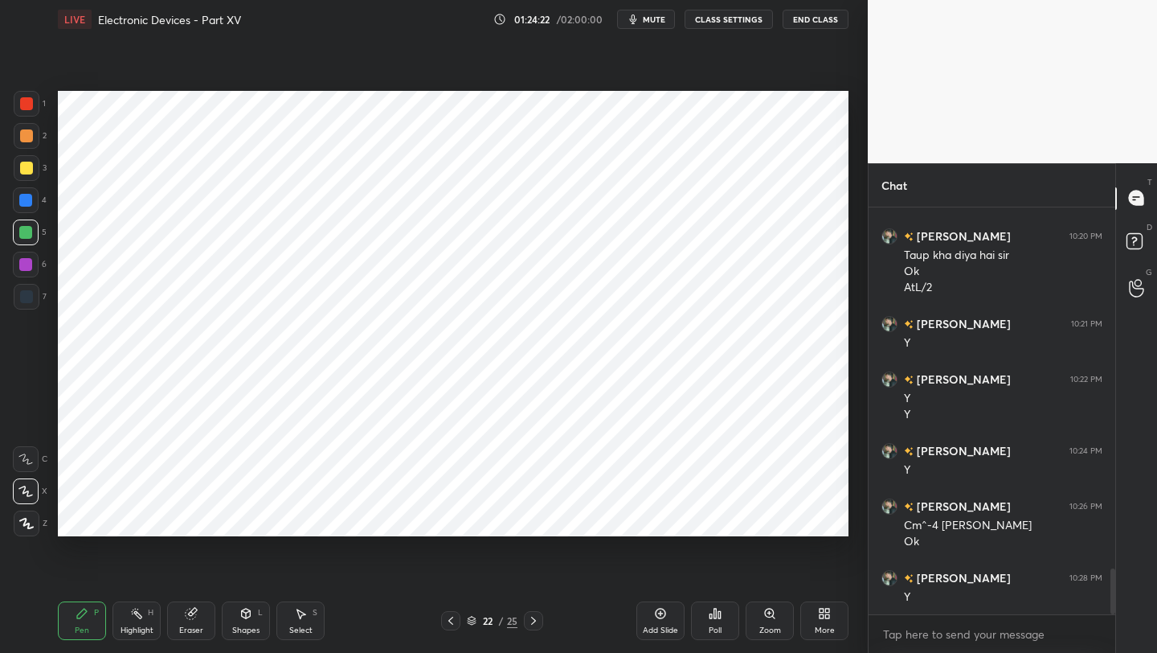
click at [444, 624] on icon at bounding box center [450, 620] width 13 height 13
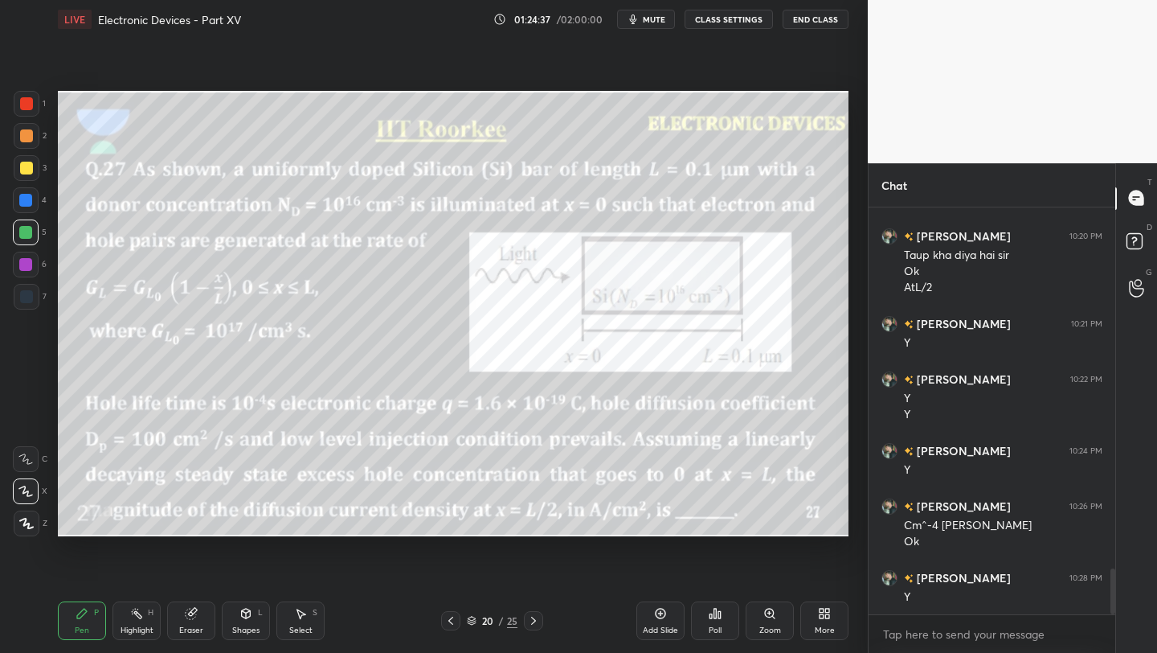
click at [531, 627] on div at bounding box center [533, 620] width 19 height 19
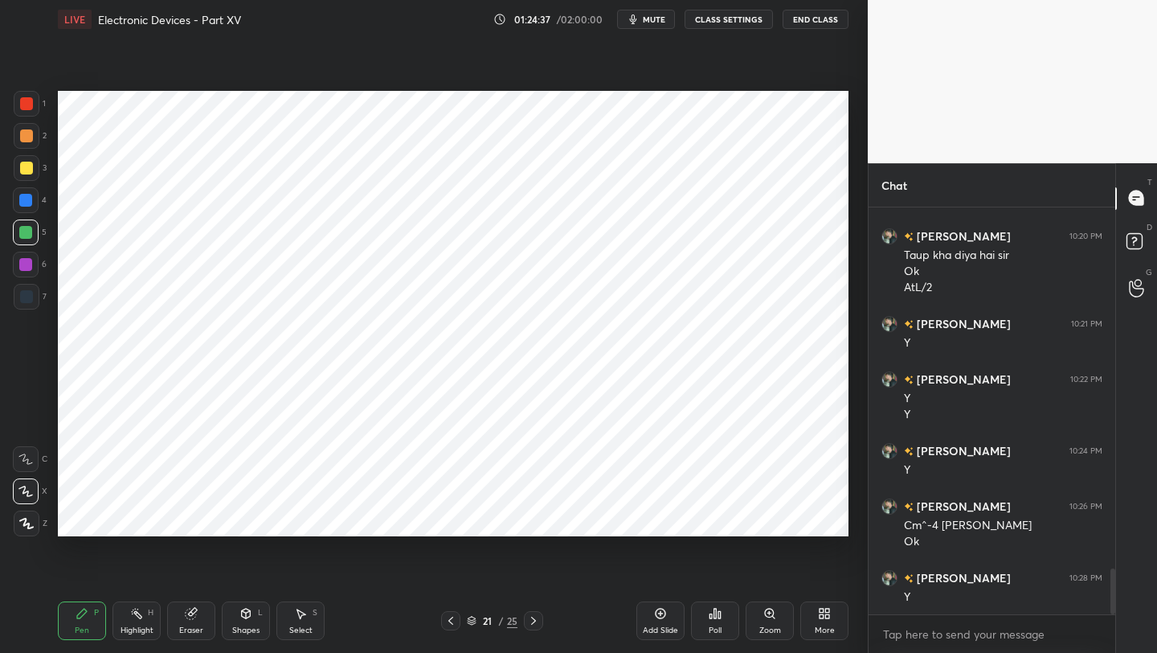
click at [535, 621] on icon at bounding box center [533, 620] width 13 height 13
click at [534, 619] on icon at bounding box center [533, 620] width 13 height 13
click at [533, 620] on icon at bounding box center [533, 620] width 13 height 13
click at [451, 620] on icon at bounding box center [450, 620] width 13 height 13
click at [452, 620] on icon at bounding box center [450, 620] width 13 height 13
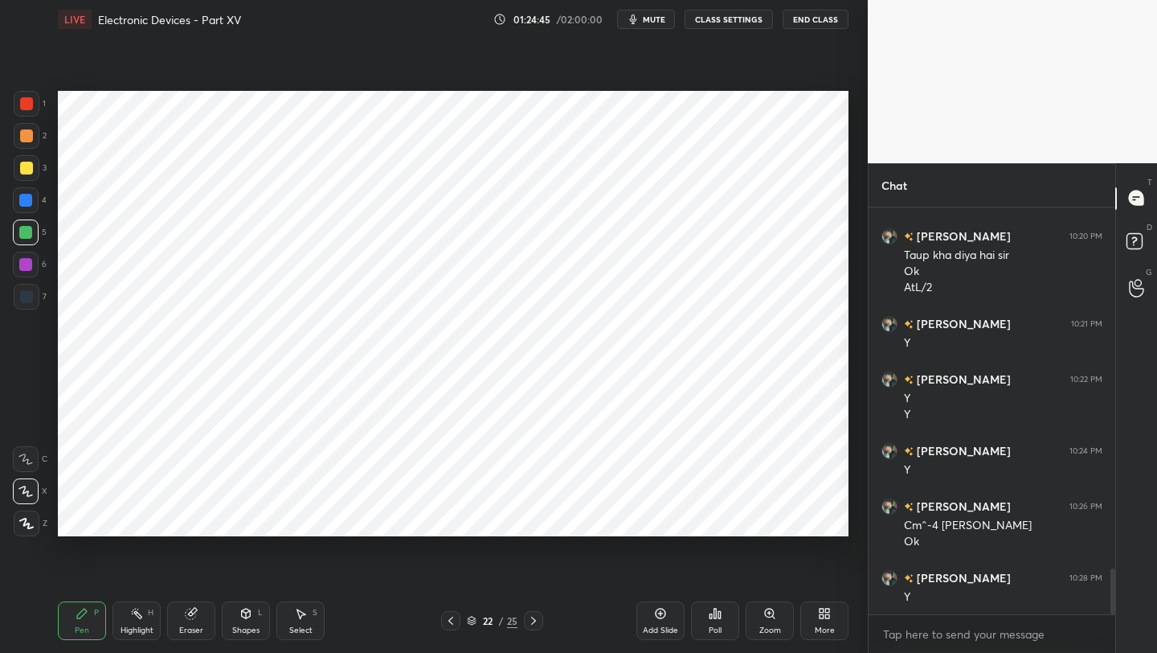
click at [452, 621] on icon at bounding box center [450, 620] width 13 height 13
click at [452, 622] on icon at bounding box center [450, 620] width 13 height 13
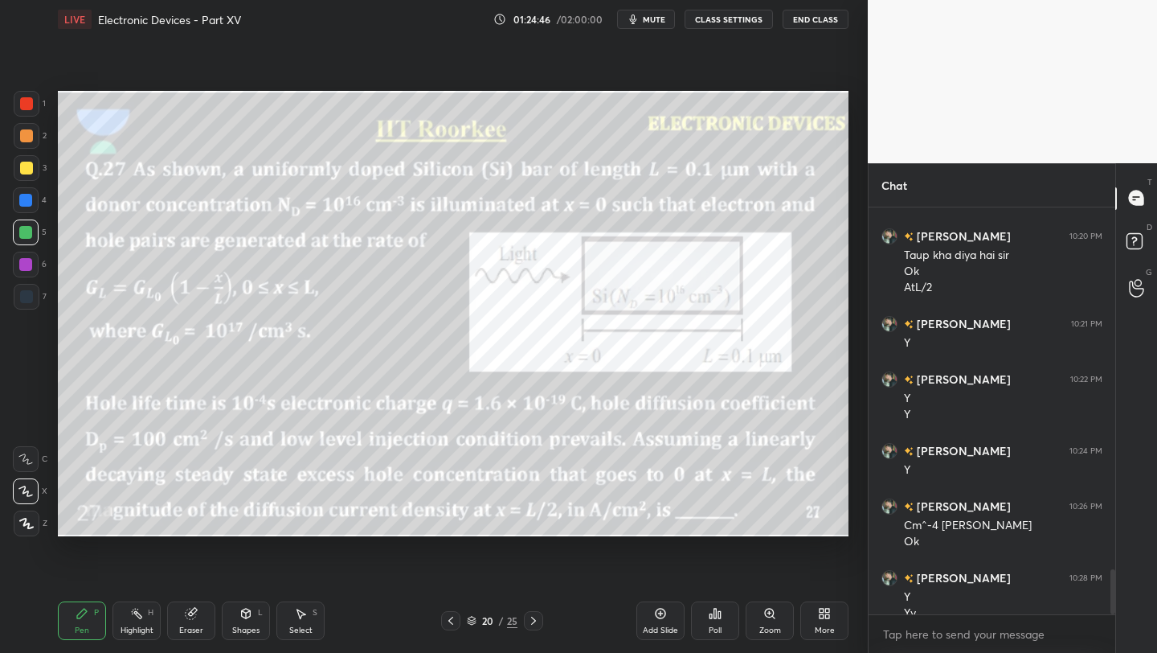
scroll to position [3249, 0]
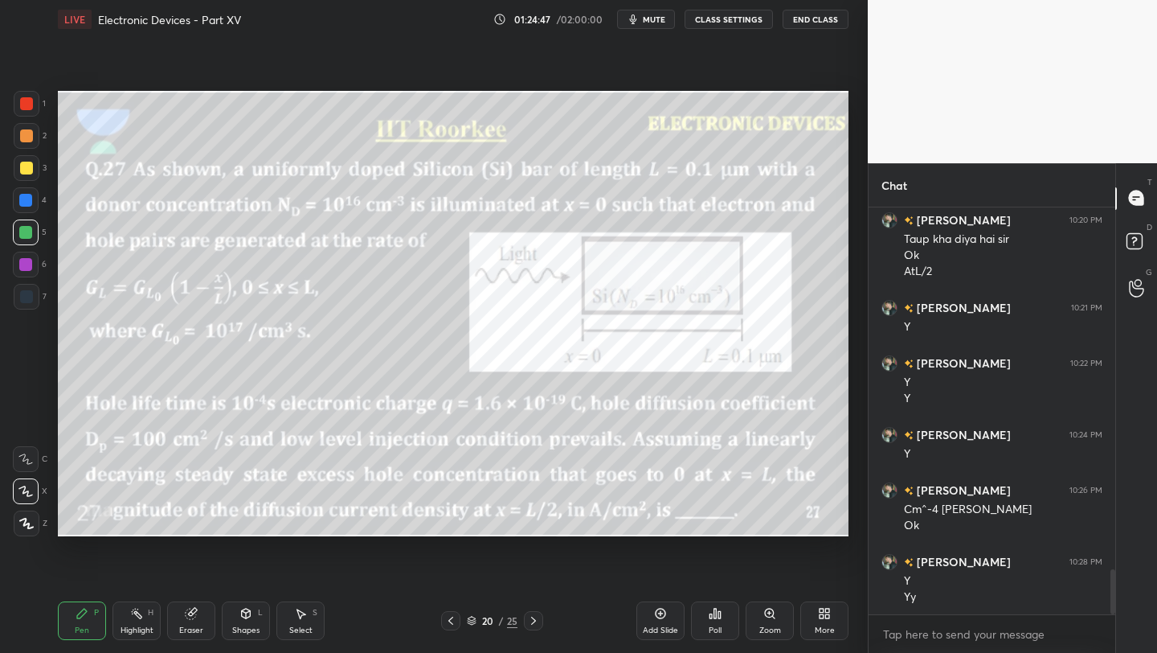
click at [452, 623] on icon at bounding box center [450, 620] width 13 height 13
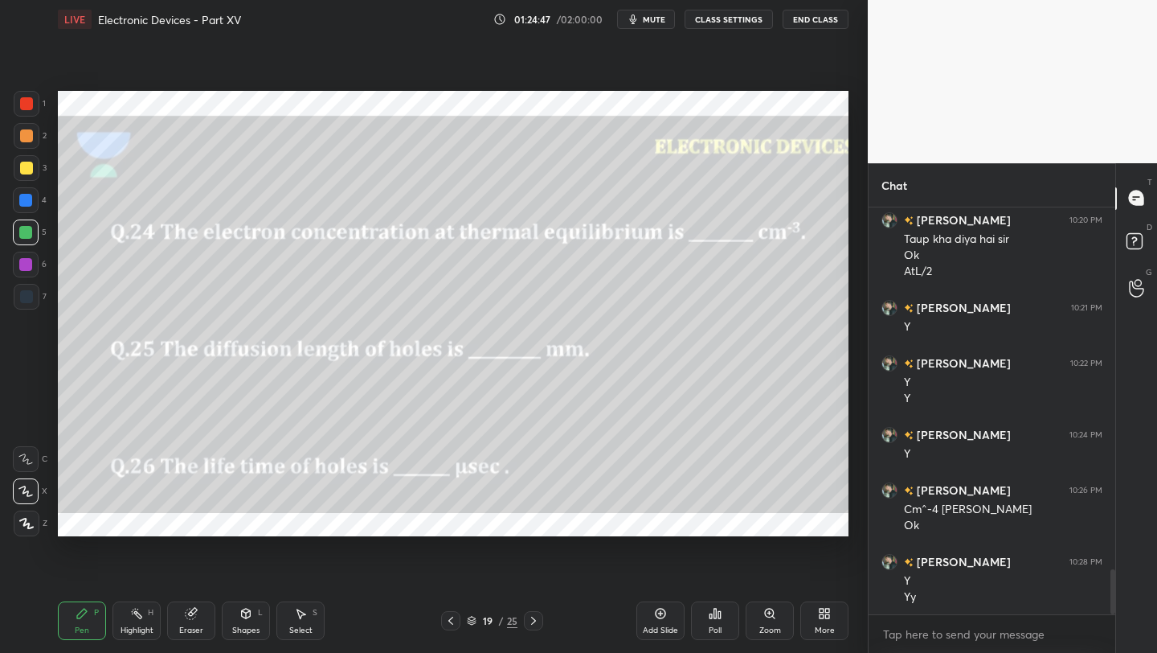
click at [452, 623] on icon at bounding box center [450, 620] width 13 height 13
click at [535, 621] on icon at bounding box center [533, 620] width 13 height 13
click at [533, 621] on icon at bounding box center [533, 620] width 13 height 13
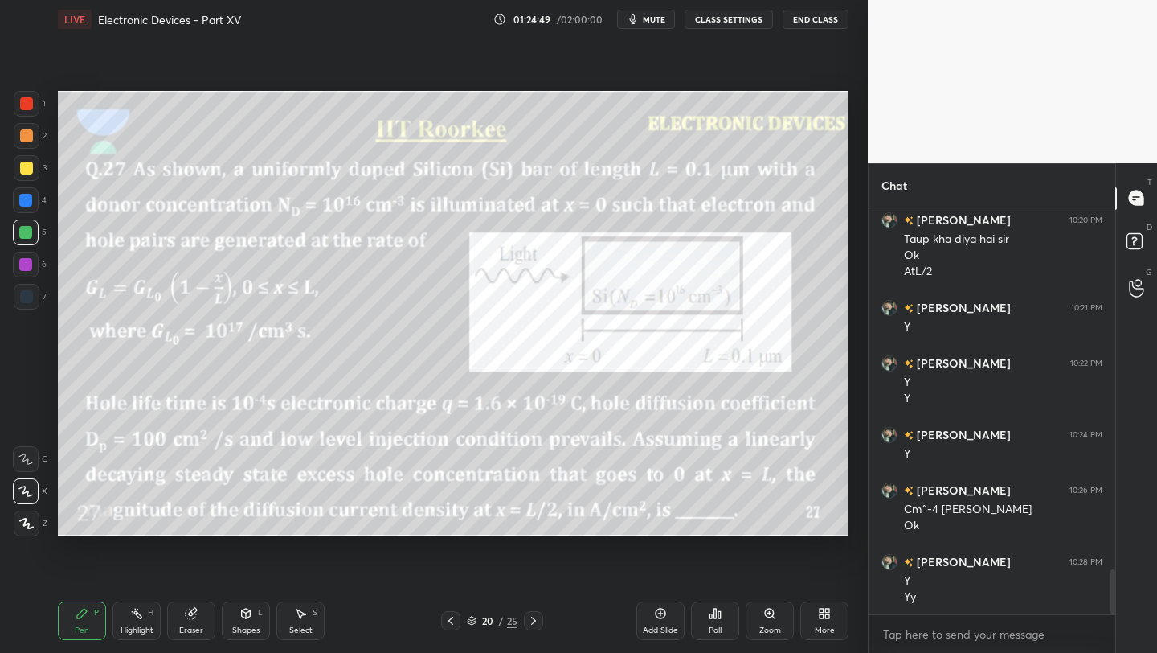
click at [533, 621] on icon at bounding box center [533, 620] width 13 height 13
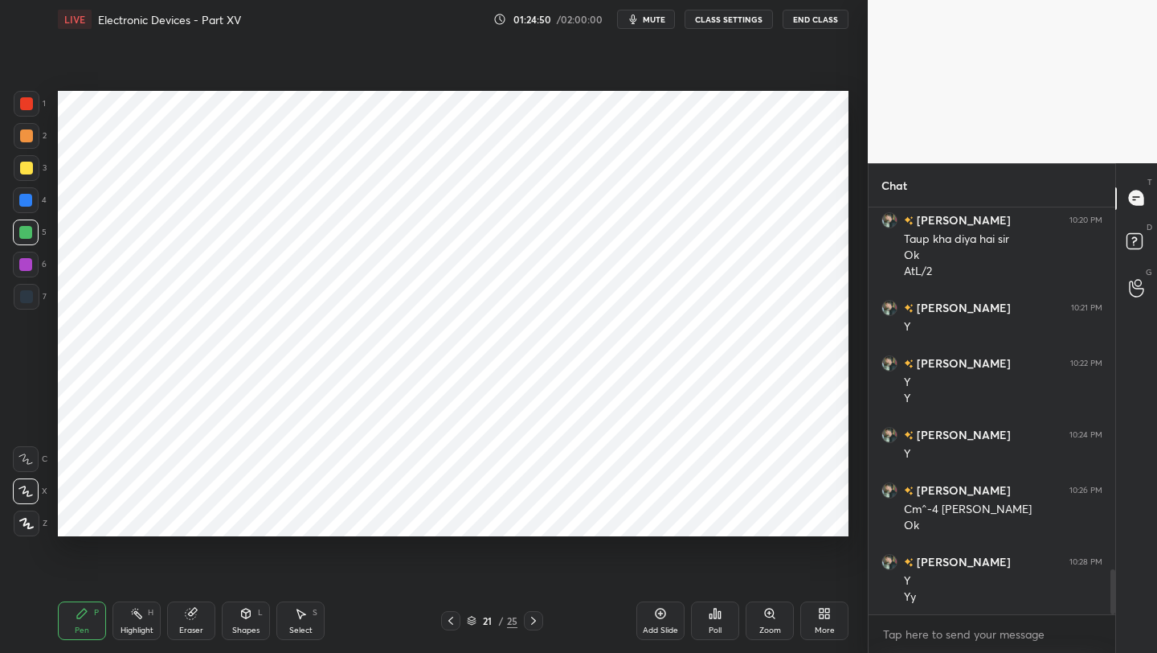
click at [526, 621] on div at bounding box center [533, 620] width 19 height 19
click at [526, 620] on div at bounding box center [533, 620] width 19 height 19
click at [35, 102] on div at bounding box center [27, 104] width 26 height 26
drag, startPoint x: 661, startPoint y: 620, endPoint x: 664, endPoint y: 594, distance: 25.8
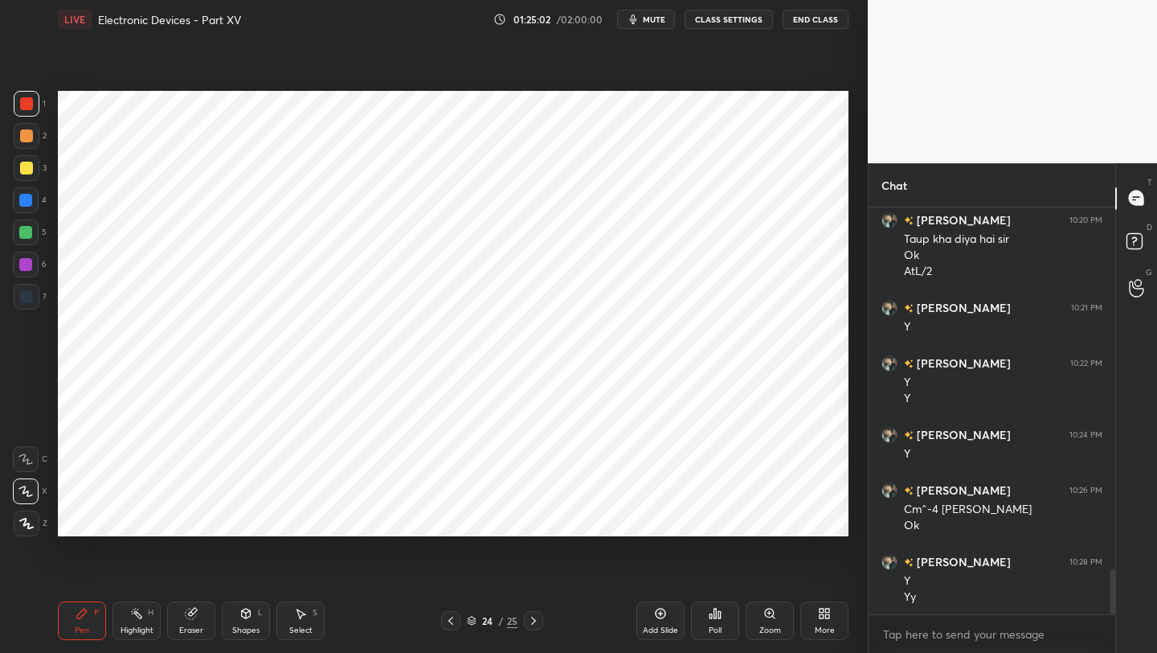
click at [660, 621] on div "Add Slide" at bounding box center [661, 620] width 48 height 39
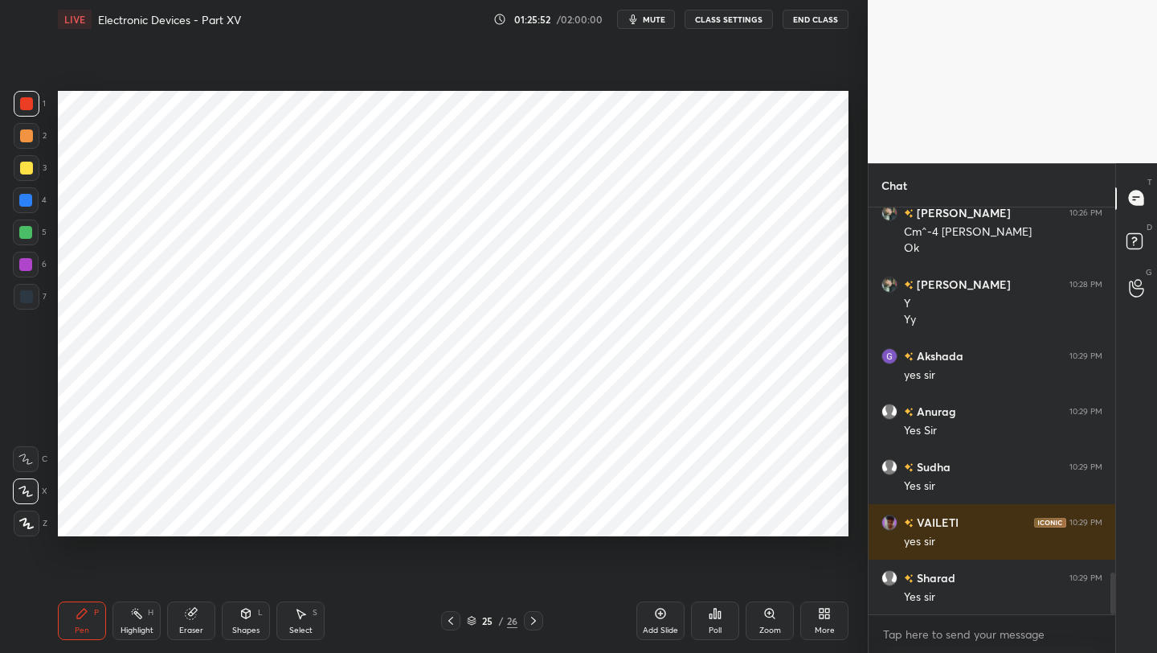
scroll to position [3581, 0]
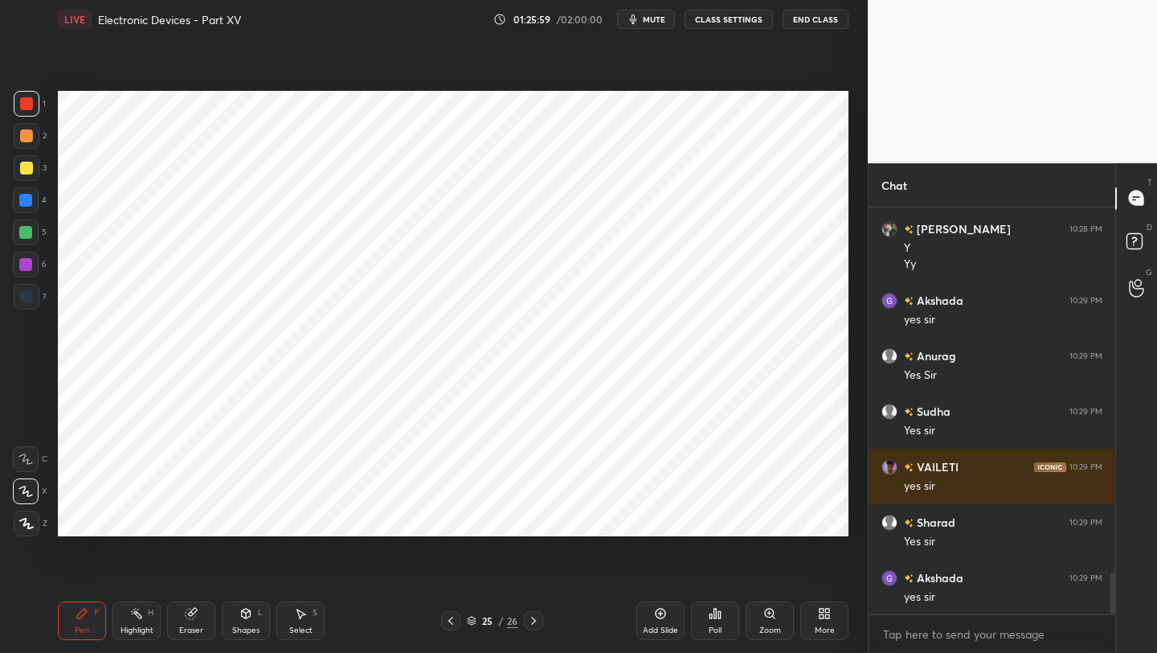
click at [456, 619] on icon at bounding box center [450, 620] width 13 height 13
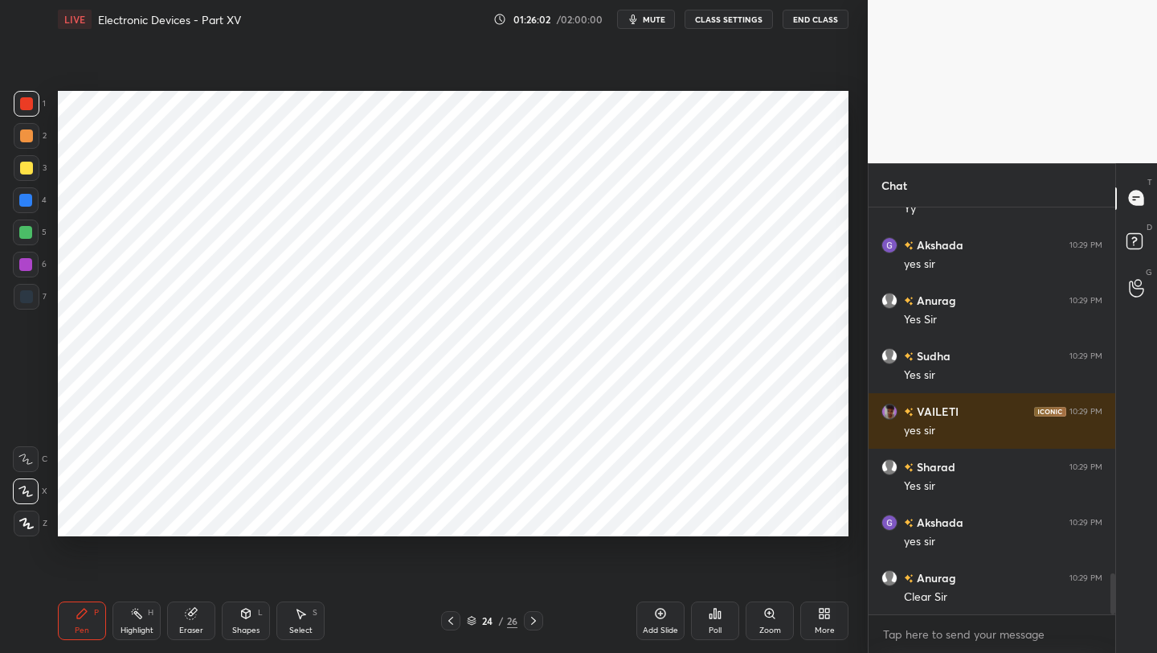
click at [536, 621] on icon at bounding box center [533, 620] width 13 height 13
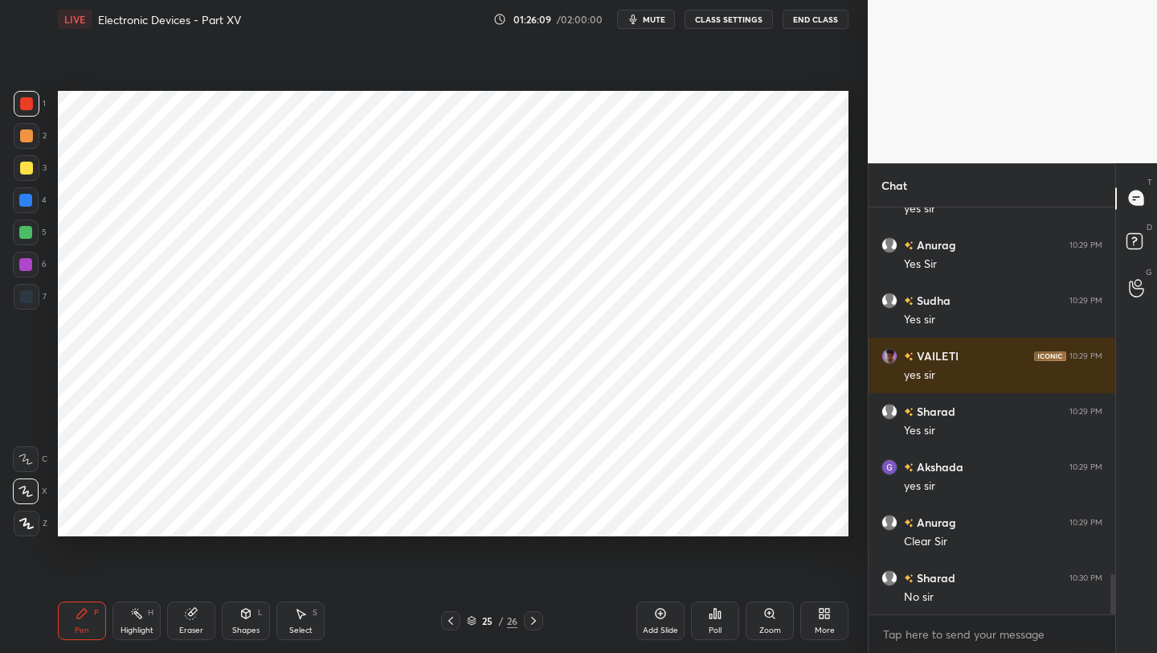
click at [450, 620] on icon at bounding box center [450, 620] width 13 height 13
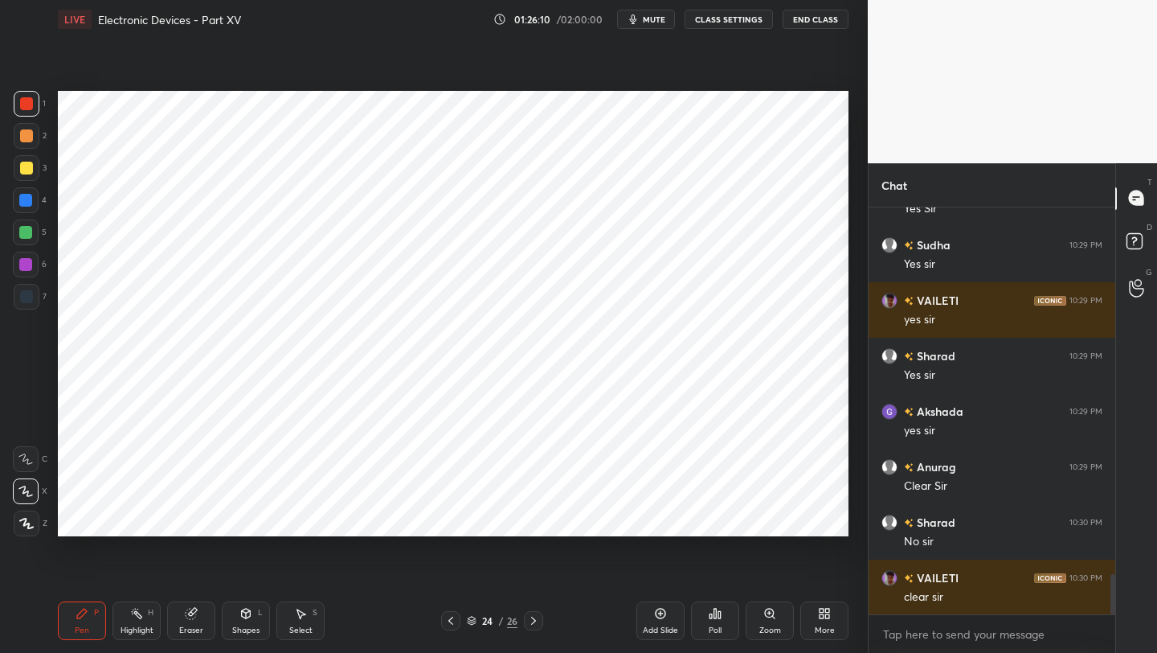
click at [452, 622] on icon at bounding box center [450, 620] width 13 height 13
click at [537, 622] on icon at bounding box center [533, 620] width 13 height 13
click at [532, 622] on icon at bounding box center [533, 620] width 5 height 8
click at [451, 623] on icon at bounding box center [450, 620] width 5 height 8
click at [821, 620] on div "More" at bounding box center [825, 620] width 48 height 39
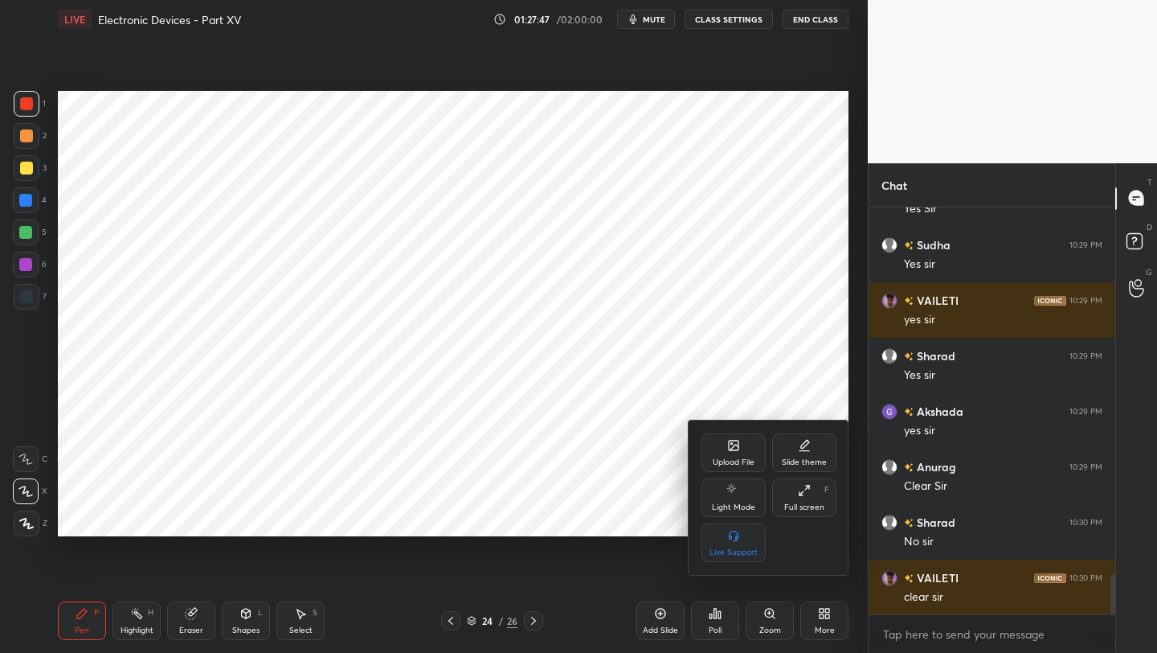
click at [723, 437] on div "Upload File" at bounding box center [734, 452] width 64 height 39
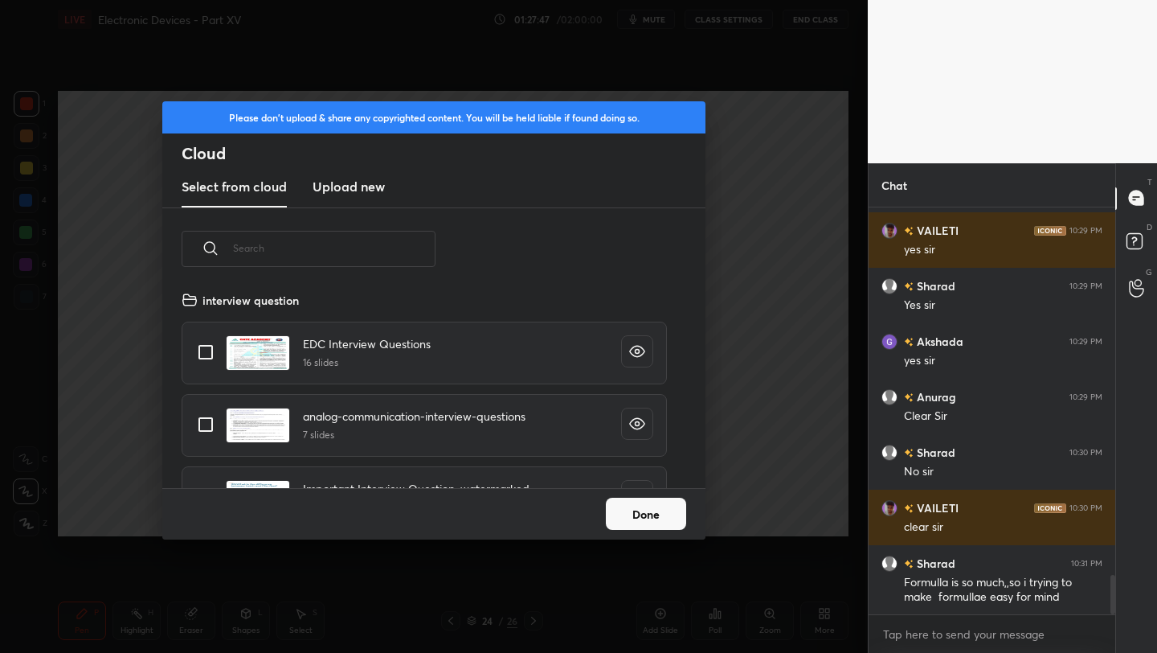
scroll to position [198, 516]
click at [343, 174] on new "Upload new" at bounding box center [349, 187] width 72 height 40
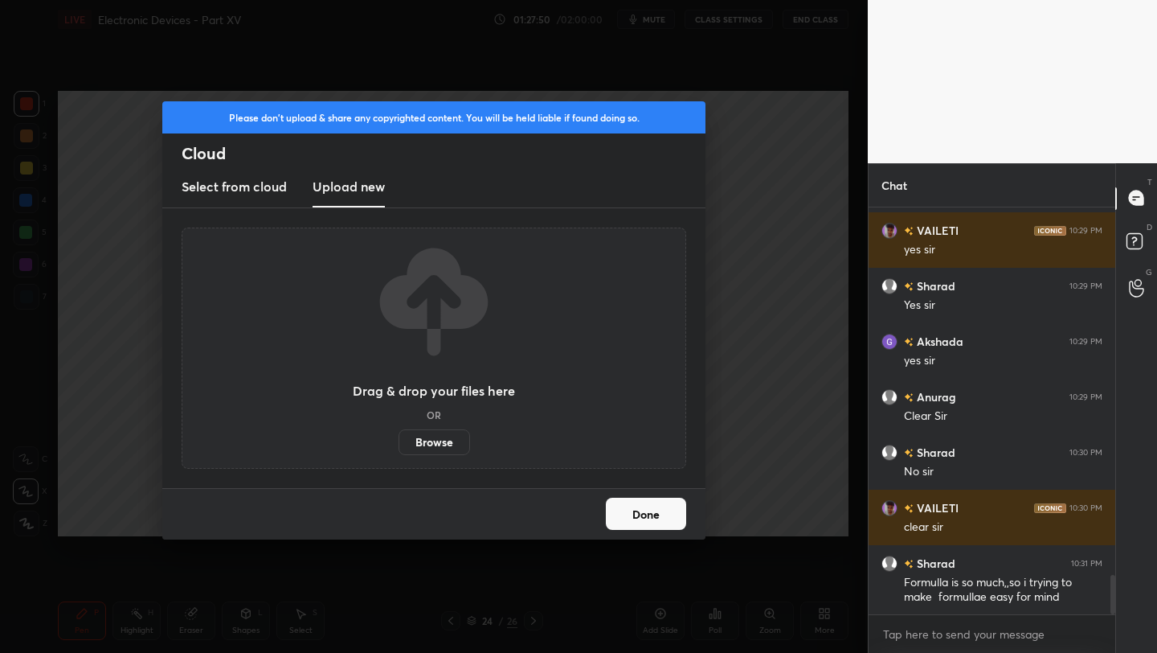
click at [348, 190] on h3 "Upload new" at bounding box center [349, 186] width 72 height 19
click at [440, 442] on label "Browse" at bounding box center [435, 442] width 72 height 26
click at [399, 442] on input "Browse" at bounding box center [399, 442] width 0 height 26
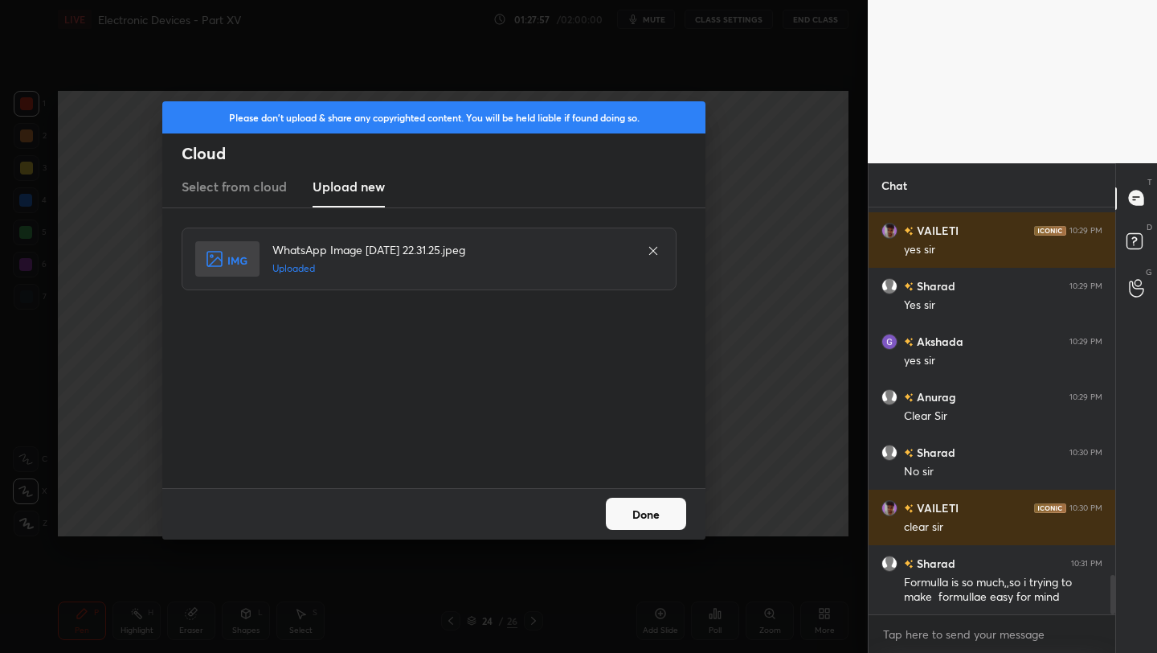
click at [649, 529] on button "Done" at bounding box center [646, 514] width 80 height 32
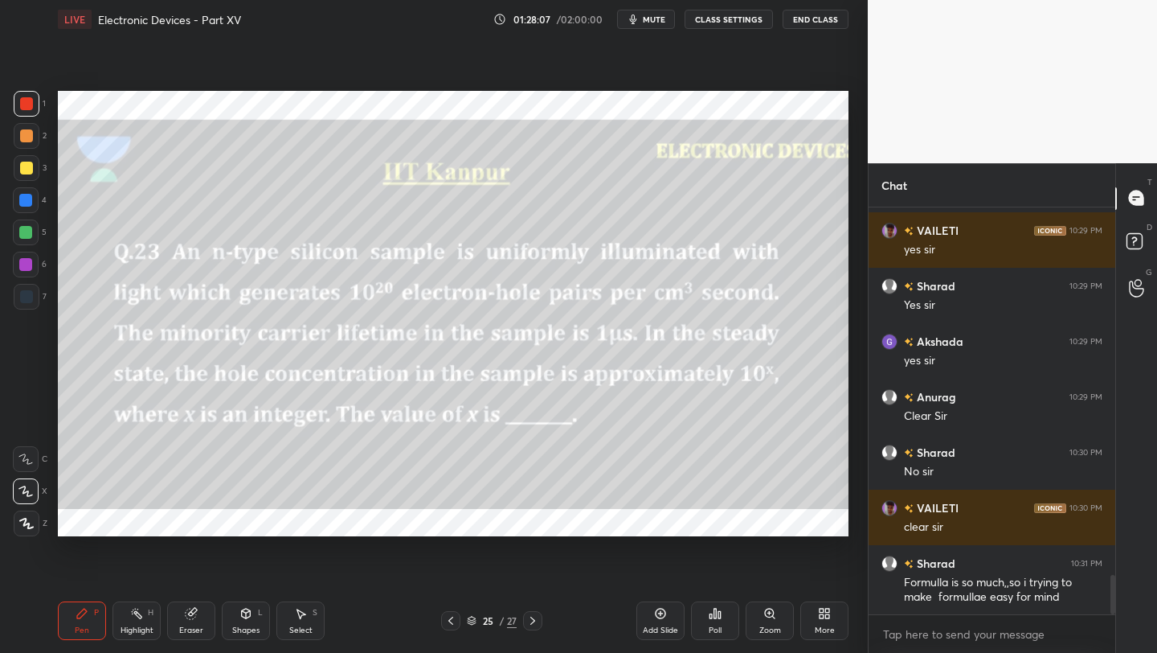
click at [18, 174] on div at bounding box center [27, 168] width 26 height 26
drag, startPoint x: 661, startPoint y: 617, endPoint x: 661, endPoint y: 607, distance: 10.5
click at [661, 618] on icon at bounding box center [661, 613] width 10 height 10
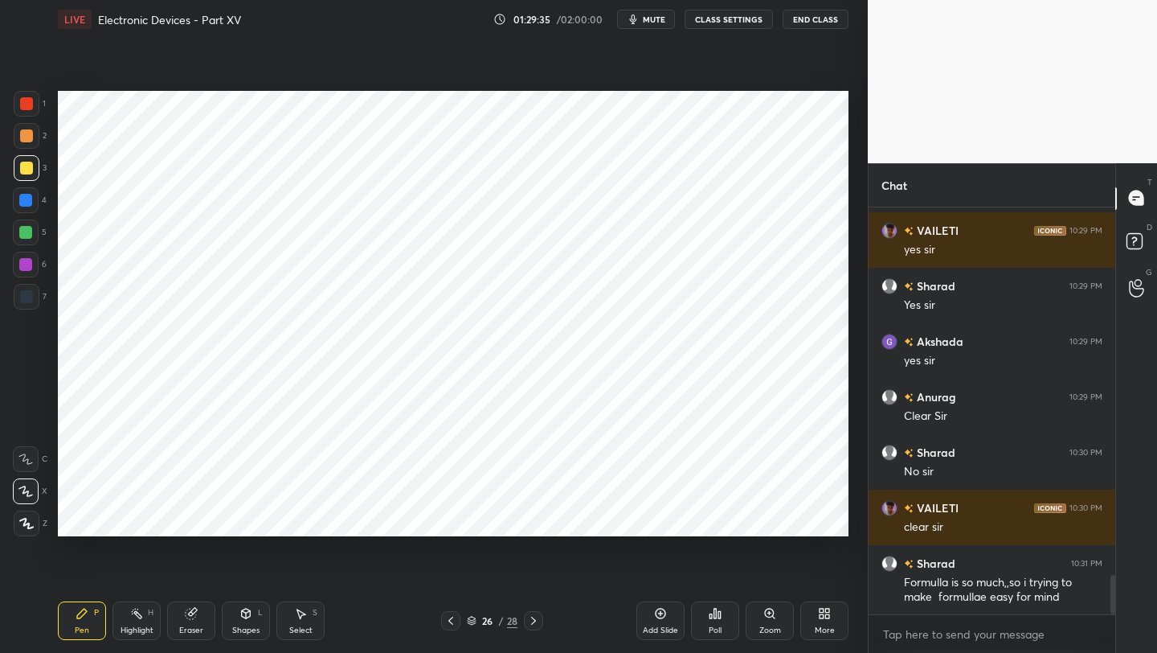
click at [23, 104] on div at bounding box center [26, 103] width 13 height 13
click at [450, 626] on icon at bounding box center [450, 620] width 13 height 13
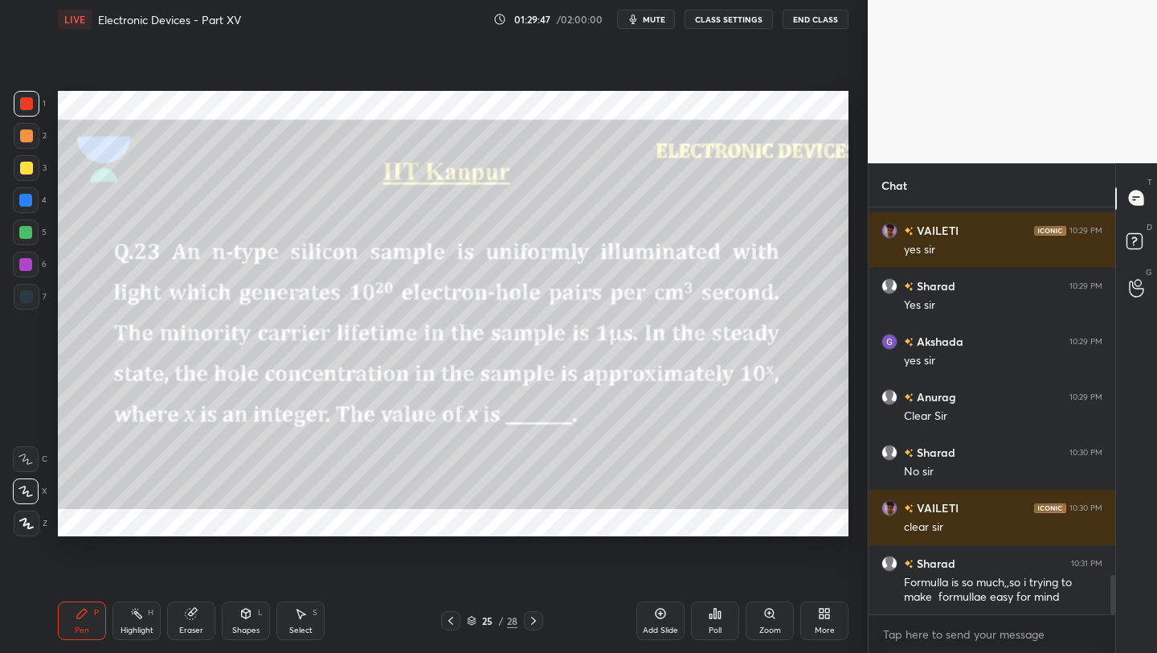
click at [531, 618] on icon at bounding box center [533, 620] width 13 height 13
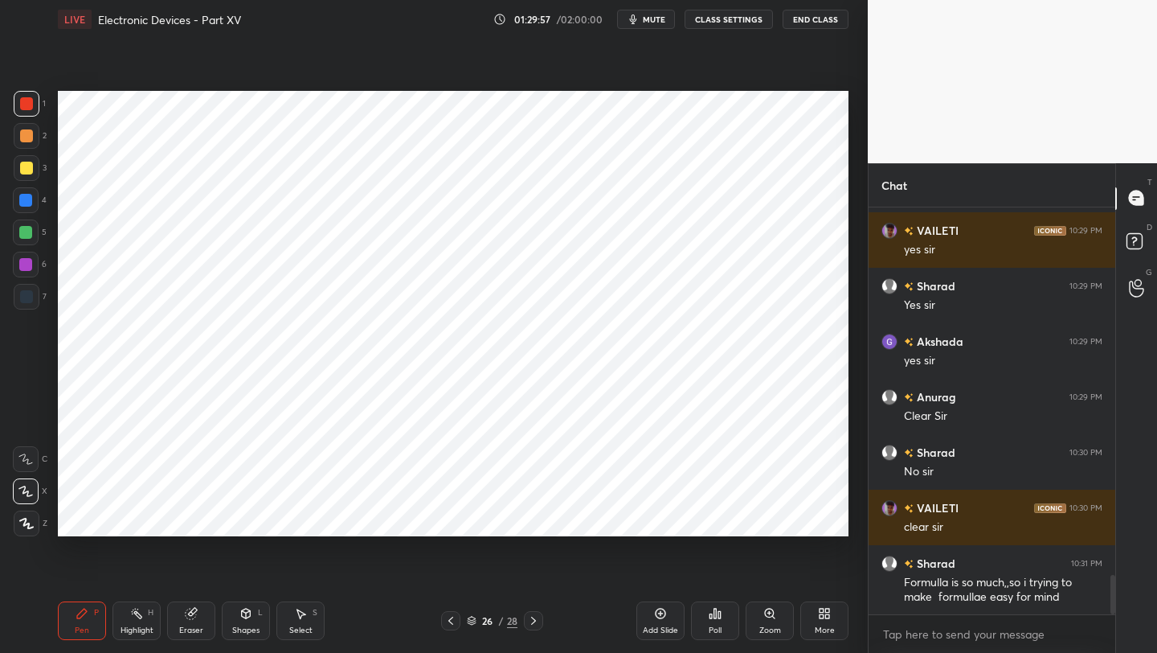
click at [457, 623] on div at bounding box center [450, 620] width 19 height 19
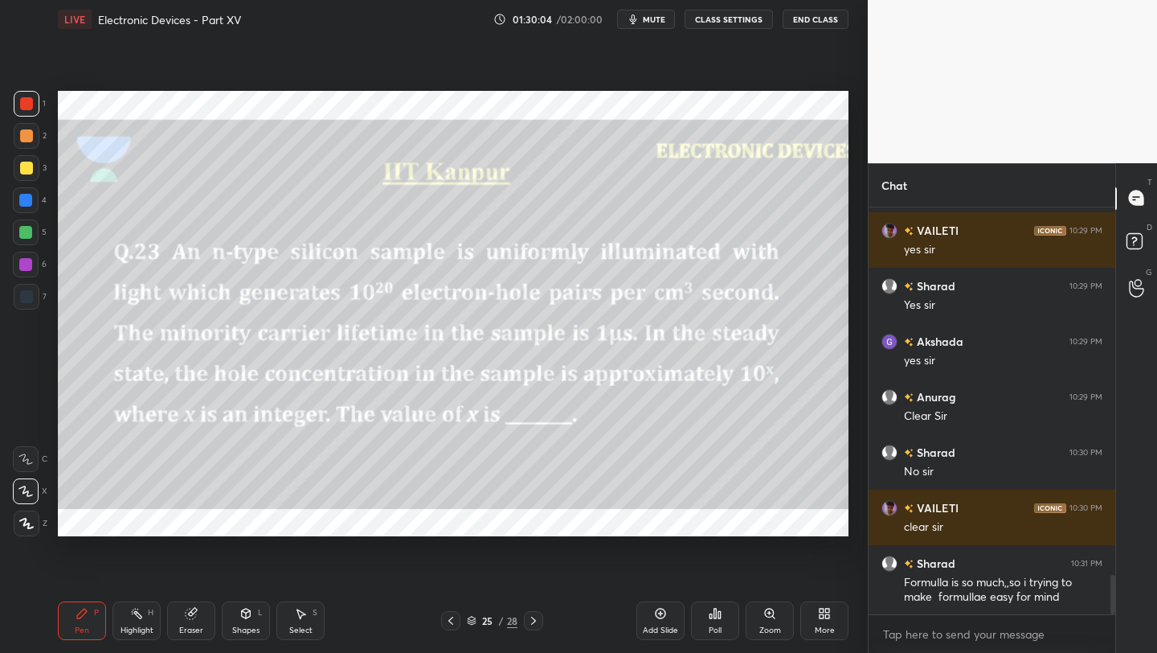
drag, startPoint x: 530, startPoint y: 620, endPoint x: 530, endPoint y: 612, distance: 8.8
click at [529, 620] on icon at bounding box center [533, 620] width 13 height 13
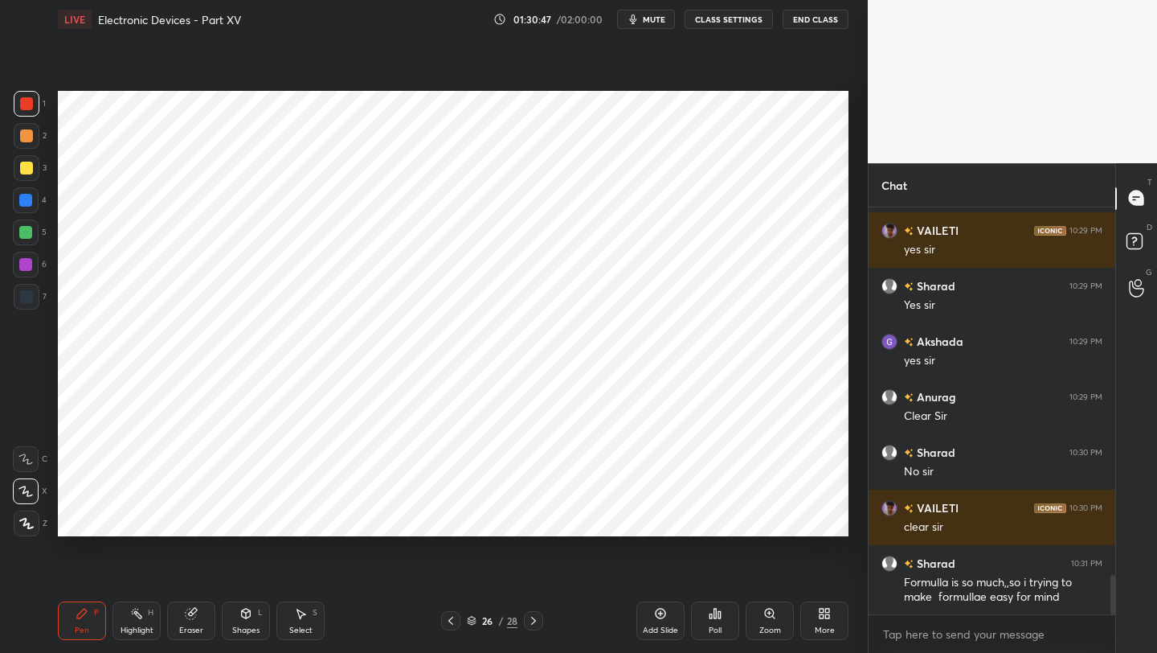
click at [450, 626] on div at bounding box center [450, 620] width 19 height 19
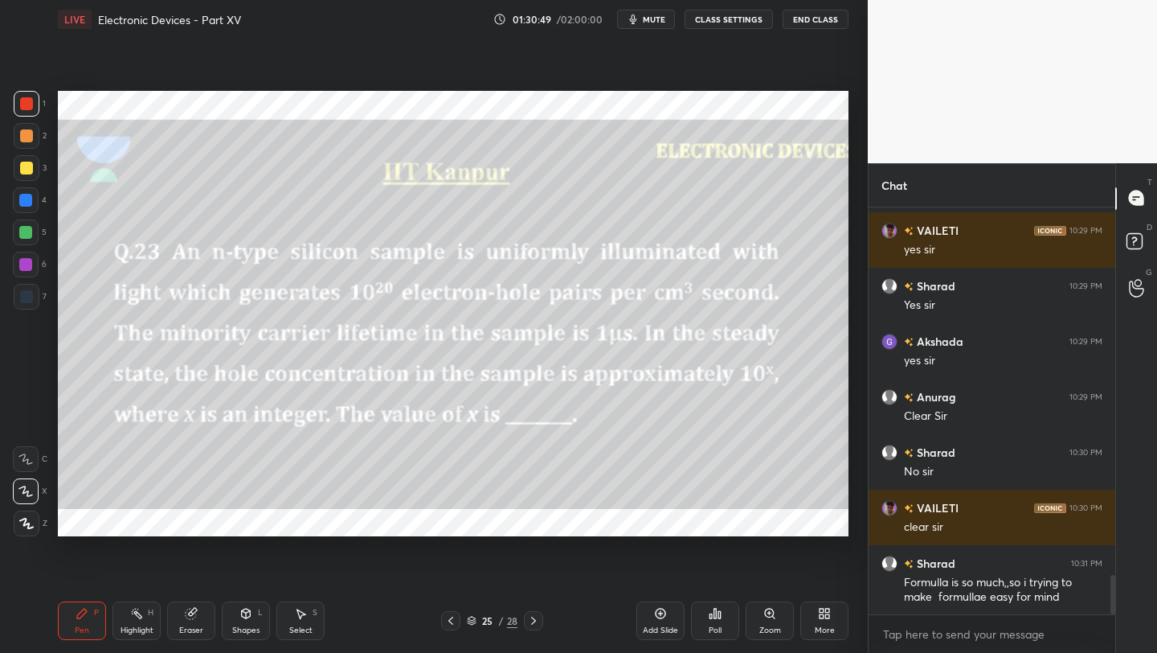
click at [530, 617] on icon at bounding box center [533, 620] width 13 height 13
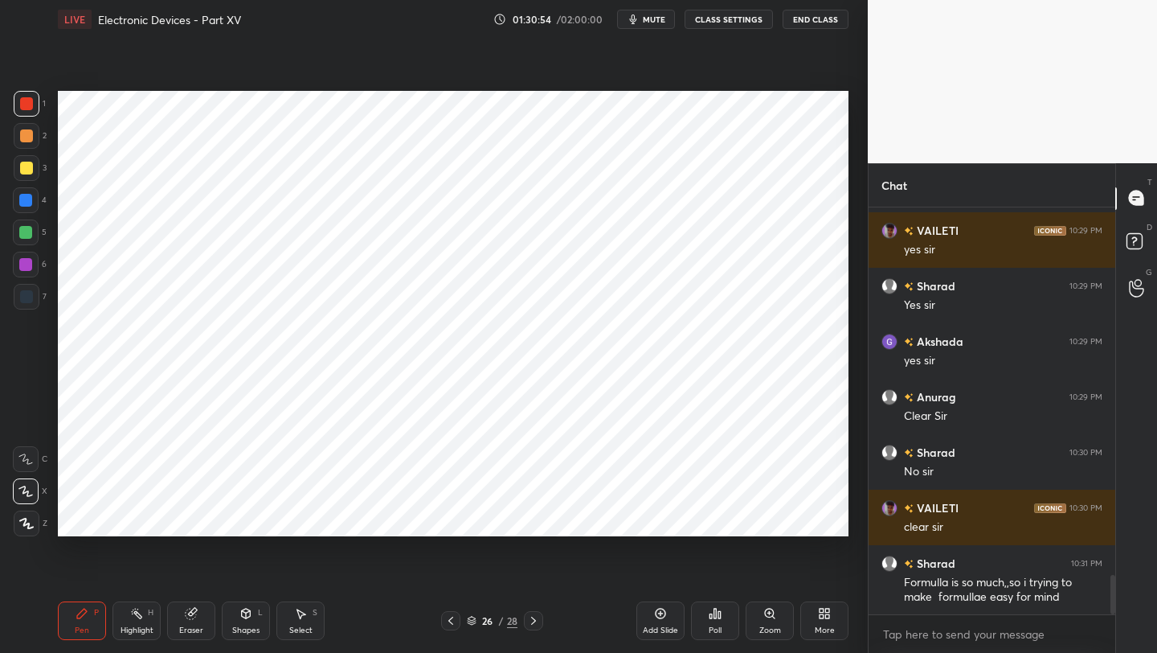
click at [449, 620] on icon at bounding box center [450, 620] width 13 height 13
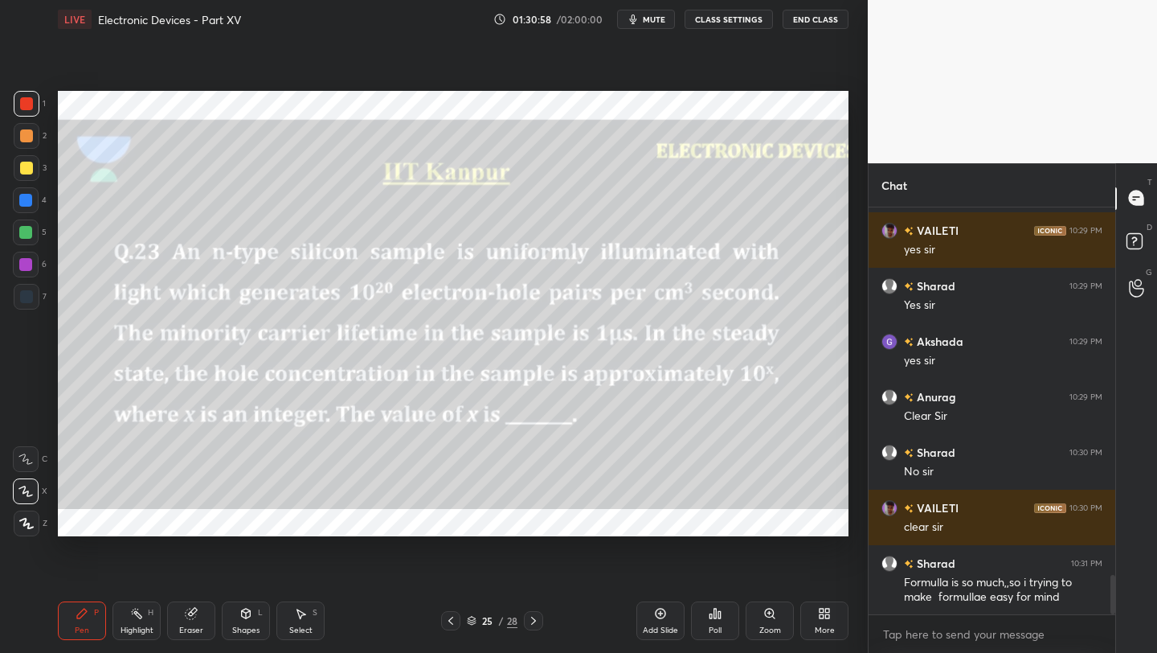
drag, startPoint x: 527, startPoint y: 615, endPoint x: 533, endPoint y: 583, distance: 32.6
click at [528, 615] on icon at bounding box center [533, 620] width 13 height 13
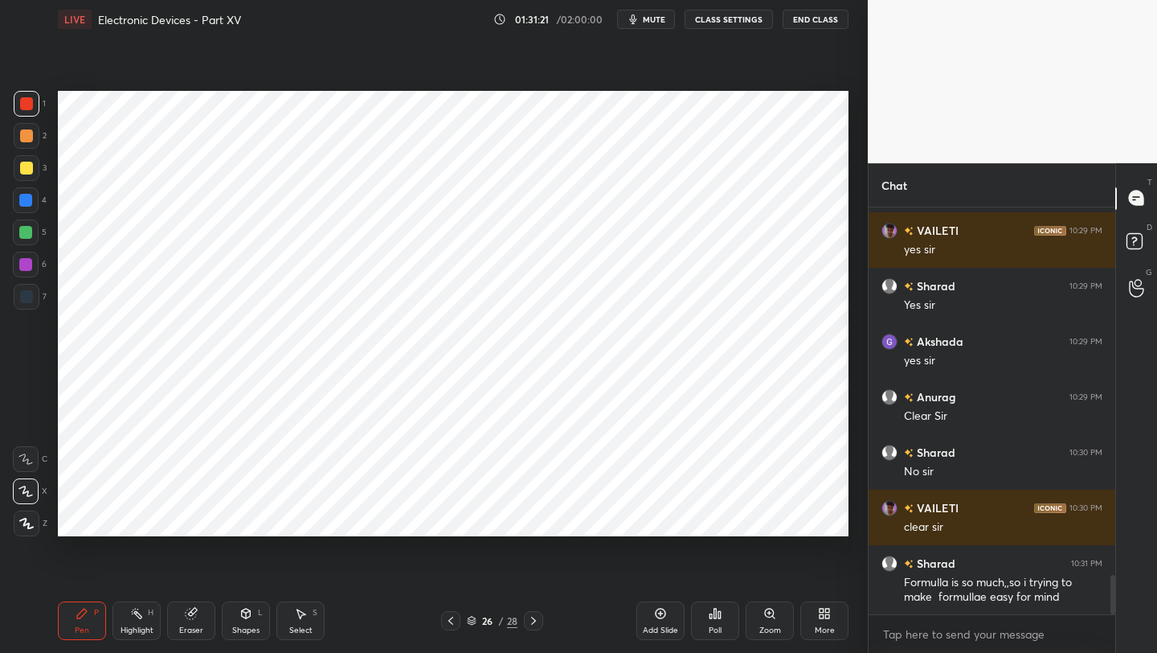
click at [457, 618] on div at bounding box center [450, 620] width 19 height 19
click at [28, 226] on div at bounding box center [25, 232] width 13 height 13
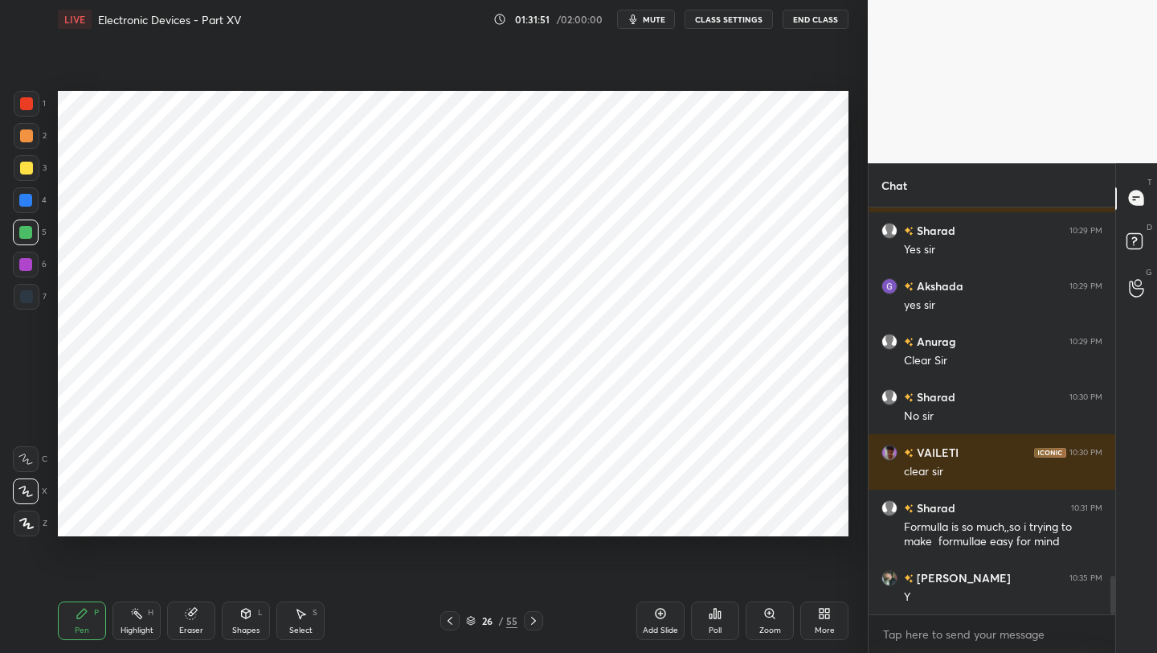
click at [450, 623] on icon at bounding box center [450, 620] width 13 height 13
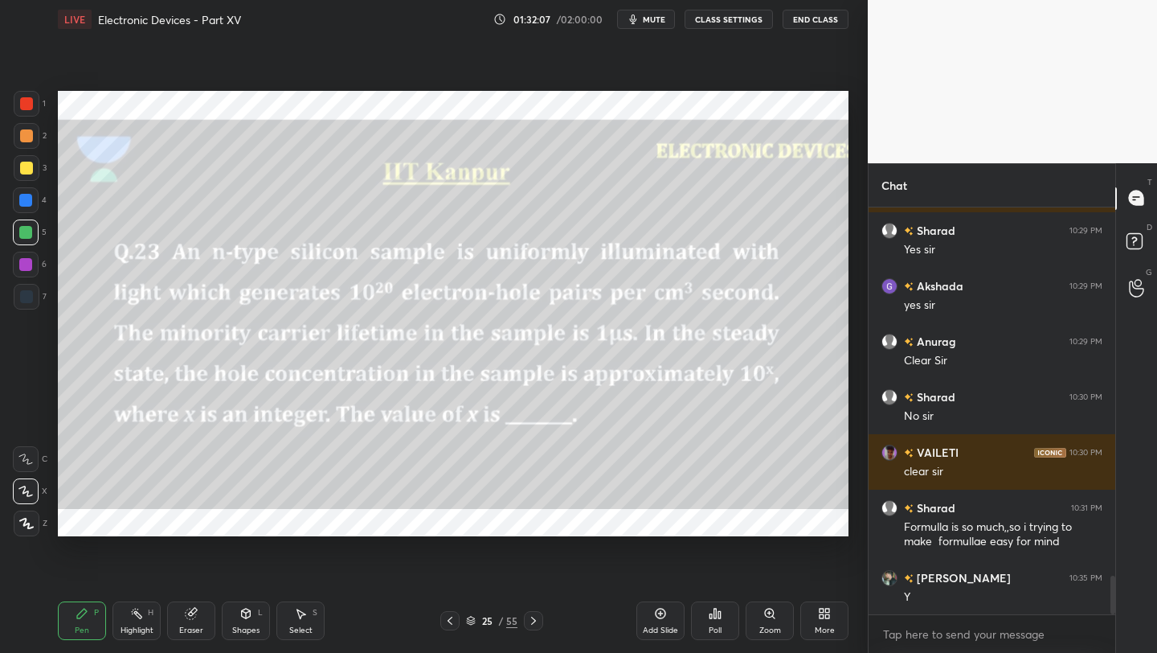
drag, startPoint x: 538, startPoint y: 620, endPoint x: 540, endPoint y: 610, distance: 10.7
click at [540, 620] on div at bounding box center [533, 620] width 19 height 19
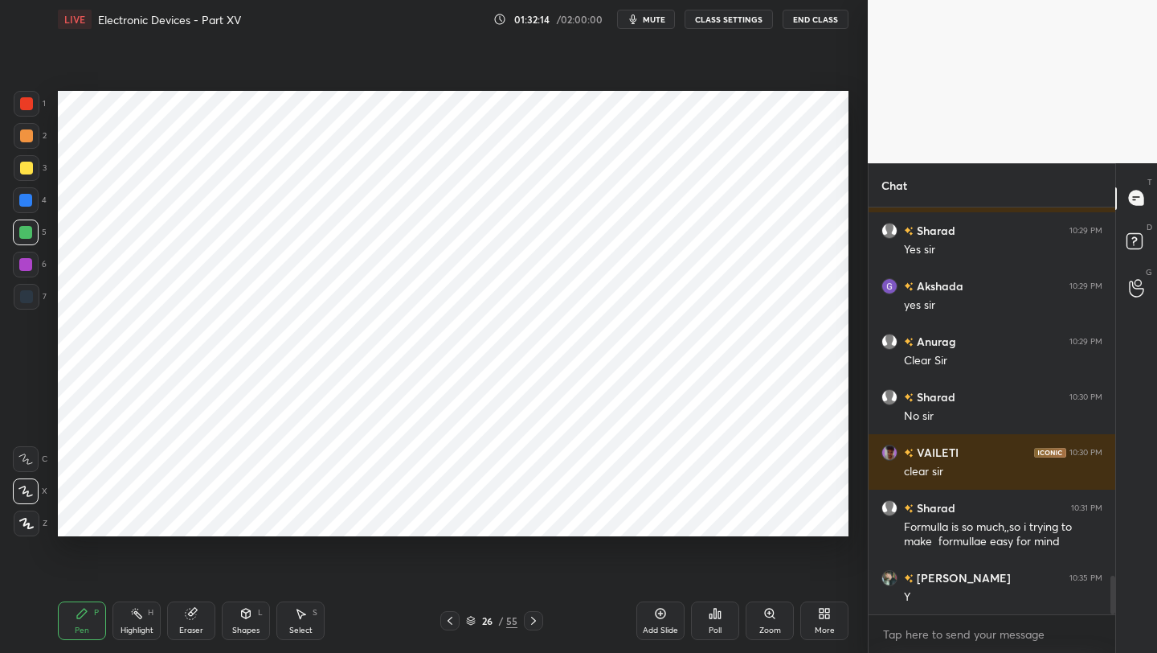
click at [447, 624] on icon at bounding box center [450, 620] width 13 height 13
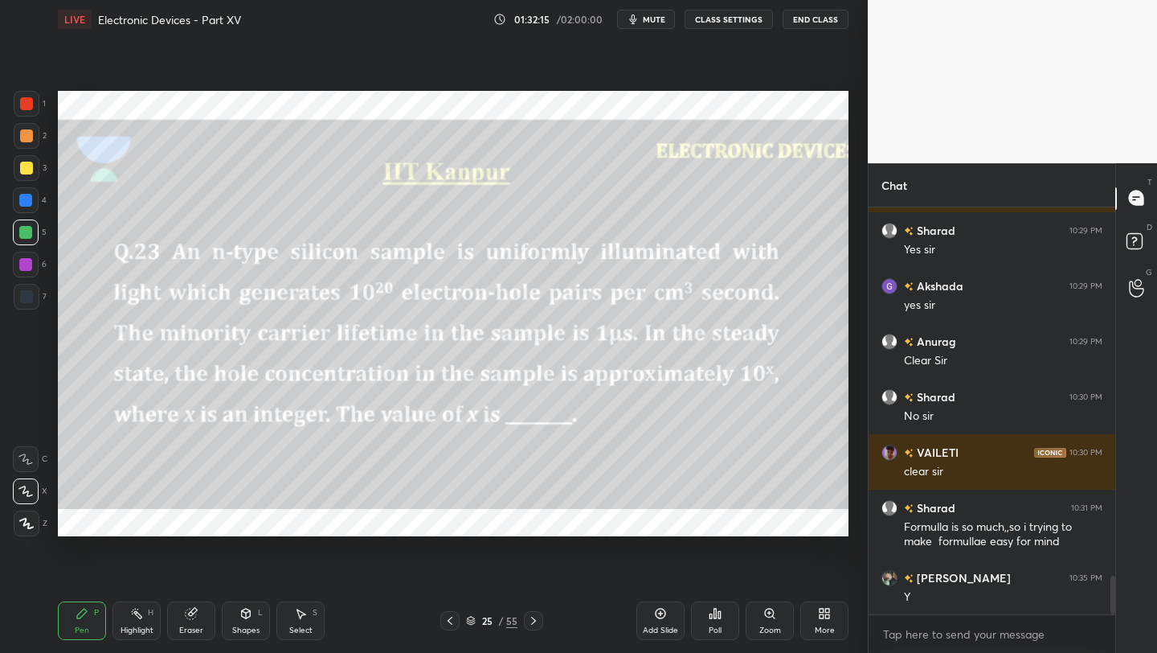
click at [448, 623] on icon at bounding box center [450, 620] width 13 height 13
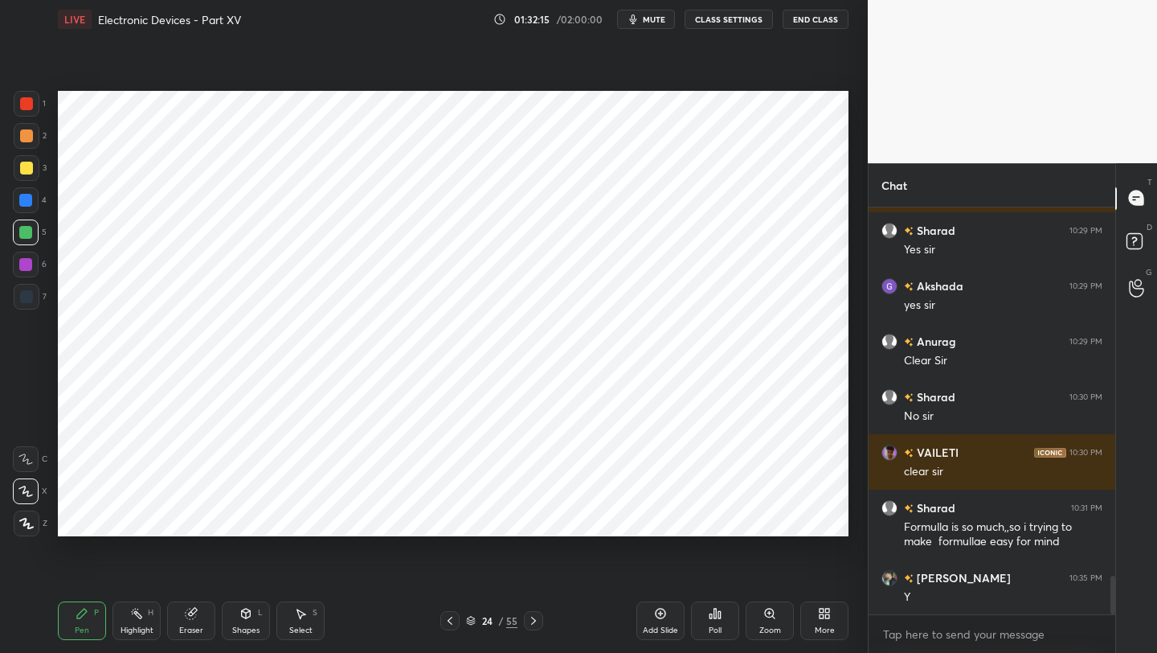
click at [453, 625] on icon at bounding box center [450, 620] width 13 height 13
click at [450, 622] on icon at bounding box center [450, 620] width 5 height 8
click at [450, 619] on icon at bounding box center [450, 620] width 13 height 13
click at [451, 620] on icon at bounding box center [450, 620] width 13 height 13
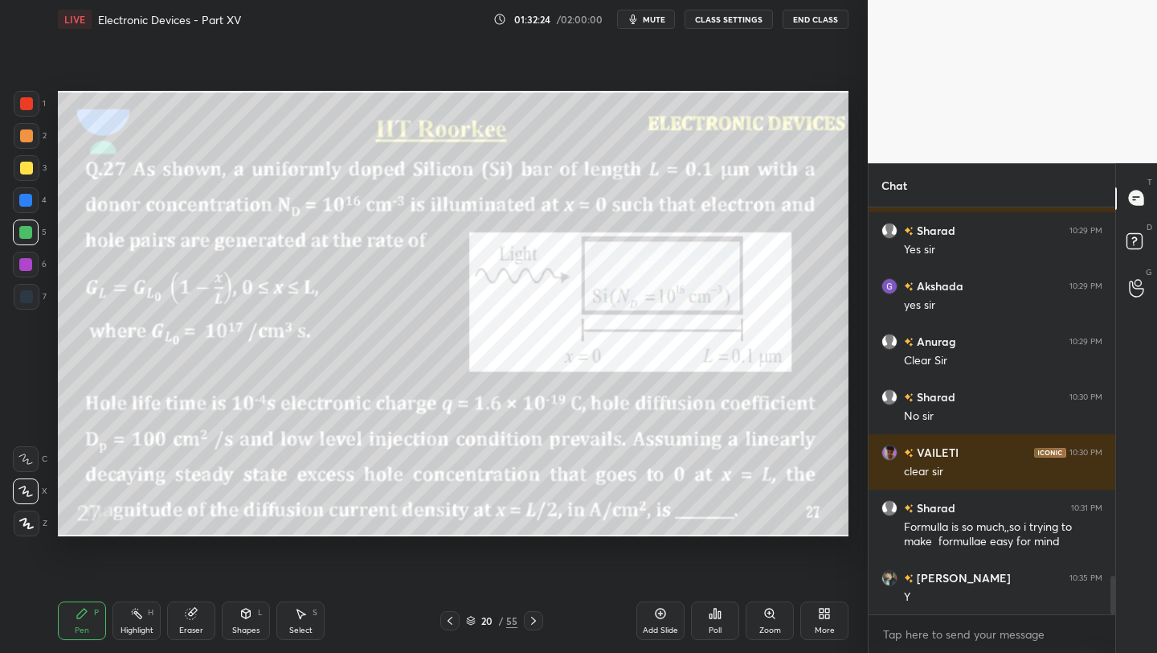
click at [531, 622] on icon at bounding box center [533, 620] width 13 height 13
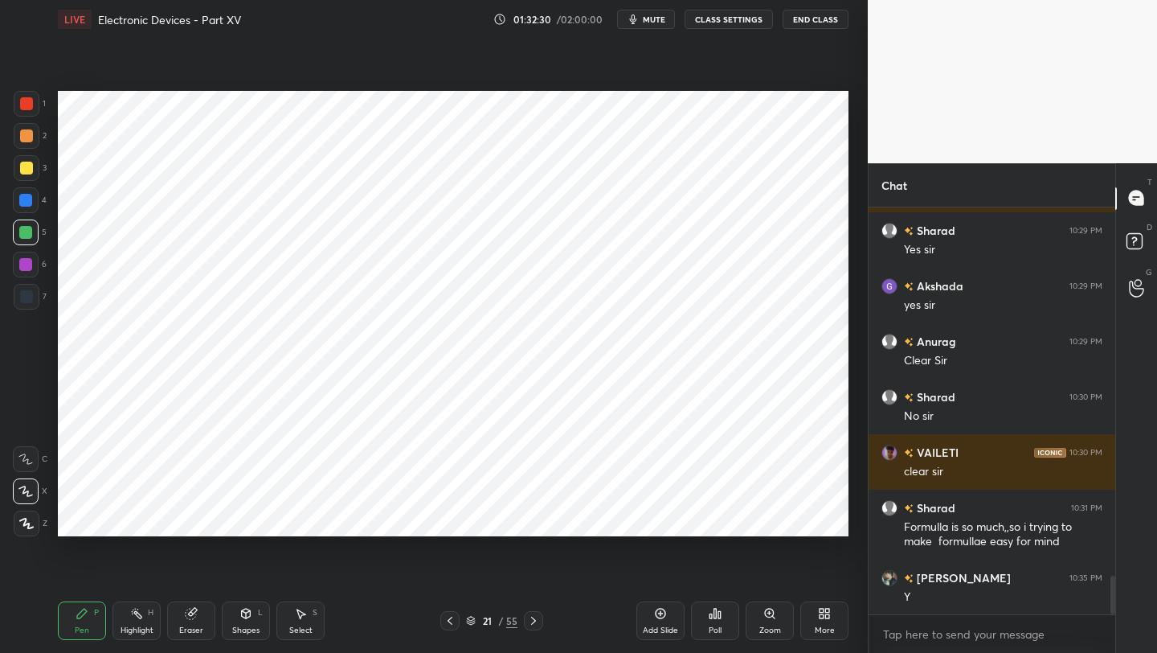
click at [534, 620] on icon at bounding box center [533, 620] width 5 height 8
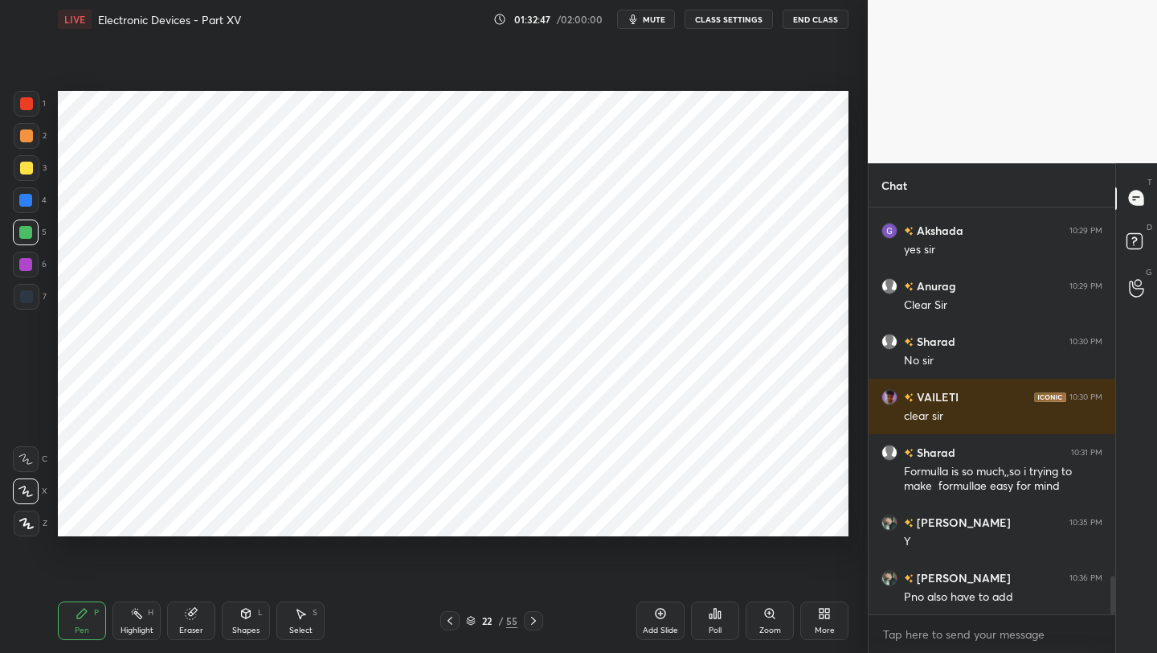
drag, startPoint x: 663, startPoint y: 618, endPoint x: 658, endPoint y: 593, distance: 25.4
click at [663, 618] on icon at bounding box center [660, 613] width 13 height 13
drag, startPoint x: 73, startPoint y: 619, endPoint x: 80, endPoint y: 576, distance: 43.1
click at [73, 615] on div "Pen P" at bounding box center [82, 620] width 48 height 39
click at [530, 620] on icon at bounding box center [533, 620] width 13 height 13
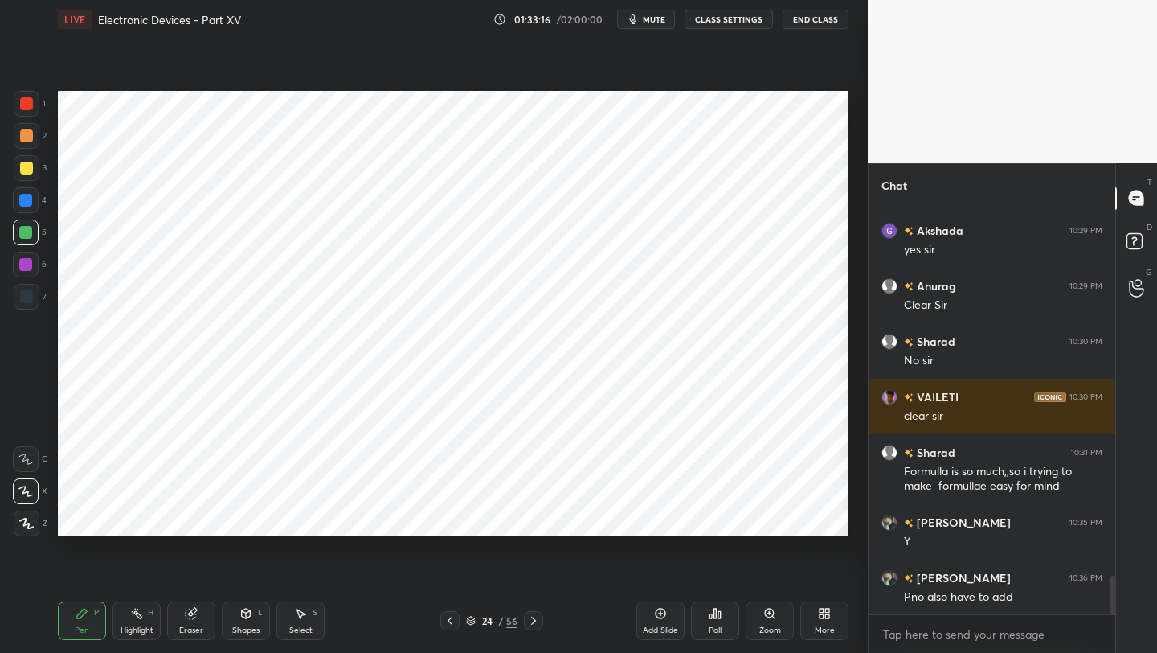
click at [532, 618] on icon at bounding box center [533, 620] width 13 height 13
click at [532, 620] on icon at bounding box center [533, 620] width 13 height 13
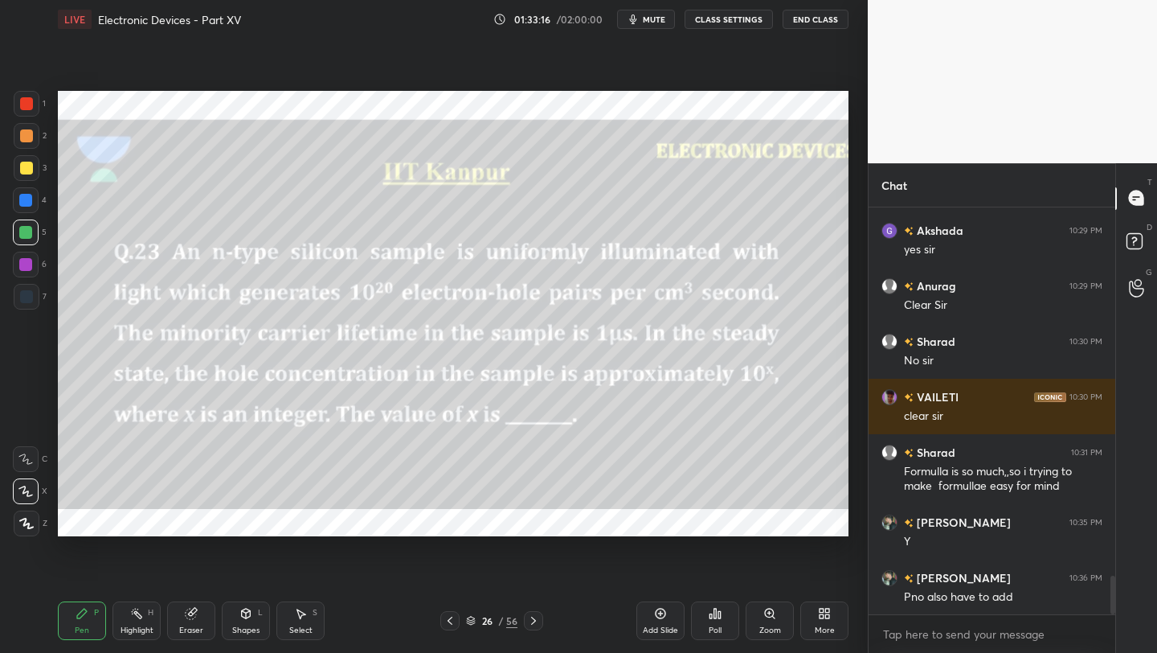
click at [533, 620] on icon at bounding box center [533, 620] width 13 height 13
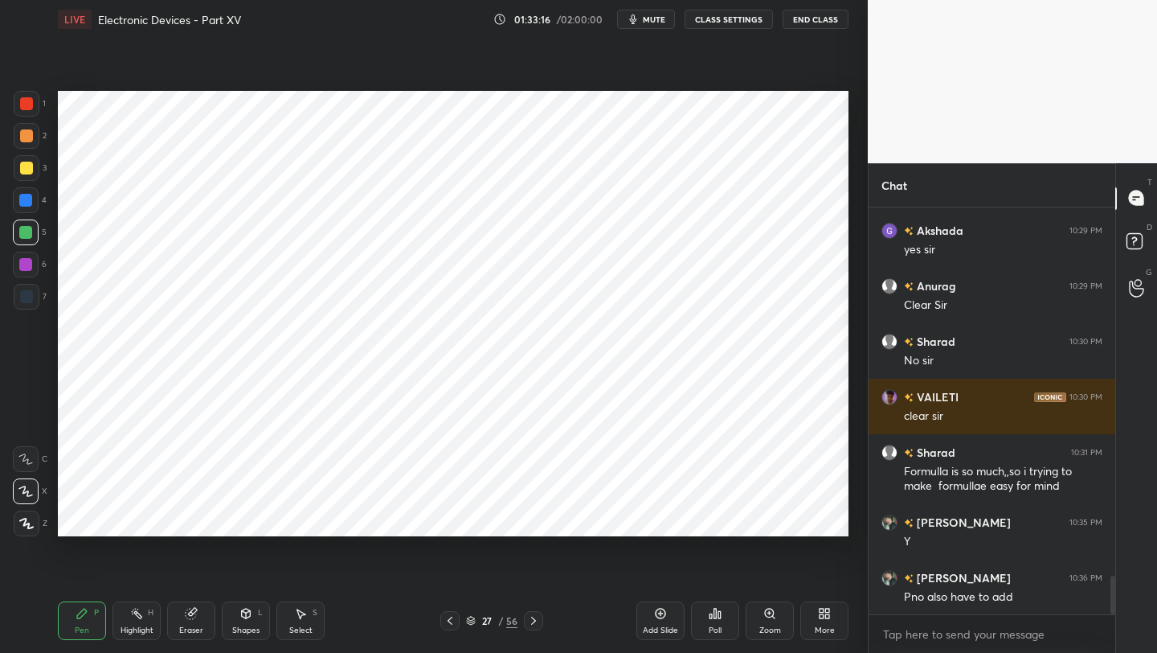
click at [532, 620] on icon at bounding box center [533, 620] width 13 height 13
click at [448, 623] on icon at bounding box center [450, 620] width 13 height 13
click at [450, 620] on icon at bounding box center [450, 620] width 13 height 13
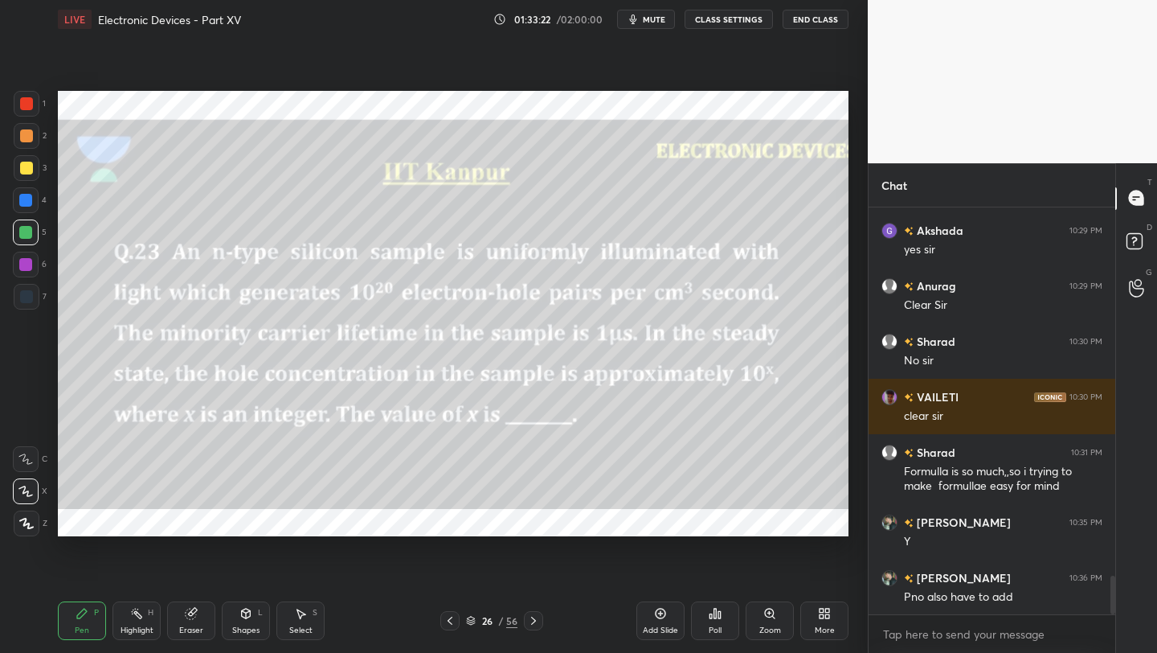
click at [534, 620] on icon at bounding box center [533, 620] width 5 height 8
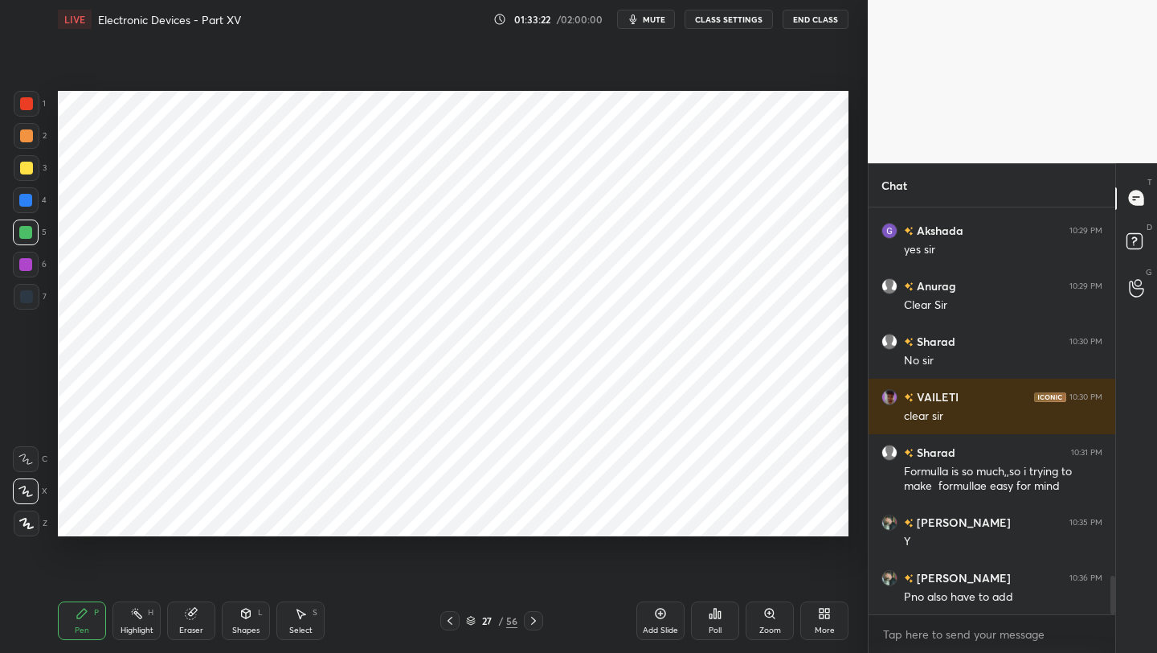
click at [535, 620] on icon at bounding box center [533, 620] width 5 height 8
click at [531, 621] on icon at bounding box center [533, 620] width 13 height 13
click at [457, 619] on div at bounding box center [449, 620] width 19 height 19
click at [456, 621] on icon at bounding box center [450, 620] width 13 height 13
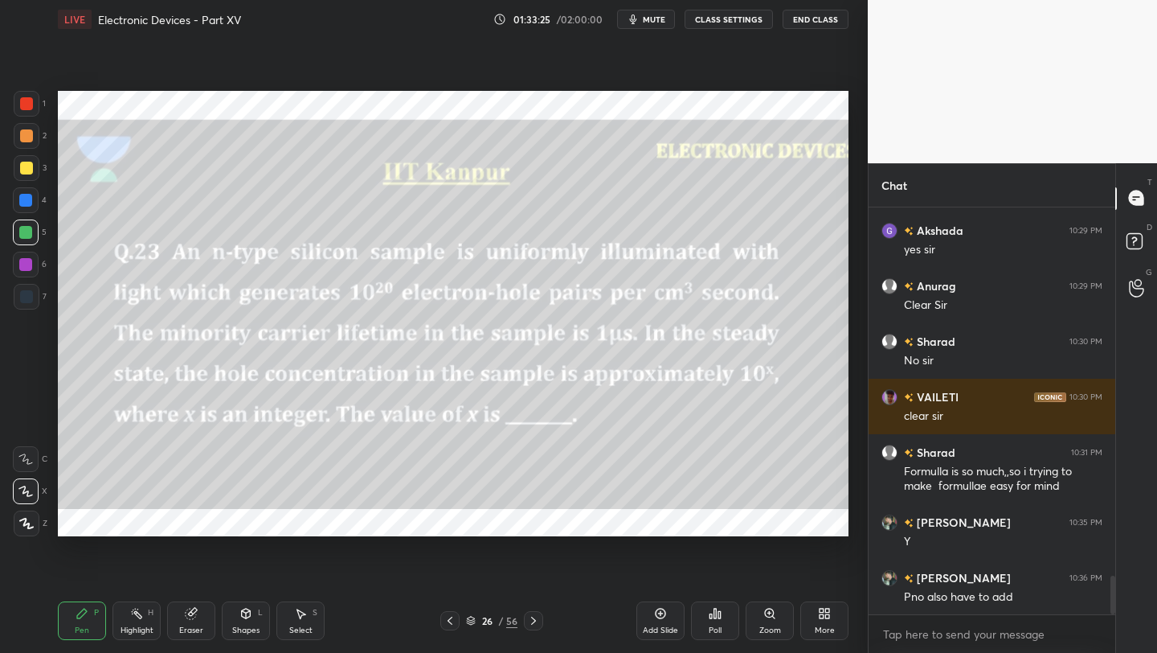
click at [457, 621] on div at bounding box center [449, 620] width 19 height 19
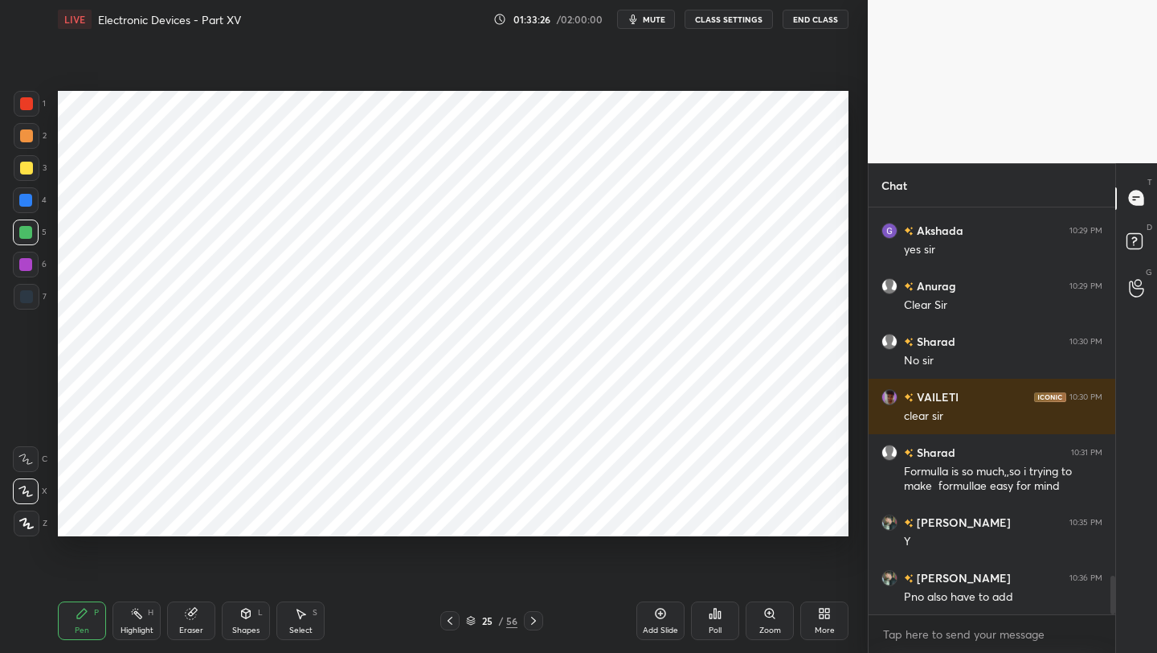
click at [457, 614] on div at bounding box center [449, 620] width 19 height 19
click at [454, 618] on icon at bounding box center [450, 620] width 13 height 13
click at [446, 617] on icon at bounding box center [450, 620] width 13 height 13
click at [448, 618] on icon at bounding box center [450, 620] width 13 height 13
click at [453, 620] on icon at bounding box center [450, 620] width 13 height 13
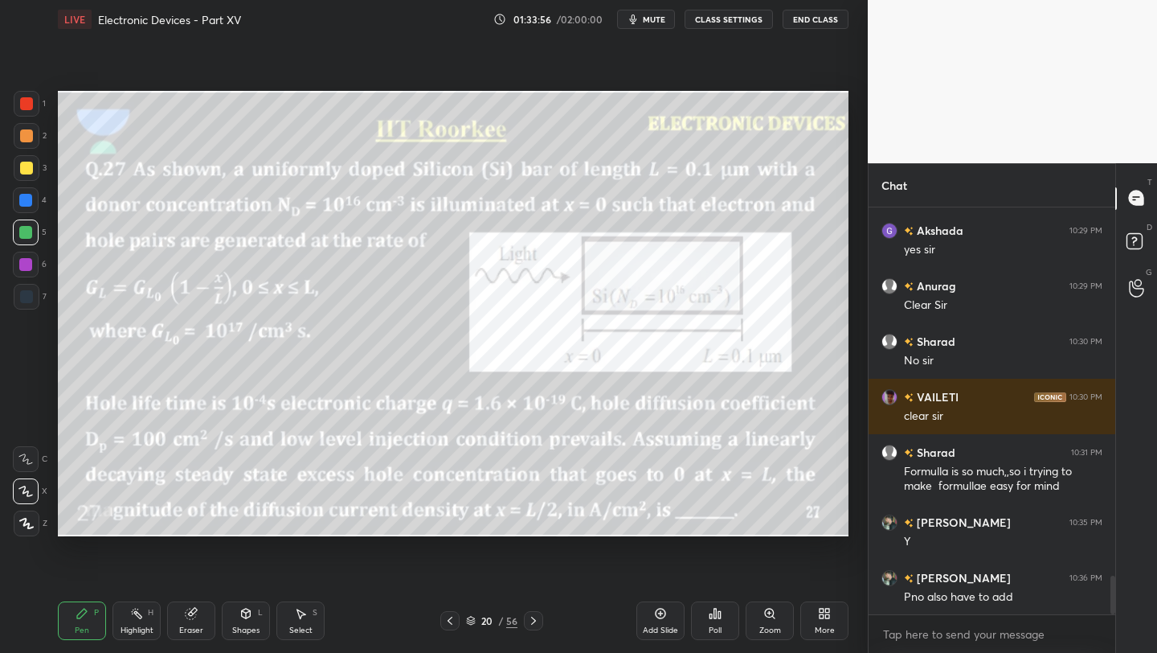
click at [536, 622] on icon at bounding box center [533, 620] width 13 height 13
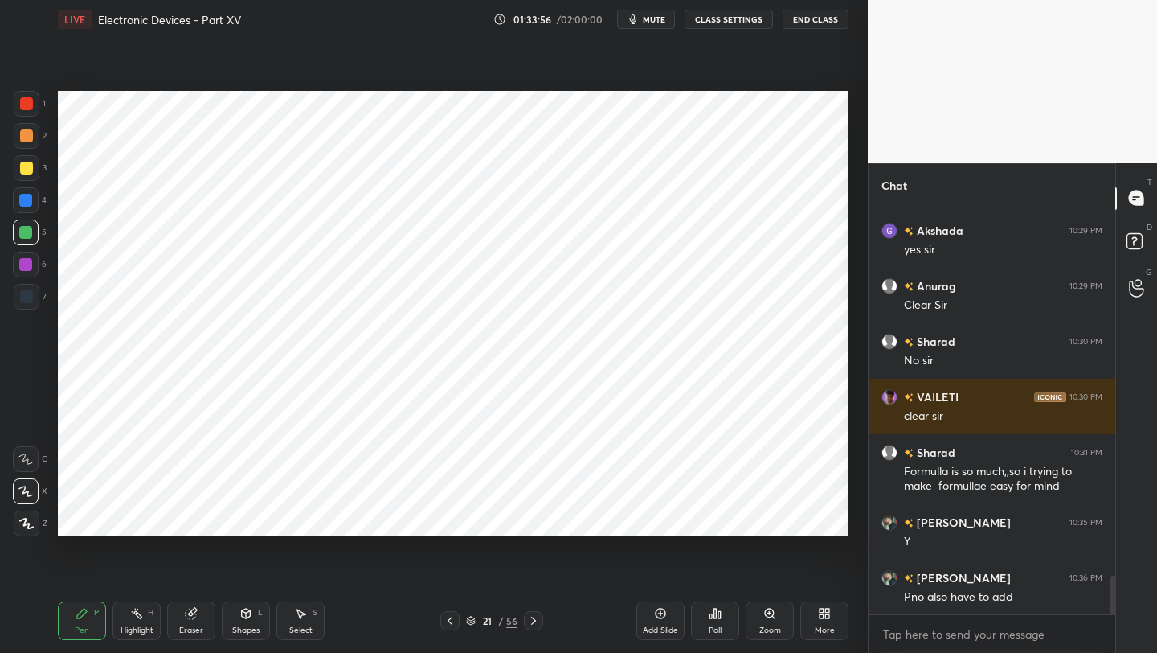
click at [535, 619] on icon at bounding box center [533, 620] width 13 height 13
click at [535, 618] on icon at bounding box center [533, 620] width 13 height 13
click at [451, 616] on icon at bounding box center [450, 620] width 13 height 13
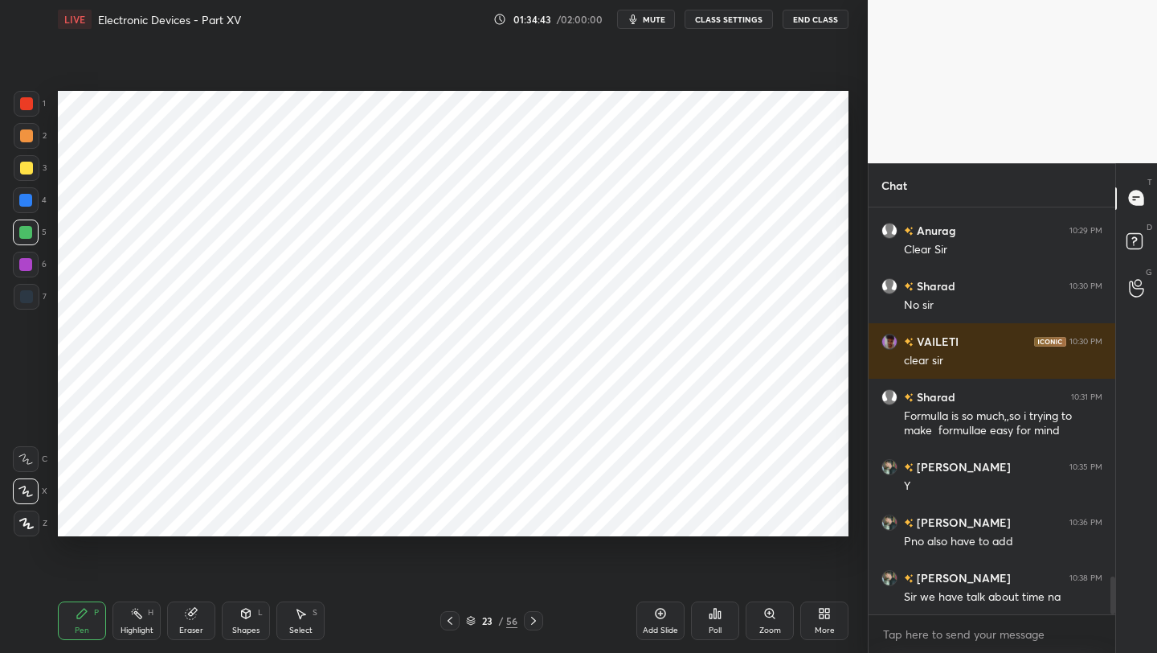
click at [240, 626] on div "Shapes" at bounding box center [245, 630] width 27 height 8
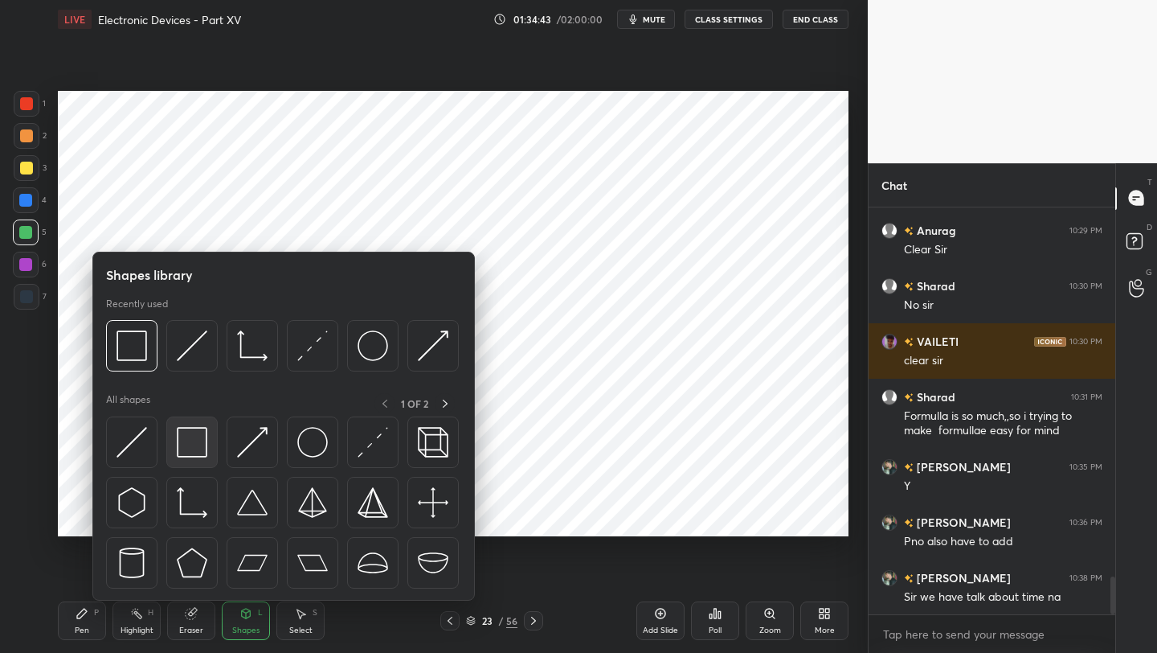
click at [200, 444] on img at bounding box center [192, 442] width 31 height 31
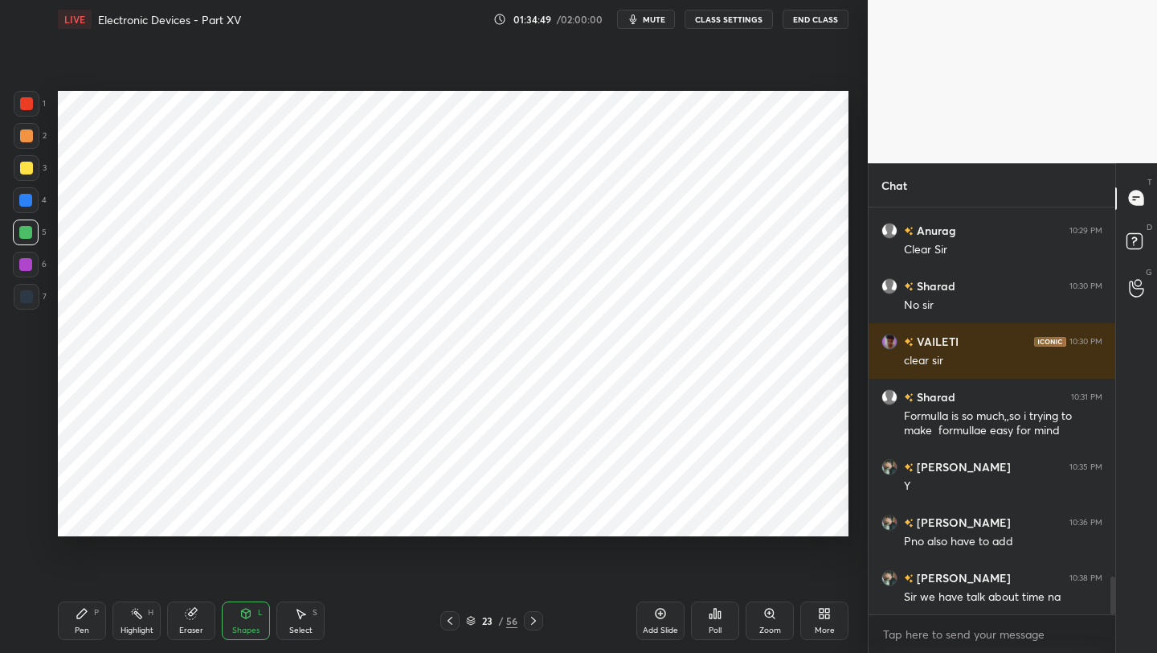
click at [452, 620] on icon at bounding box center [450, 620] width 13 height 13
click at [453, 619] on icon at bounding box center [450, 620] width 13 height 13
click at [448, 628] on div at bounding box center [449, 620] width 19 height 19
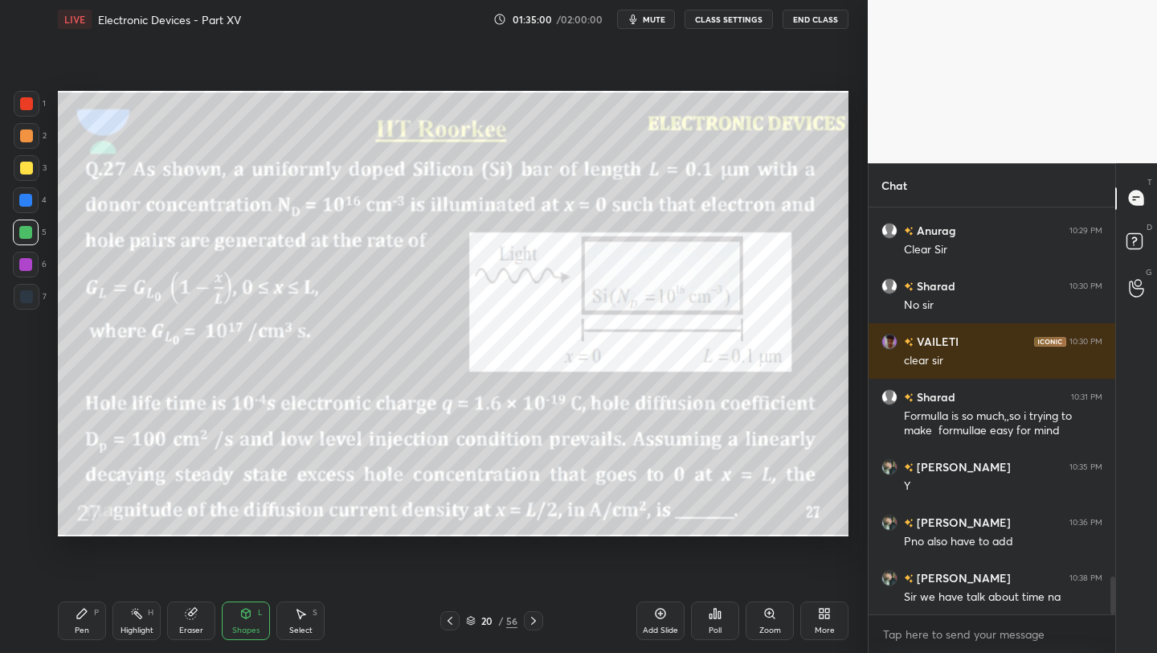
click at [532, 626] on div at bounding box center [533, 620] width 19 height 19
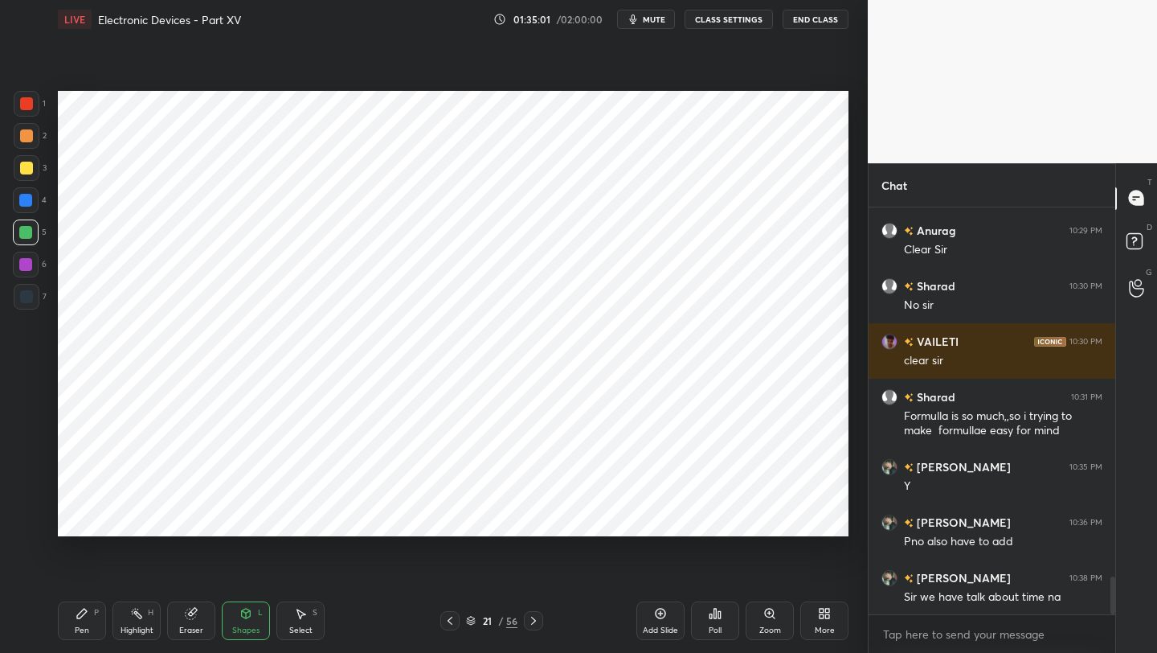
click at [538, 616] on icon at bounding box center [533, 620] width 13 height 13
click at [531, 615] on icon at bounding box center [533, 620] width 13 height 13
click at [70, 620] on div "Pen P" at bounding box center [82, 620] width 48 height 39
click at [20, 112] on div at bounding box center [27, 104] width 26 height 26
click at [445, 618] on icon at bounding box center [450, 620] width 13 height 13
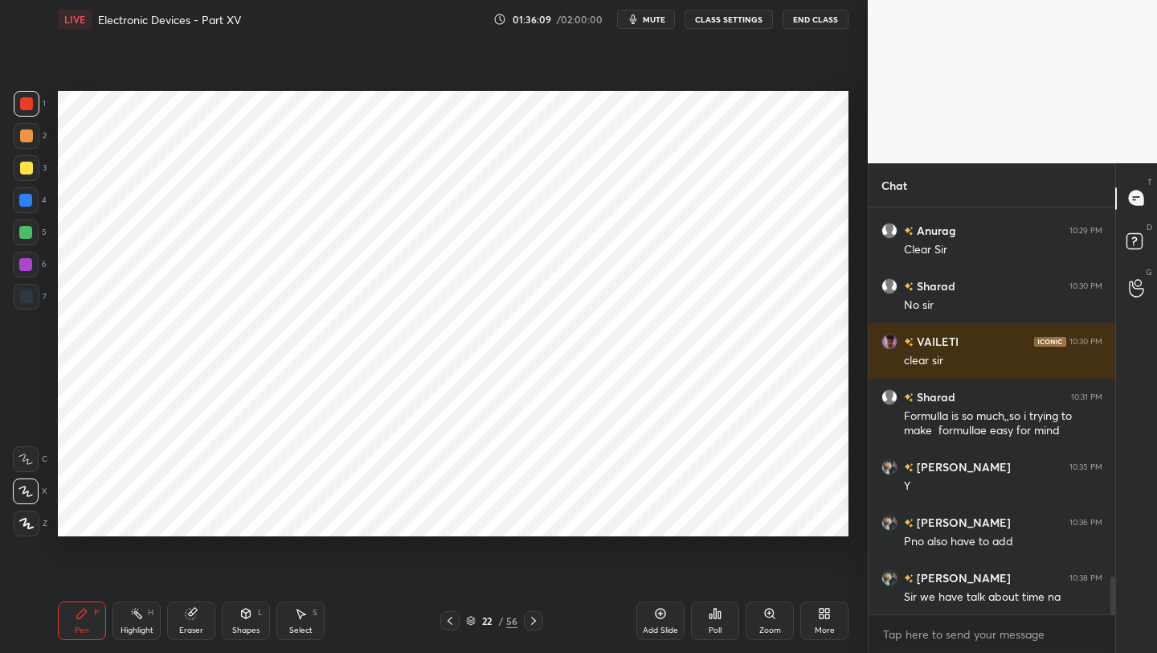
click at [449, 620] on icon at bounding box center [450, 620] width 13 height 13
click at [452, 620] on icon at bounding box center [450, 620] width 13 height 13
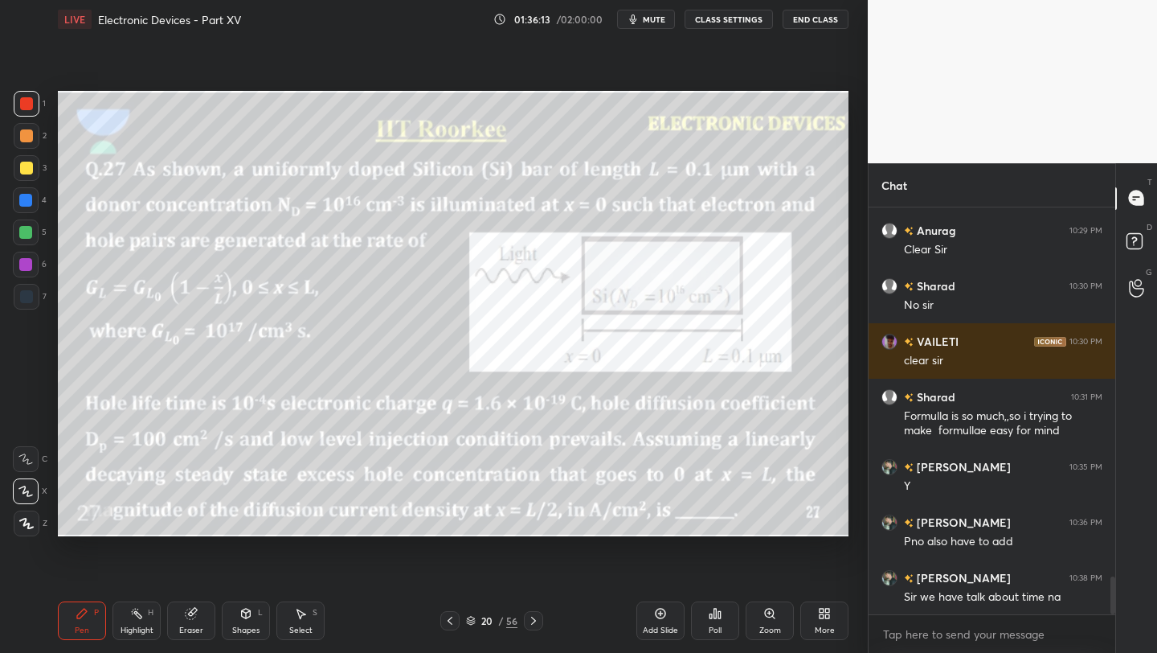
drag, startPoint x: 192, startPoint y: 613, endPoint x: 176, endPoint y: 583, distance: 34.5
click at [192, 613] on icon at bounding box center [191, 613] width 10 height 10
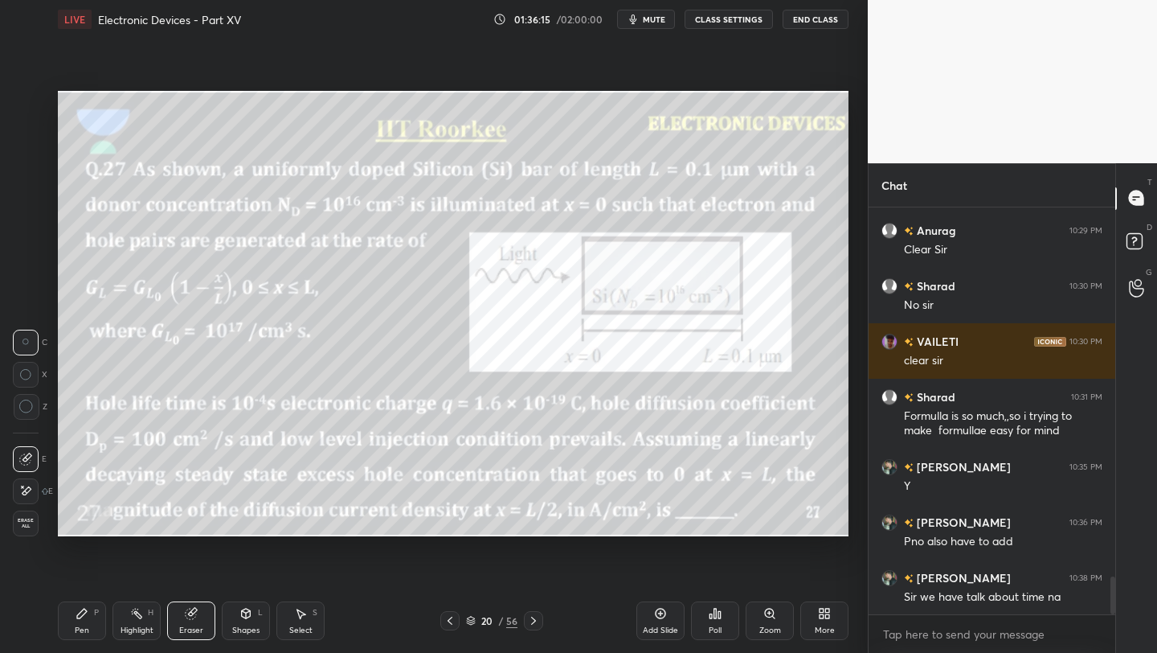
click at [27, 518] on span "Erase all" at bounding box center [26, 523] width 24 height 11
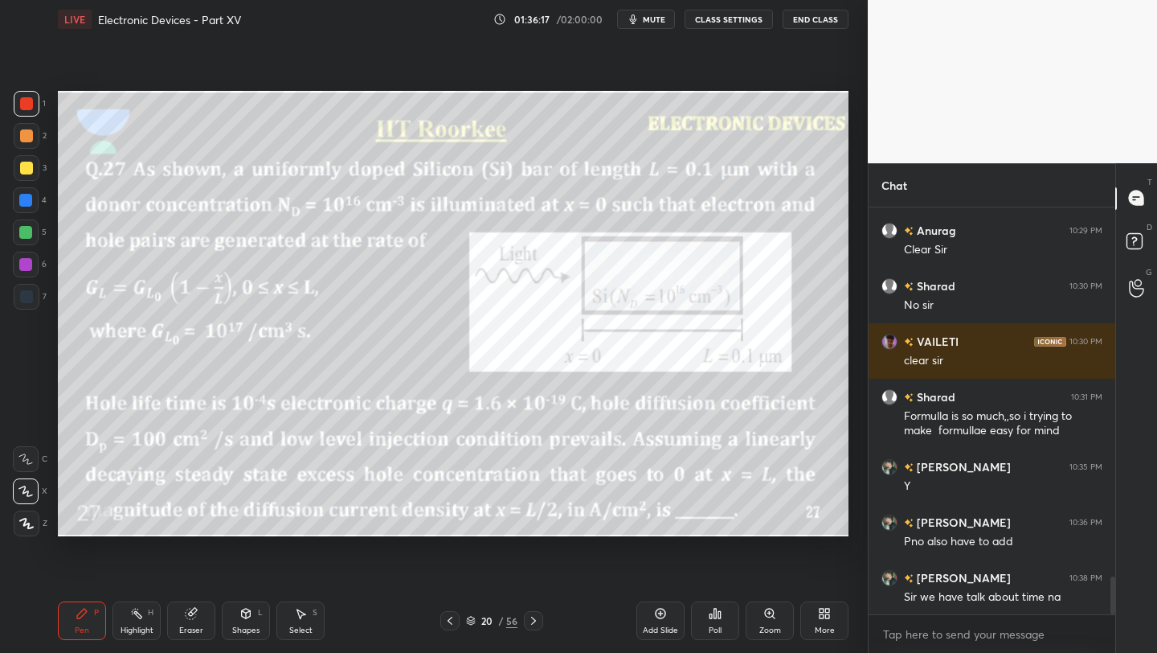
click at [534, 621] on icon at bounding box center [533, 620] width 5 height 8
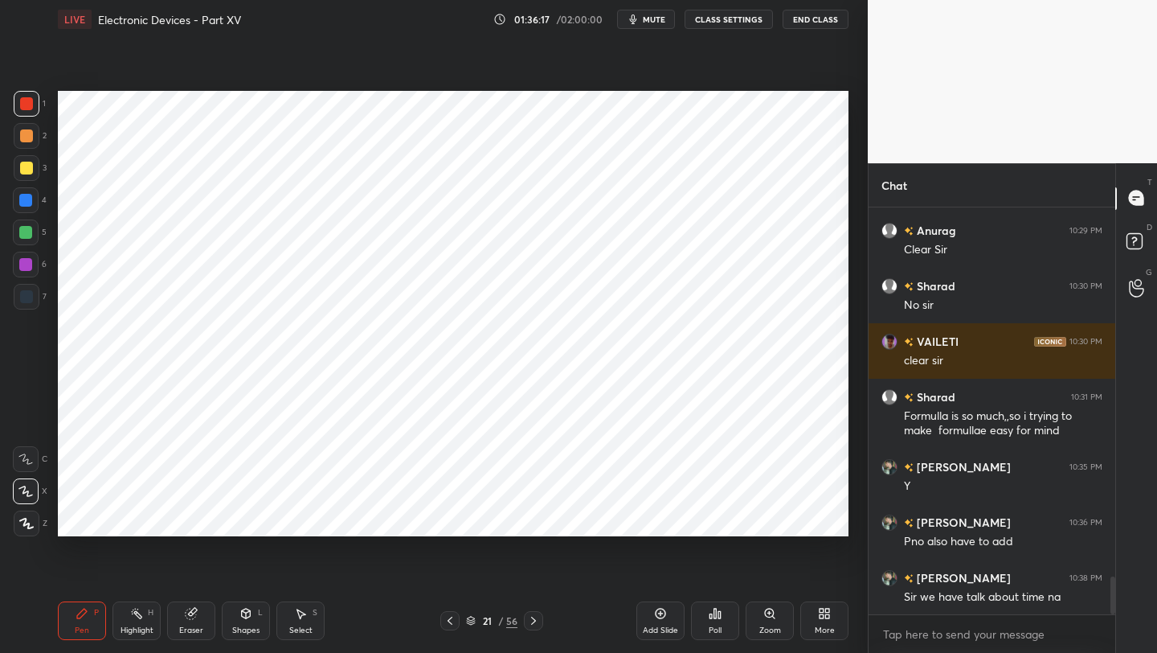
click at [533, 620] on icon at bounding box center [533, 620] width 13 height 13
click at [531, 620] on icon at bounding box center [533, 620] width 13 height 13
click at [530, 620] on icon at bounding box center [533, 620] width 13 height 13
click at [530, 621] on icon at bounding box center [533, 620] width 13 height 13
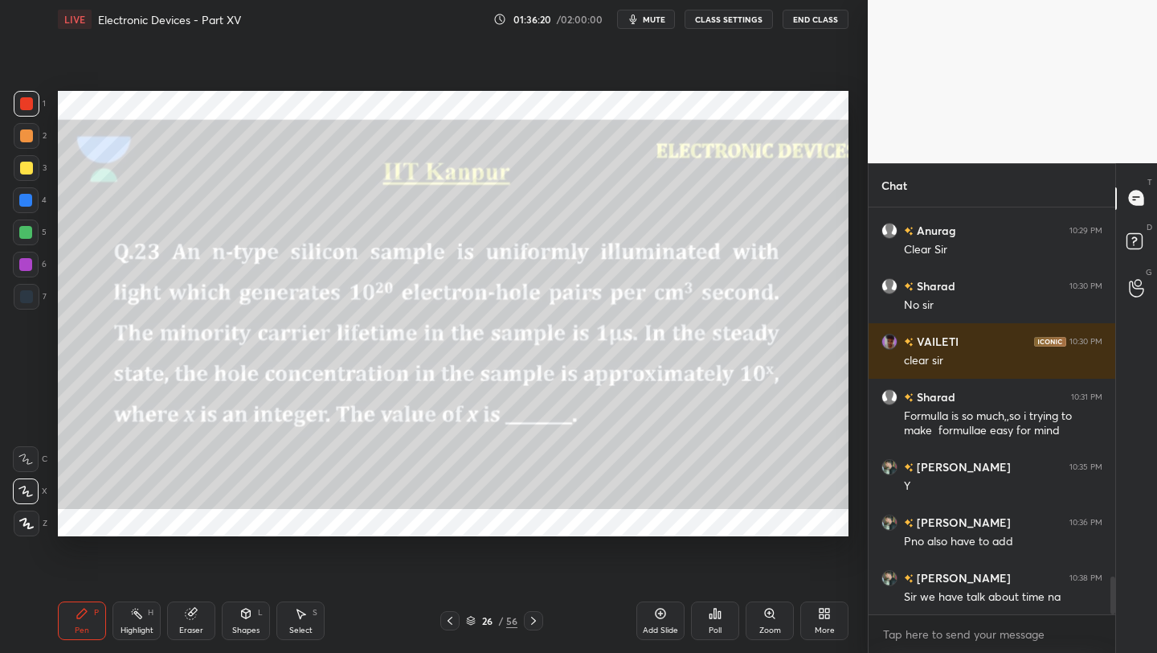
click at [530, 622] on icon at bounding box center [533, 620] width 13 height 13
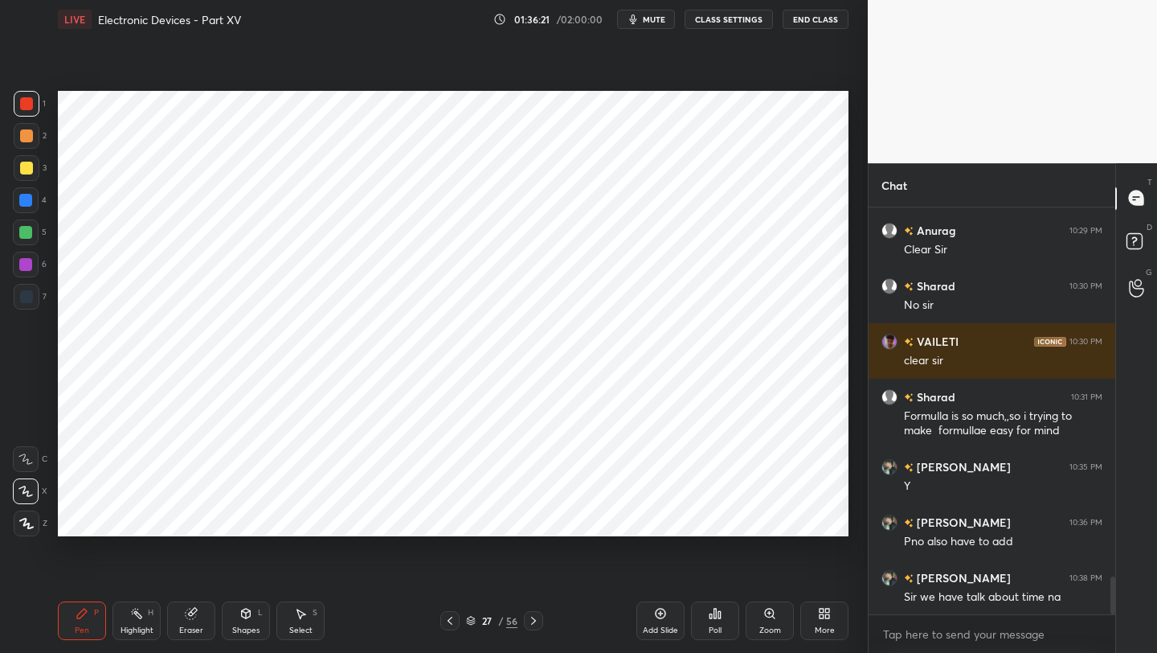
click at [530, 622] on icon at bounding box center [533, 620] width 13 height 13
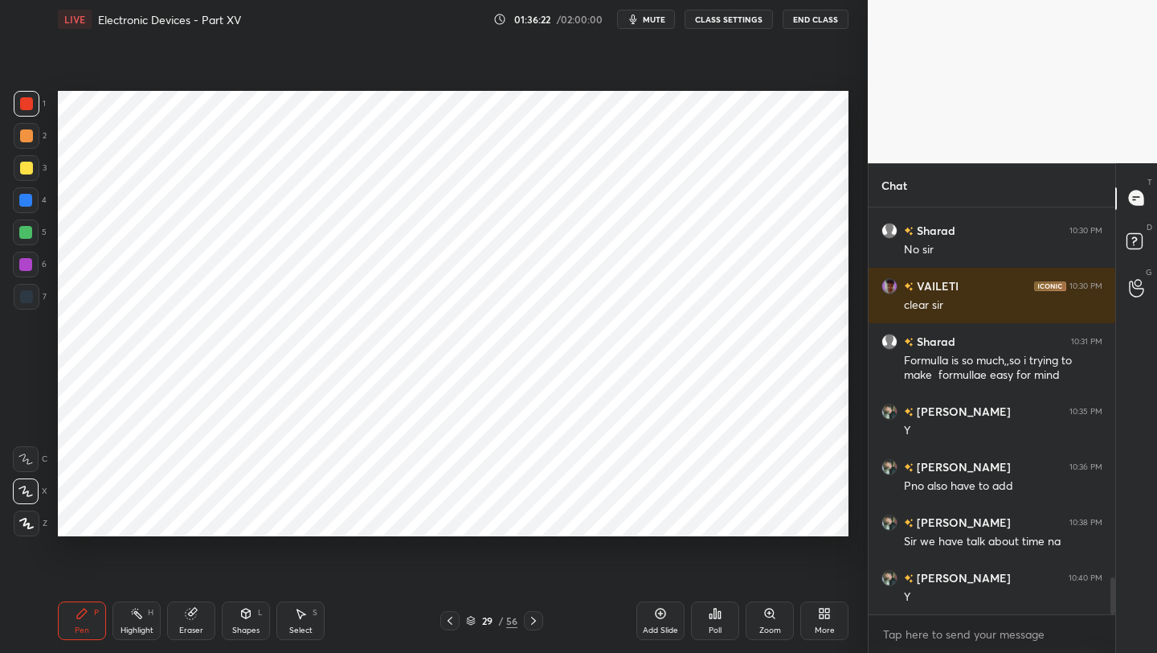
click at [454, 620] on icon at bounding box center [450, 620] width 13 height 13
click at [453, 621] on icon at bounding box center [450, 620] width 13 height 13
click at [537, 620] on icon at bounding box center [533, 620] width 13 height 13
click at [190, 619] on icon at bounding box center [191, 613] width 10 height 10
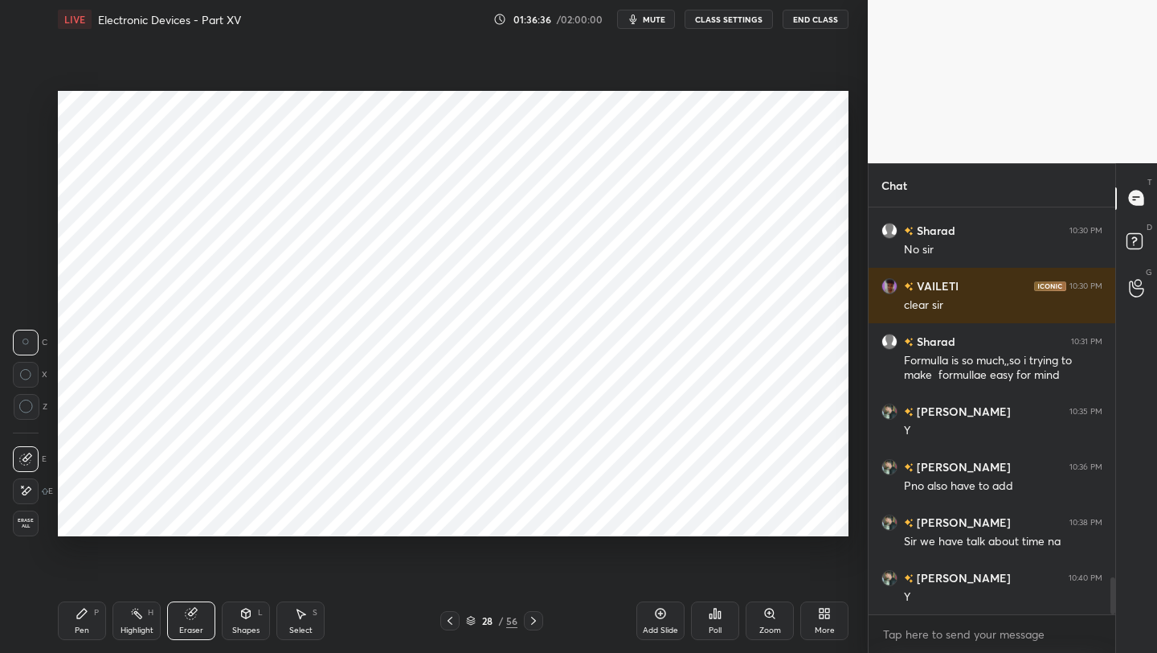
click at [27, 528] on span "Erase all" at bounding box center [26, 523] width 24 height 11
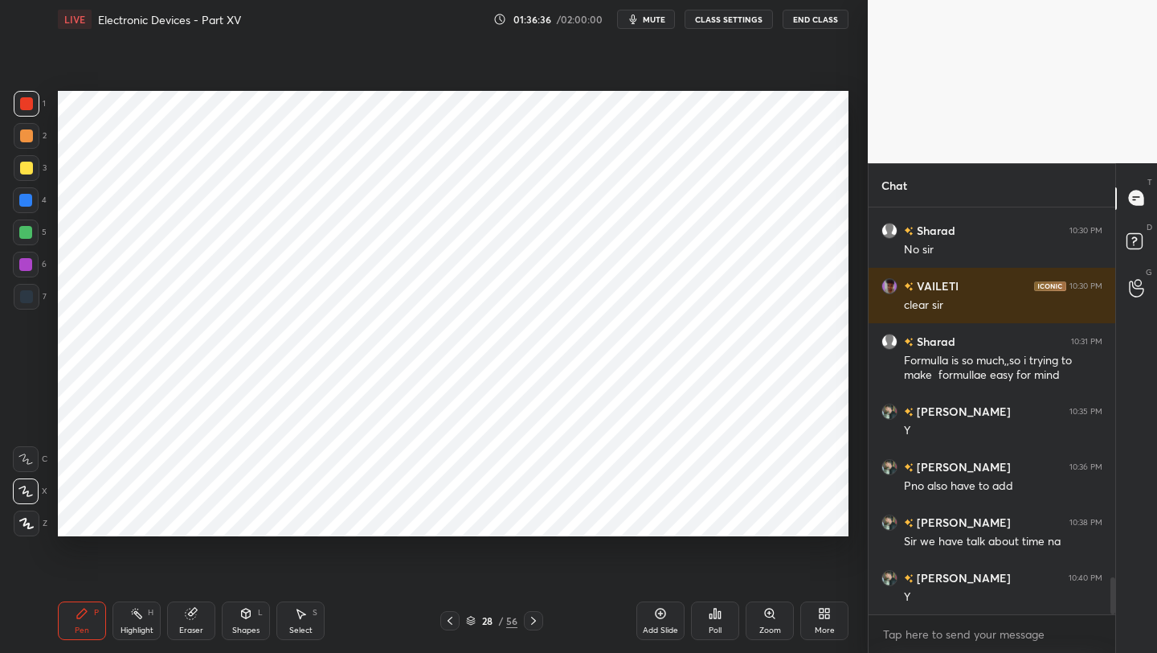
scroll to position [4138, 0]
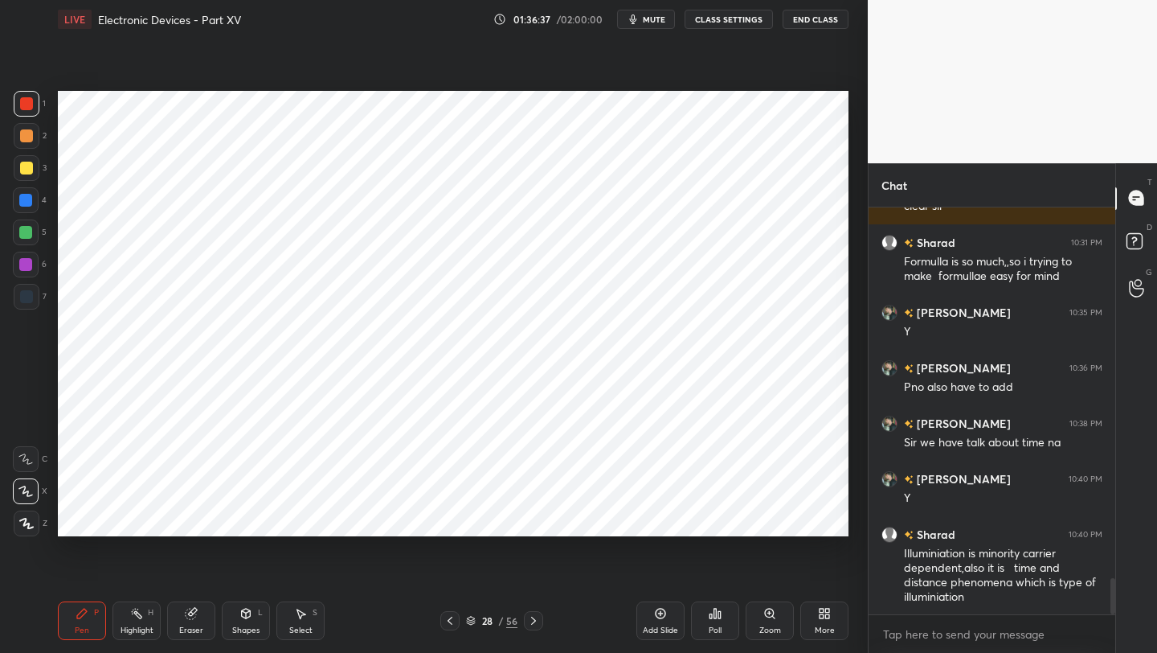
click at [450, 625] on icon at bounding box center [450, 620] width 13 height 13
click at [533, 620] on icon at bounding box center [533, 620] width 13 height 13
click at [454, 625] on icon at bounding box center [450, 620] width 13 height 13
click at [453, 627] on div at bounding box center [449, 620] width 19 height 19
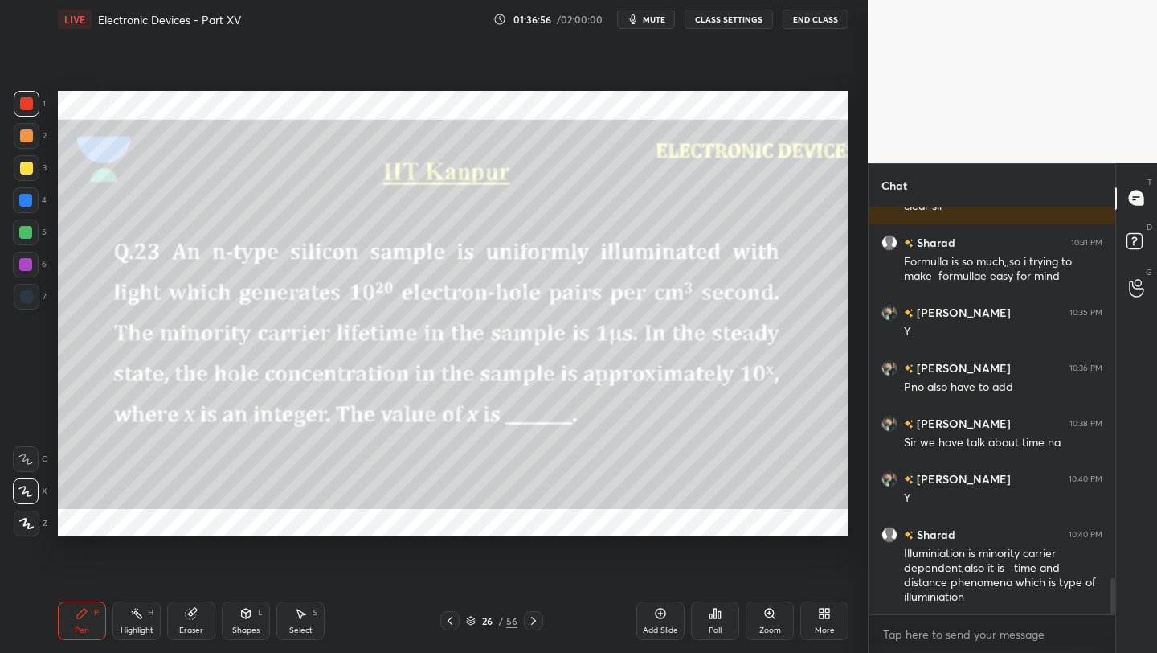
click at [453, 629] on div "Pen P Highlight H Eraser Shapes L Select S 26 / 56 Add Slide Poll Zoom More" at bounding box center [453, 620] width 791 height 64
click at [536, 622] on icon at bounding box center [533, 620] width 13 height 13
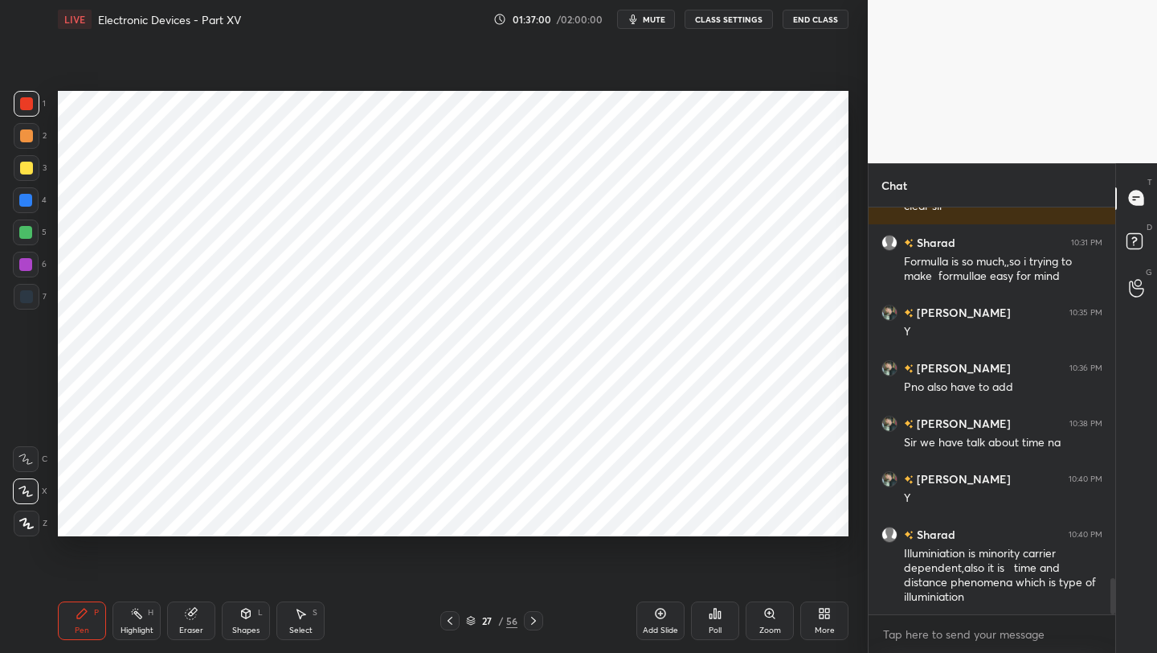
click at [445, 622] on icon at bounding box center [450, 620] width 13 height 13
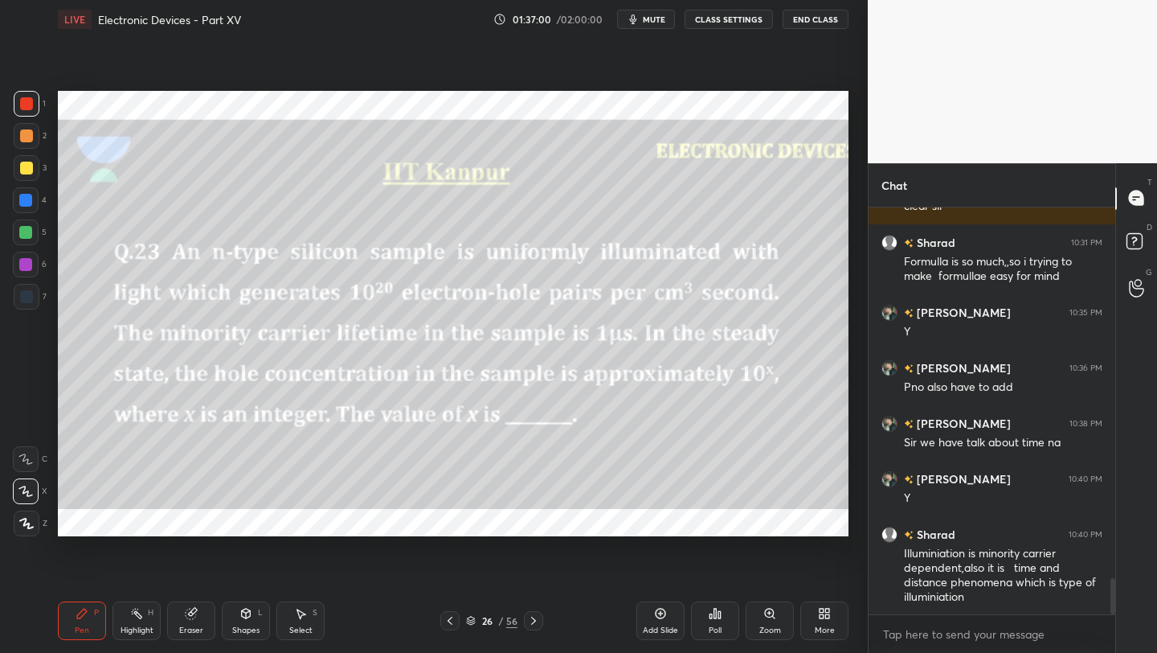
click at [448, 627] on div at bounding box center [449, 620] width 19 height 19
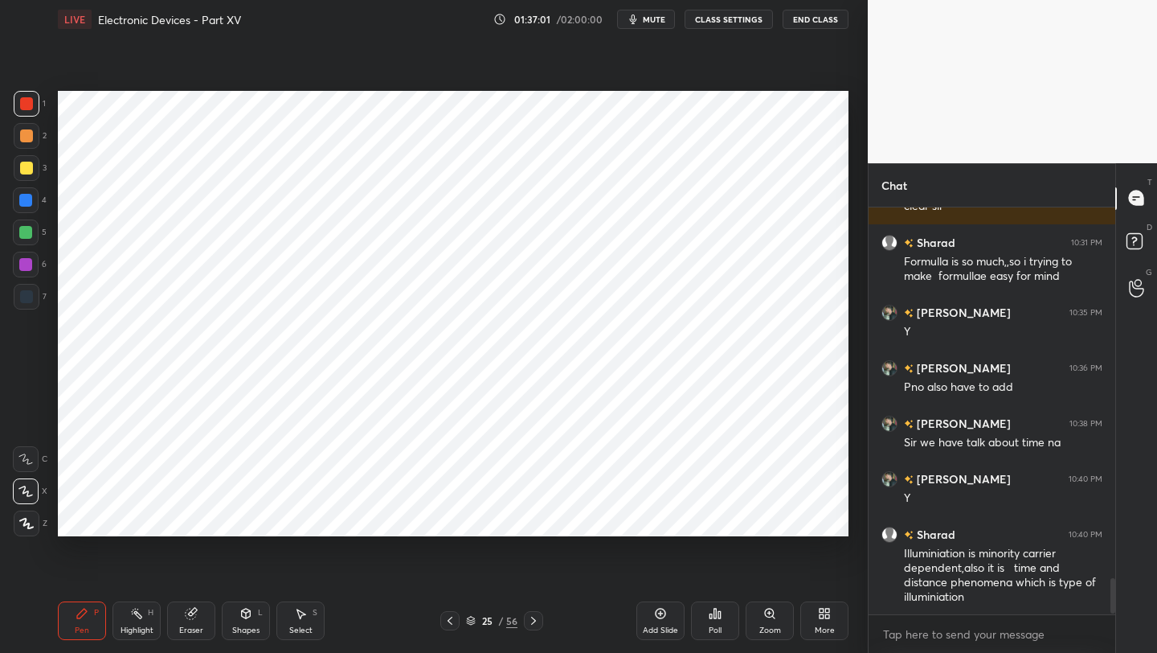
scroll to position [4194, 0]
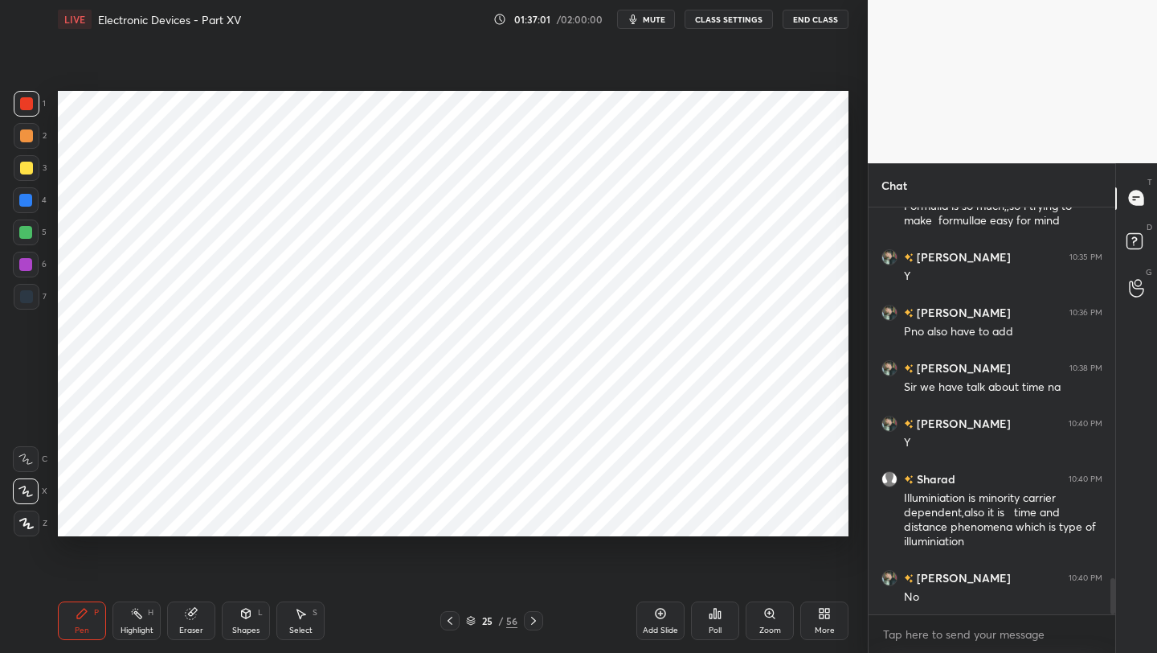
click at [449, 626] on icon at bounding box center [450, 620] width 13 height 13
click at [448, 628] on div at bounding box center [449, 620] width 19 height 19
click at [448, 627] on div at bounding box center [449, 620] width 19 height 19
click at [533, 622] on icon at bounding box center [533, 620] width 13 height 13
click at [532, 625] on icon at bounding box center [533, 620] width 13 height 13
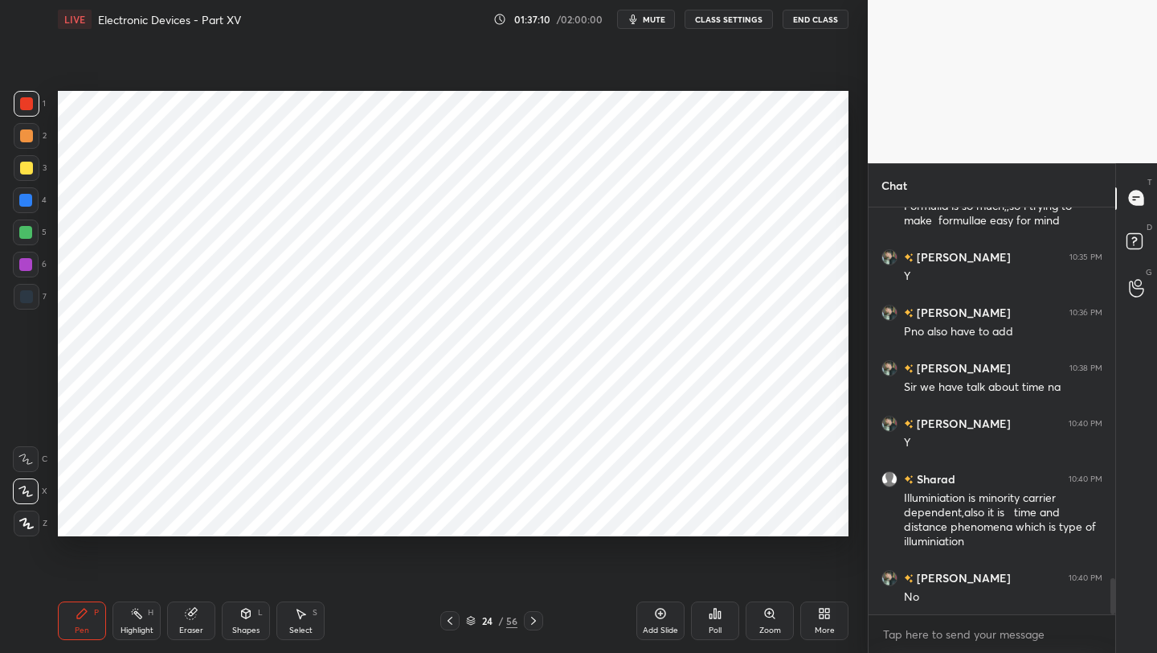
click at [531, 625] on icon at bounding box center [533, 620] width 13 height 13
click at [531, 624] on icon at bounding box center [533, 620] width 5 height 8
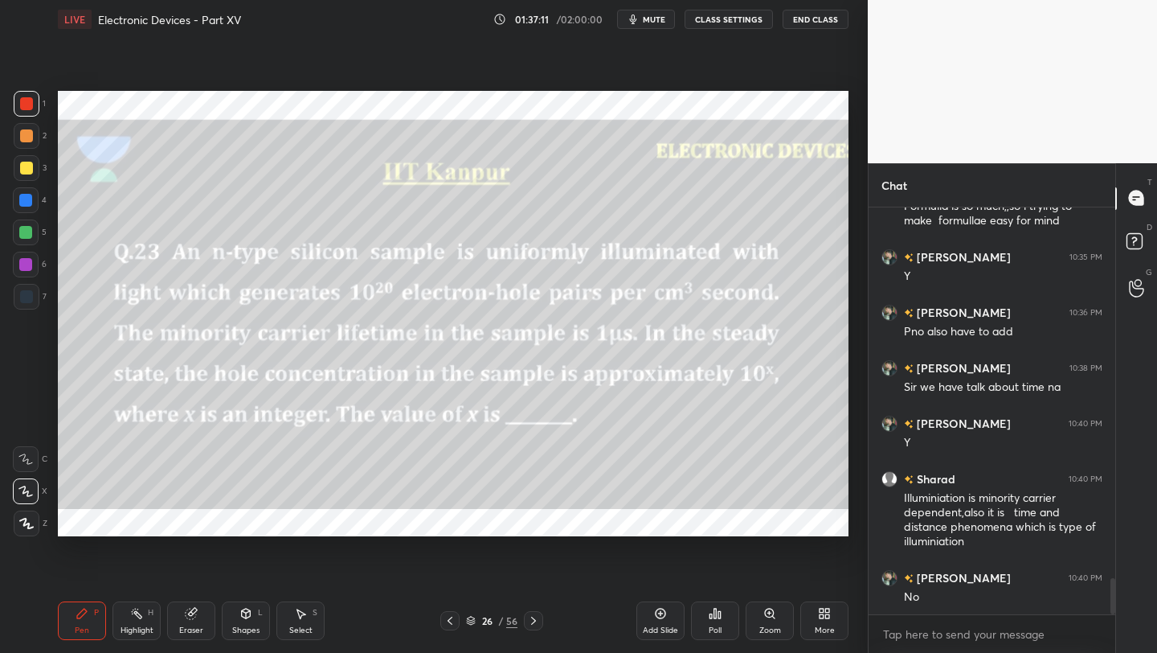
click at [531, 625] on icon at bounding box center [533, 620] width 13 height 13
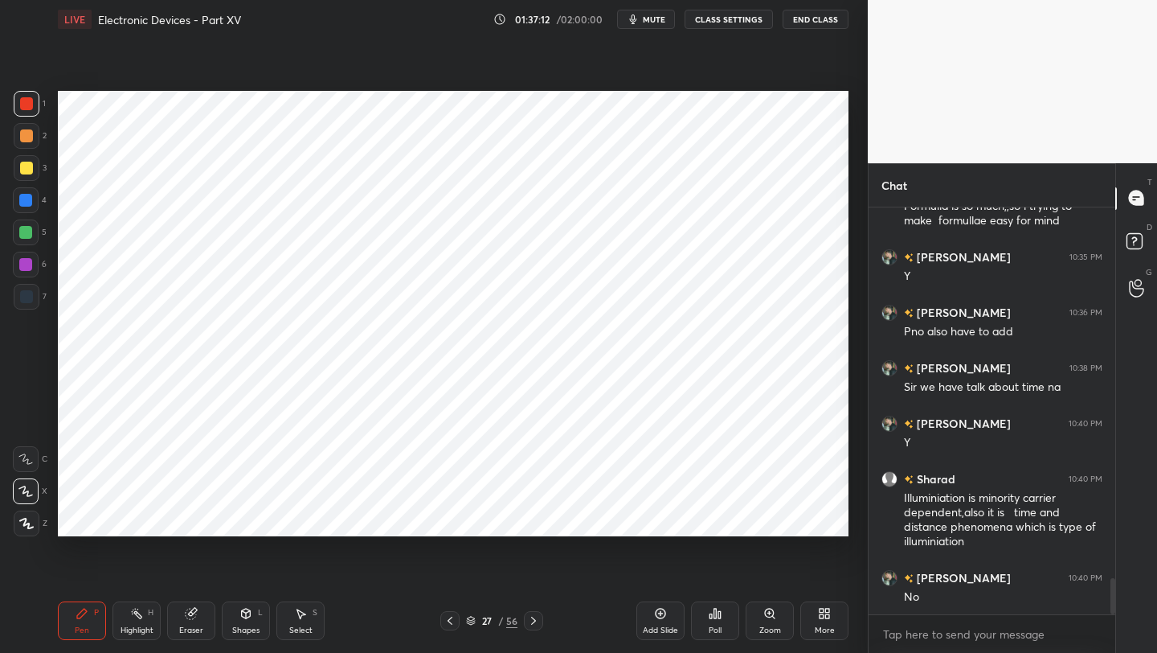
scroll to position [4249, 0]
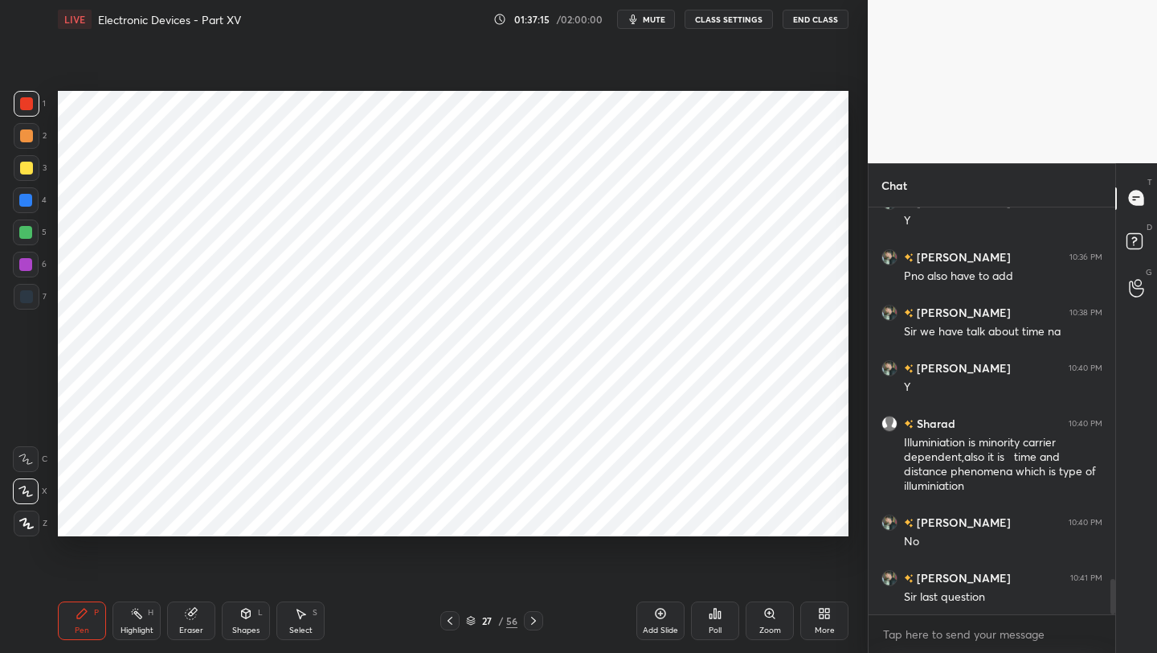
click at [530, 620] on icon at bounding box center [533, 620] width 13 height 13
click at [455, 616] on icon at bounding box center [450, 620] width 13 height 13
click at [453, 617] on icon at bounding box center [450, 620] width 13 height 13
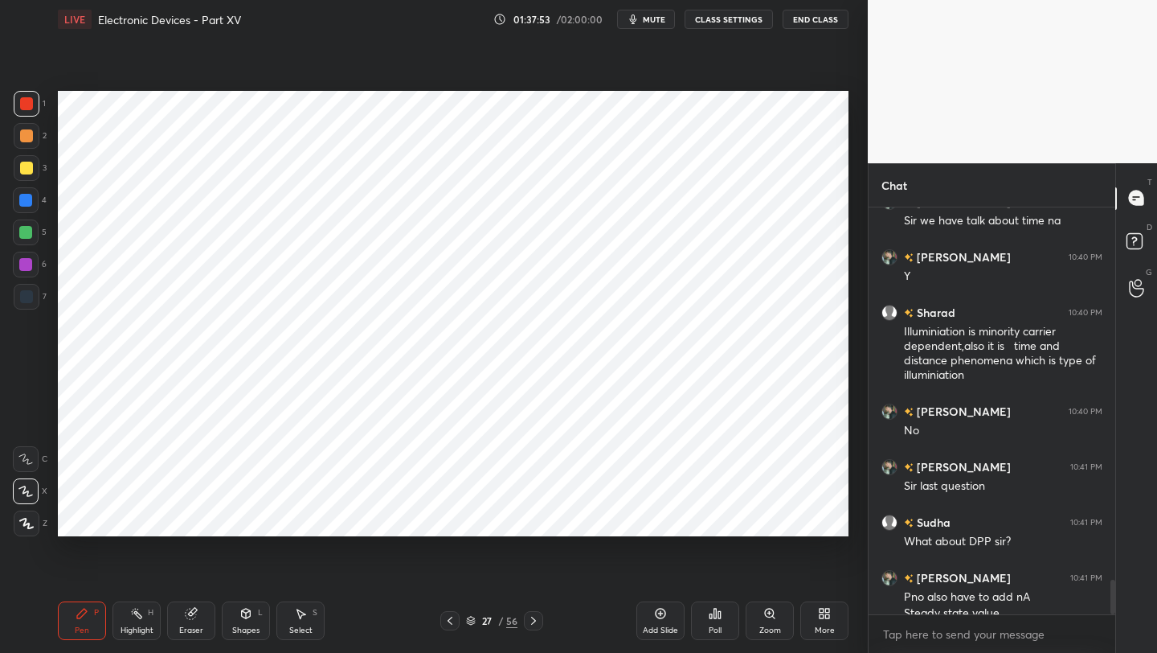
scroll to position [4376, 0]
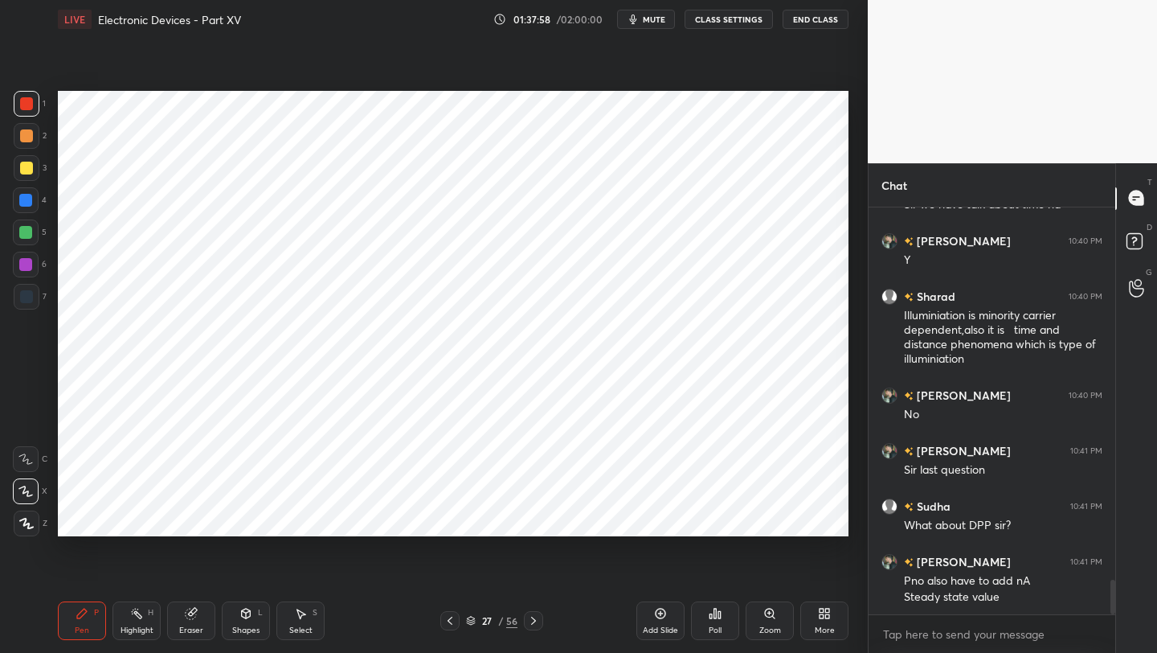
drag, startPoint x: 103, startPoint y: 54, endPoint x: 73, endPoint y: 66, distance: 32.1
click at [72, 66] on div "Setting up your live class Poll for secs No correct answer Start poll" at bounding box center [453, 314] width 804 height 550
click at [22, 105] on div at bounding box center [26, 103] width 13 height 13
click at [448, 618] on icon at bounding box center [450, 620] width 13 height 13
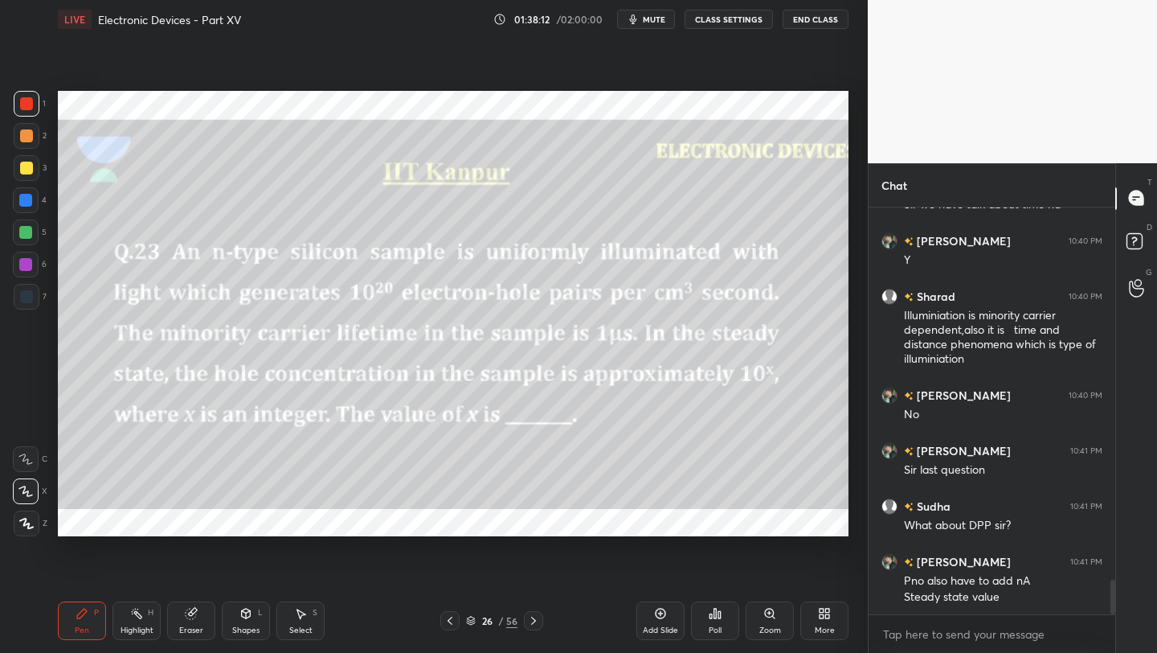
click at [535, 618] on icon at bounding box center [533, 620] width 13 height 13
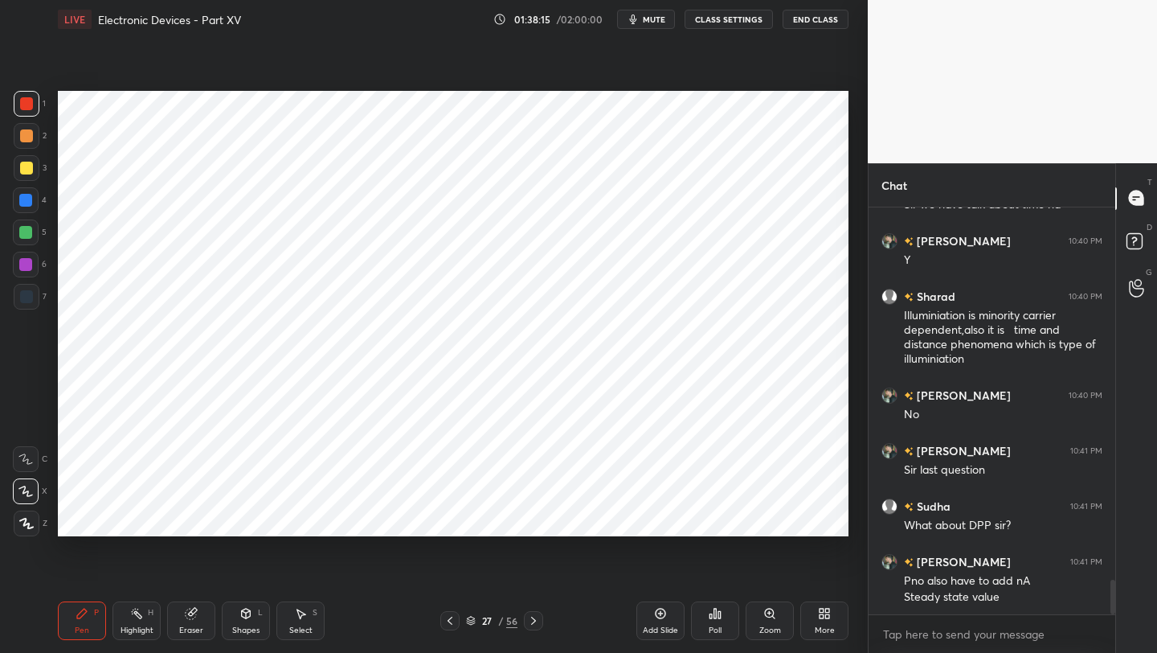
click at [659, 620] on div "Add Slide" at bounding box center [661, 620] width 48 height 39
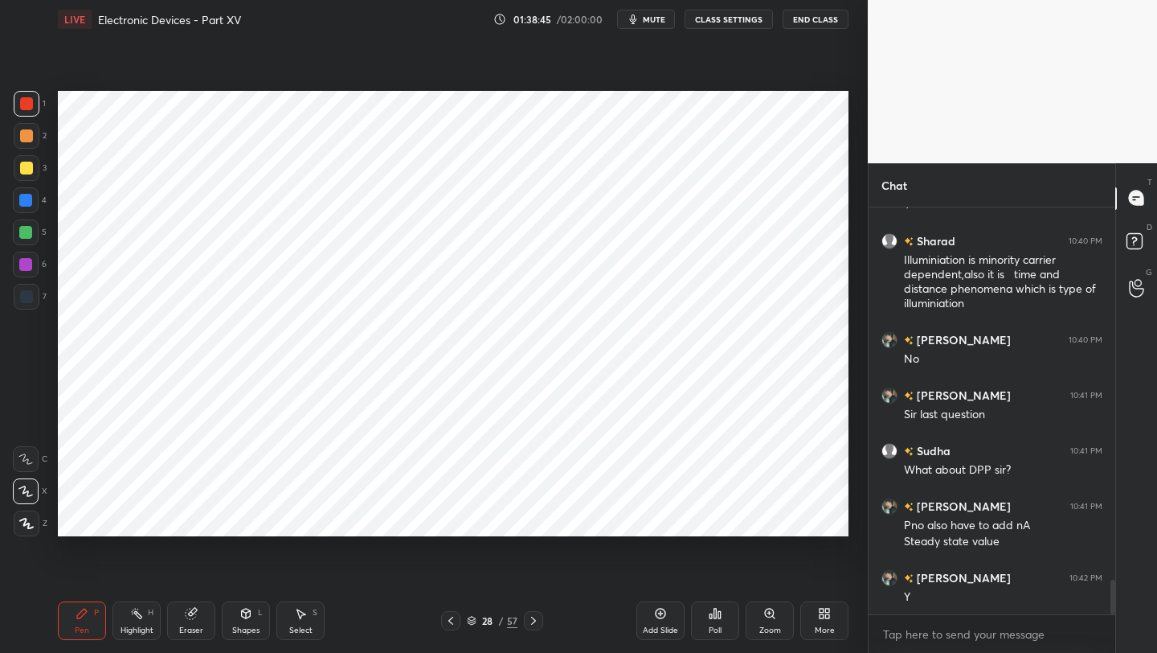
click at [452, 617] on icon at bounding box center [450, 620] width 13 height 13
click at [452, 618] on icon at bounding box center [450, 620] width 13 height 13
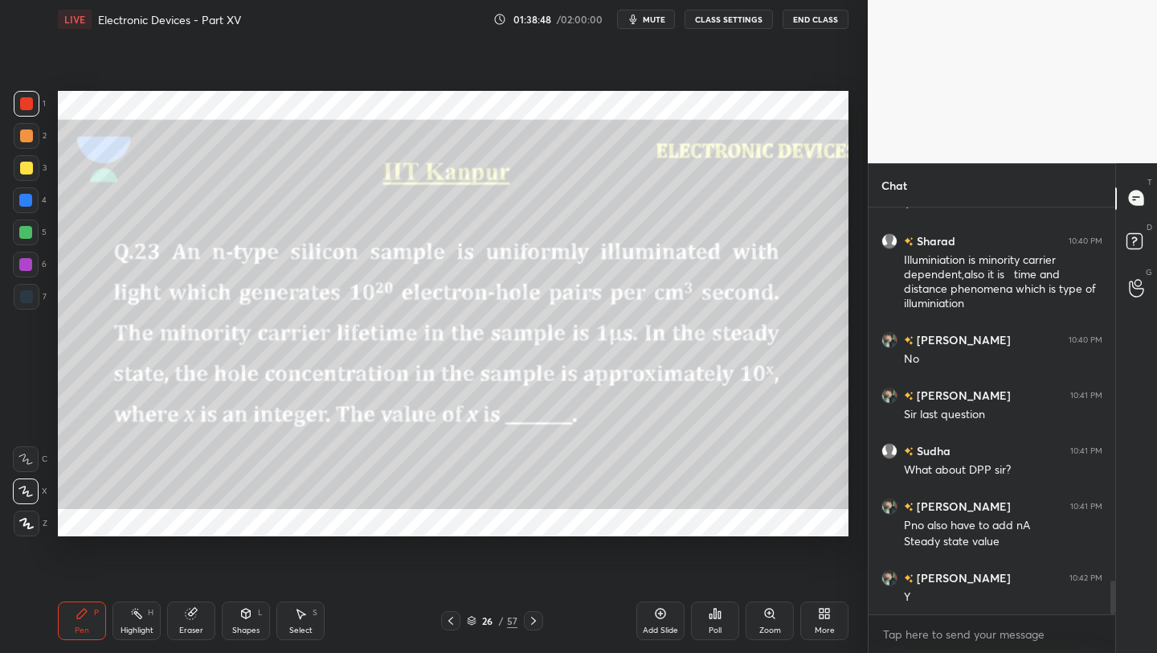
scroll to position [4516, 0]
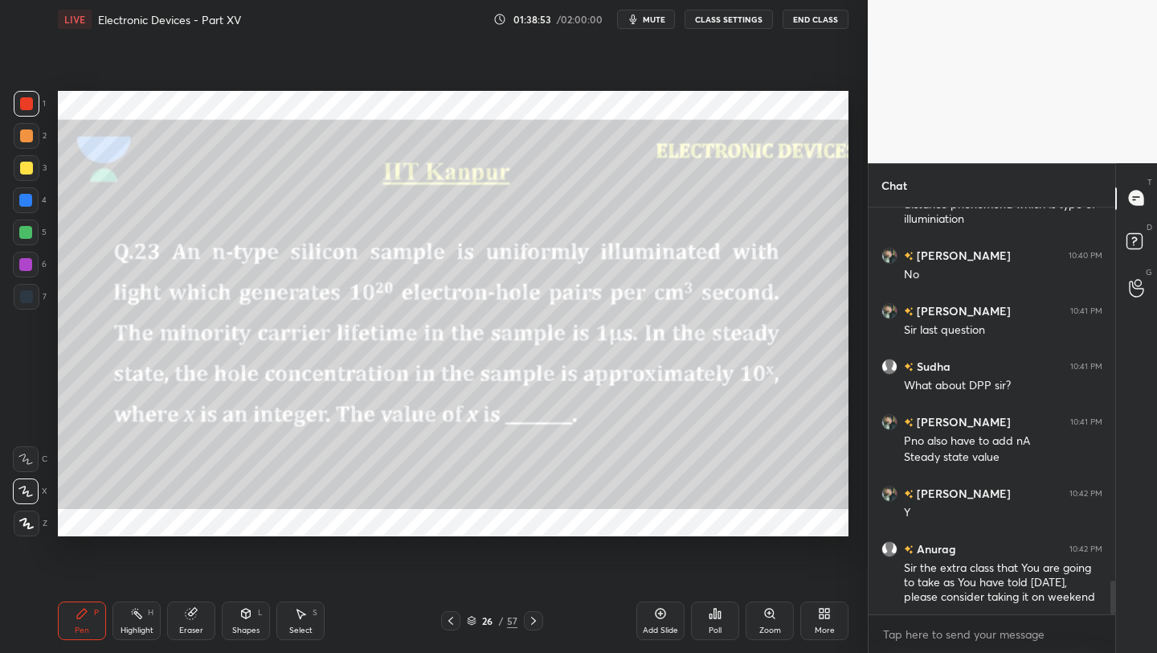
click at [534, 621] on icon at bounding box center [533, 620] width 13 height 13
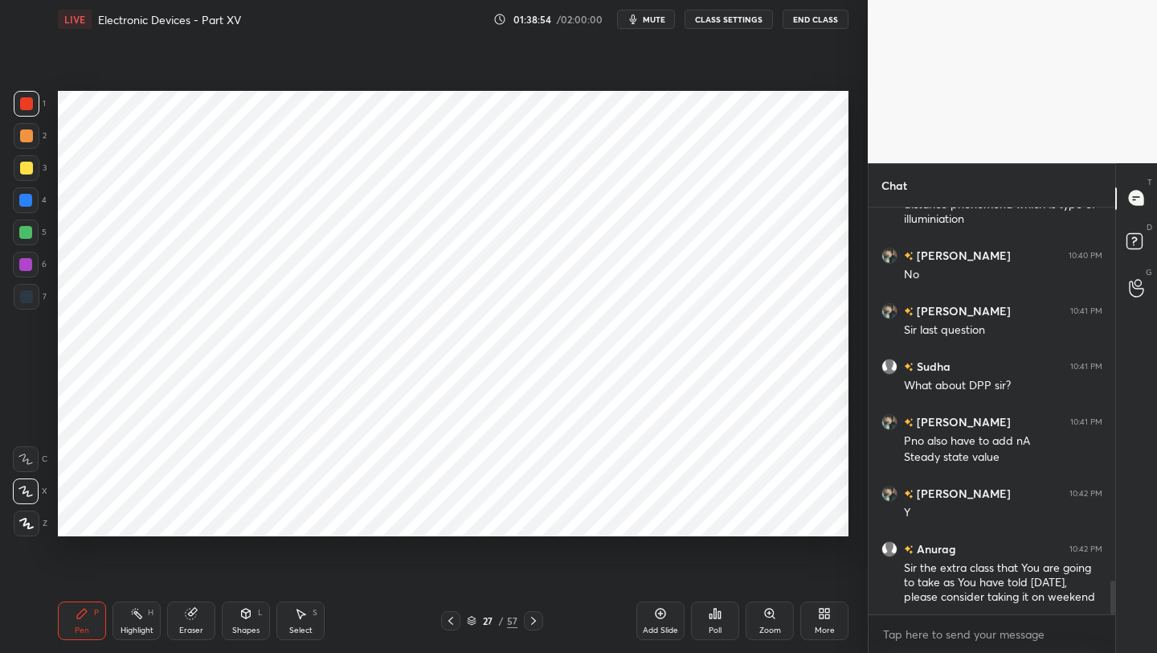
click at [541, 620] on div at bounding box center [533, 620] width 19 height 19
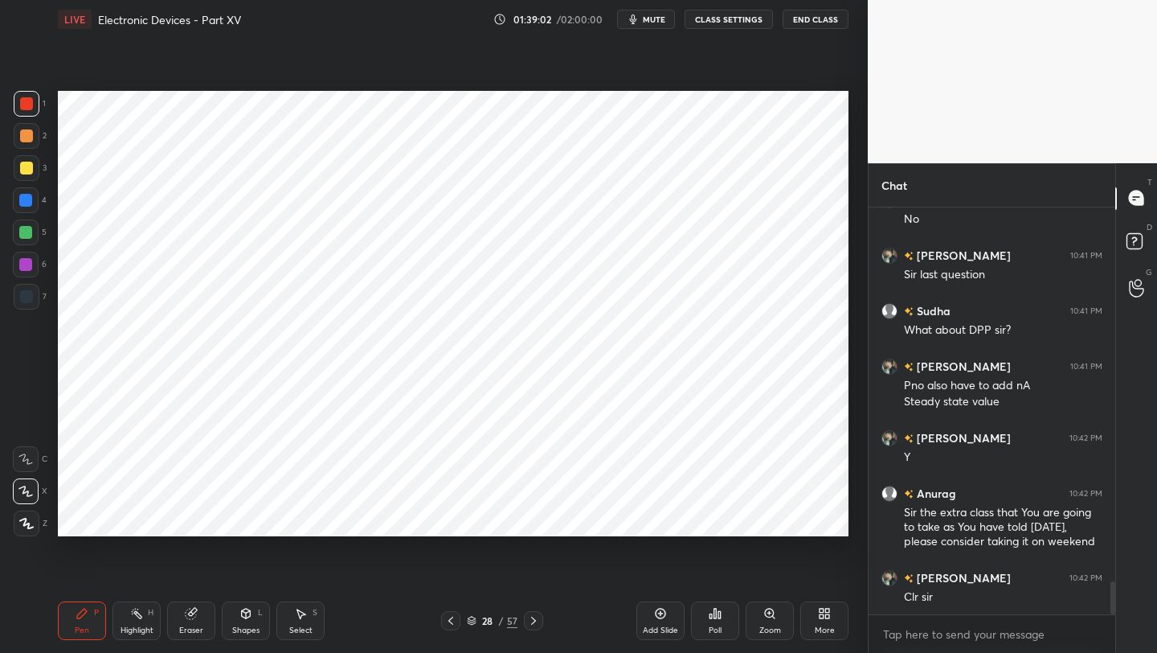
click at [449, 623] on icon at bounding box center [450, 620] width 13 height 13
click at [448, 621] on icon at bounding box center [450, 620] width 13 height 13
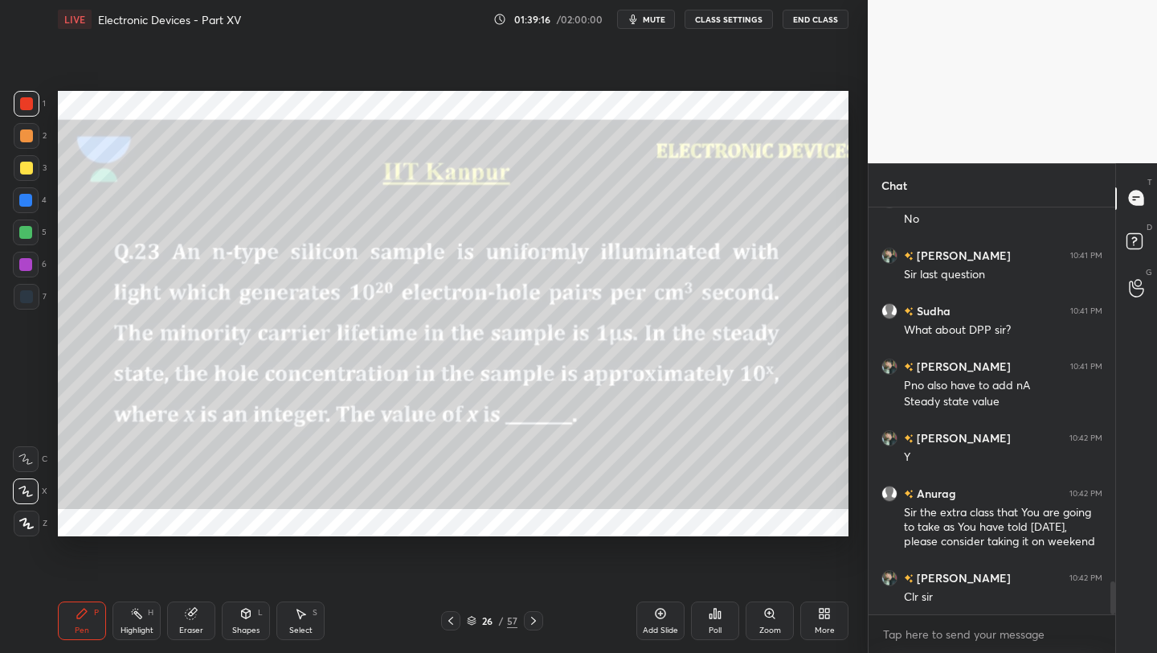
click at [525, 618] on div at bounding box center [533, 620] width 19 height 19
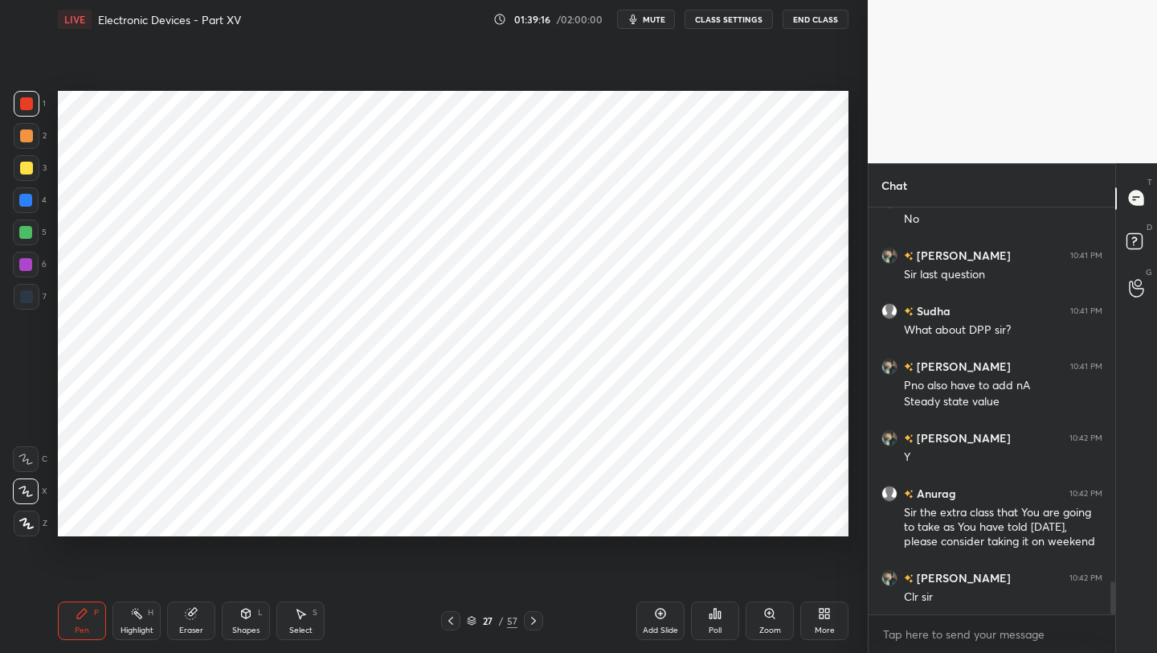
click at [524, 619] on div at bounding box center [533, 620] width 19 height 19
click at [25, 203] on div at bounding box center [25, 200] width 13 height 13
click at [446, 619] on icon at bounding box center [450, 620] width 13 height 13
click at [536, 623] on icon at bounding box center [533, 620] width 13 height 13
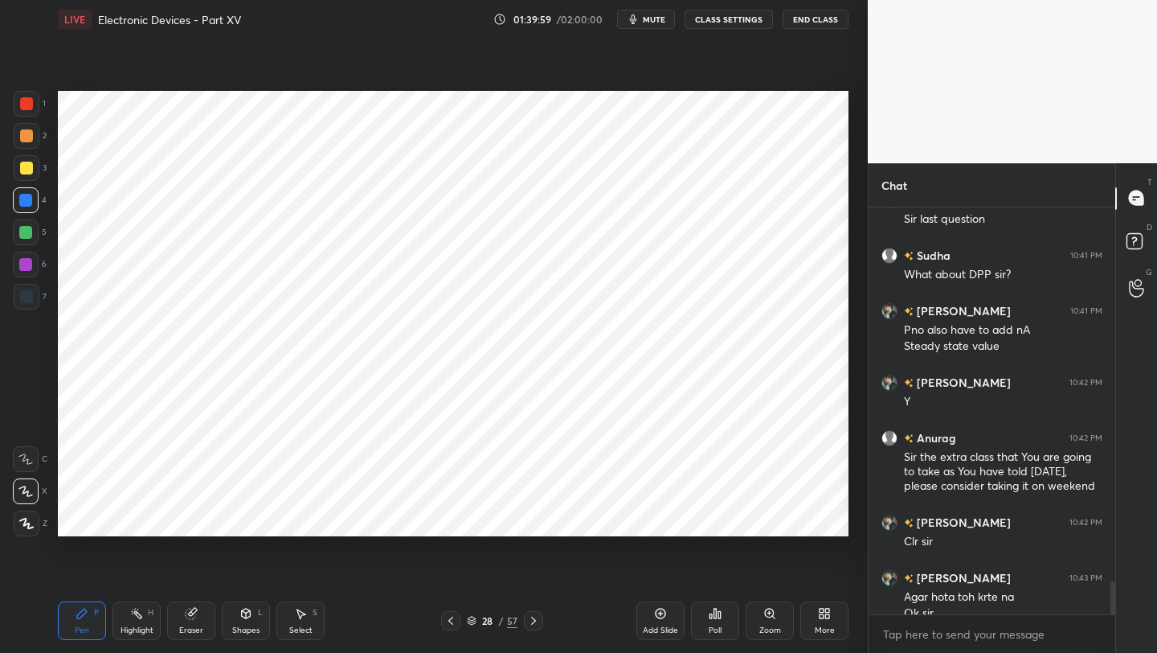
scroll to position [4643, 0]
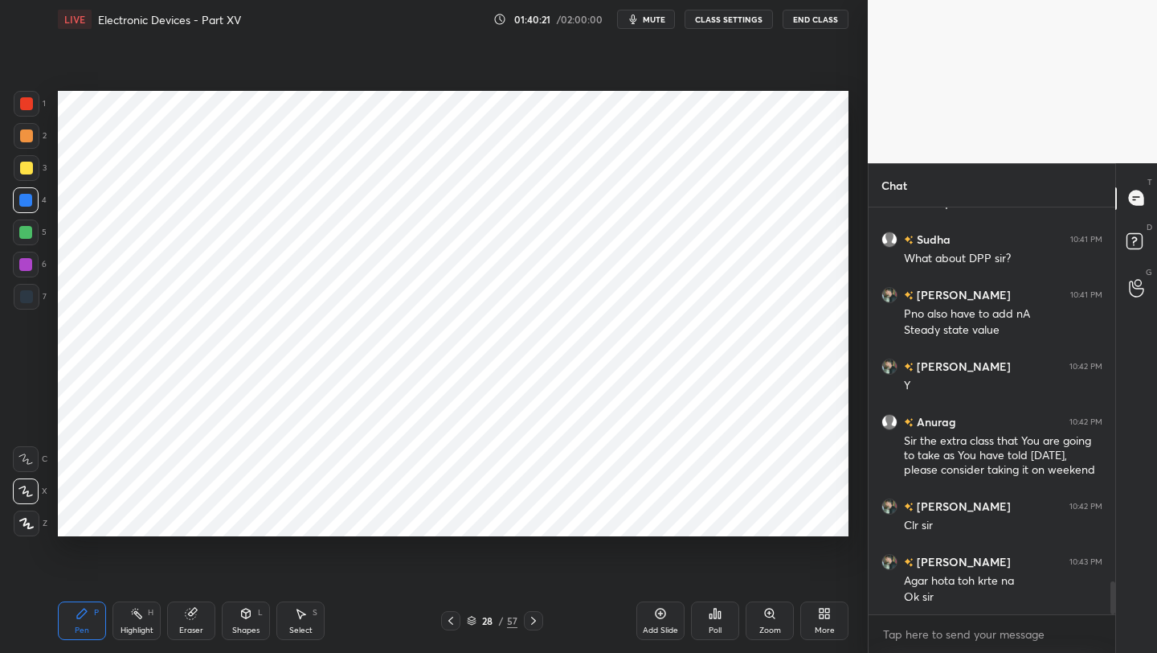
click at [241, 624] on div "Shapes L" at bounding box center [246, 620] width 48 height 39
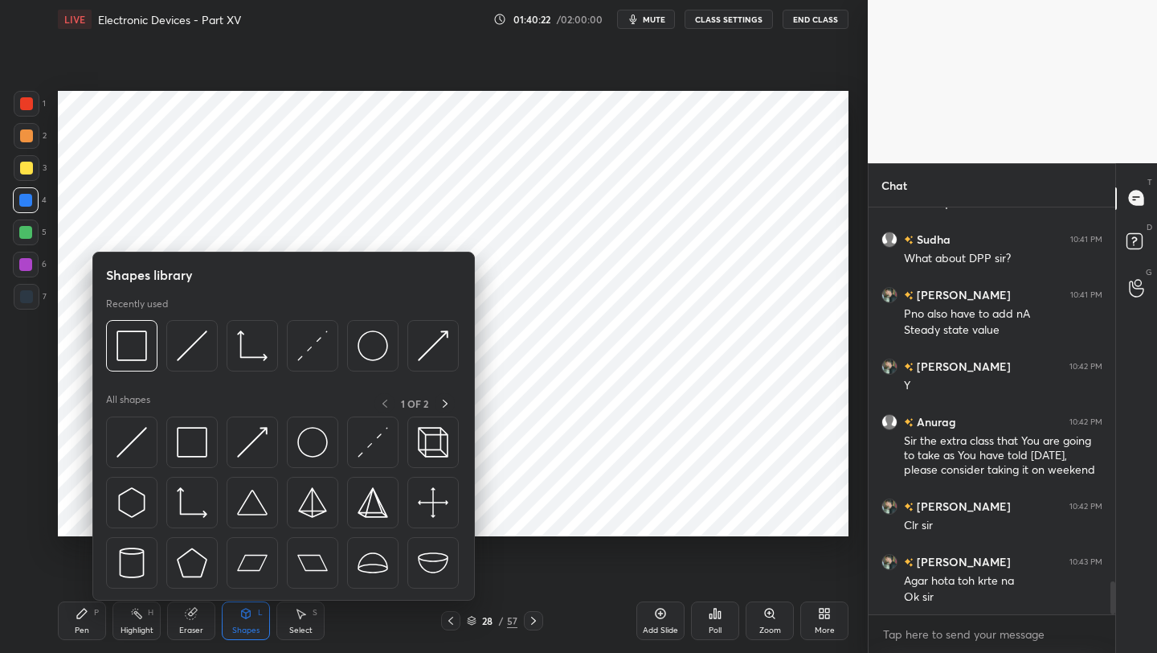
click at [301, 622] on div "Select S" at bounding box center [300, 620] width 48 height 39
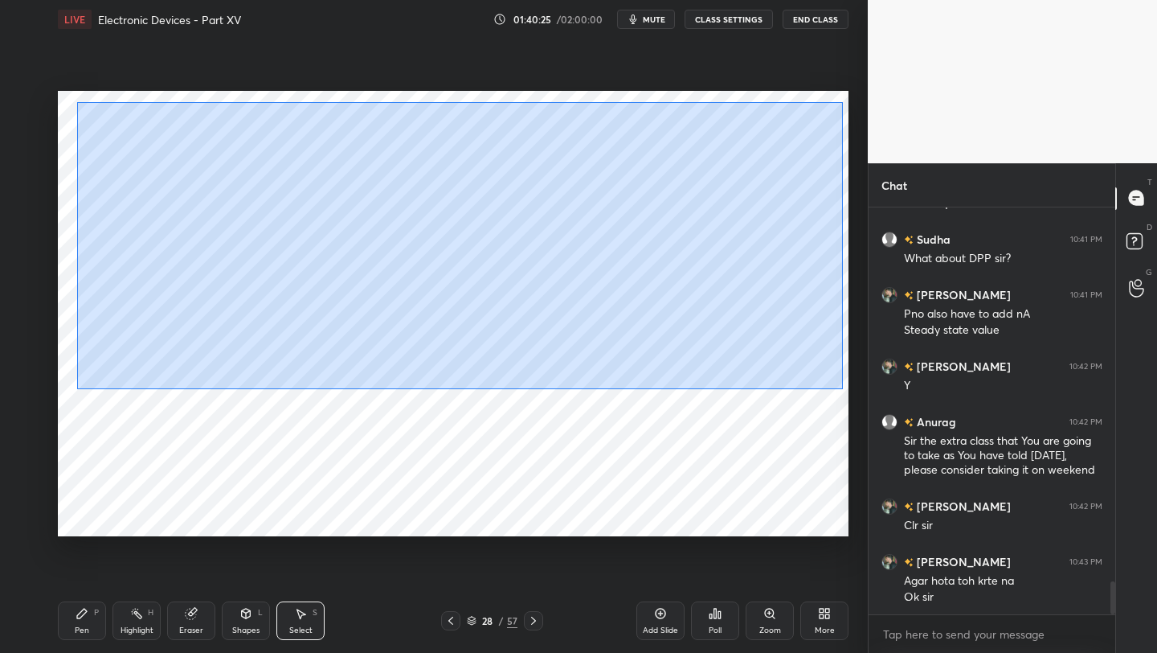
drag, startPoint x: 77, startPoint y: 100, endPoint x: 824, endPoint y: 375, distance: 795.4
click at [842, 388] on div "0 ° Undo Copy Paste here Duplicate Duplicate to new slide Delete" at bounding box center [453, 313] width 791 height 445
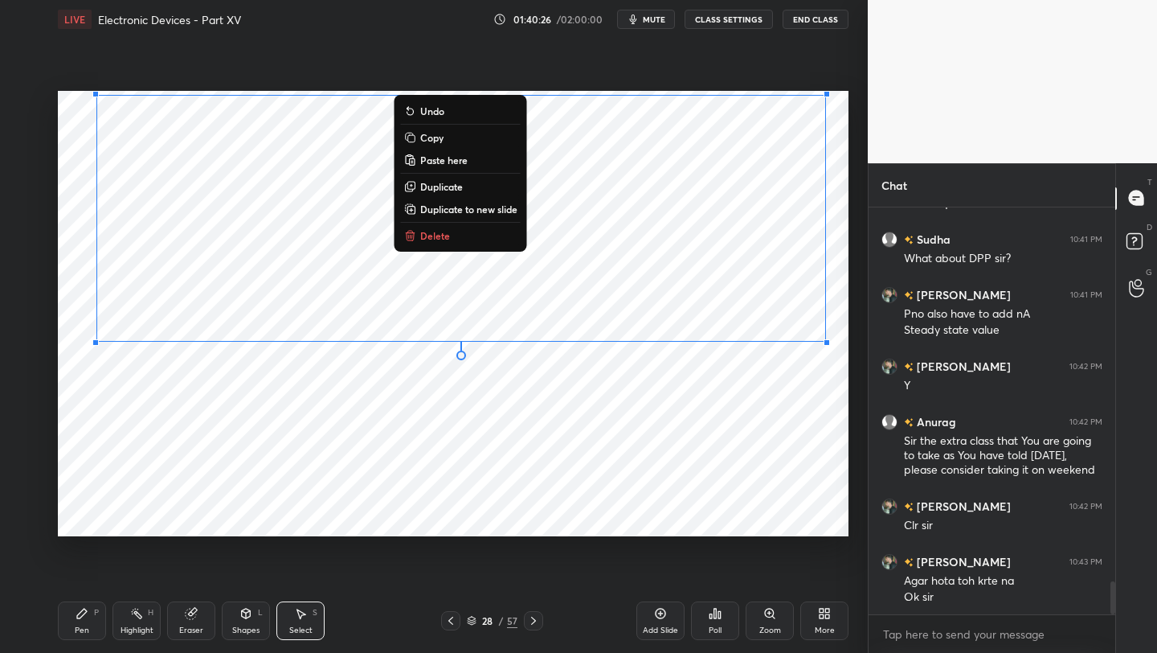
click at [432, 235] on p "Delete" at bounding box center [435, 235] width 30 height 13
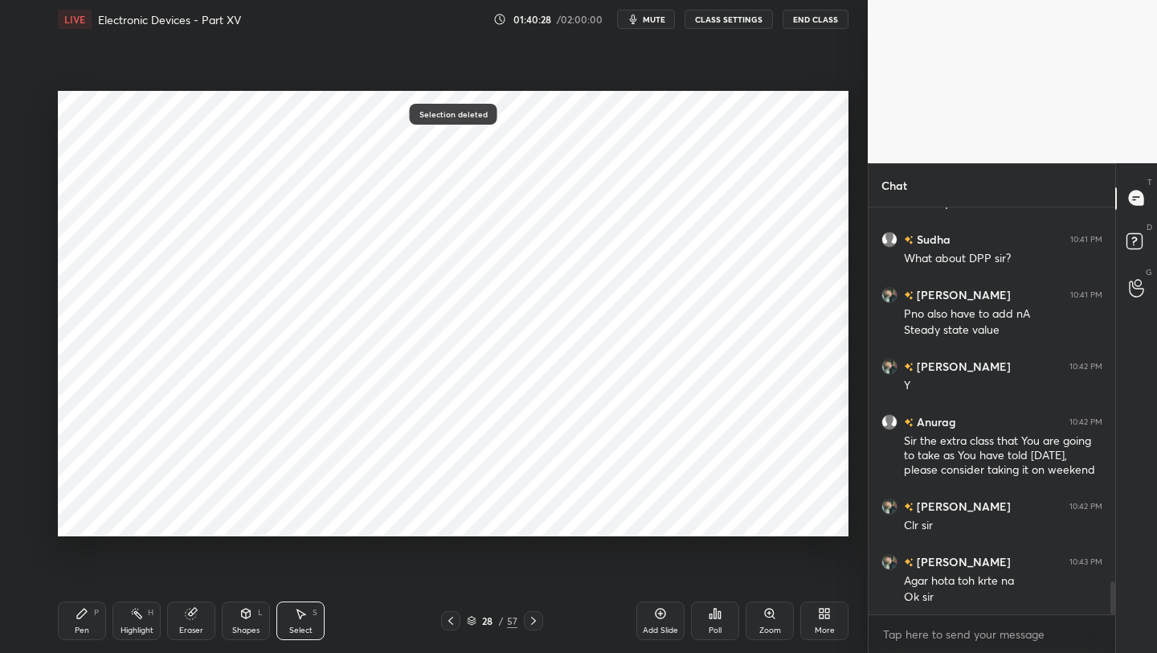
click at [447, 622] on icon at bounding box center [450, 620] width 13 height 13
click at [449, 620] on icon at bounding box center [450, 620] width 13 height 13
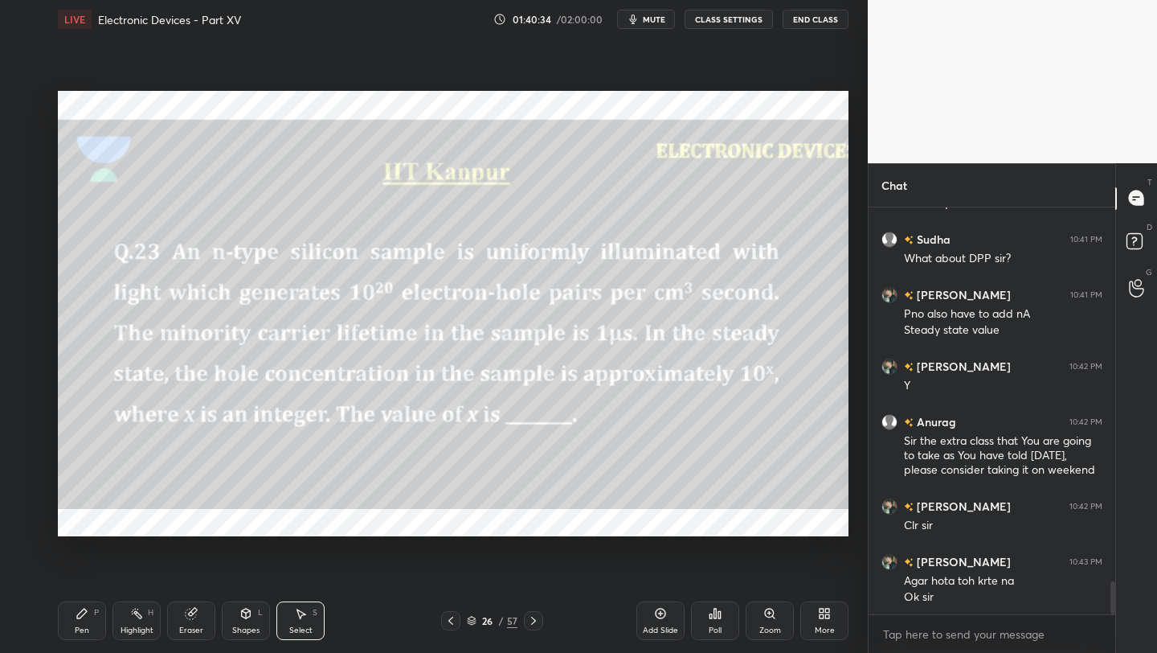
click at [450, 619] on icon at bounding box center [450, 620] width 13 height 13
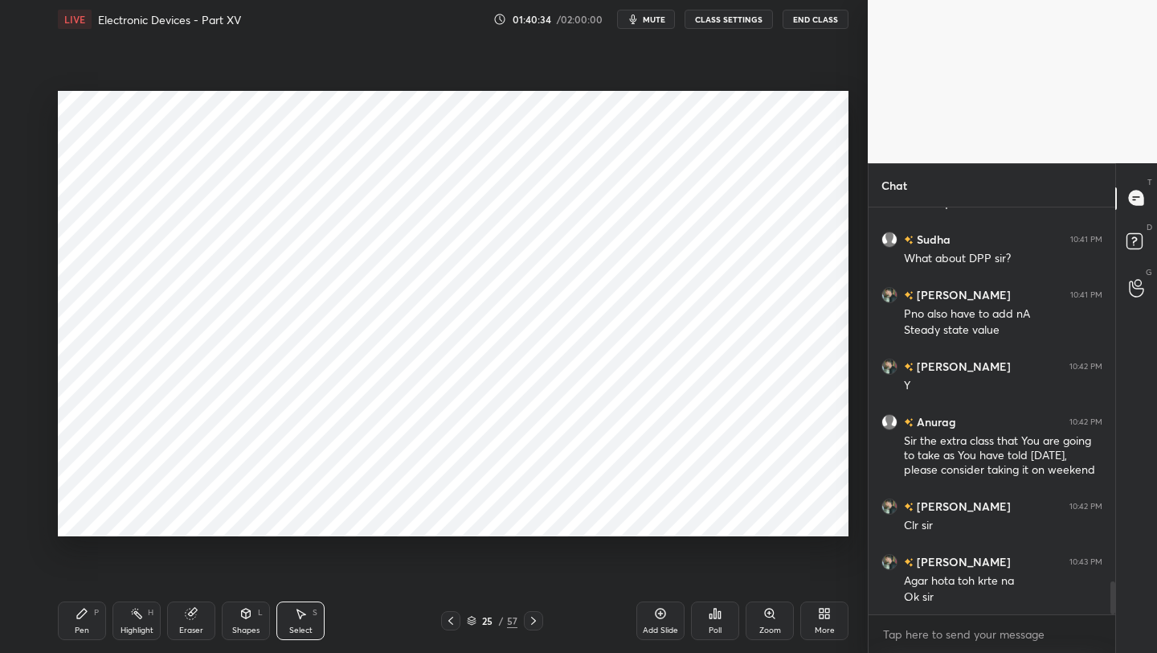
click at [449, 620] on icon at bounding box center [450, 620] width 13 height 13
click at [451, 620] on icon at bounding box center [450, 620] width 13 height 13
click at [452, 621] on icon at bounding box center [450, 620] width 13 height 13
click at [451, 621] on icon at bounding box center [450, 620] width 13 height 13
click at [452, 622] on icon at bounding box center [450, 620] width 13 height 13
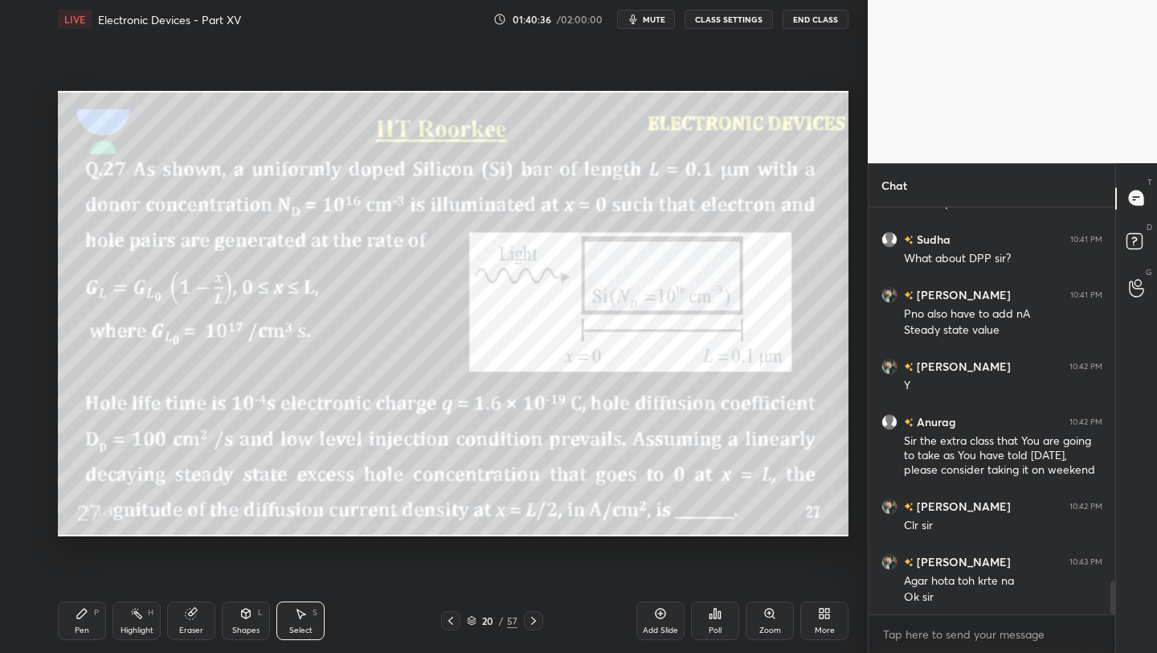
click at [452, 622] on icon at bounding box center [450, 620] width 13 height 13
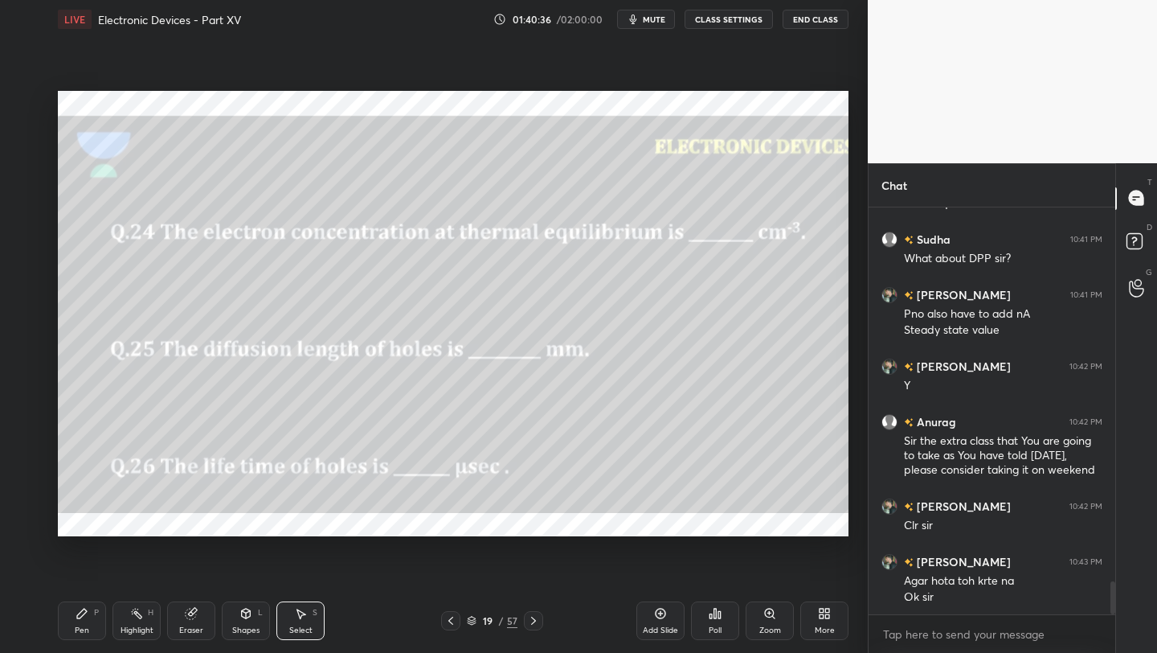
click at [452, 623] on icon at bounding box center [450, 620] width 13 height 13
click at [452, 623] on icon at bounding box center [450, 620] width 5 height 8
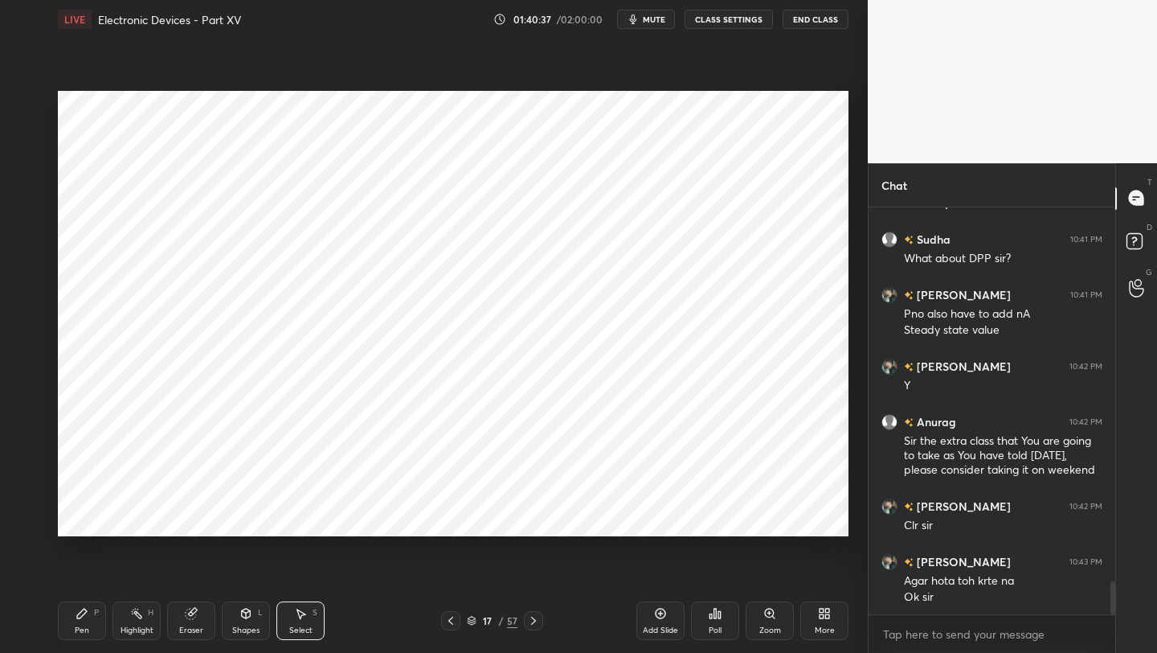
click at [451, 625] on icon at bounding box center [450, 620] width 13 height 13
click at [450, 626] on icon at bounding box center [450, 620] width 13 height 13
click at [451, 627] on div at bounding box center [450, 620] width 19 height 19
click at [452, 626] on icon at bounding box center [450, 620] width 13 height 13
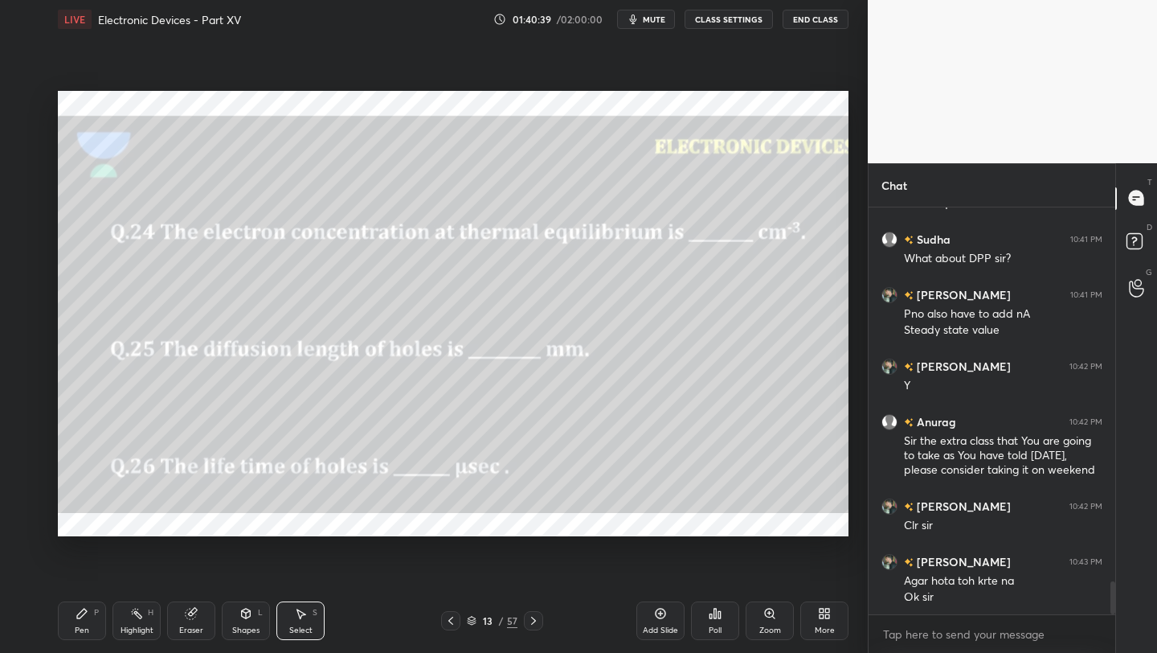
click at [451, 627] on div at bounding box center [450, 620] width 19 height 19
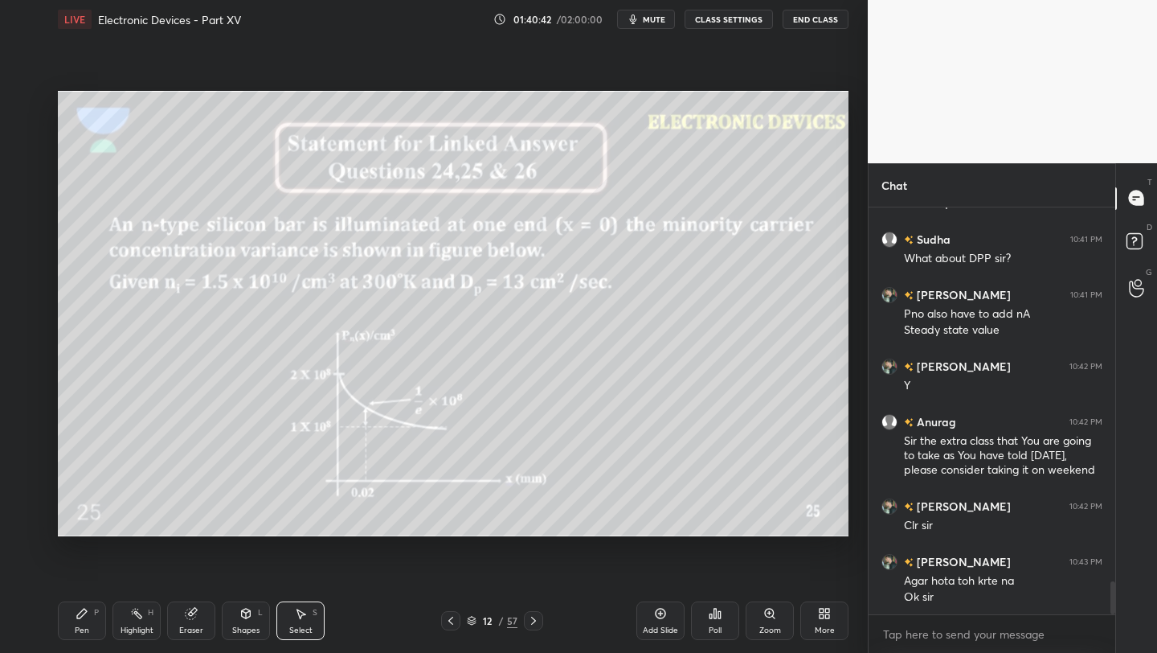
click at [452, 625] on icon at bounding box center [450, 620] width 13 height 13
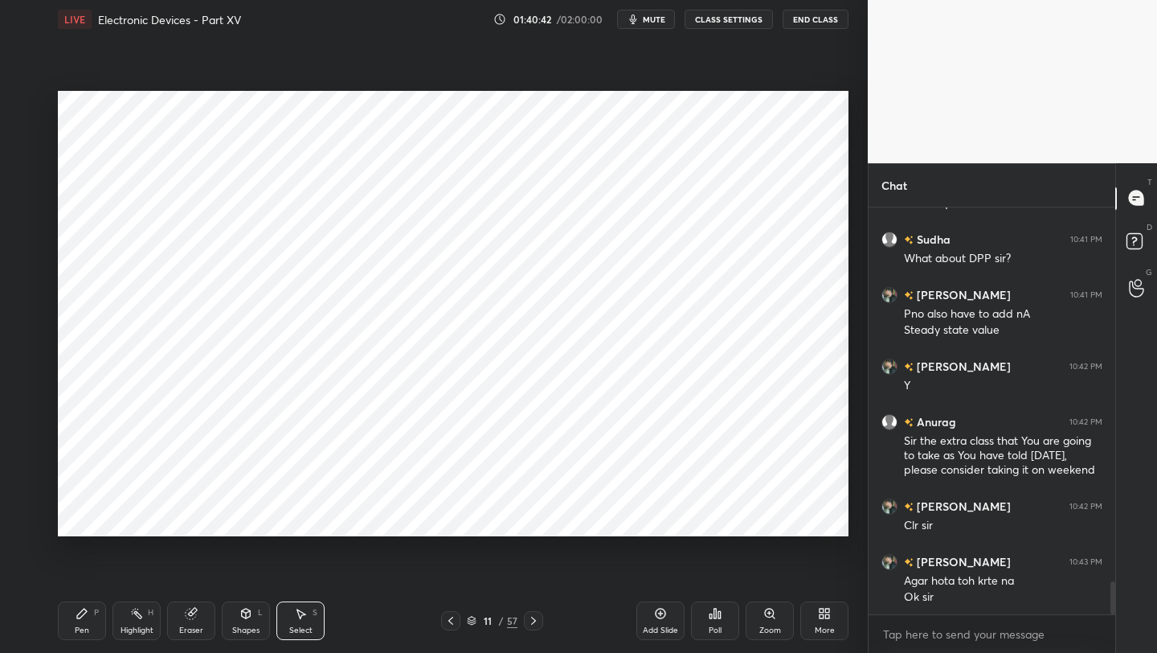
click at [452, 626] on icon at bounding box center [450, 620] width 13 height 13
click at [451, 625] on icon at bounding box center [450, 620] width 13 height 13
click at [450, 624] on icon at bounding box center [450, 620] width 13 height 13
click at [449, 626] on icon at bounding box center [450, 620] width 13 height 13
click at [450, 626] on icon at bounding box center [450, 620] width 13 height 13
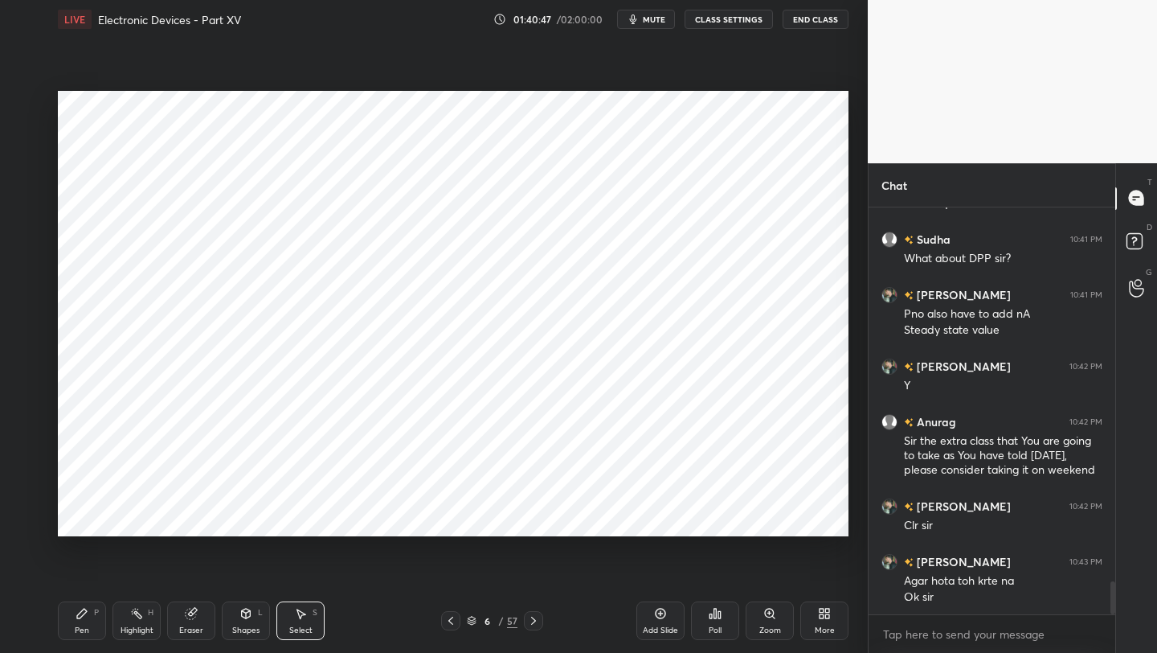
click at [452, 624] on icon at bounding box center [450, 620] width 5 height 8
click at [821, 22] on button "End Class" at bounding box center [816, 19] width 66 height 19
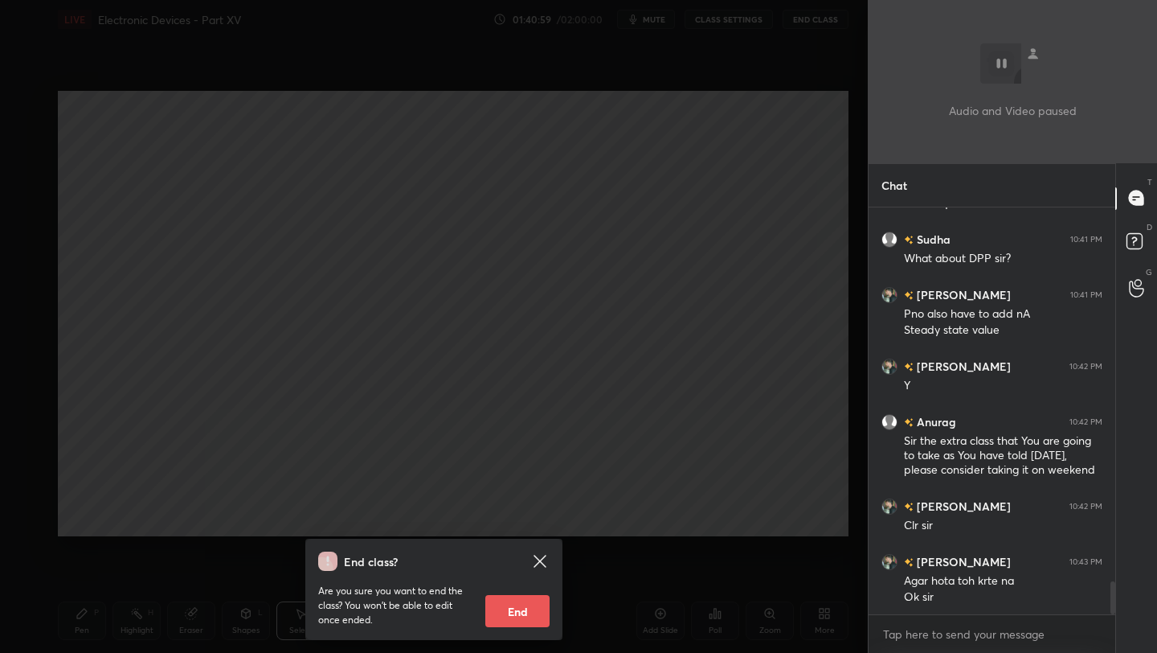
click at [530, 611] on button "End" at bounding box center [517, 611] width 64 height 32
type textarea "x"
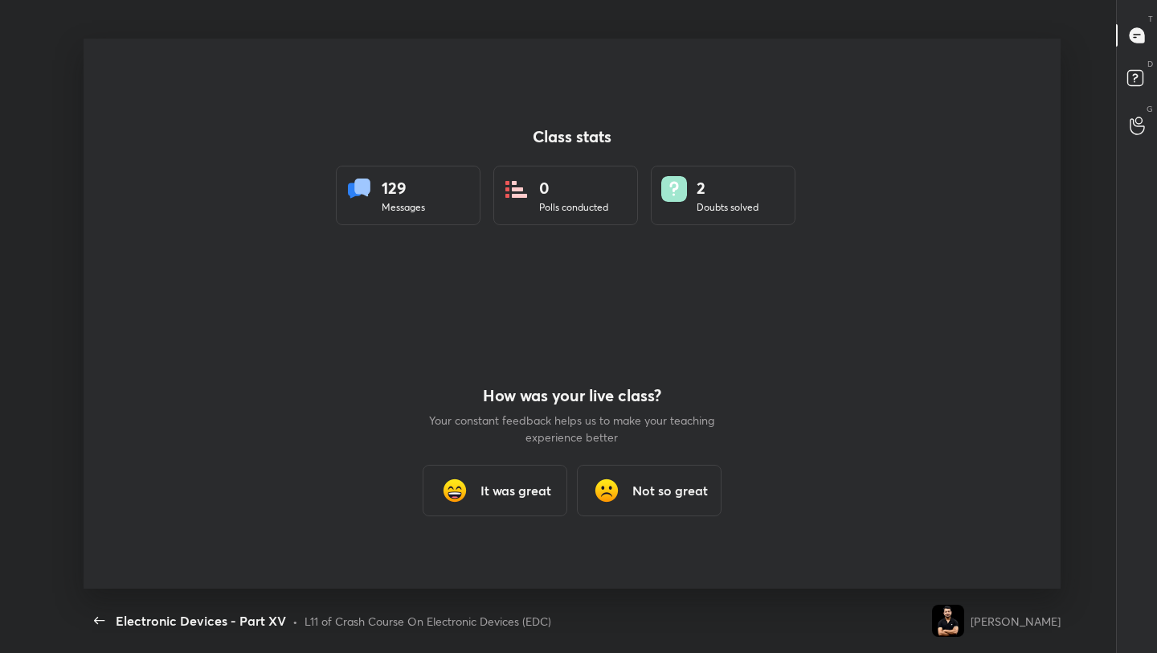
scroll to position [0, 0]
